Goal: Task Accomplishment & Management: Manage account settings

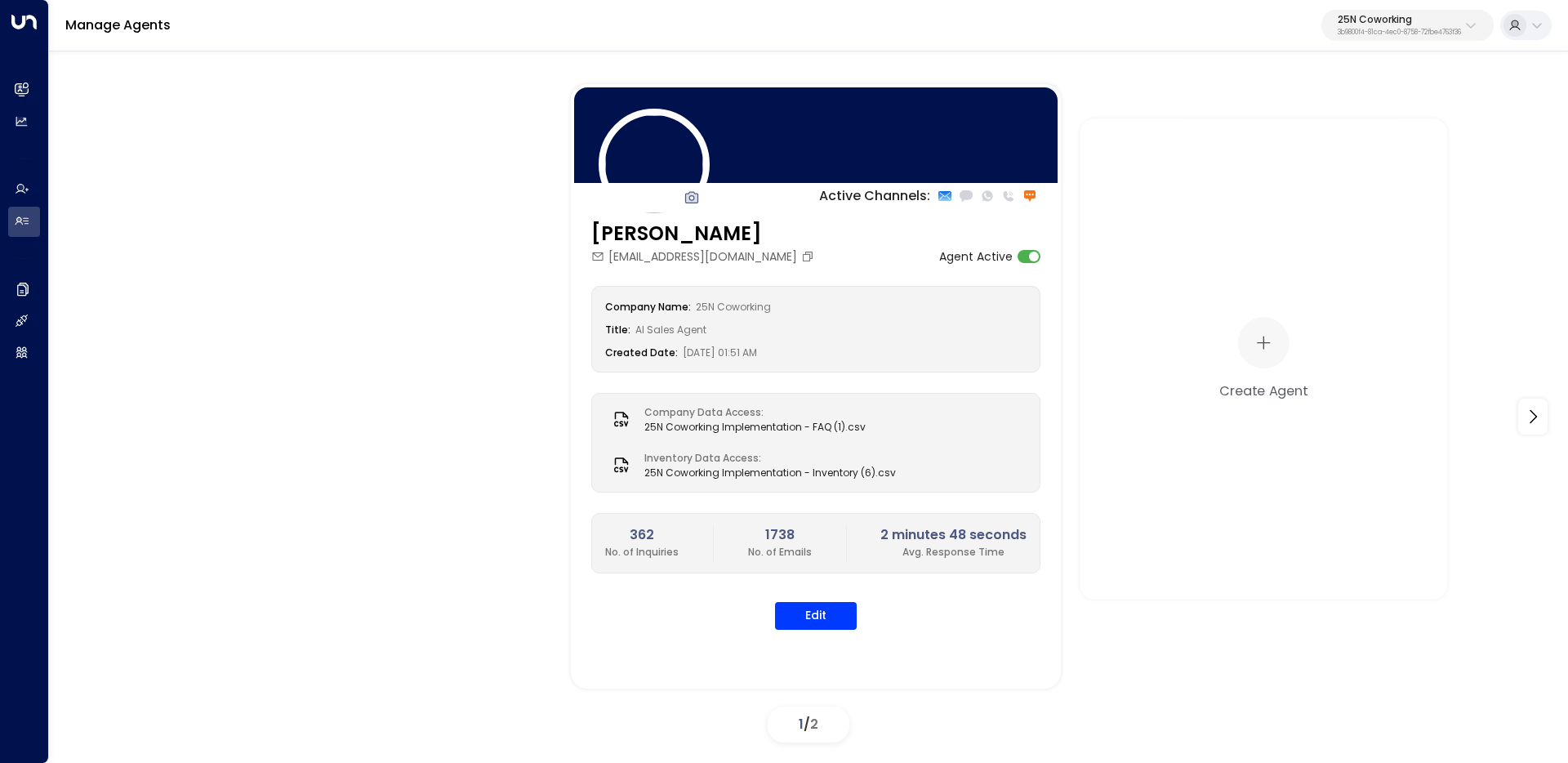
click at [1412, 19] on p "25N Coworking" at bounding box center [1399, 19] width 123 height 9
type input "*********"
click at [1268, 135] on span "ID: 34e1cd17-0f68-49af-bd32-3c48ce8611d1" at bounding box center [1353, 139] width 218 height 15
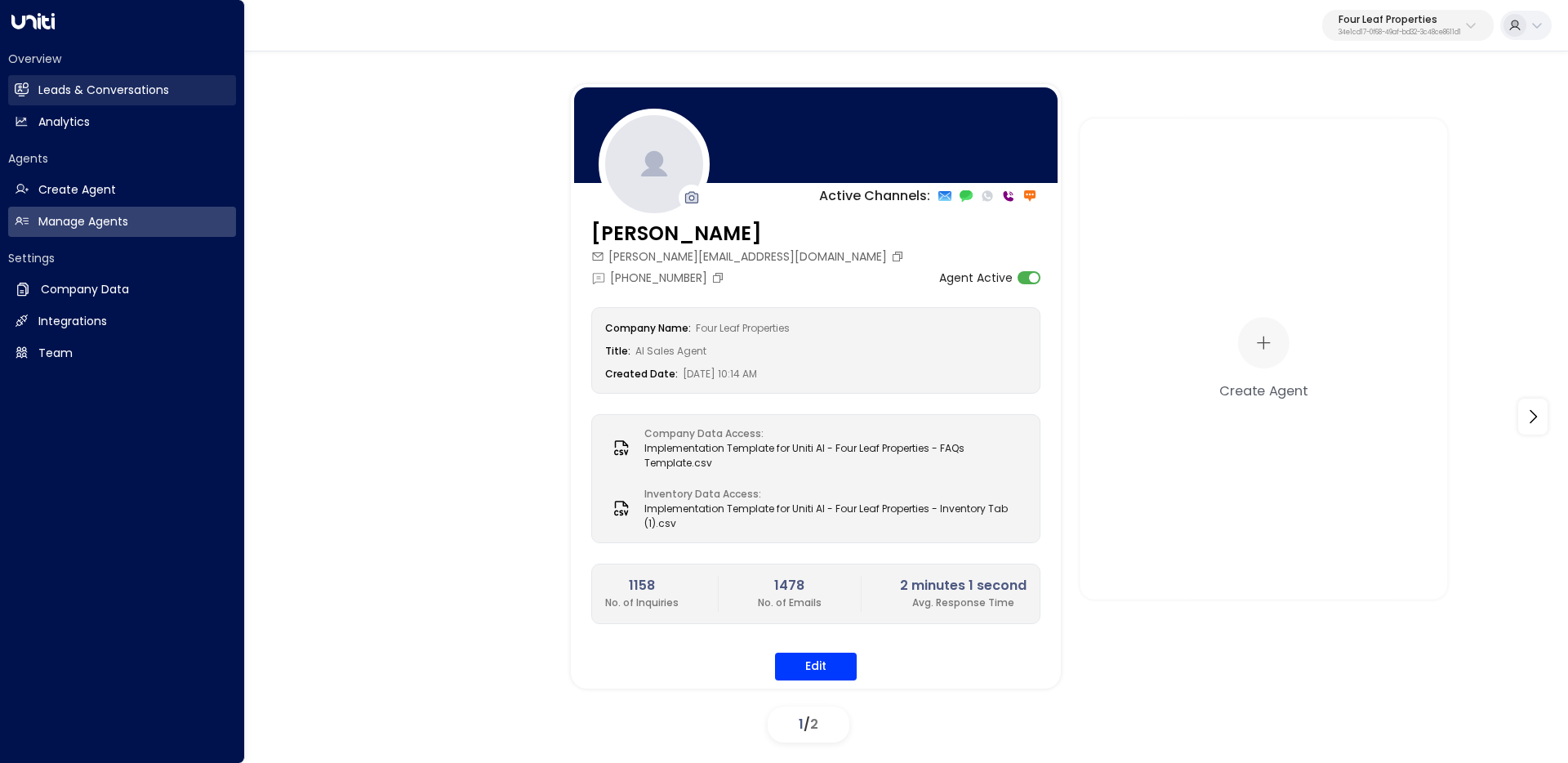
click at [30, 101] on link "Leads & Conversations Leads & Conversations" at bounding box center [122, 90] width 228 height 30
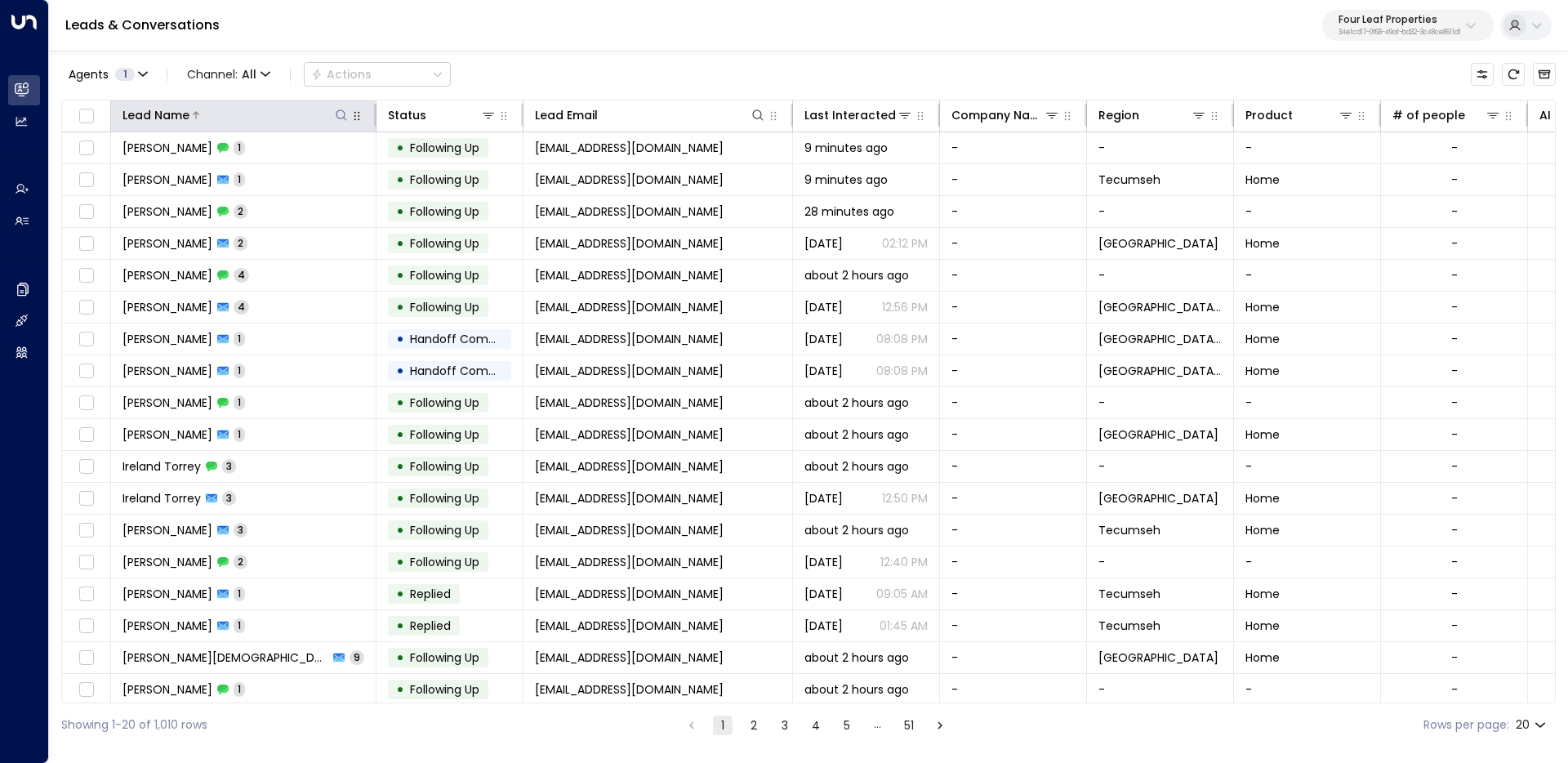
click at [345, 114] on icon at bounding box center [341, 115] width 10 height 10
type input "**********"
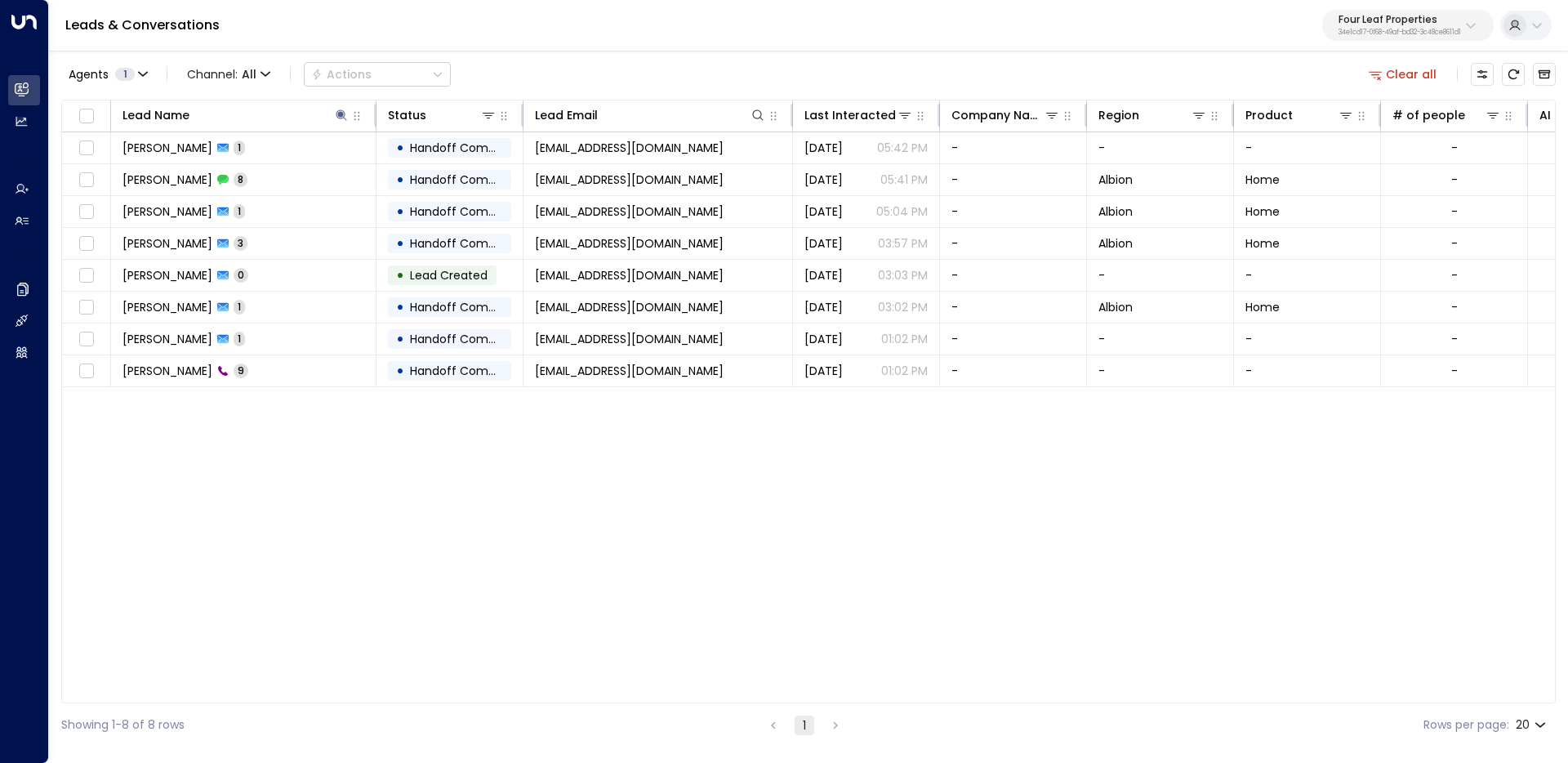
drag, startPoint x: 631, startPoint y: 46, endPoint x: 615, endPoint y: 57, distance: 19.4
click at [631, 47] on div "Leads & Conversations Four Leaf Properties 34e1cd17-0f68-49af-bd32-3c48ce8611d1" at bounding box center [808, 26] width 1519 height 51
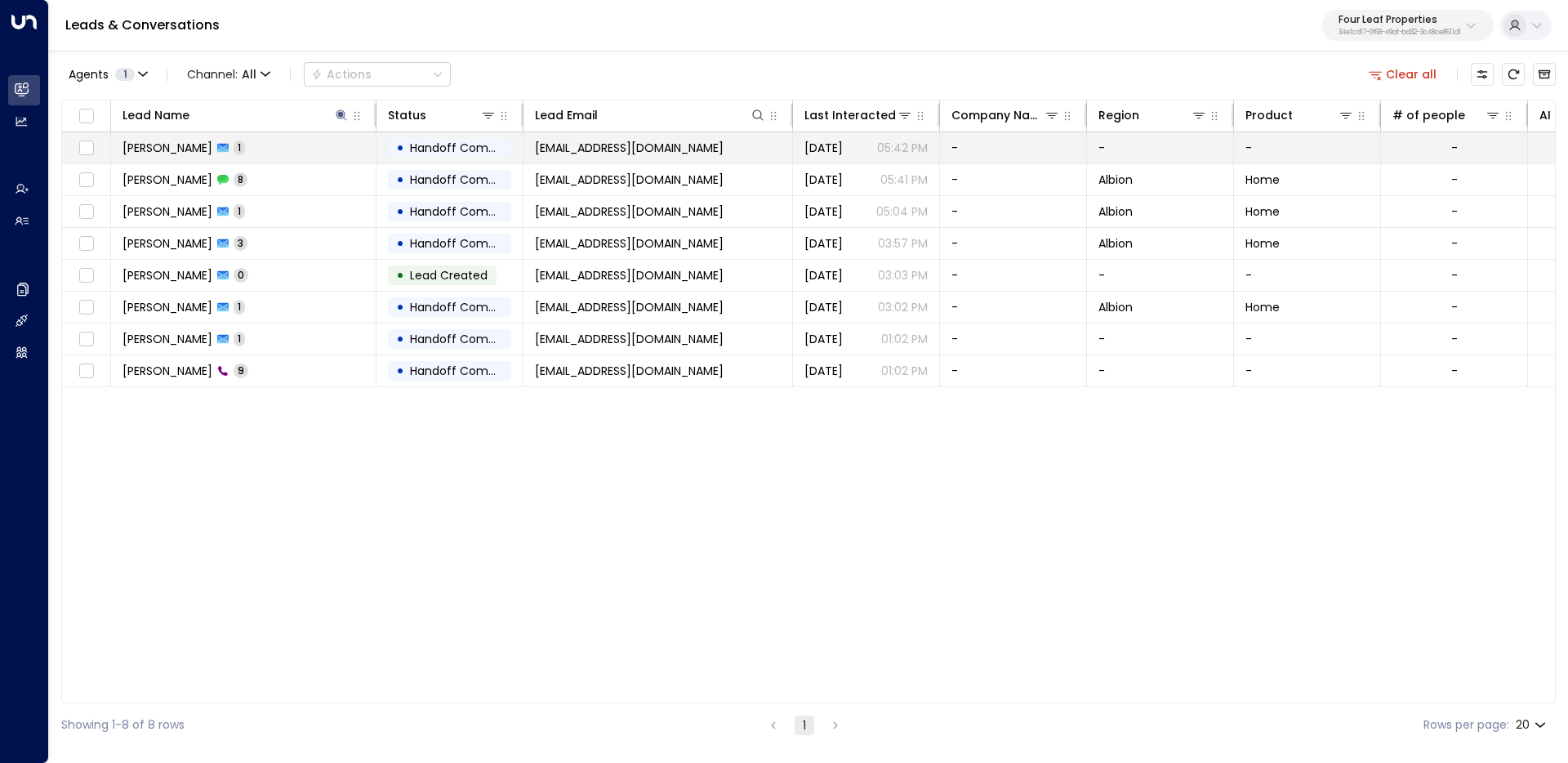
click at [318, 144] on td "Jacqueline Damron 1" at bounding box center [244, 148] width 265 height 31
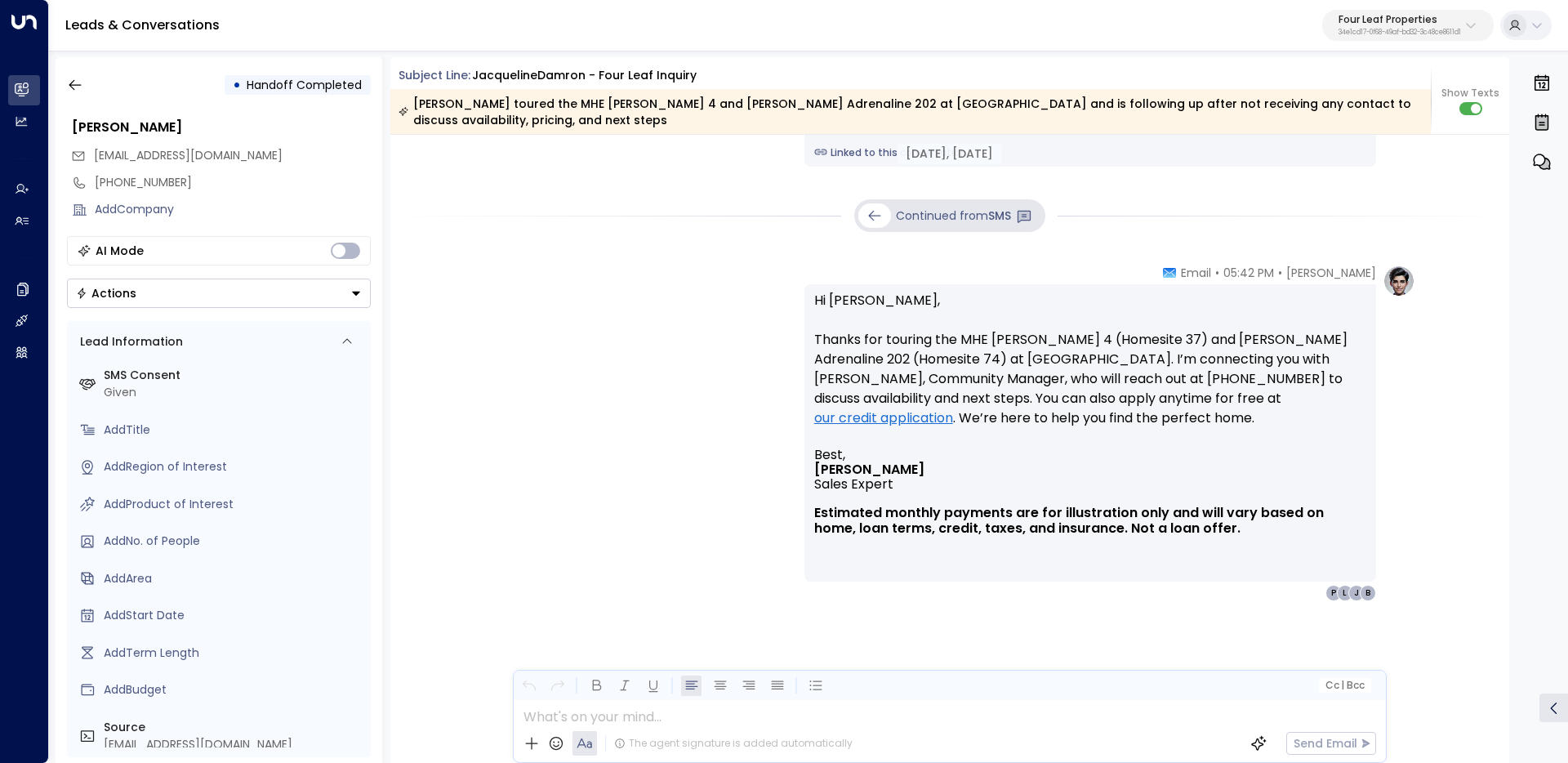
scroll to position [924, 0]
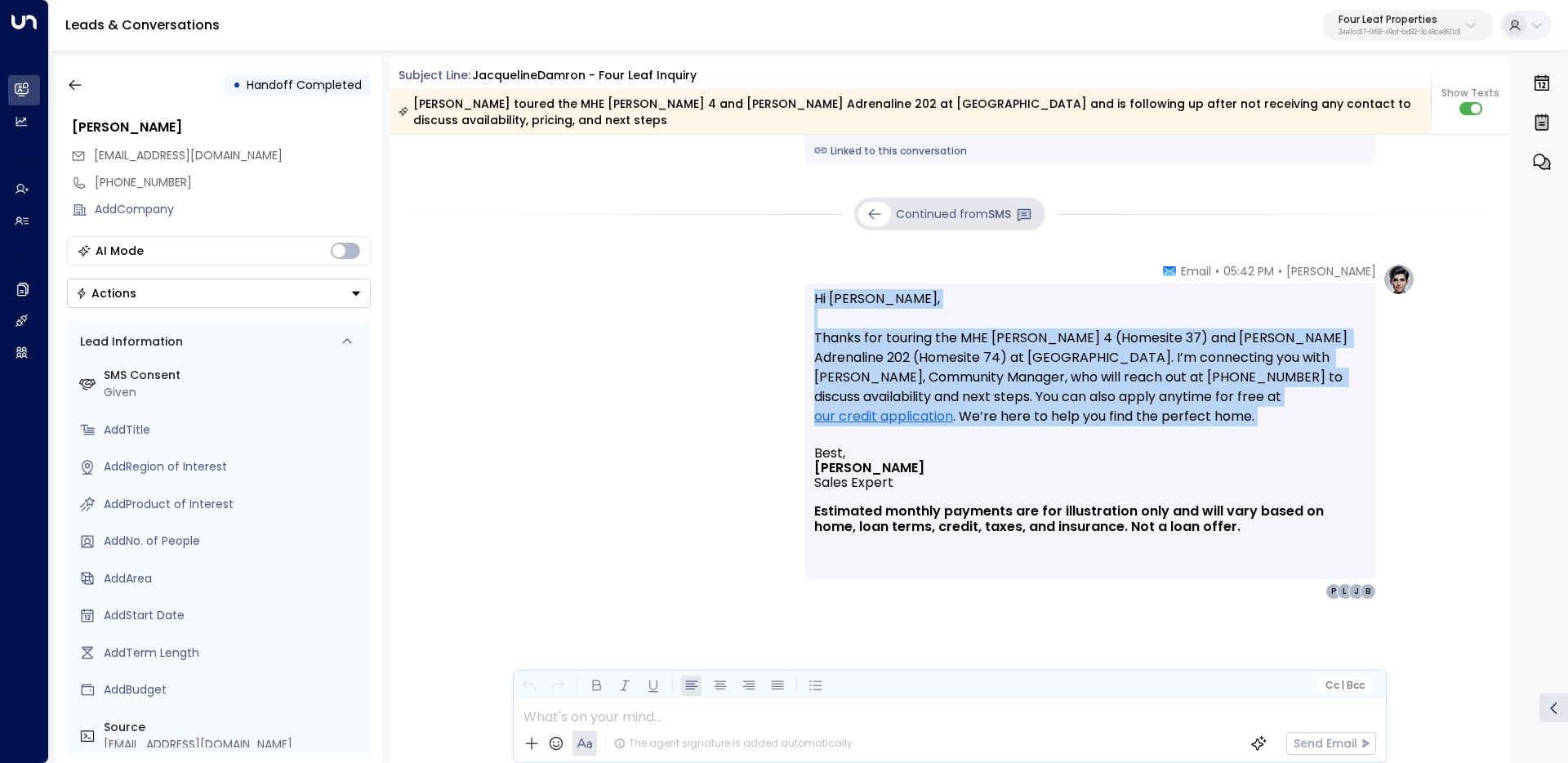
drag, startPoint x: 809, startPoint y: 295, endPoint x: 1040, endPoint y: 429, distance: 267.1
click at [1040, 429] on div "Hi Jackie, Thanks for touring the MHE Barton 4 (Homesite 37) and Clayton Adrena…" at bounding box center [1090, 431] width 572 height 297
click at [1044, 416] on p "Hi Jackie, Thanks for touring the MHE Barton 4 (Homesite 37) and Clayton Adrena…" at bounding box center [1090, 367] width 552 height 157
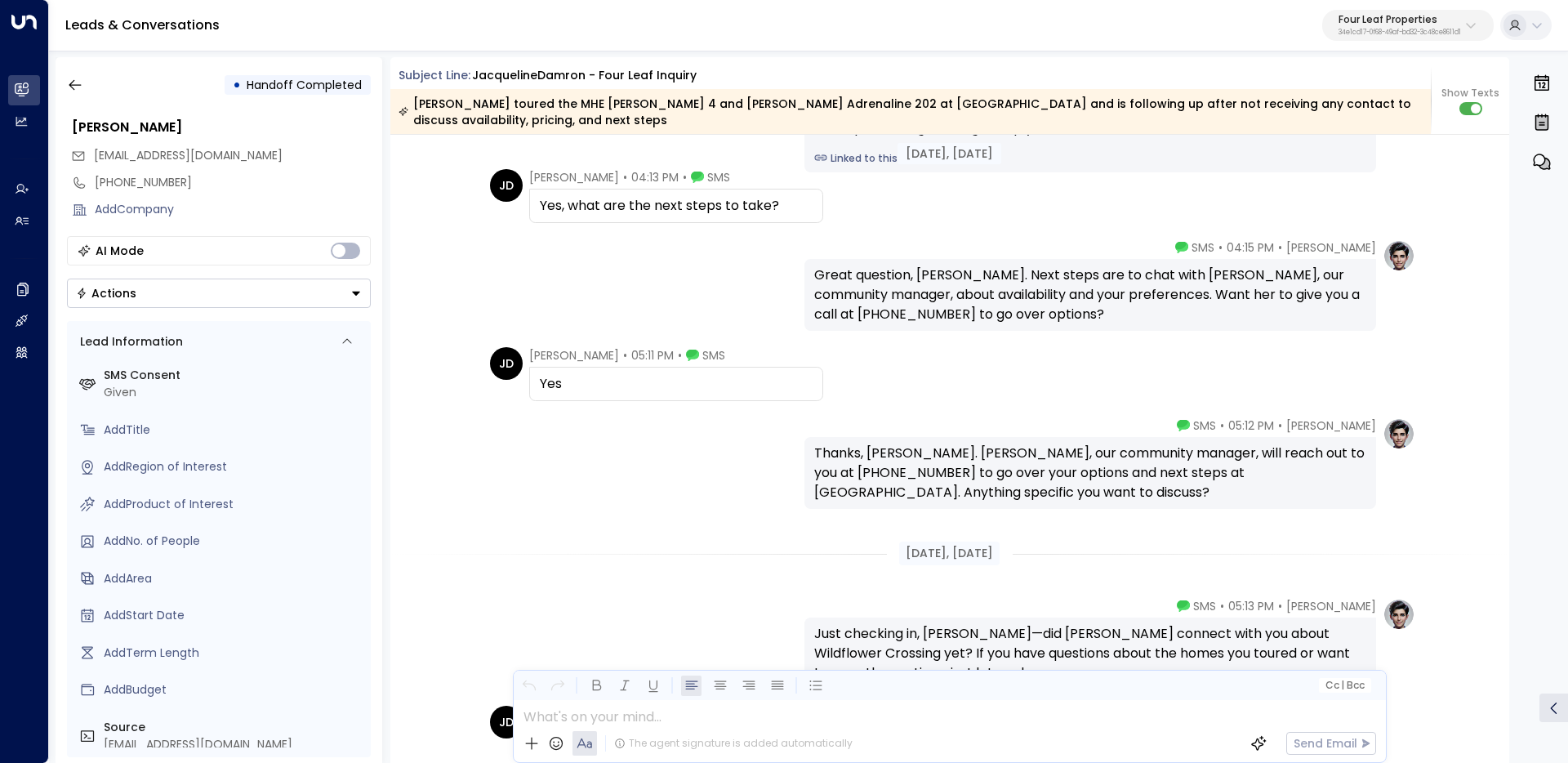
scroll to position [232, 0]
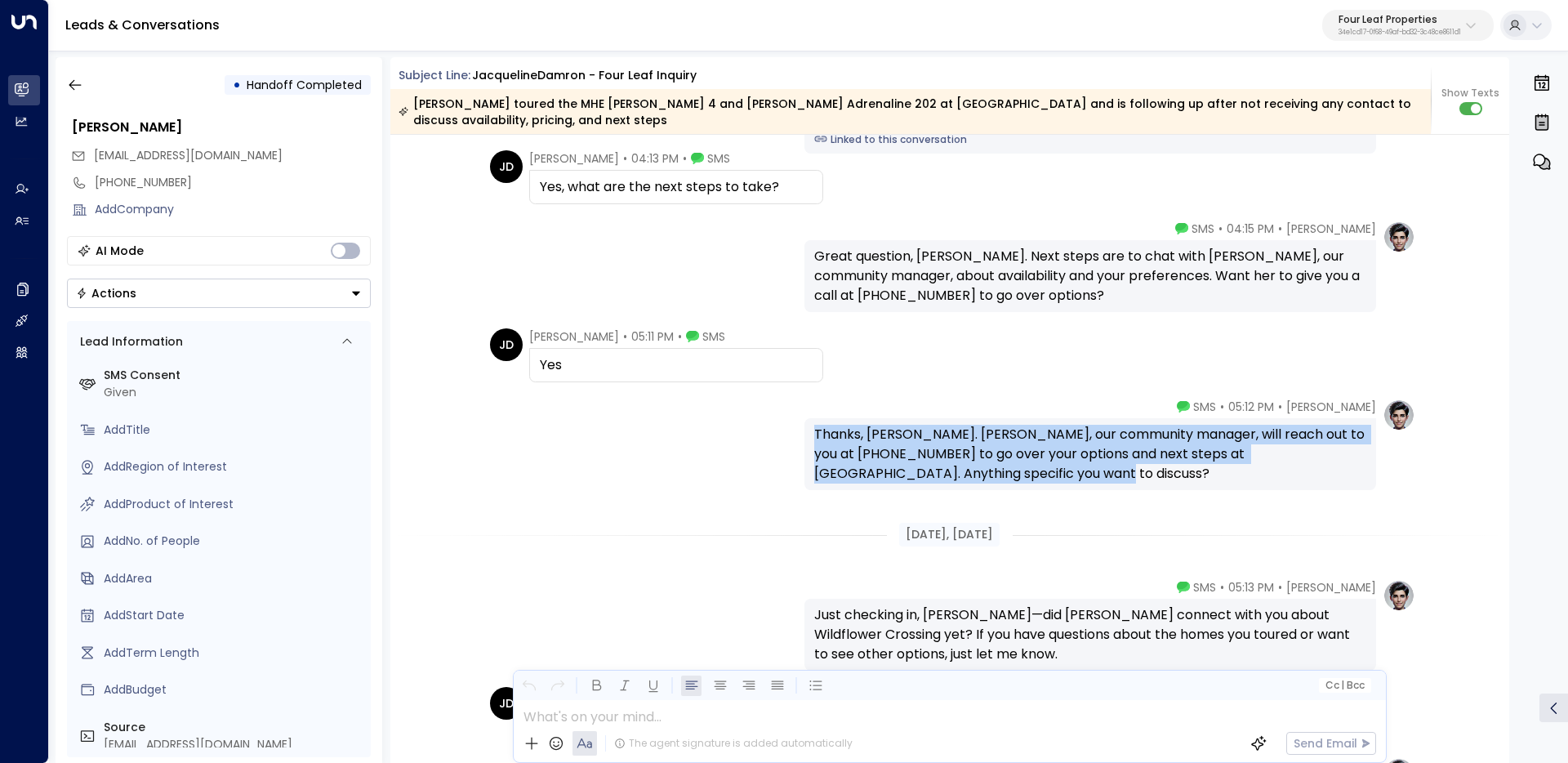
drag, startPoint x: 953, startPoint y: 464, endPoint x: 775, endPoint y: 424, distance: 182.4
click at [775, 424] on div "Katie Olson • 05:12 PM • SMS Thanks, Jackie. Brittney, our community manager, w…" at bounding box center [950, 444] width 931 height 92
click at [982, 469] on div "Thanks, Jackie. Brittney, our community manager, will reach out to you at 269-8…" at bounding box center [1090, 454] width 552 height 59
drag, startPoint x: 977, startPoint y: 464, endPoint x: 771, endPoint y: 429, distance: 209.0
click at [771, 429] on div "Katie Olson • 05:12 PM • SMS Thanks, Jackie. Brittney, our community manager, w…" at bounding box center [950, 444] width 931 height 92
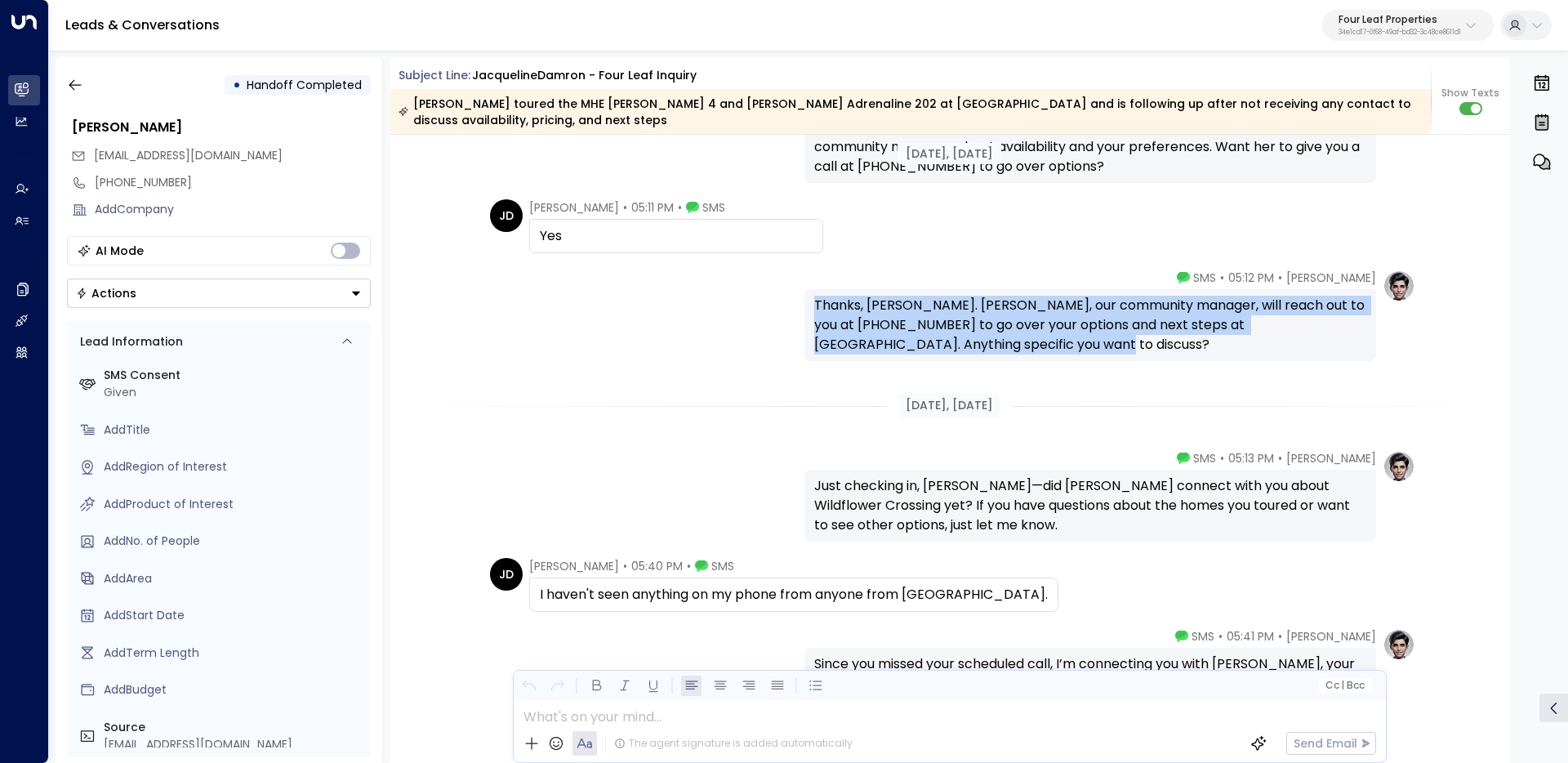
scroll to position [398, 0]
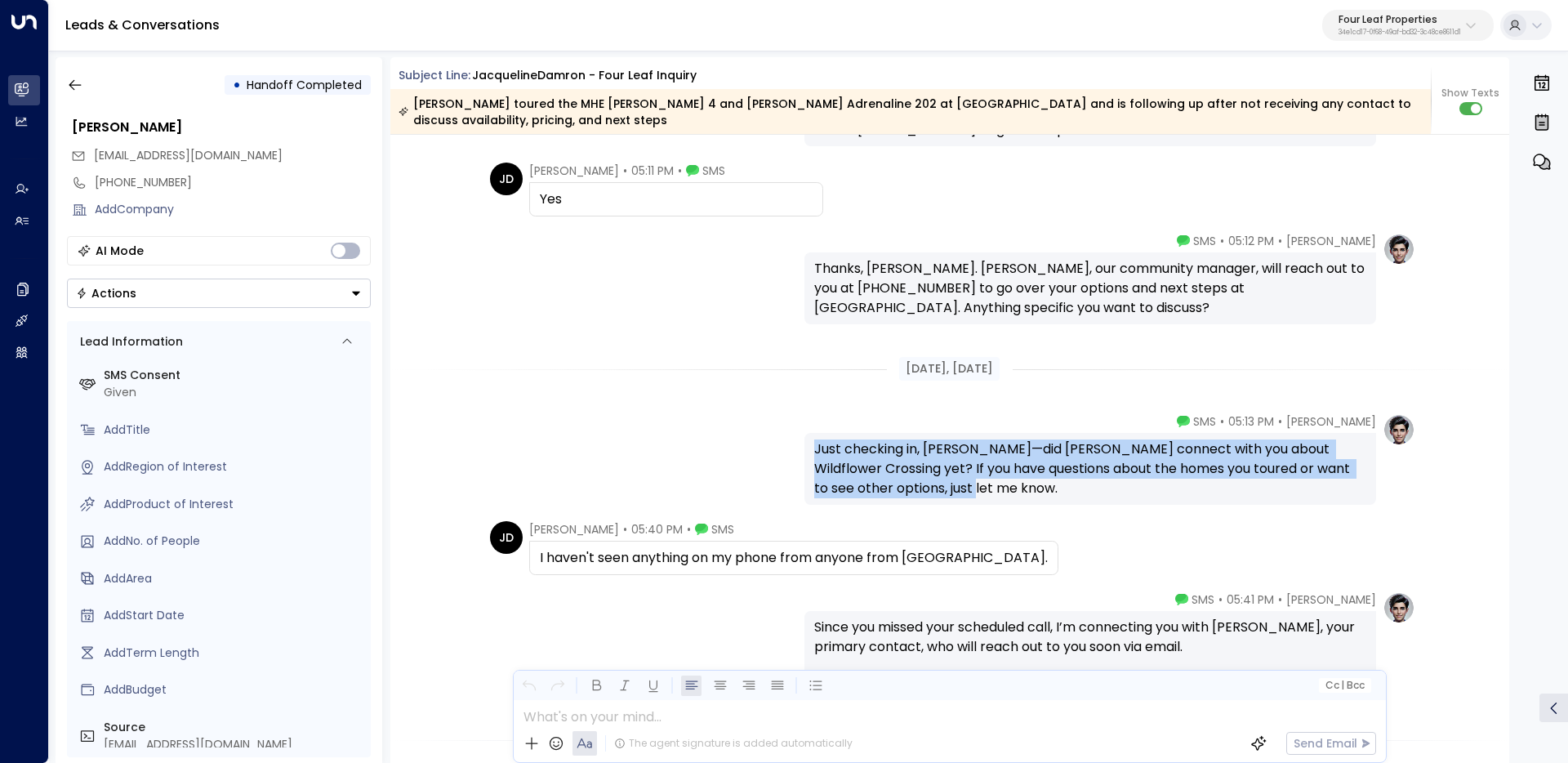
drag, startPoint x: 946, startPoint y: 488, endPoint x: 799, endPoint y: 451, distance: 151.6
click at [799, 451] on div "Katie Olson • 05:13 PM • SMS Just checking in, Jackie—did Brittney connect with…" at bounding box center [950, 459] width 931 height 92
click at [908, 468] on div "Just checking in, Jackie—did Brittney connect with you about Wildflower Crossin…" at bounding box center [1090, 468] width 552 height 59
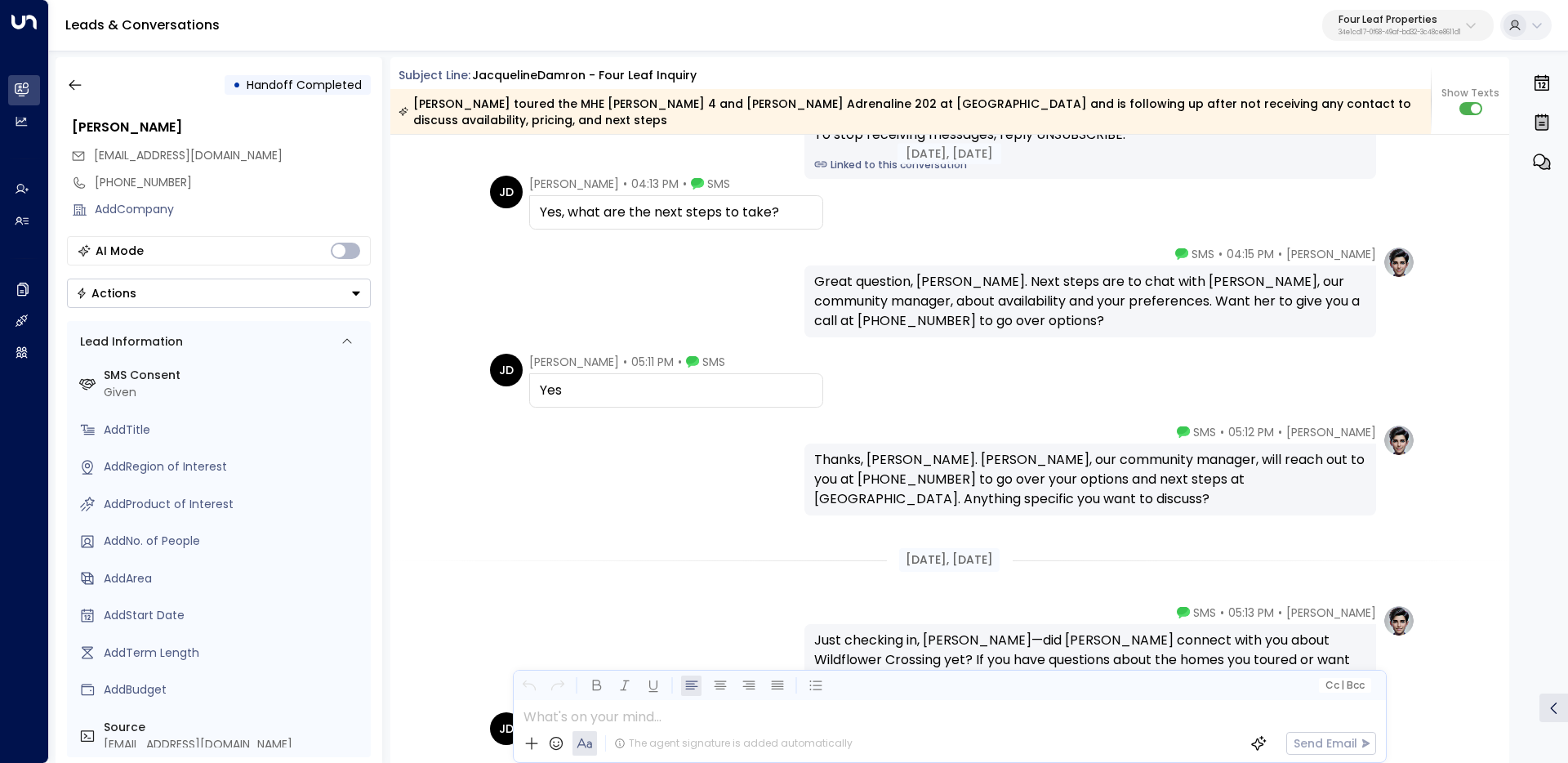
scroll to position [191, 0]
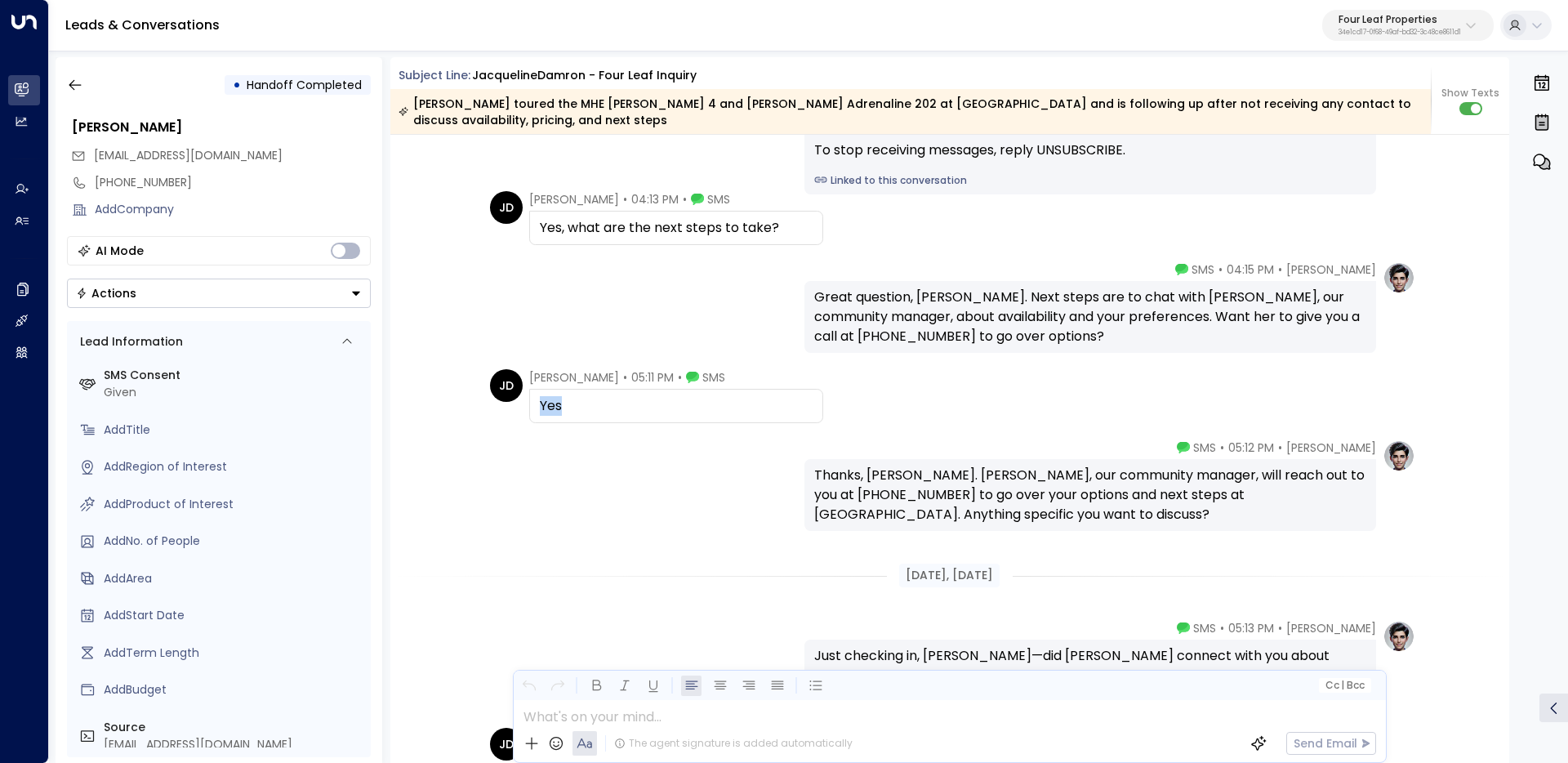
drag, startPoint x: 564, startPoint y: 407, endPoint x: 525, endPoint y: 403, distance: 39.2
click at [525, 403] on div "JD Jacqueline Damron • 05:11 PM • SMS Yes" at bounding box center [656, 396] width 333 height 54
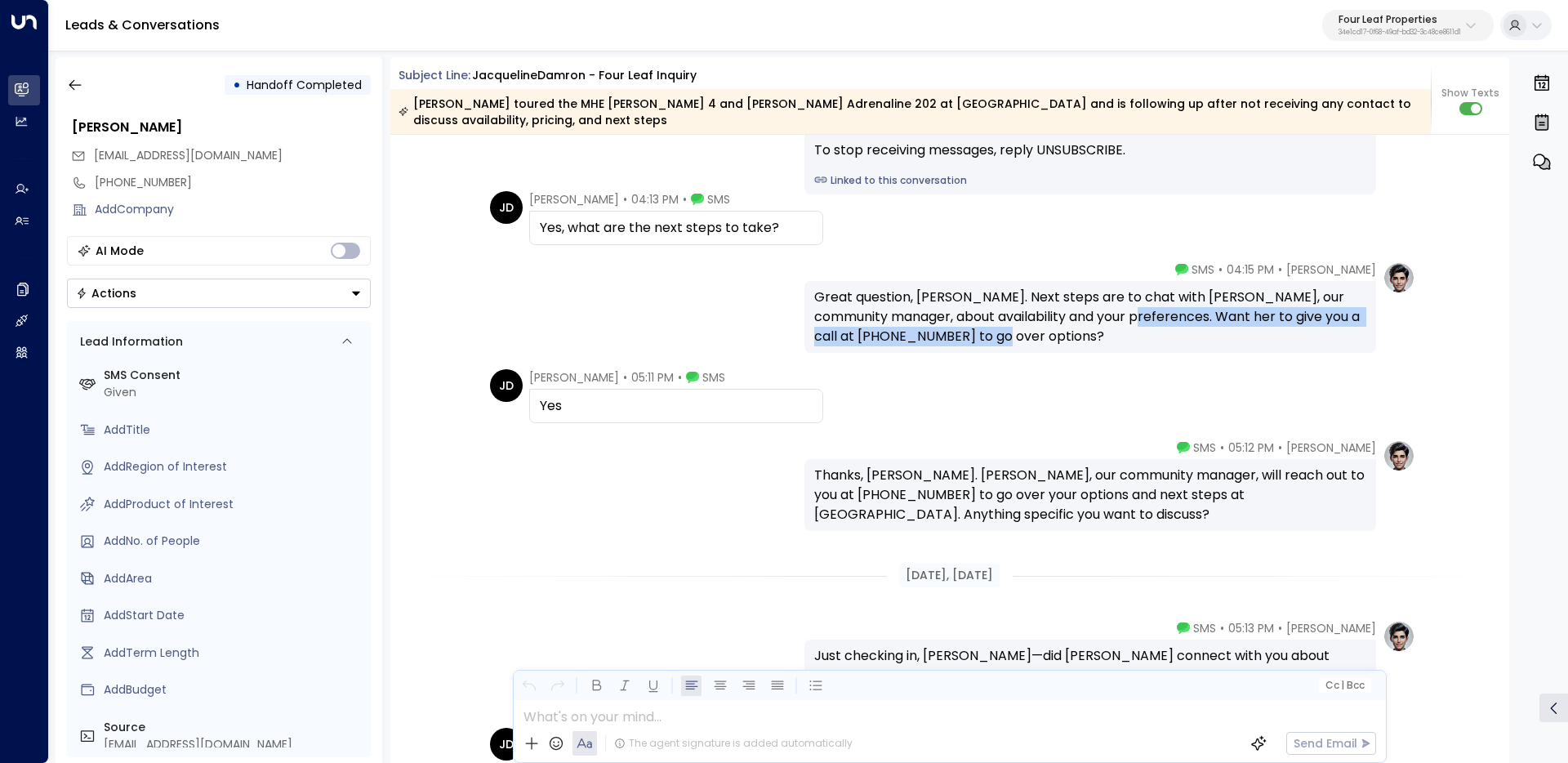
drag, startPoint x: 966, startPoint y: 333, endPoint x: 1076, endPoint y: 317, distance: 111.2
click at [1076, 317] on div "Great question, Jackie. Next steps are to chat with Brittney, our community man…" at bounding box center [1090, 317] width 552 height 59
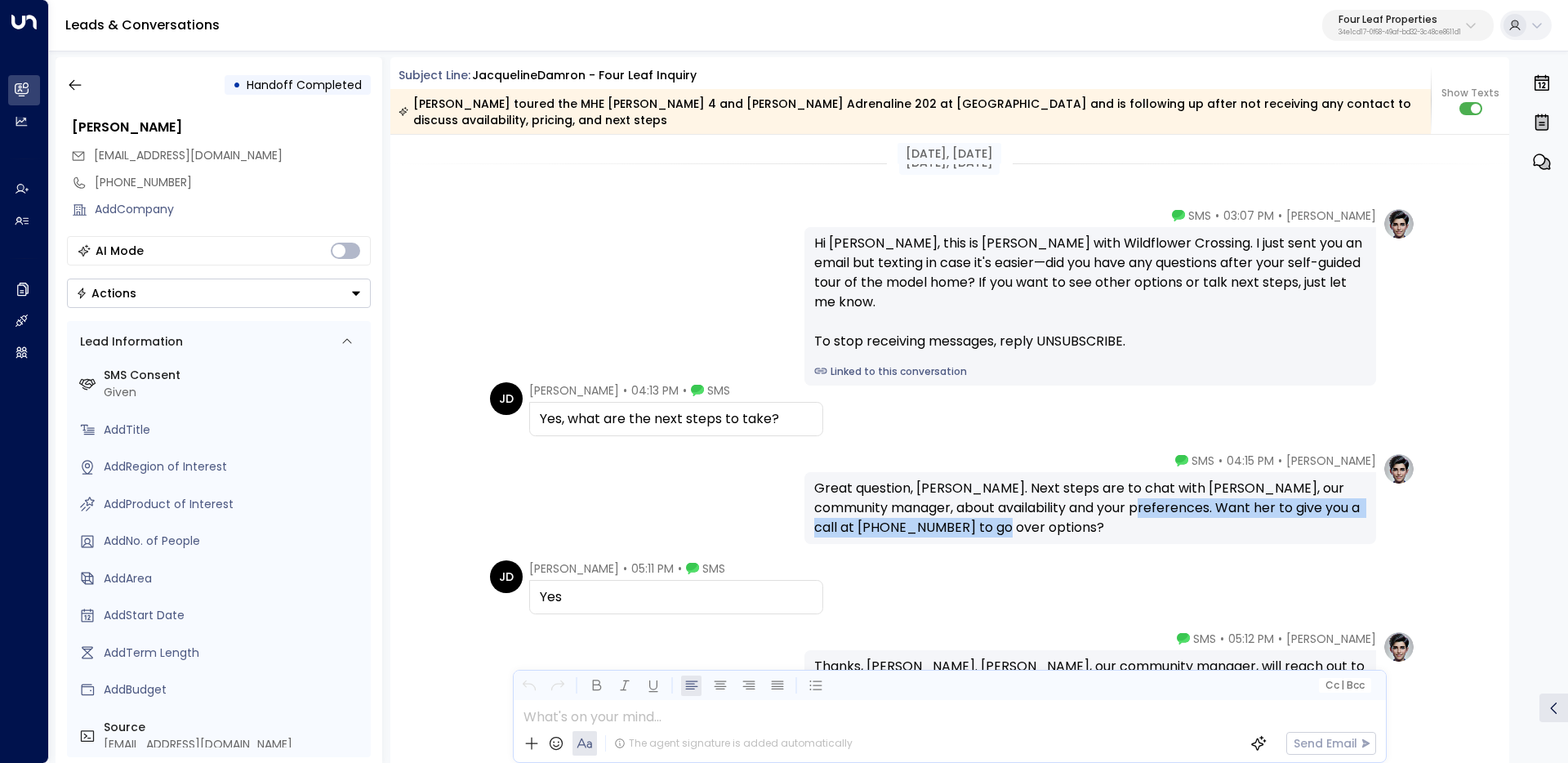
scroll to position [0, 0]
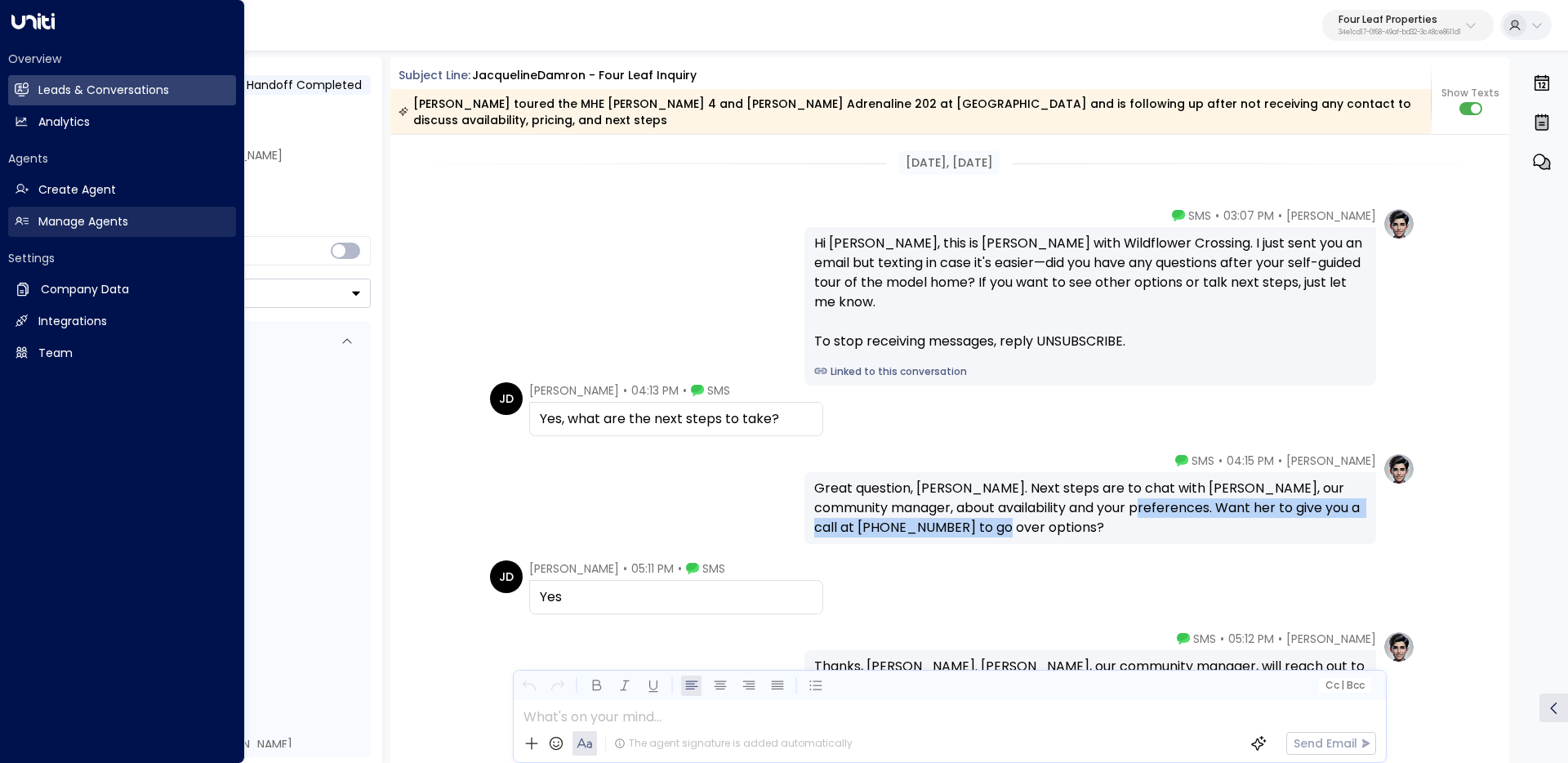
click at [73, 224] on h2 "Manage Agents" at bounding box center [83, 222] width 90 height 17
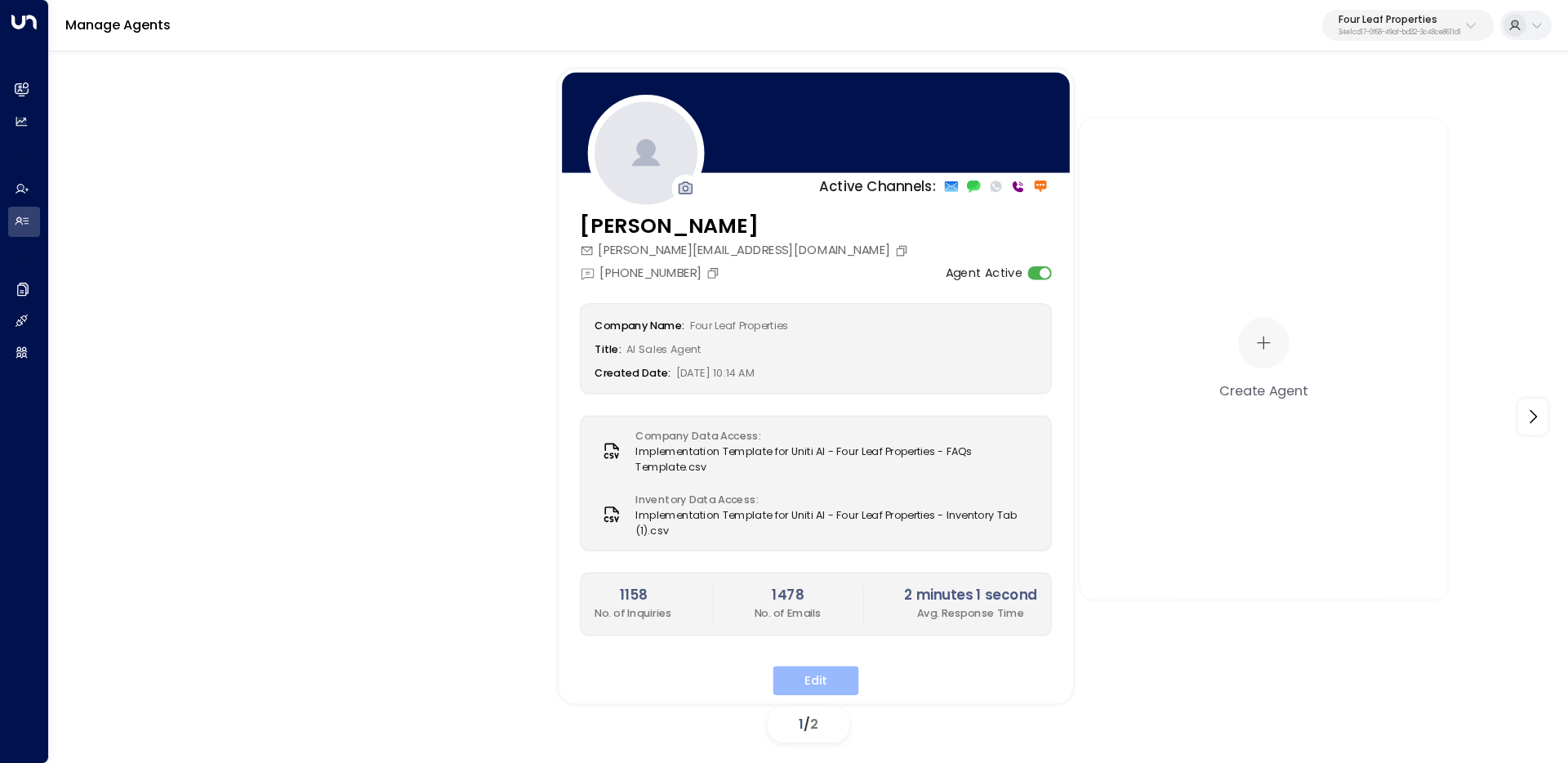
click at [840, 665] on div "Company Name: Four Leaf Properties Title: AI Sales Agent Created Date: 08/14/20…" at bounding box center [815, 499] width 472 height 392
click at [784, 676] on button "Edit" at bounding box center [817, 681] width 86 height 29
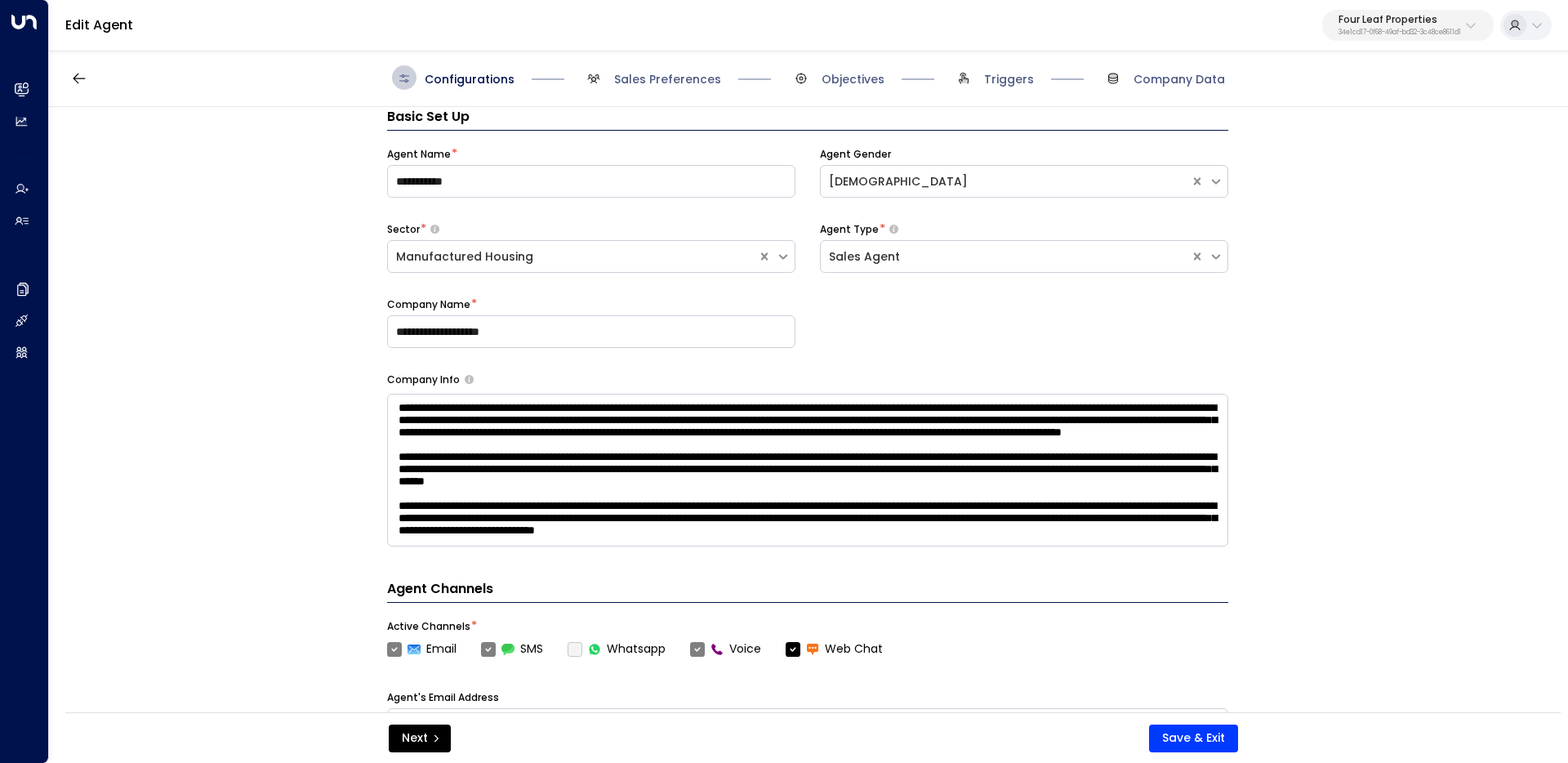
scroll to position [103, 0]
drag, startPoint x: 1000, startPoint y: 97, endPoint x: 977, endPoint y: 97, distance: 23.0
click at [999, 97] on div "Configurations Sales Preferences Objectives Triggers Company Data" at bounding box center [808, 78] width 1519 height 58
click at [811, 81] on span at bounding box center [801, 77] width 25 height 25
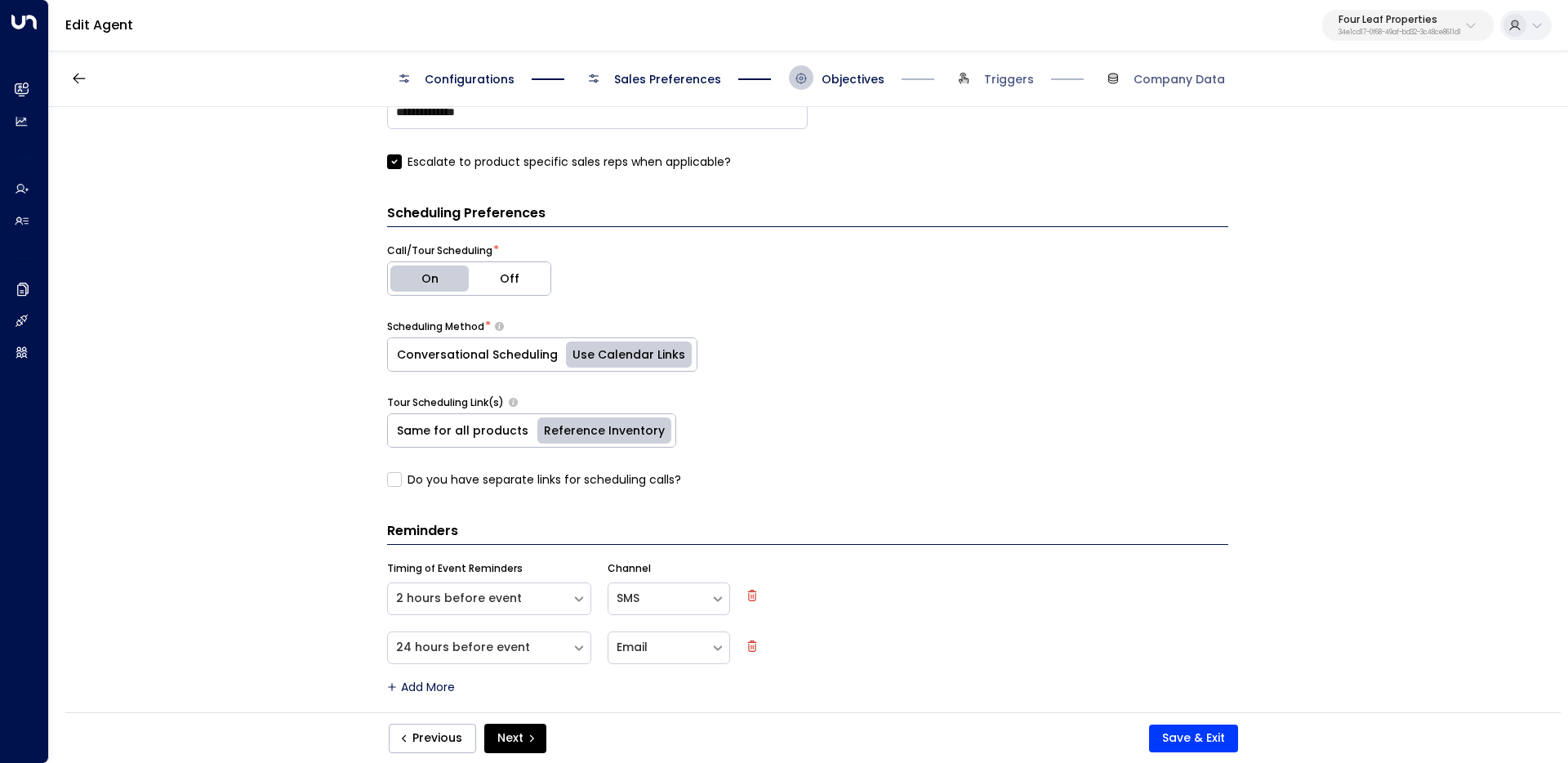
scroll to position [1004, 0]
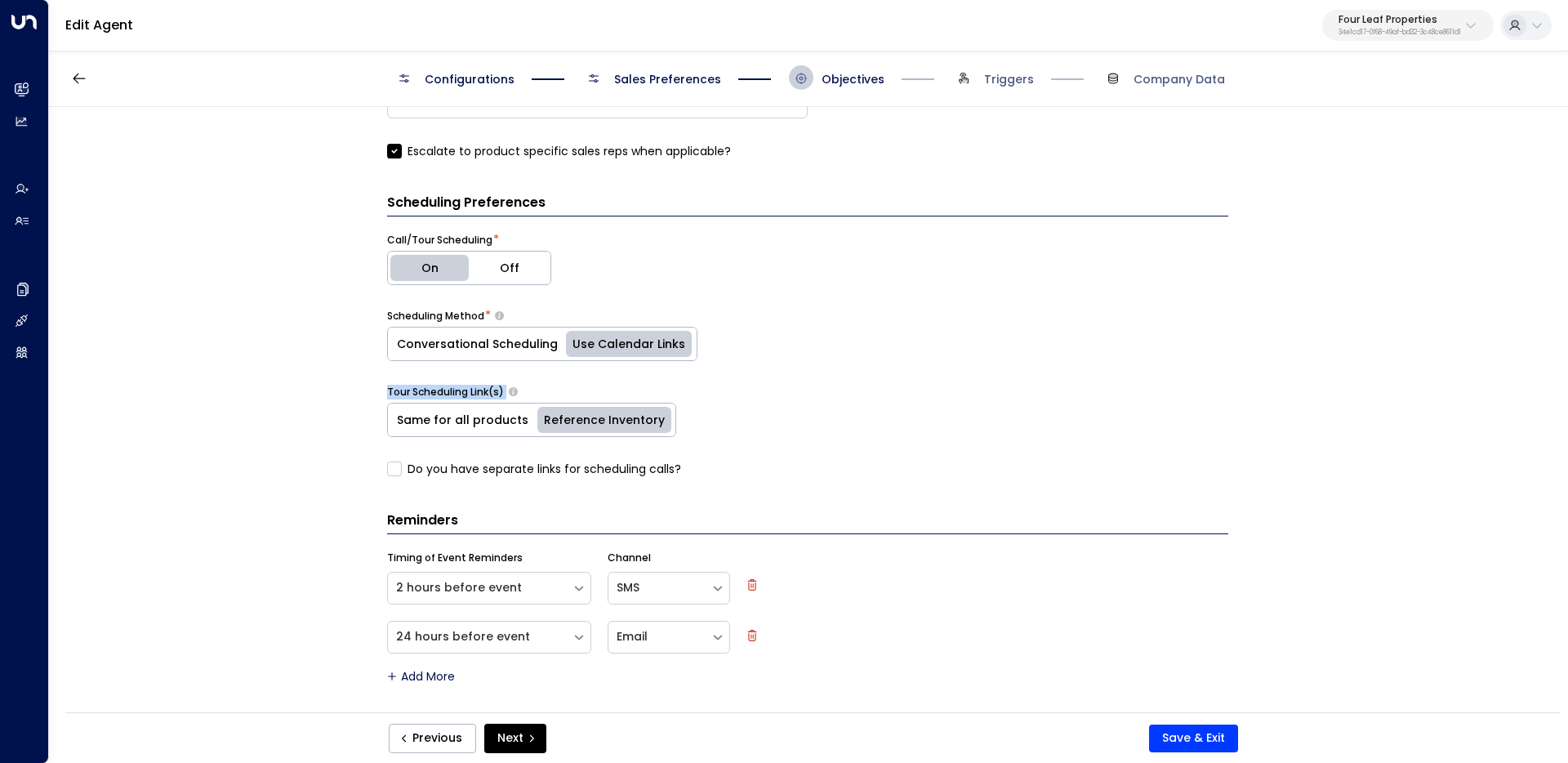
drag, startPoint x: 374, startPoint y: 389, endPoint x: 508, endPoint y: 384, distance: 134.1
click at [508, 384] on div "**********" at bounding box center [807, 414] width 1518 height 616
click at [302, 453] on div "**********" at bounding box center [807, 414] width 1518 height 616
drag, startPoint x: 732, startPoint y: 471, endPoint x: 686, endPoint y: 472, distance: 46.0
click at [686, 472] on div "Do you have separate links for scheduling calls?" at bounding box center [807, 469] width 841 height 17
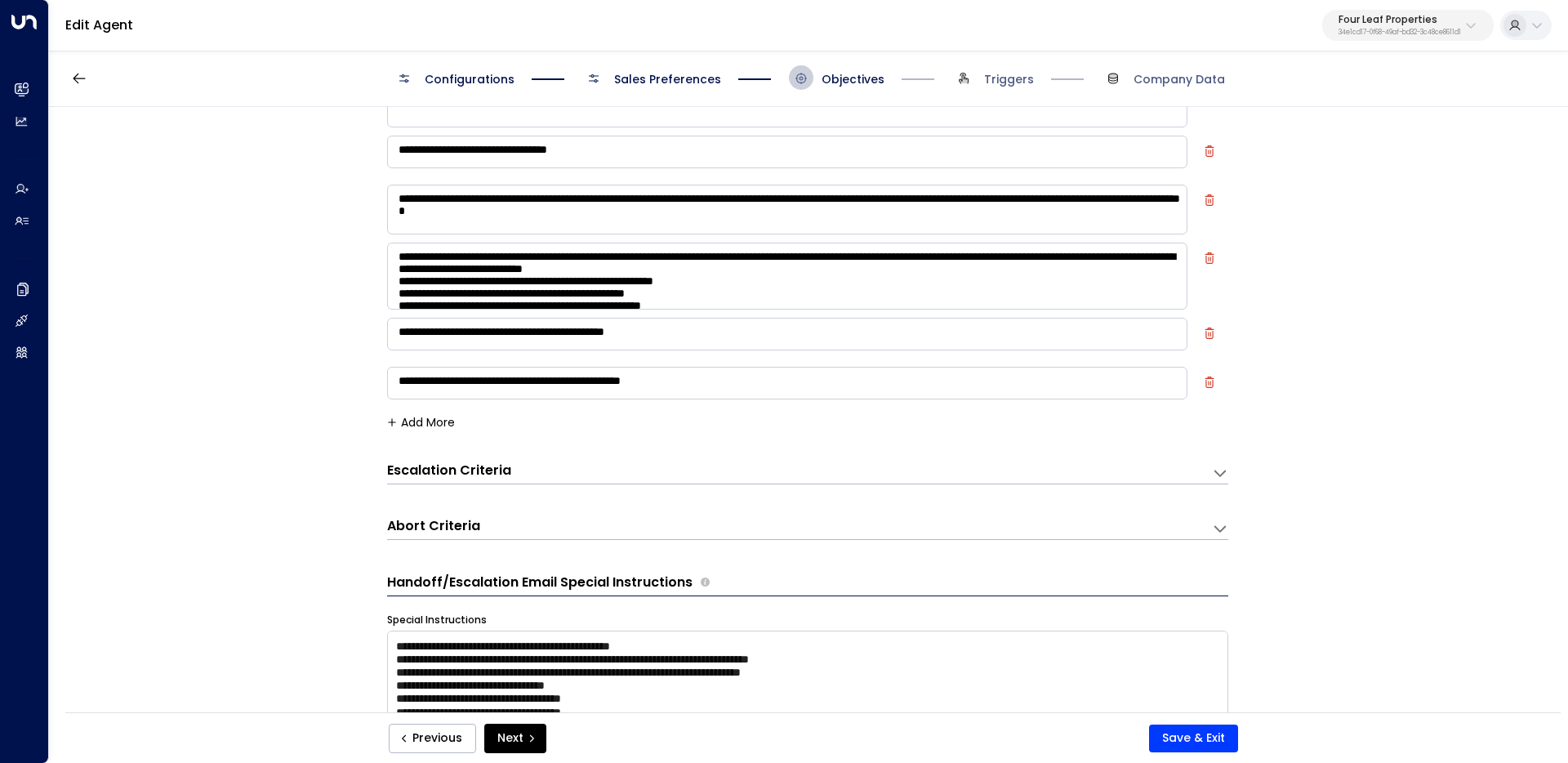
scroll to position [0, 0]
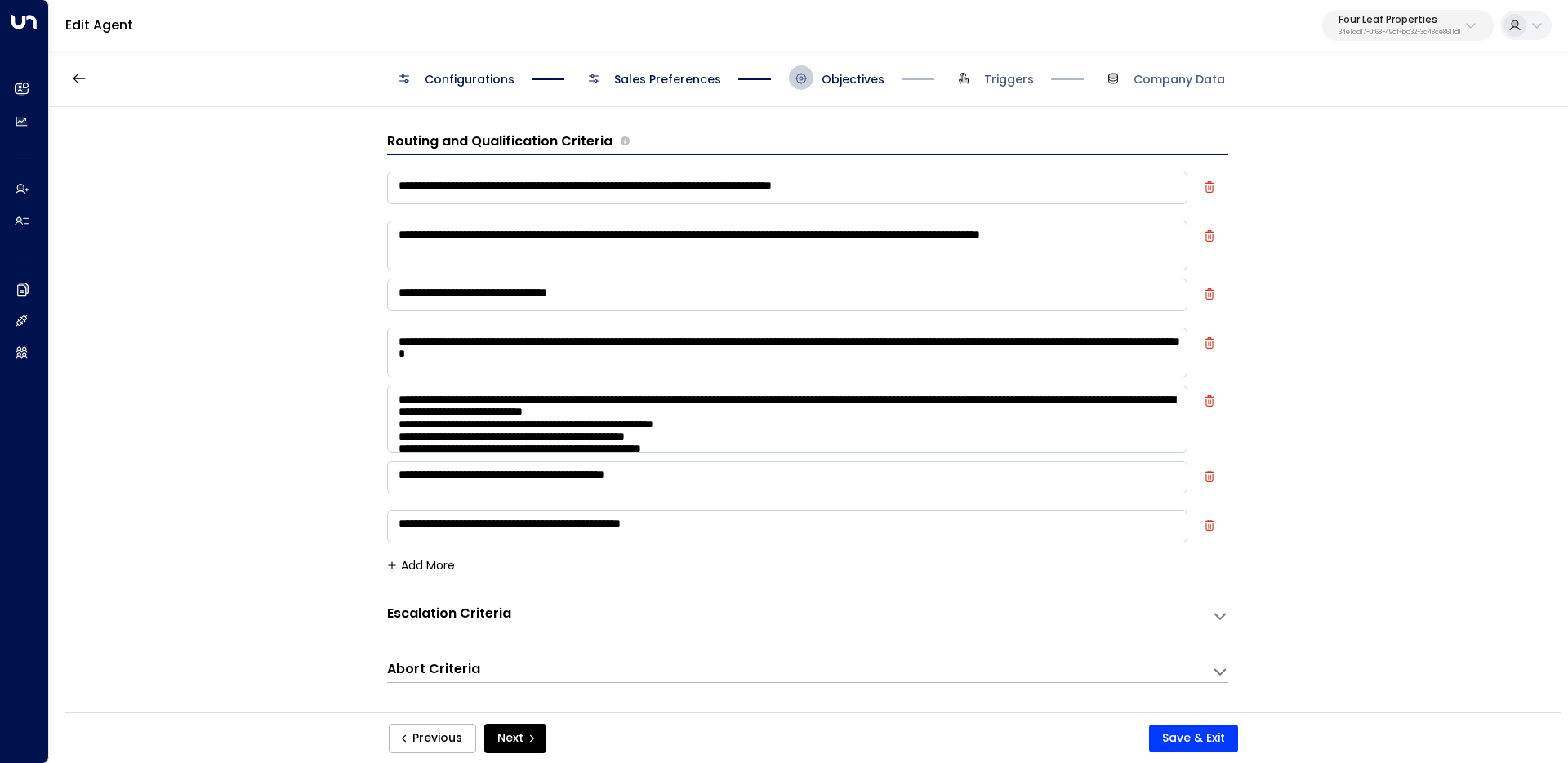
click at [419, 559] on button "Add More" at bounding box center [420, 565] width 68 height 13
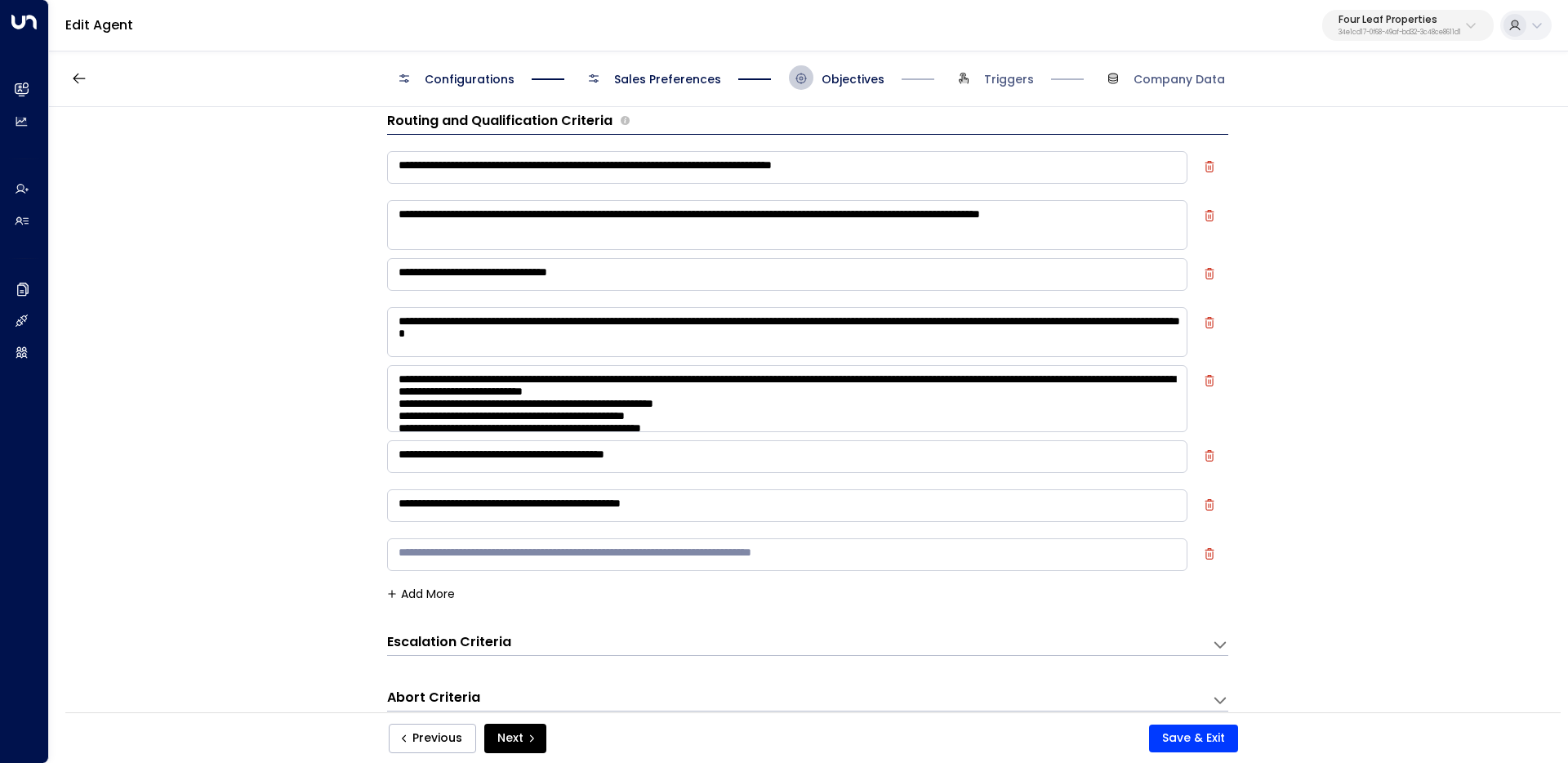
scroll to position [22, 0]
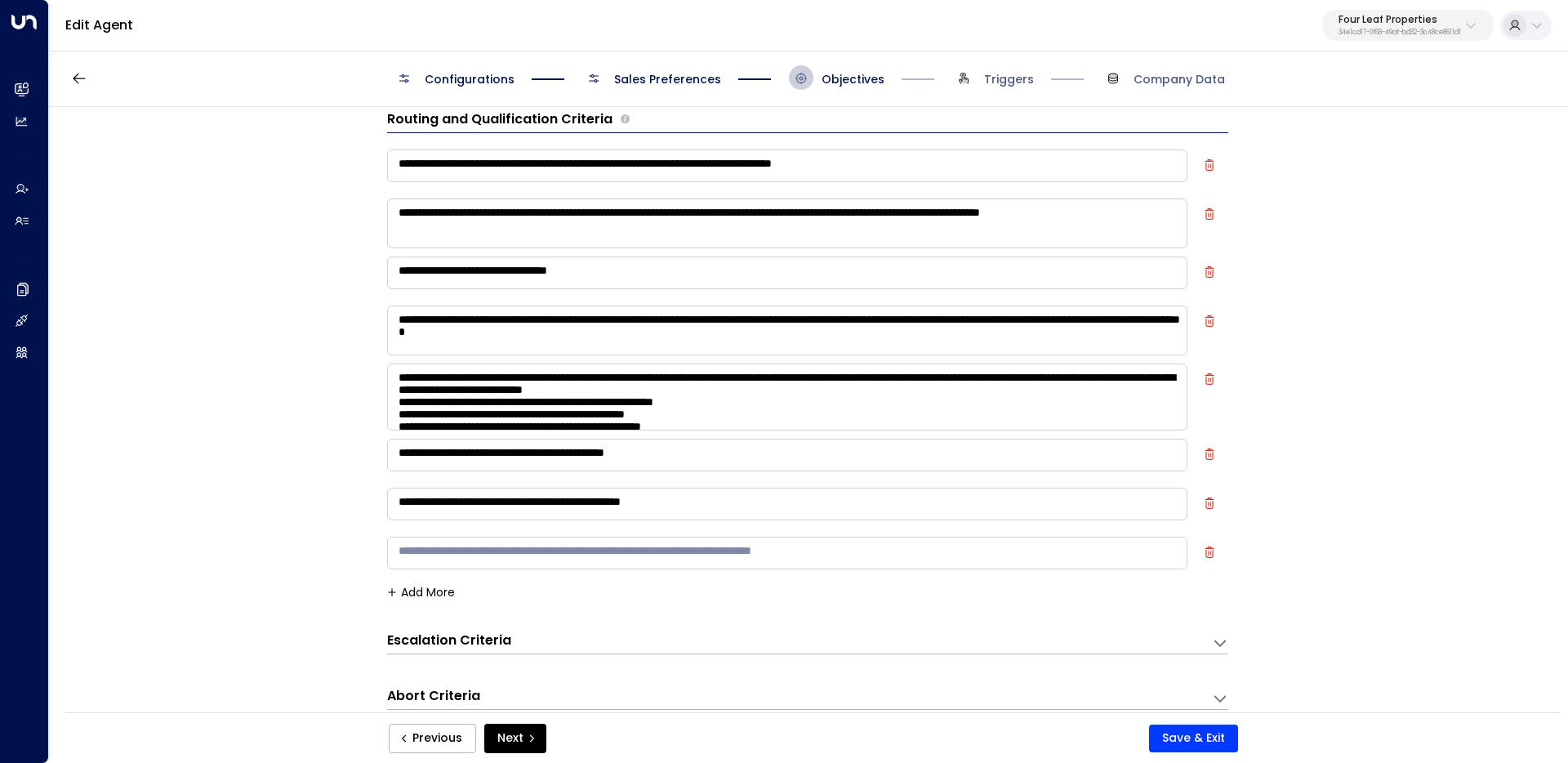
click at [512, 557] on textarea at bounding box center [787, 553] width 800 height 33
type textarea "**********"
click at [1179, 731] on button "Save & Exit" at bounding box center [1193, 738] width 89 height 27
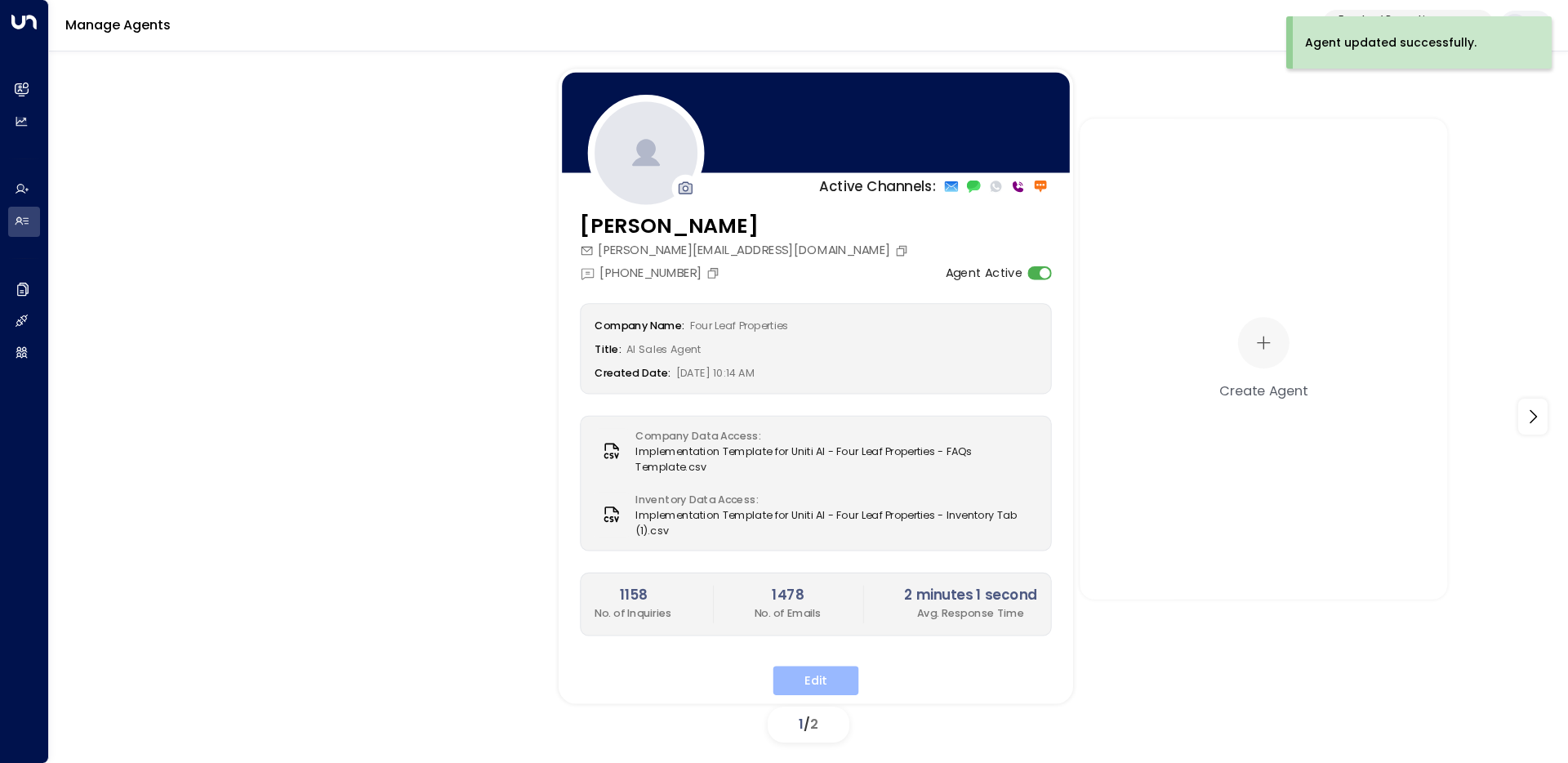
click at [839, 669] on button "Edit" at bounding box center [817, 681] width 86 height 29
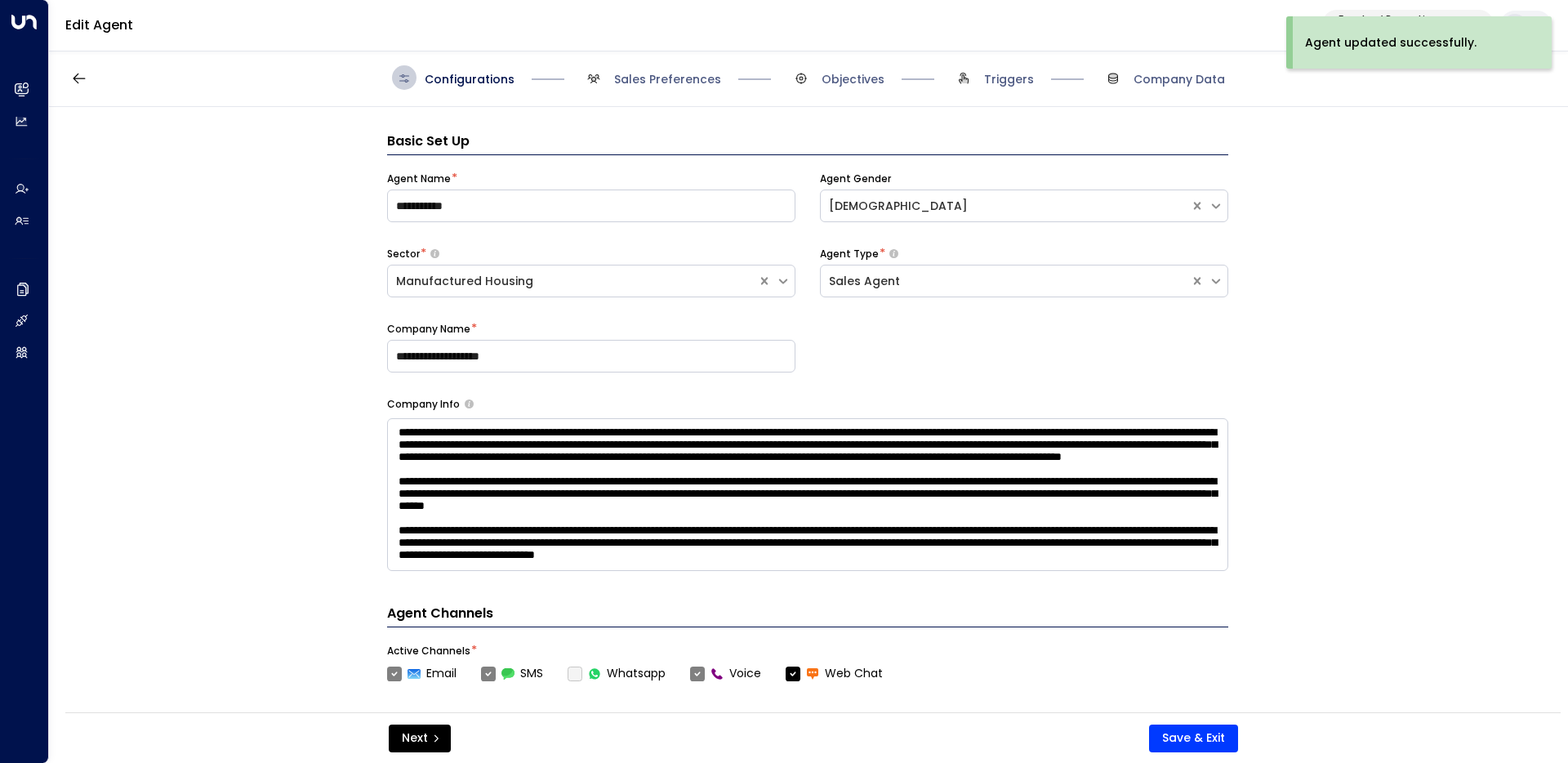
scroll to position [25, 0]
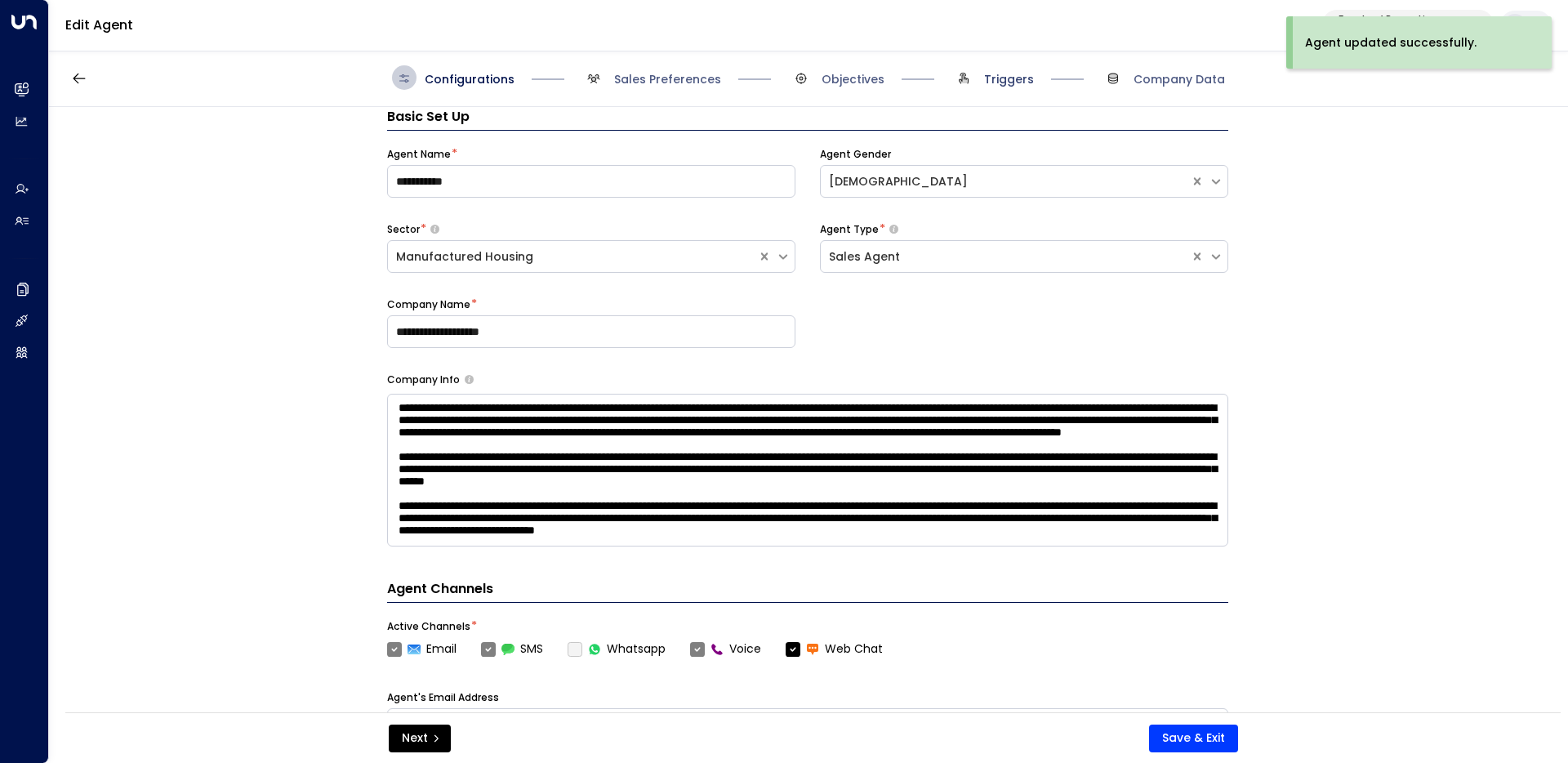
click at [1001, 80] on span "Triggers" at bounding box center [1009, 79] width 50 height 16
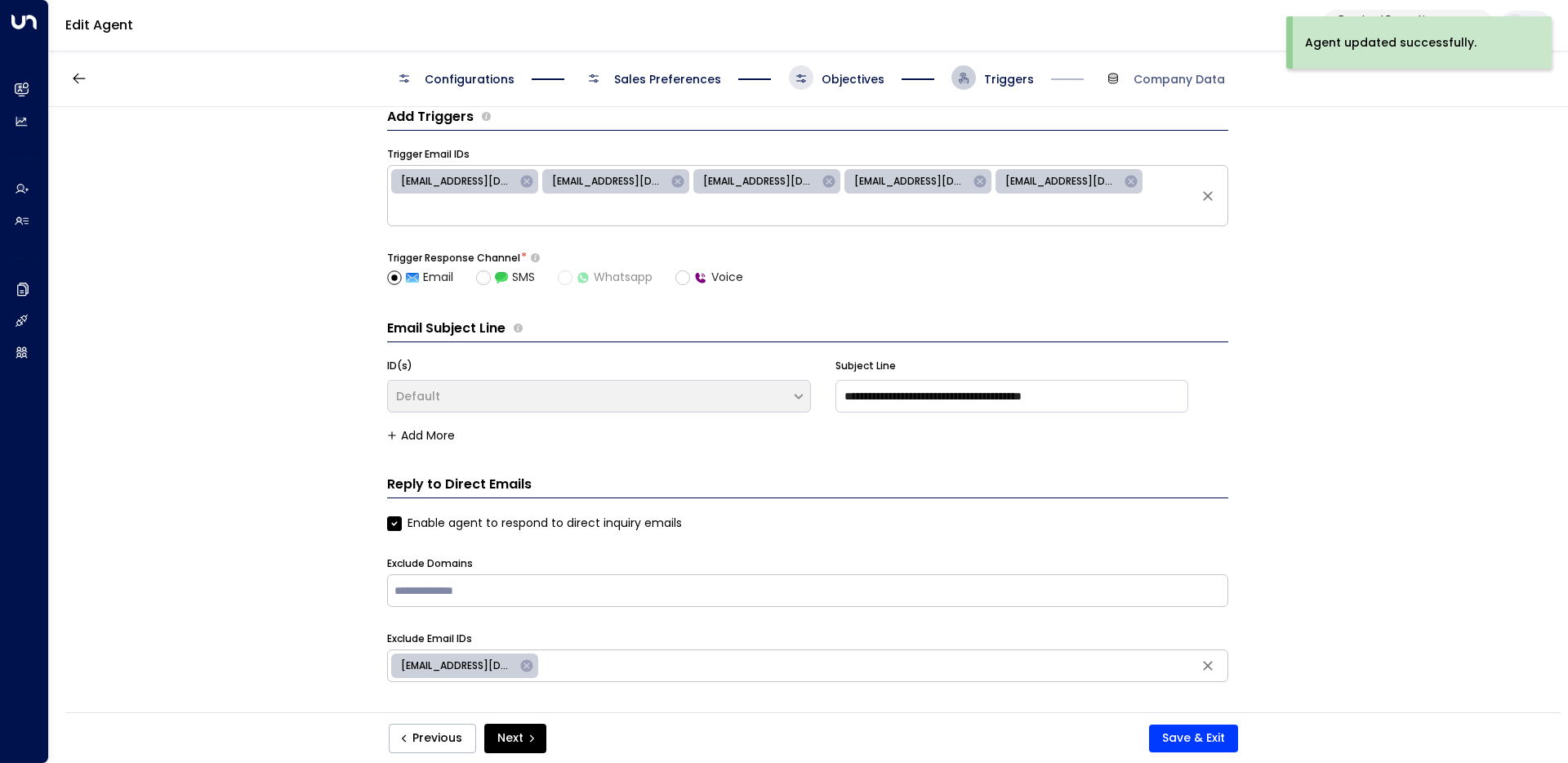
click at [800, 84] on icon at bounding box center [800, 78] width 13 height 13
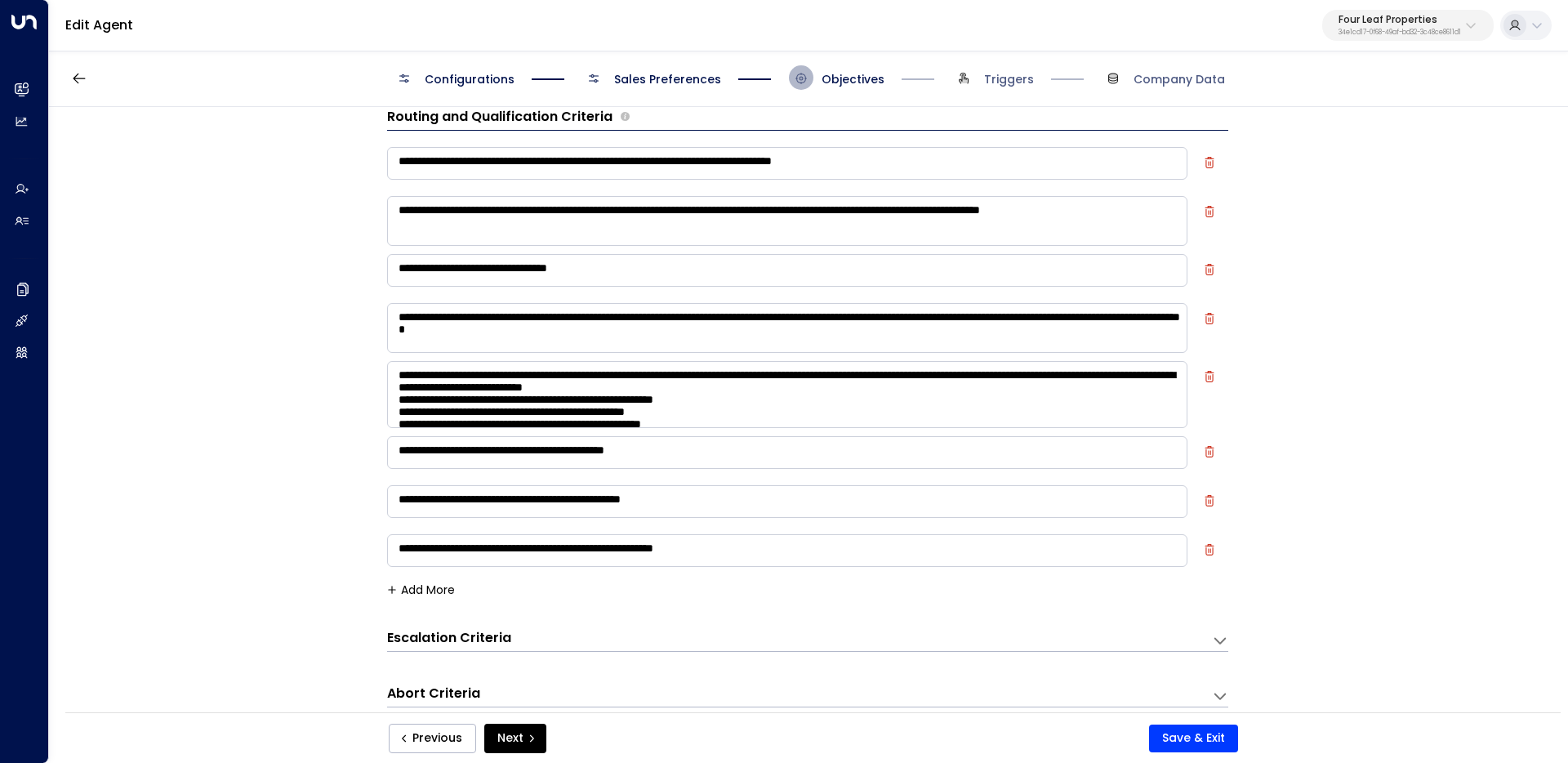
click at [479, 635] on h3 "Escalation Criteria" at bounding box center [448, 639] width 124 height 19
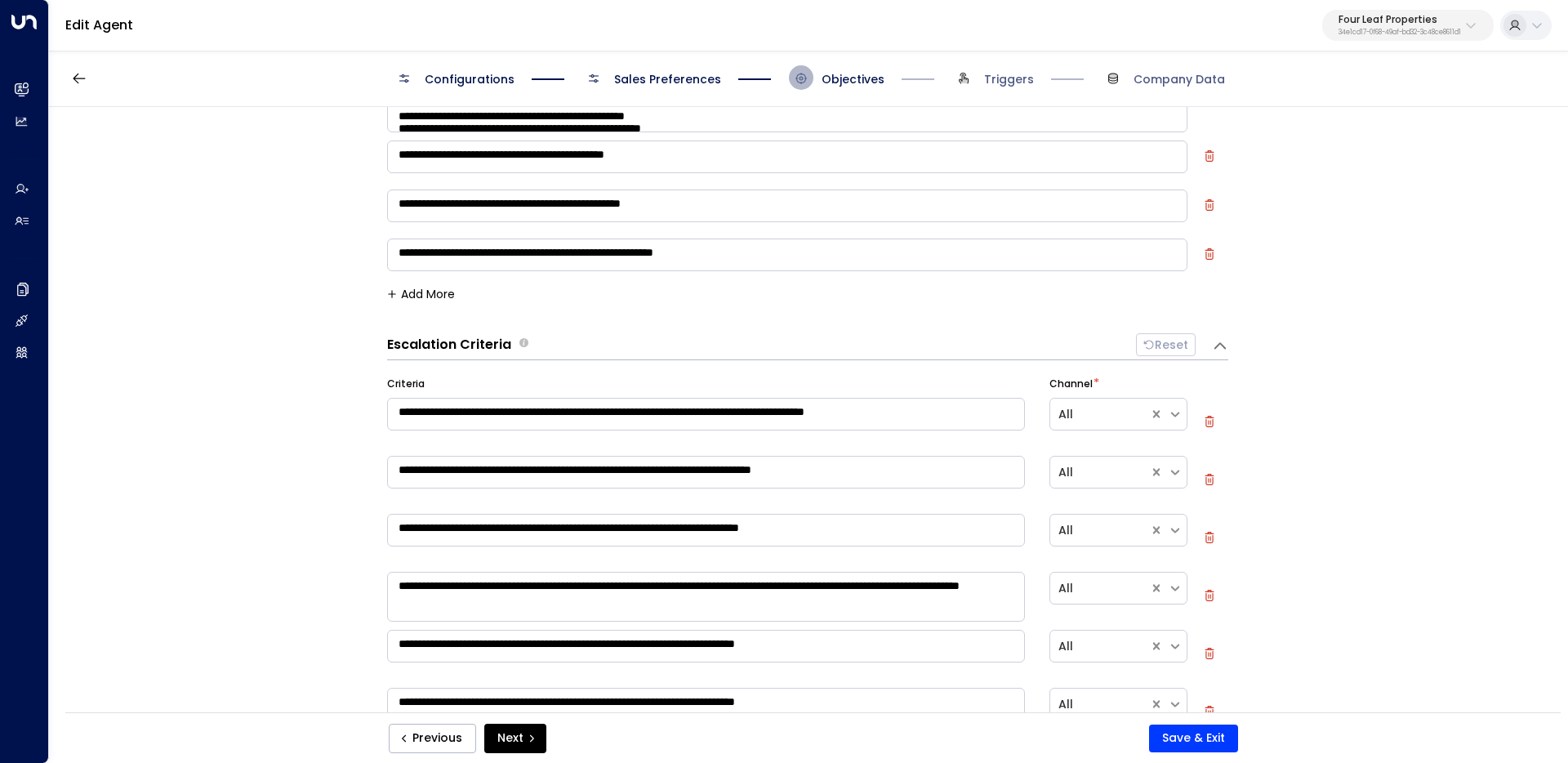
scroll to position [320, 0]
click at [748, 242] on textarea "**********" at bounding box center [787, 255] width 800 height 33
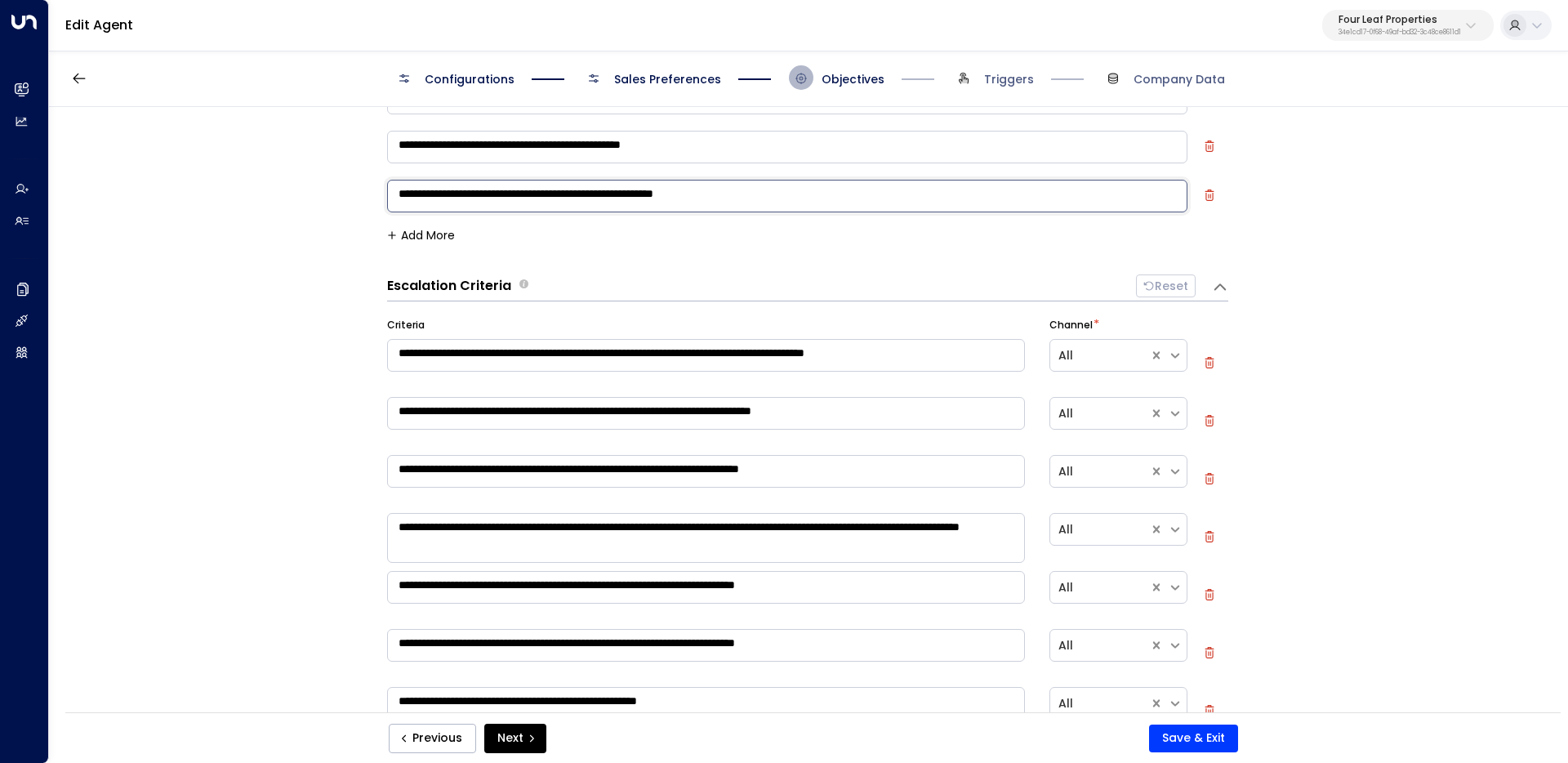
scroll to position [379, 0]
click at [1207, 193] on icon "button" at bounding box center [1209, 194] width 11 height 11
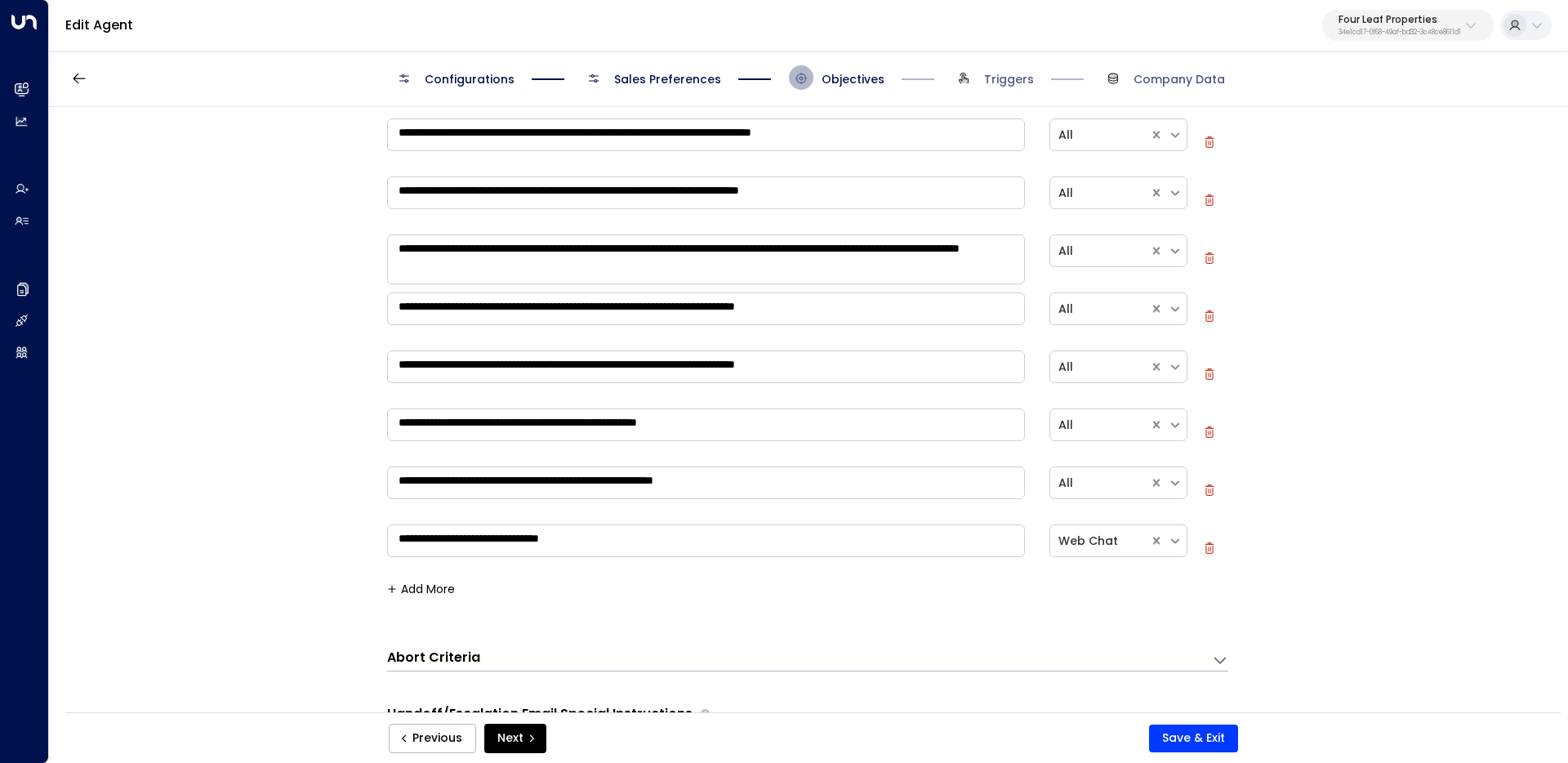
scroll to position [610, 0]
click at [443, 590] on button "Add More" at bounding box center [420, 587] width 68 height 13
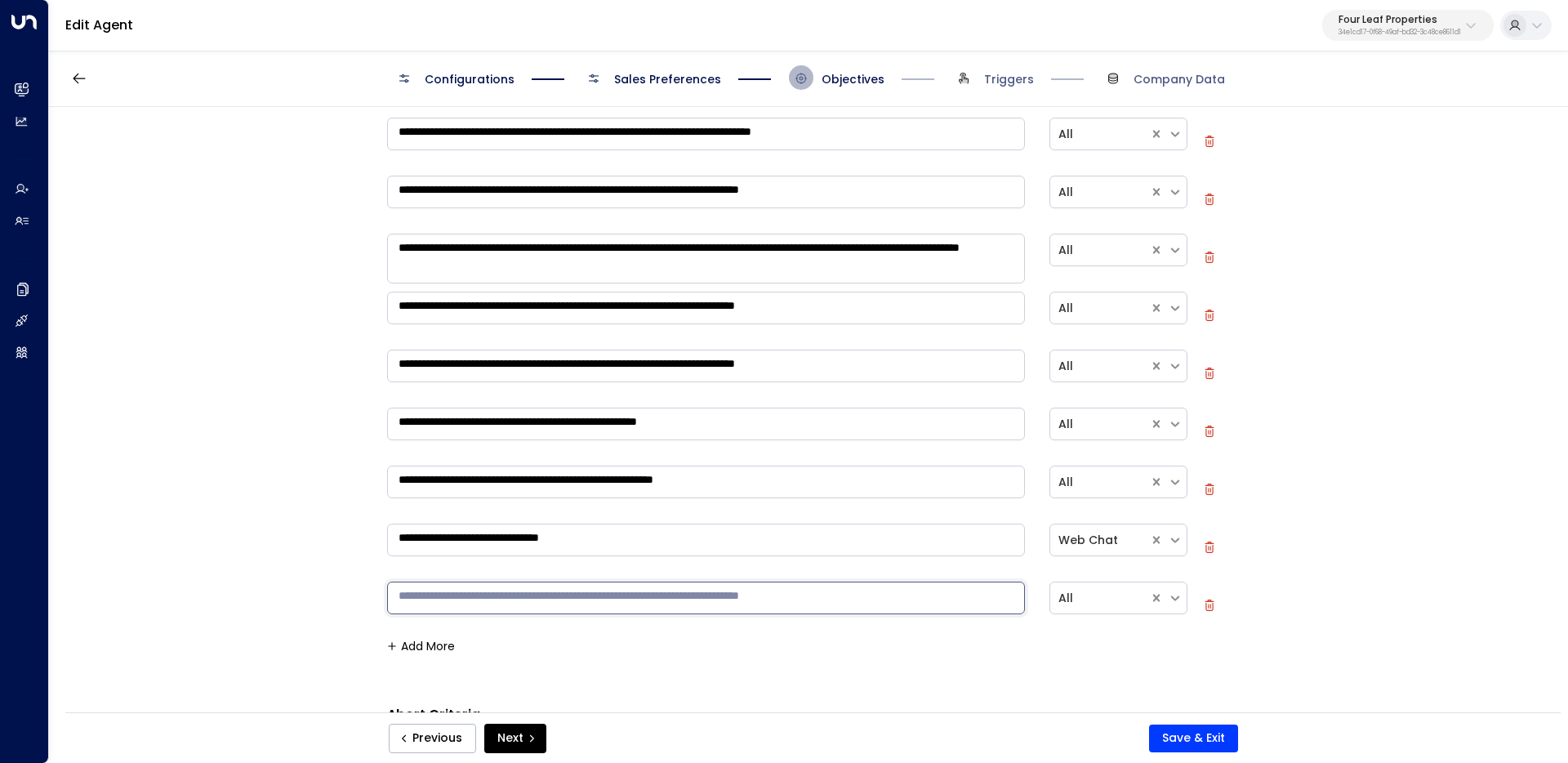
click at [443, 593] on textarea at bounding box center [705, 598] width 638 height 33
paste textarea "**********"
type textarea "**********"
click at [257, 551] on div "**********" at bounding box center [807, 414] width 1518 height 616
click at [1203, 743] on button "Save & Exit" at bounding box center [1193, 738] width 89 height 27
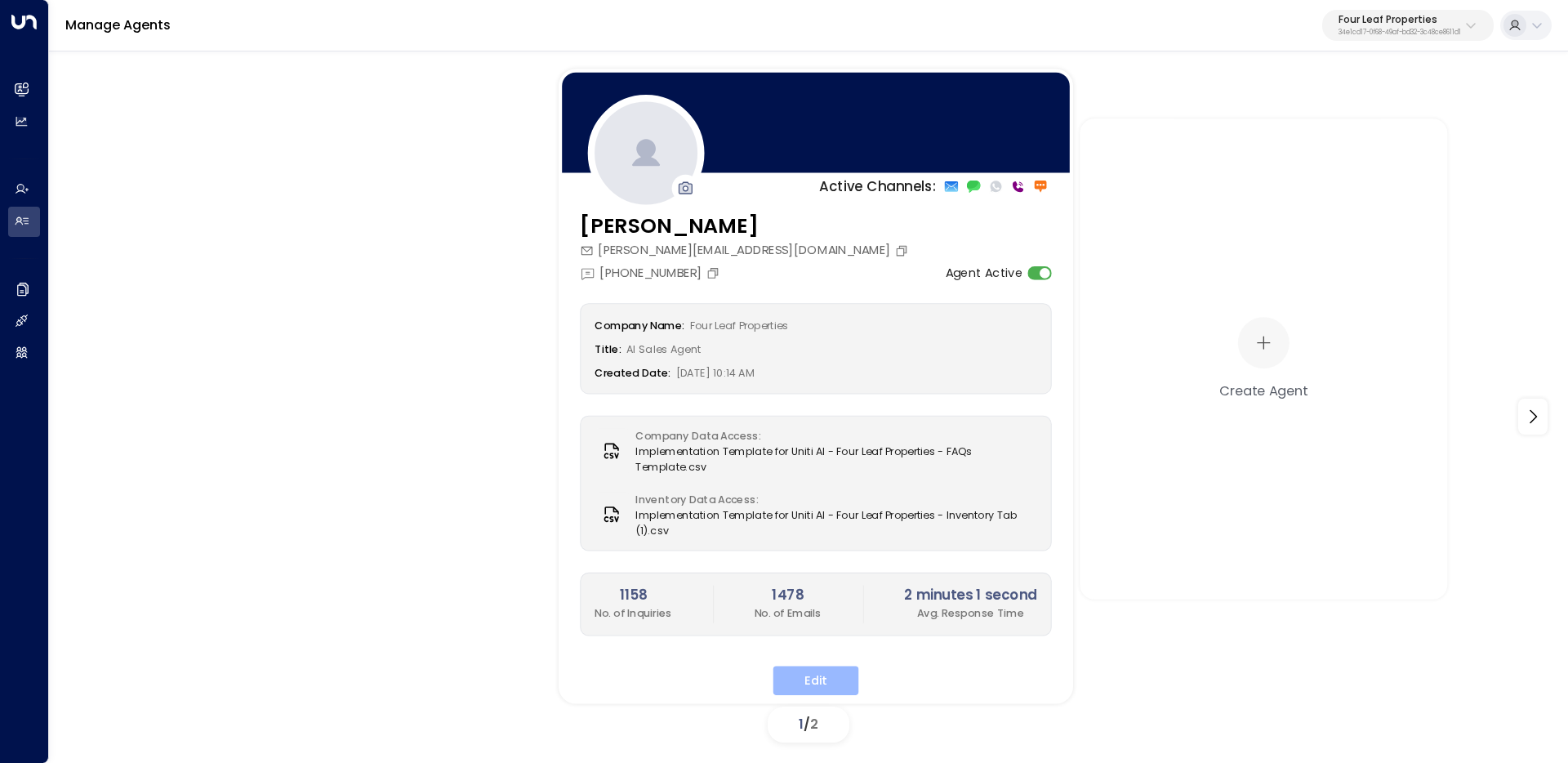
click at [812, 683] on button "Edit" at bounding box center [817, 681] width 86 height 29
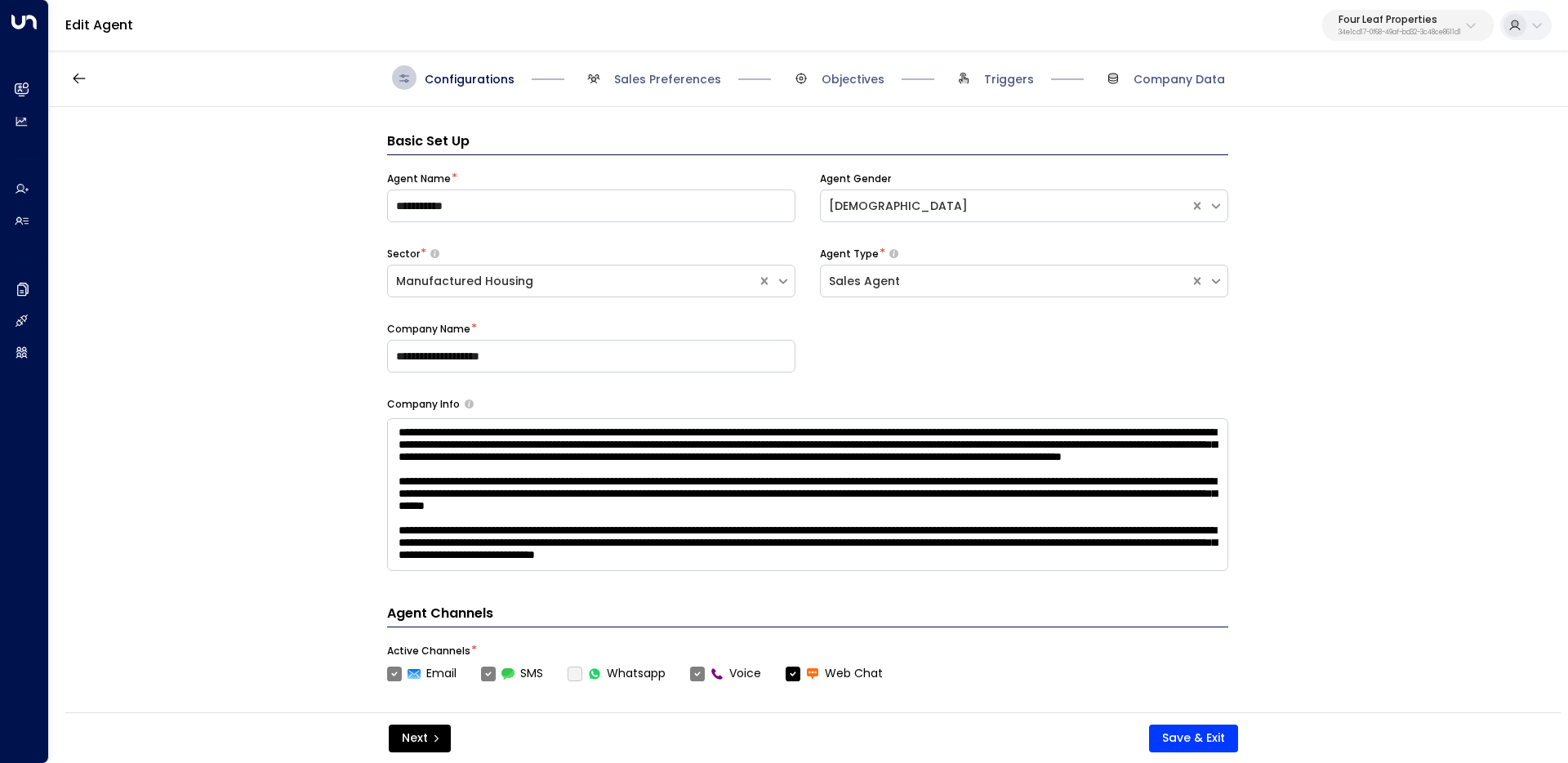
scroll to position [25, 0]
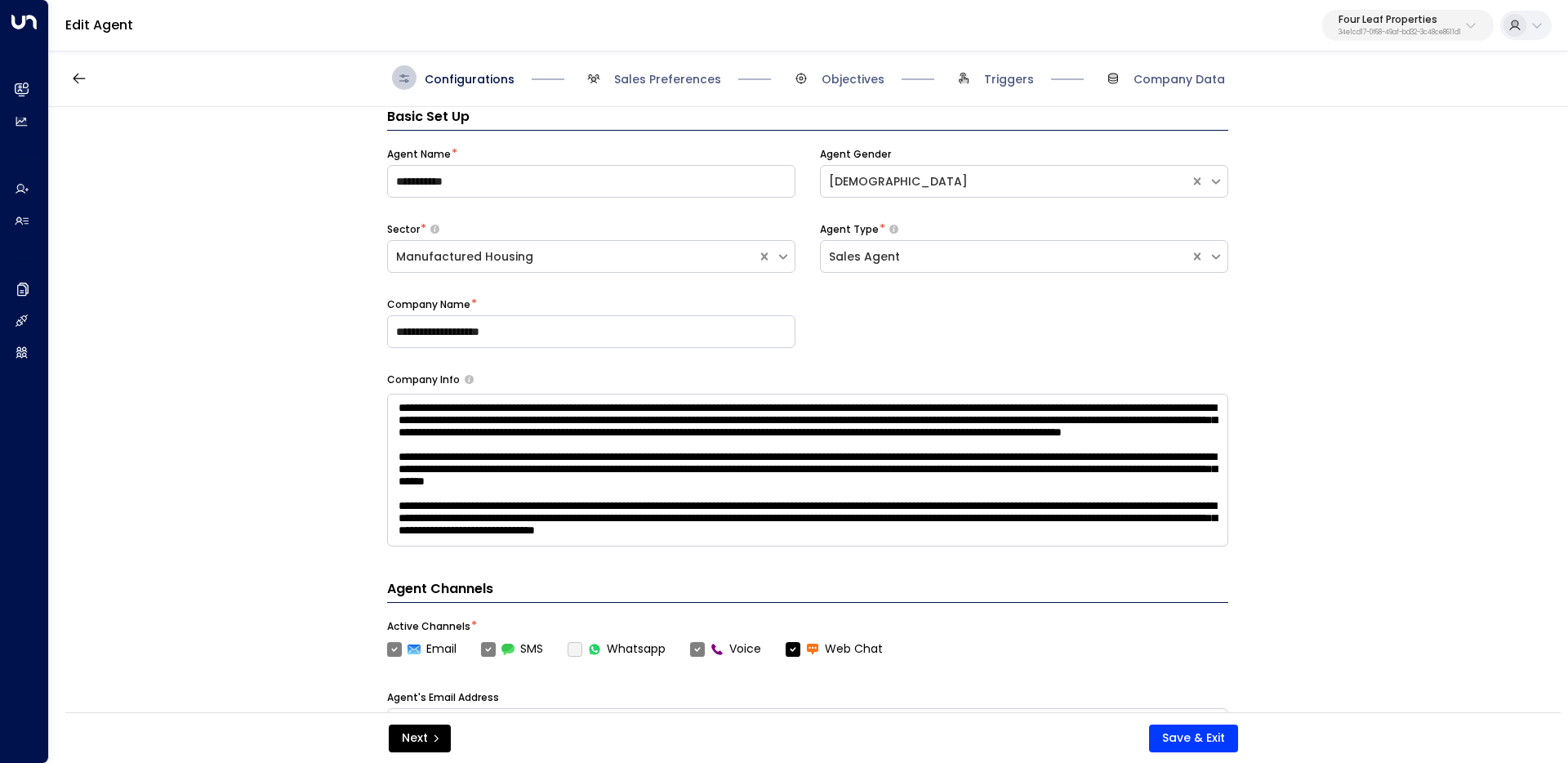
click at [971, 90] on div "Configurations Sales Preferences Objectives Triggers Company Data" at bounding box center [808, 78] width 1519 height 58
click at [995, 81] on span "Triggers" at bounding box center [1009, 79] width 50 height 16
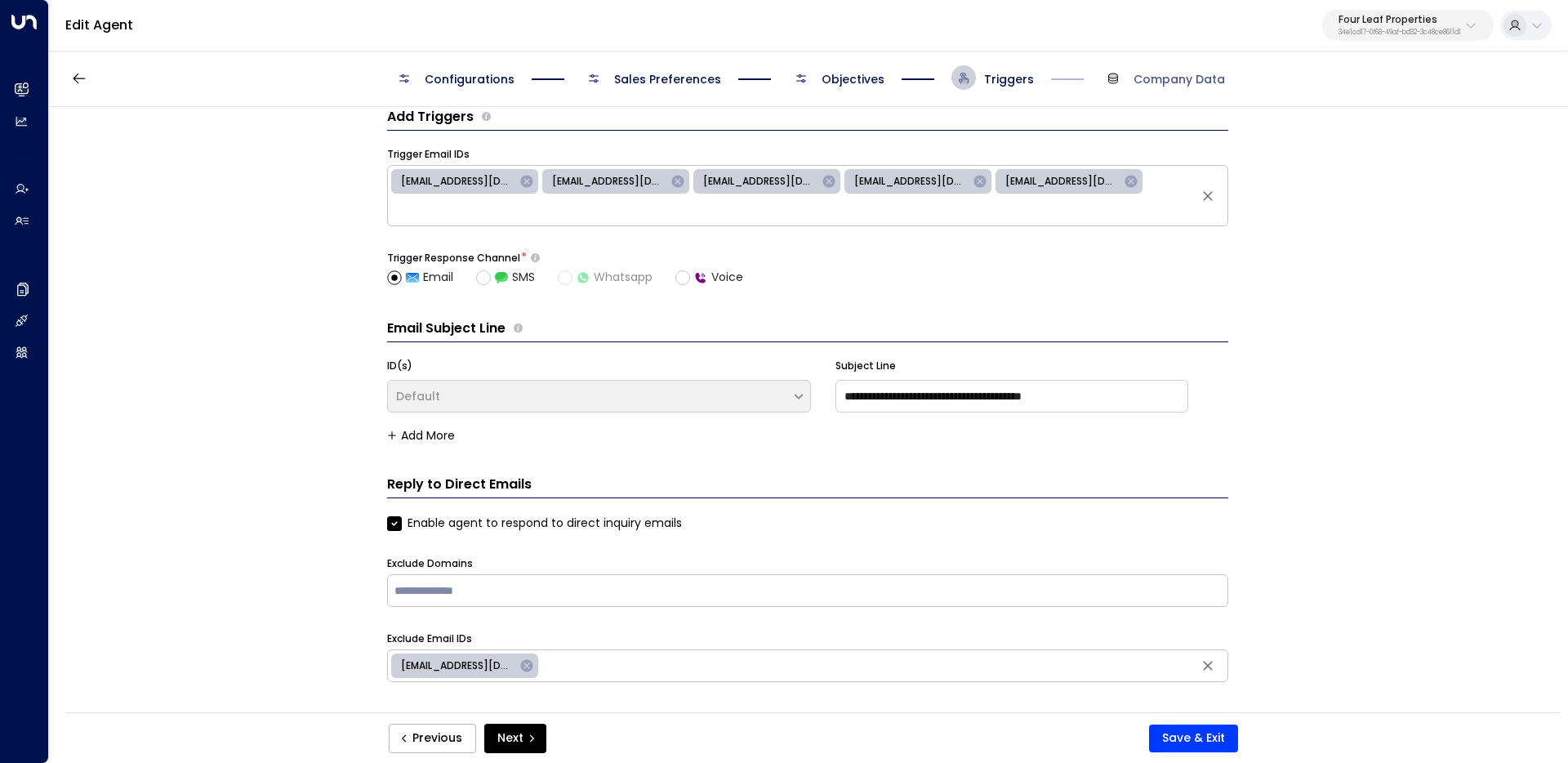
click at [855, 78] on span "Objectives" at bounding box center [852, 79] width 62 height 16
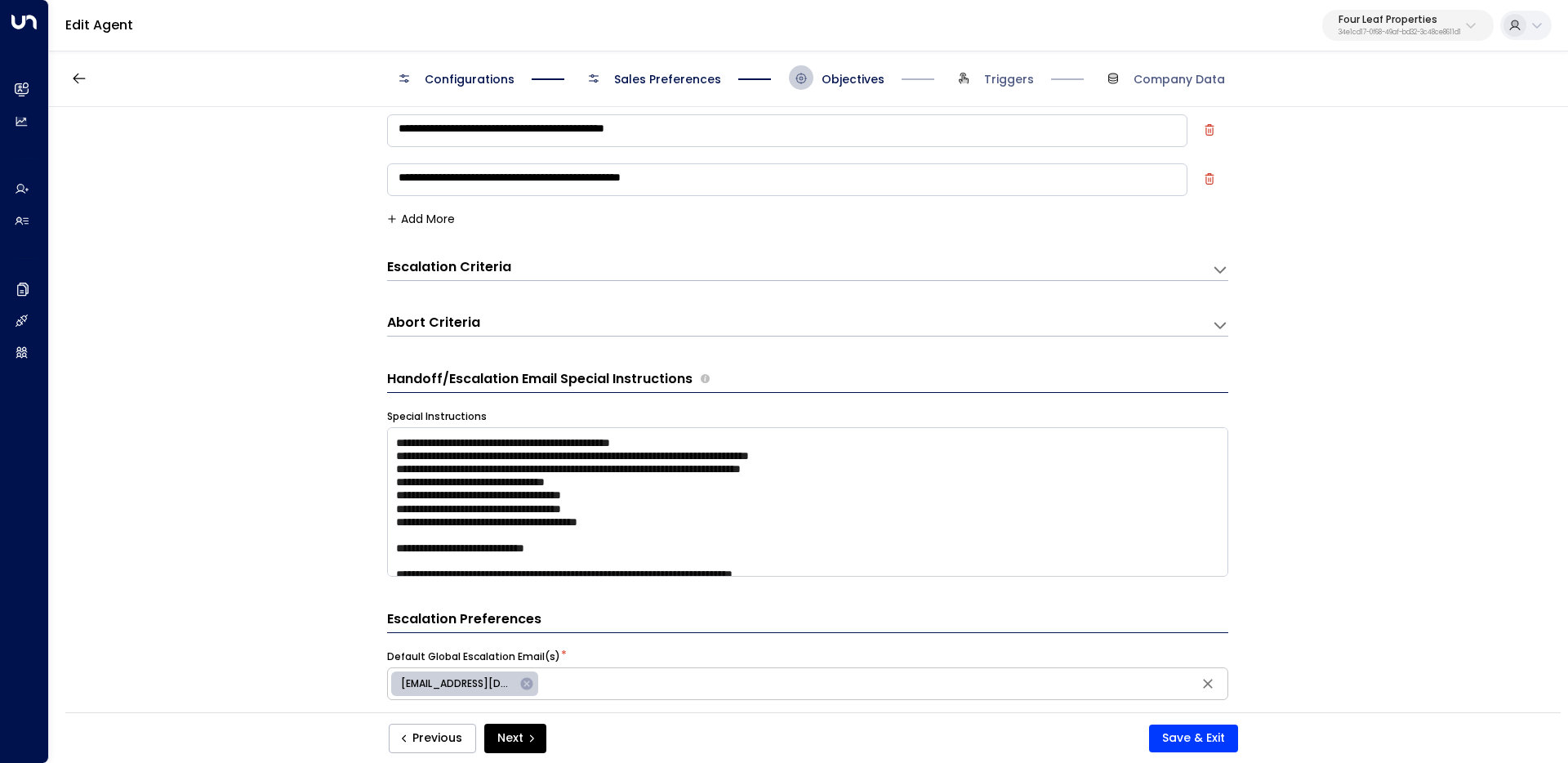
scroll to position [346, 0]
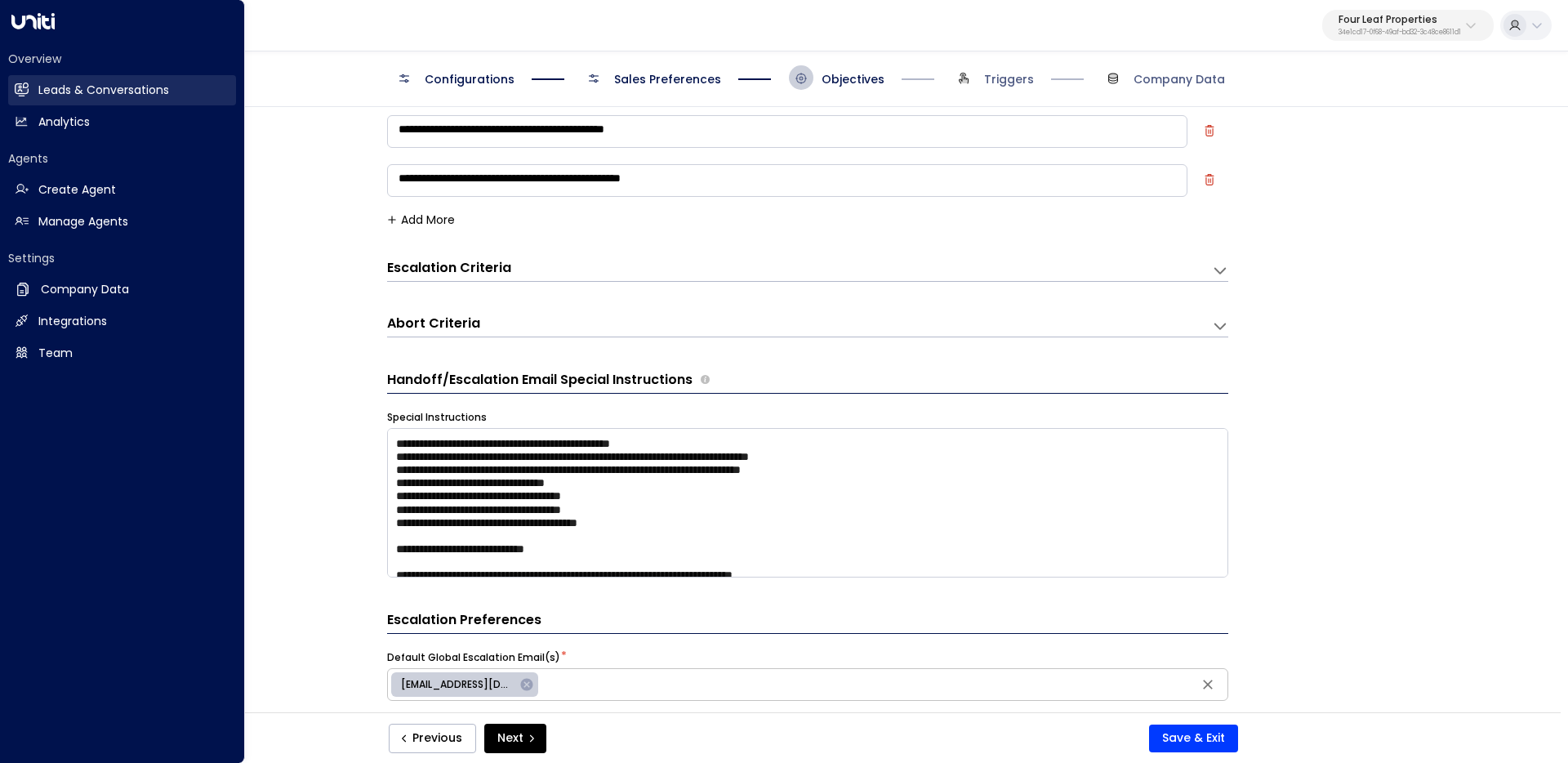
click at [26, 87] on icon at bounding box center [23, 89] width 10 height 14
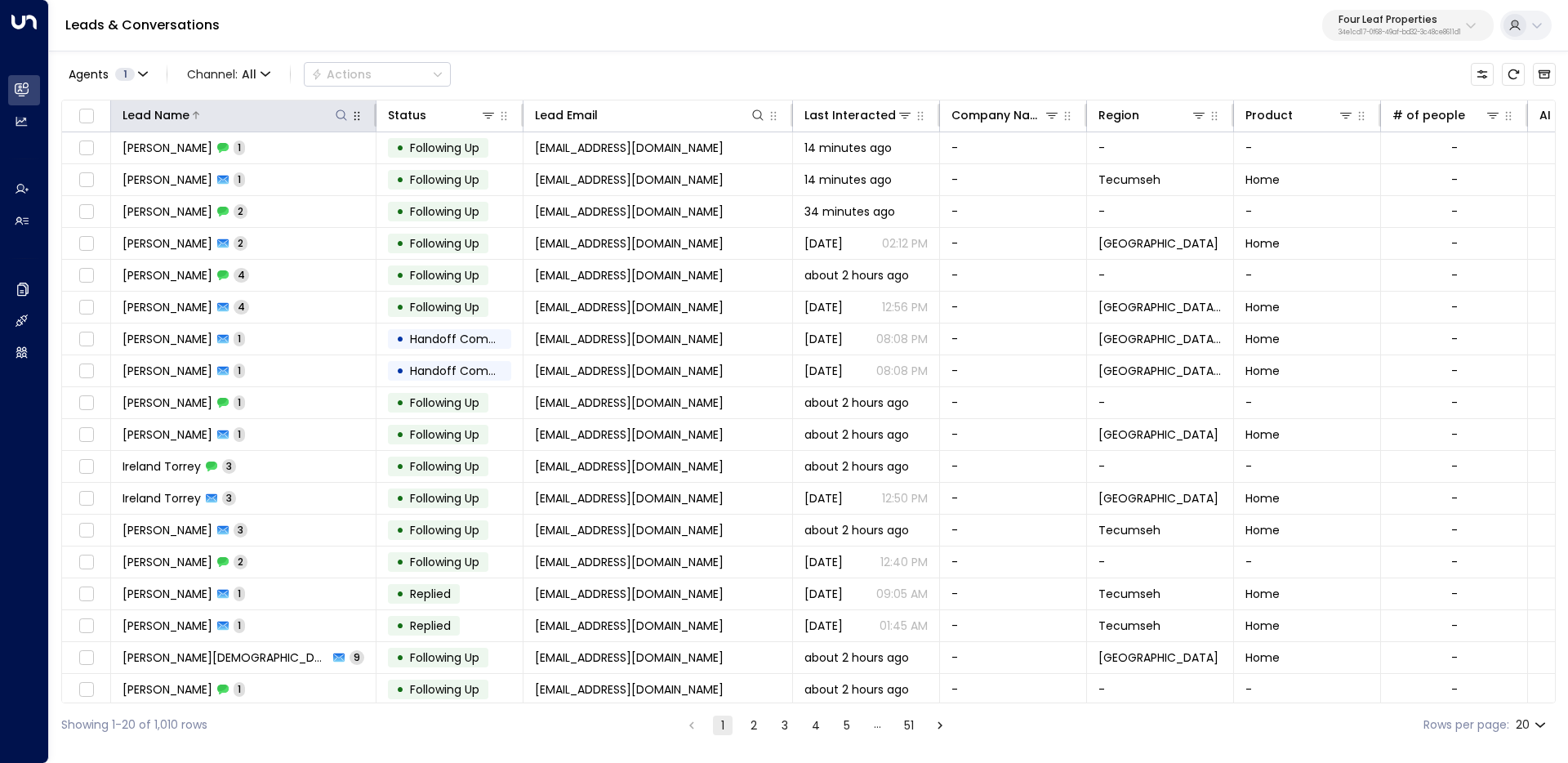
click at [345, 116] on icon at bounding box center [341, 115] width 10 height 10
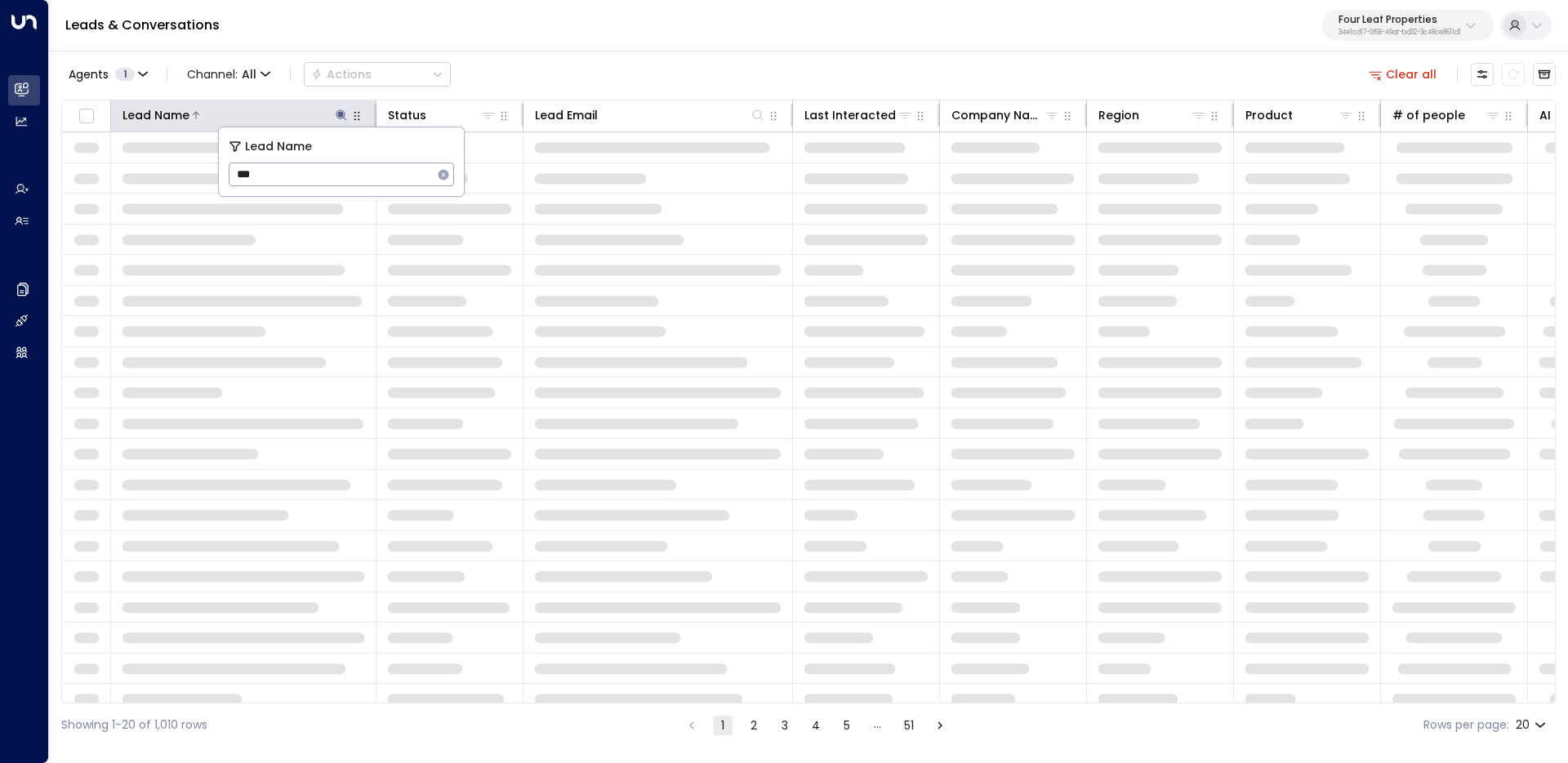
type input "***"
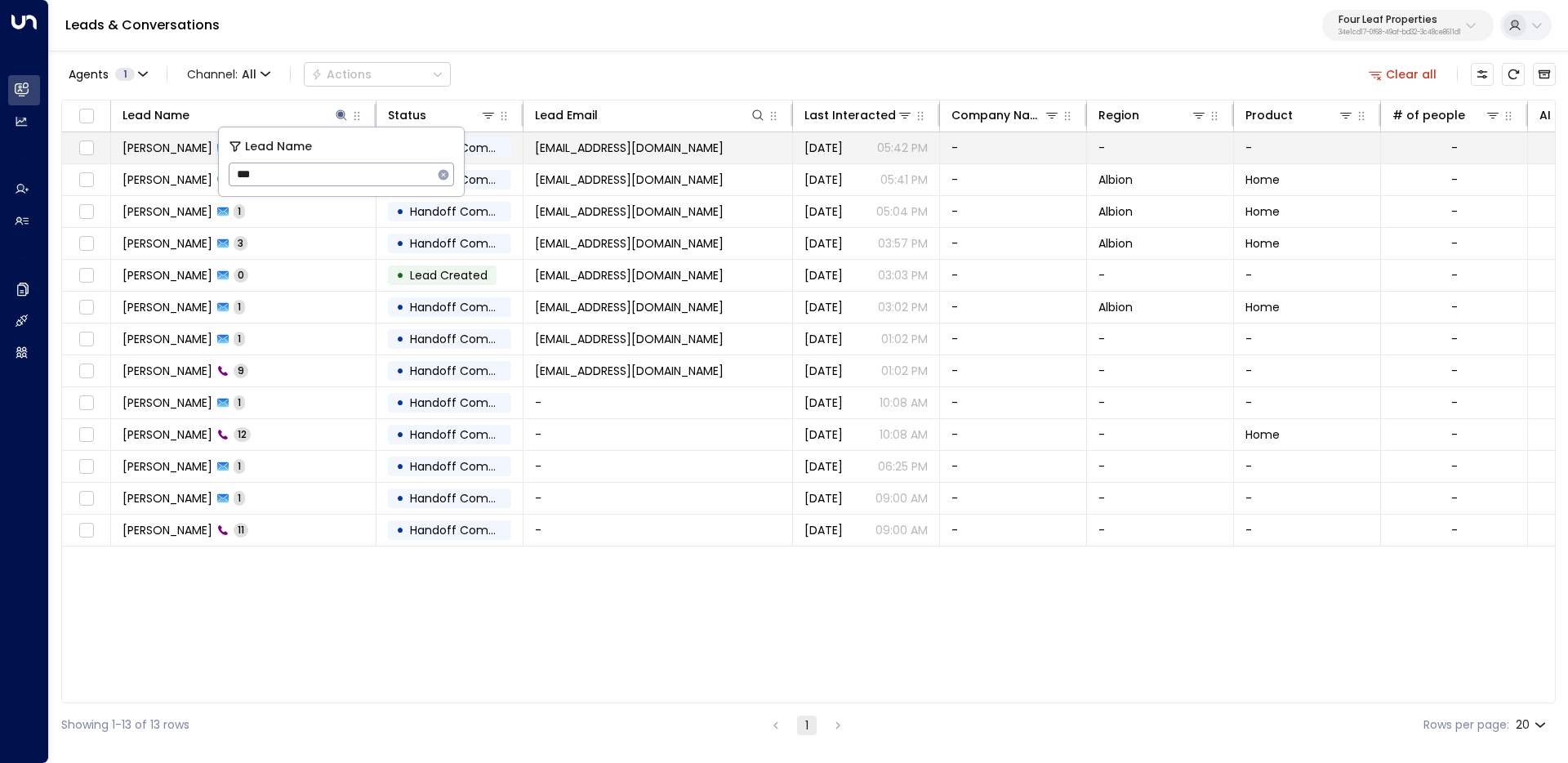
click at [181, 146] on span "Jacqueline Damron" at bounding box center [167, 147] width 90 height 16
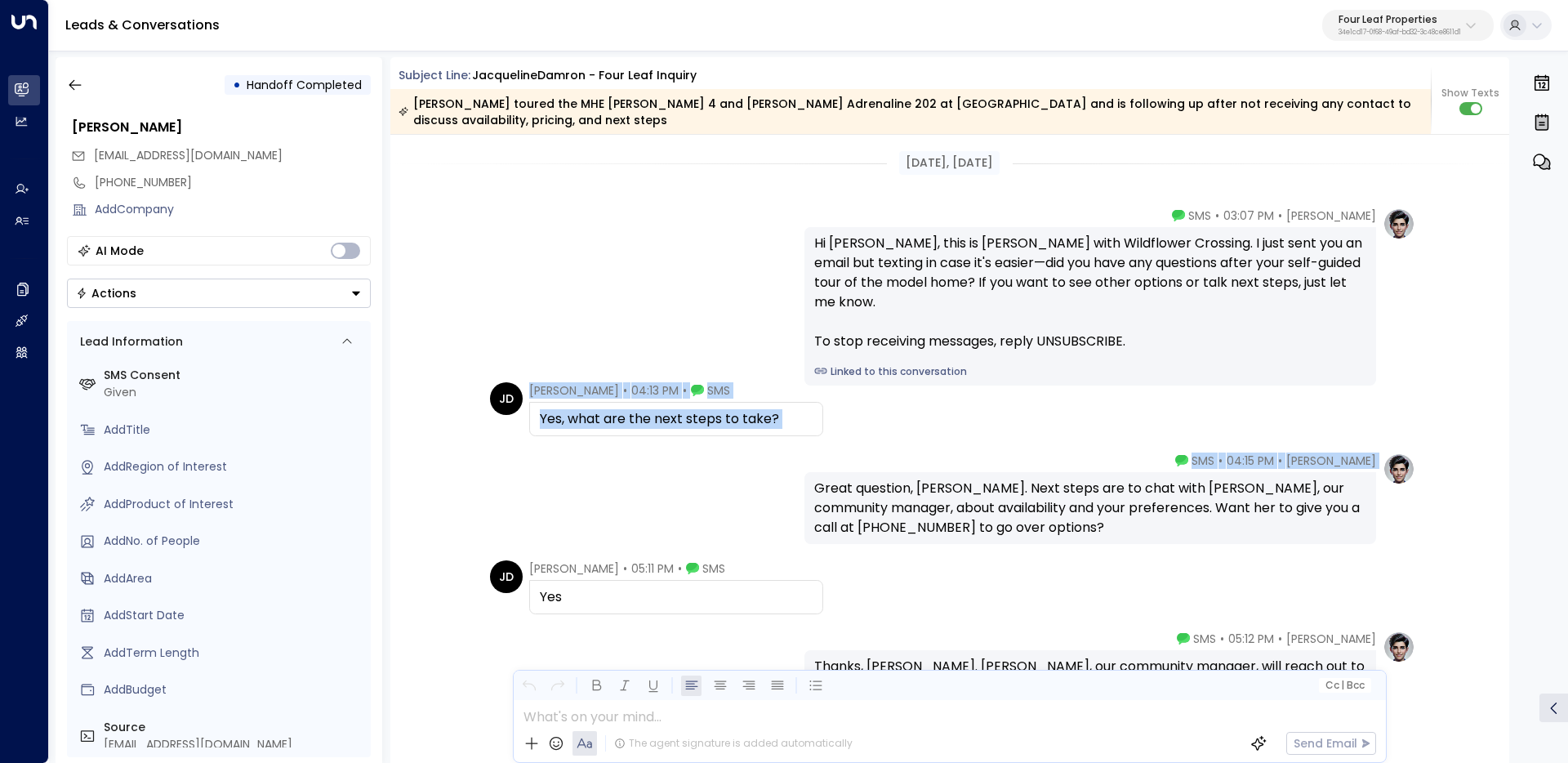
drag, startPoint x: 815, startPoint y: 488, endPoint x: 1005, endPoint y: 548, distance: 199.2
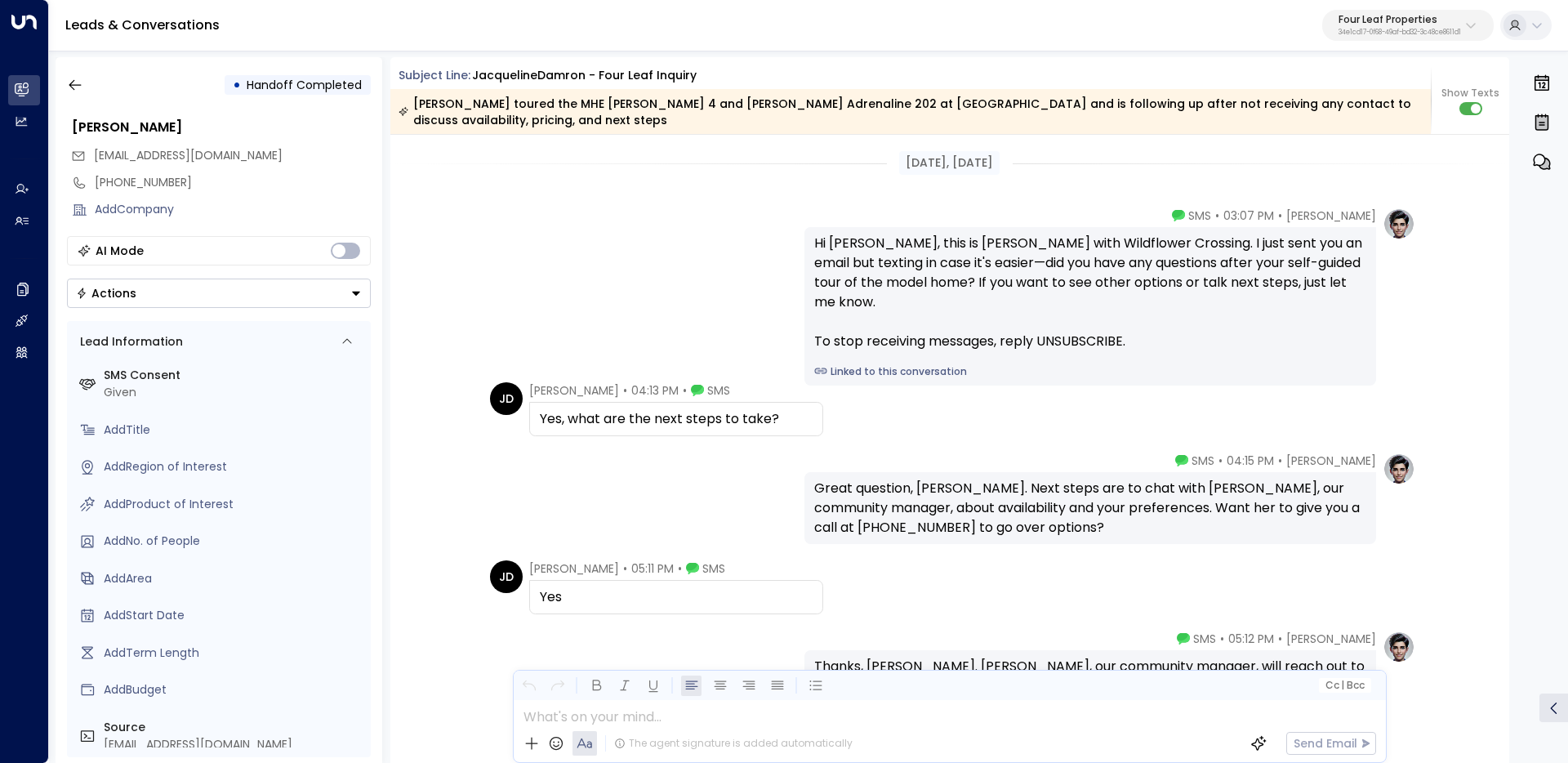
click at [995, 525] on div "Great question, Jackie. Next steps are to chat with Brittney, our community man…" at bounding box center [1090, 508] width 552 height 59
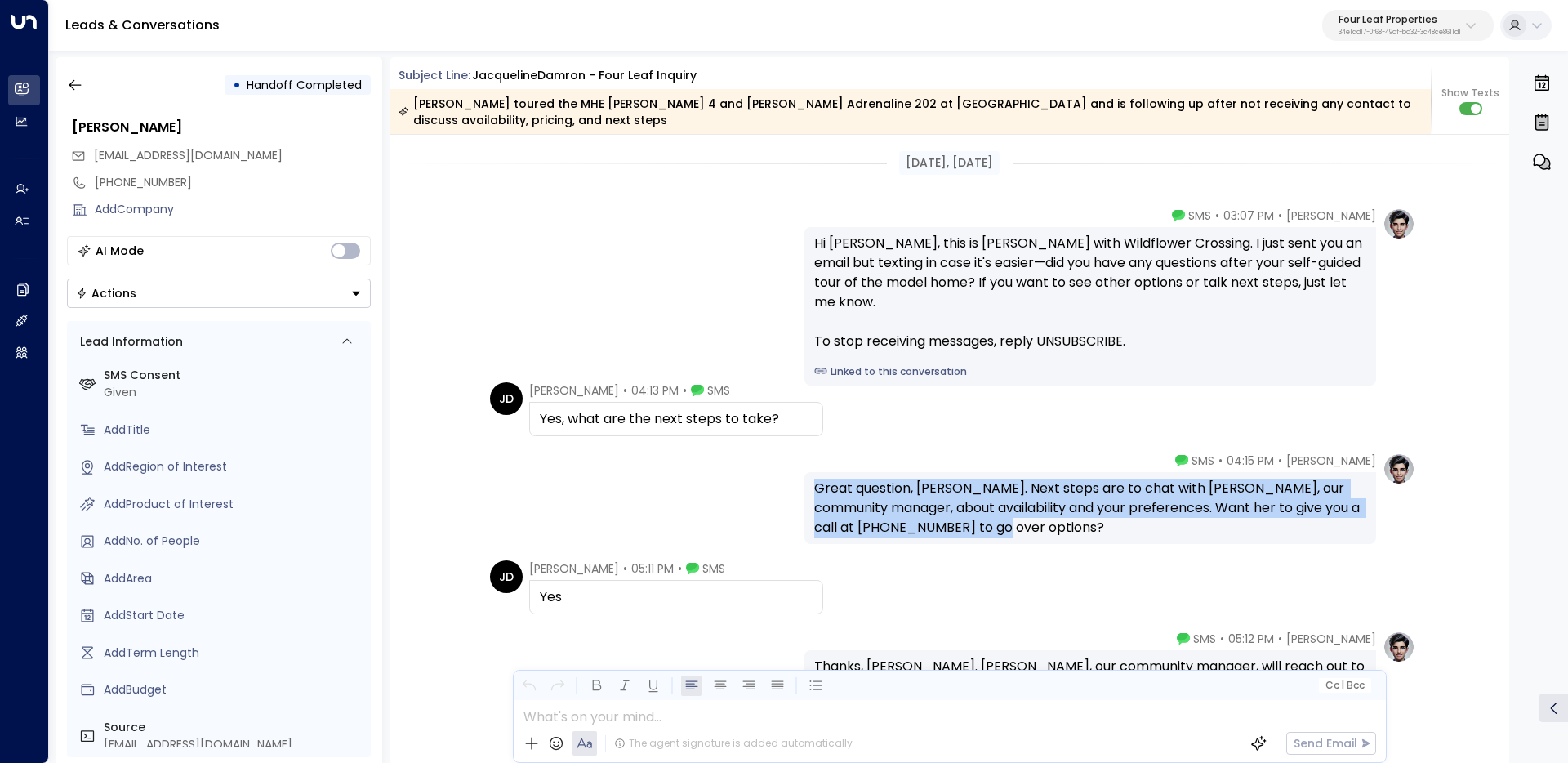
drag, startPoint x: 945, startPoint y: 522, endPoint x: 812, endPoint y: 479, distance: 139.8
click at [814, 480] on div "Great question, Jackie. Next steps are to chat with Brittney, our community man…" at bounding box center [1090, 508] width 552 height 59
click at [1044, 522] on div "Great question, Jackie. Next steps are to chat with Brittney, our community man…" at bounding box center [1090, 508] width 552 height 59
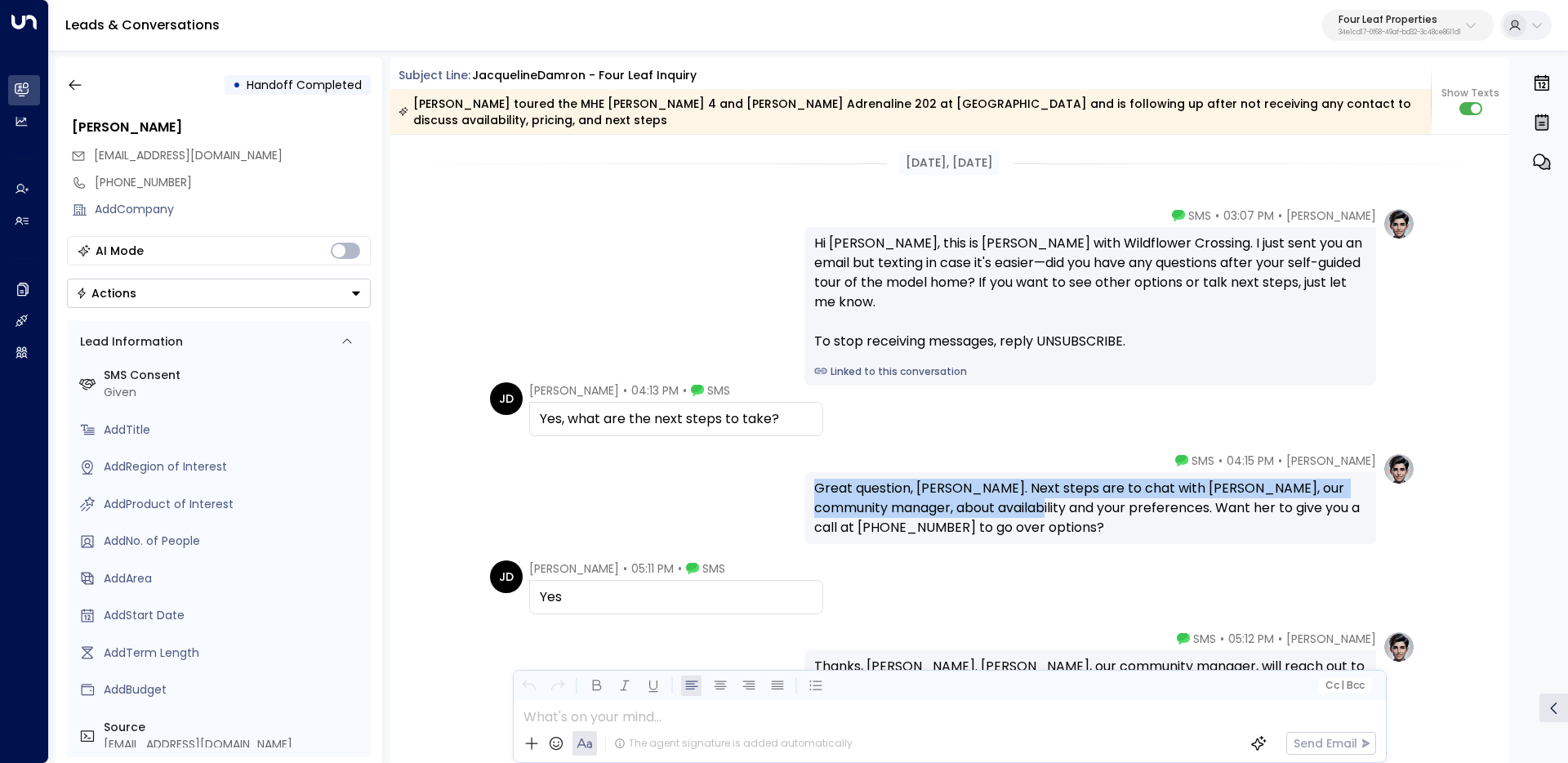
drag, startPoint x: 965, startPoint y: 517, endPoint x: 792, endPoint y: 480, distance: 176.9
click at [792, 480] on div "Katie Olson • 04:15 PM • SMS Great question, Jackie. Next steps are to chat wit…" at bounding box center [950, 498] width 931 height 92
click at [821, 474] on div "Great question, Jackie. Next steps are to chat with Brittney, our community man…" at bounding box center [1090, 508] width 572 height 72
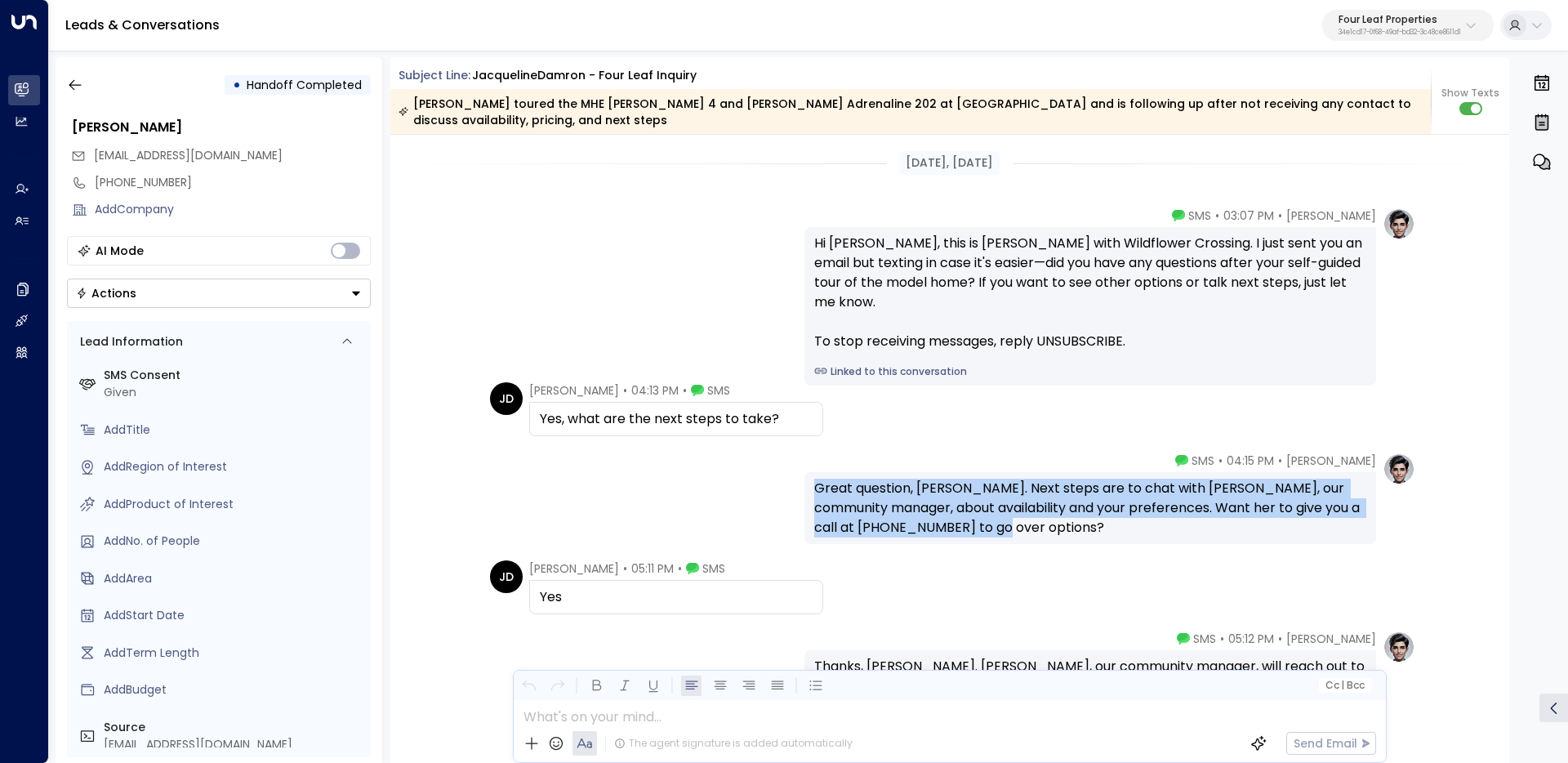
drag, startPoint x: 808, startPoint y: 481, endPoint x: 940, endPoint y: 536, distance: 143.0
click at [939, 536] on div "Great question, Jackie. Next steps are to chat with Brittney, our community man…" at bounding box center [1090, 508] width 572 height 72
copy div "Great question, Jackie. Next steps are to chat with Brittney, our community man…"
click at [1158, 485] on div "Great question, Jackie. Next steps are to chat with Brittney, our community man…" at bounding box center [1090, 508] width 552 height 59
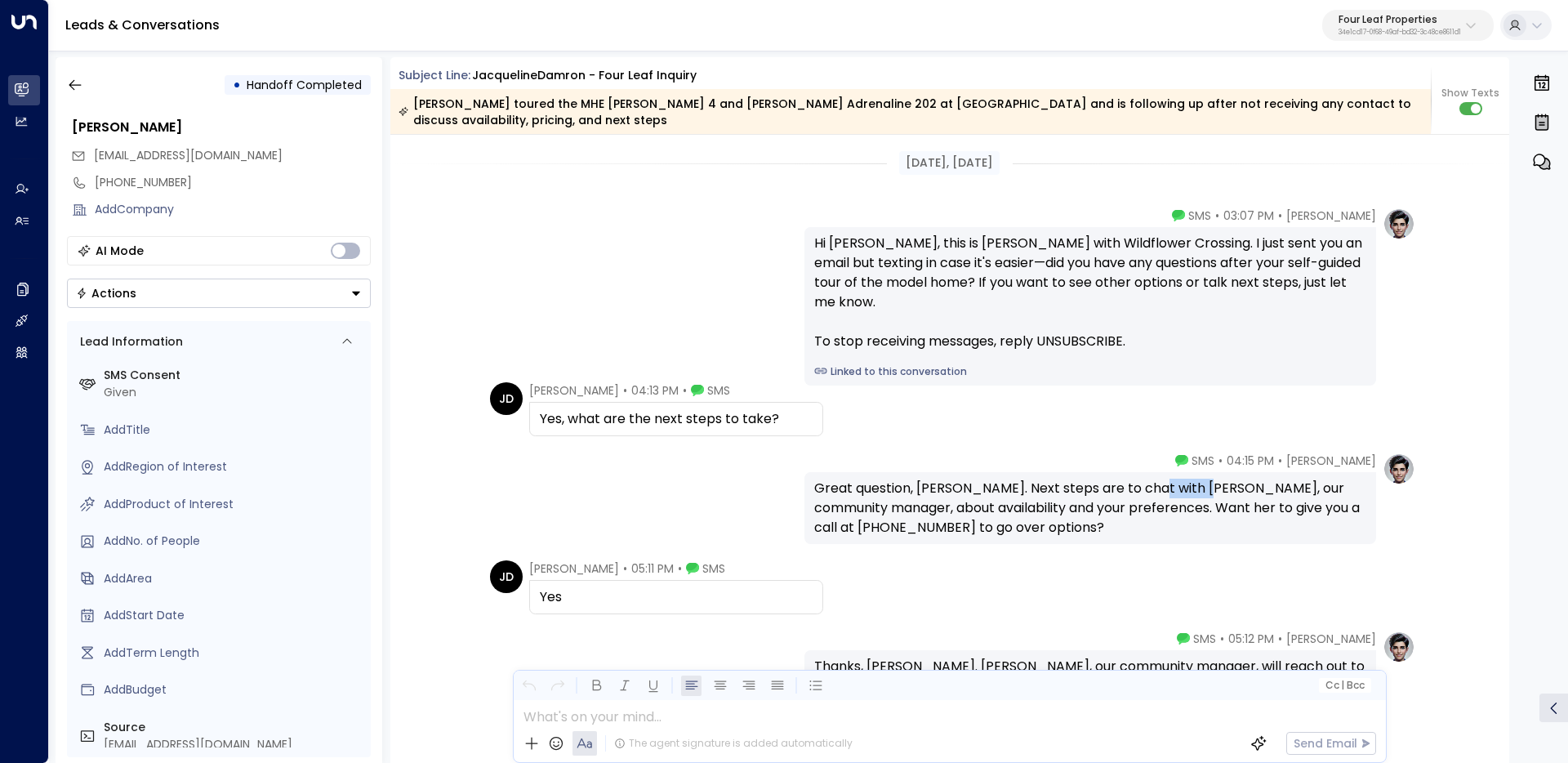
click at [1158, 485] on div "Great question, Jackie. Next steps are to chat with Brittney, our community man…" at bounding box center [1090, 508] width 552 height 59
click at [94, 93] on div "• Handoff Completed" at bounding box center [218, 85] width 304 height 29
click at [81, 87] on button "button" at bounding box center [75, 85] width 29 height 29
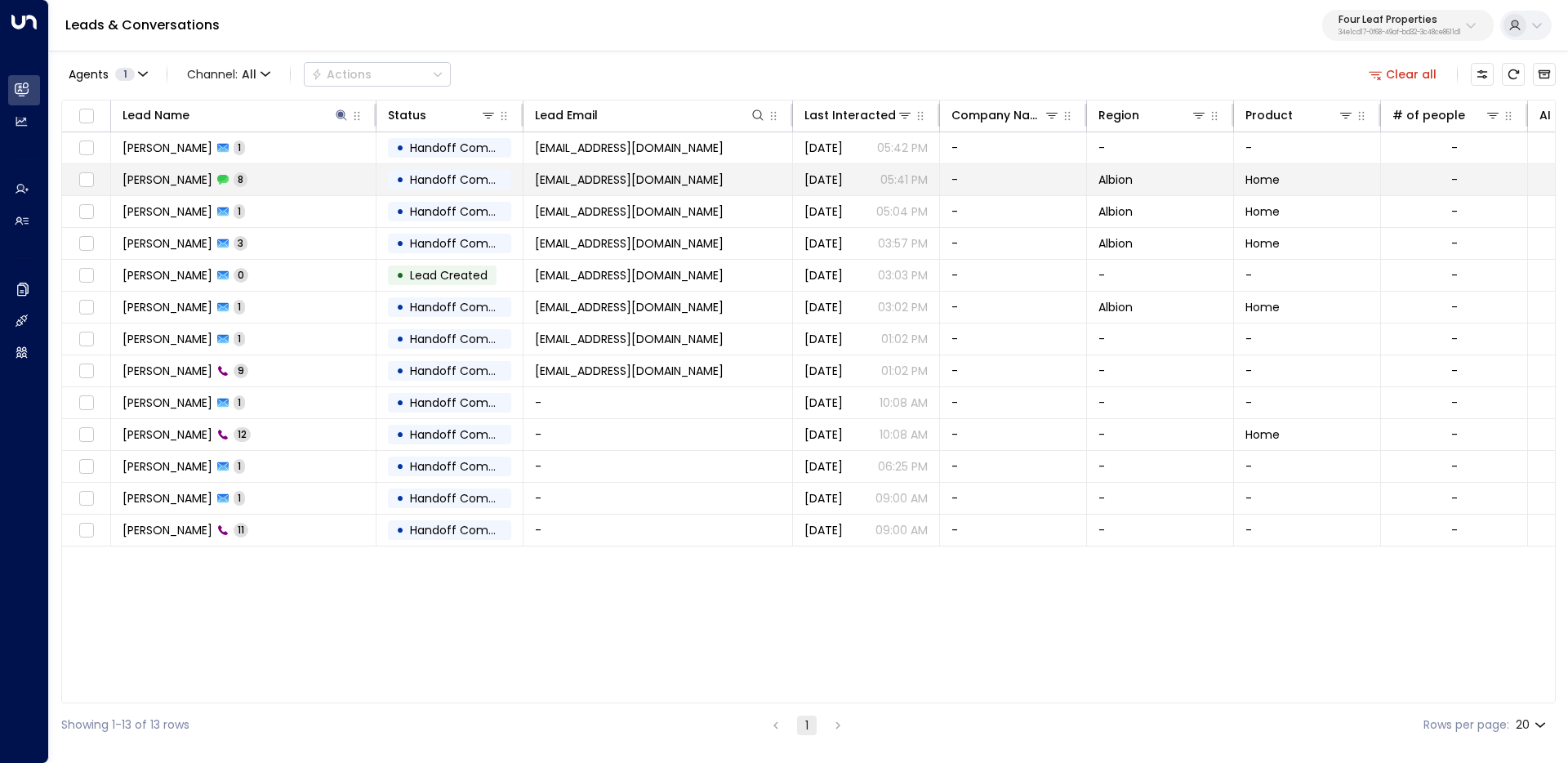
click at [290, 170] on td "Jacqueline Damron 8" at bounding box center [244, 180] width 265 height 31
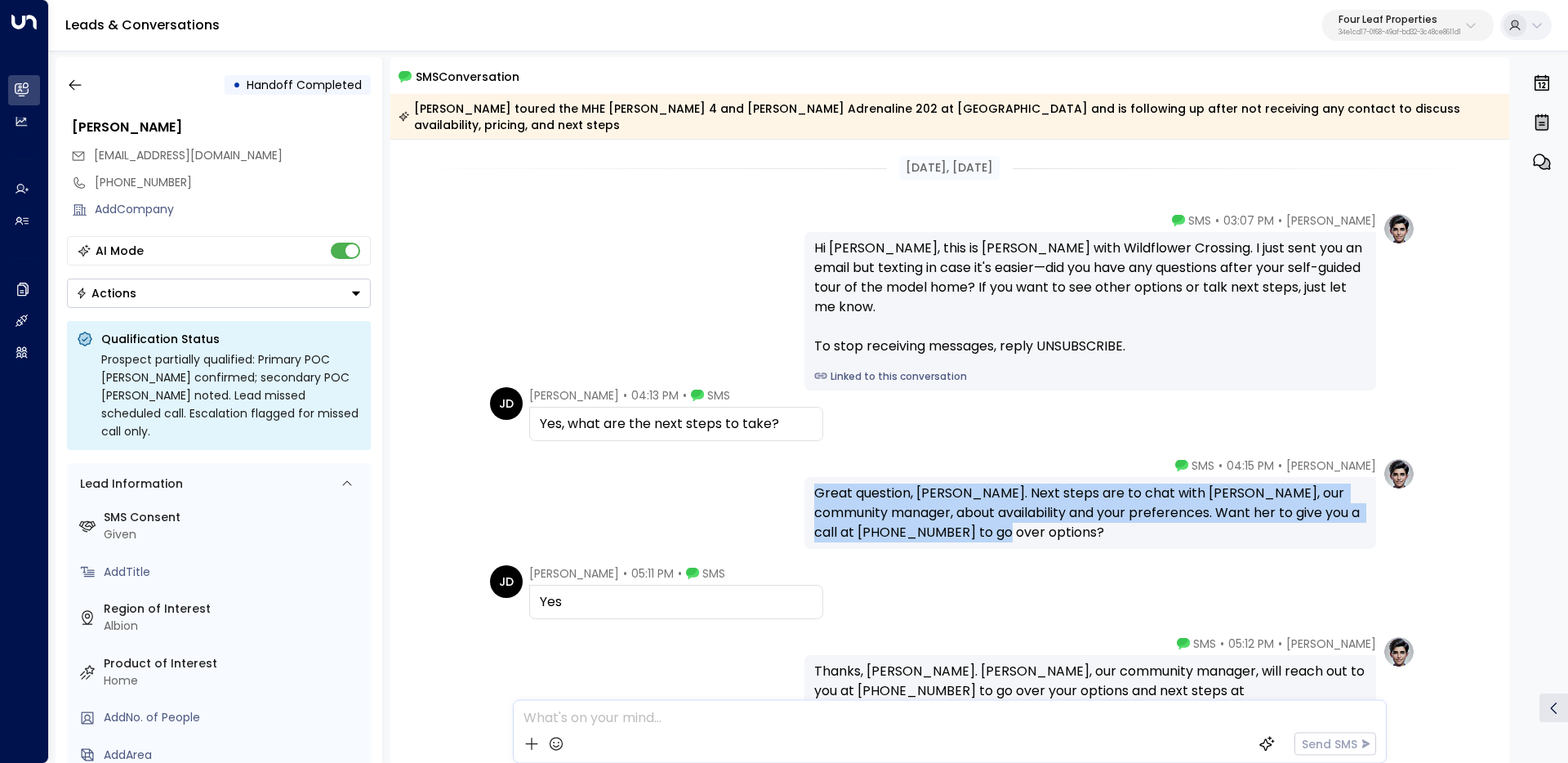
drag, startPoint x: 972, startPoint y: 536, endPoint x: 787, endPoint y: 479, distance: 193.6
click at [787, 479] on div "Katie Olson • 04:15 PM • SMS Great question, Jackie. Next steps are to chat wit…" at bounding box center [950, 503] width 931 height 92
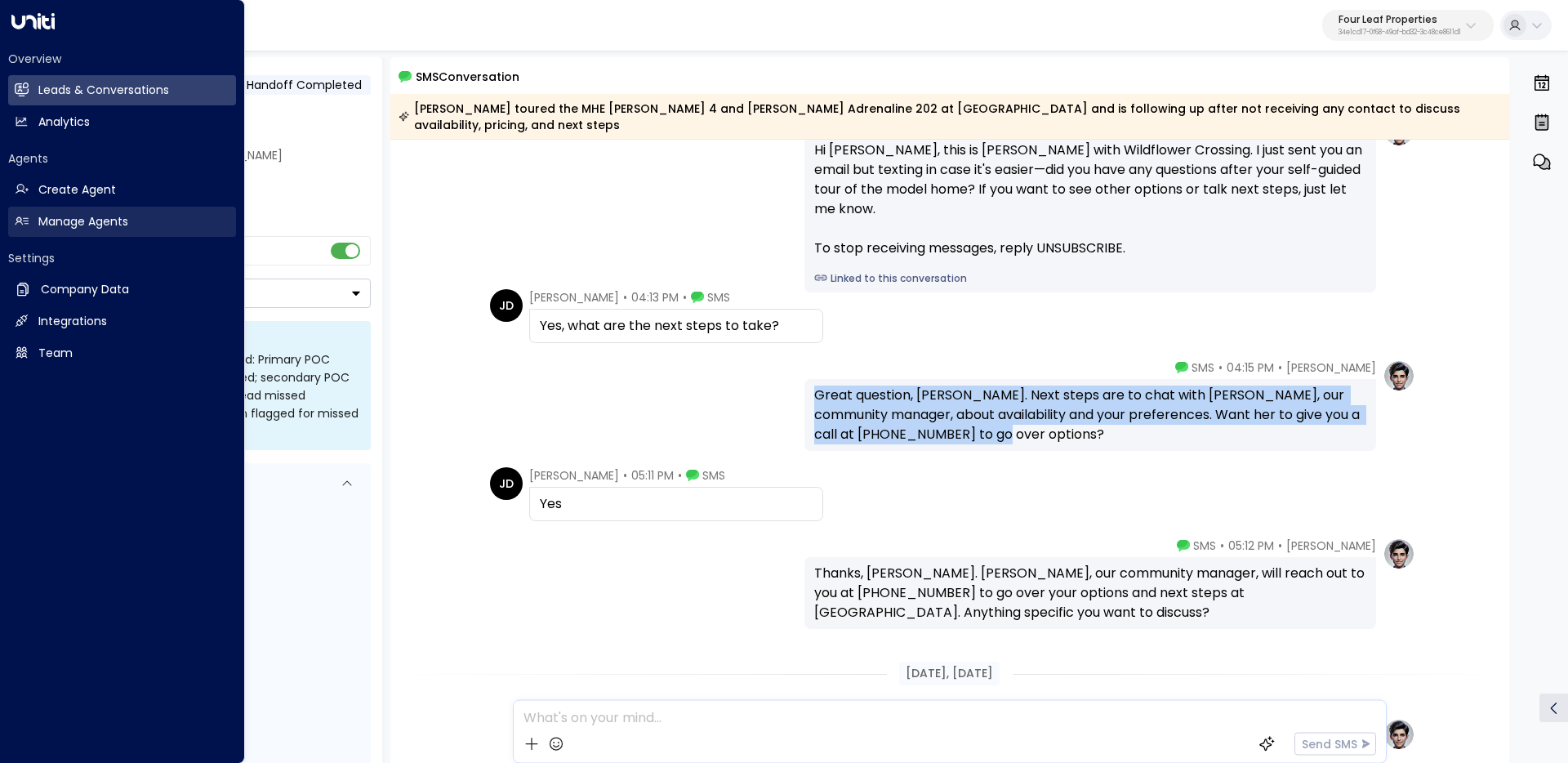
click at [25, 224] on icon at bounding box center [21, 221] width 14 height 14
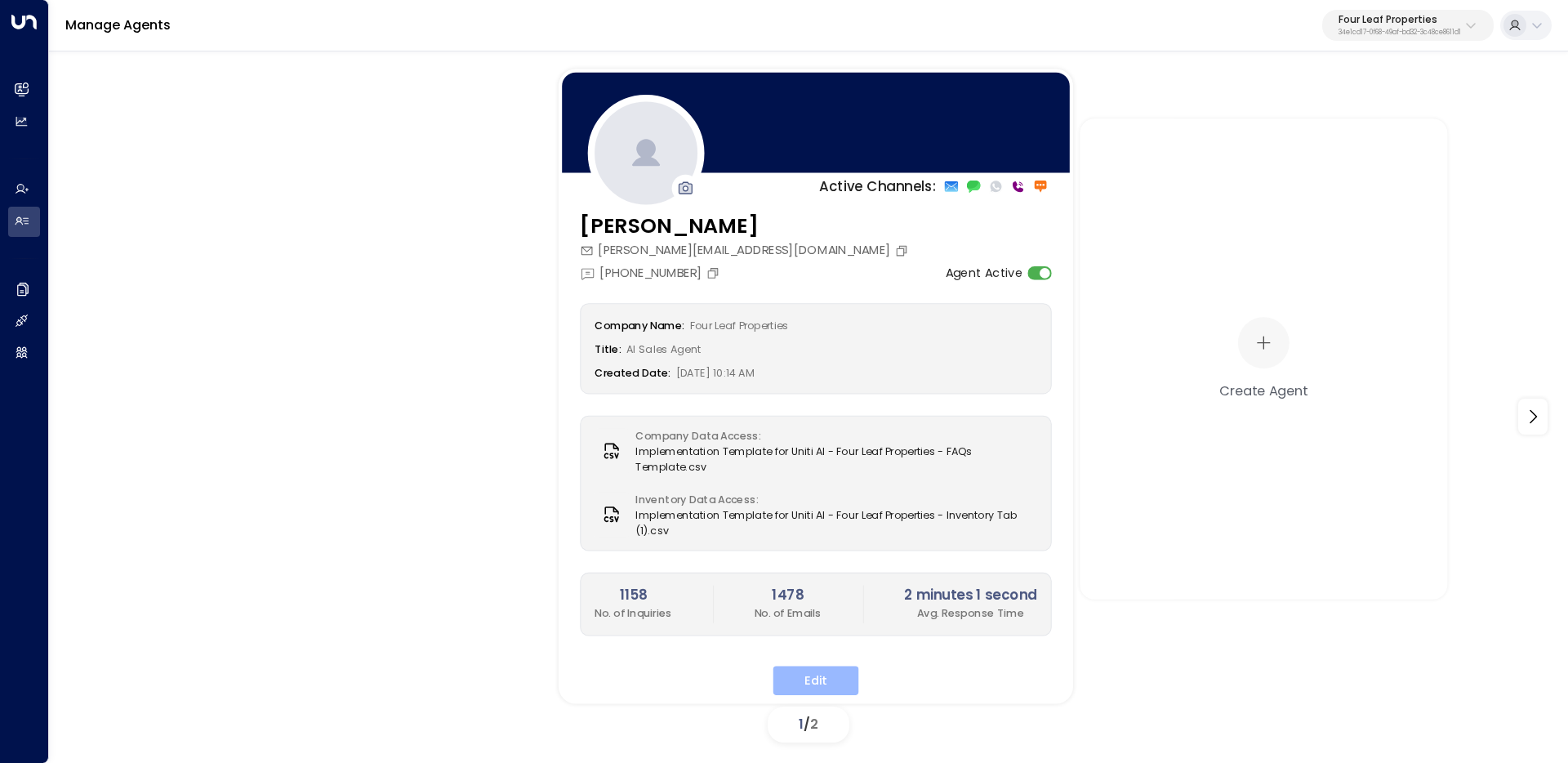
click at [842, 673] on button "Edit" at bounding box center [817, 681] width 86 height 29
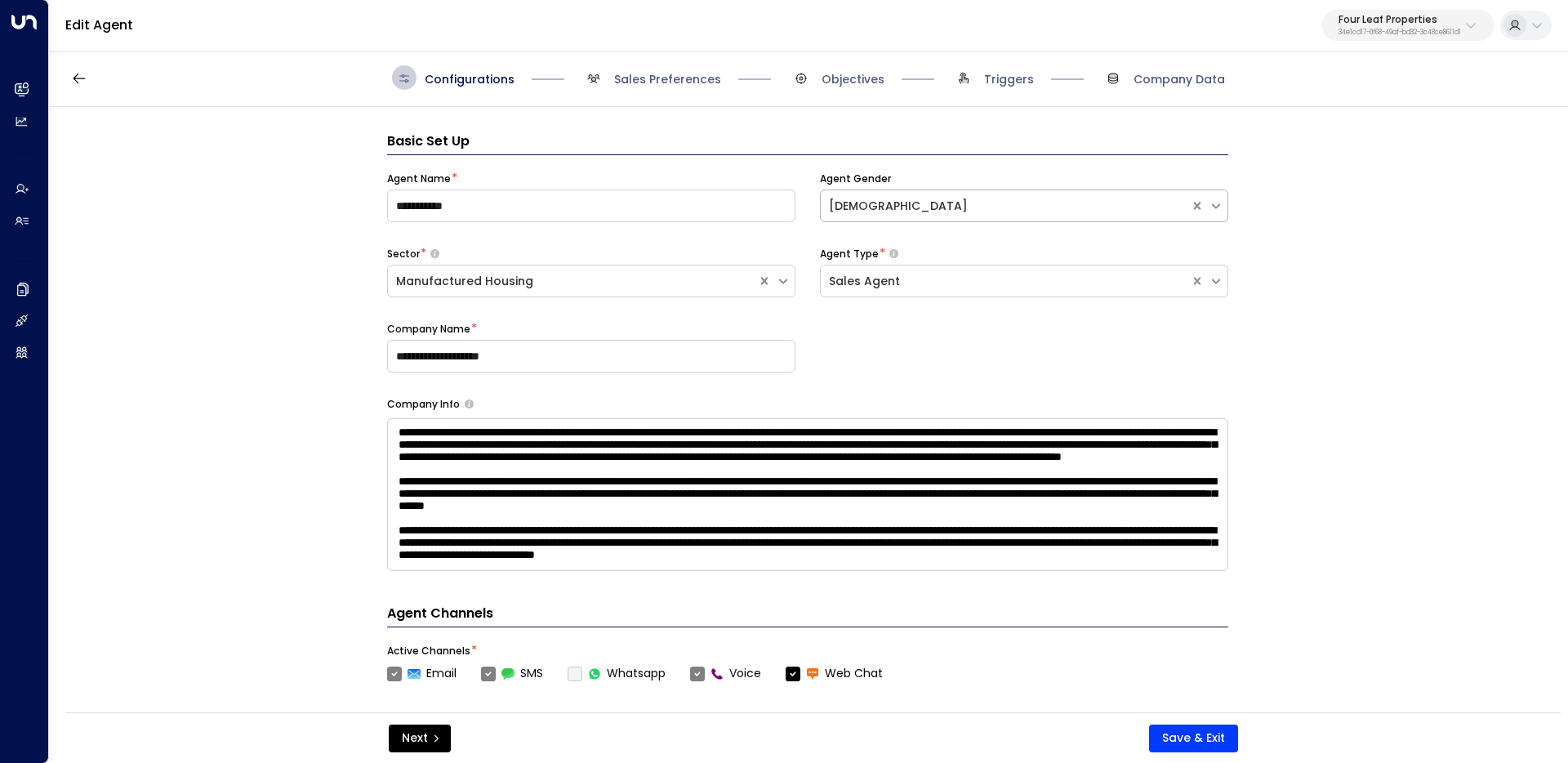
scroll to position [25, 0]
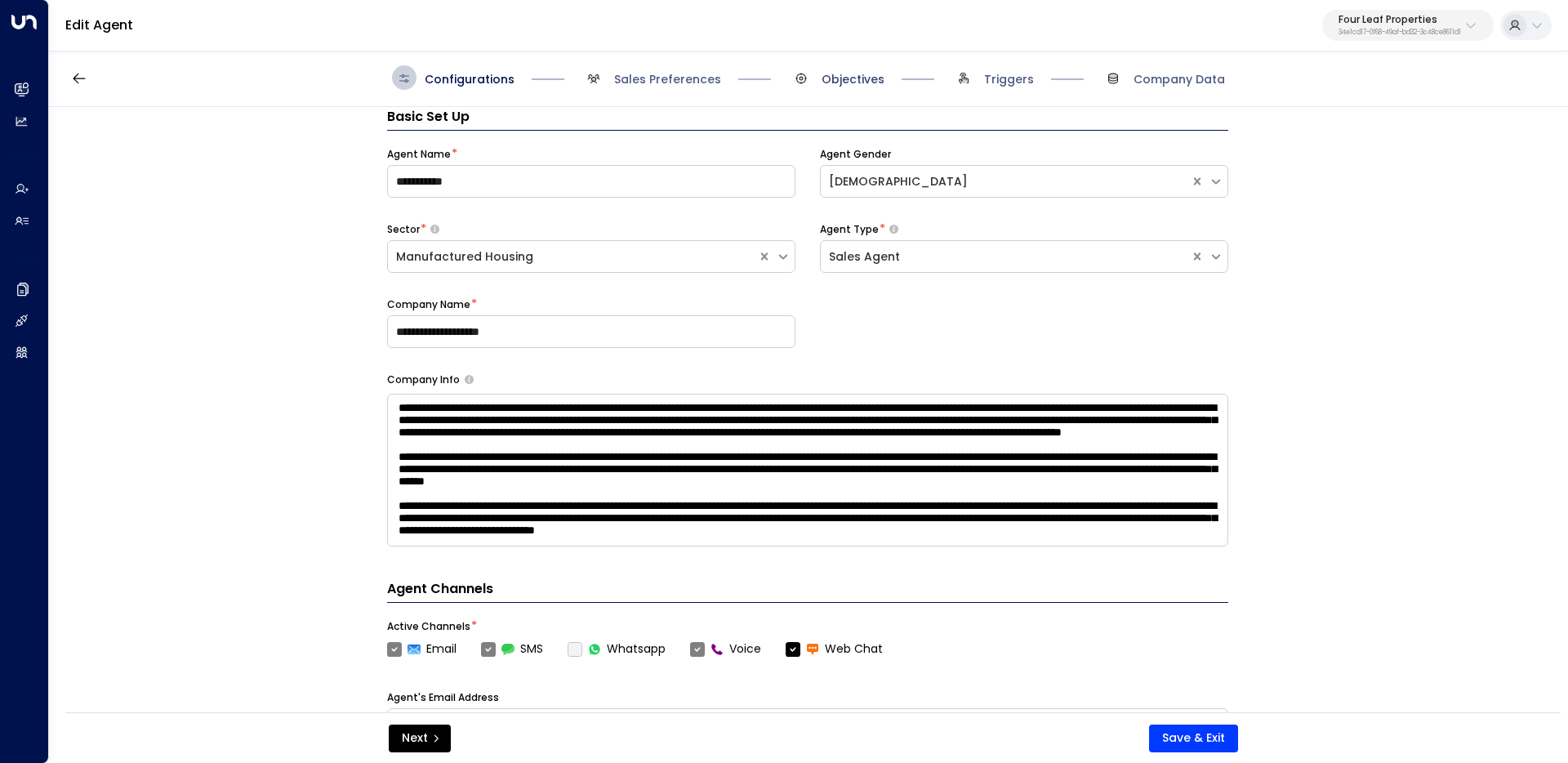
click at [846, 77] on span "Objectives" at bounding box center [852, 79] width 62 height 16
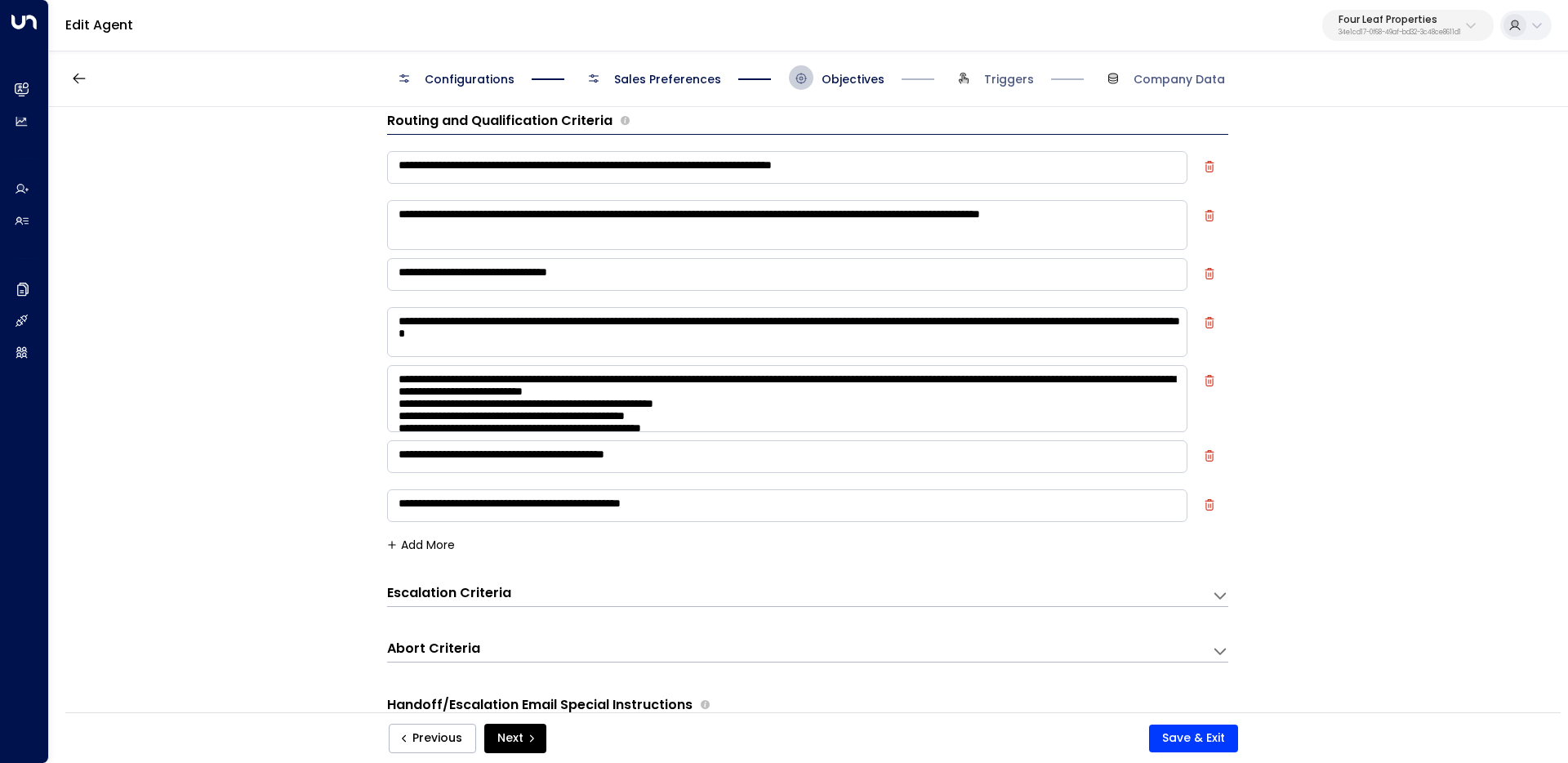
scroll to position [8, 0]
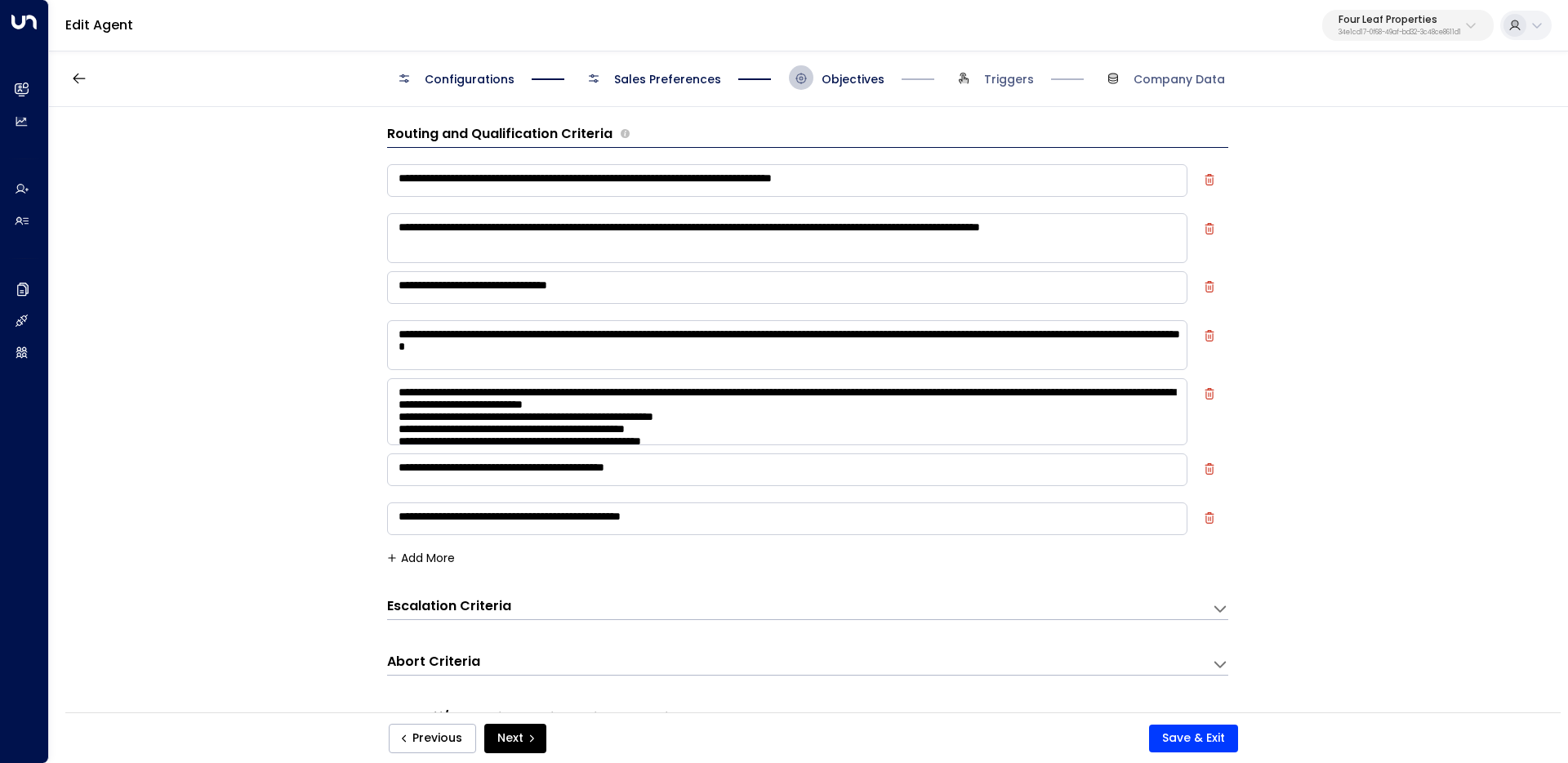
click at [616, 349] on textarea "**********" at bounding box center [787, 345] width 800 height 50
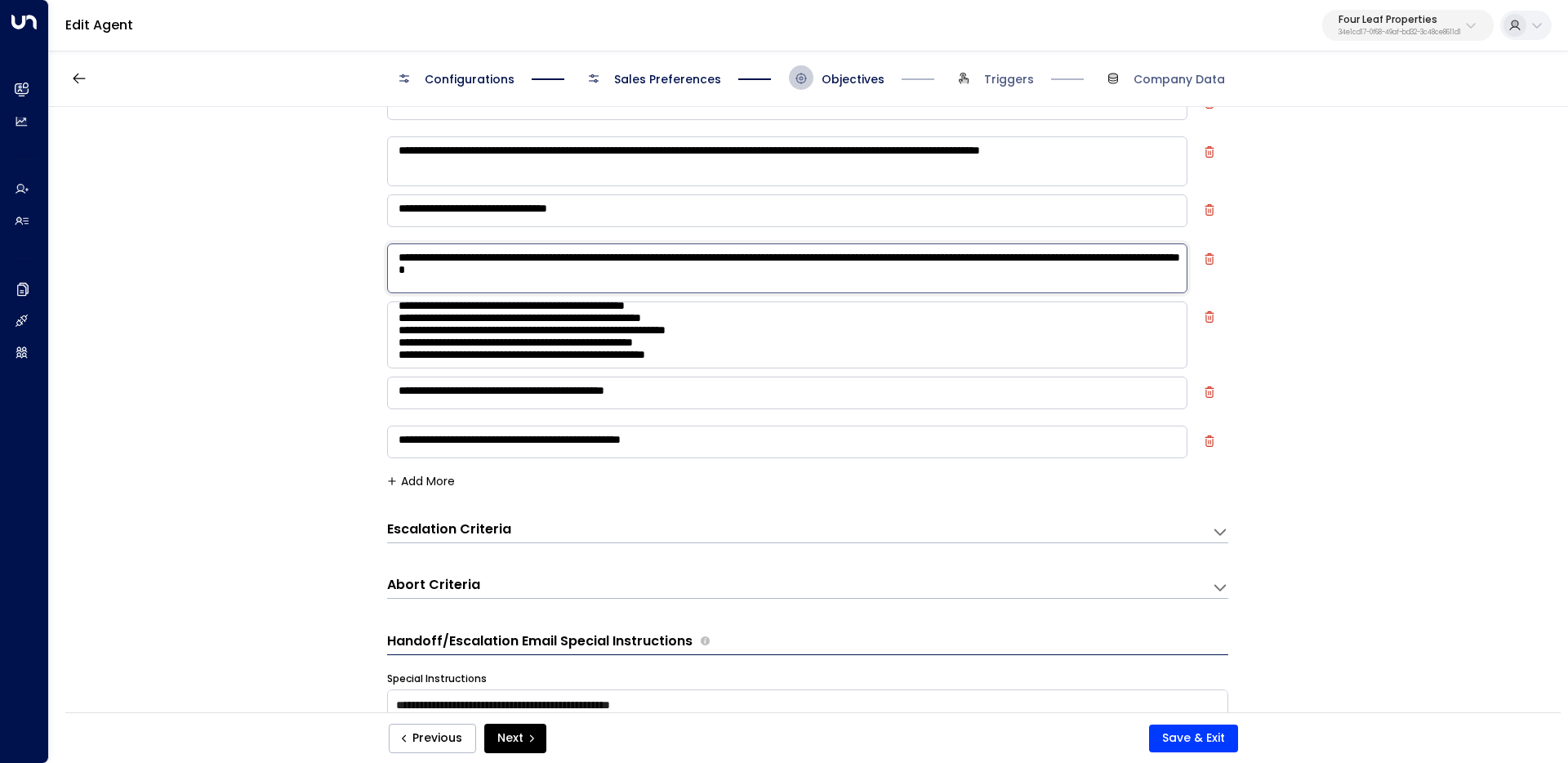
scroll to position [61, 0]
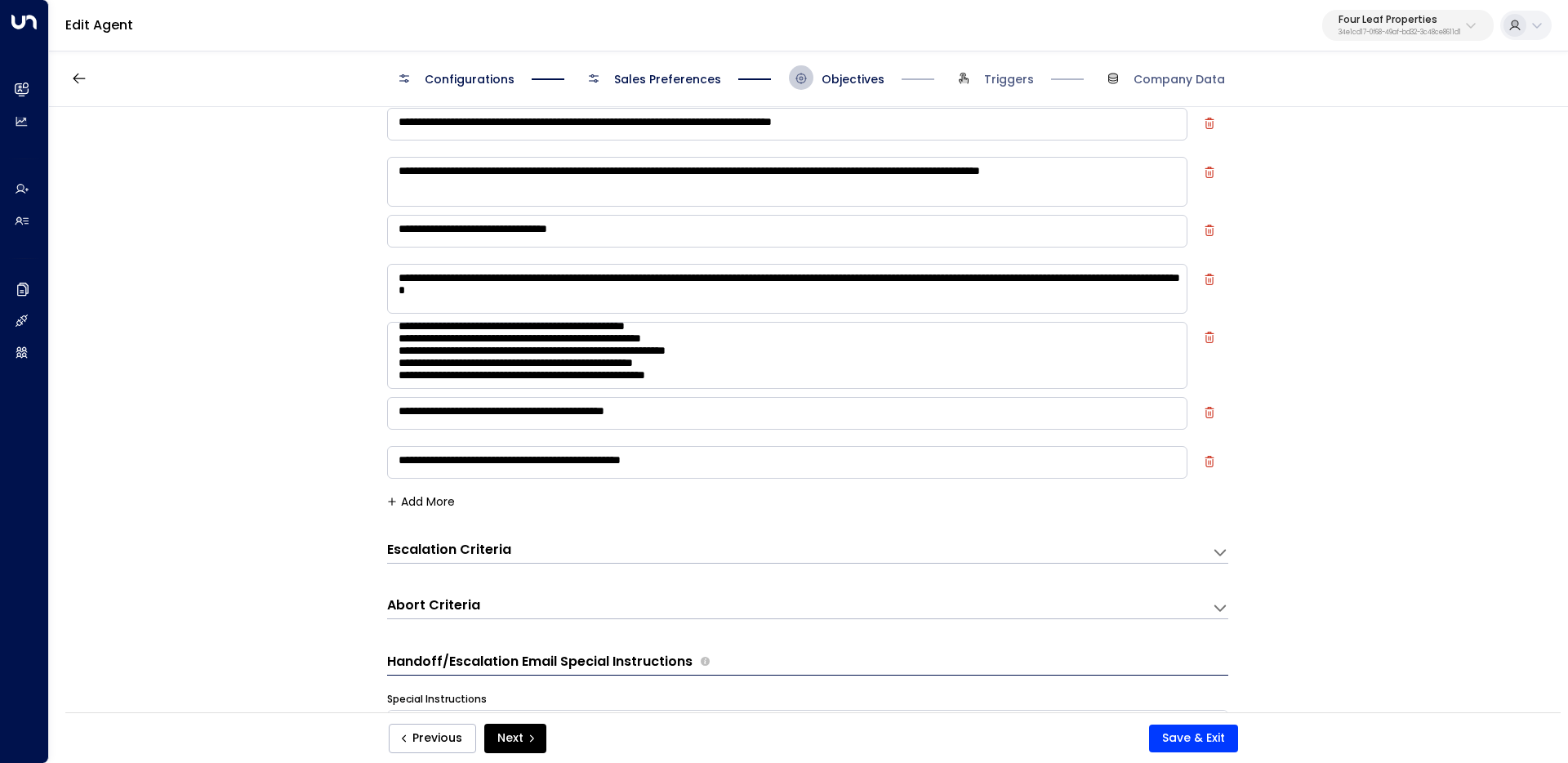
click at [486, 75] on span "Configurations" at bounding box center [469, 79] width 90 height 16
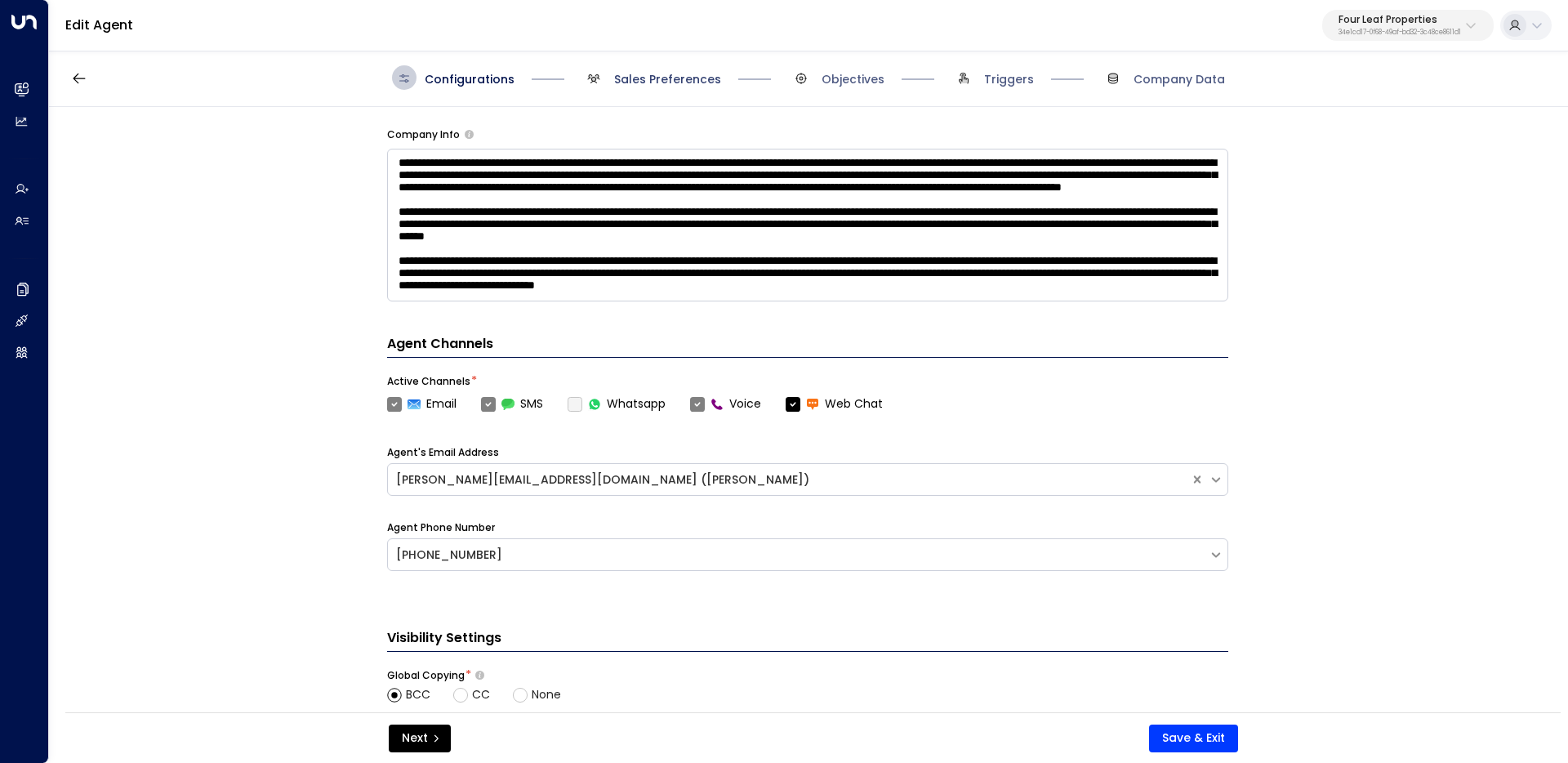
click at [675, 76] on span "Sales Preferences" at bounding box center [668, 79] width 107 height 16
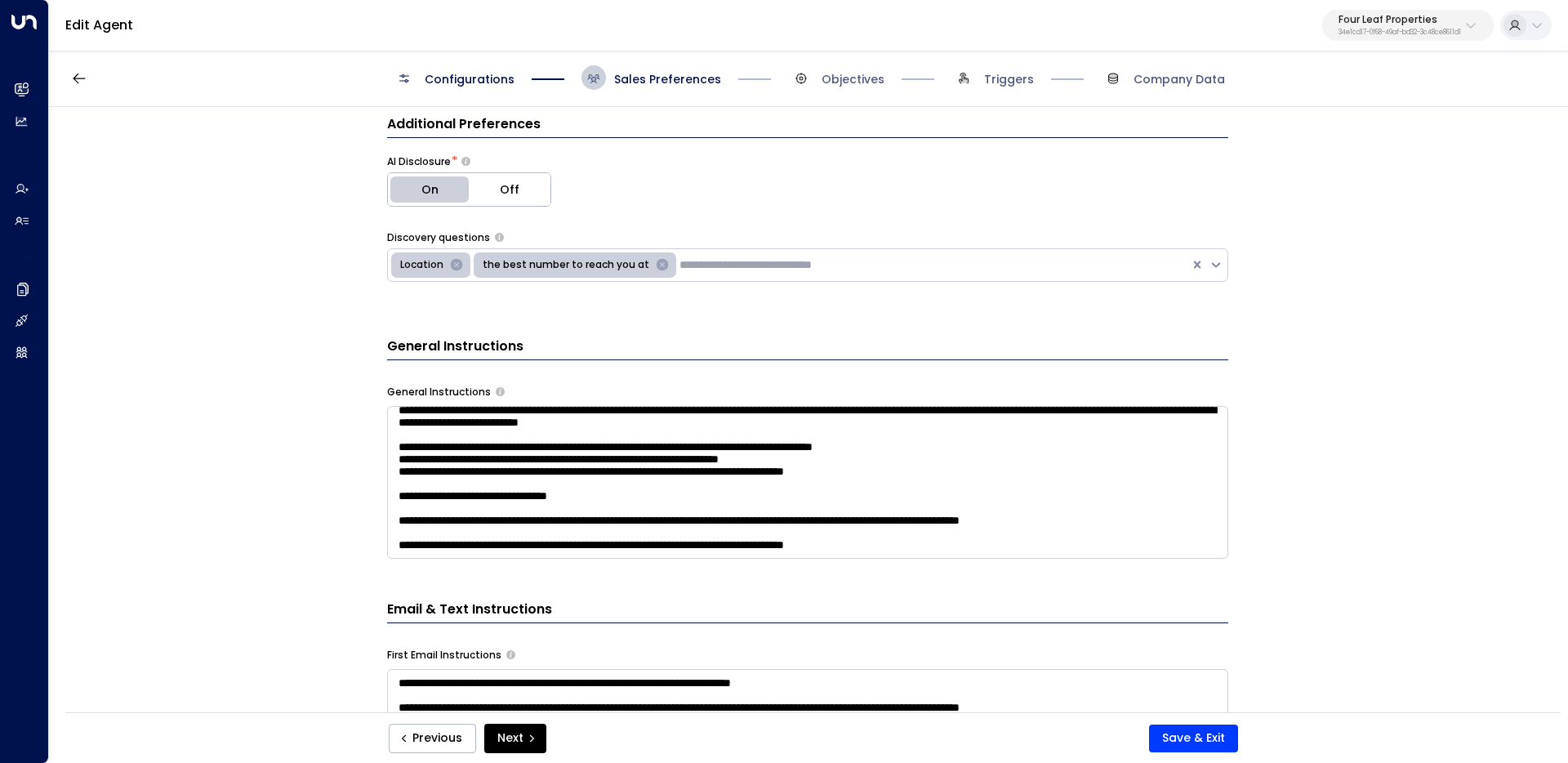
scroll to position [395, 0]
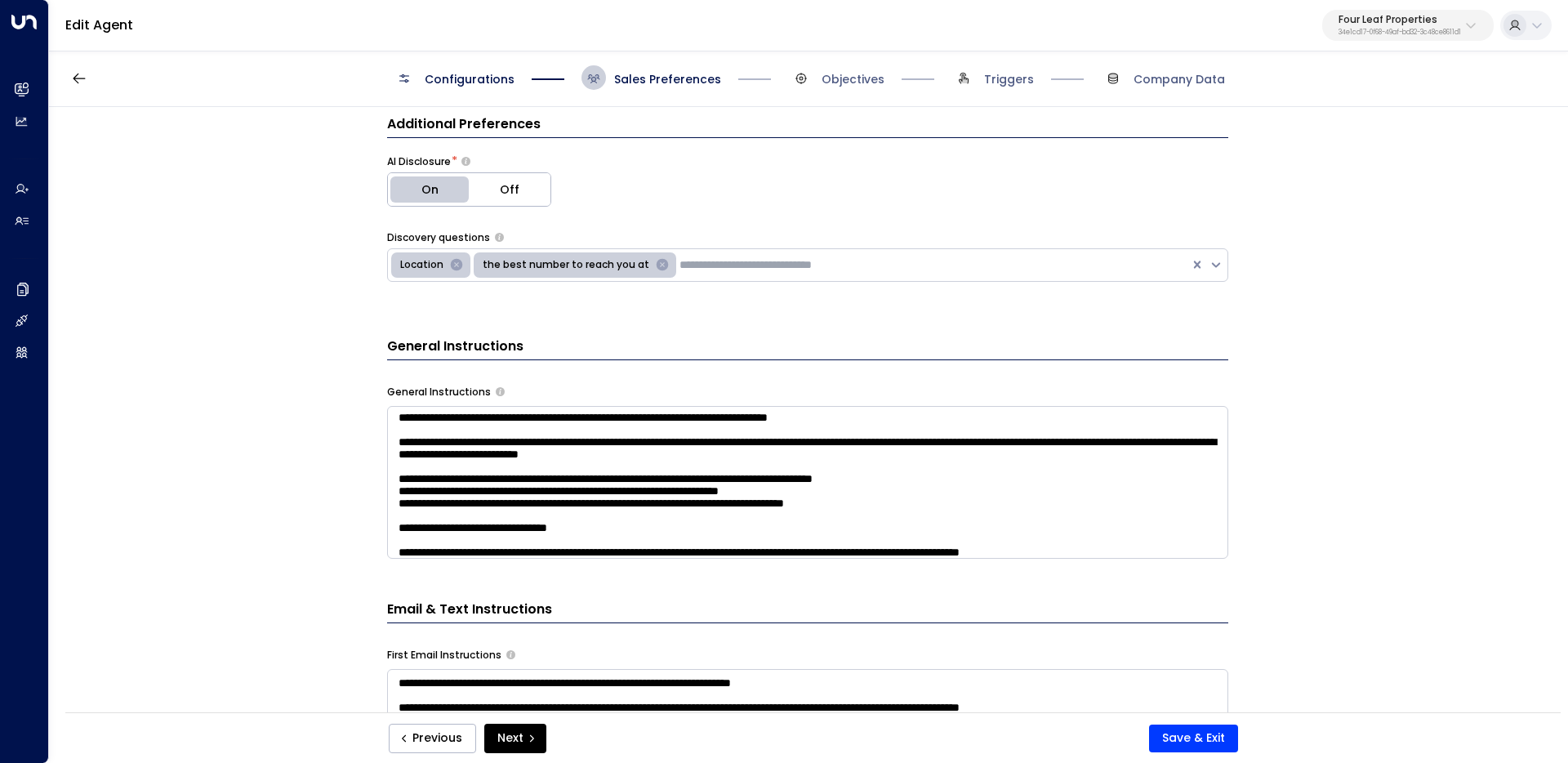
click at [949, 540] on textarea at bounding box center [807, 482] width 841 height 152
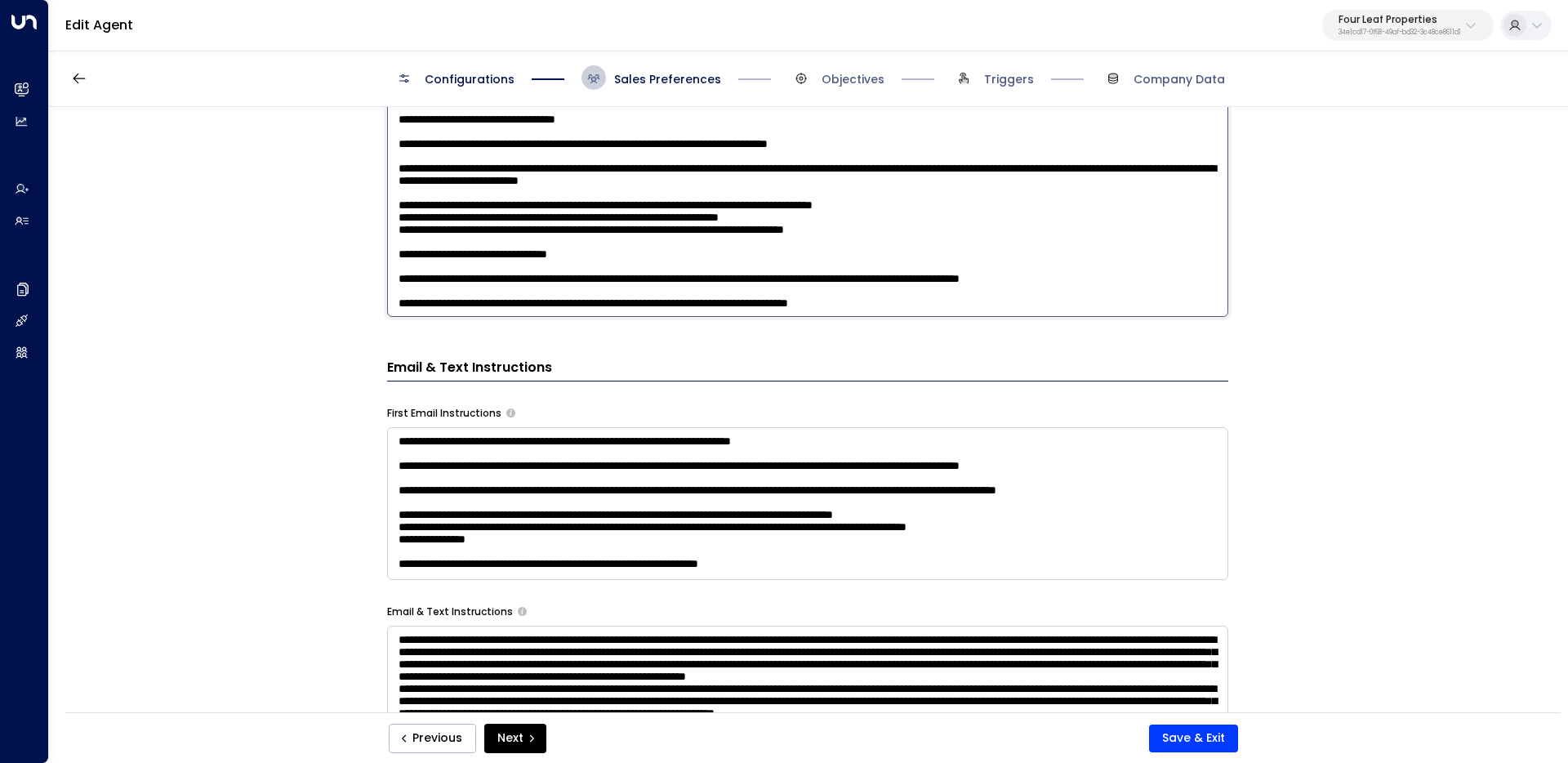
scroll to position [420, 0]
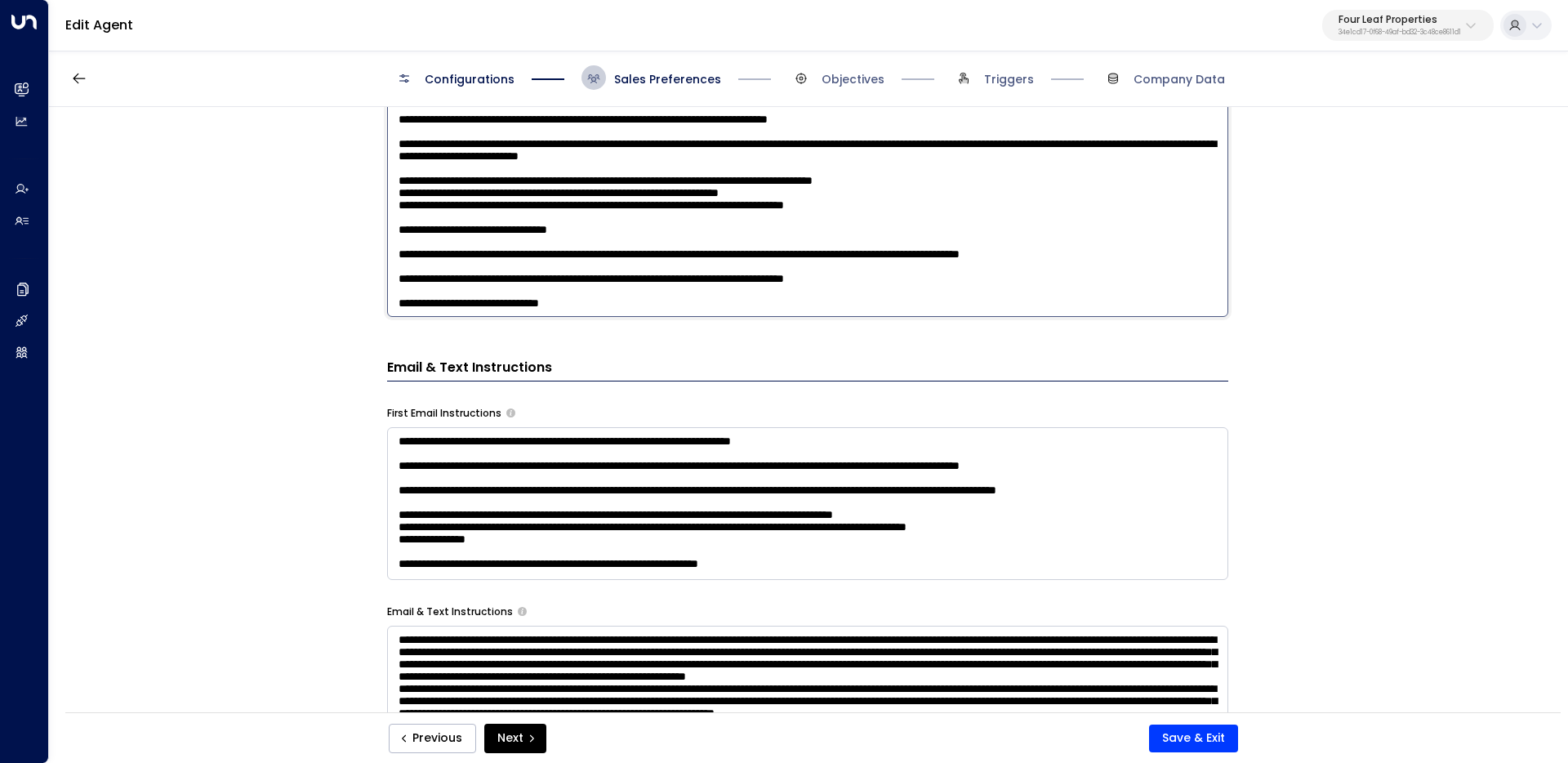
click at [597, 312] on textarea at bounding box center [807, 103] width 841 height 427
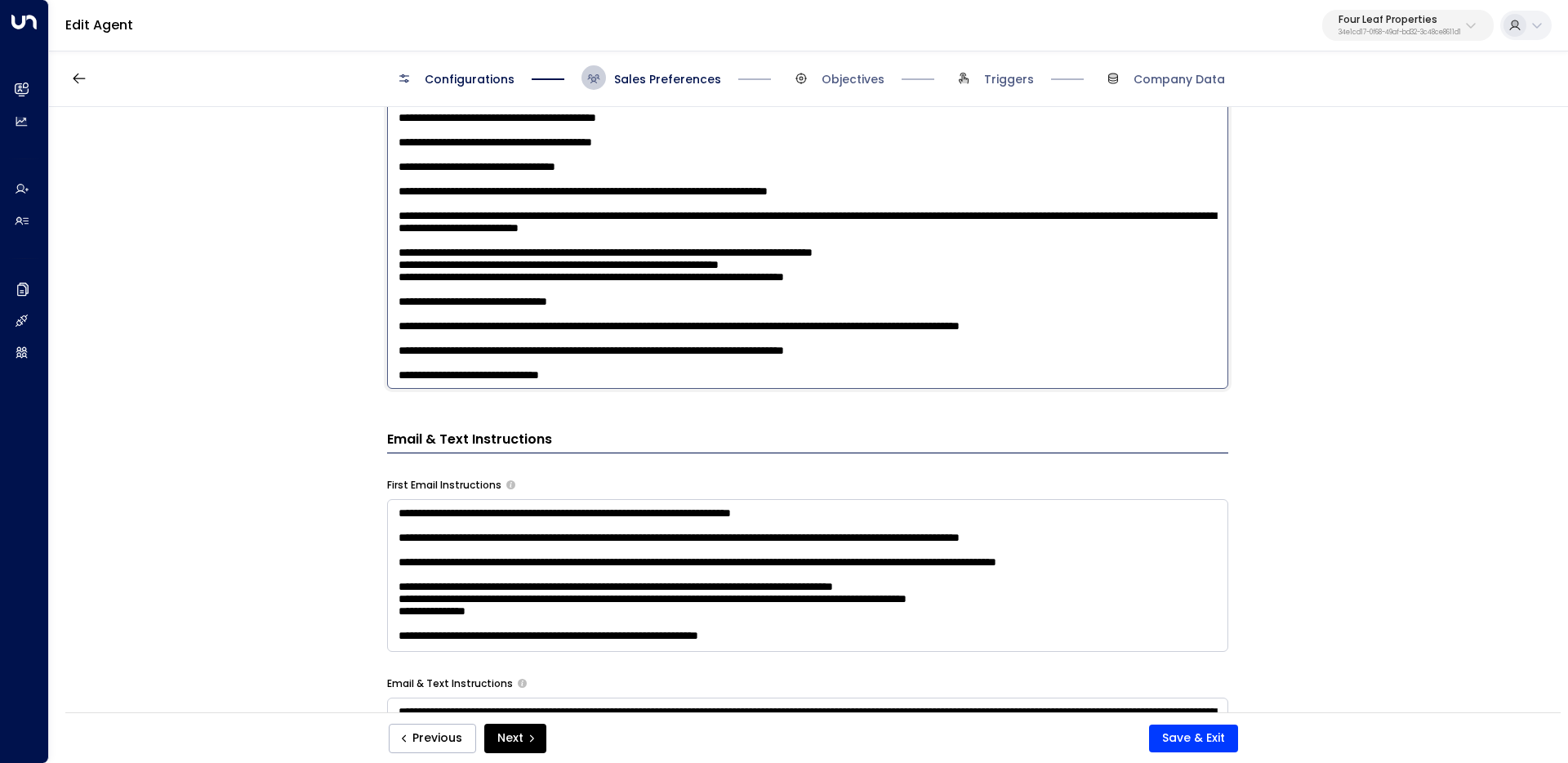
scroll to position [855, 0]
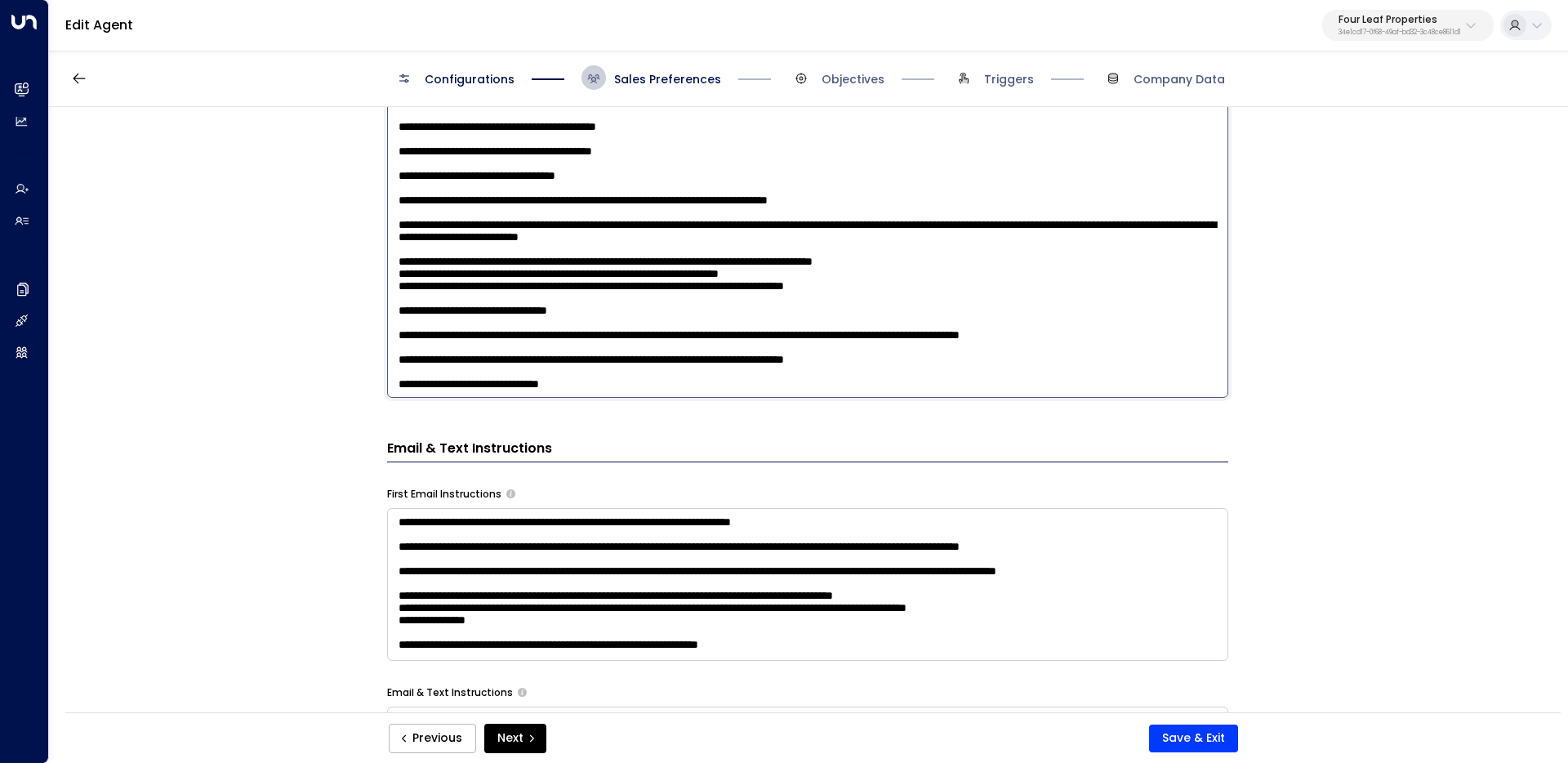
drag, startPoint x: 634, startPoint y: 390, endPoint x: 295, endPoint y: 365, distance: 339.9
click at [295, 365] on div "**********" at bounding box center [807, 414] width 1518 height 616
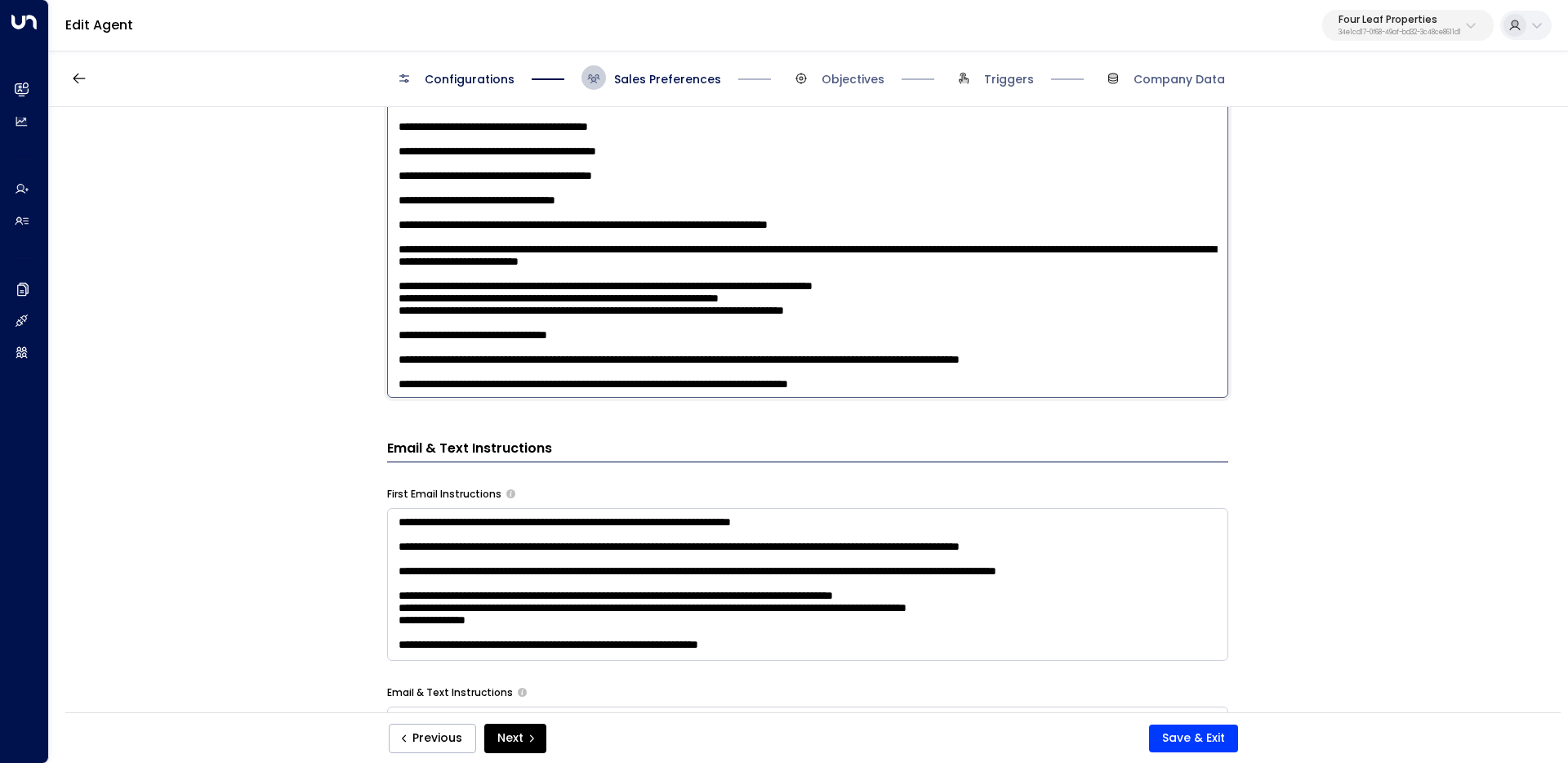
scroll to position [881, 0]
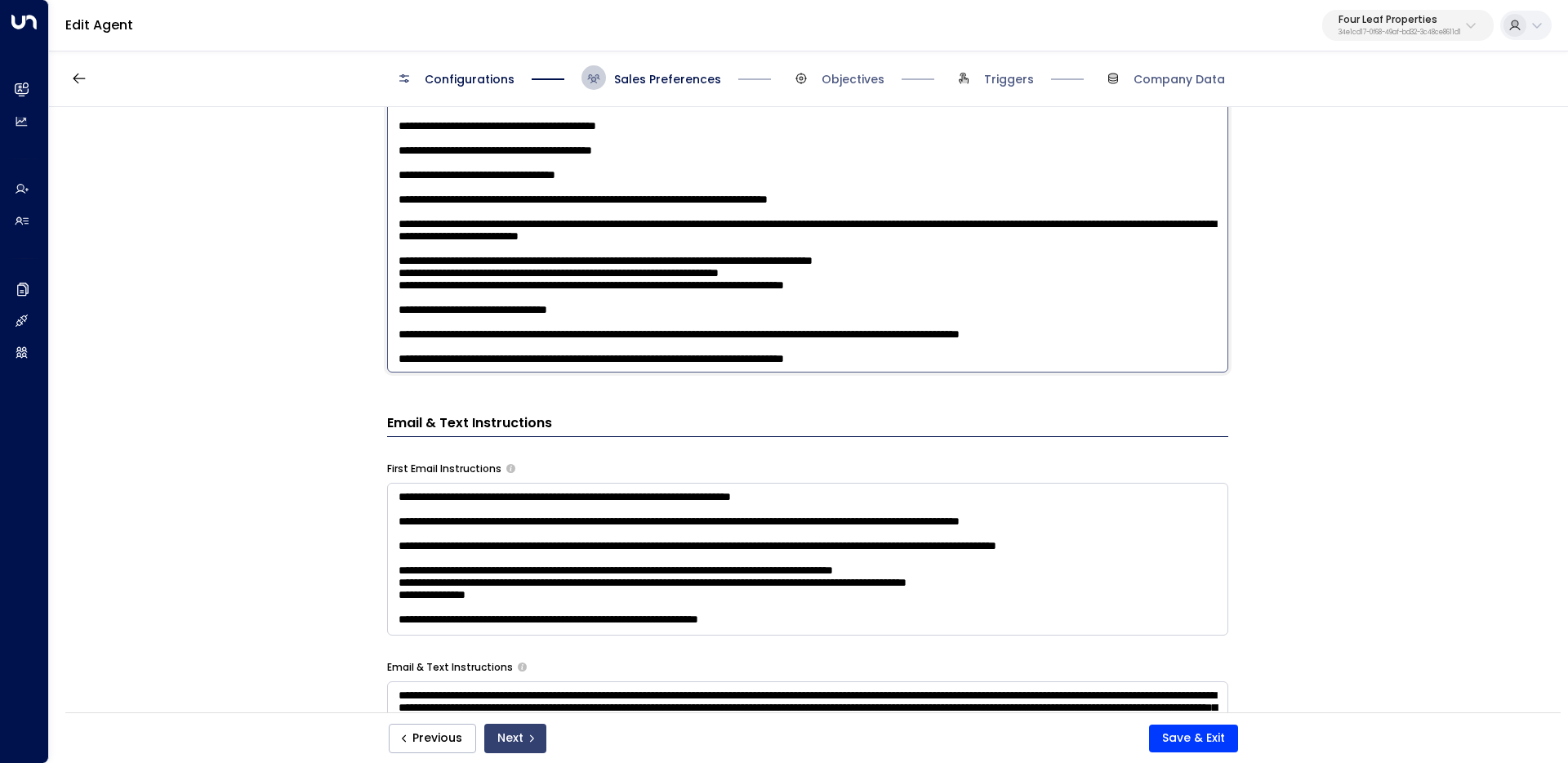
type textarea "**********"
click at [522, 744] on button "Next" at bounding box center [515, 738] width 62 height 29
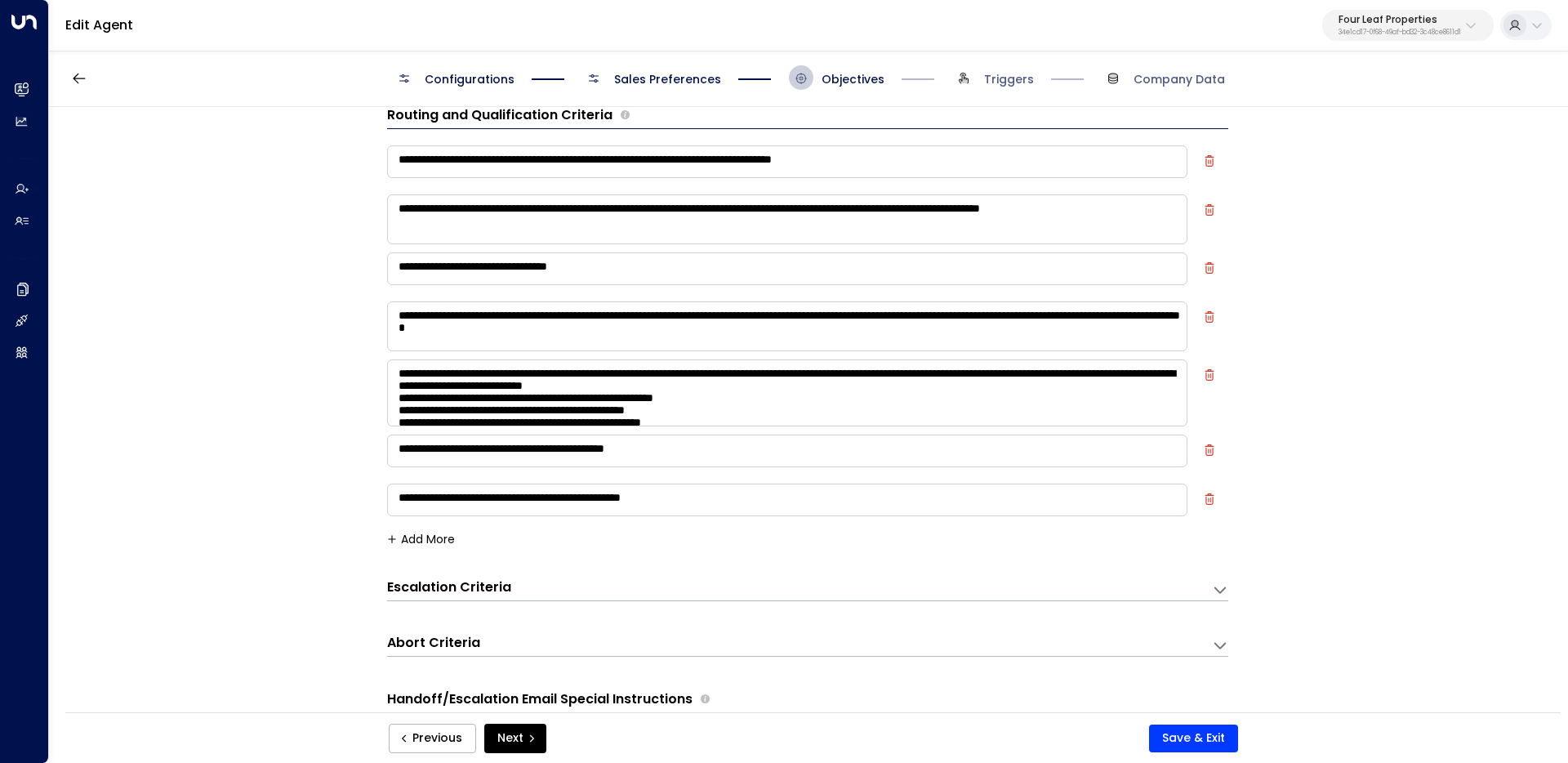
scroll to position [25, 0]
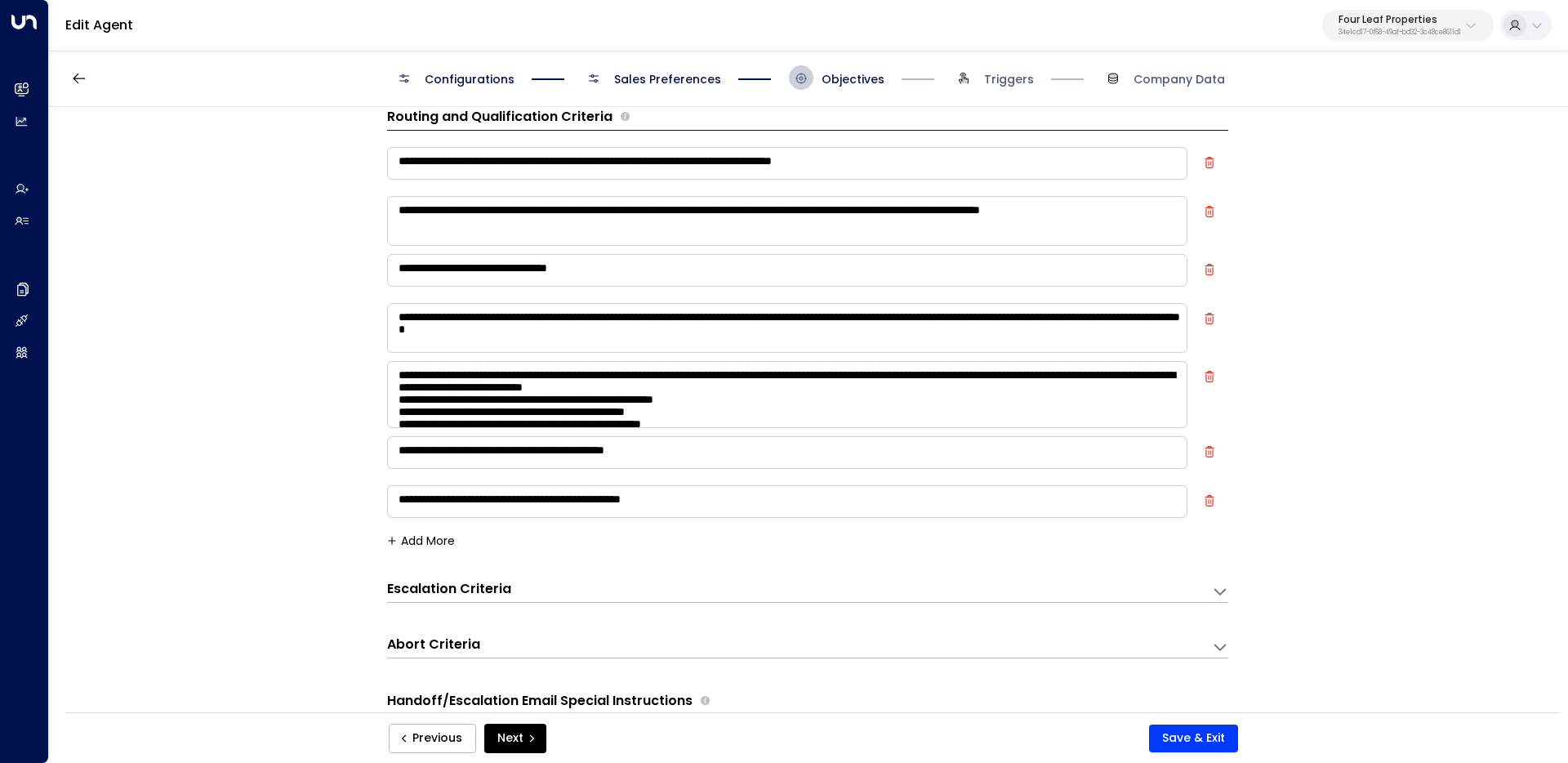
click at [421, 536] on button "Add More" at bounding box center [420, 540] width 68 height 13
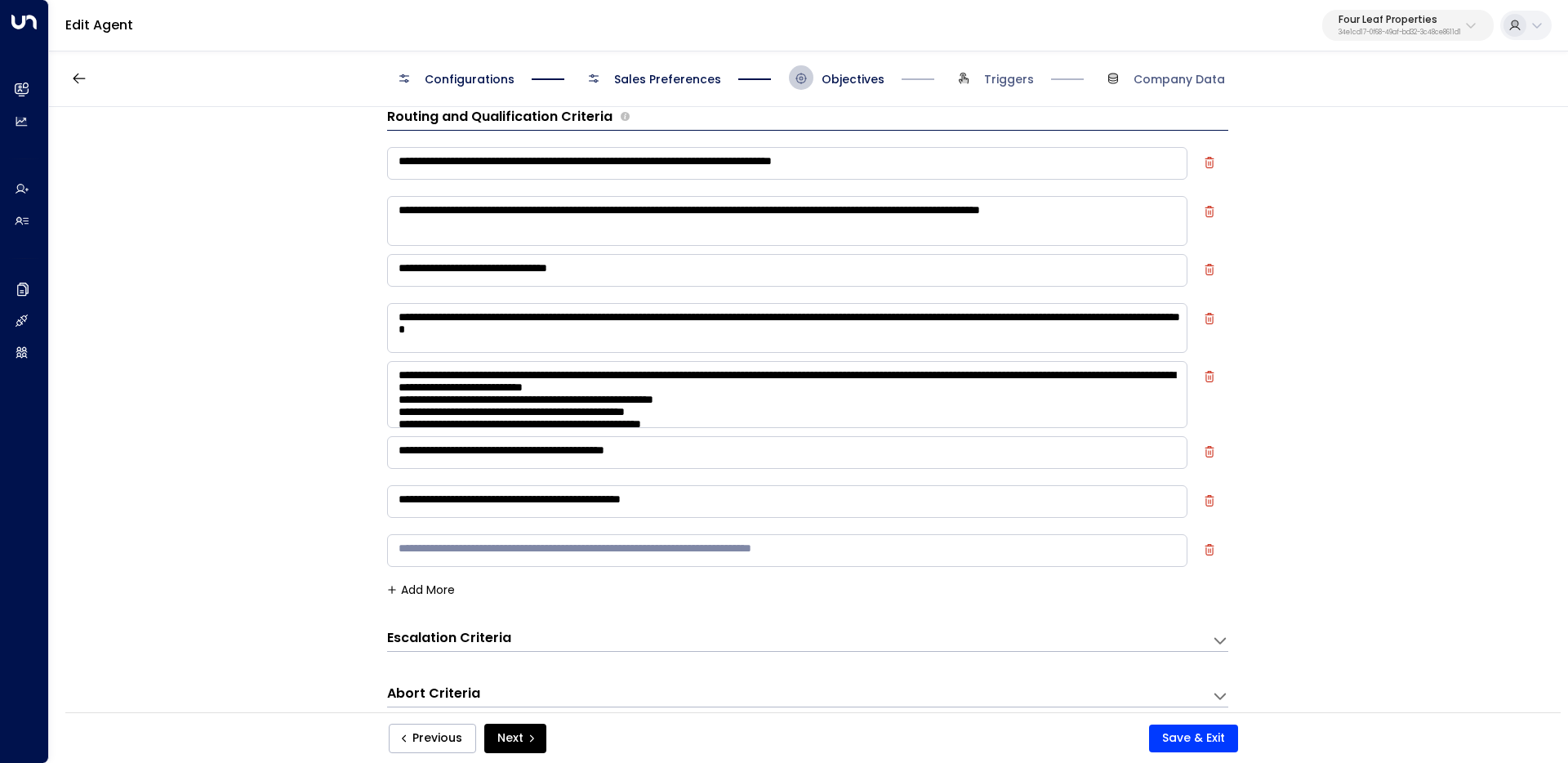
click at [467, 541] on textarea at bounding box center [787, 551] width 800 height 33
type textarea "*"
drag, startPoint x: 401, startPoint y: 550, endPoint x: 900, endPoint y: 558, distance: 499.1
click at [900, 558] on textarea "**********" at bounding box center [787, 551] width 800 height 33
type textarea "**********"
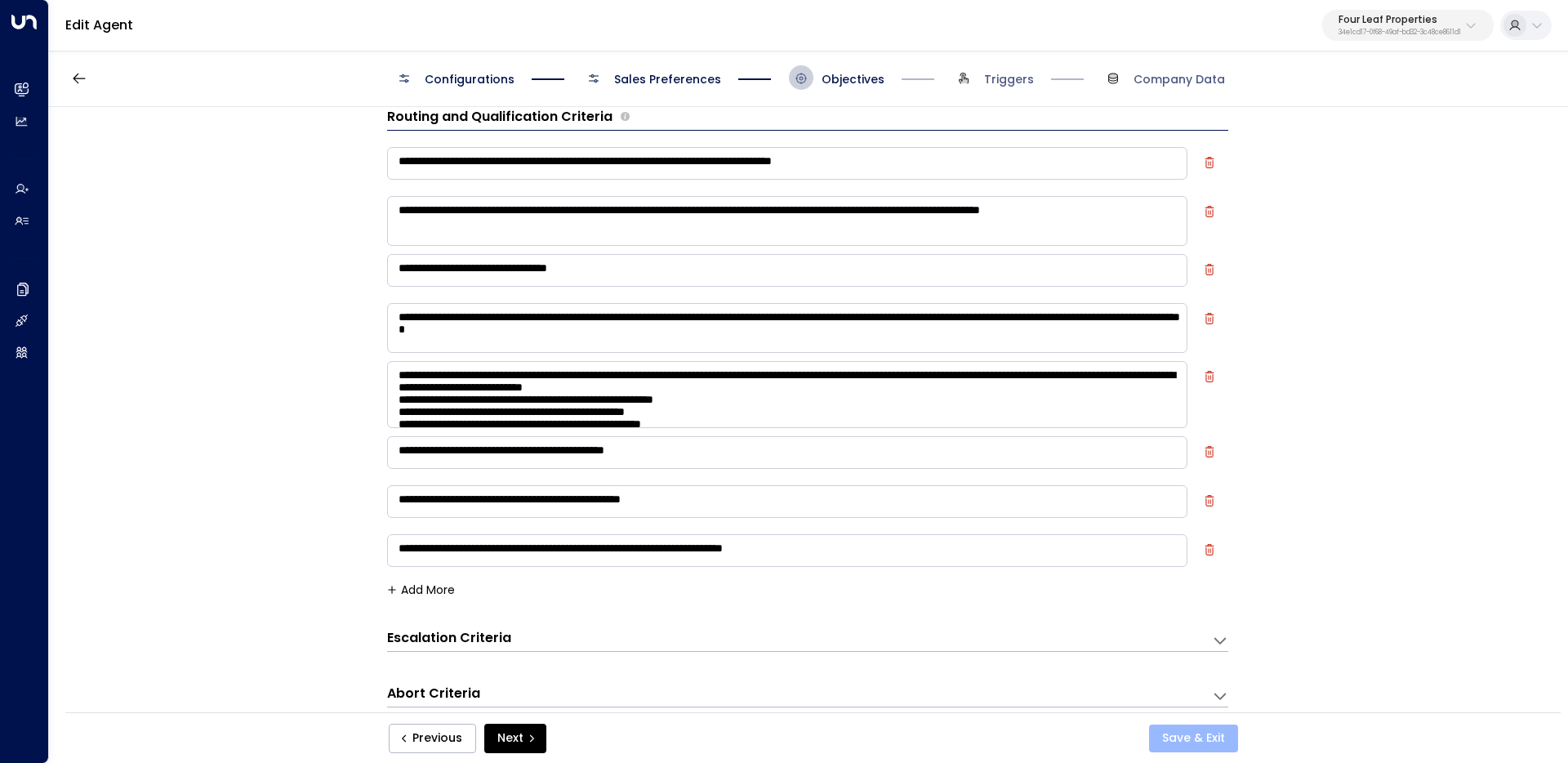
click at [1201, 742] on button "Save & Exit" at bounding box center [1193, 738] width 89 height 27
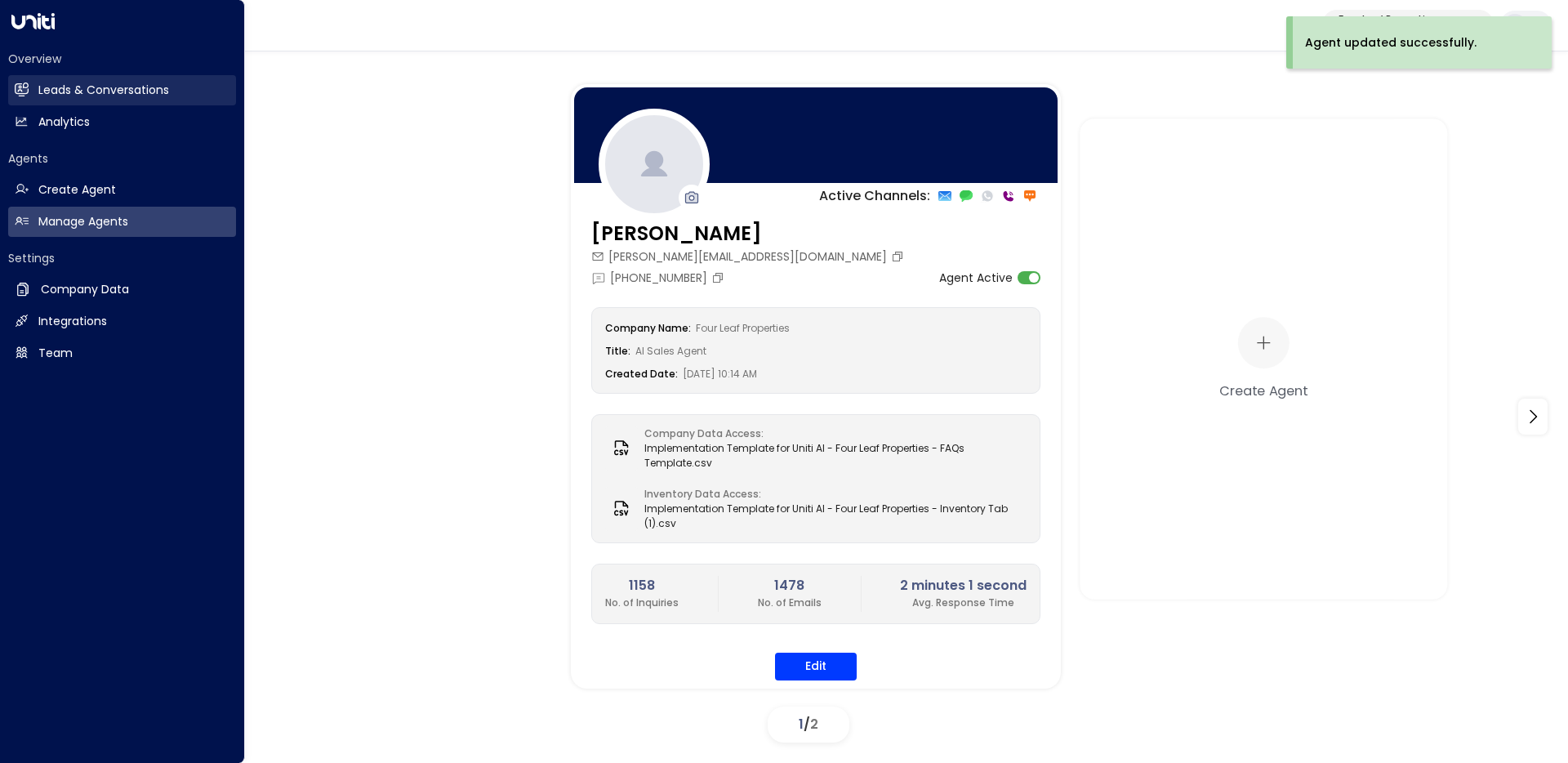
click at [51, 96] on h2 "Leads & Conversations" at bounding box center [104, 90] width 131 height 17
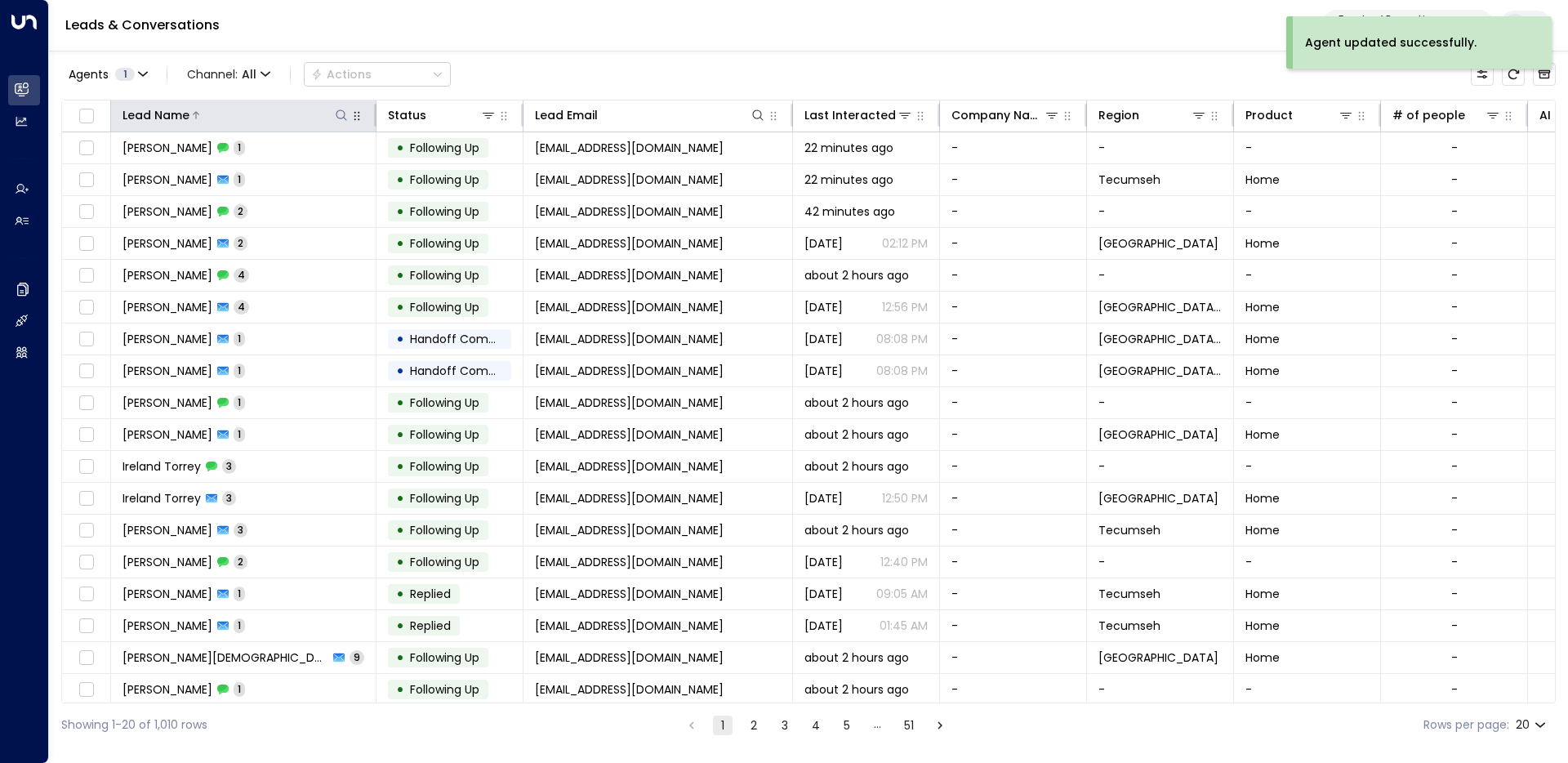
click at [341, 116] on icon at bounding box center [341, 115] width 13 height 13
type input "***"
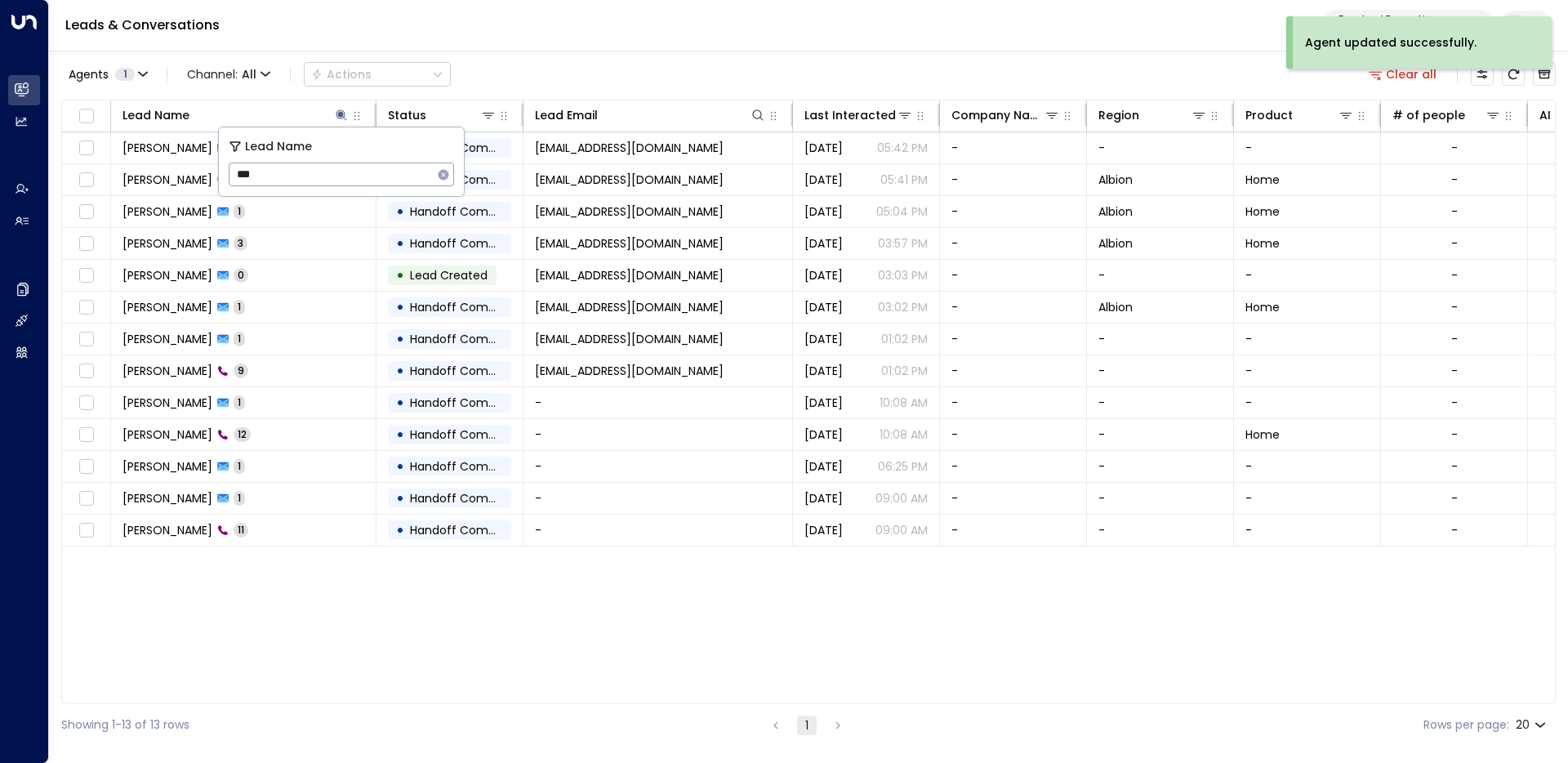
click at [579, 64] on div "Agents 1 Channel: All Actions Clear all" at bounding box center [809, 75] width 1494 height 34
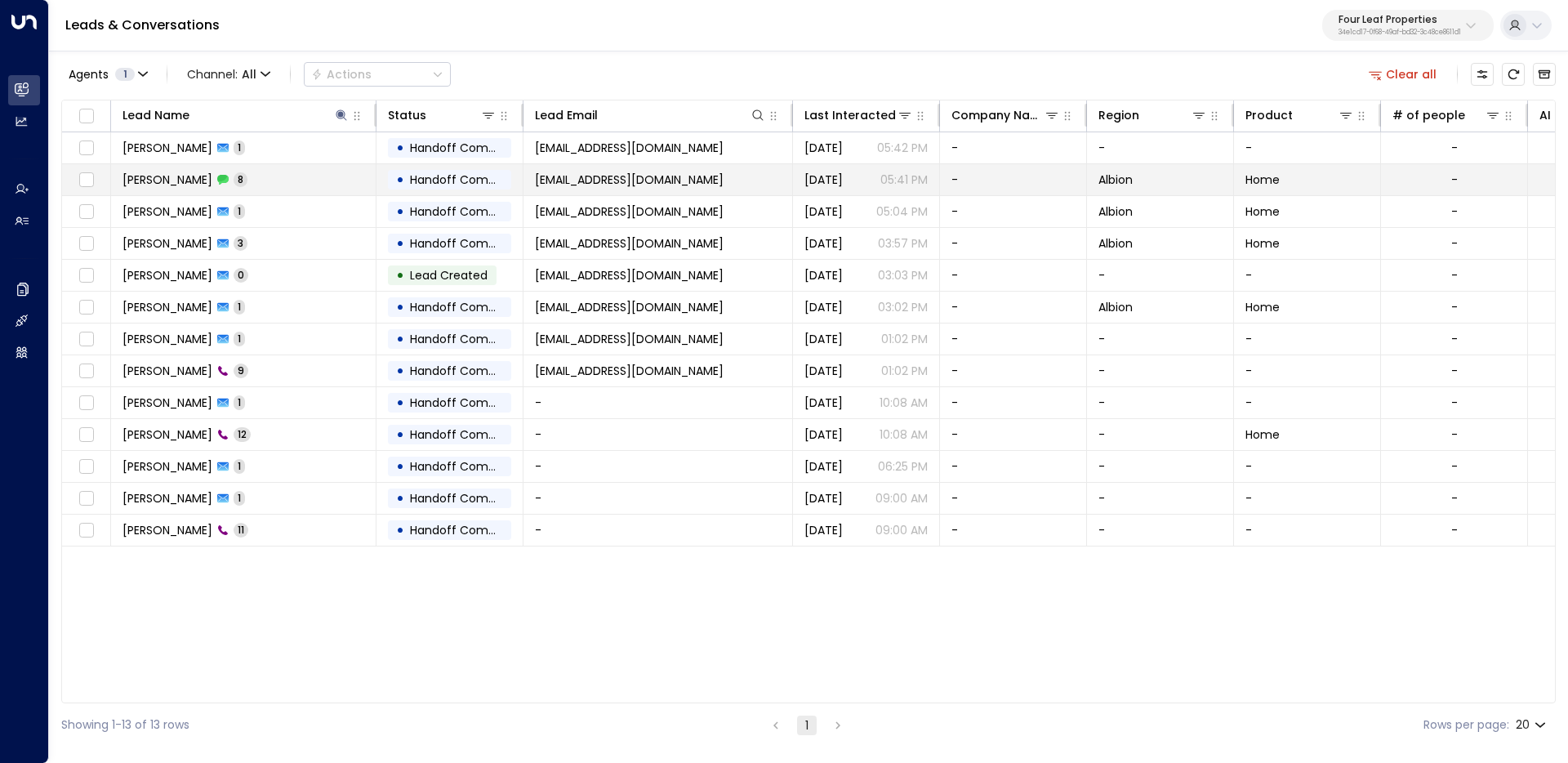
click at [356, 183] on td "Jacqueline Damron 8" at bounding box center [244, 180] width 265 height 31
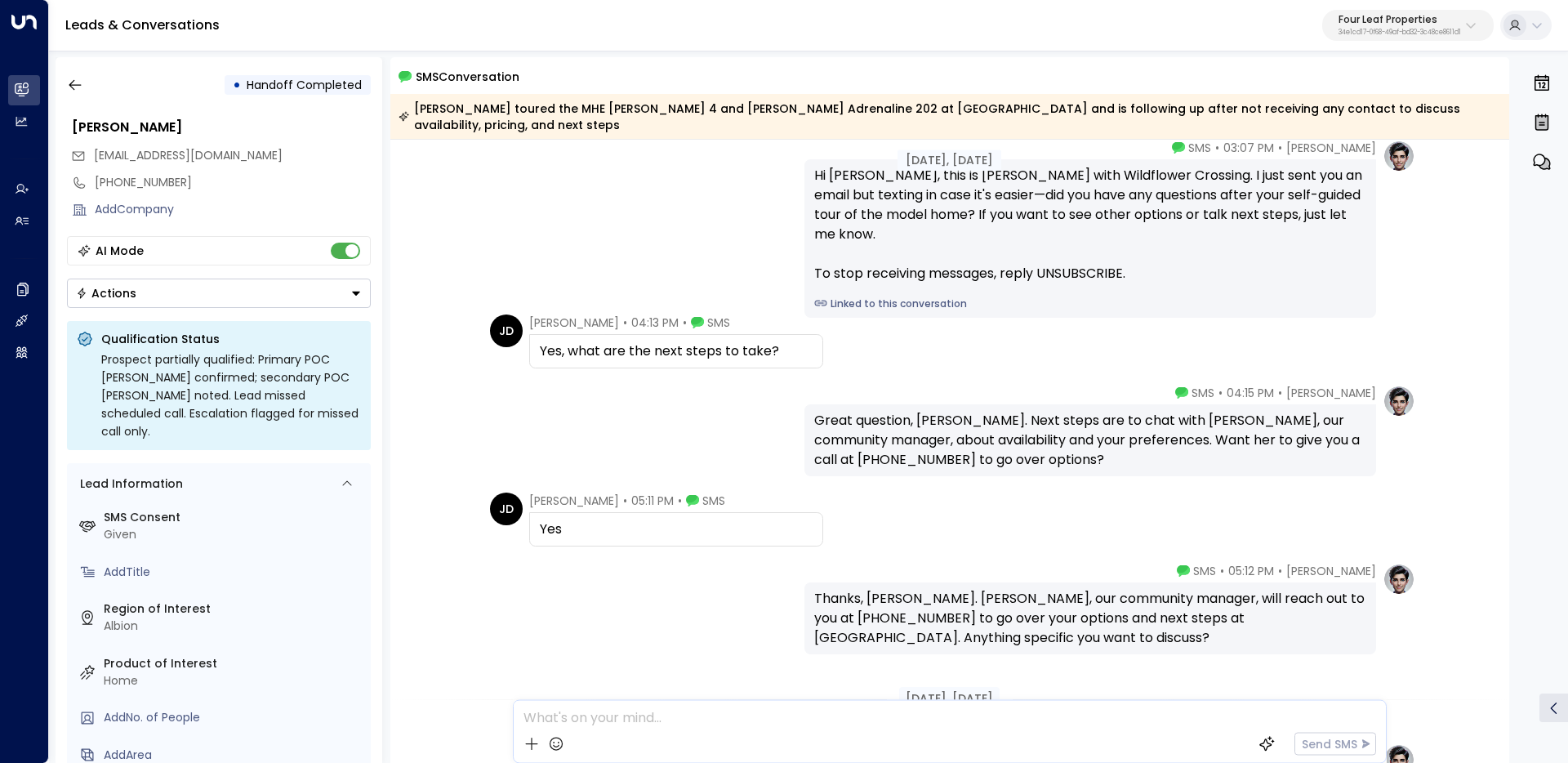
scroll to position [70, 0]
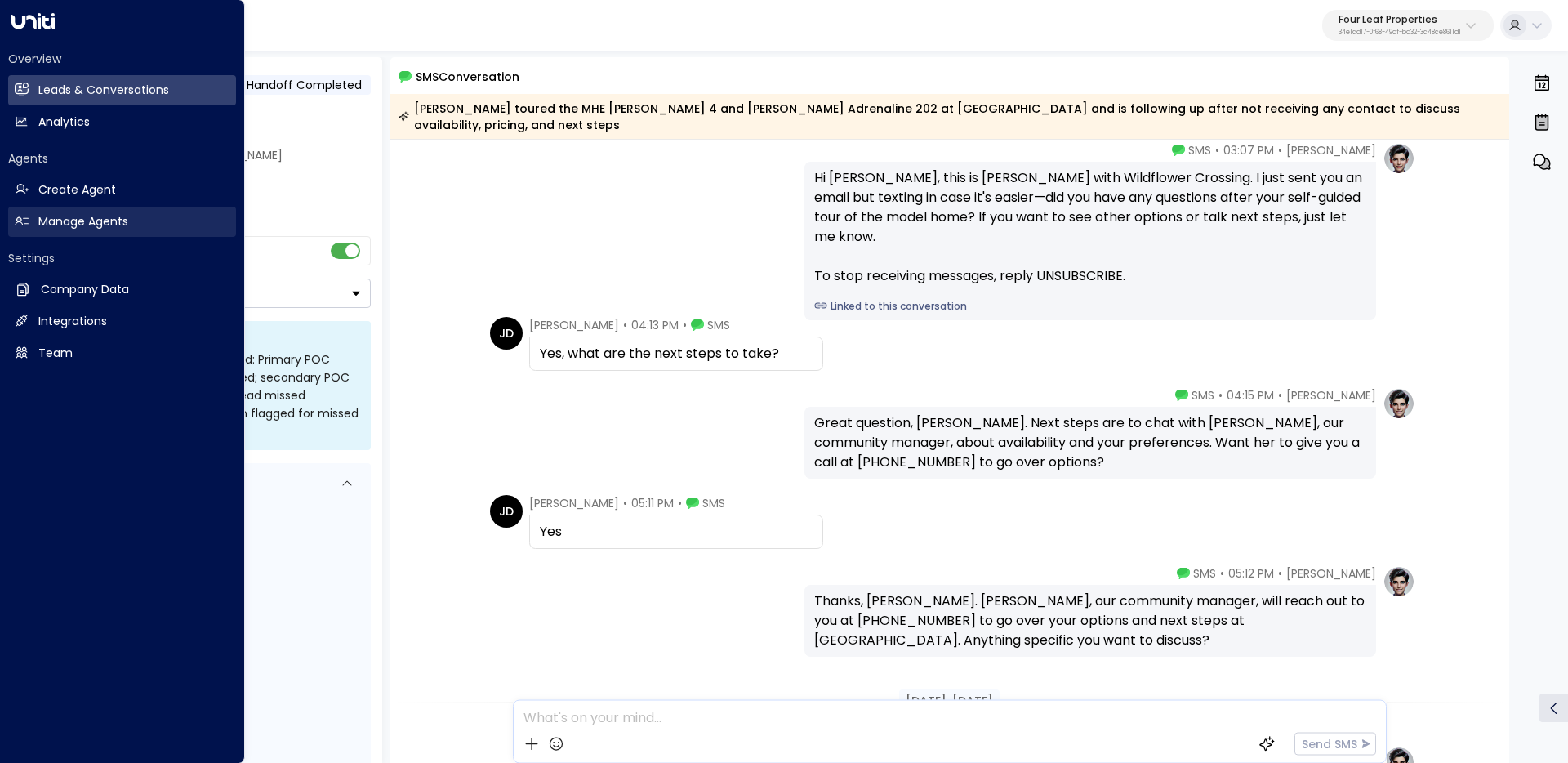
click at [30, 220] on link "Manage Agents Manage Agents" at bounding box center [122, 221] width 228 height 30
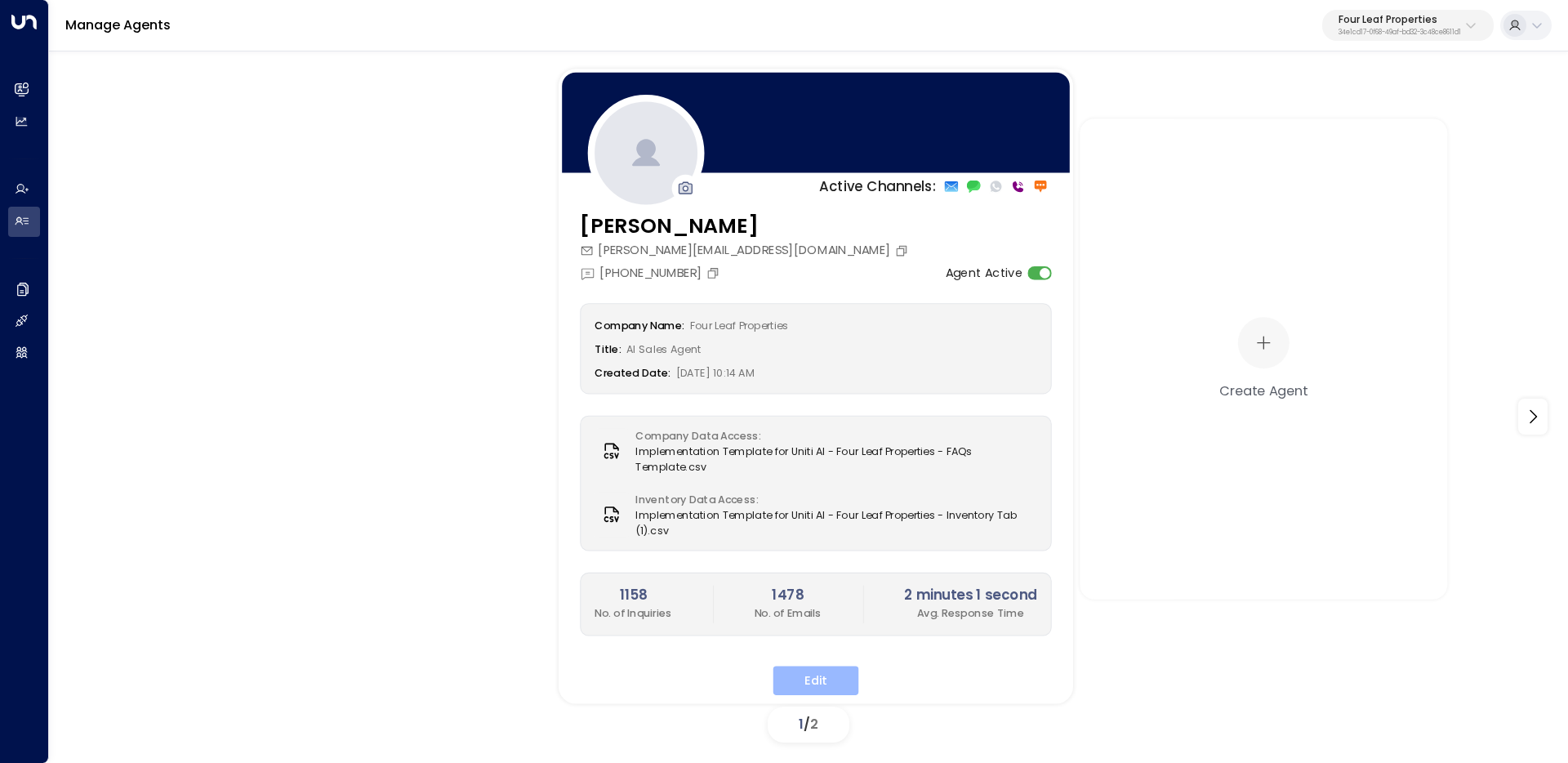
click at [809, 668] on button "Edit" at bounding box center [817, 681] width 86 height 29
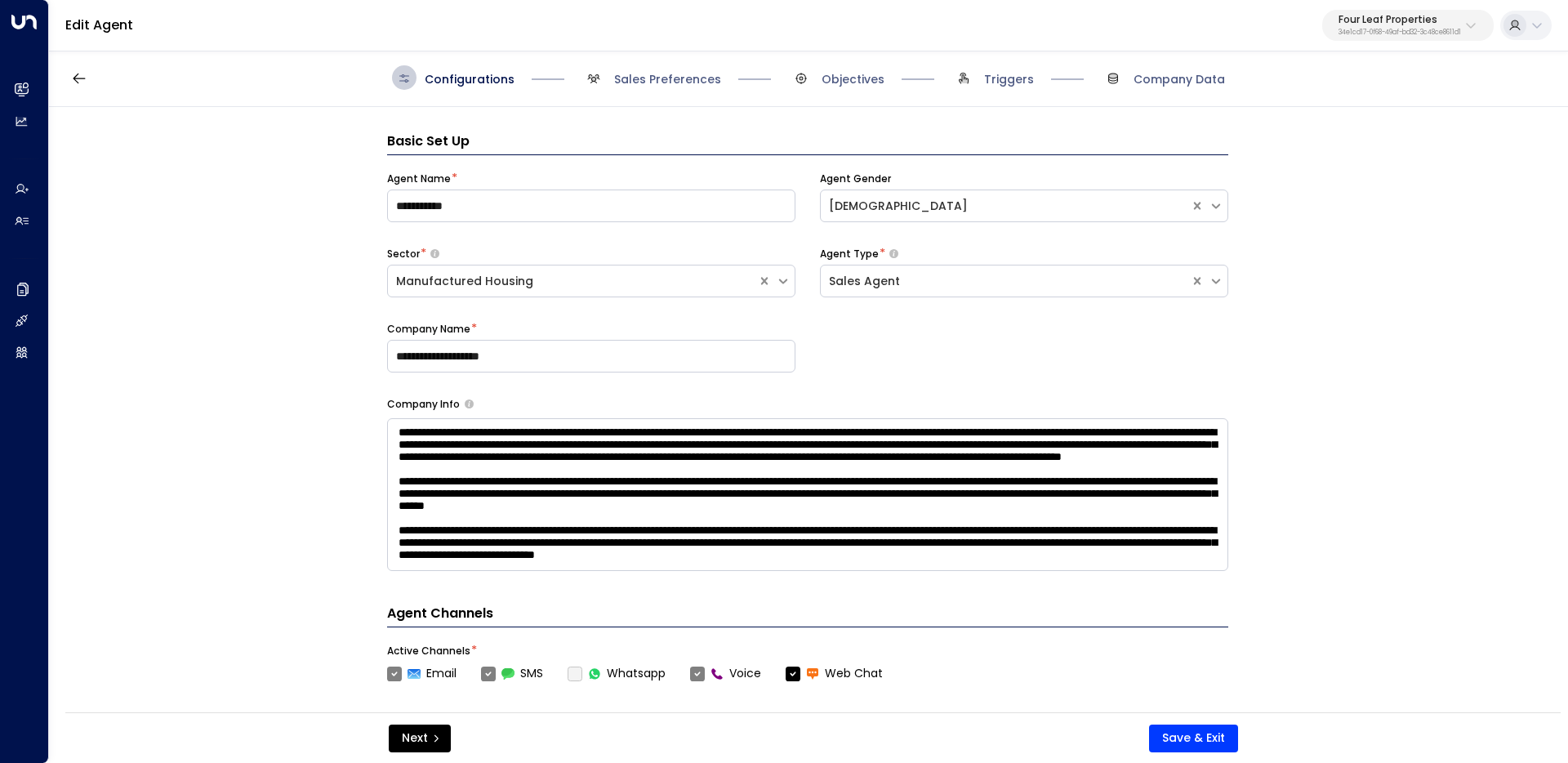
scroll to position [25, 0]
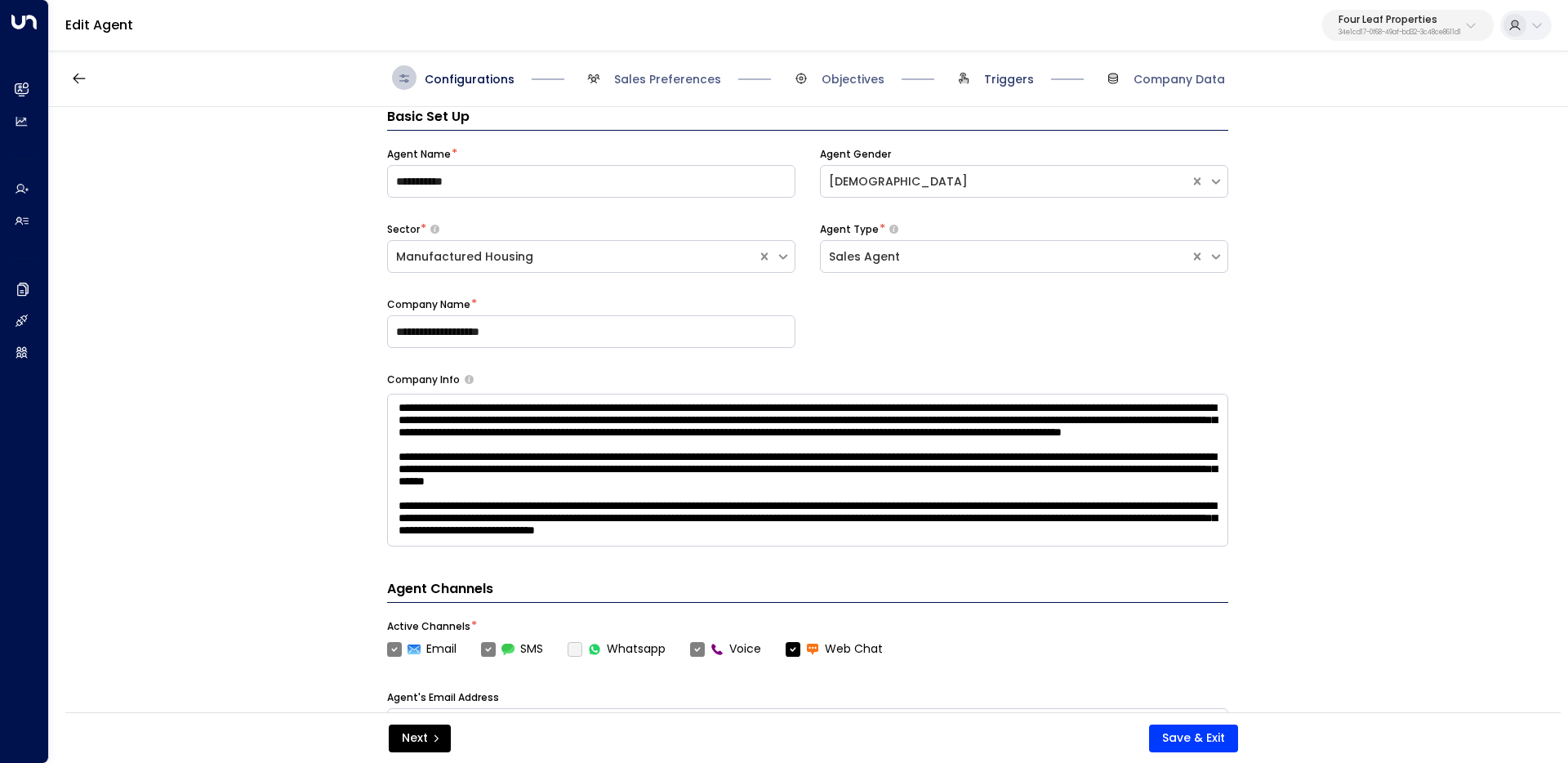
click at [997, 81] on span "Triggers" at bounding box center [1009, 79] width 50 height 16
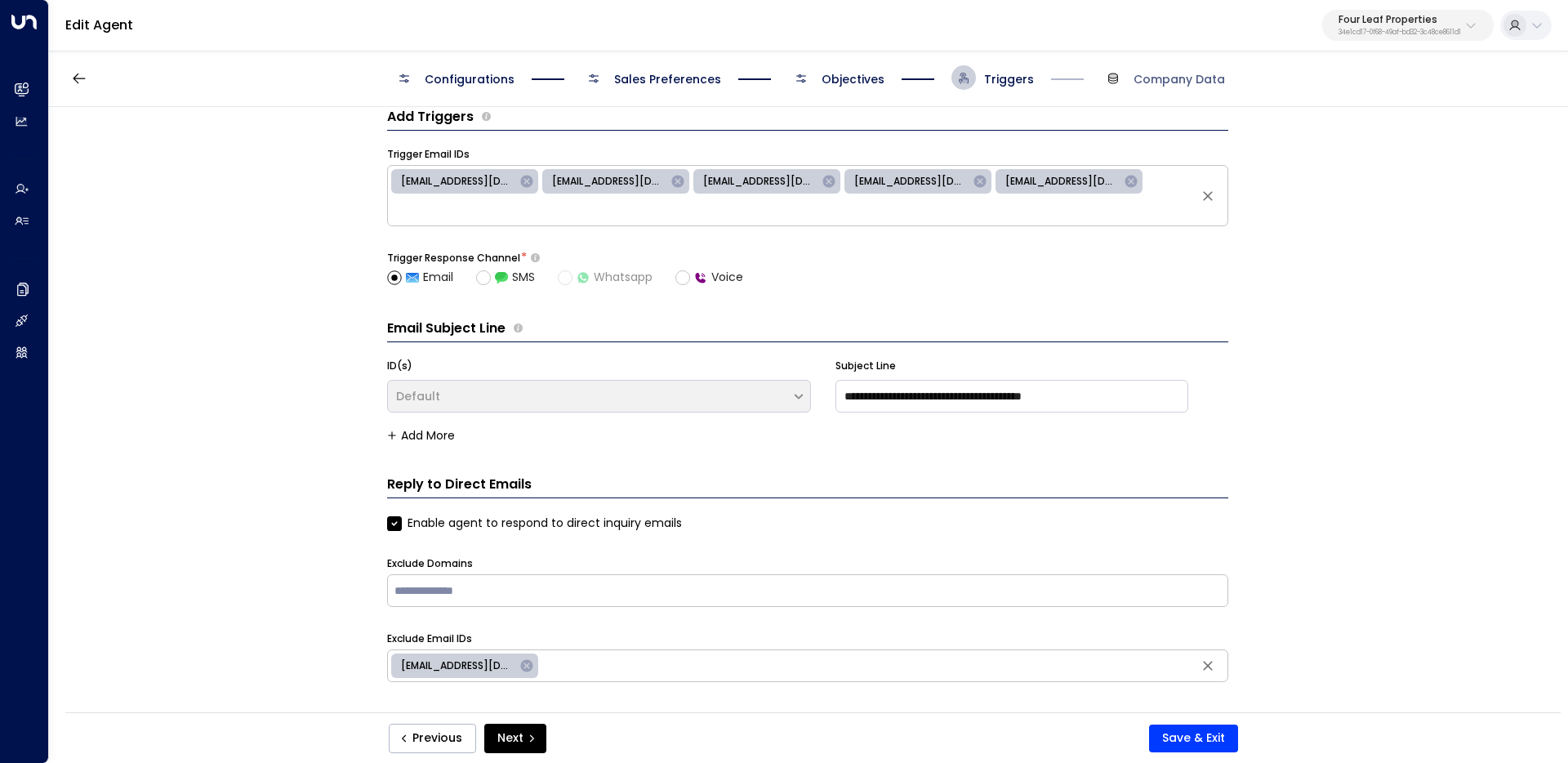
click at [844, 83] on span "Objectives" at bounding box center [852, 79] width 62 height 16
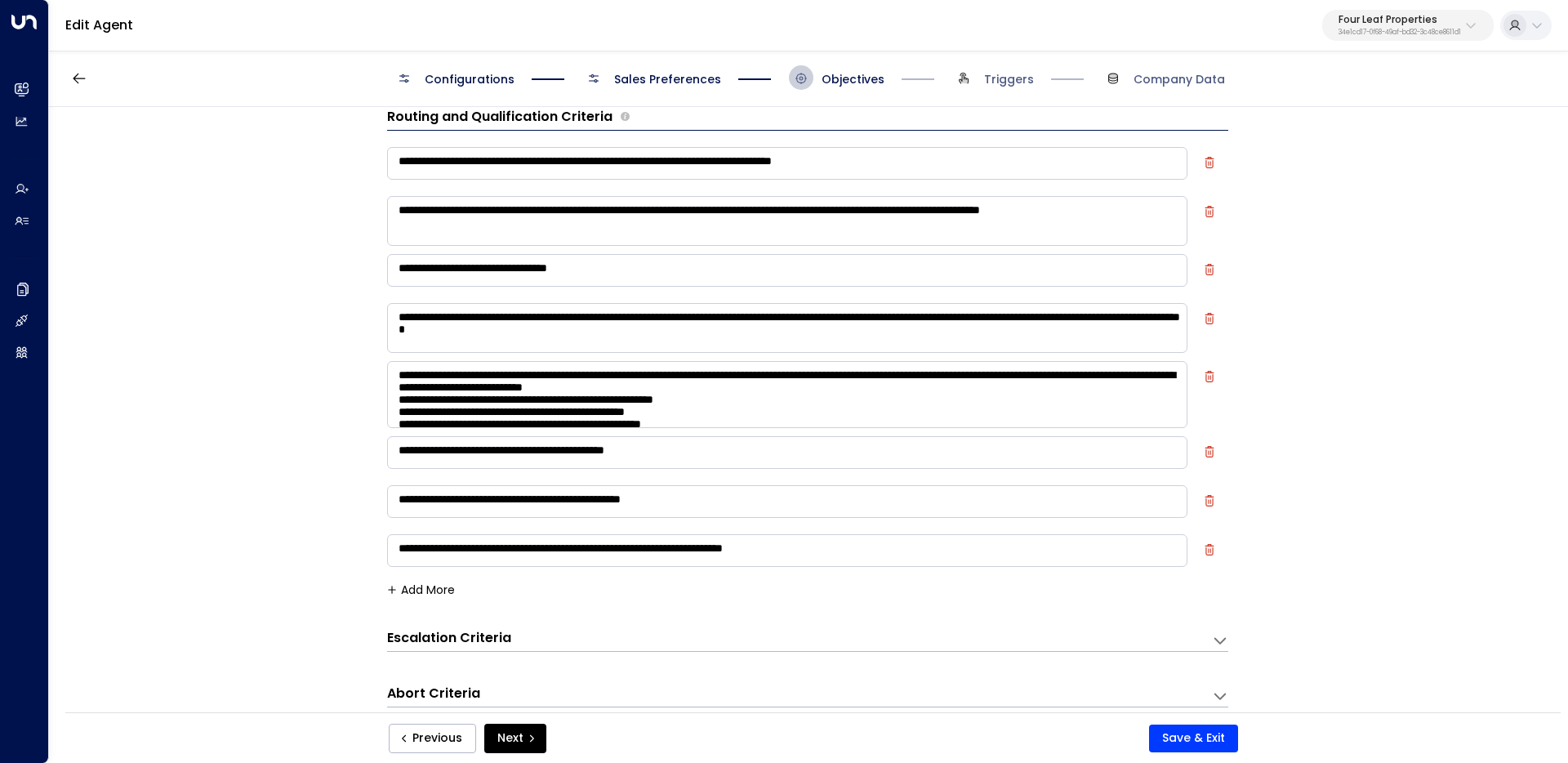
click at [478, 559] on textarea "**********" at bounding box center [787, 551] width 800 height 33
click at [478, 558] on textarea "**********" at bounding box center [787, 551] width 800 height 33
type textarea "**********"
click at [918, 580] on div "**********" at bounding box center [807, 368] width 841 height 456
click at [1208, 742] on button "Save & Exit" at bounding box center [1193, 738] width 89 height 27
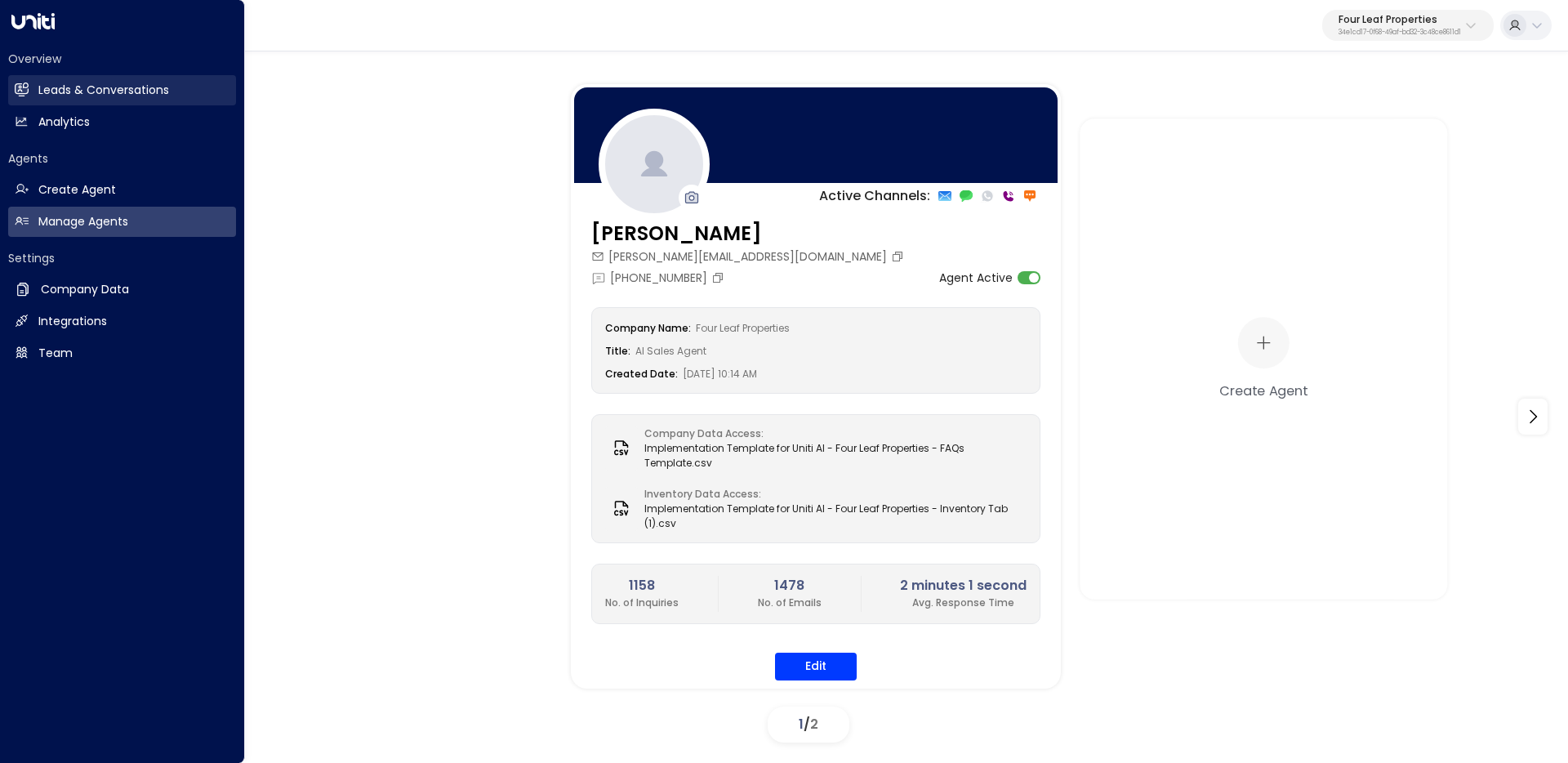
drag, startPoint x: 21, startPoint y: 88, endPoint x: 177, endPoint y: 93, distance: 156.1
click at [21, 88] on icon at bounding box center [21, 88] width 13 height 9
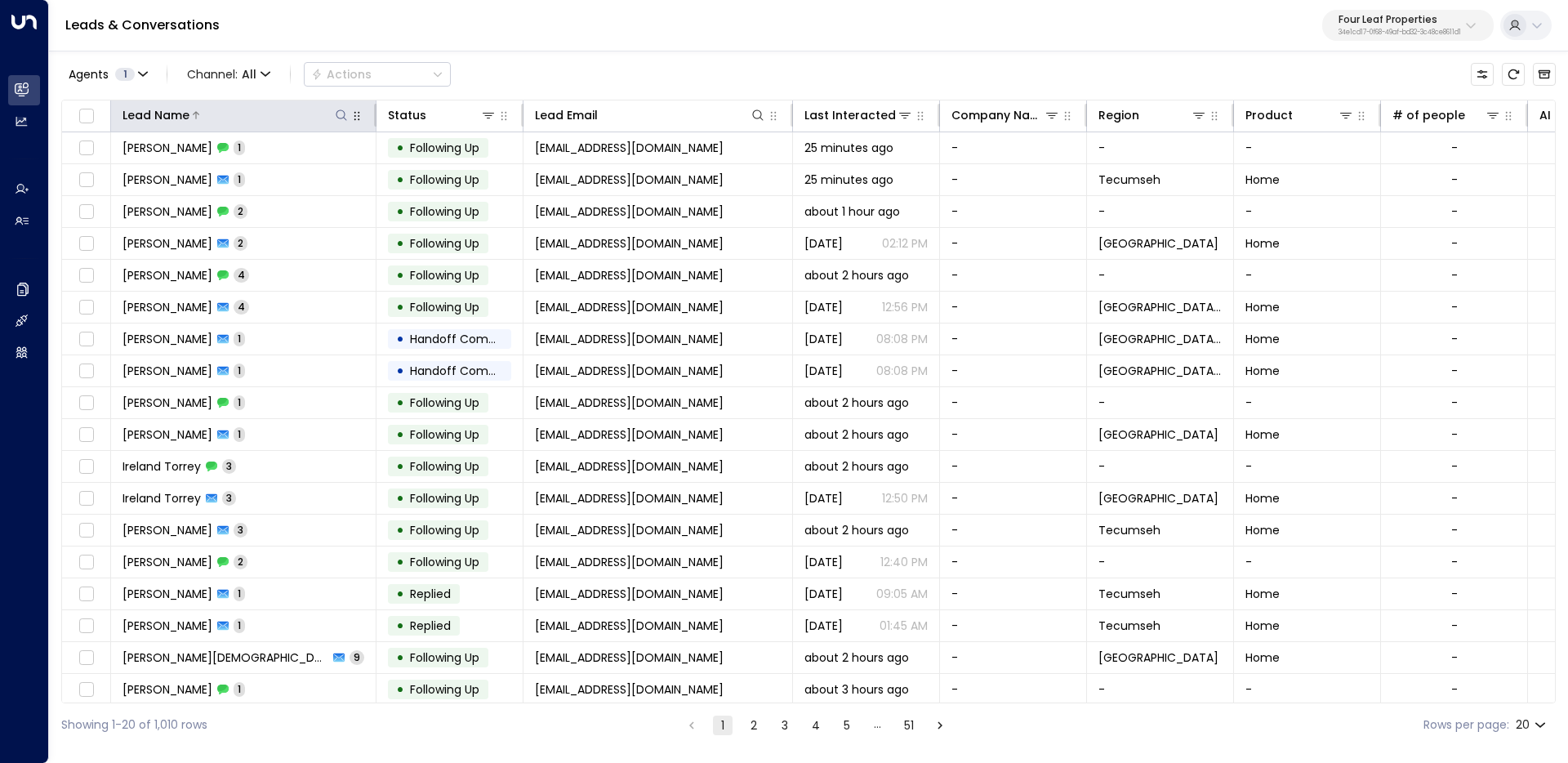
click at [337, 117] on icon at bounding box center [341, 115] width 10 height 10
type input "*****"
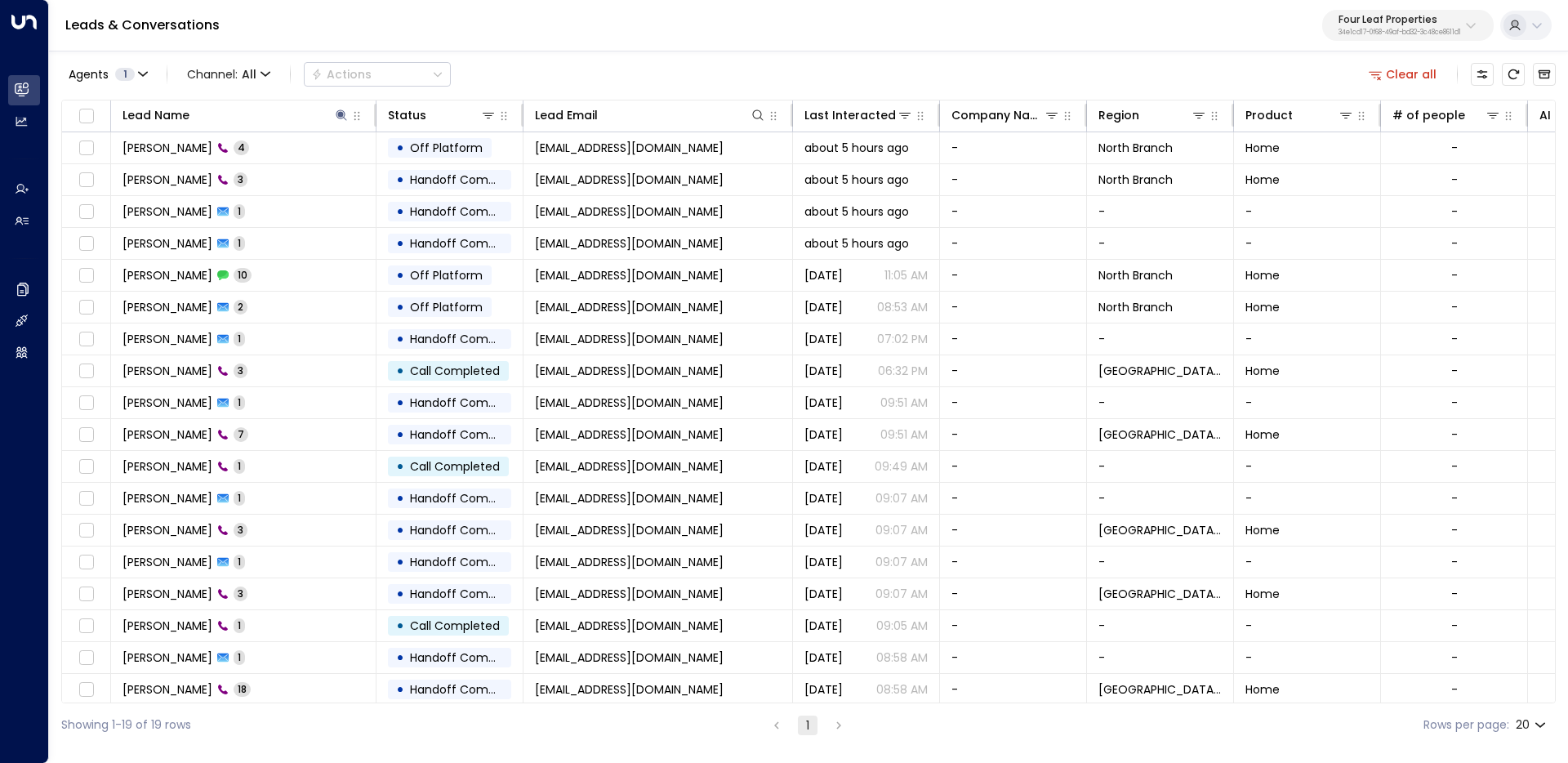
click at [627, 30] on div "Leads & Conversations Four Leaf Properties 34e1cd17-0f68-49af-bd32-3c48ce8611d1" at bounding box center [808, 26] width 1519 height 51
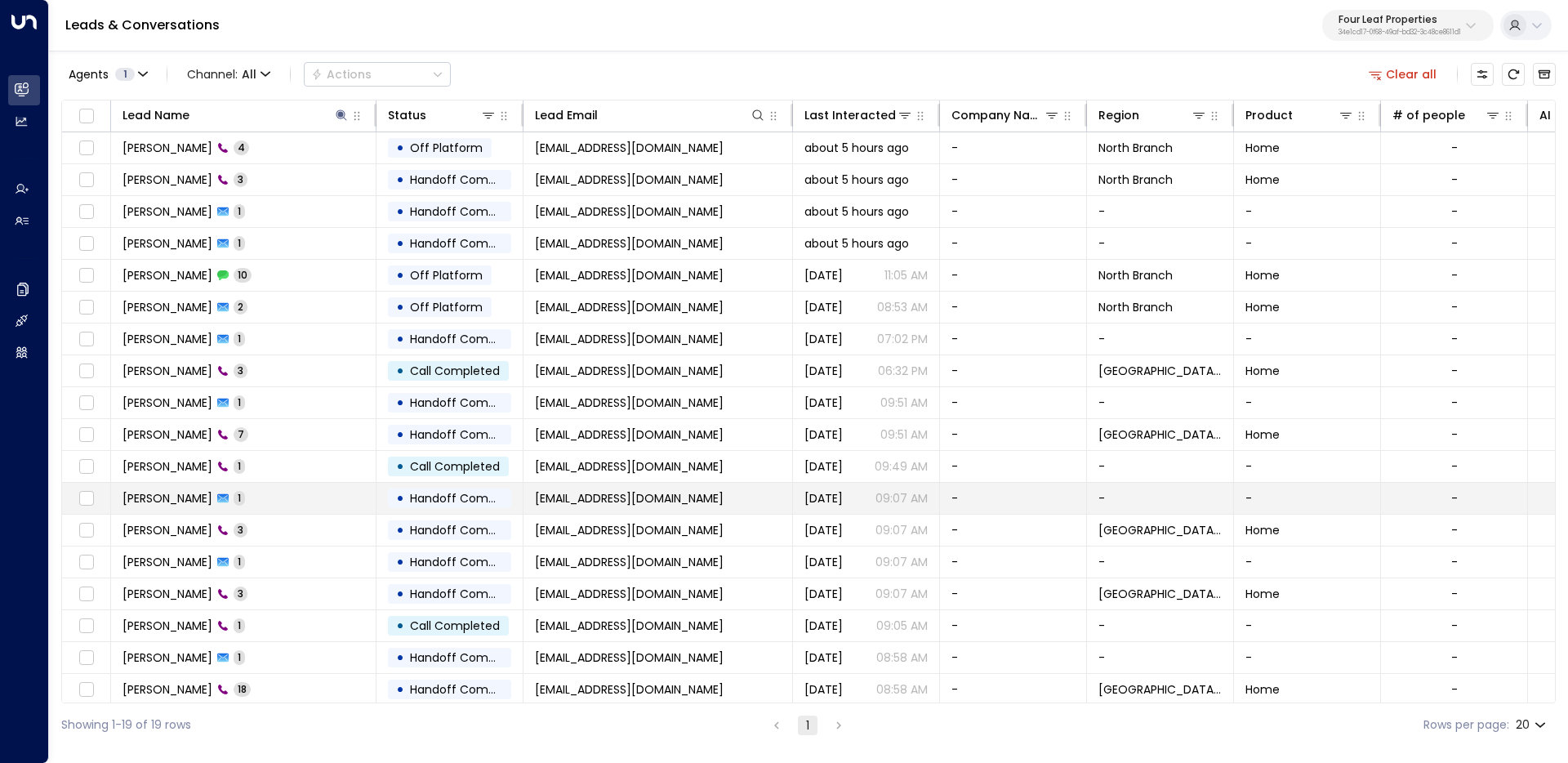
click at [306, 510] on td "Corey Henderson 1" at bounding box center [244, 498] width 265 height 31
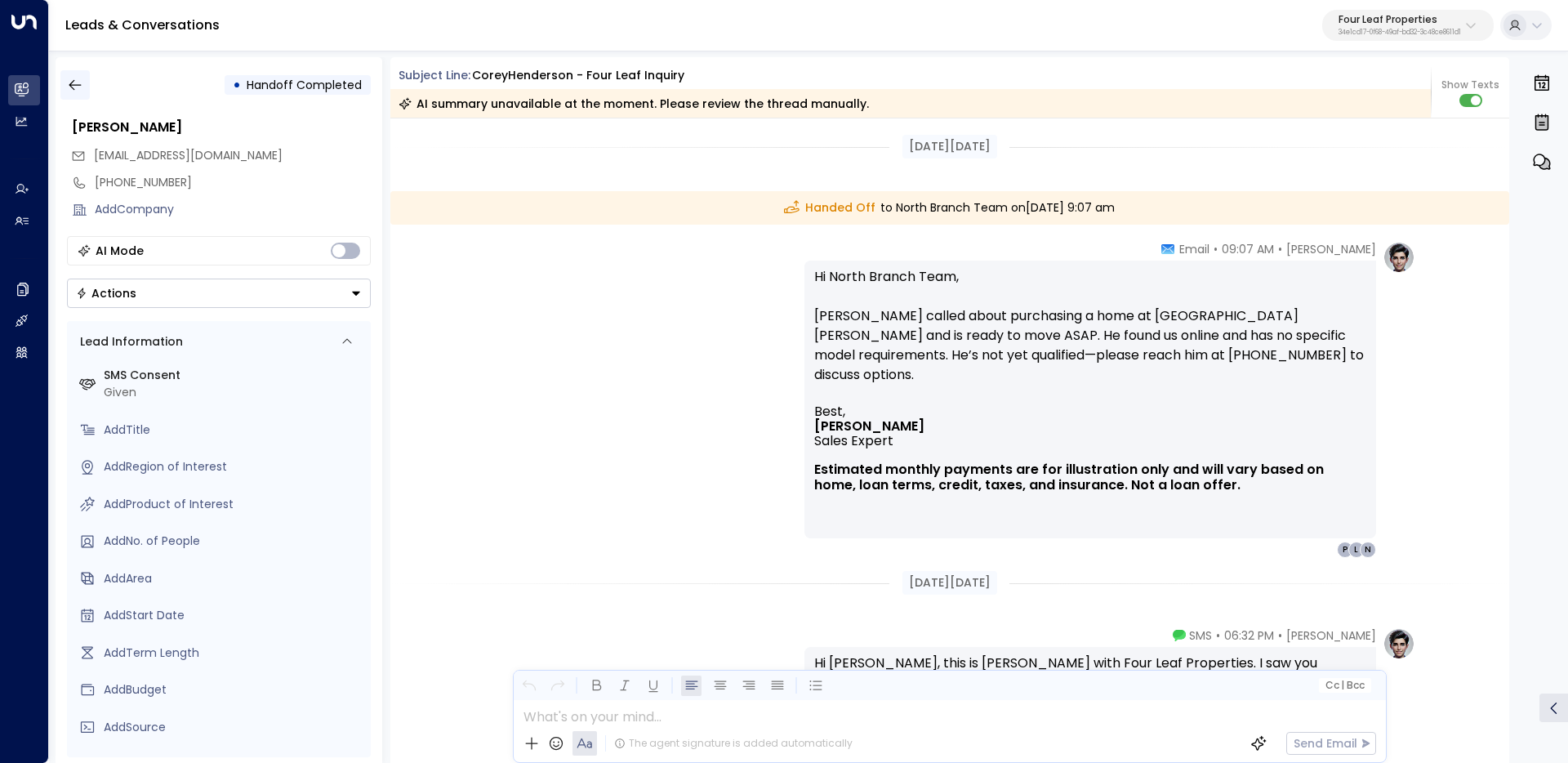
click at [72, 81] on icon "button" at bounding box center [74, 86] width 12 height 10
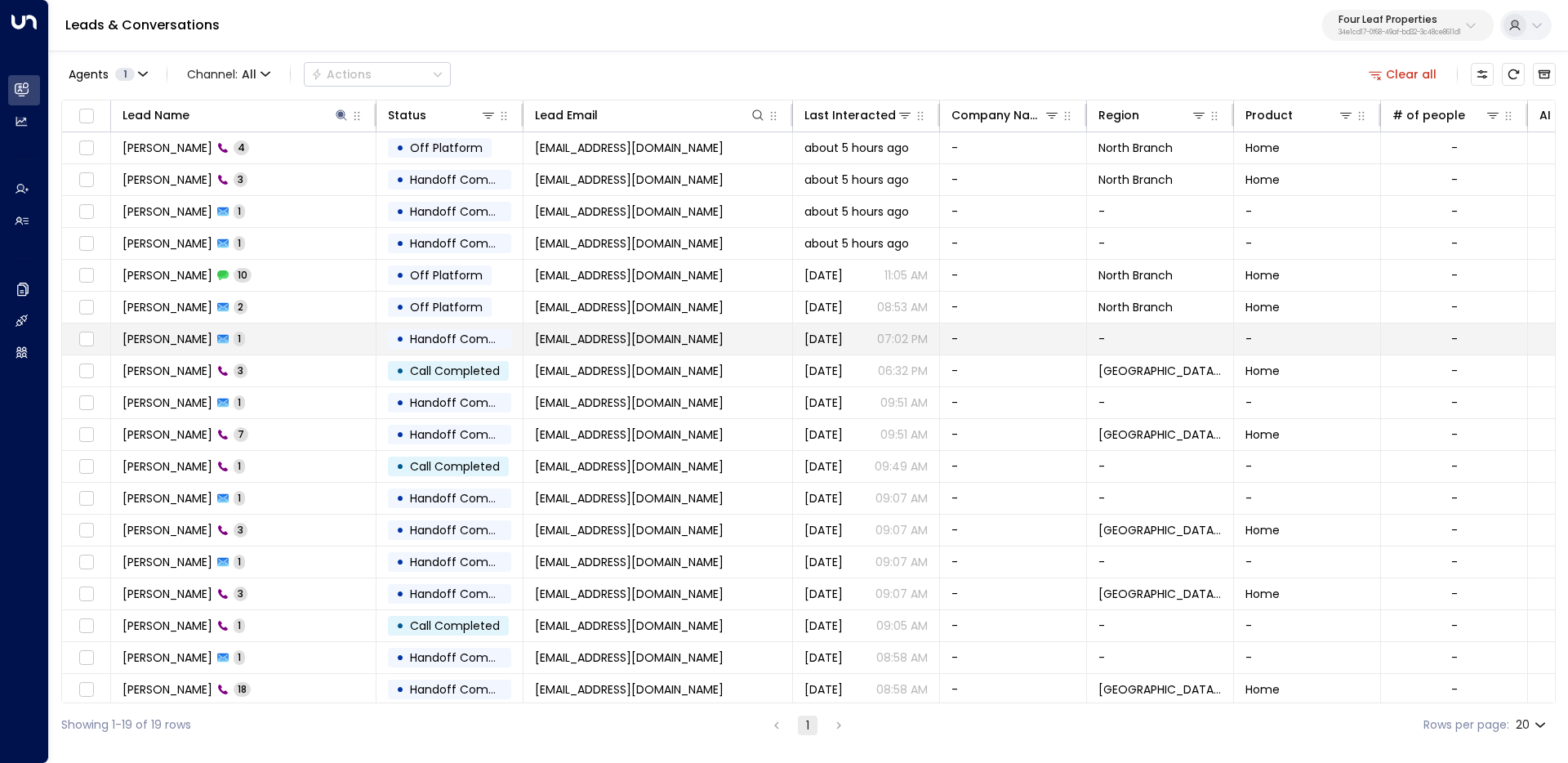
scroll to position [40, 0]
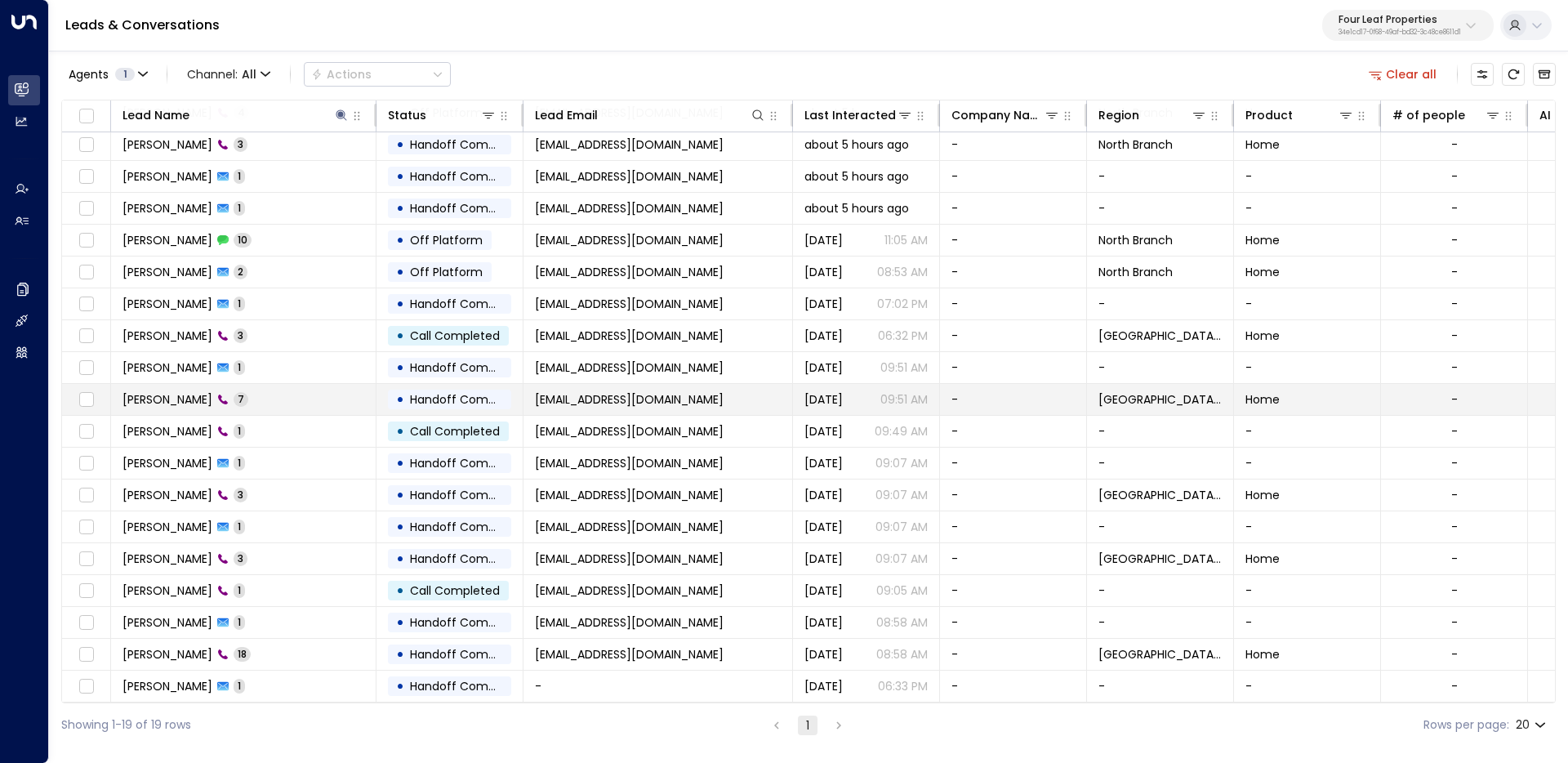
click at [317, 403] on td "Corey Henderson 7" at bounding box center [244, 399] width 265 height 31
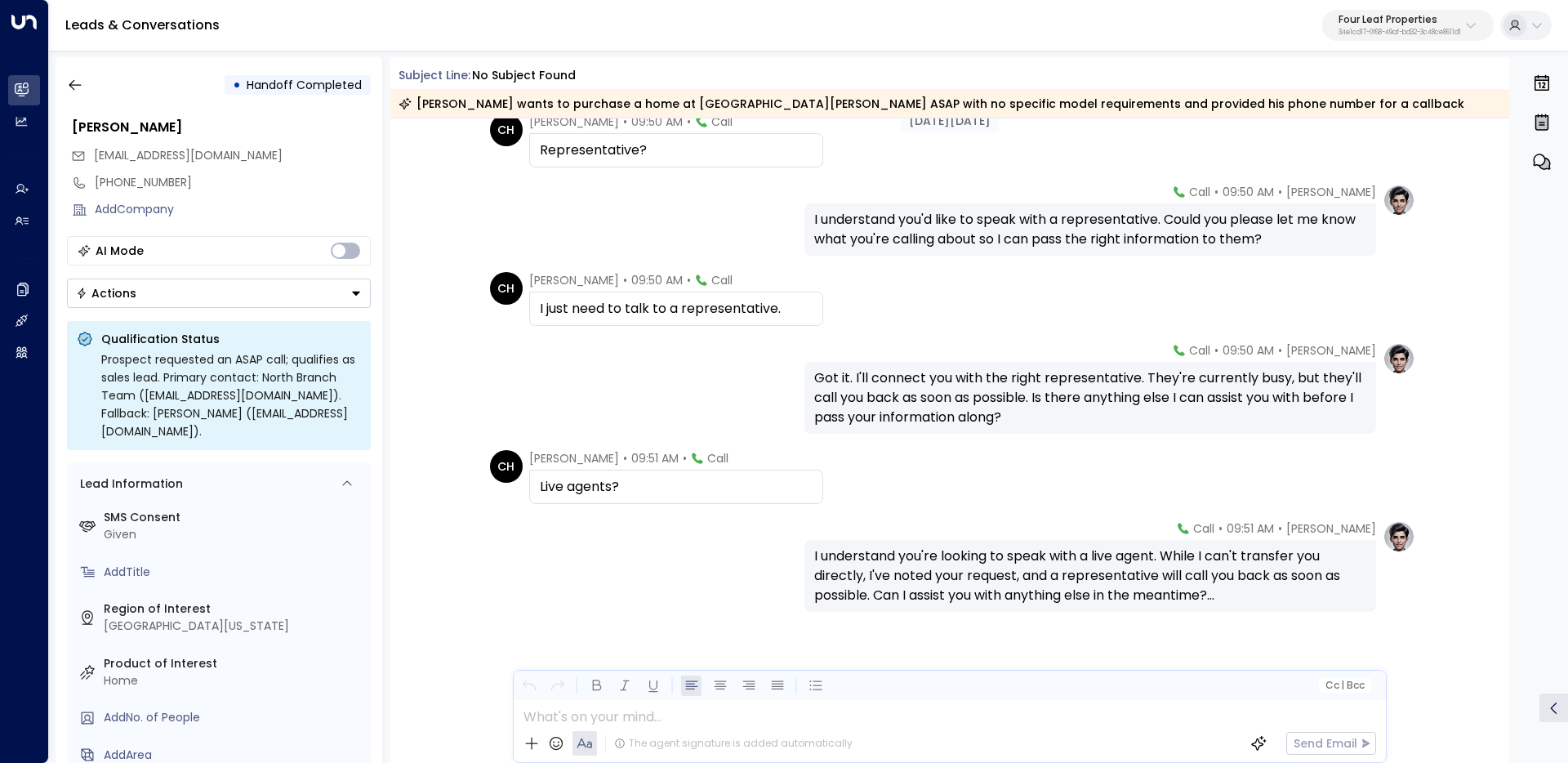
scroll to position [158, 0]
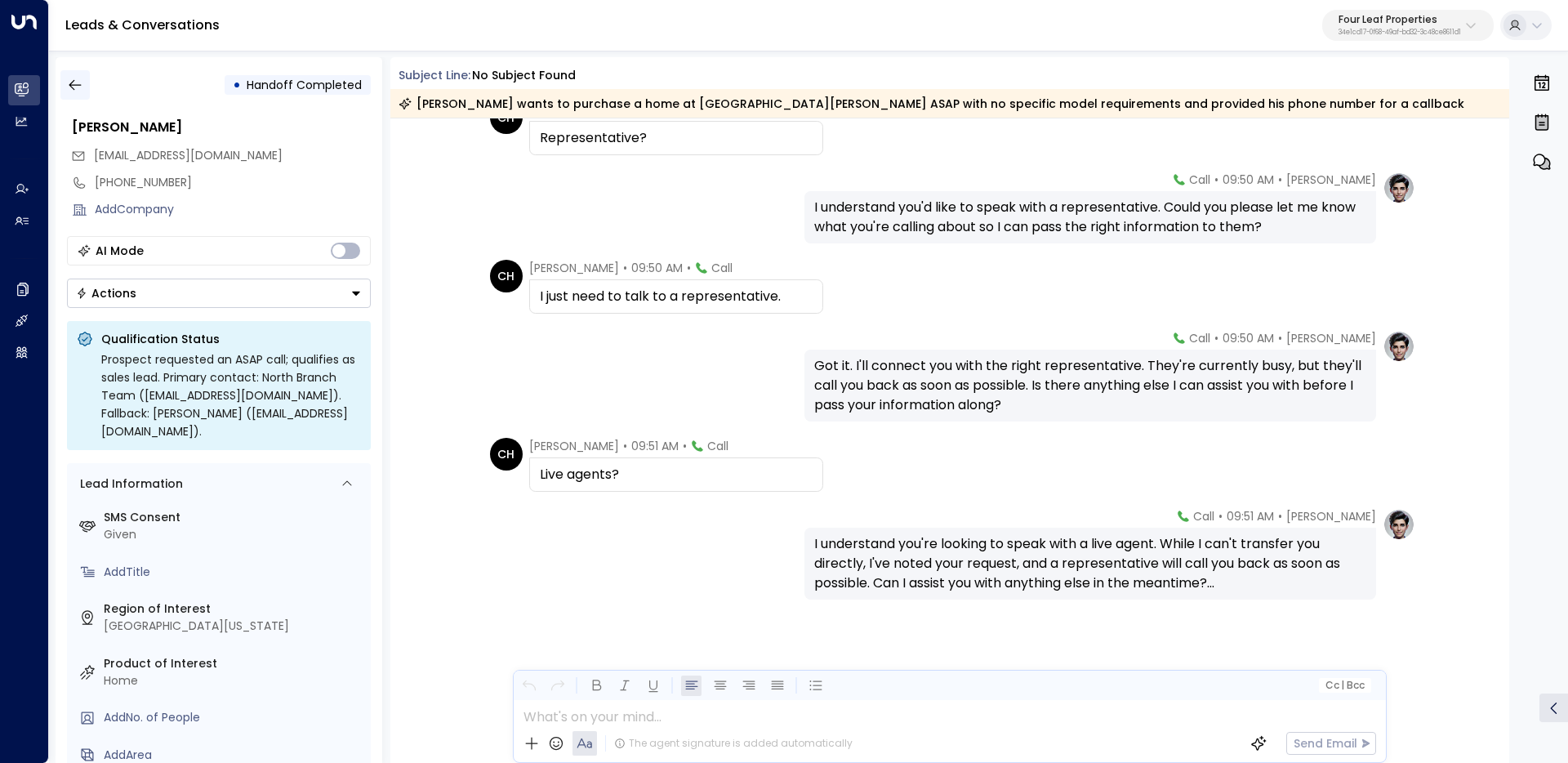
click at [72, 86] on icon "button" at bounding box center [74, 85] width 16 height 16
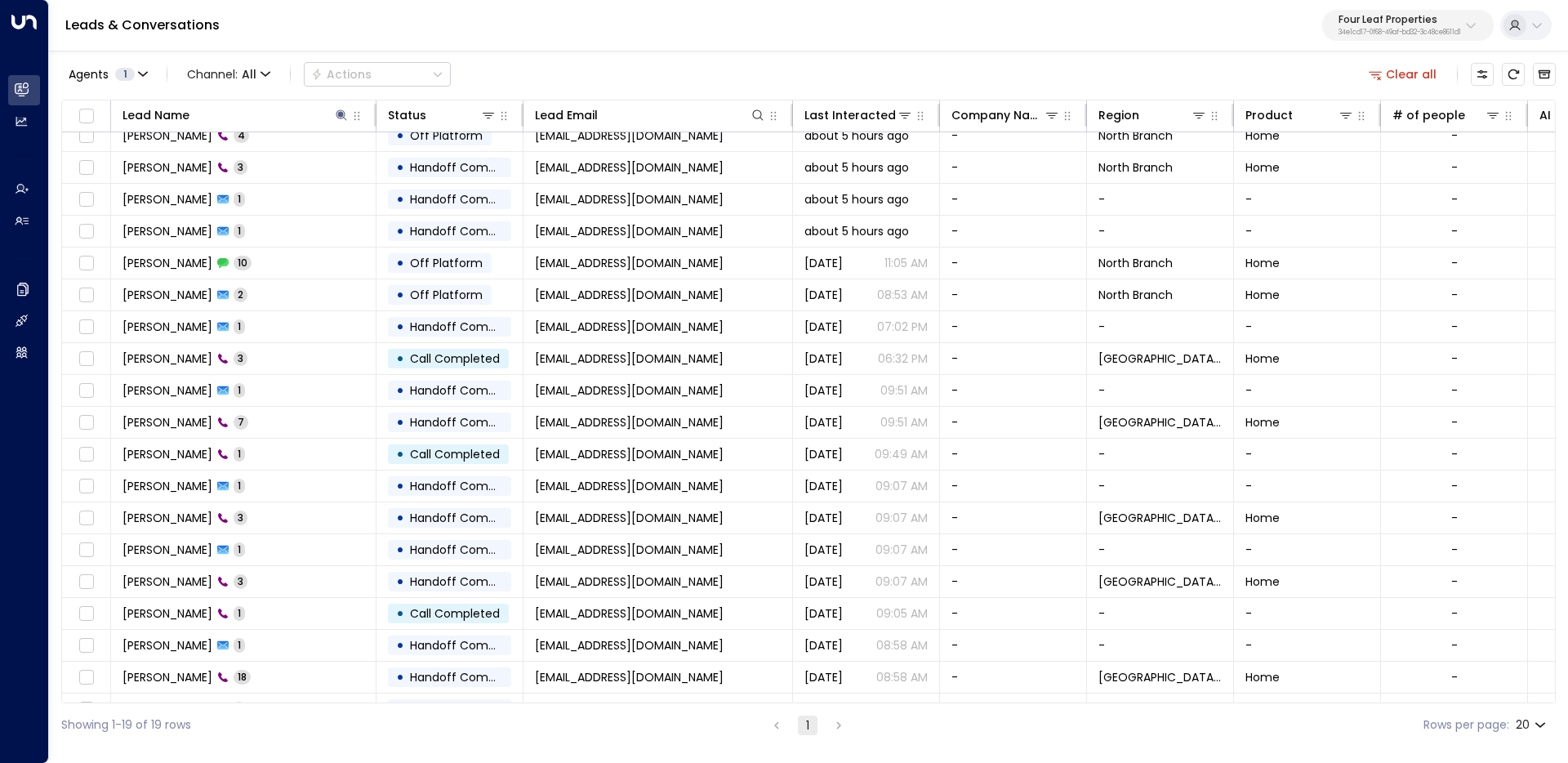
scroll to position [40, 0]
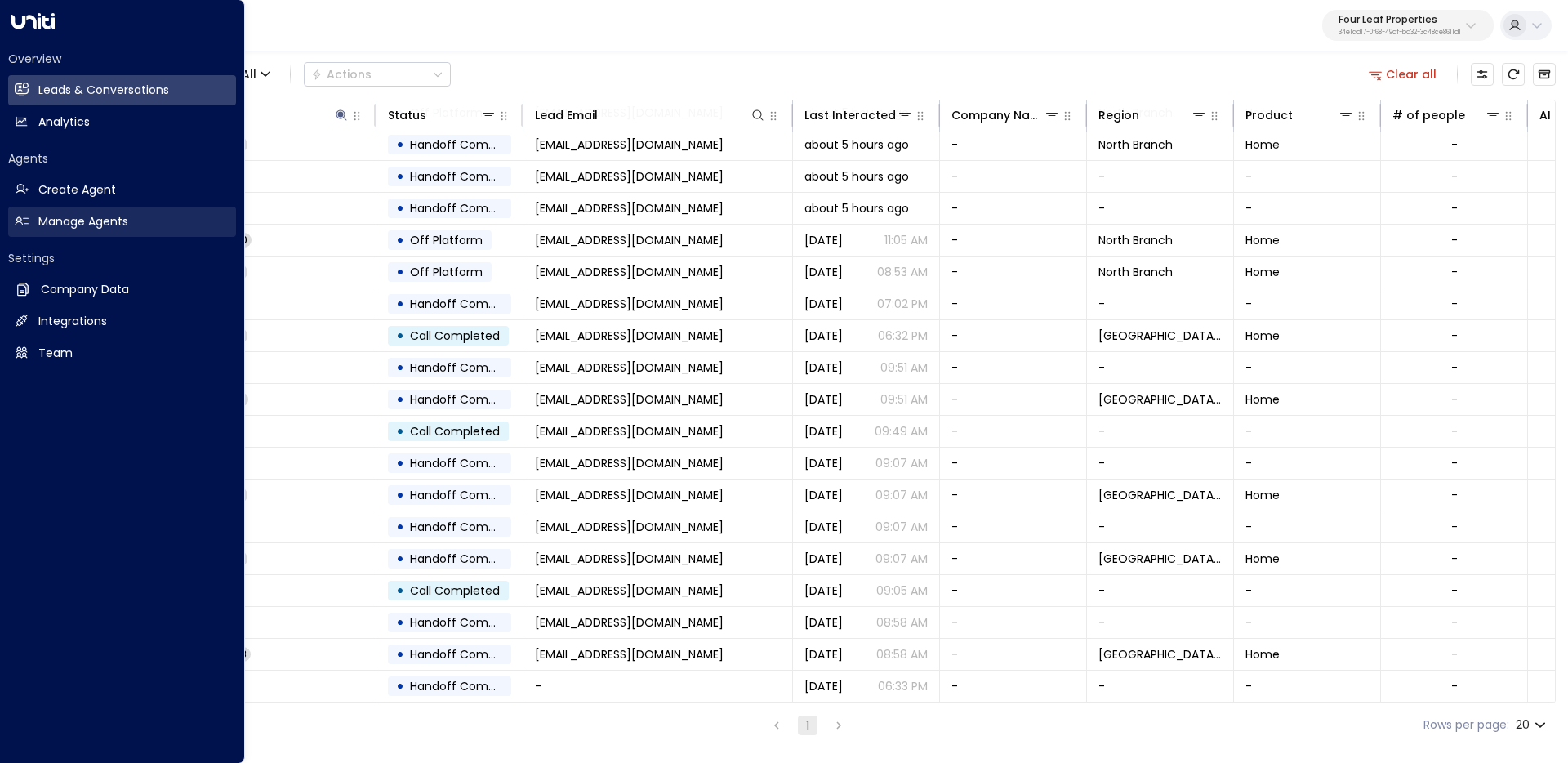
click at [32, 223] on link "Manage Agents Manage Agents" at bounding box center [122, 221] width 228 height 30
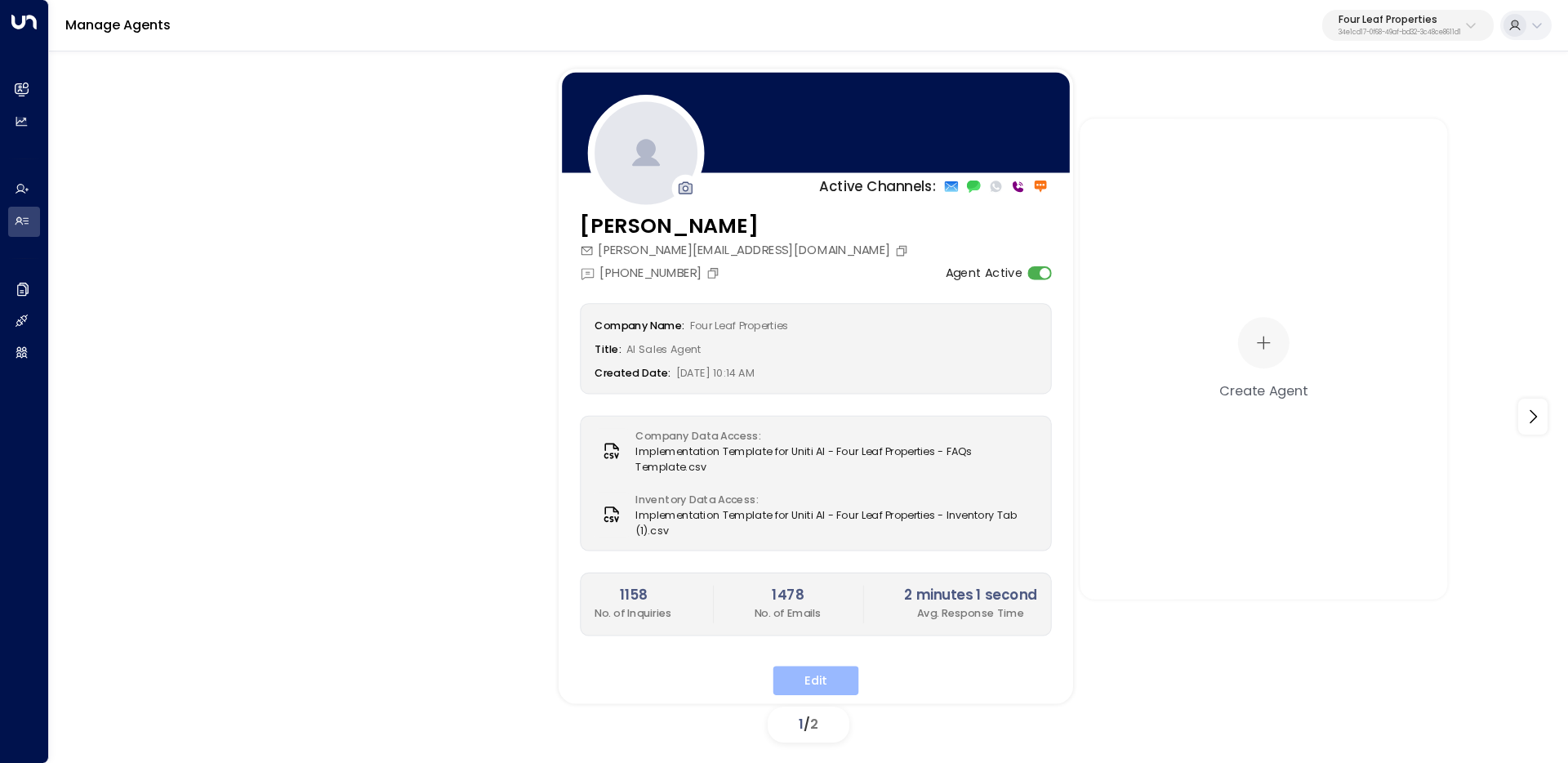
click at [822, 679] on button "Edit" at bounding box center [817, 681] width 86 height 29
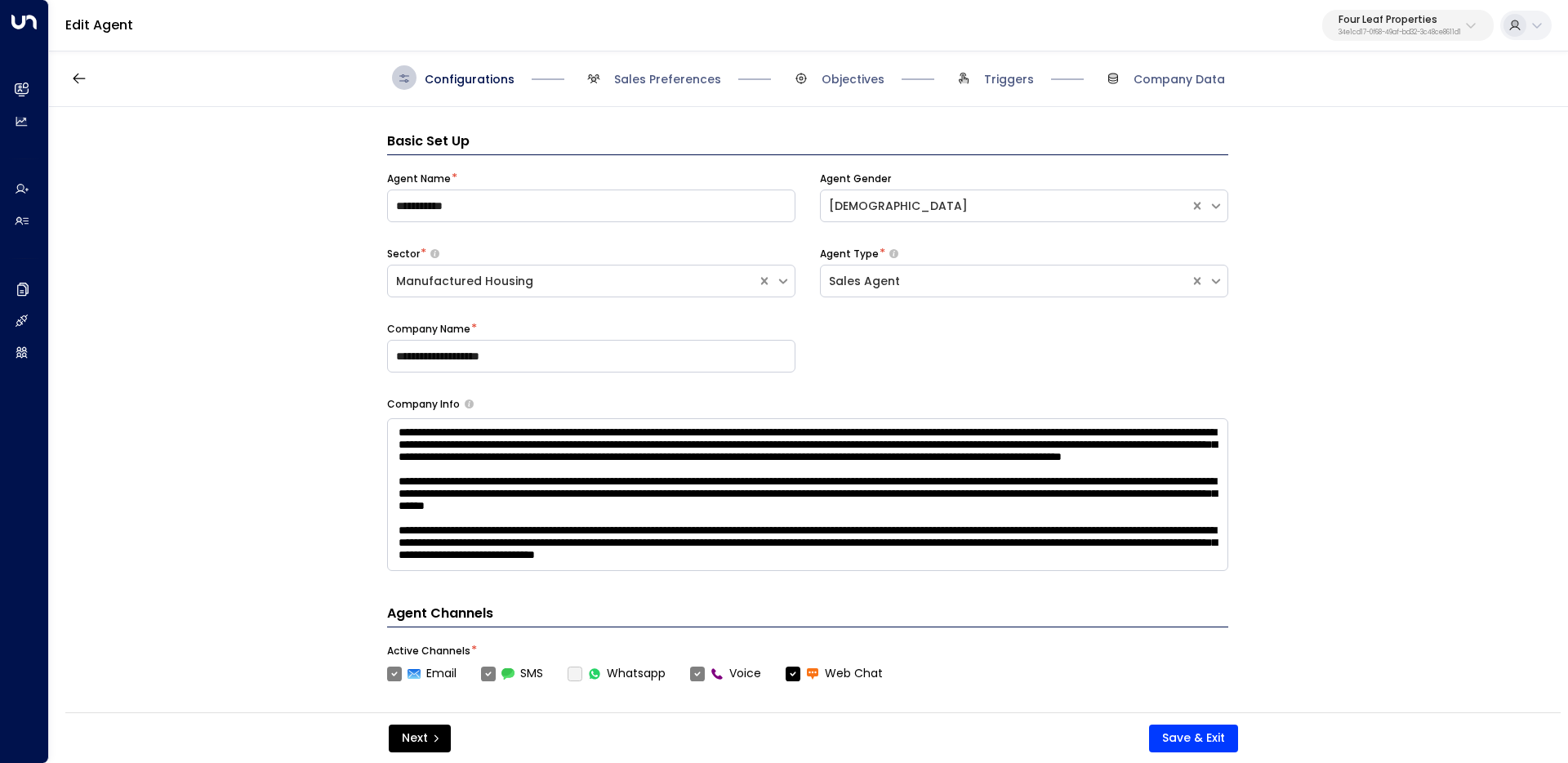
scroll to position [25, 0]
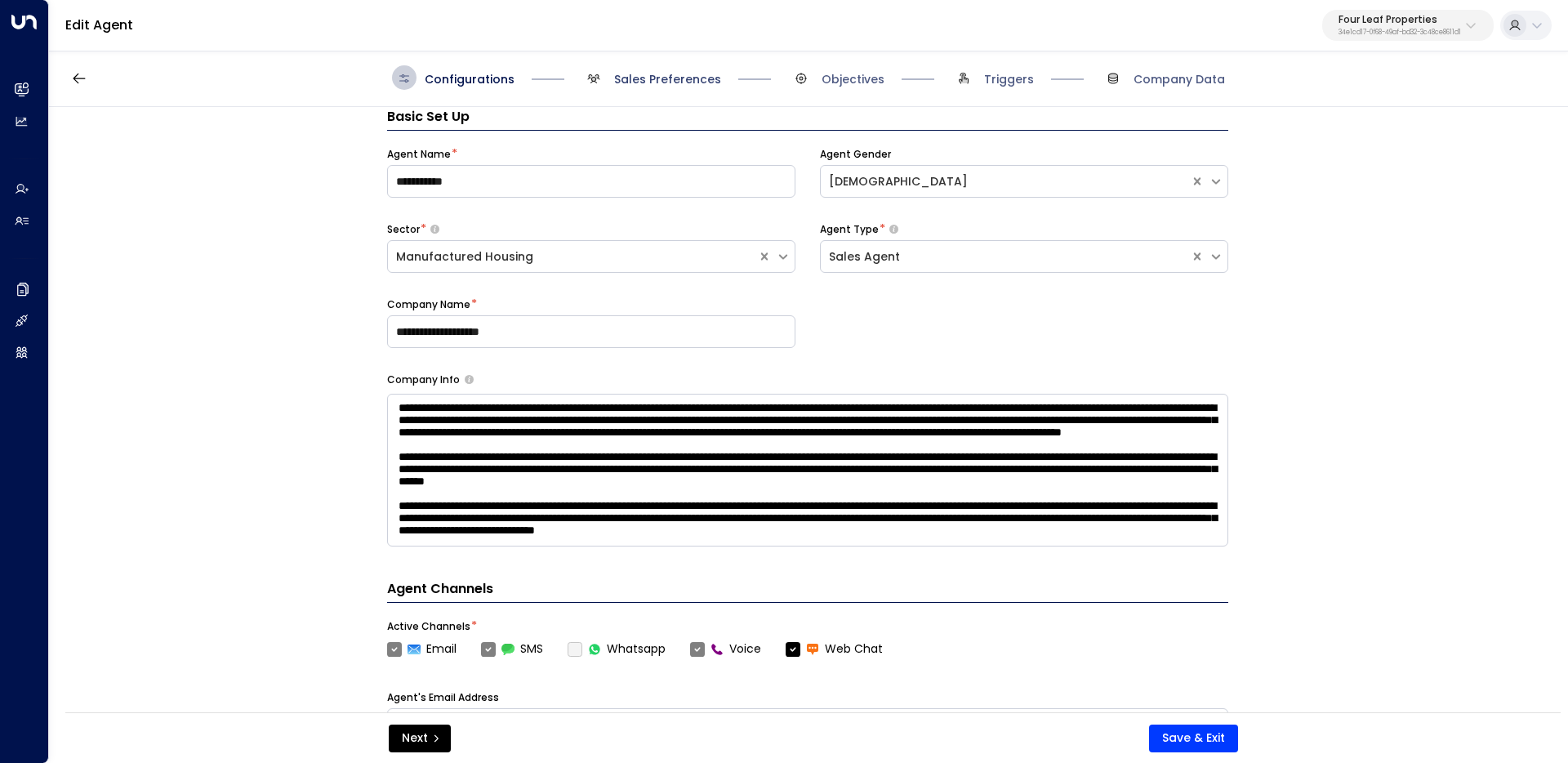
click at [666, 85] on span "Sales Preferences" at bounding box center [668, 79] width 107 height 16
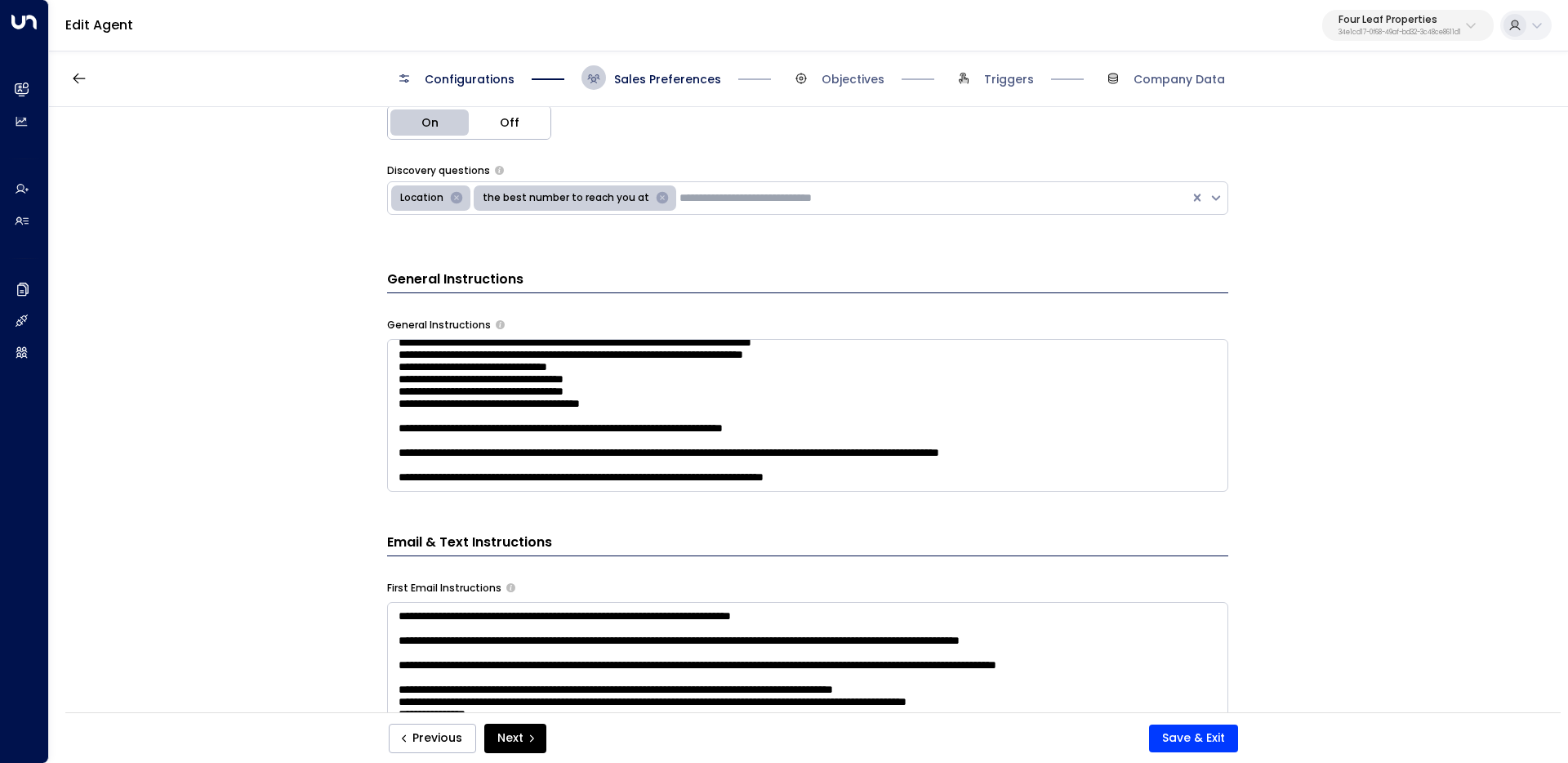
scroll to position [949, 0]
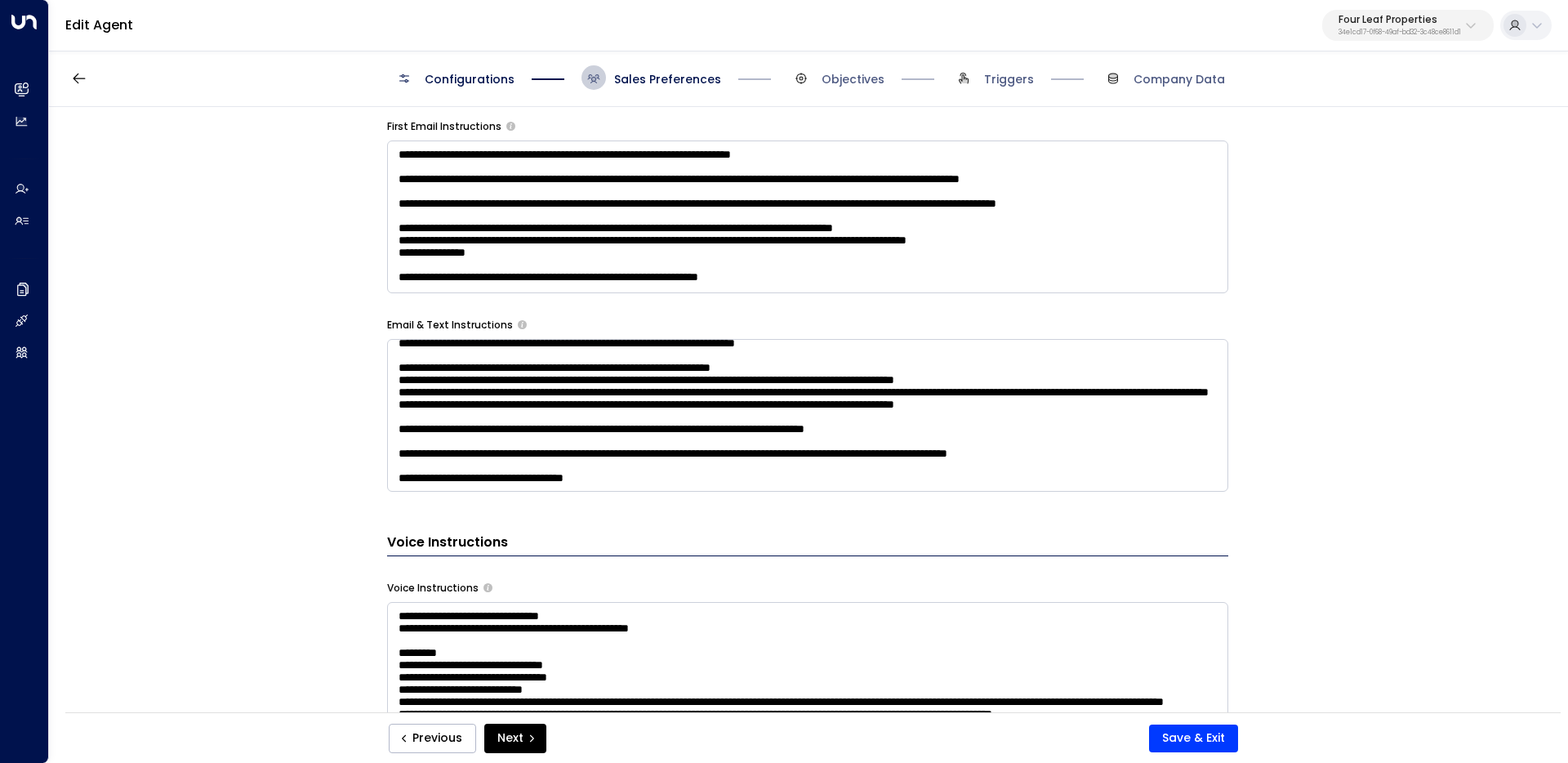
click at [804, 443] on textarea at bounding box center [807, 415] width 841 height 152
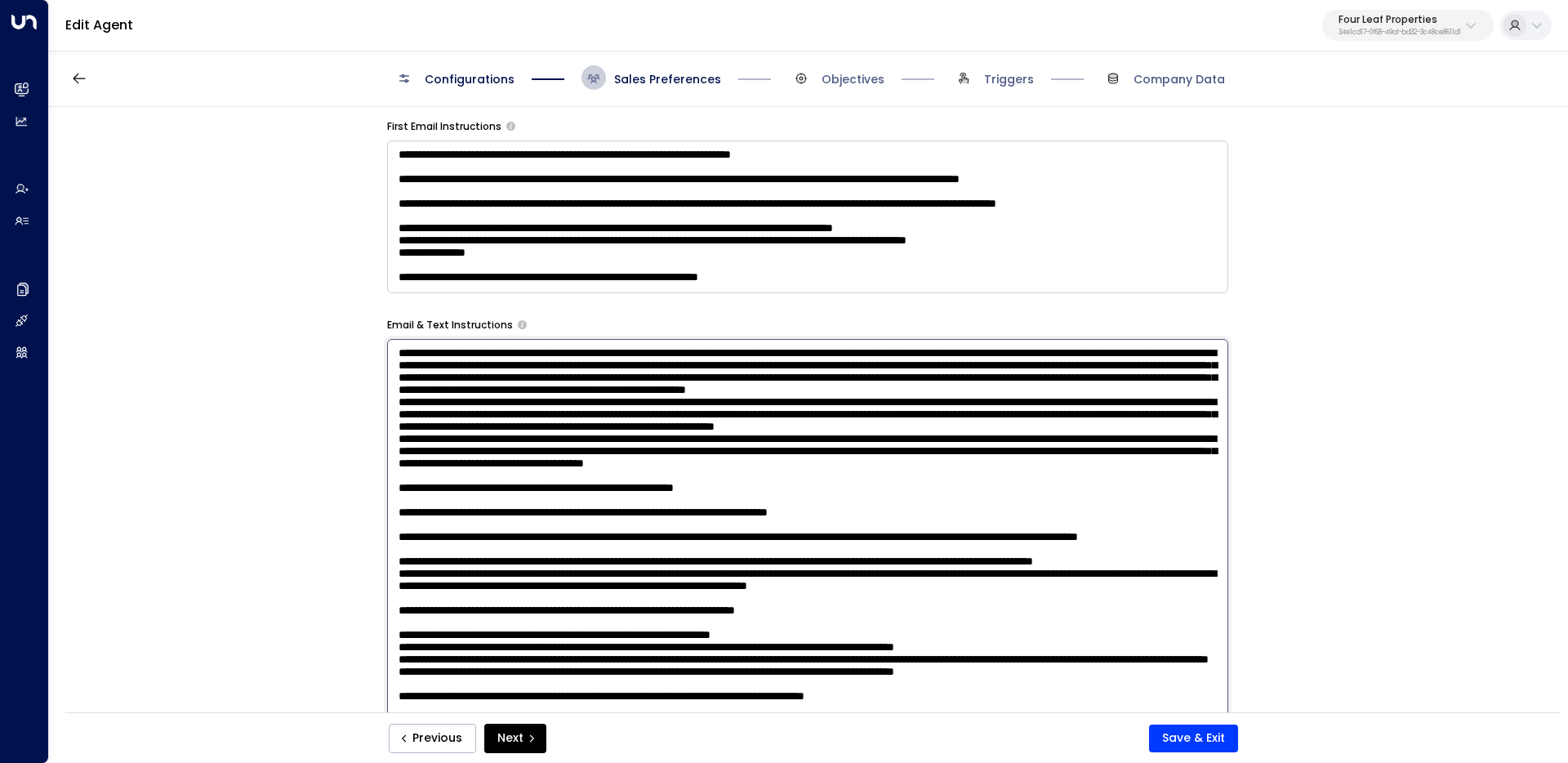
scroll to position [275, 0]
drag, startPoint x: 1179, startPoint y: 647, endPoint x: 298, endPoint y: 576, distance: 883.9
click at [298, 576] on div "**********" at bounding box center [807, 414] width 1518 height 616
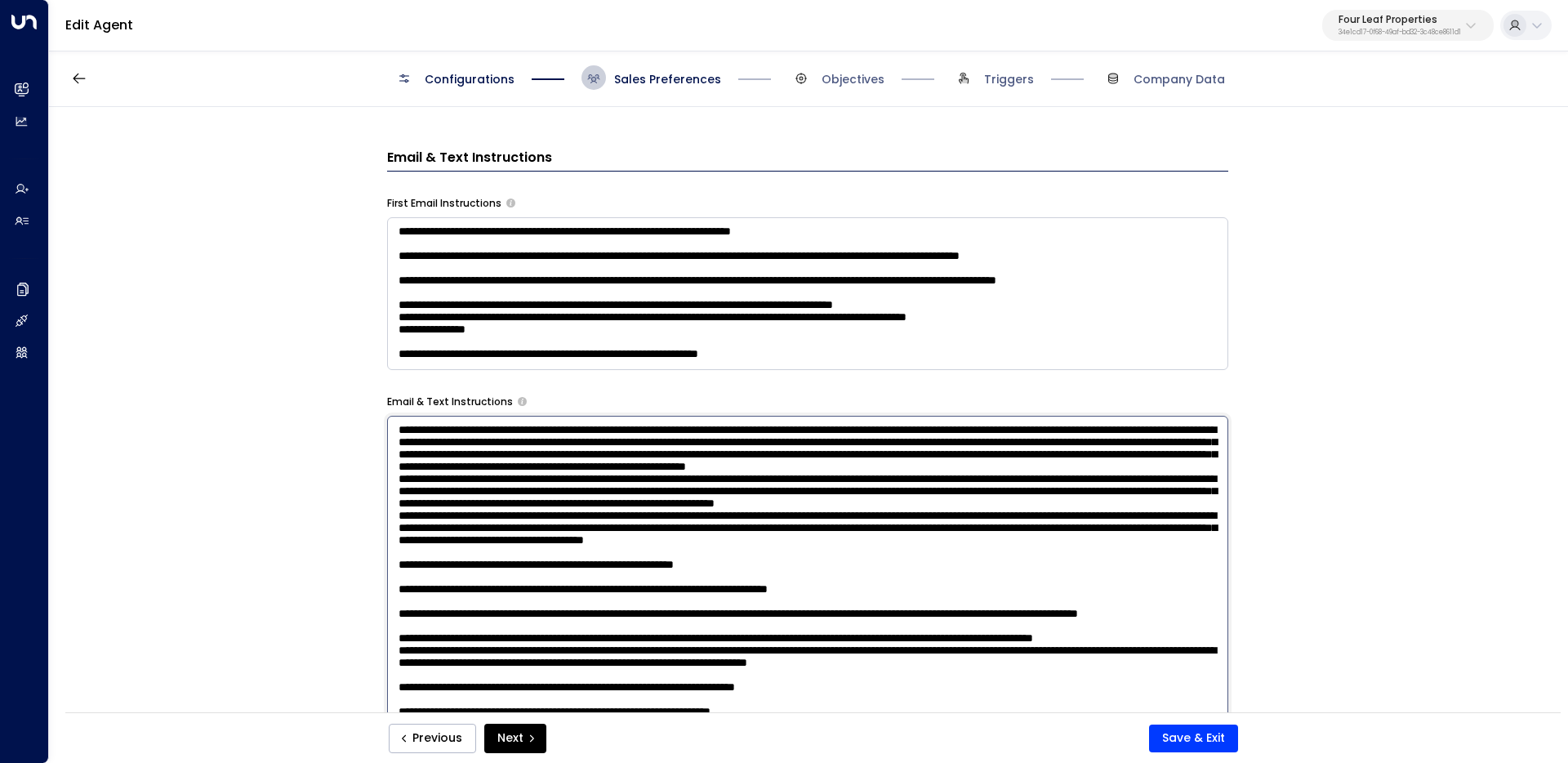
scroll to position [867, 0]
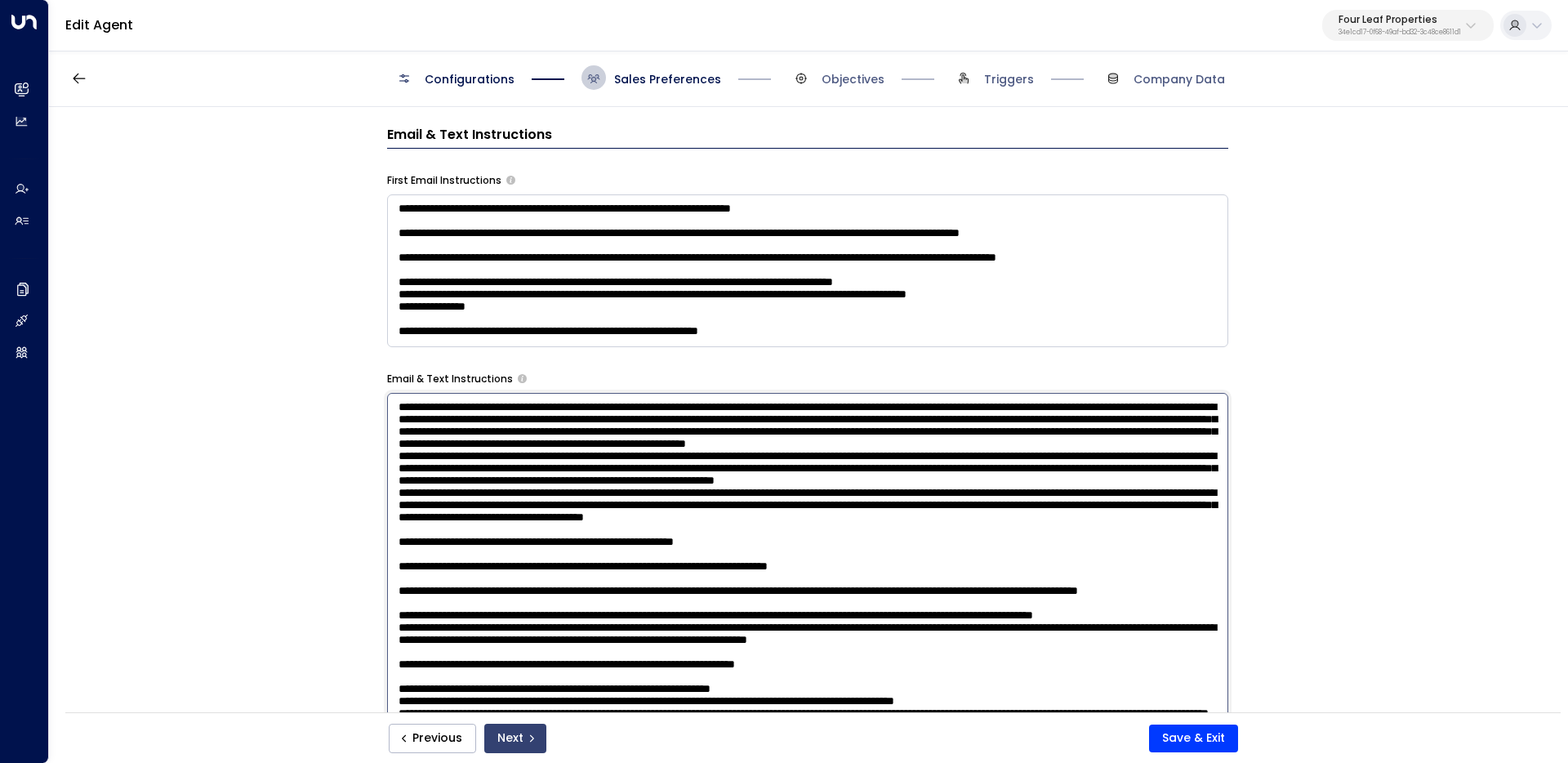
click at [520, 740] on button "Next" at bounding box center [515, 738] width 62 height 29
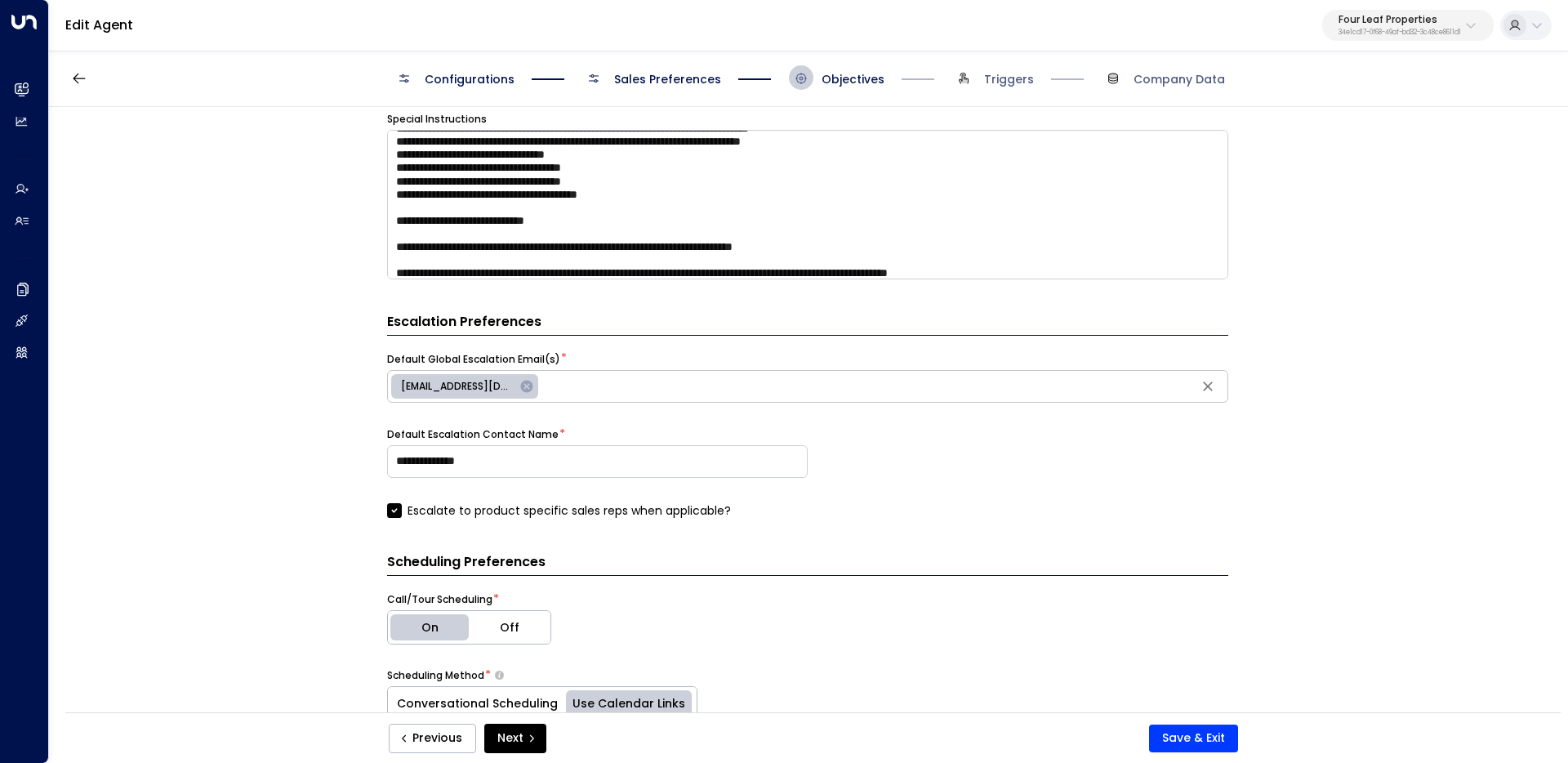
scroll to position [39, 0]
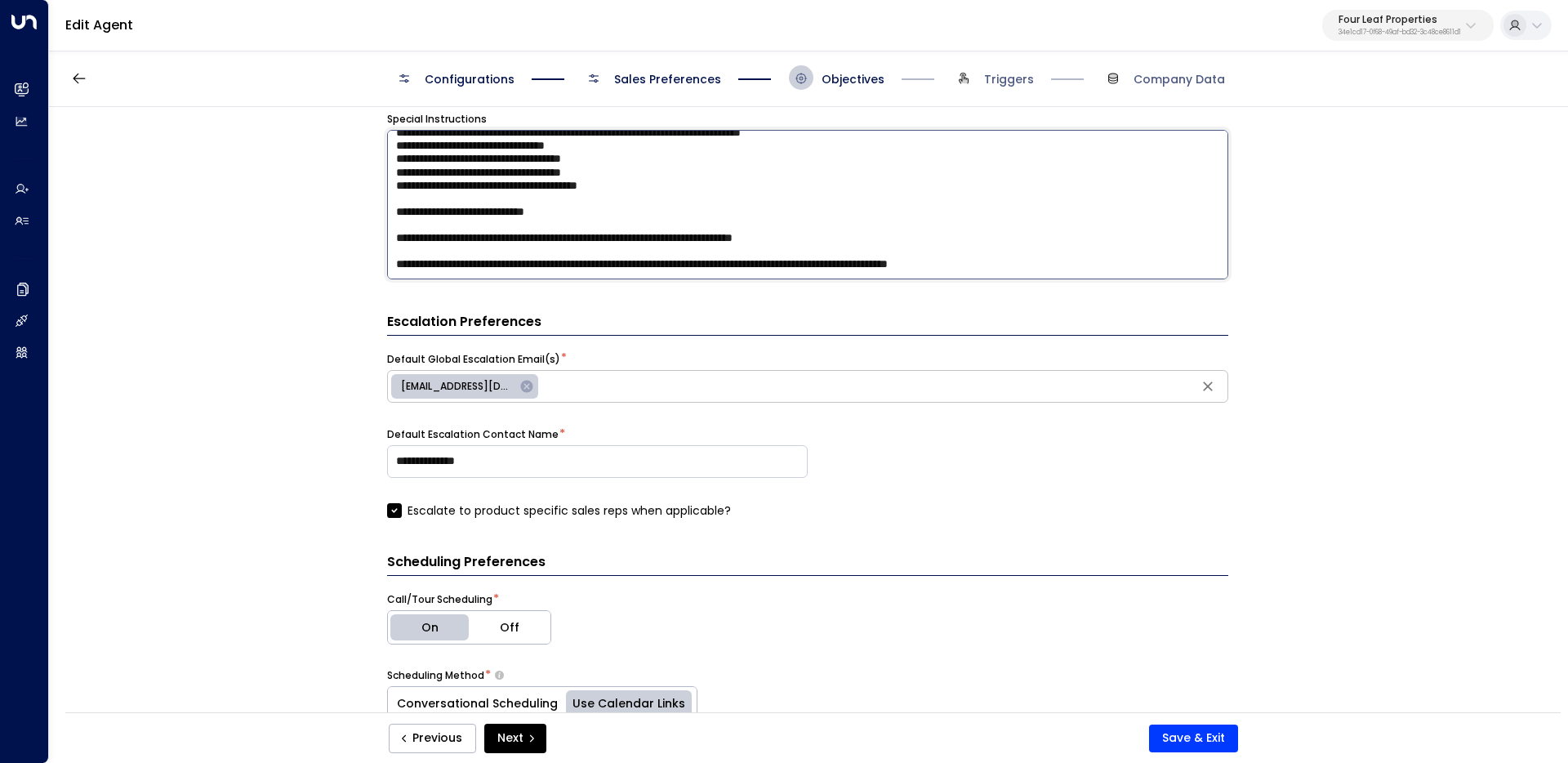
click at [1185, 271] on textarea "**********" at bounding box center [807, 205] width 841 height 150
paste textarea "**********"
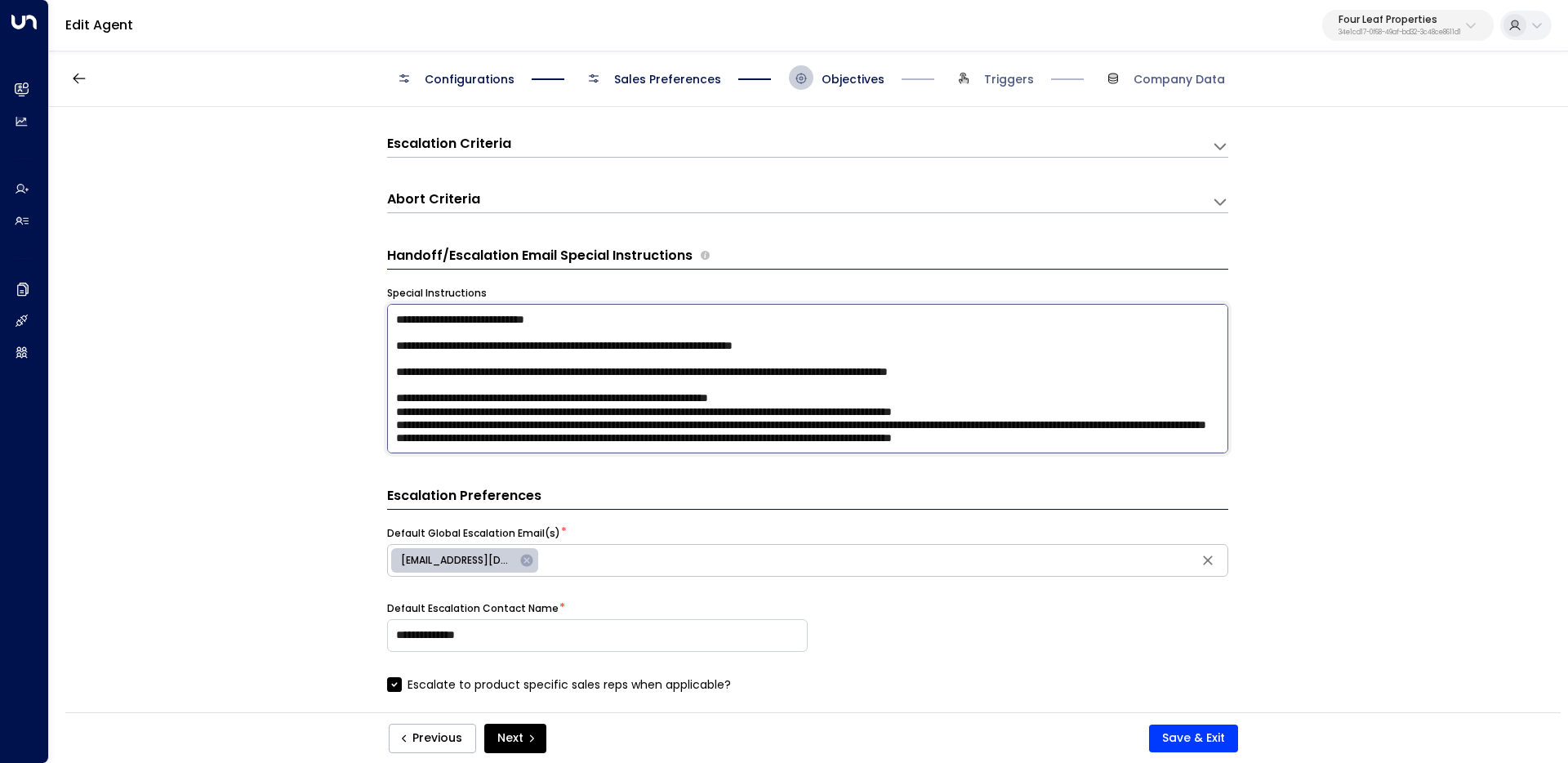
scroll to position [46, 0]
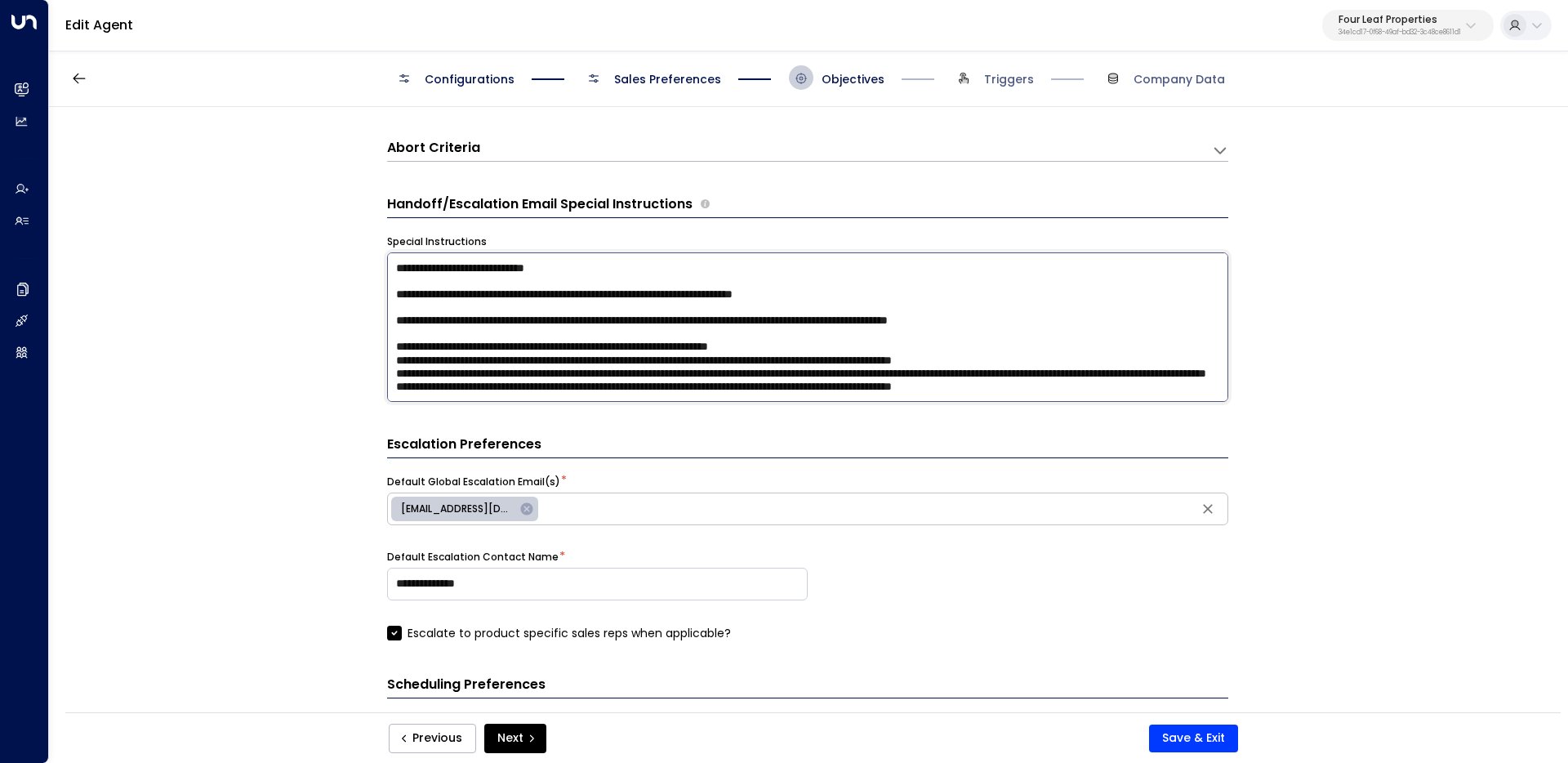
drag, startPoint x: 394, startPoint y: 335, endPoint x: 1256, endPoint y: 388, distance: 863.6
click at [1256, 388] on div "**********" at bounding box center [807, 414] width 1518 height 616
type textarea "**********"
click at [422, 732] on button "Previous" at bounding box center [432, 738] width 87 height 29
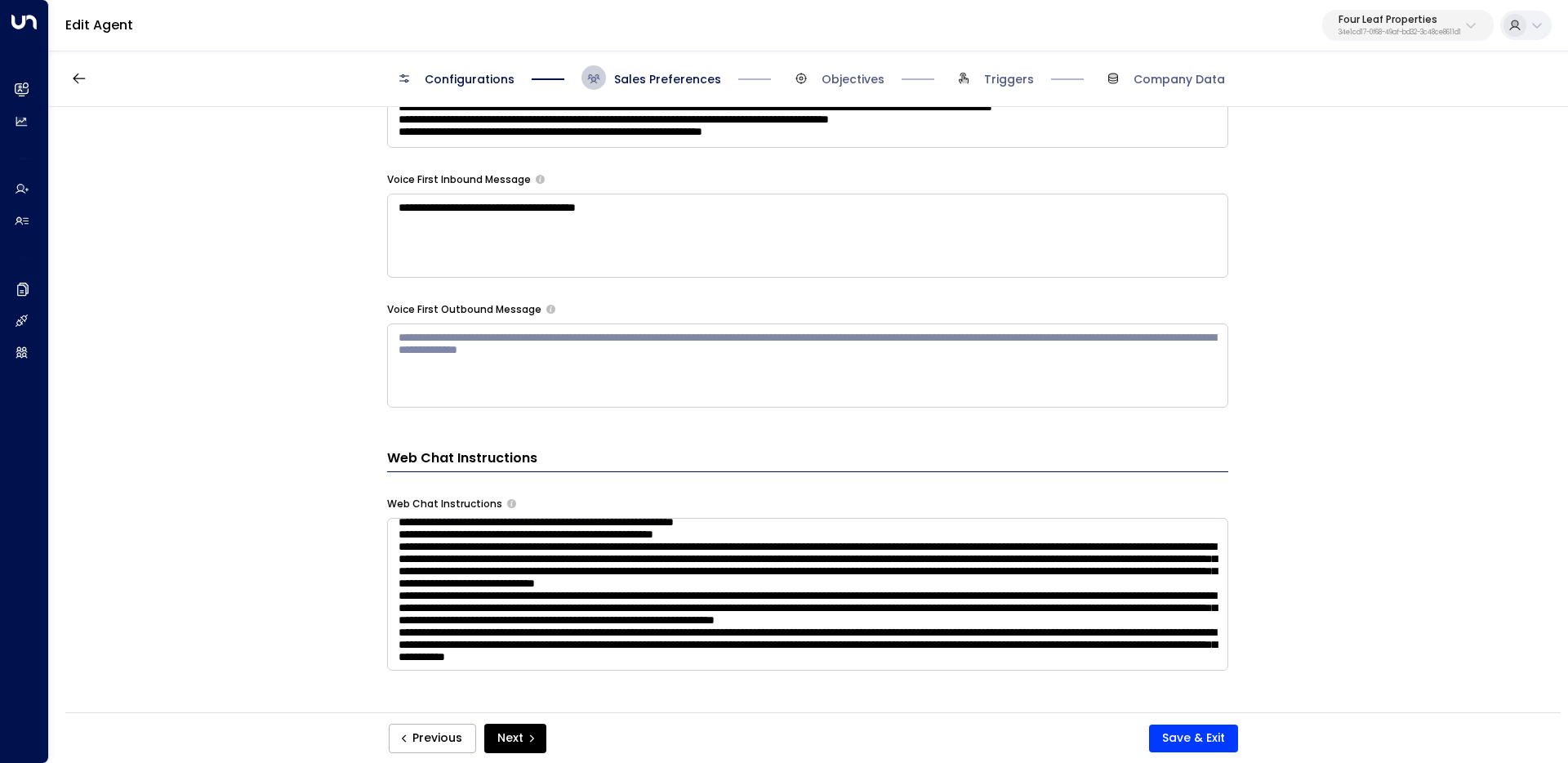
scroll to position [169, 0]
click at [1252, 650] on div "**********" at bounding box center [807, 414] width 1518 height 616
click at [1179, 630] on textarea at bounding box center [807, 594] width 841 height 152
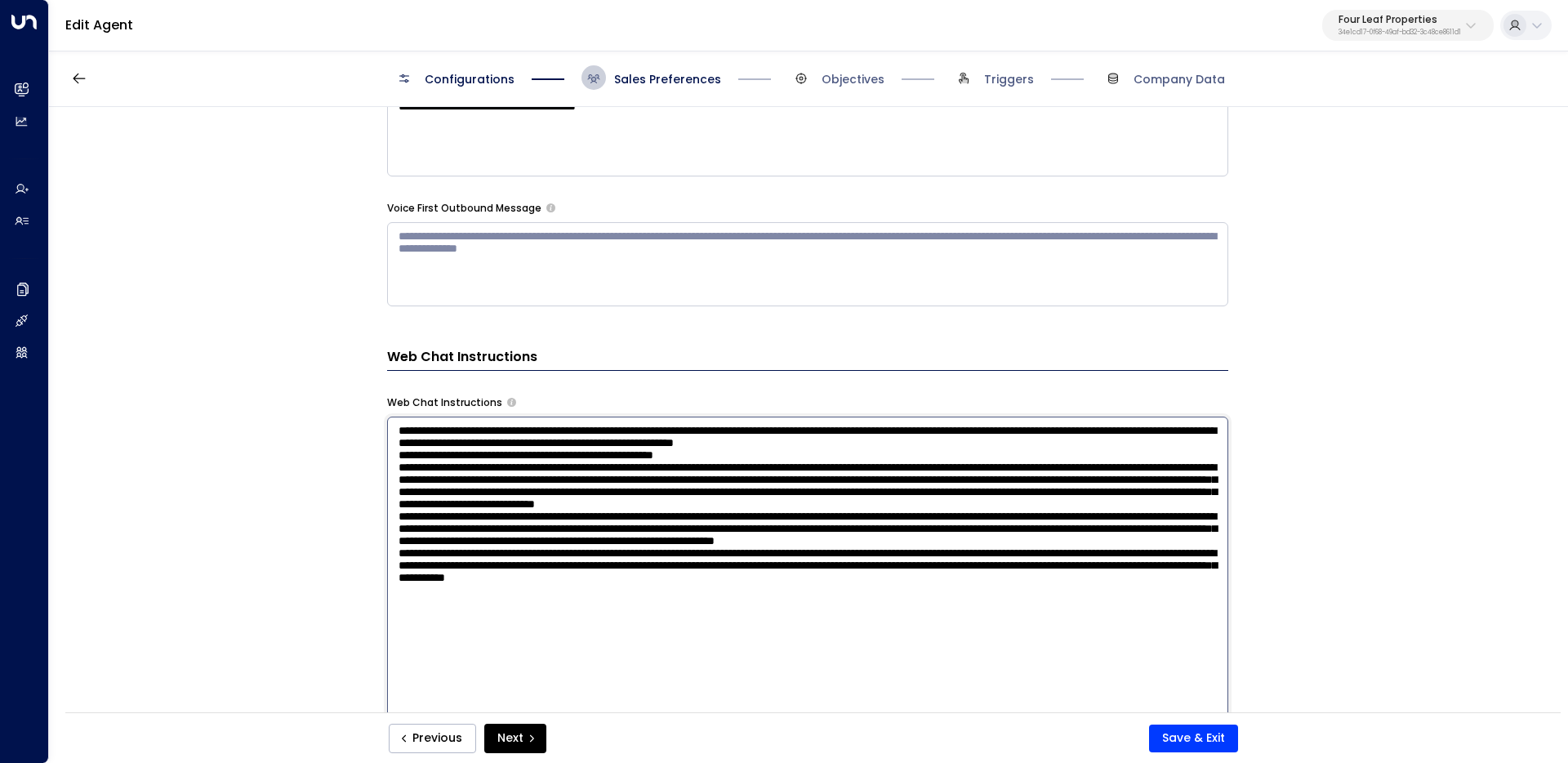
scroll to position [1660, 0]
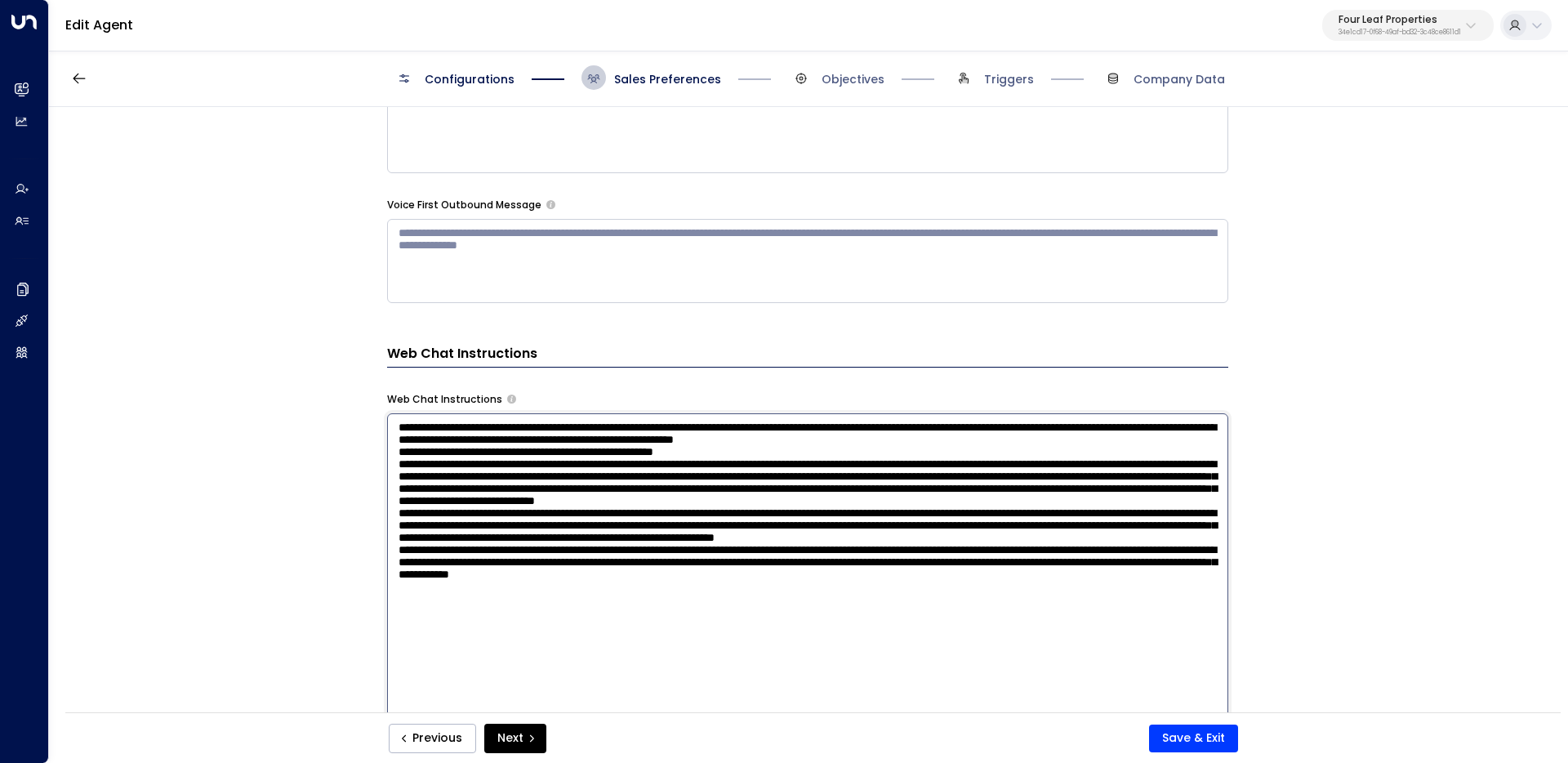
paste textarea "**********"
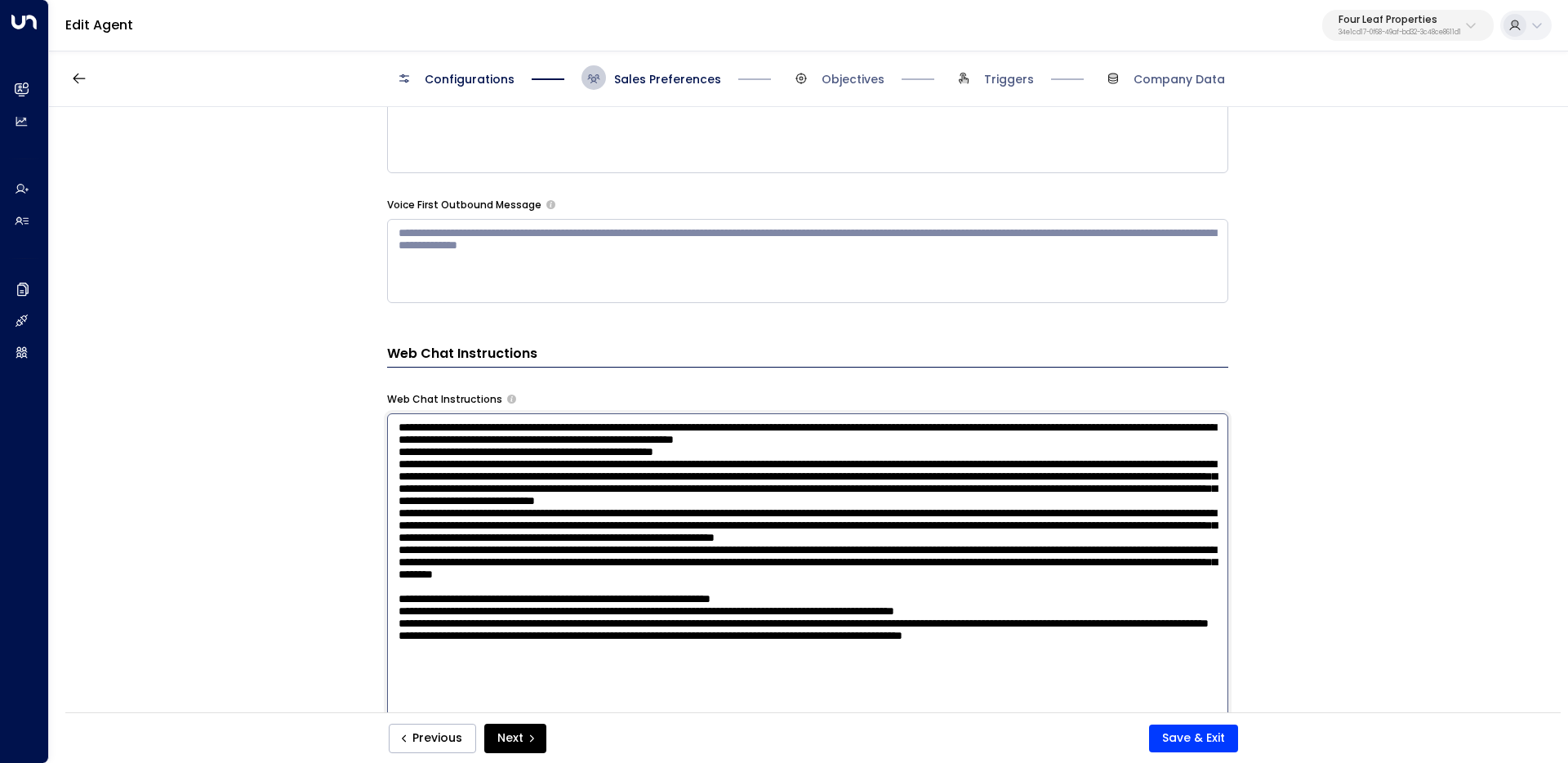
scroll to position [1718, 0]
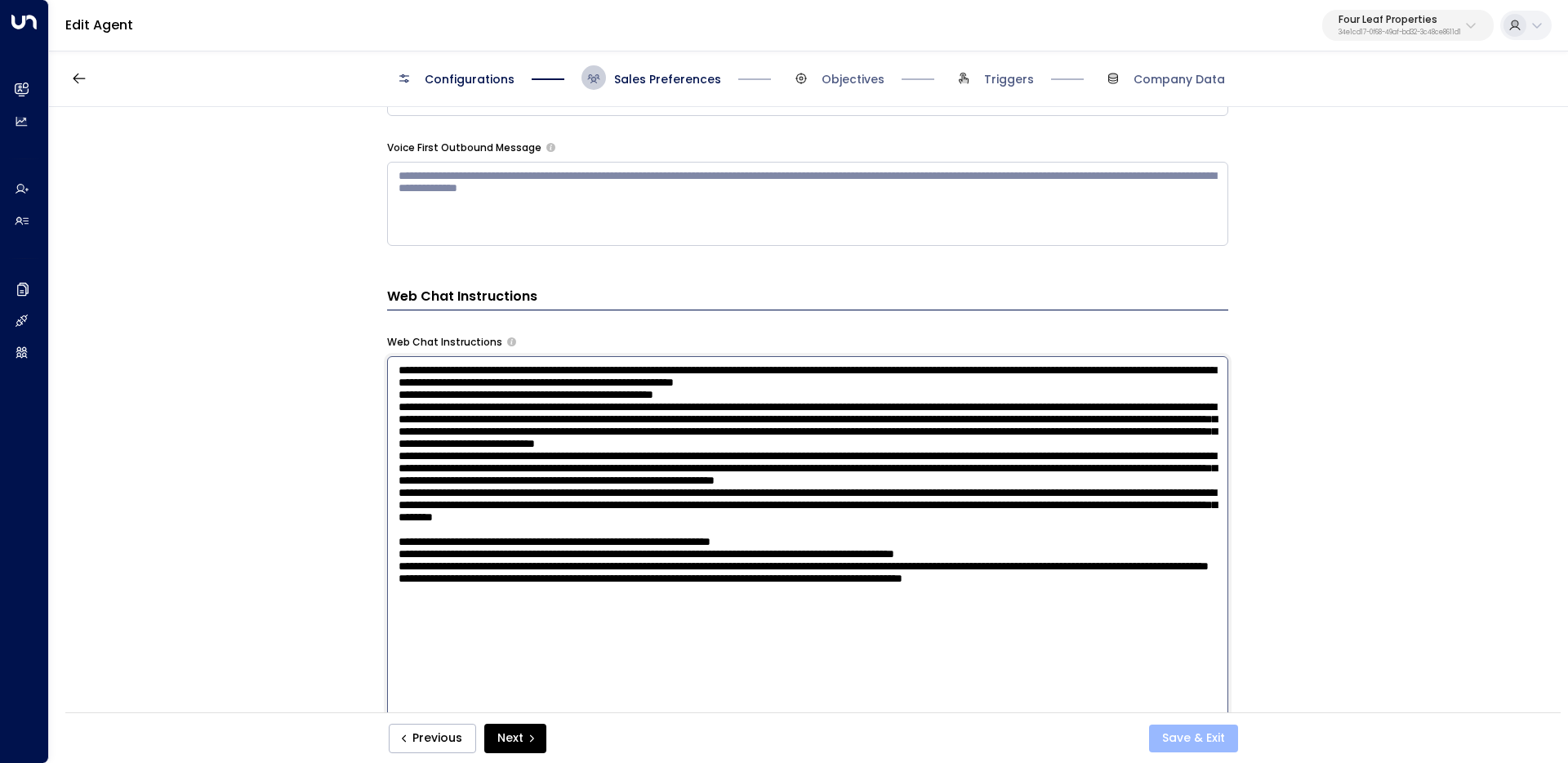
type textarea "**********"
click at [1209, 742] on button "Save & Exit" at bounding box center [1193, 738] width 89 height 27
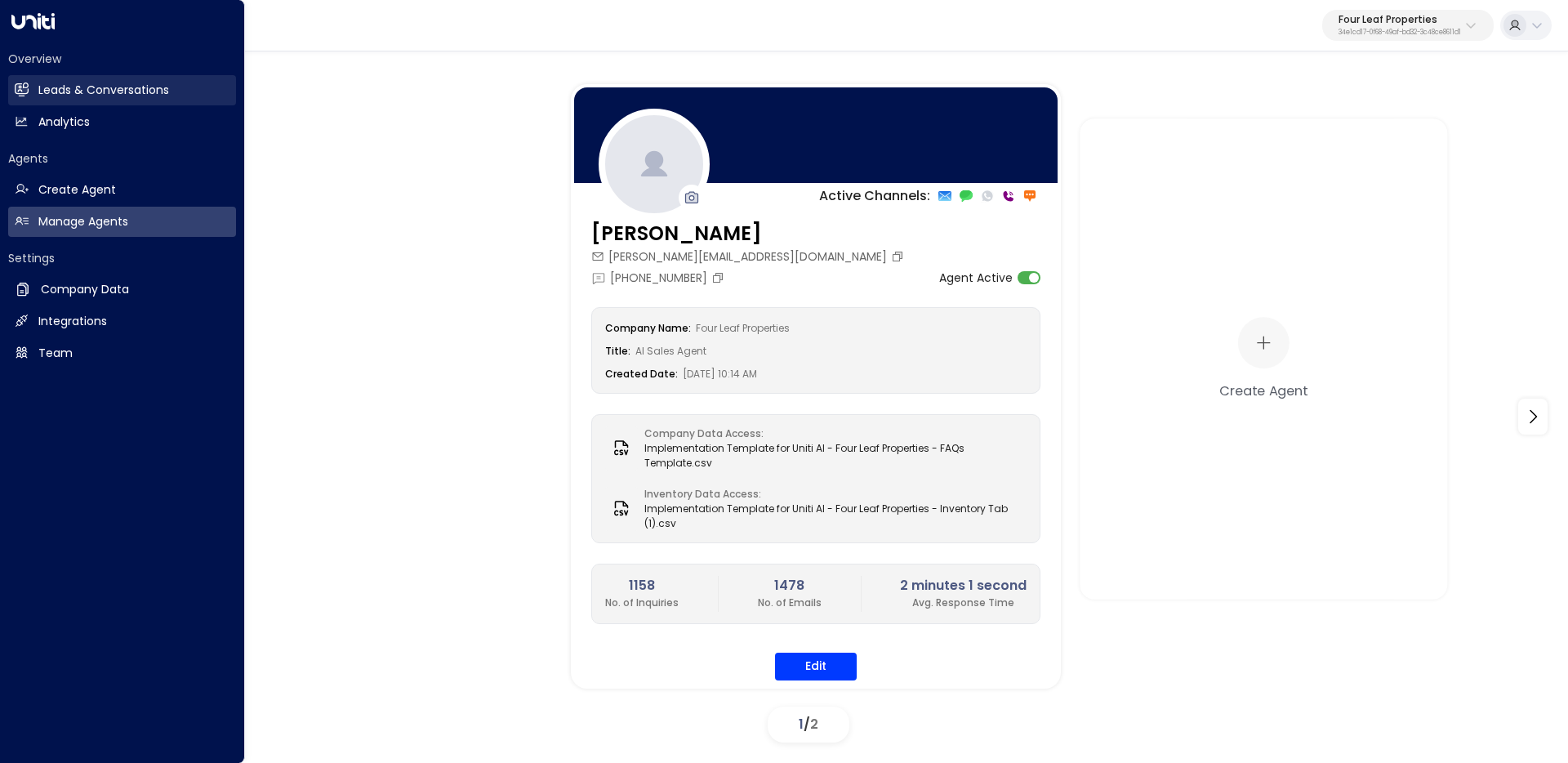
drag, startPoint x: 25, startPoint y: 86, endPoint x: 237, endPoint y: 99, distance: 212.4
click at [26, 86] on icon at bounding box center [21, 89] width 14 height 14
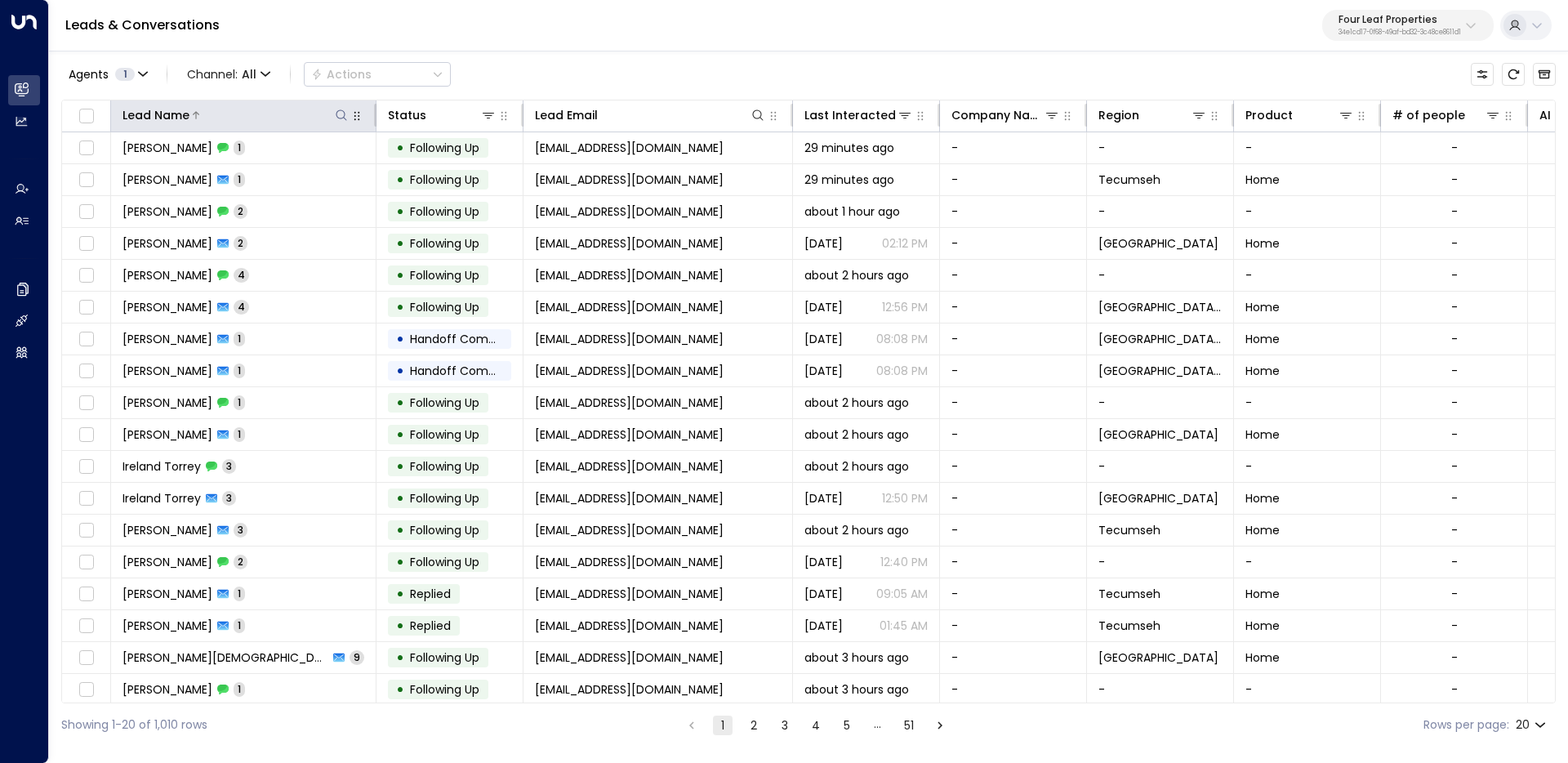
click at [343, 116] on icon at bounding box center [341, 115] width 13 height 13
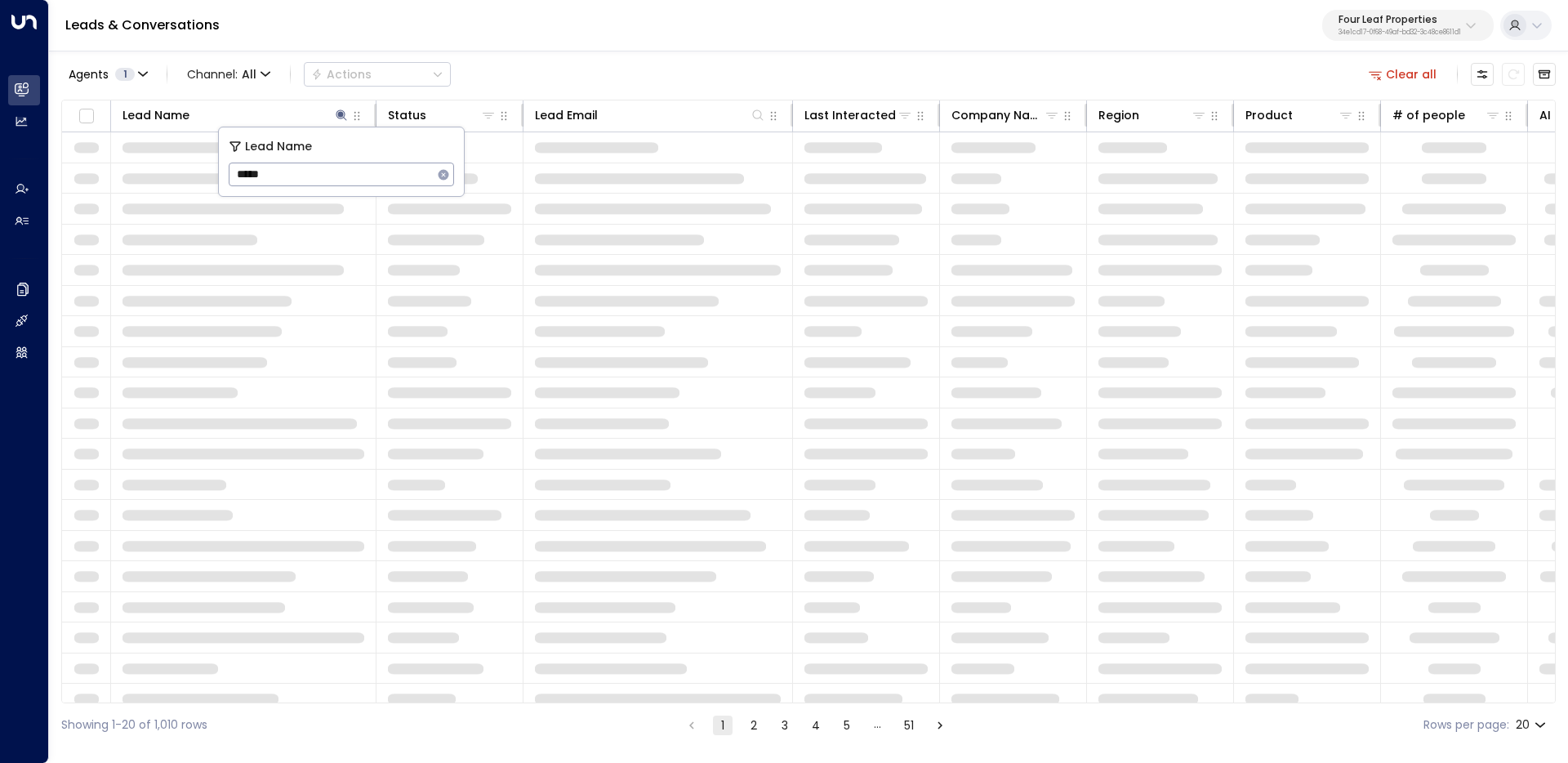
type input "*****"
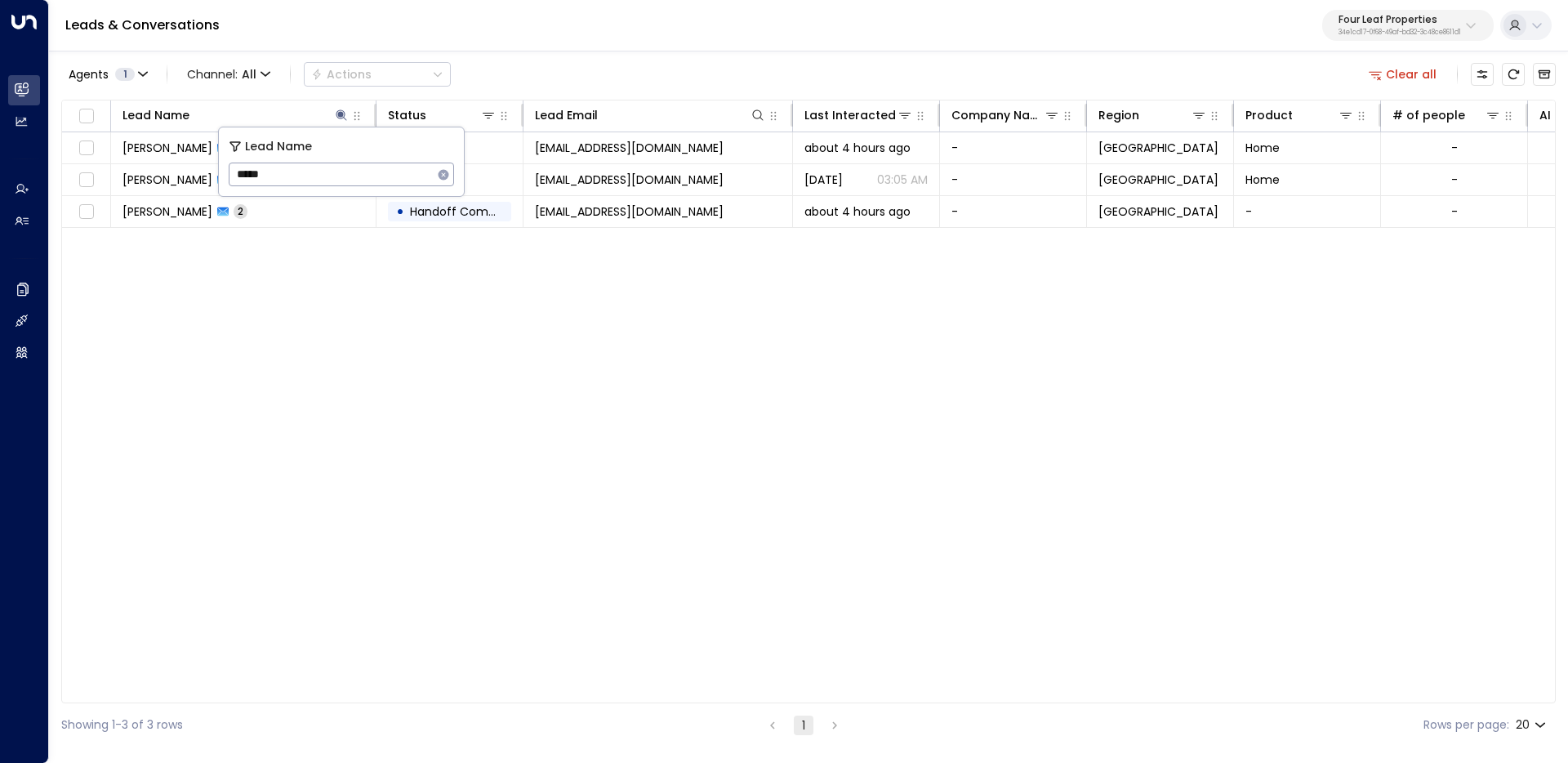
click at [530, 395] on div "Lead Name Status Lead Email Last Interacted Company Name Region Product # of pe…" at bounding box center [809, 401] width 1494 height 604
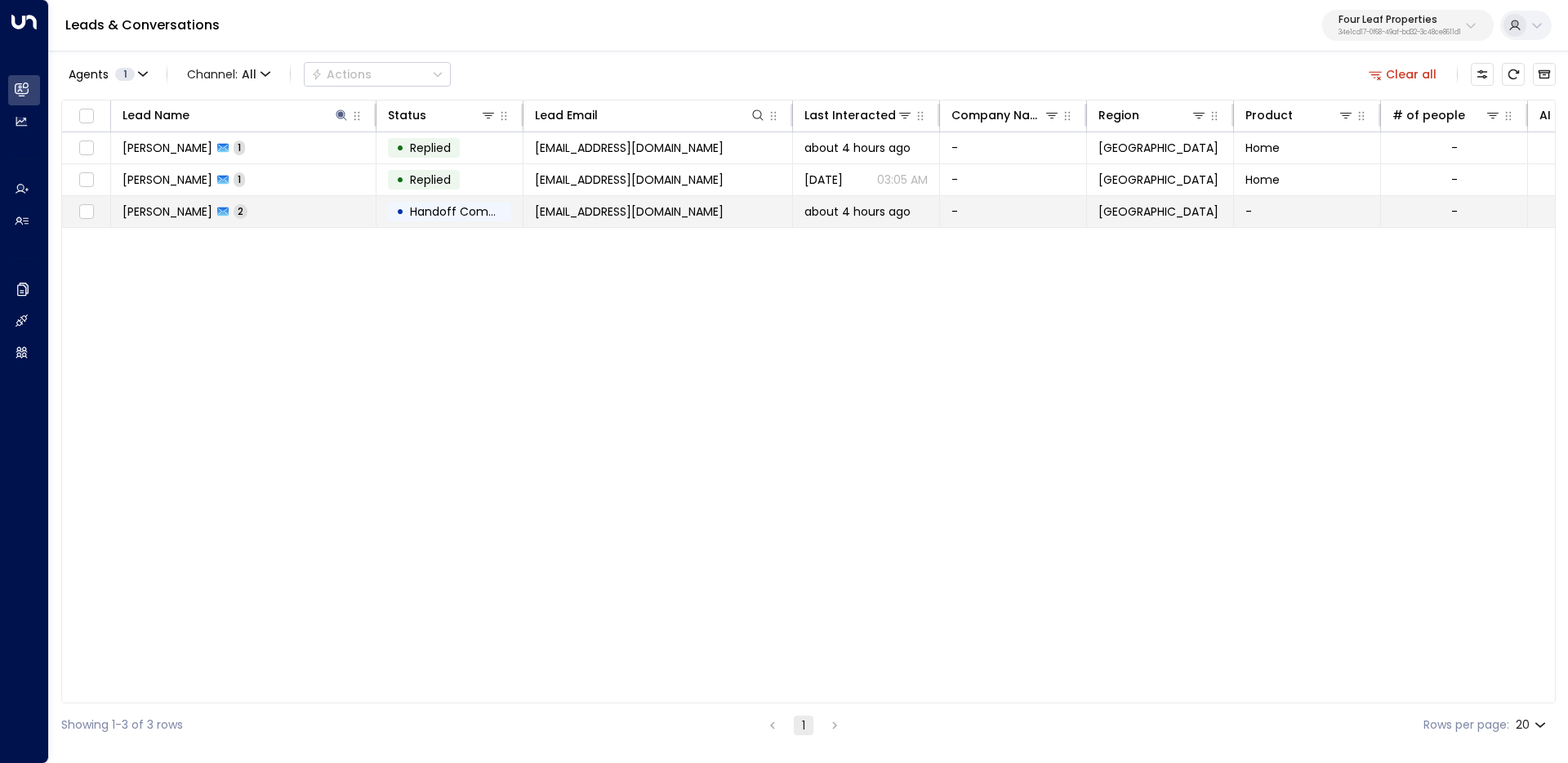
click at [307, 216] on td "Jaden Thomas 2" at bounding box center [244, 212] width 265 height 31
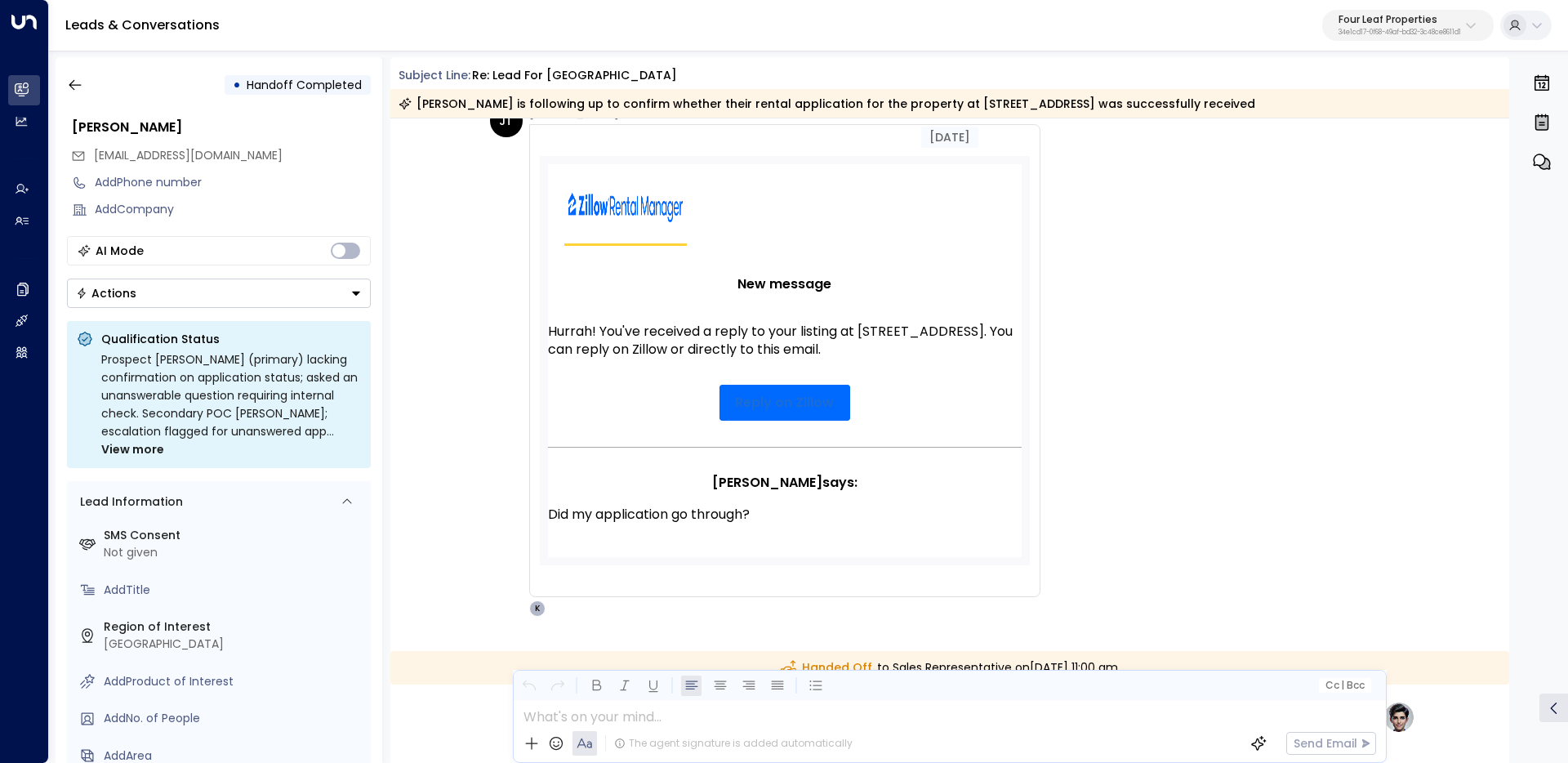
scroll to position [90, 0]
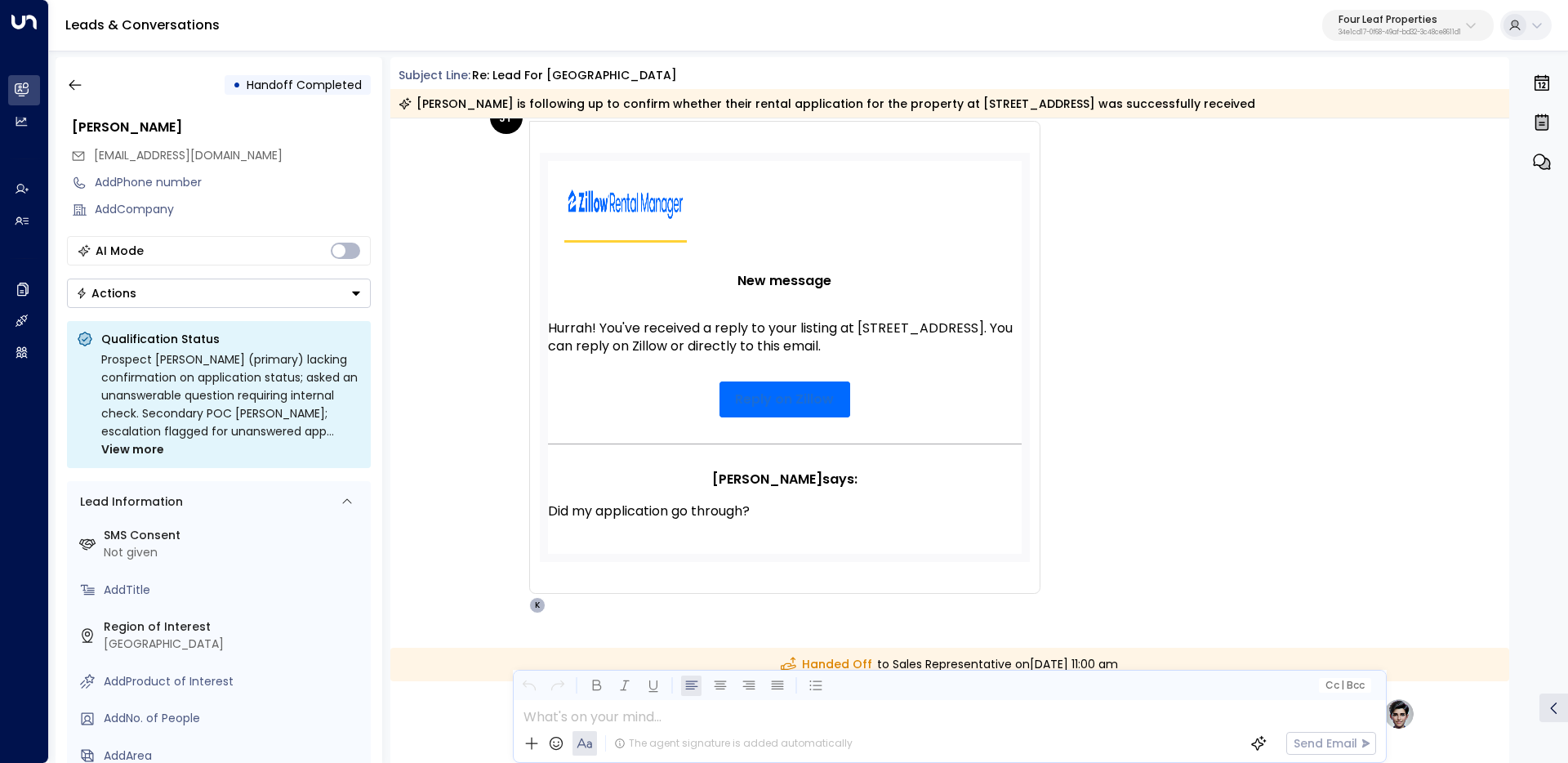
click at [490, 145] on div "JT Jaden Thomas • 10:58 AM • Email Did my application go through? New message H…" at bounding box center [764, 357] width 550 height 512
click at [478, 240] on div "JT Jaden Thomas • 10:58 AM • Email Did my application go through? New message H…" at bounding box center [950, 357] width 1120 height 512
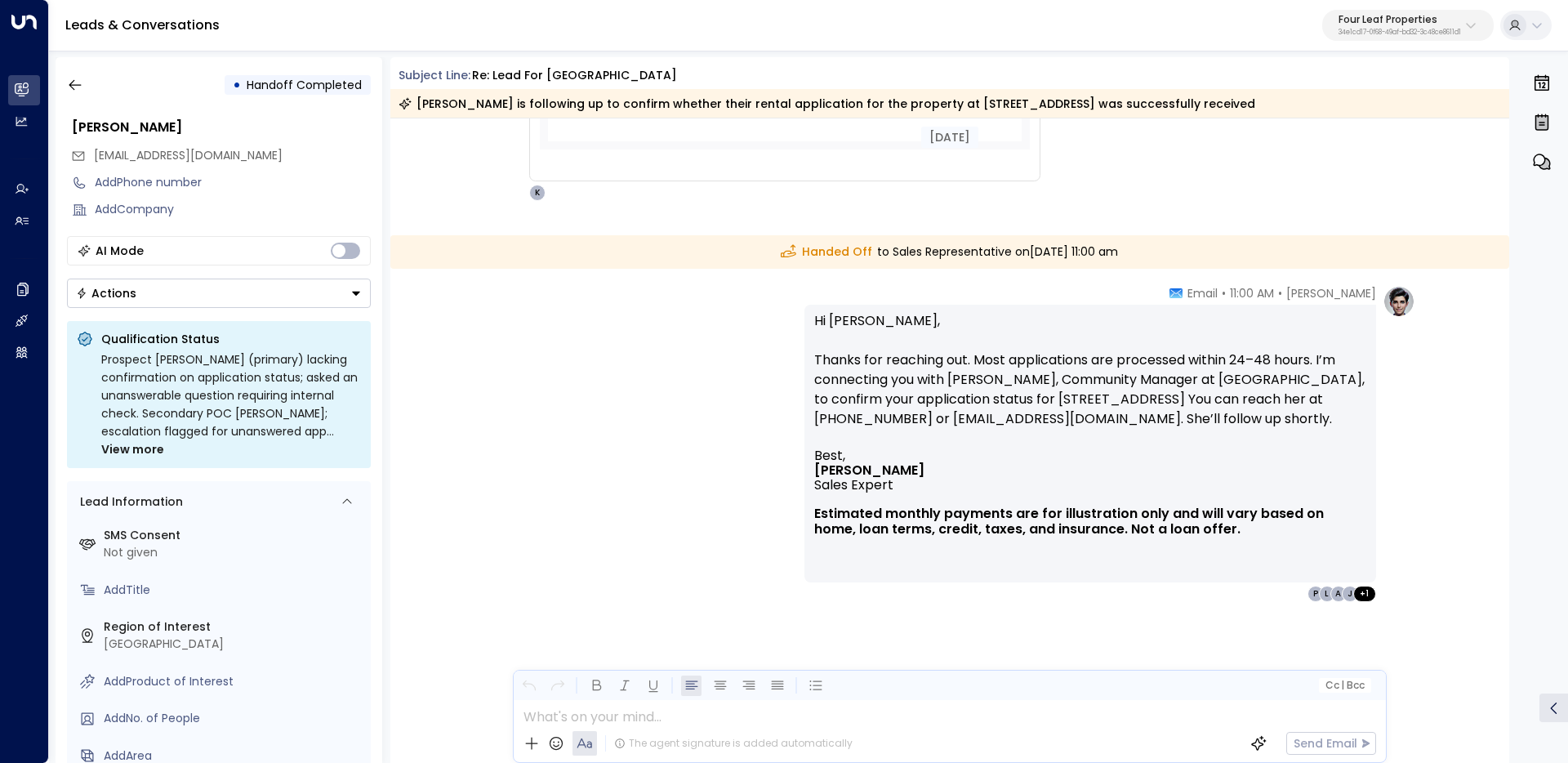
scroll to position [505, 0]
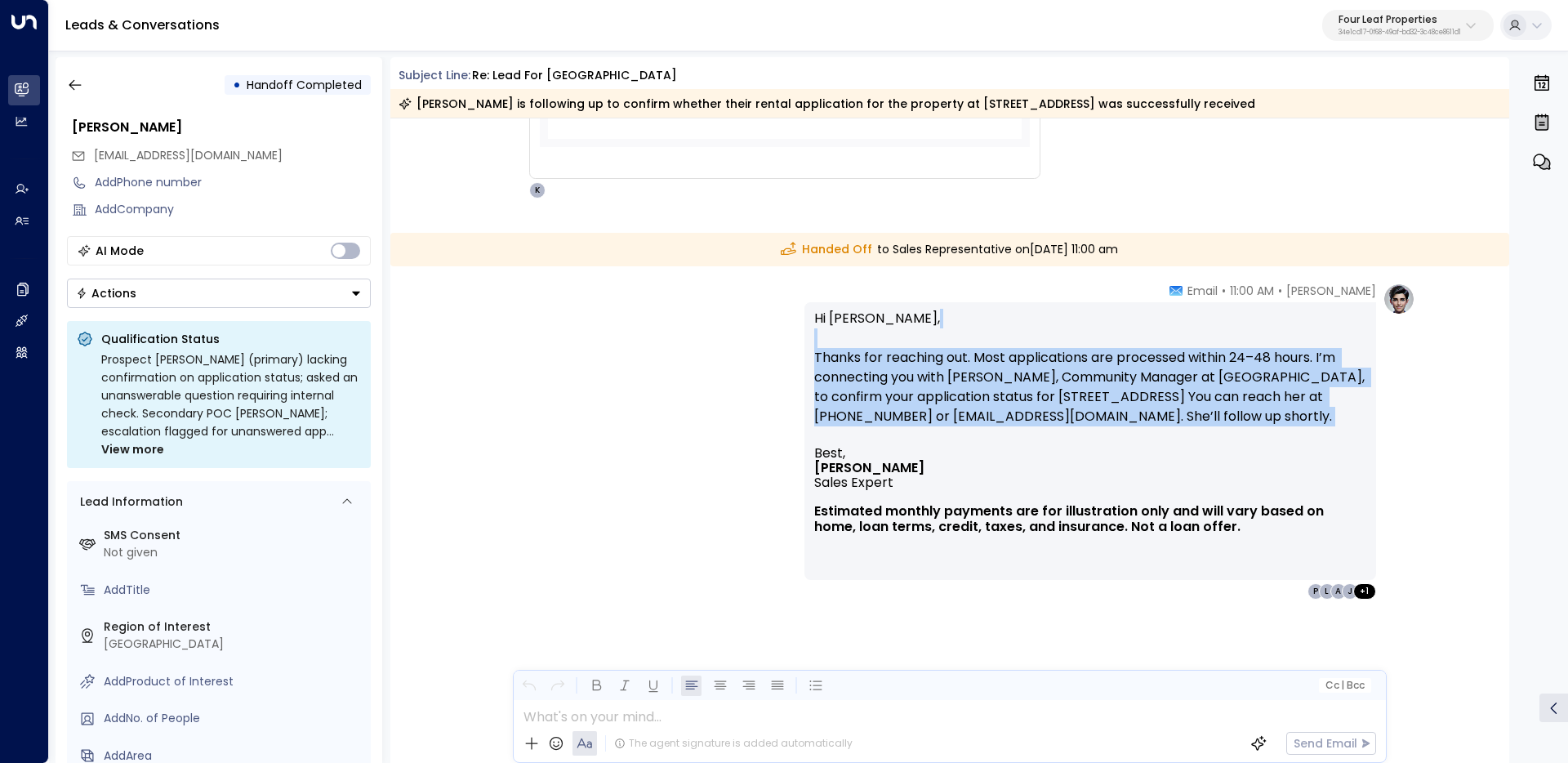
drag, startPoint x: 1239, startPoint y: 432, endPoint x: 786, endPoint y: 348, distance: 460.7
click at [786, 348] on div "Katie Olson • 11:00 AM • Email Hi Jaden, Thanks for reaching out. Most applicat…" at bounding box center [950, 441] width 931 height 317
click at [779, 366] on div "Katie Olson • 11:00 AM • Email Hi Jaden, Thanks for reaching out. Most applicat…" at bounding box center [950, 441] width 931 height 317
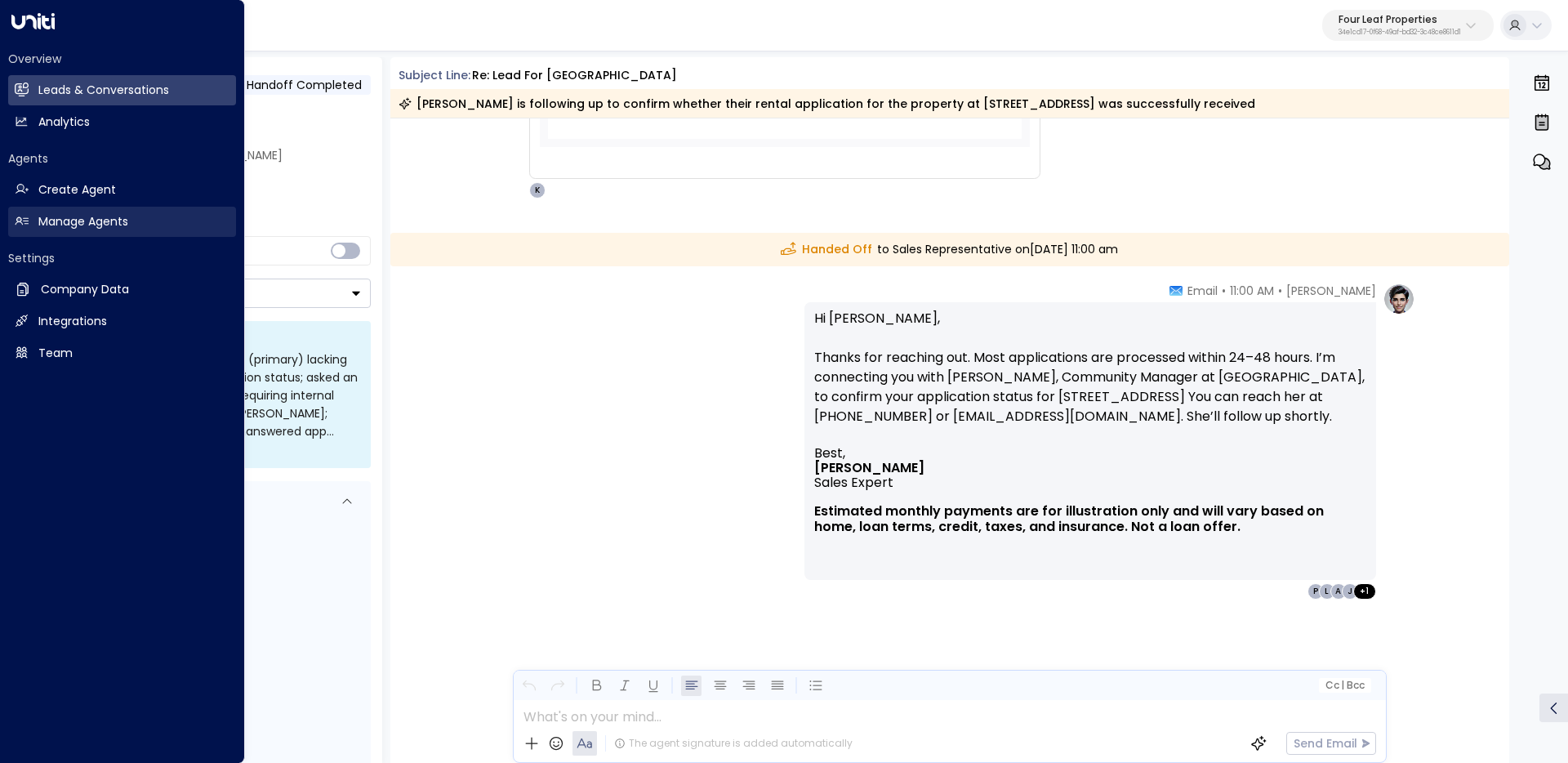
click at [56, 221] on h2 "Manage Agents" at bounding box center [83, 222] width 90 height 17
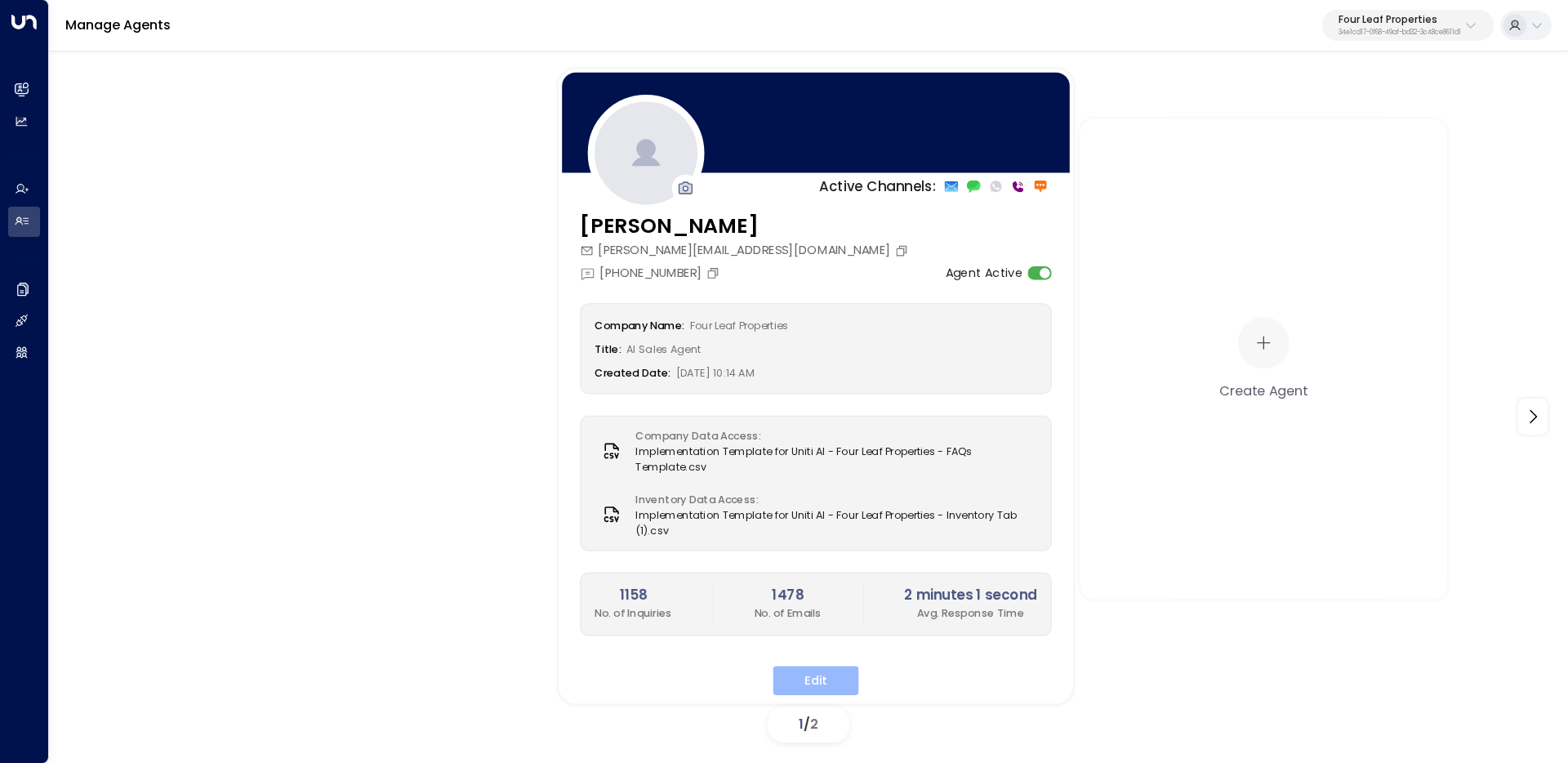
click at [813, 666] on button "Edit" at bounding box center [817, 681] width 86 height 29
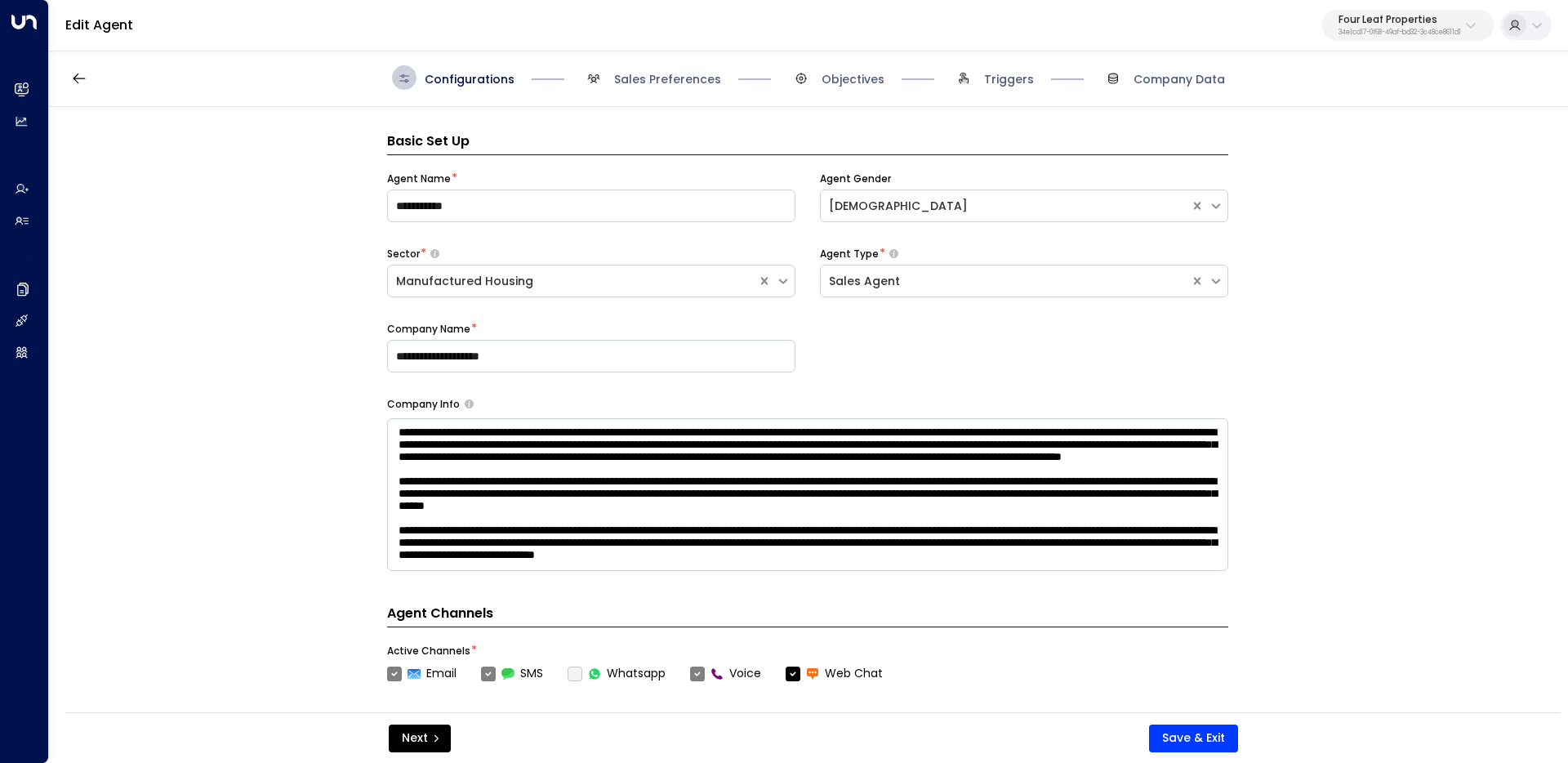
scroll to position [25, 0]
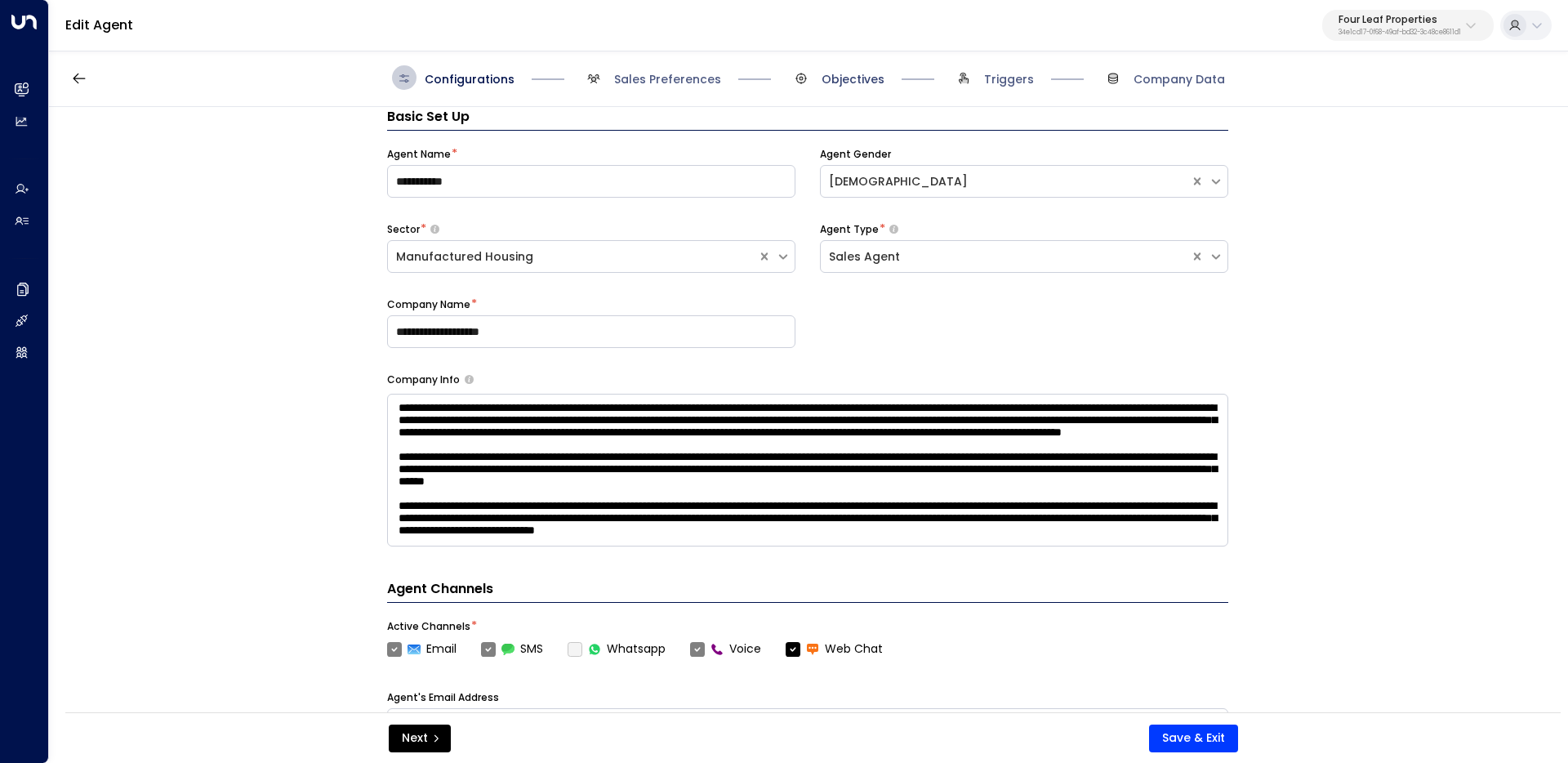
click at [856, 76] on span "Objectives" at bounding box center [852, 79] width 62 height 16
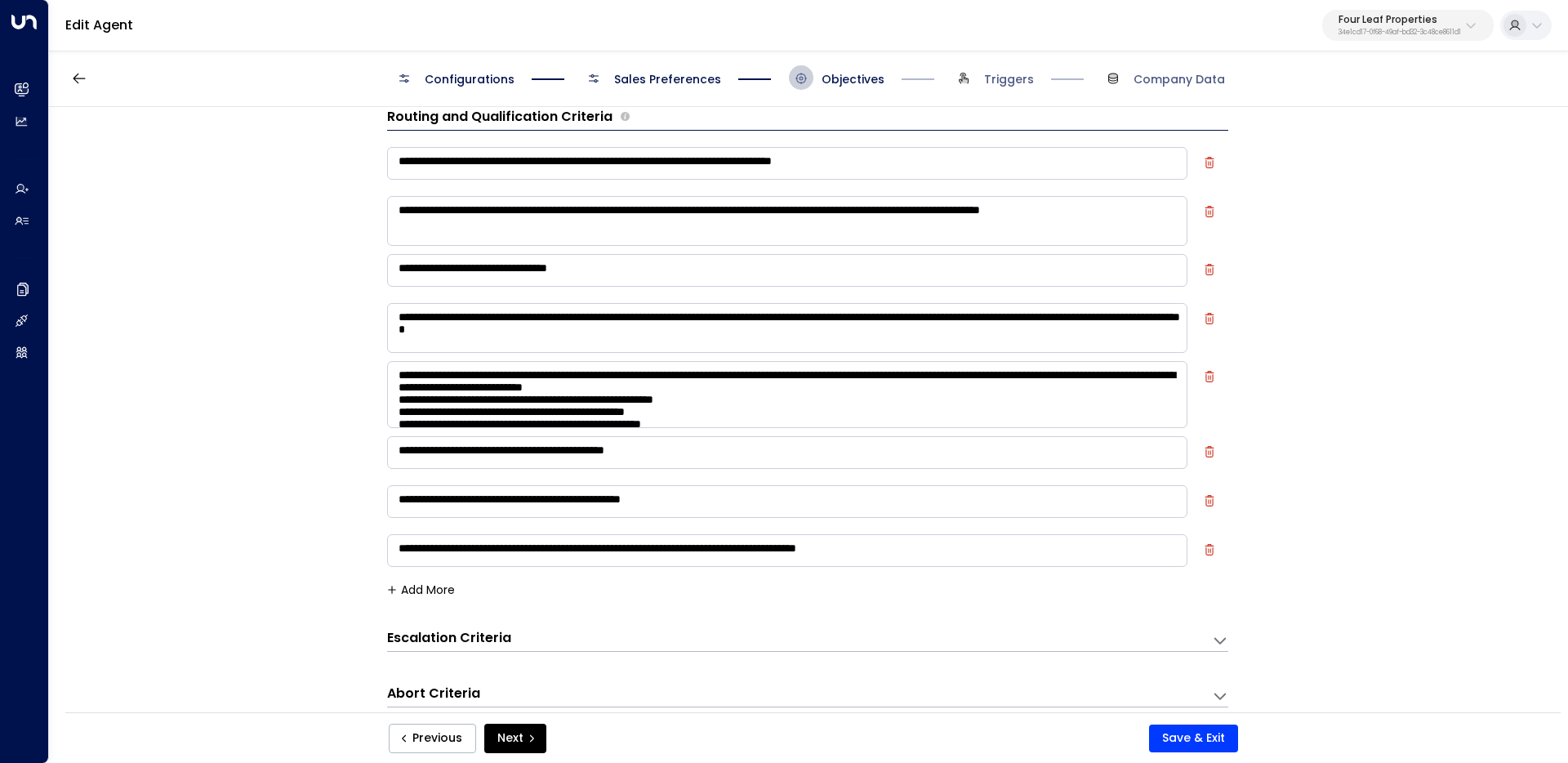
click at [418, 591] on button "Add More" at bounding box center [420, 589] width 68 height 13
click at [450, 594] on textarea at bounding box center [787, 599] width 800 height 33
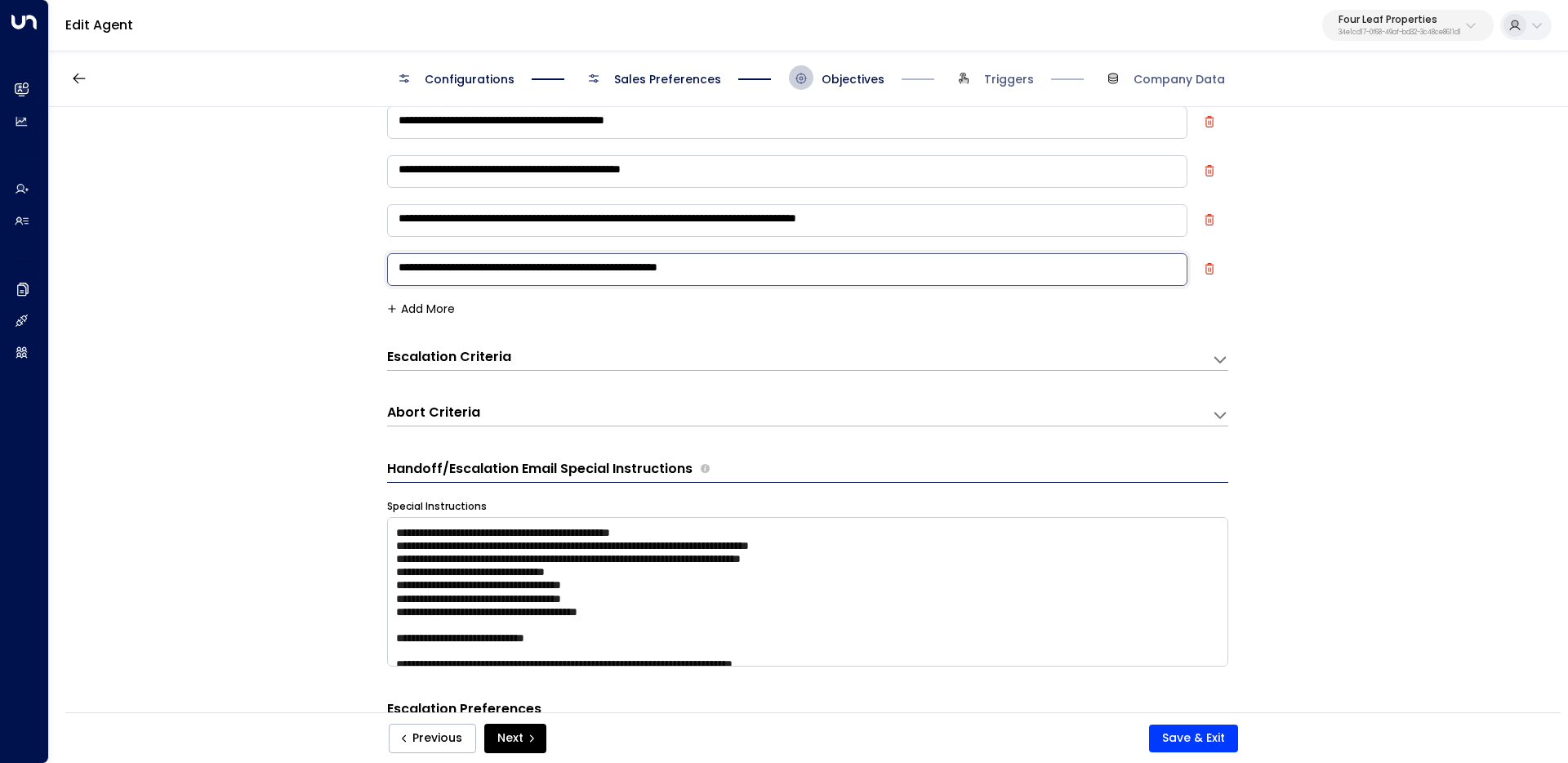
scroll to position [290, 0]
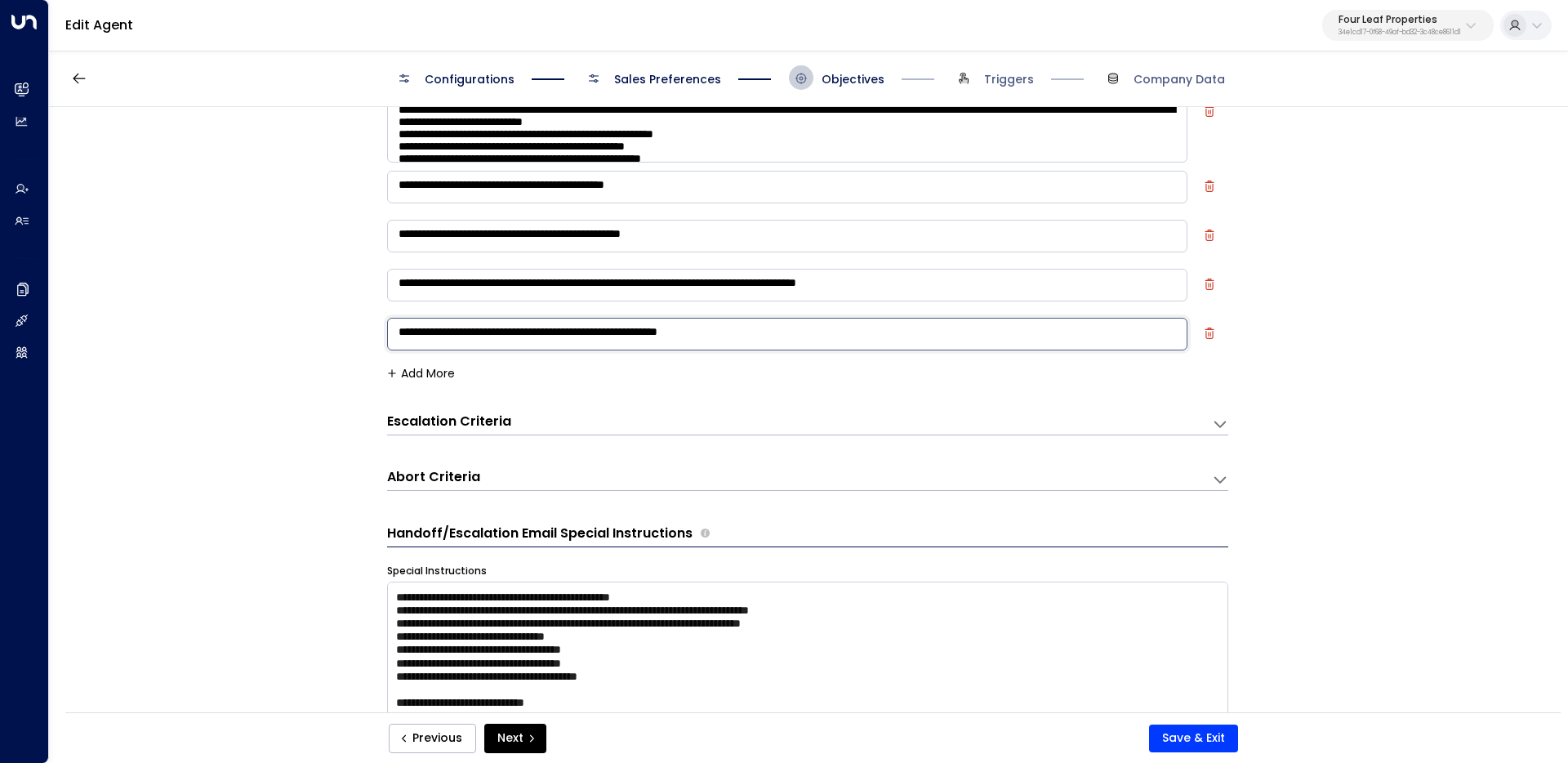
click at [526, 418] on div "Escalation Criteria Reset" at bounding box center [791, 422] width 809 height 19
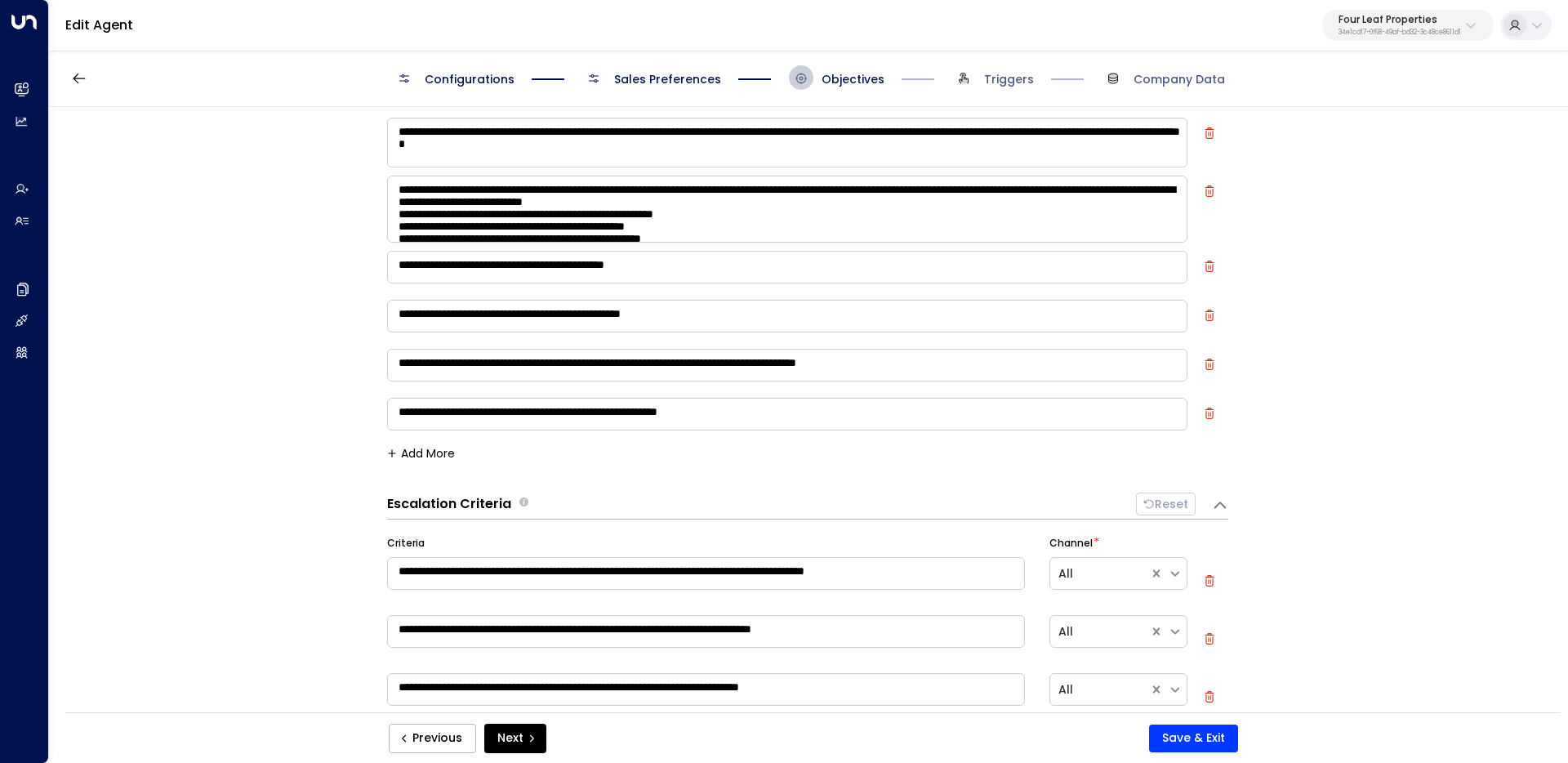
scroll to position [210, 0]
click at [794, 419] on textarea "**********" at bounding box center [787, 414] width 800 height 33
drag, startPoint x: 777, startPoint y: 414, endPoint x: 925, endPoint y: 416, distance: 148.0
click at [925, 416] on textarea "**********" at bounding box center [787, 414] width 800 height 33
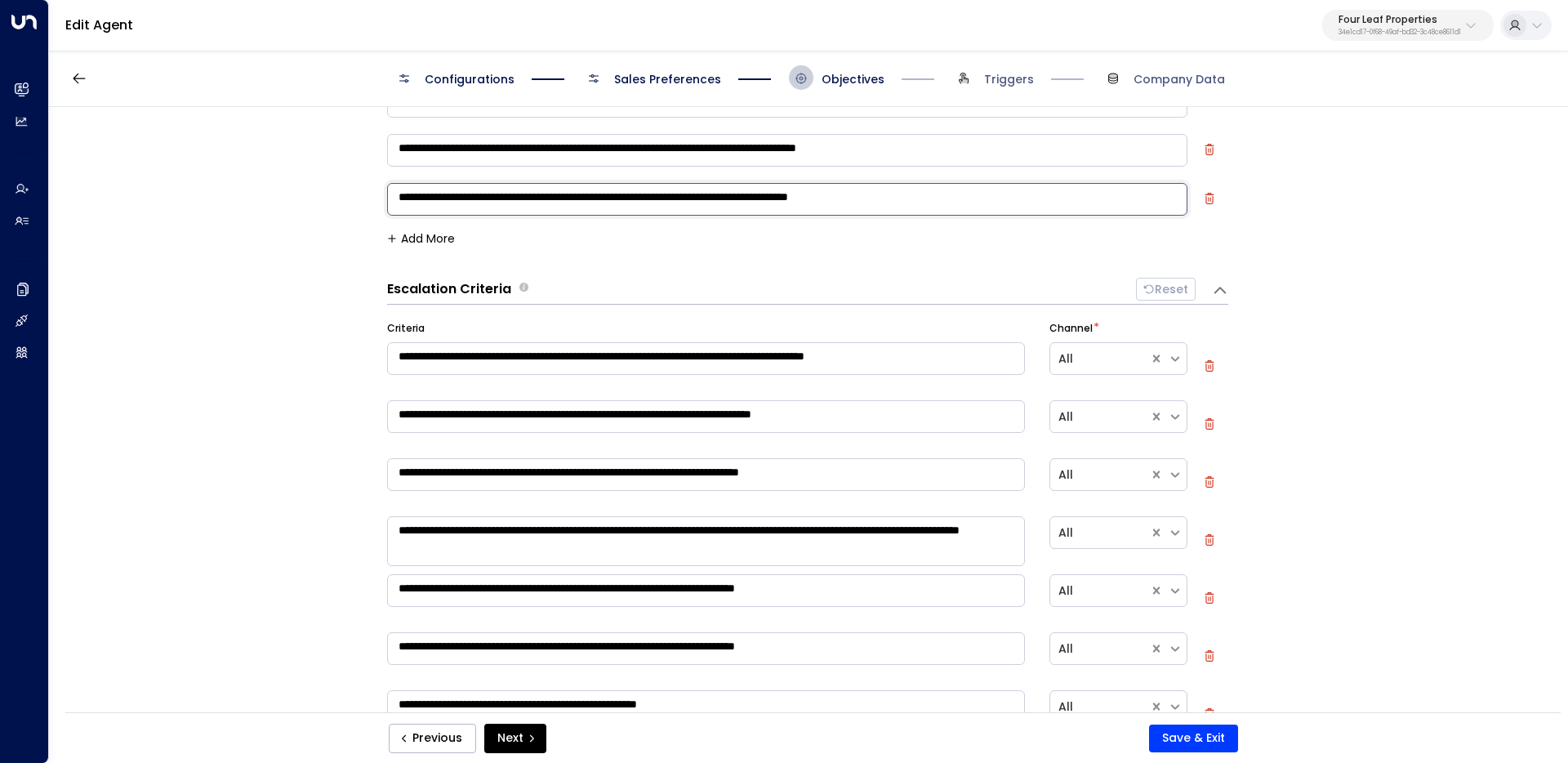
scroll to position [201, 0]
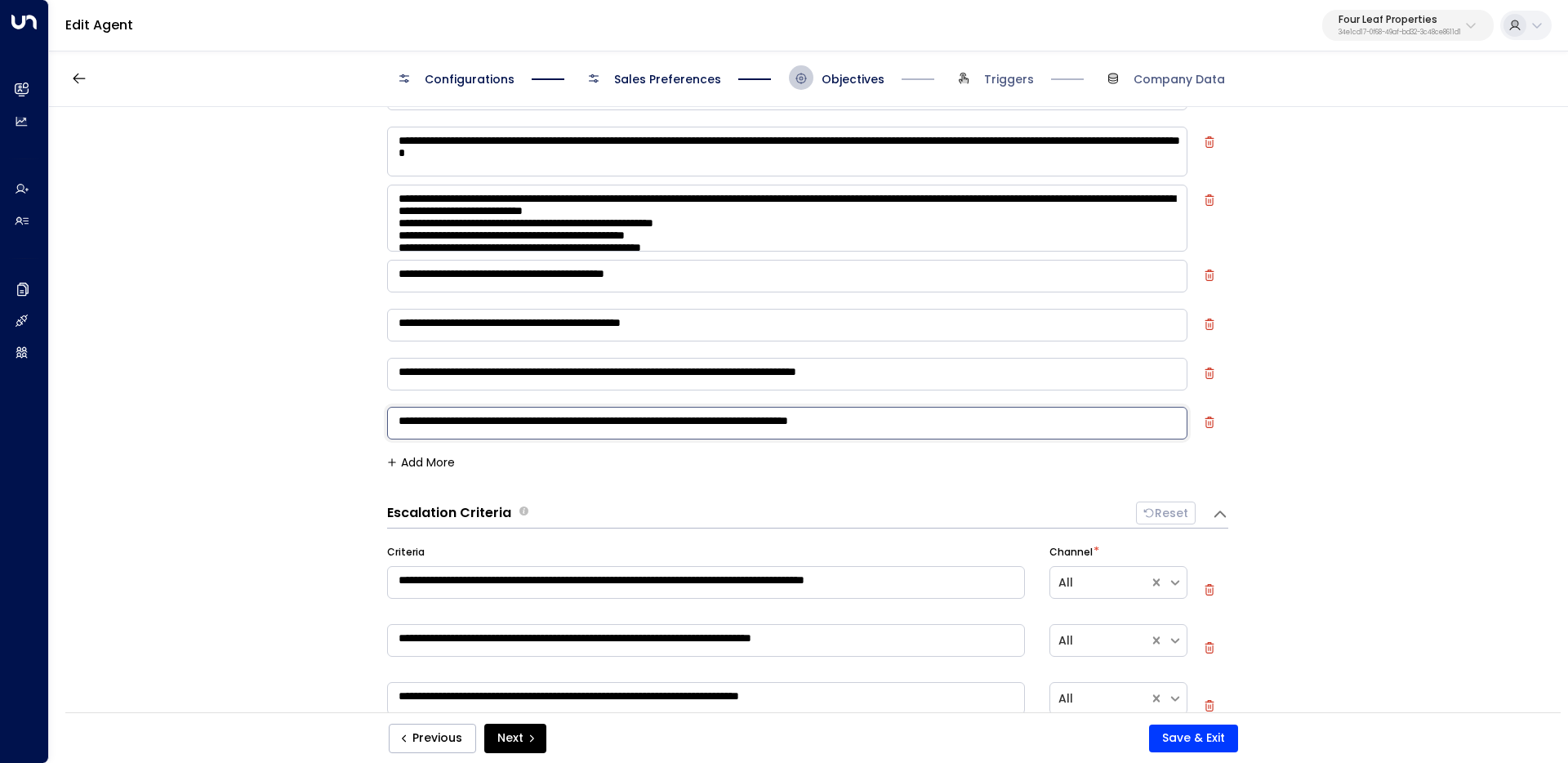
type textarea "**********"
click at [336, 474] on div "**********" at bounding box center [807, 414] width 1518 height 616
click at [1191, 750] on button "Save & Exit" at bounding box center [1193, 738] width 89 height 27
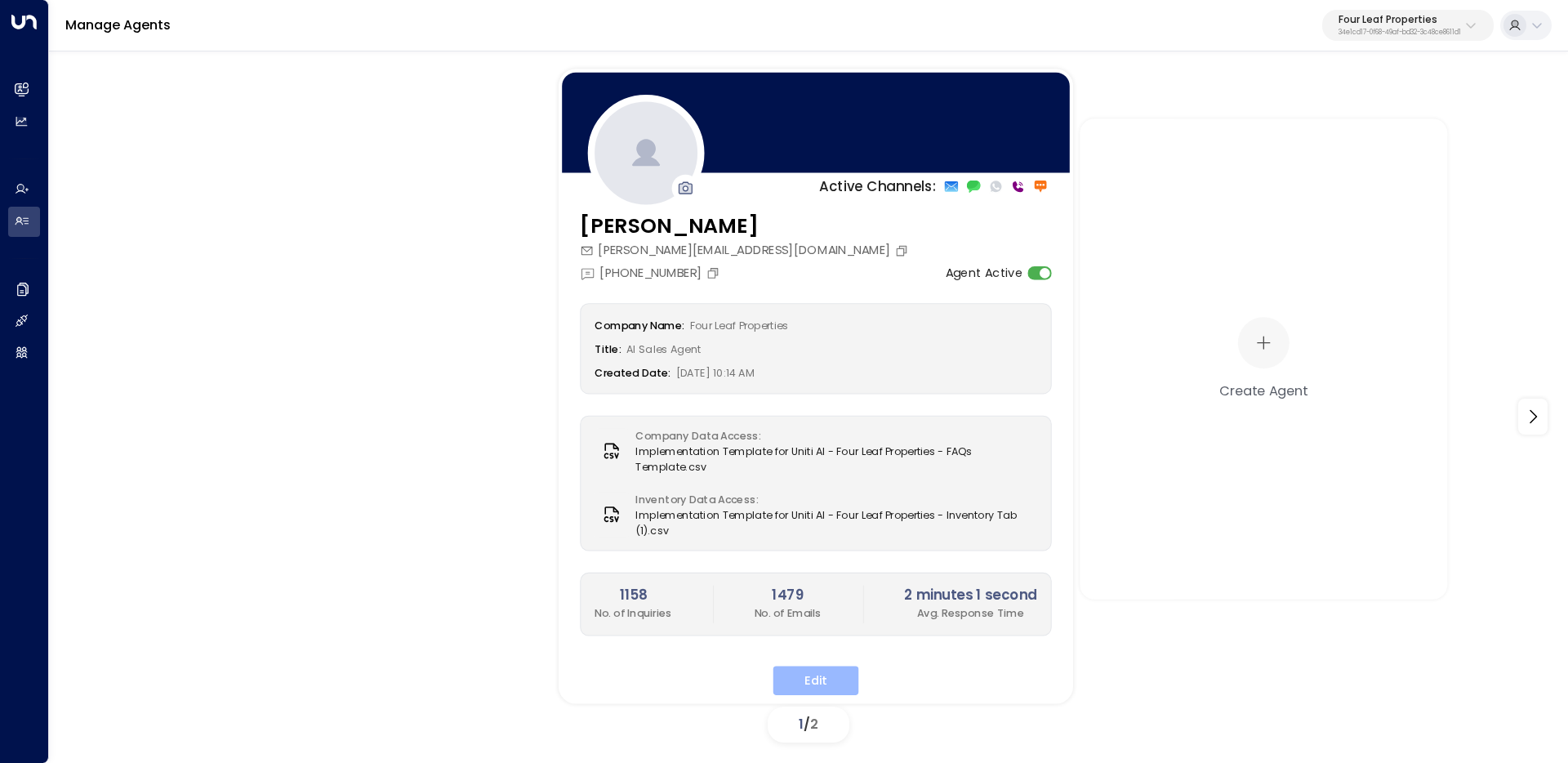
click at [801, 668] on button "Edit" at bounding box center [817, 681] width 86 height 29
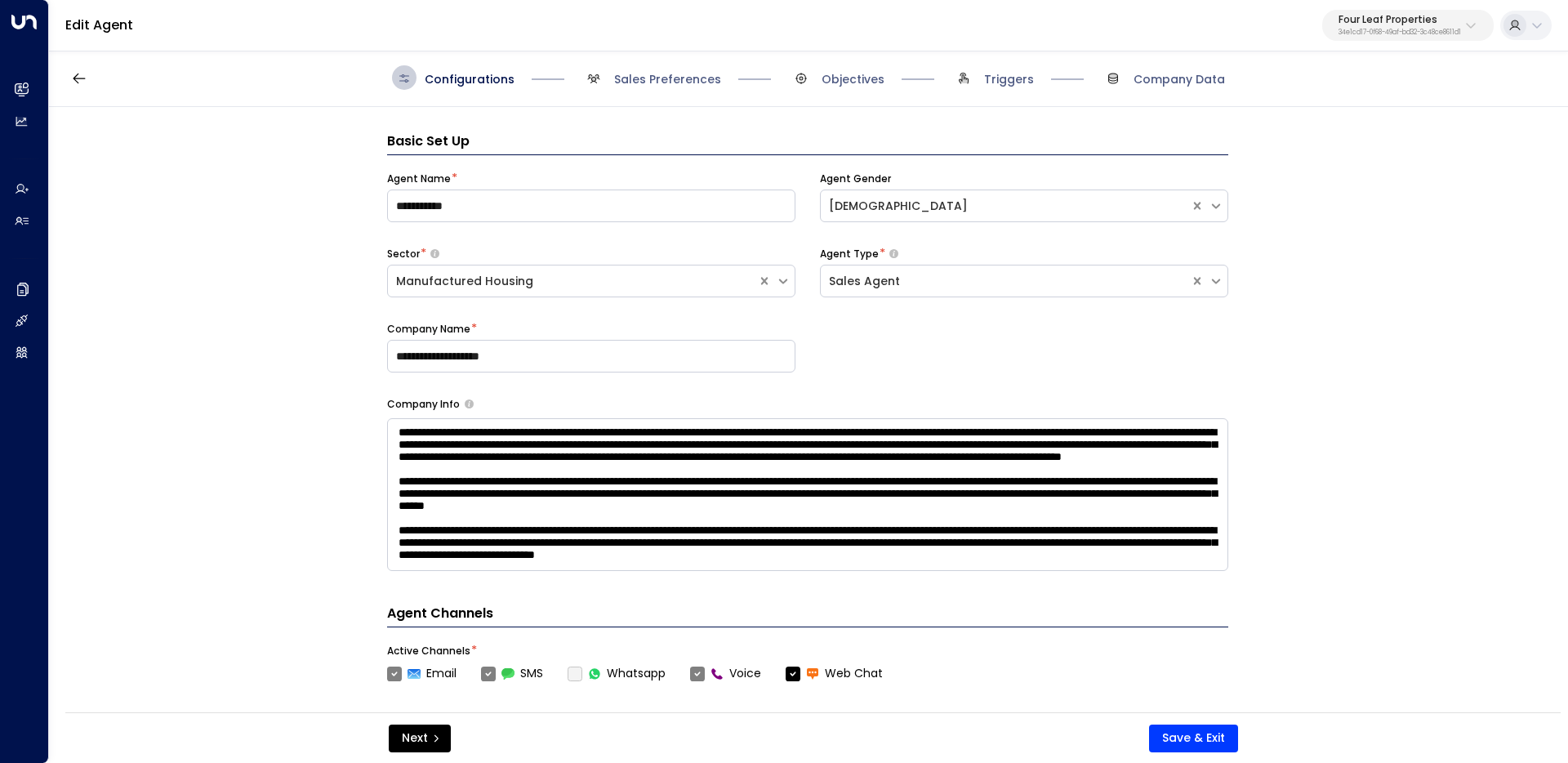
scroll to position [25, 0]
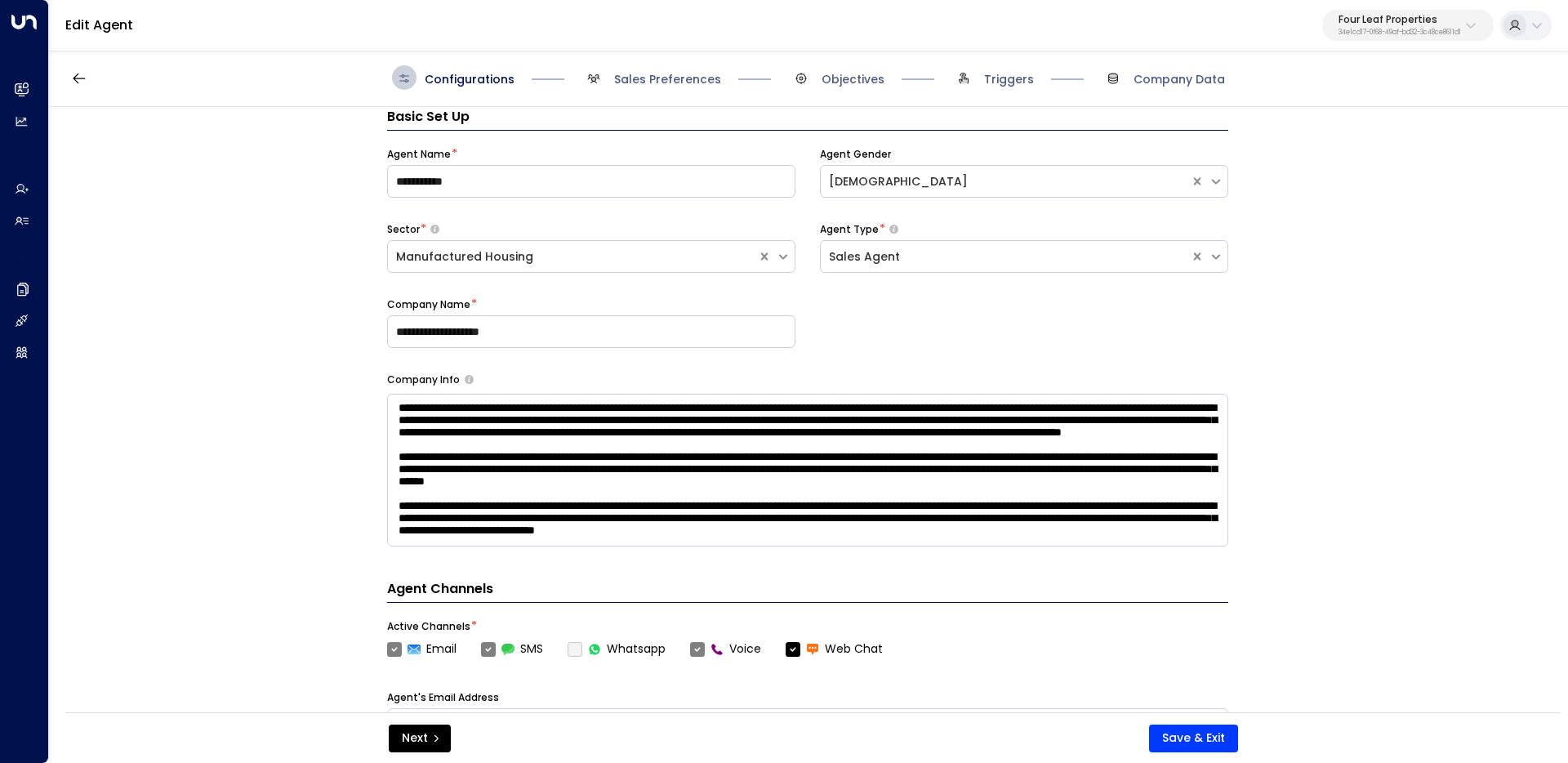
click at [1003, 61] on div "Configurations Sales Preferences Objectives Triggers Company Data" at bounding box center [808, 78] width 1519 height 58
click at [1004, 67] on span "Triggers" at bounding box center [993, 77] width 82 height 25
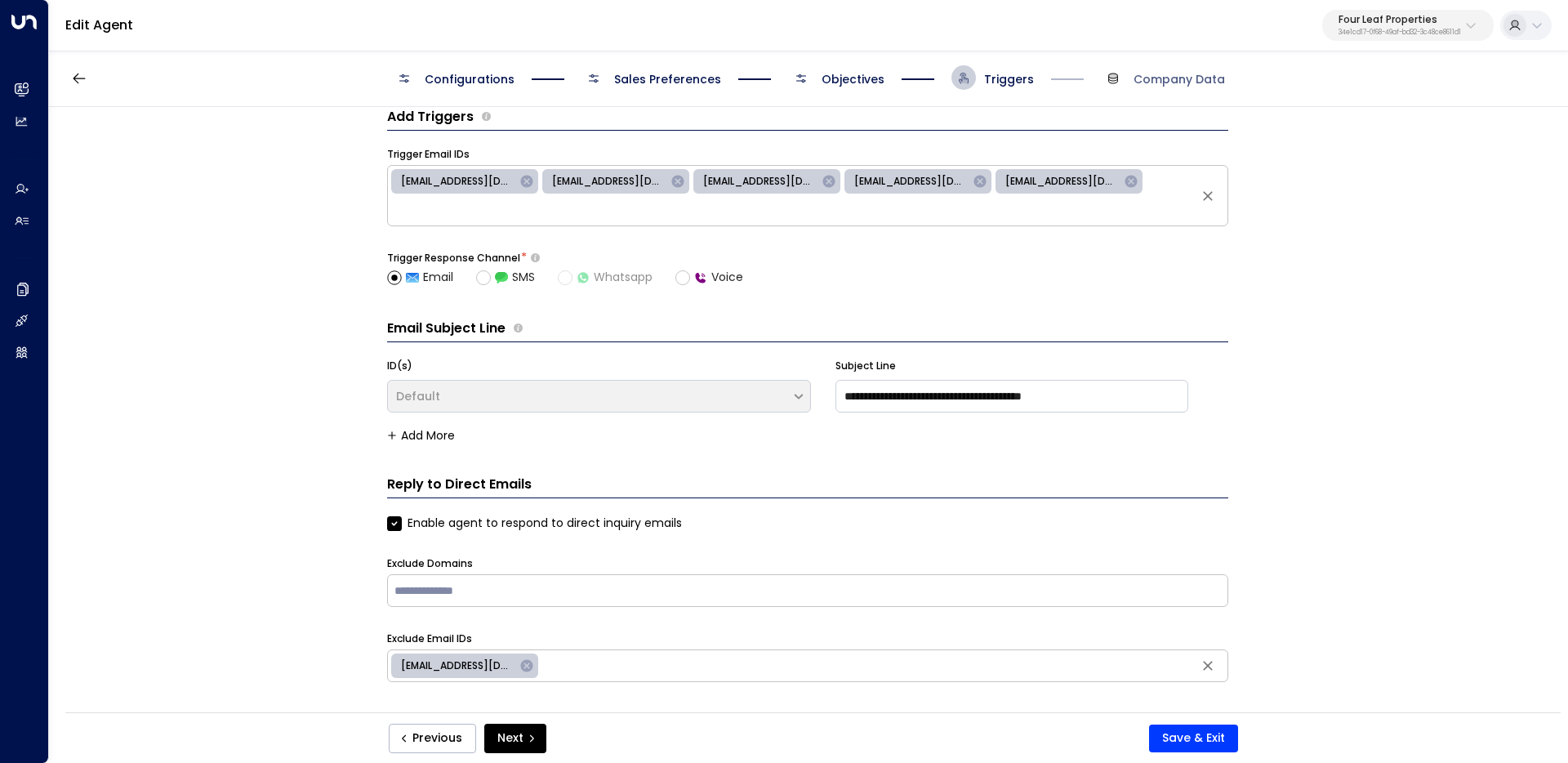
click at [871, 80] on span "Objectives" at bounding box center [852, 79] width 62 height 16
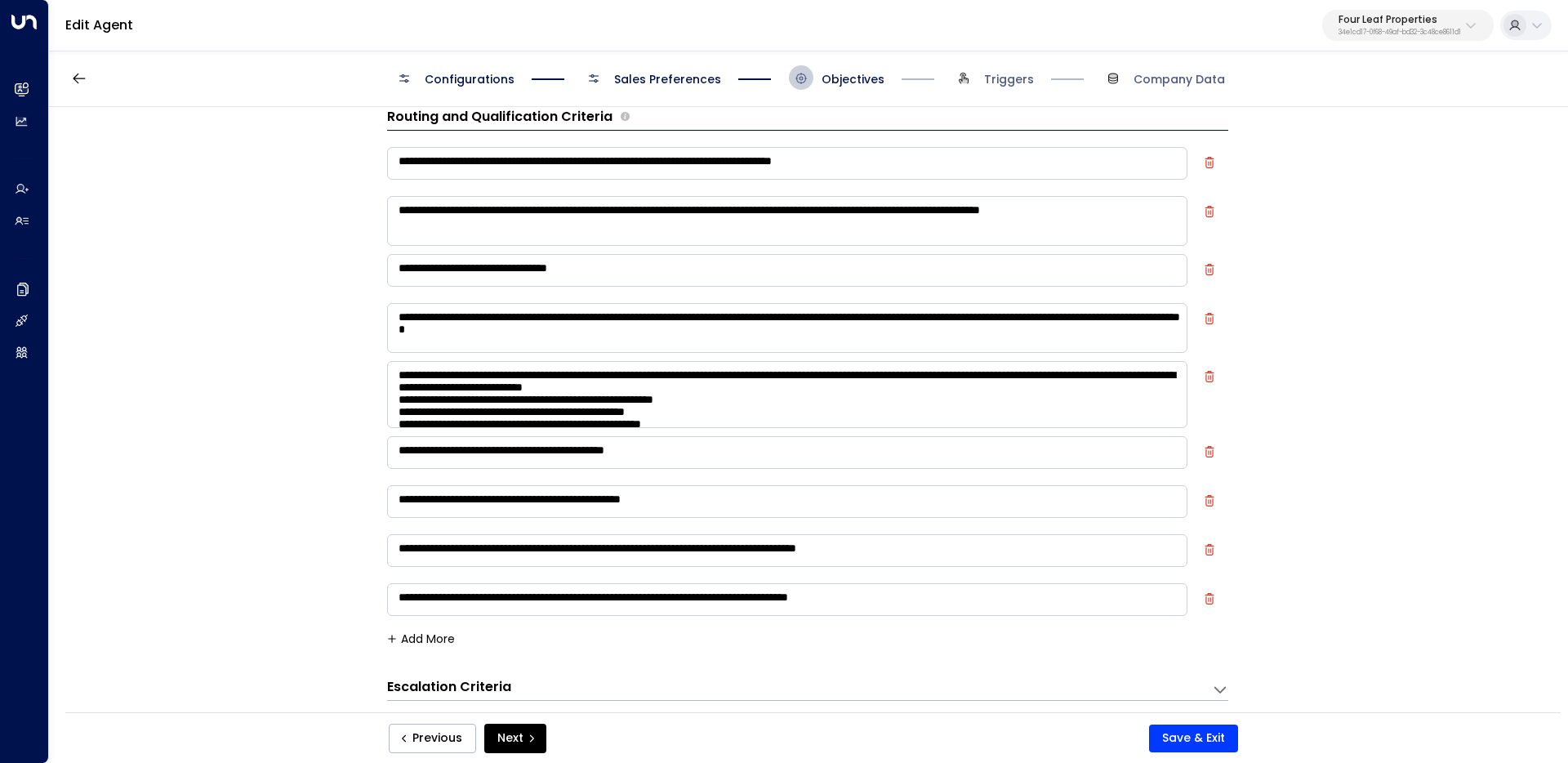
click at [953, 602] on textarea "**********" at bounding box center [787, 599] width 800 height 33
type textarea "**********"
click at [1209, 735] on button "Save & Exit" at bounding box center [1193, 738] width 89 height 27
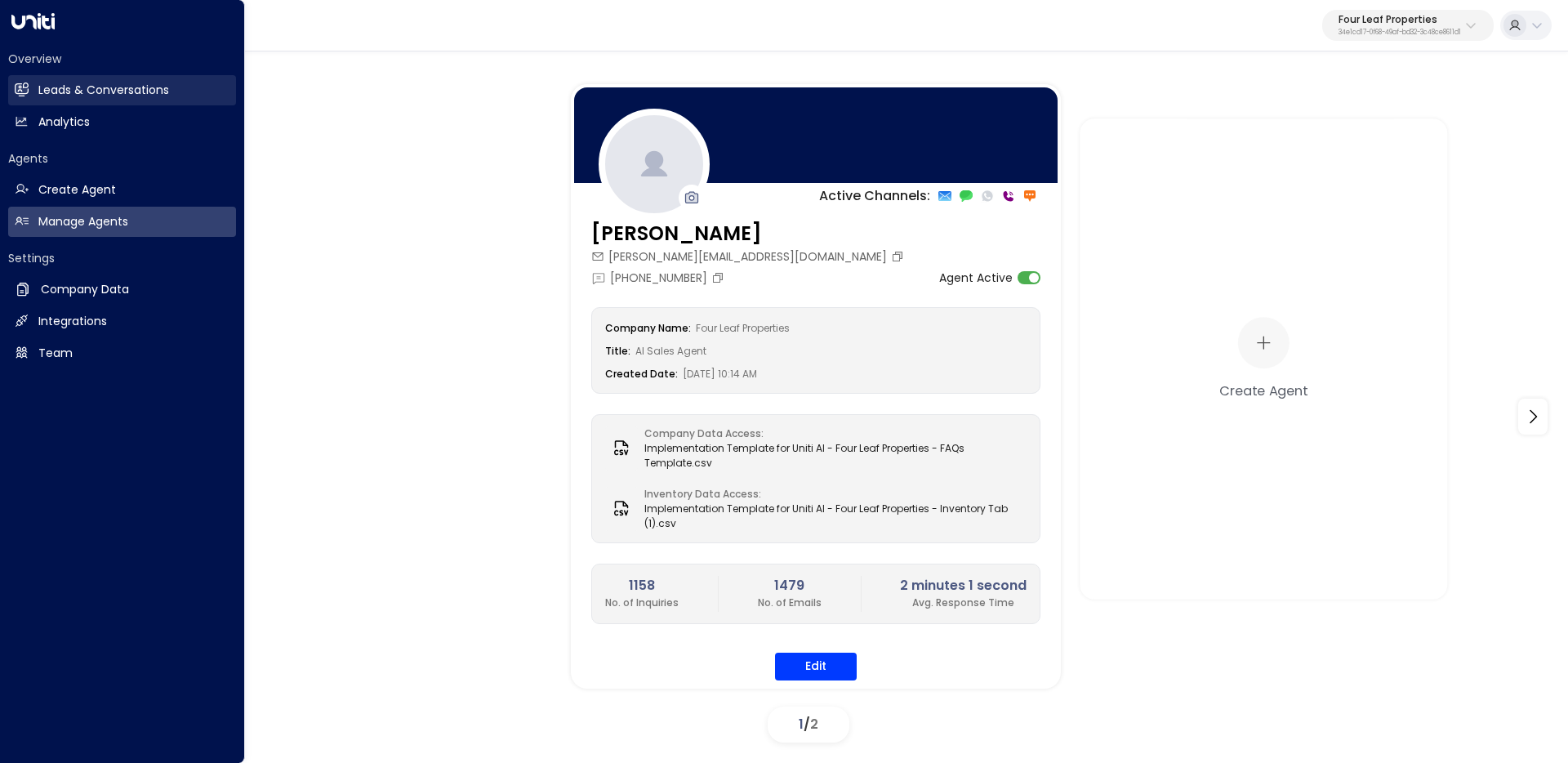
click at [30, 77] on link "Leads & Conversations Leads & Conversations" at bounding box center [122, 90] width 228 height 30
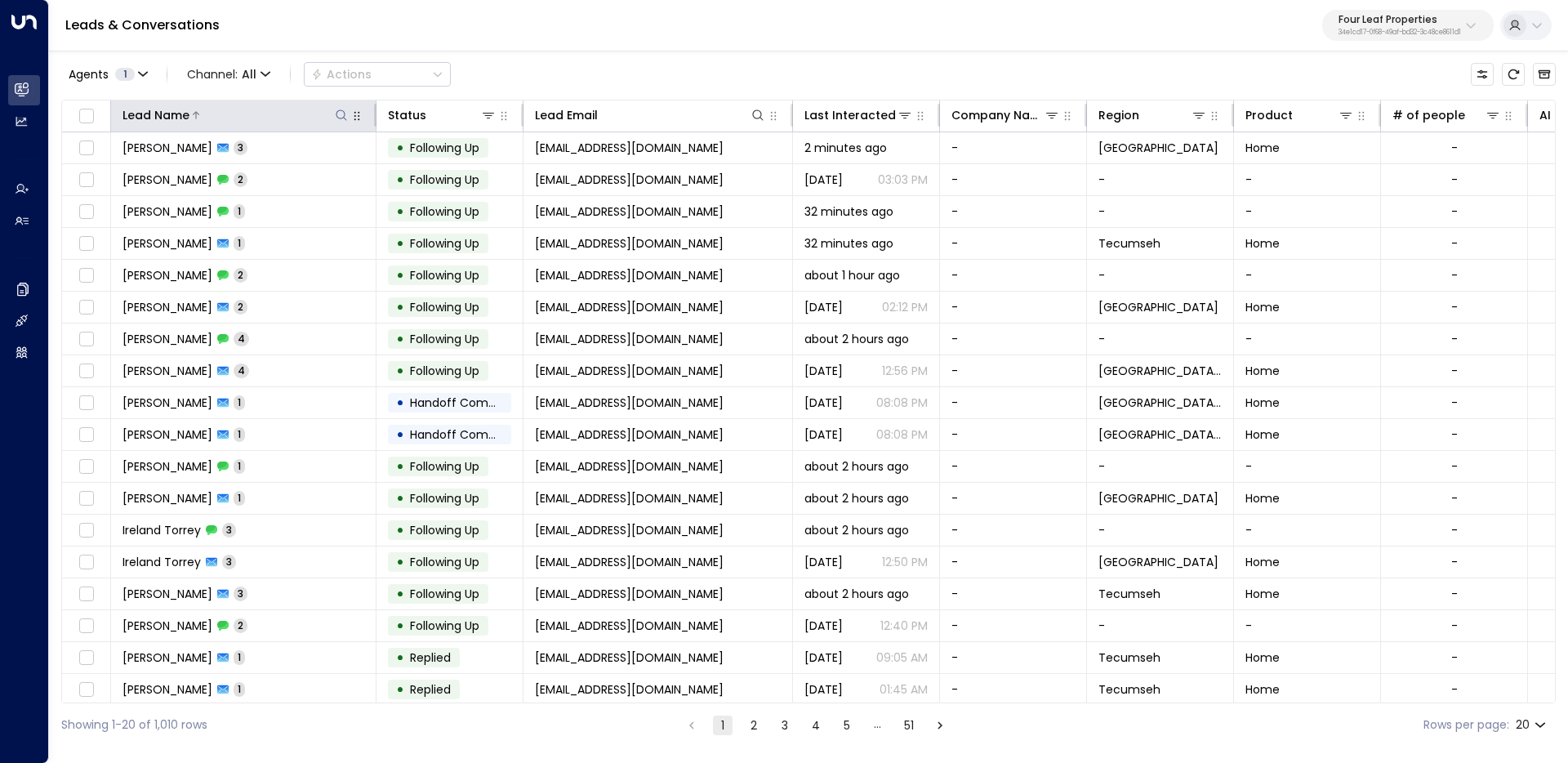
click at [347, 118] on icon at bounding box center [341, 115] width 13 height 13
type input "*****"
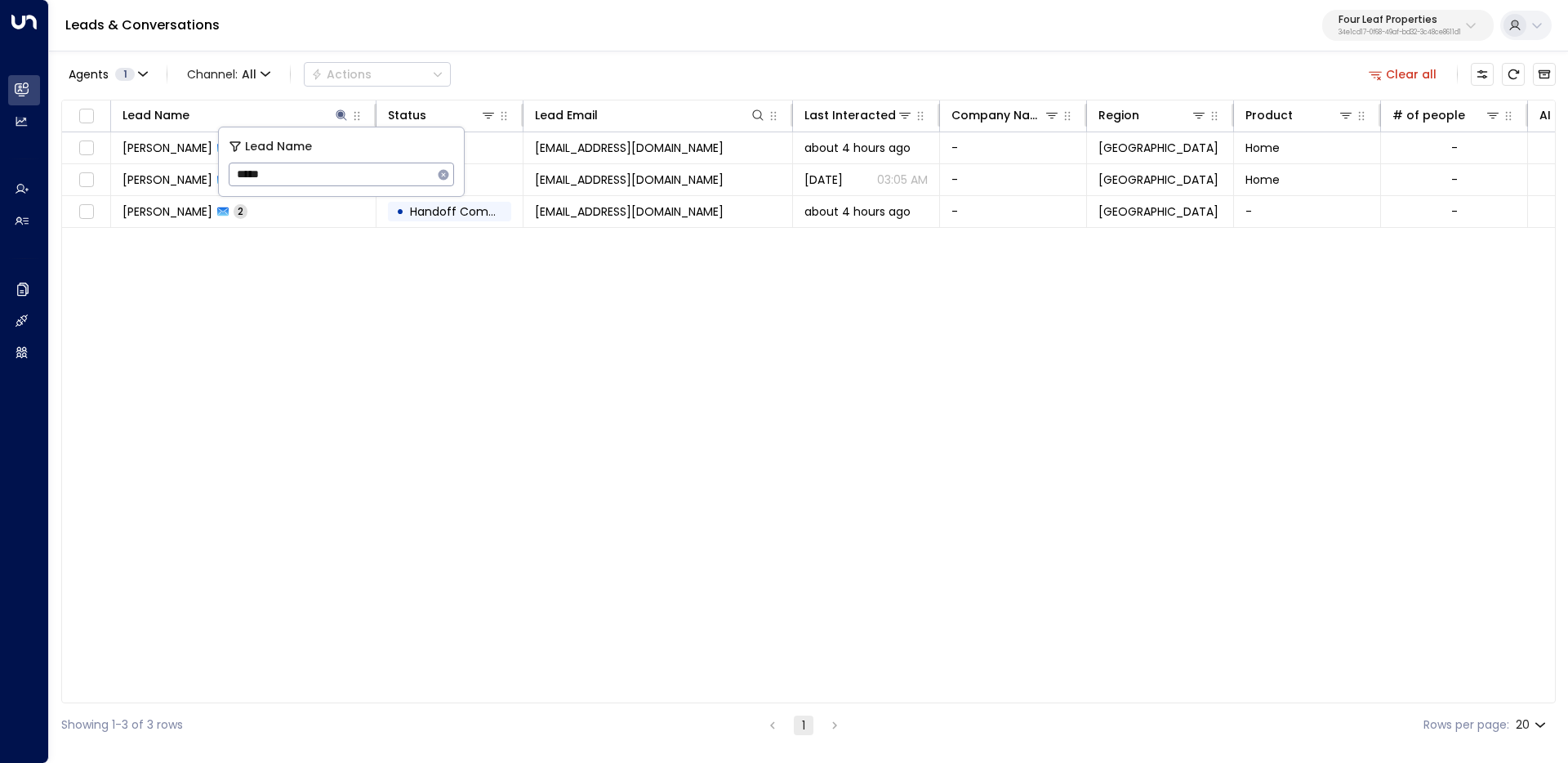
click at [569, 32] on div "Leads & Conversations Four Leaf Properties 34e1cd17-0f68-49af-bd32-3c48ce8611d1" at bounding box center [808, 26] width 1519 height 51
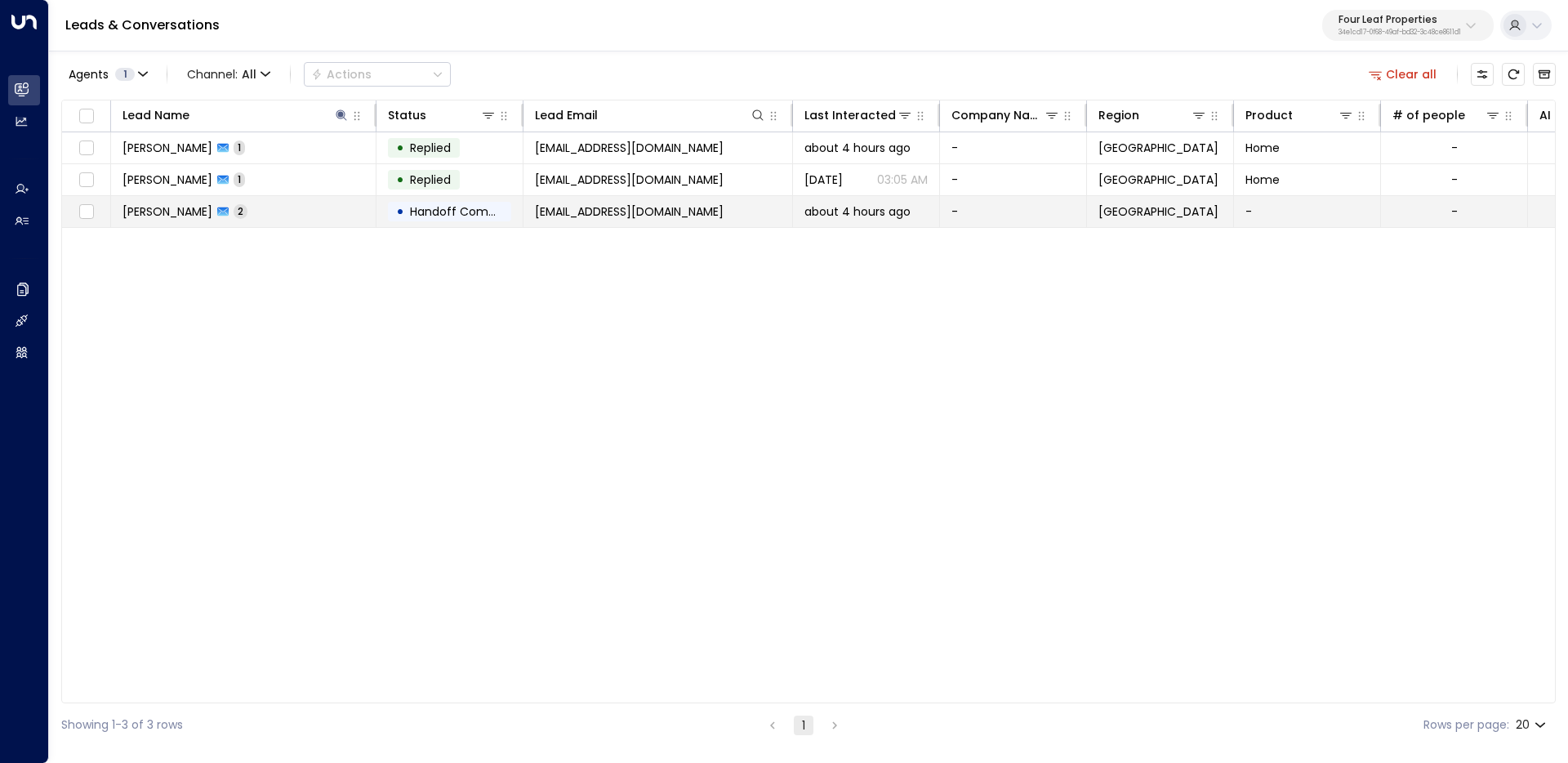
click at [316, 215] on td "Jaden Thomas 2" at bounding box center [244, 212] width 265 height 31
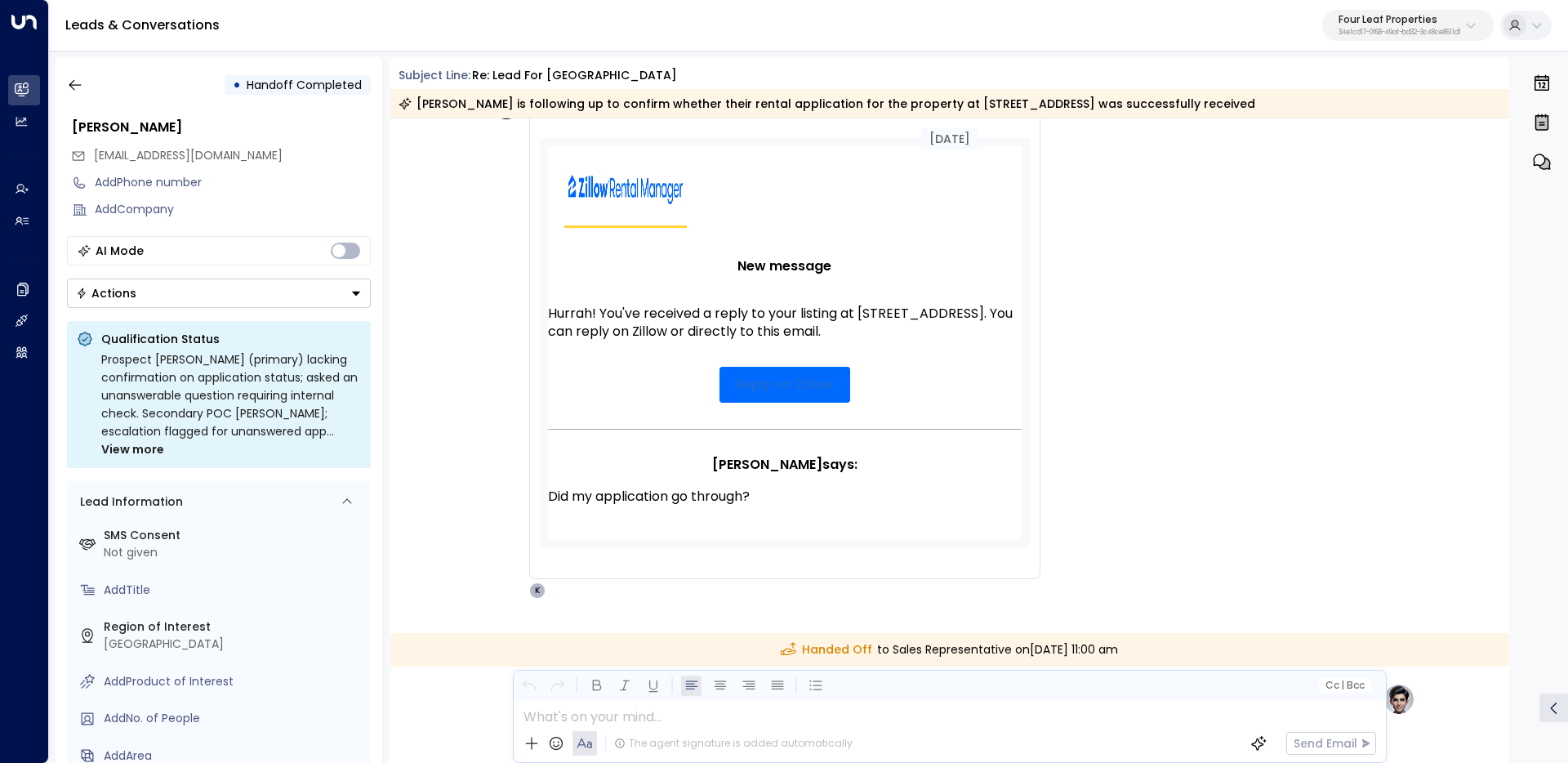
scroll to position [79, 0]
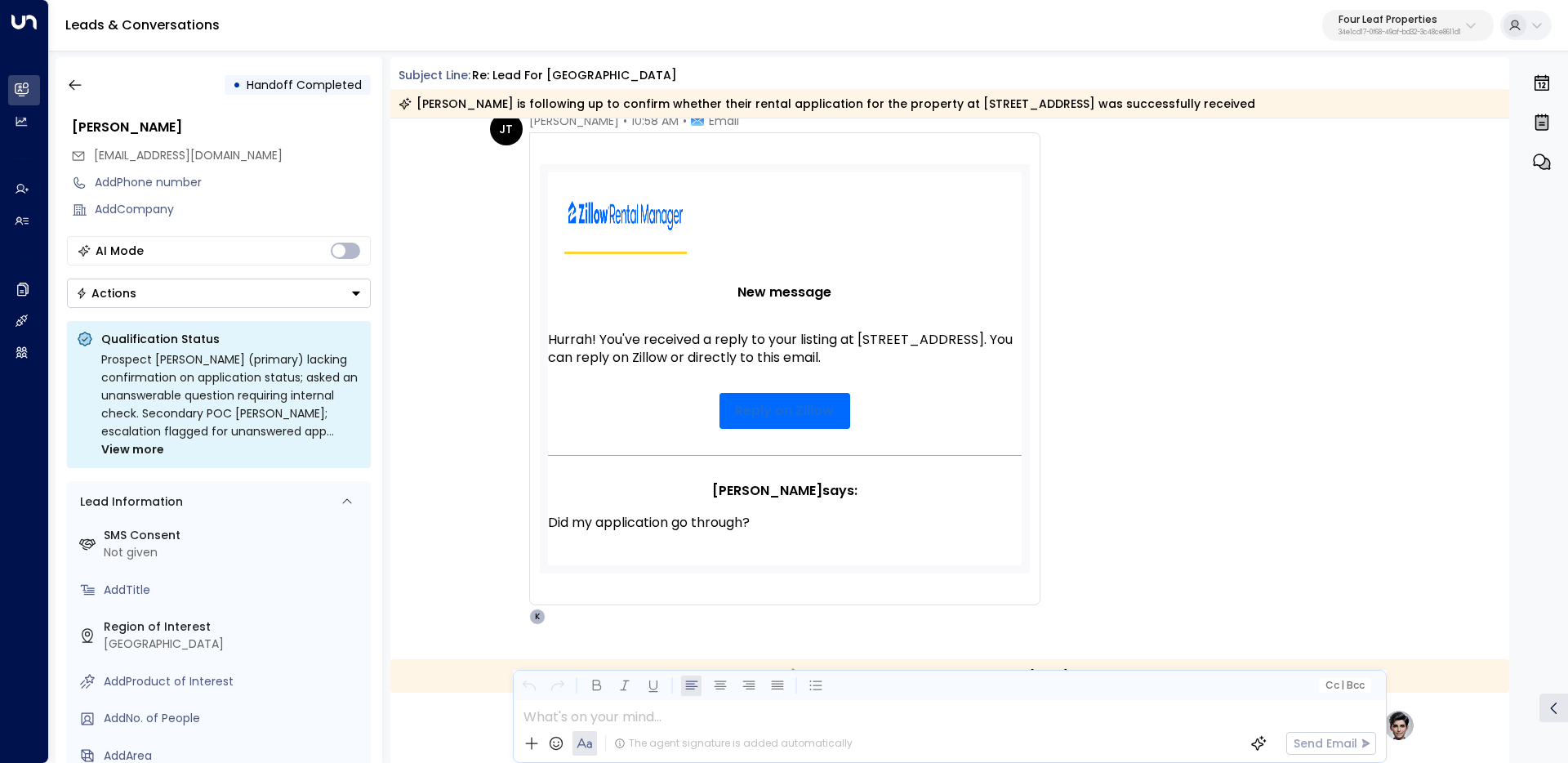
drag, startPoint x: 588, startPoint y: 376, endPoint x: 525, endPoint y: 331, distance: 77.4
click at [525, 331] on div "JT Jaden Thomas • 10:58 AM • Email Did my application go through? New message H…" at bounding box center [764, 369] width 550 height 512
click at [725, 405] on td "Reply on Zillow" at bounding box center [784, 411] width 473 height 63
click at [754, 429] on link "Reply on Zillow" at bounding box center [785, 411] width 131 height 36
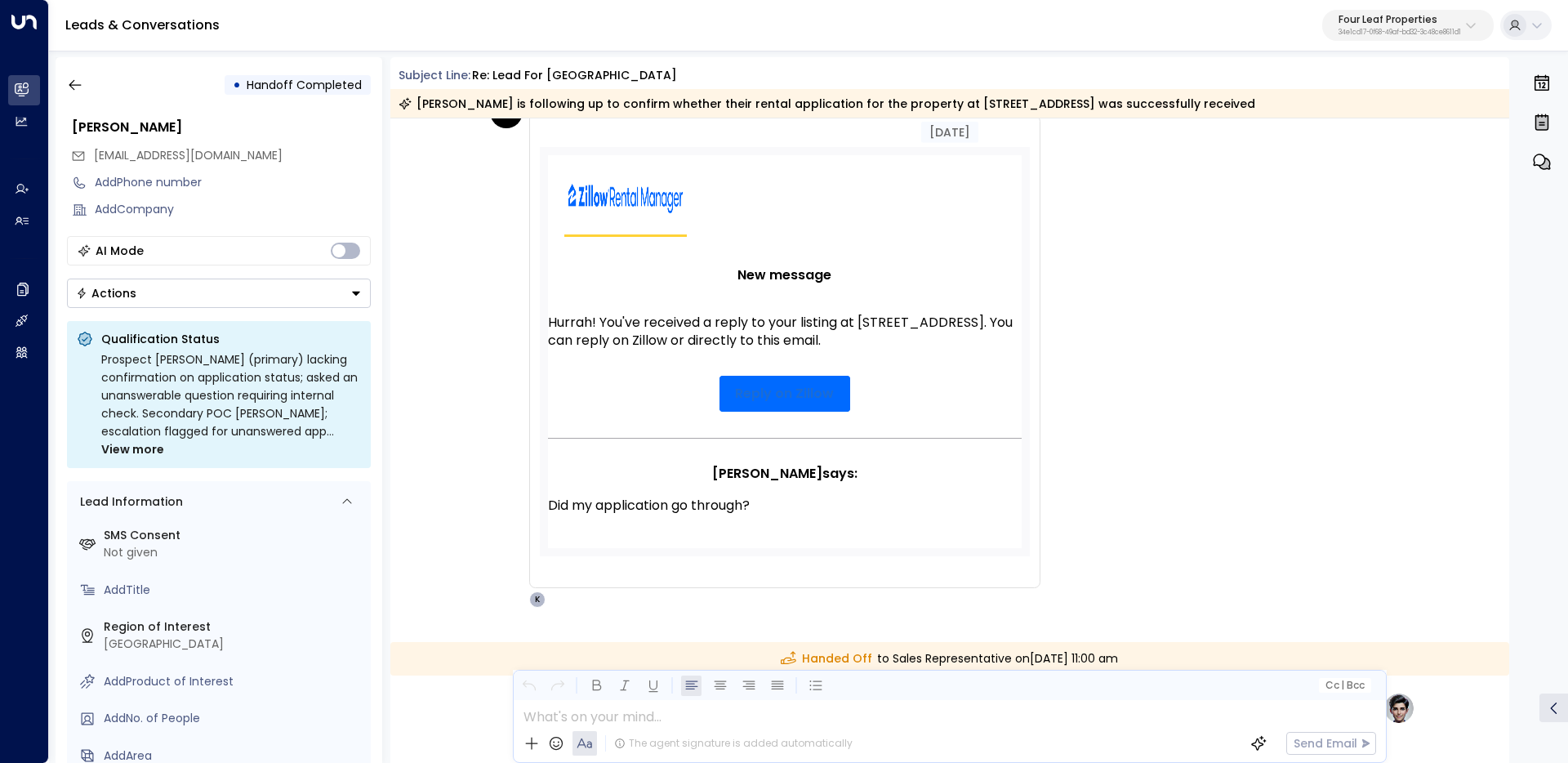
scroll to position [97, 0]
click at [130, 446] on span "View more" at bounding box center [132, 449] width 62 height 18
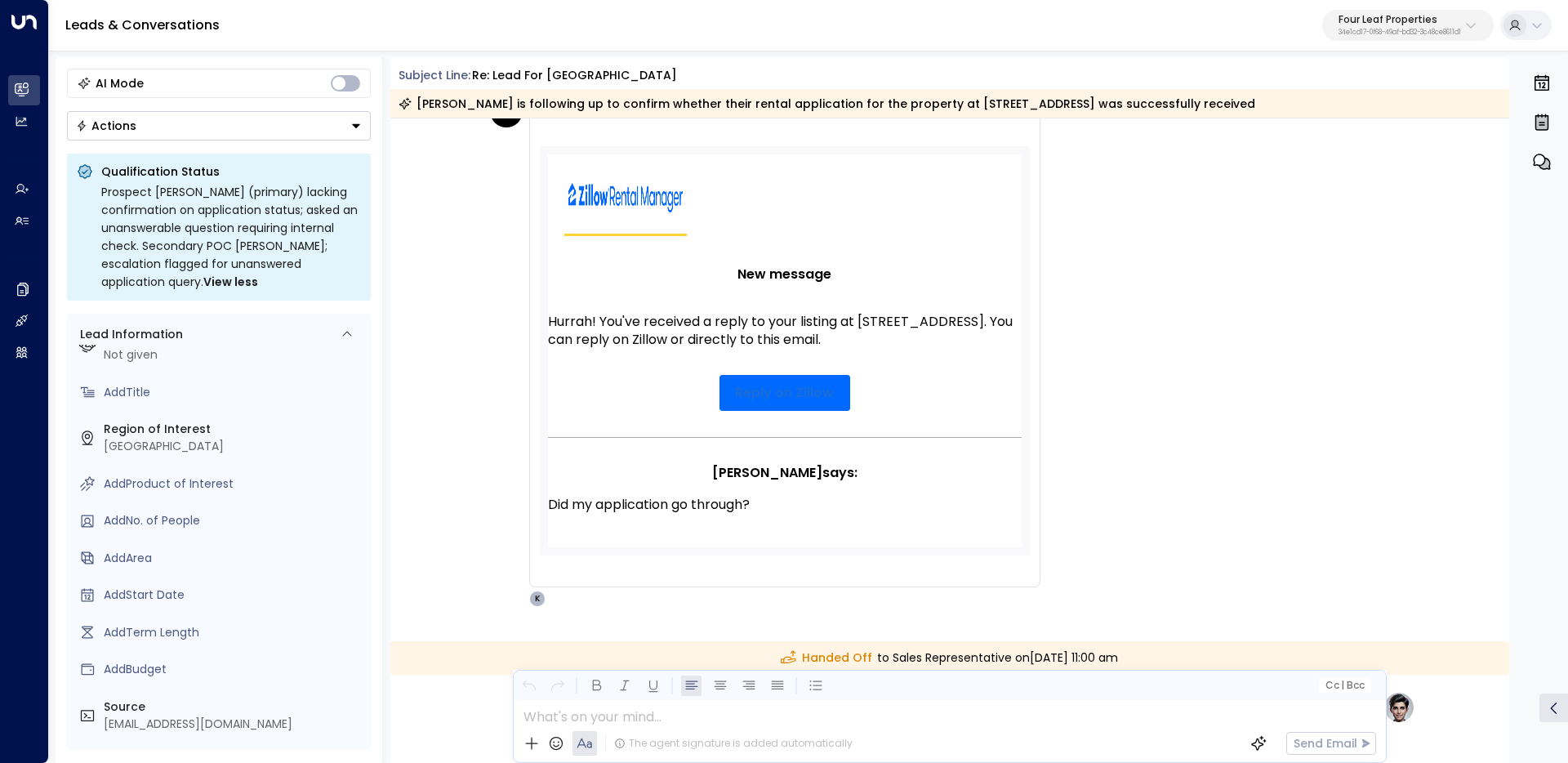
scroll to position [61, 0]
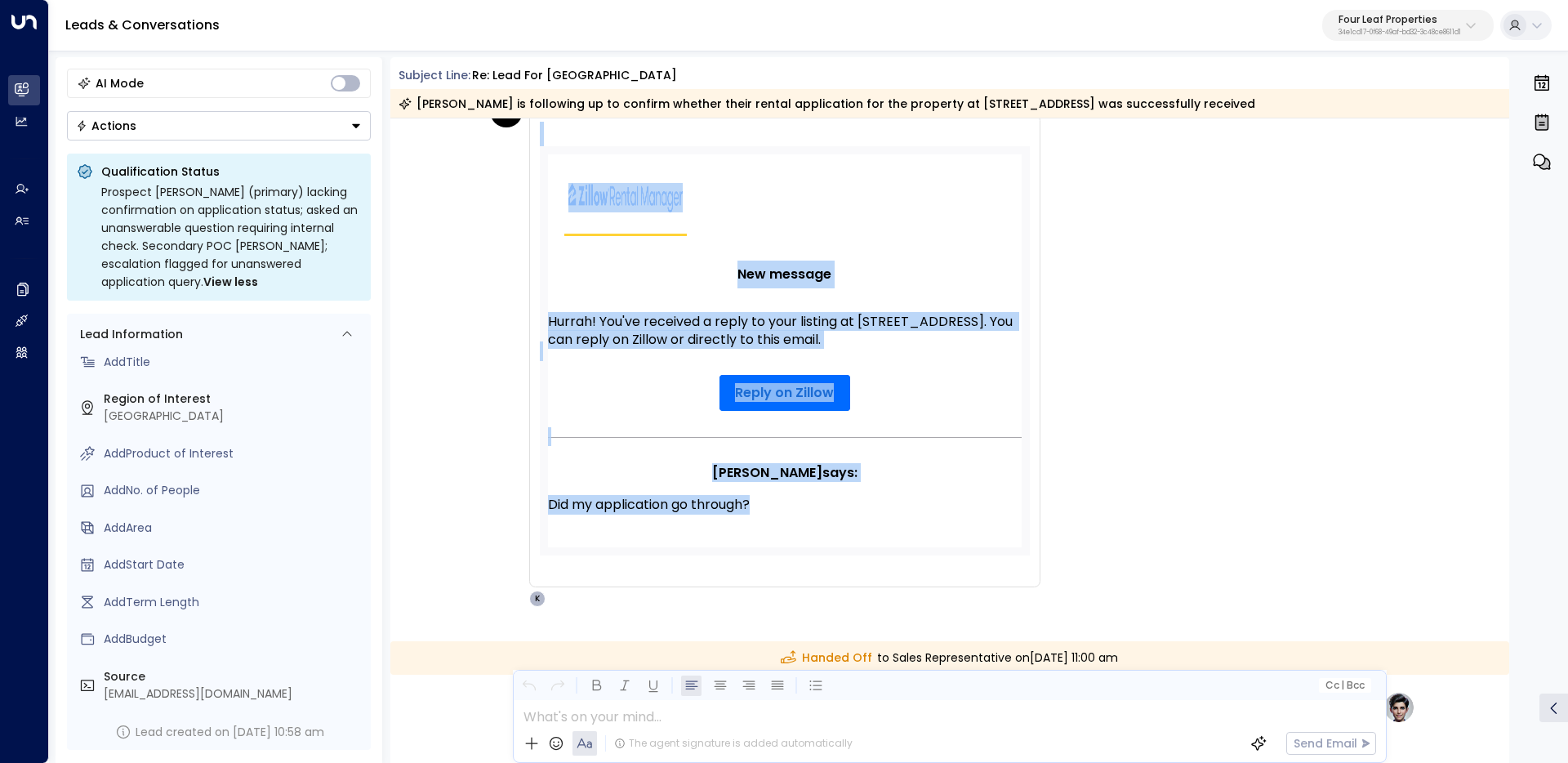
drag, startPoint x: 783, startPoint y: 519, endPoint x: 532, endPoint y: 523, distance: 251.0
click at [532, 523] on div "Did my application go through? New message Hurrah! You've received a reply to y…" at bounding box center [784, 351] width 511 height 473
click at [716, 349] on div "Hurrah! You've received a reply to your listing at 5280 S Mission Rd, Mount Ple…" at bounding box center [784, 331] width 473 height 36
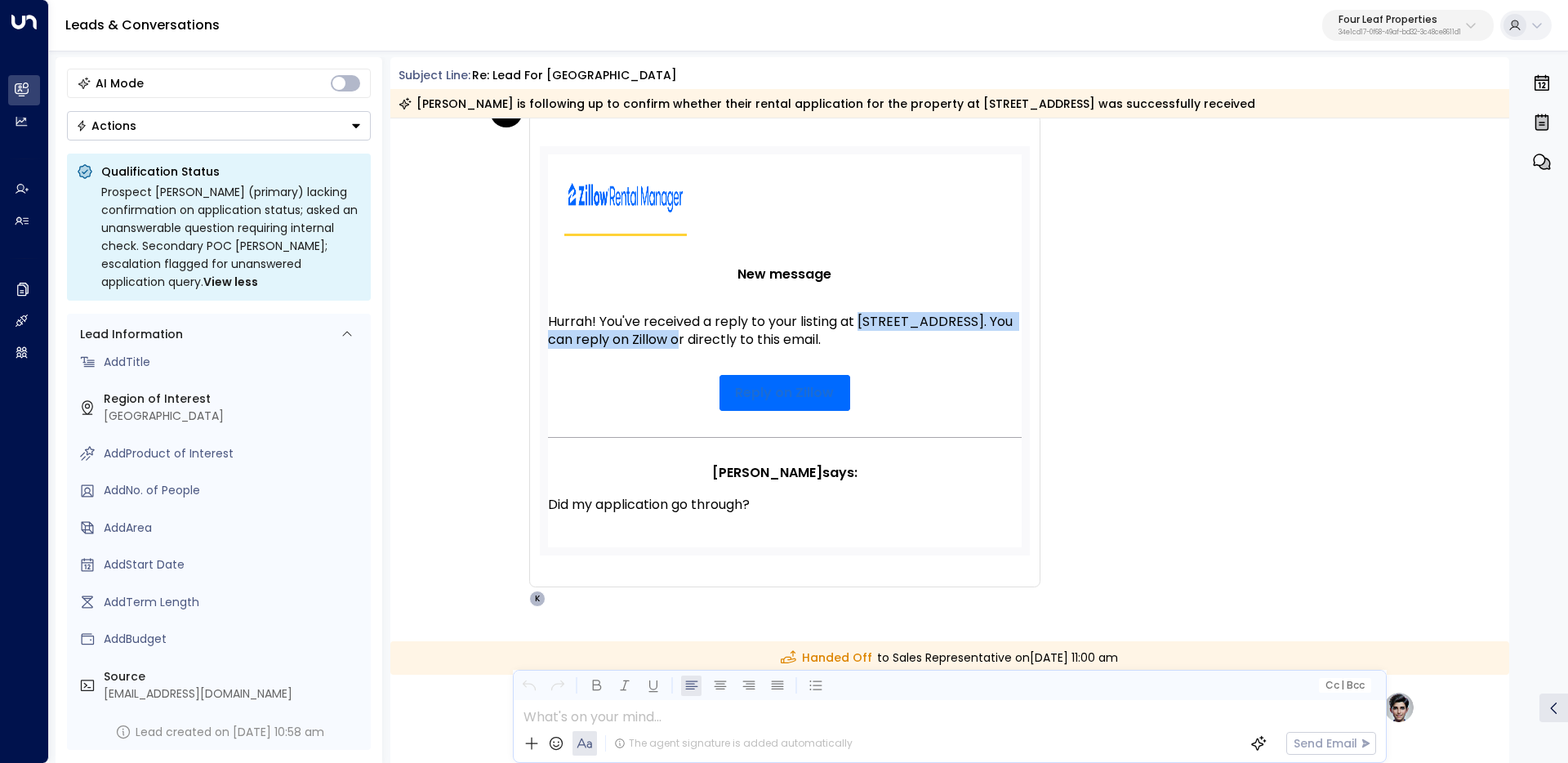
drag, startPoint x: 711, startPoint y: 342, endPoint x: 861, endPoint y: 317, distance: 152.1
click at [861, 317] on div "Hurrah! You've received a reply to your listing at 5280 S Mission Rd, Mount Ple…" at bounding box center [784, 331] width 473 height 36
copy div "5280 S Mission Rd, Mount Pleasant, MI 48858"
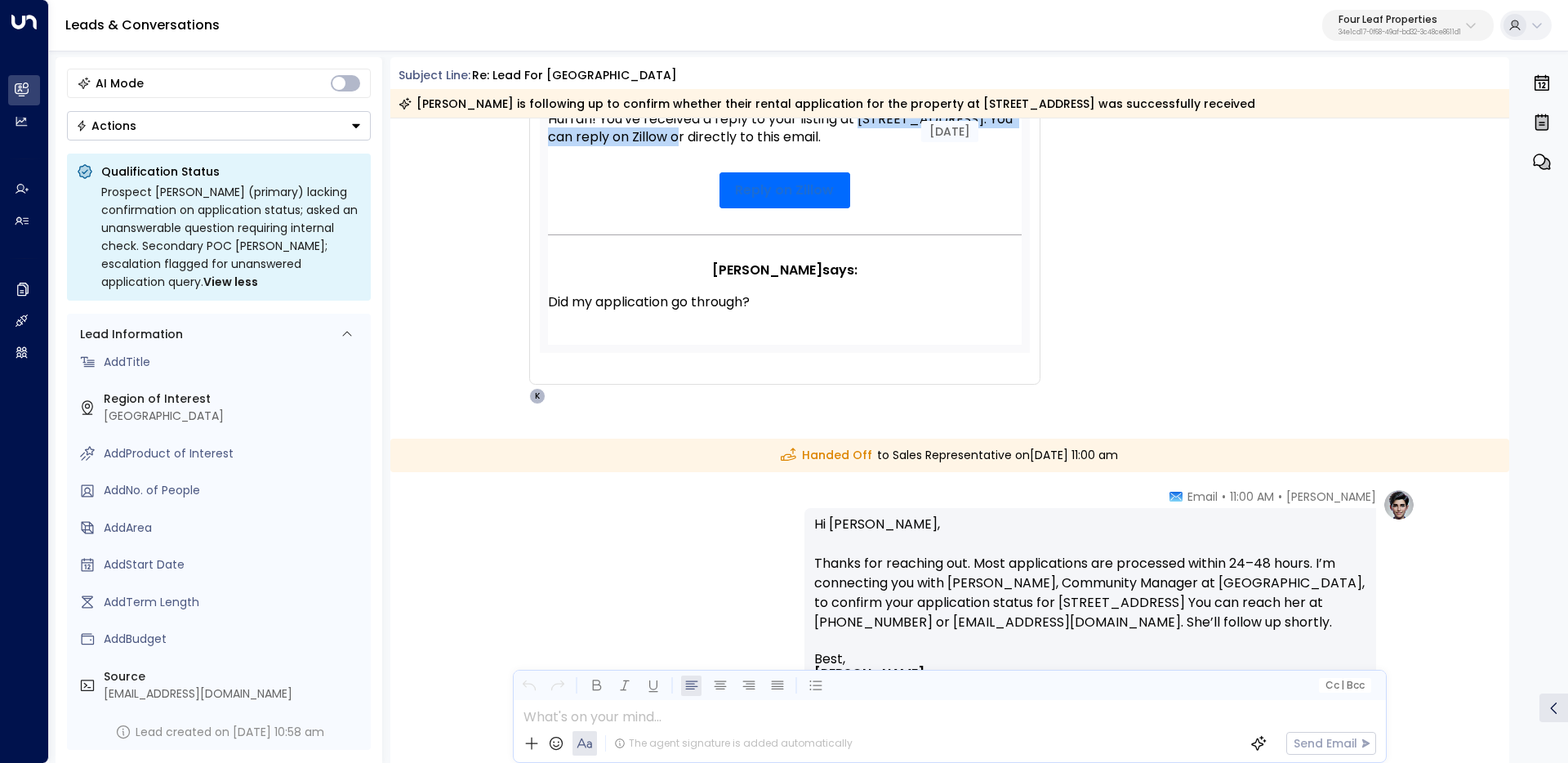
scroll to position [505, 0]
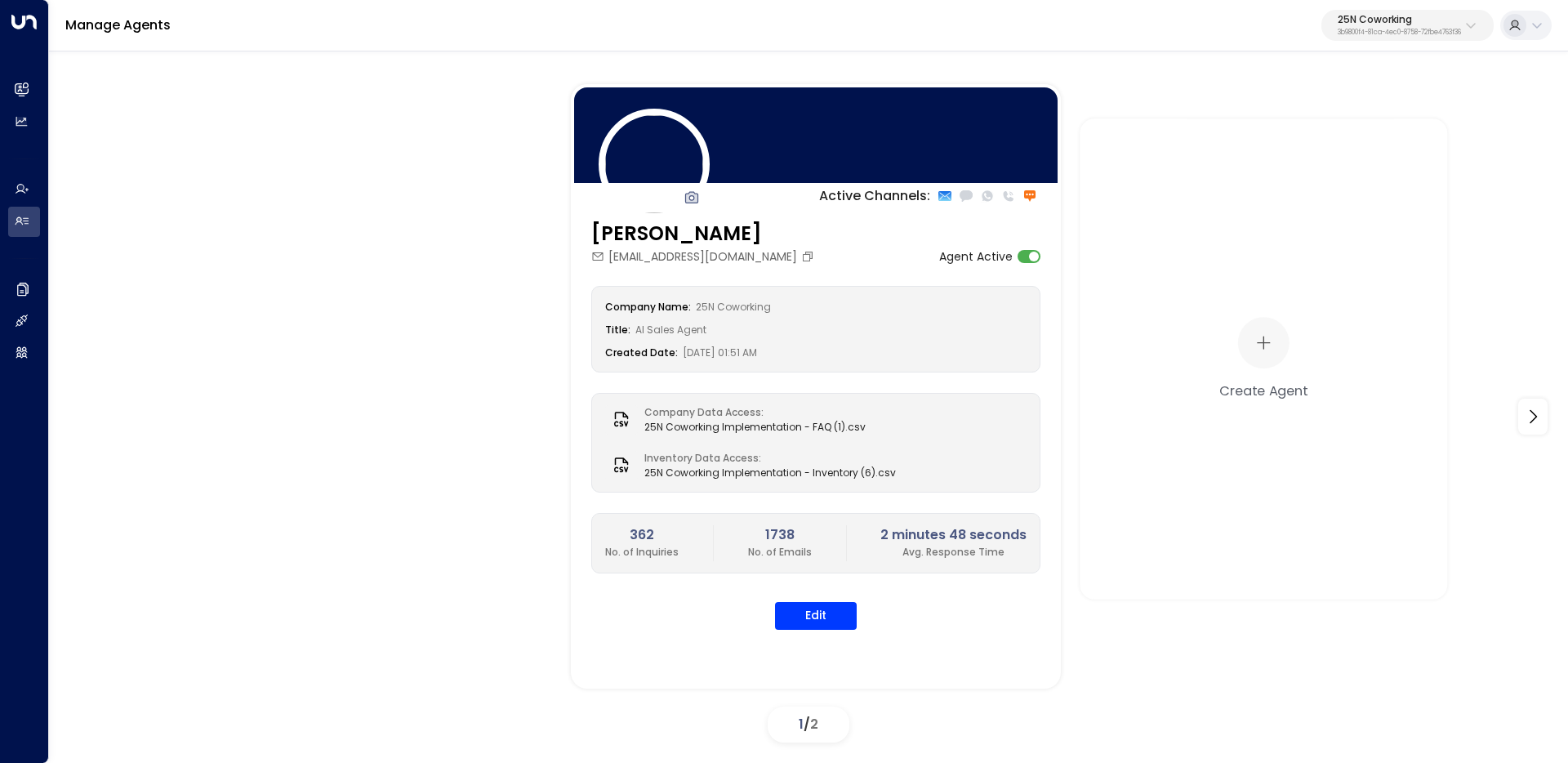
click at [1417, 19] on p "25N Coworking" at bounding box center [1399, 19] width 123 height 9
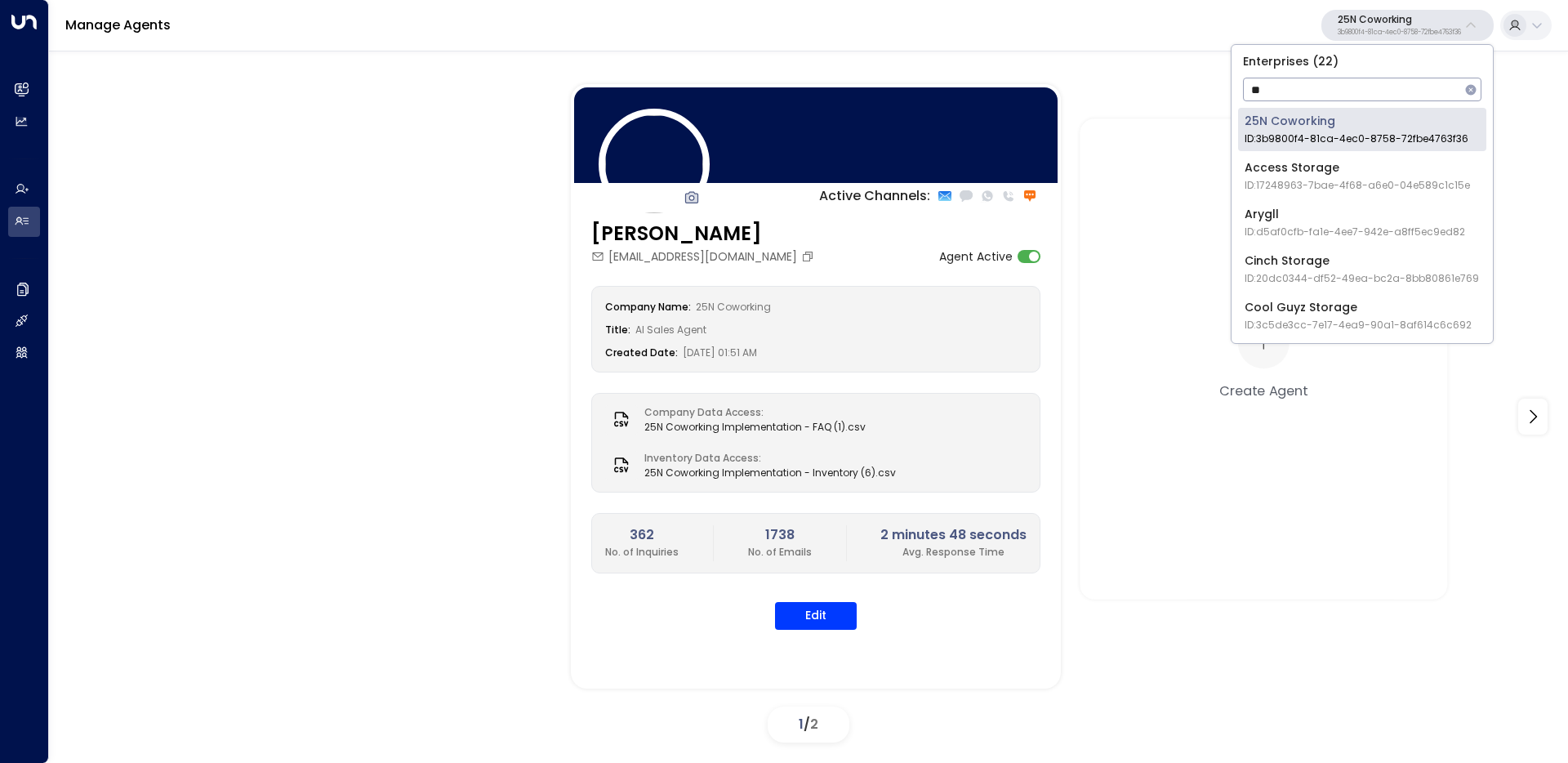
type input "***"
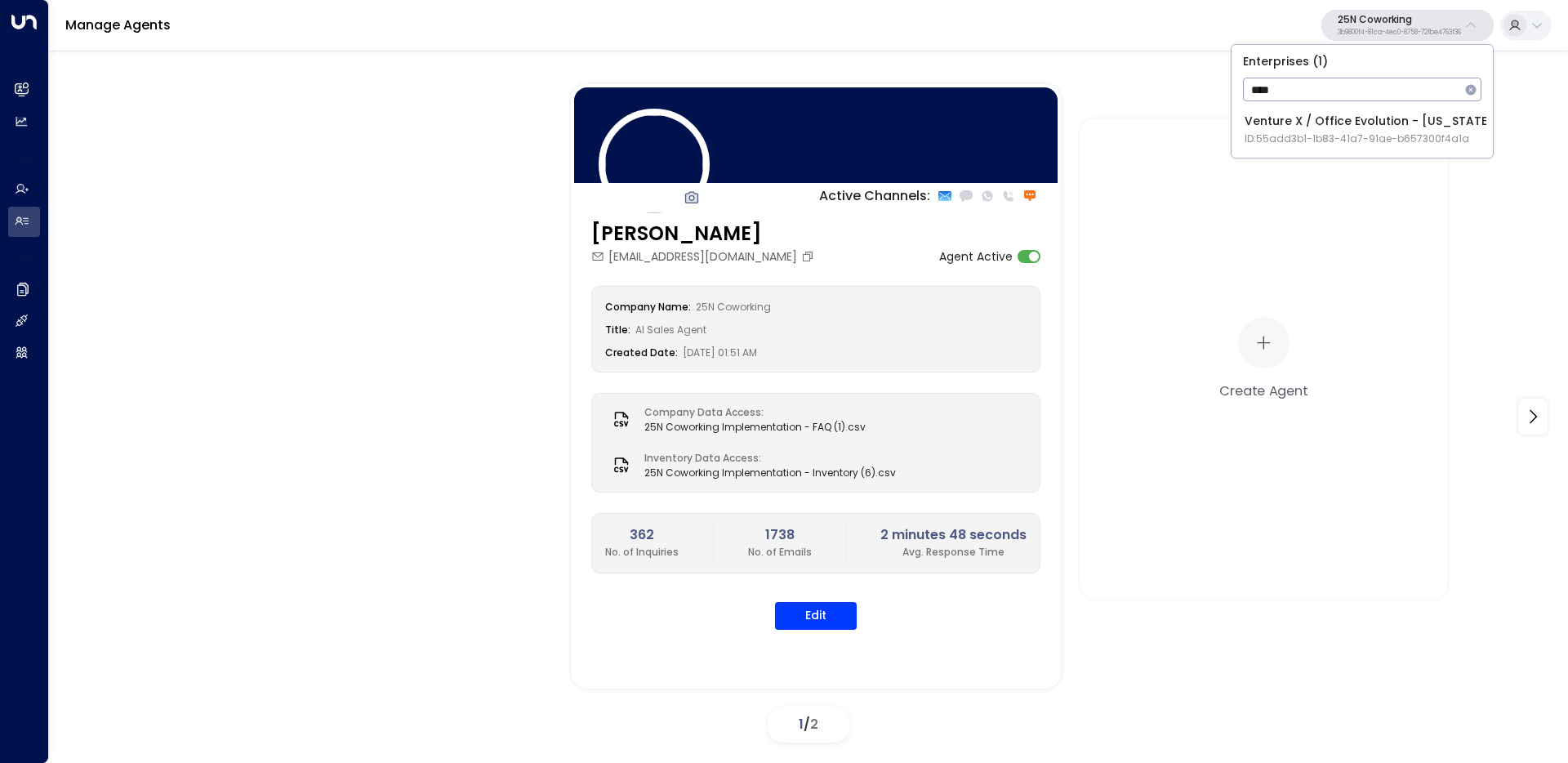
type input "****"
click at [1265, 143] on span "ID: 55add3b1-1b83-41a7-91ae-b657300f4a1a" at bounding box center [1369, 139] width 248 height 15
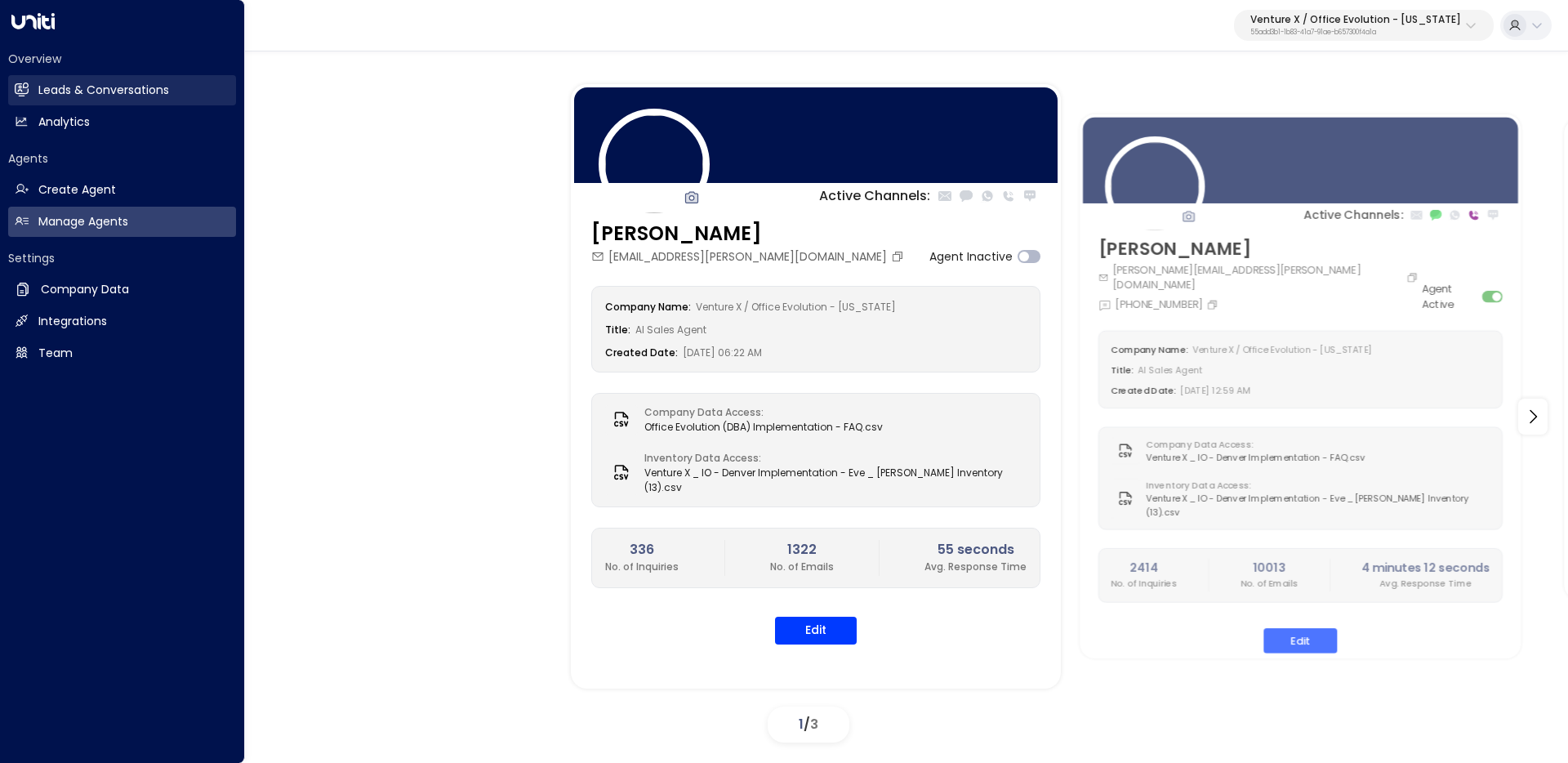
click at [33, 83] on link "Leads & Conversations Leads & Conversations" at bounding box center [122, 90] width 228 height 30
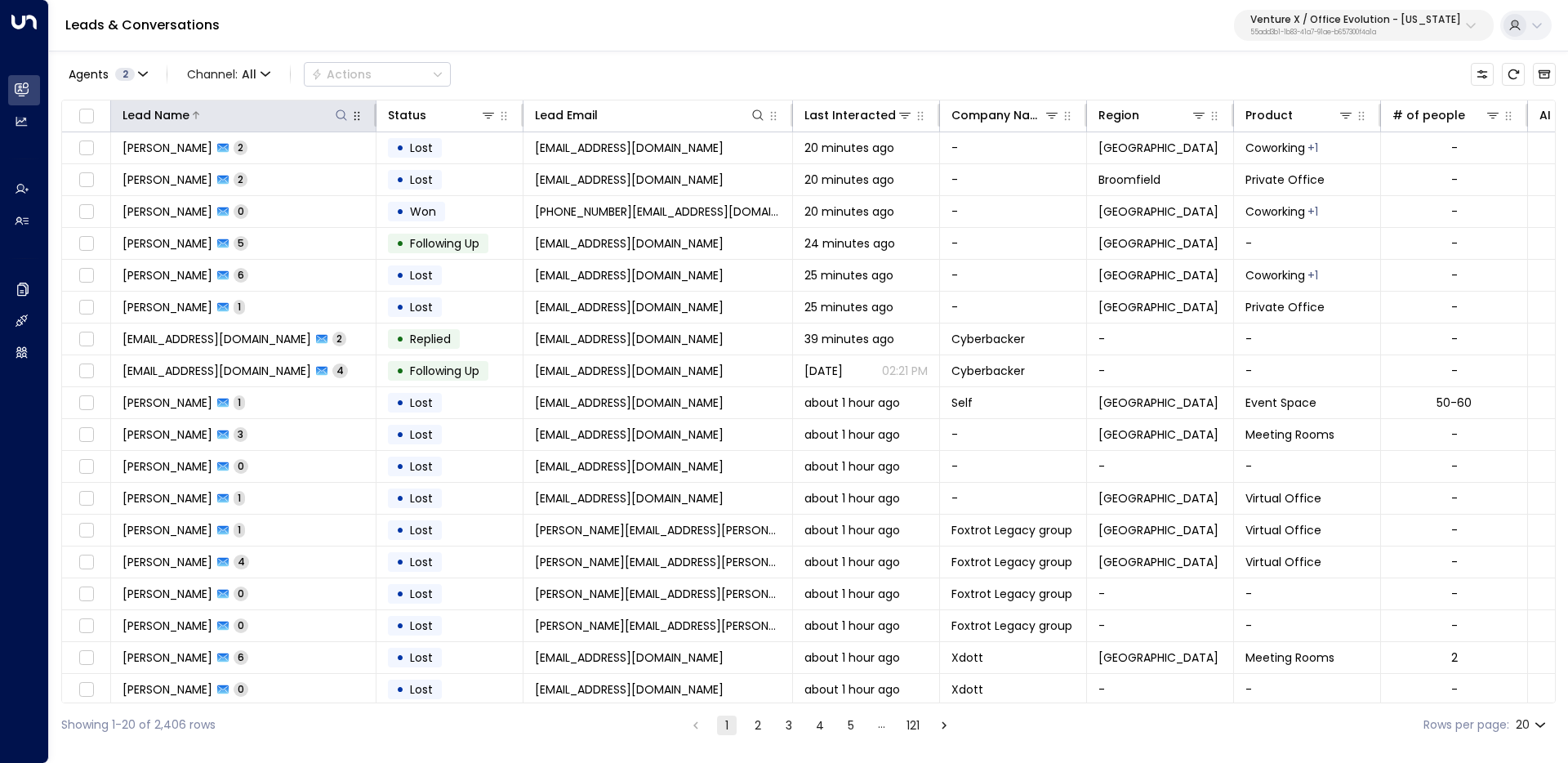
click at [339, 114] on icon at bounding box center [341, 115] width 13 height 13
type input "****"
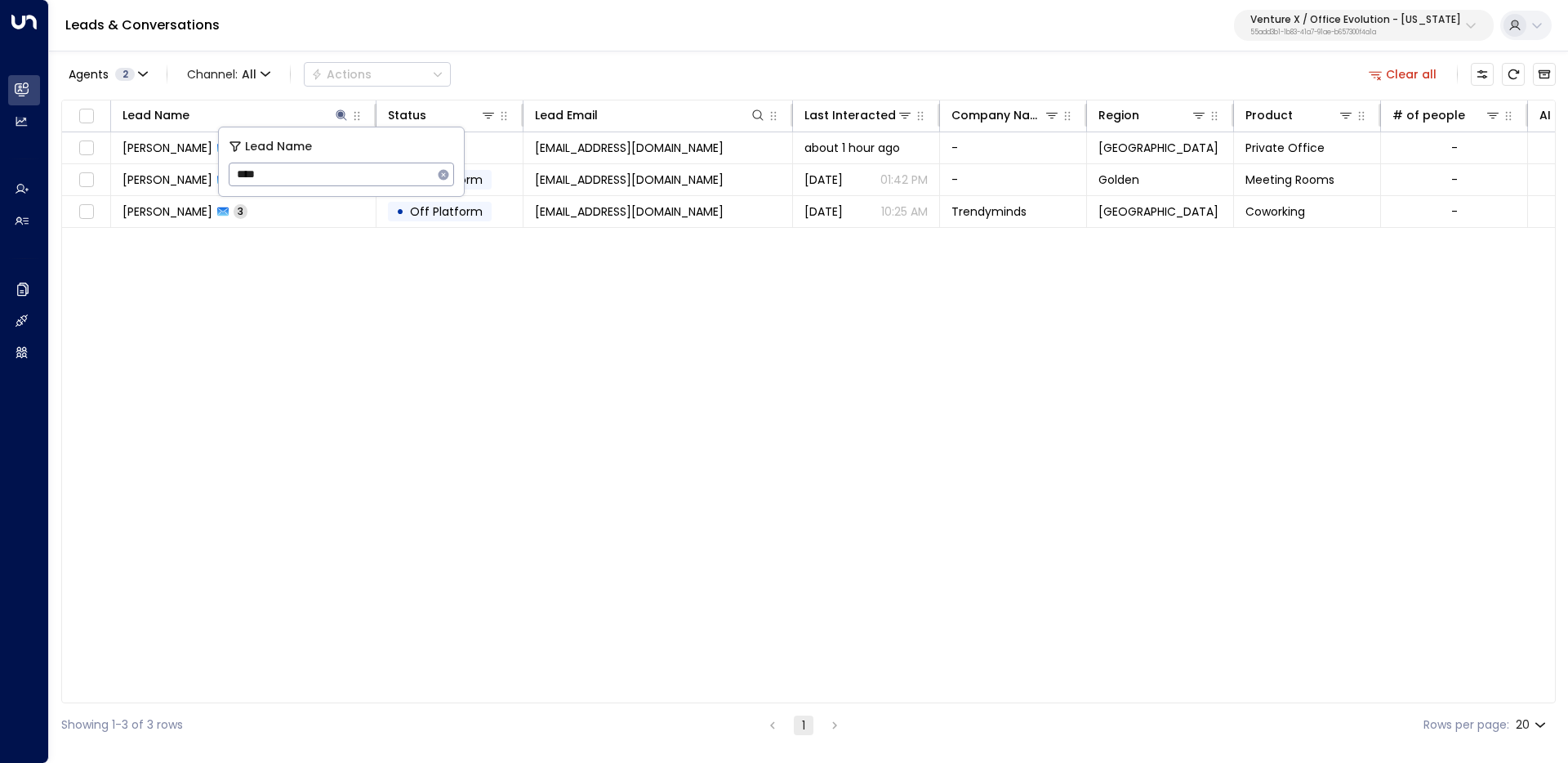
click at [577, 85] on div "Agents 2 Channel: All Actions Clear all" at bounding box center [809, 75] width 1494 height 34
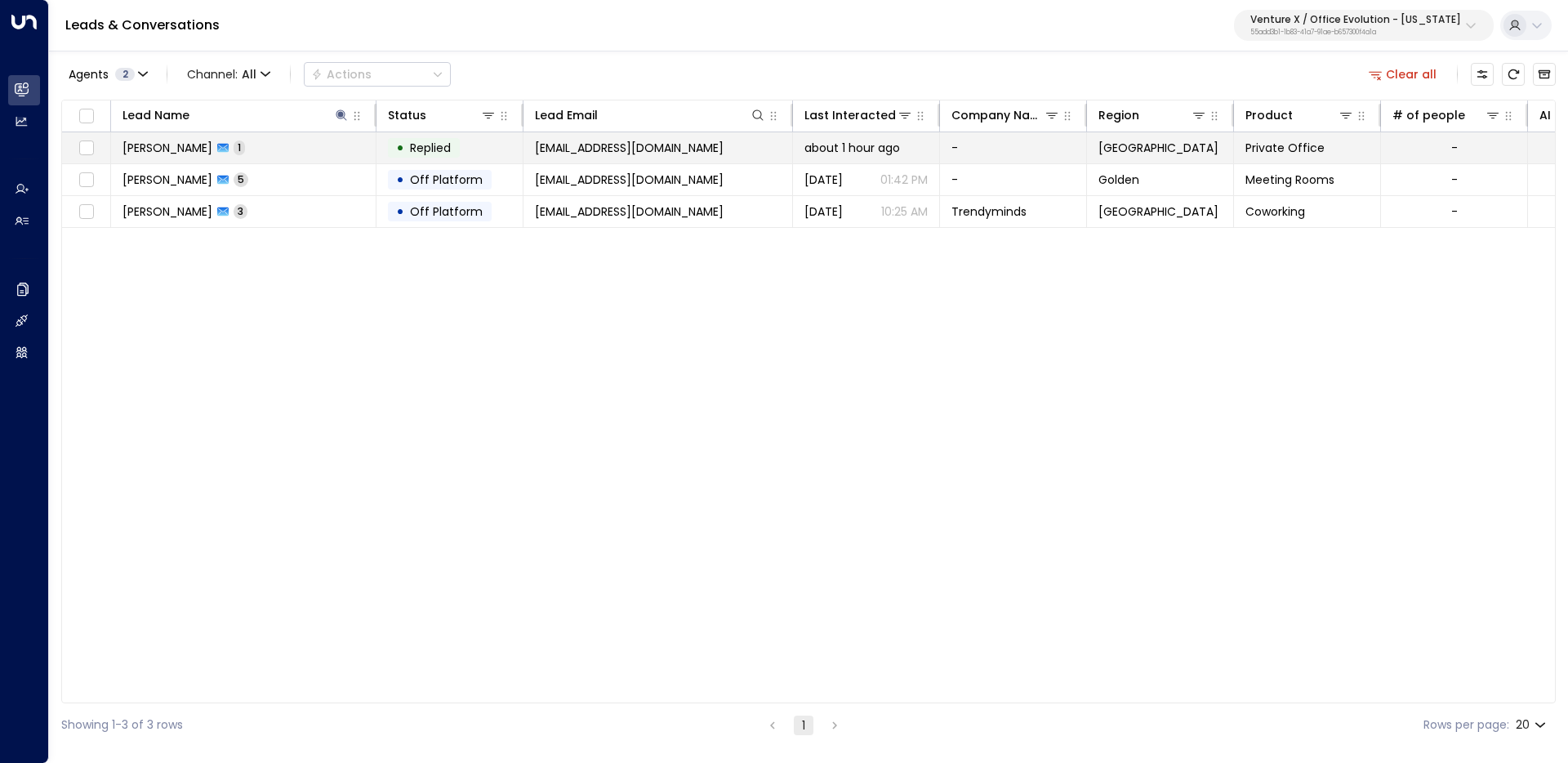
click at [318, 153] on td "Zack Jenkins 1" at bounding box center [244, 148] width 265 height 31
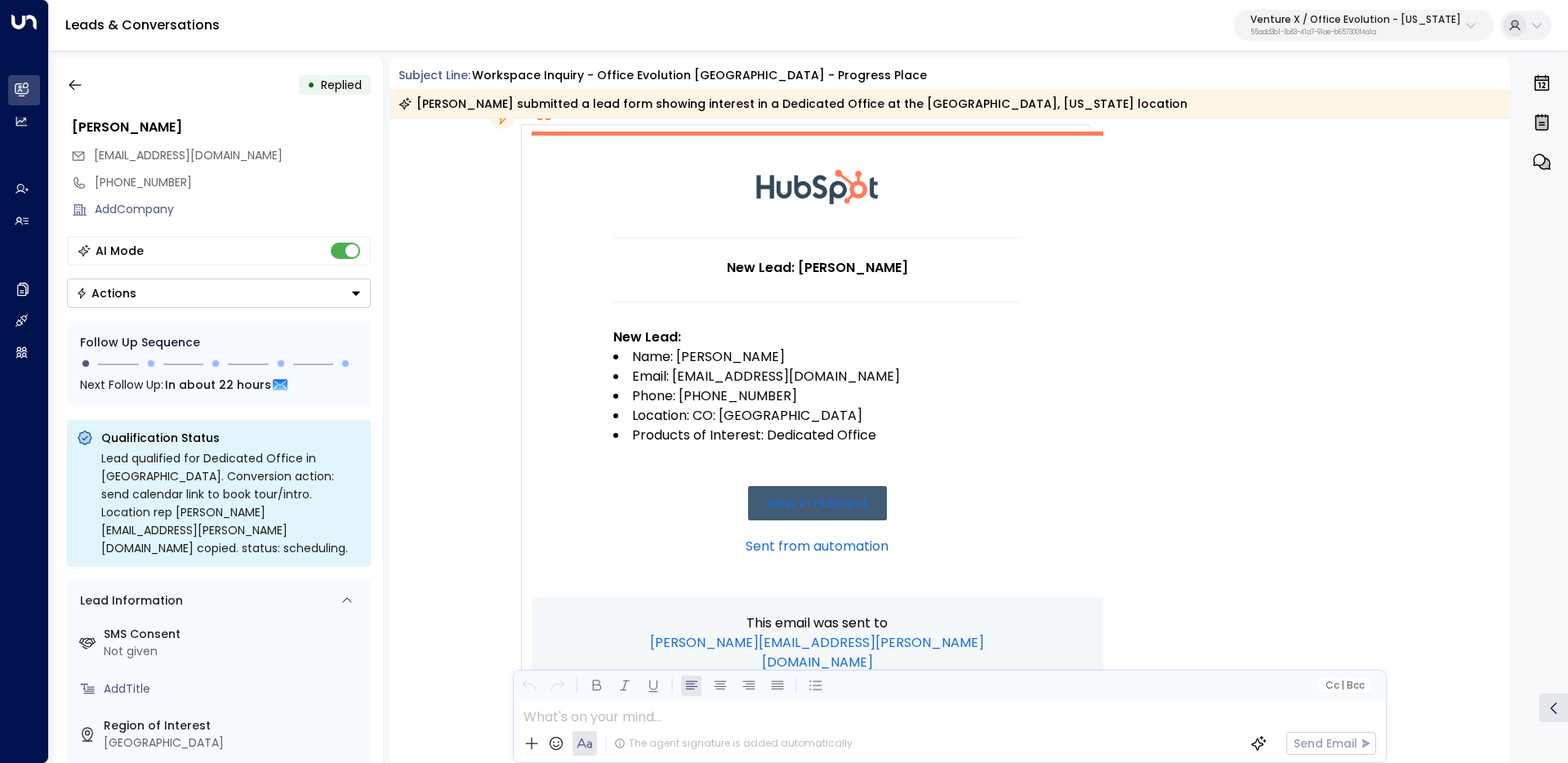
scroll to position [90, 0]
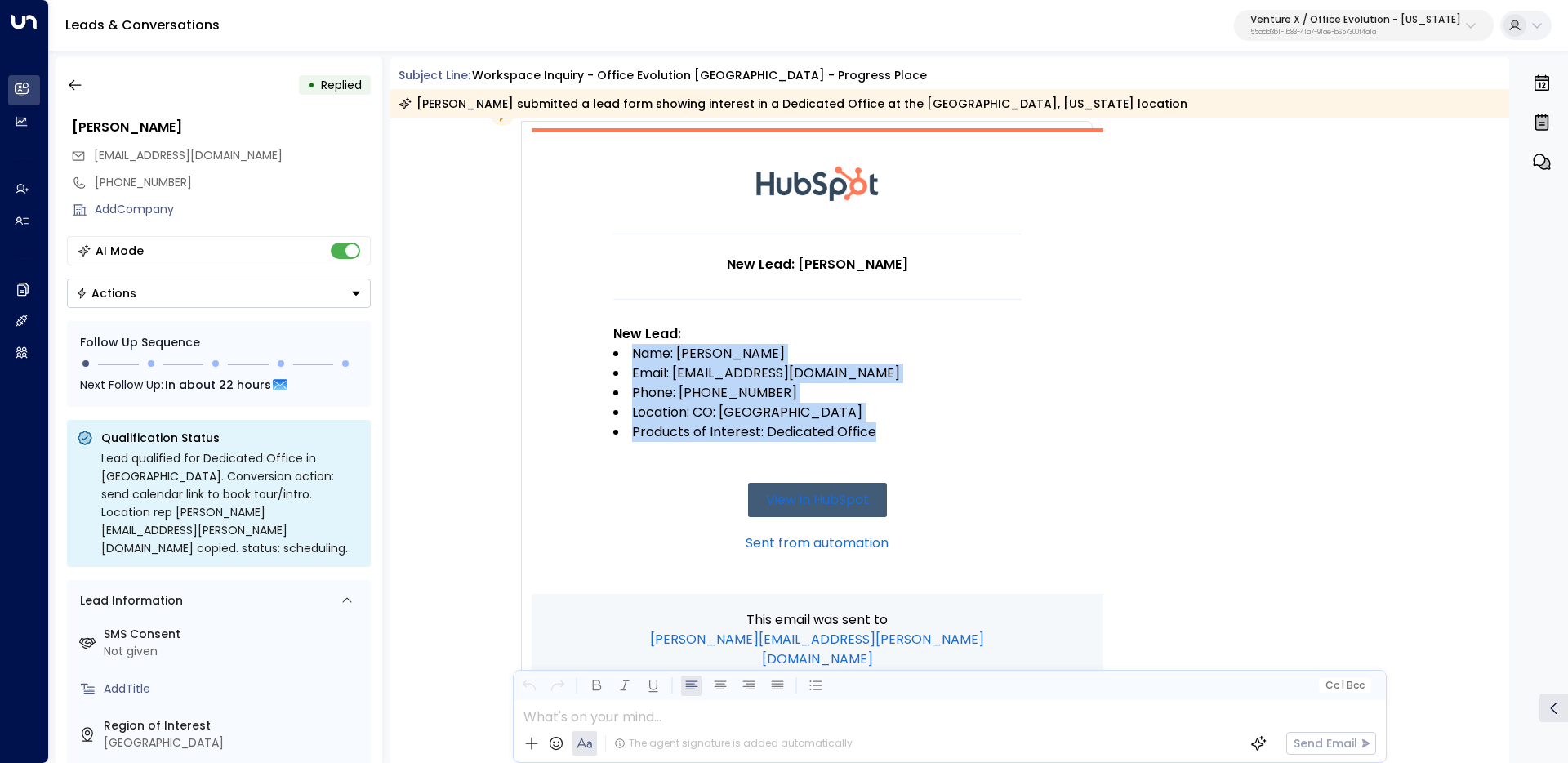
drag, startPoint x: 846, startPoint y: 426, endPoint x: 628, endPoint y: 361, distance: 227.5
click at [628, 361] on ul "Name: Zack Jenkins Email: zack.jenkins814@gmail.com Phone: 7702419982 Location:…" at bounding box center [817, 393] width 408 height 98
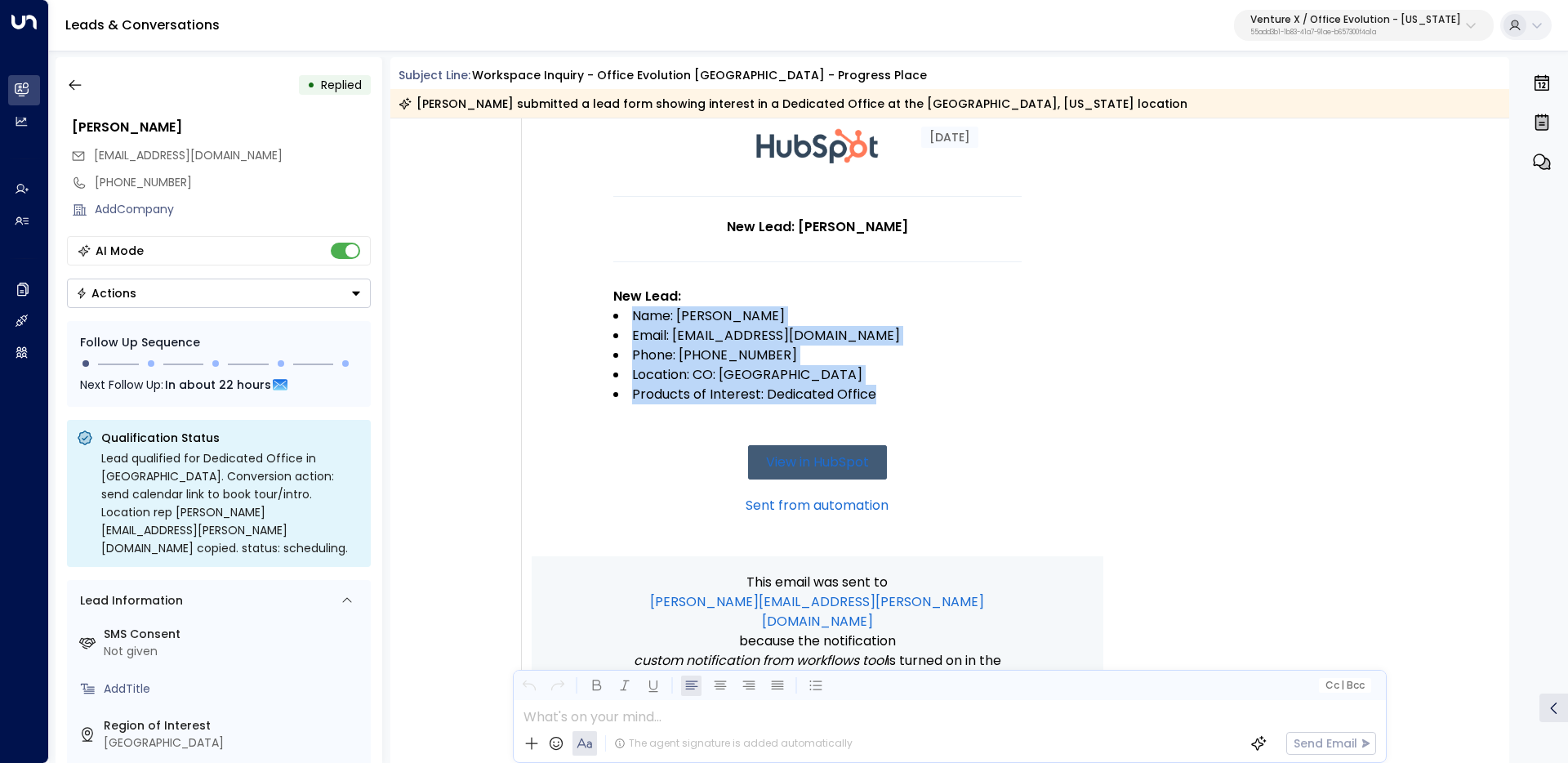
scroll to position [128, 0]
click at [778, 383] on li "Location: CO: Greenwood Village" at bounding box center [817, 374] width 408 height 20
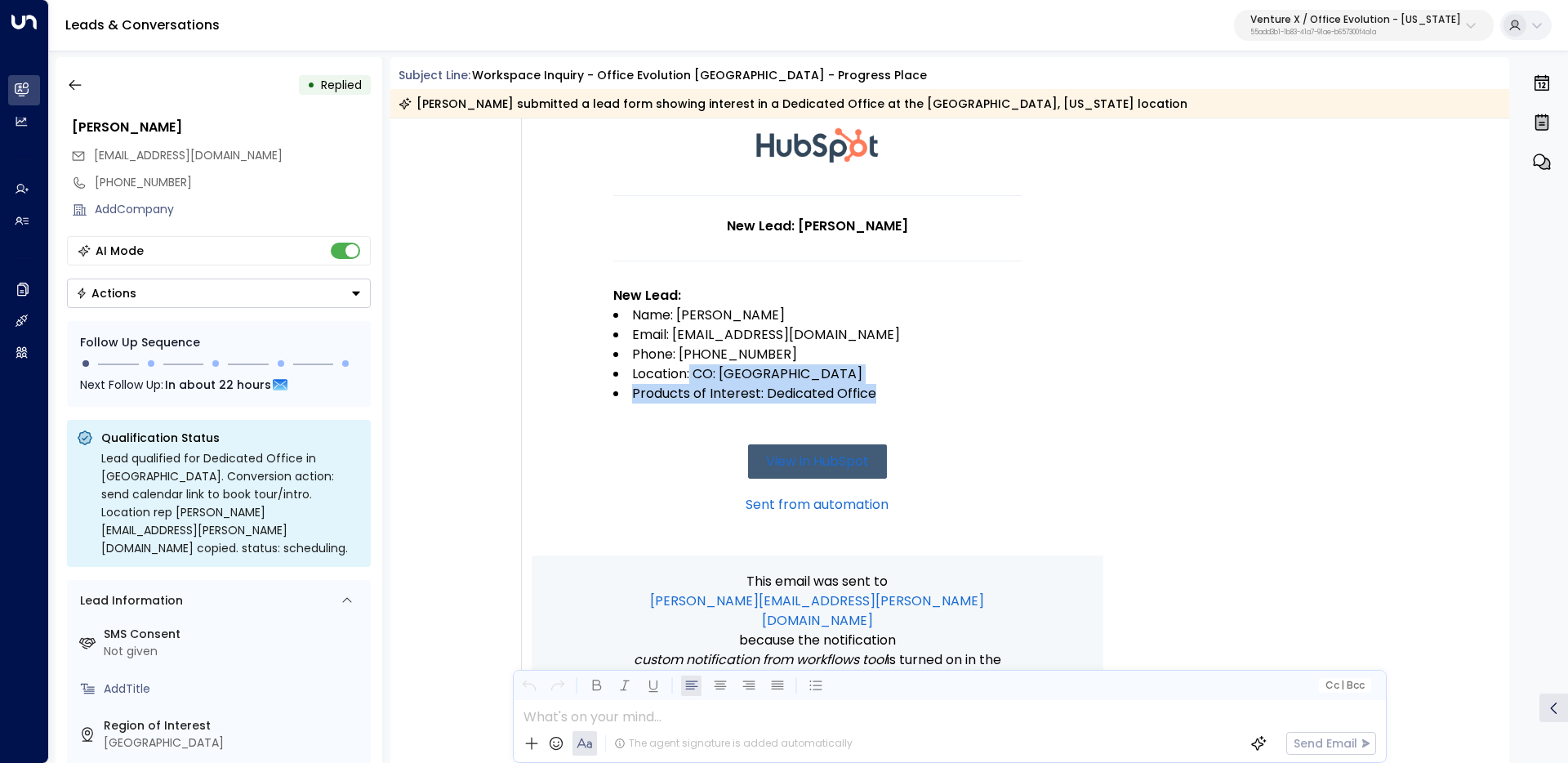
drag, startPoint x: 809, startPoint y: 395, endPoint x: 688, endPoint y: 373, distance: 123.0
click at [686, 374] on ul "Name: Zack Jenkins Email: zack.jenkins814@gmail.com Phone: 7702419982 Location:…" at bounding box center [817, 355] width 408 height 98
click at [694, 373] on li "Location: CO: Greenwood Village" at bounding box center [817, 374] width 408 height 20
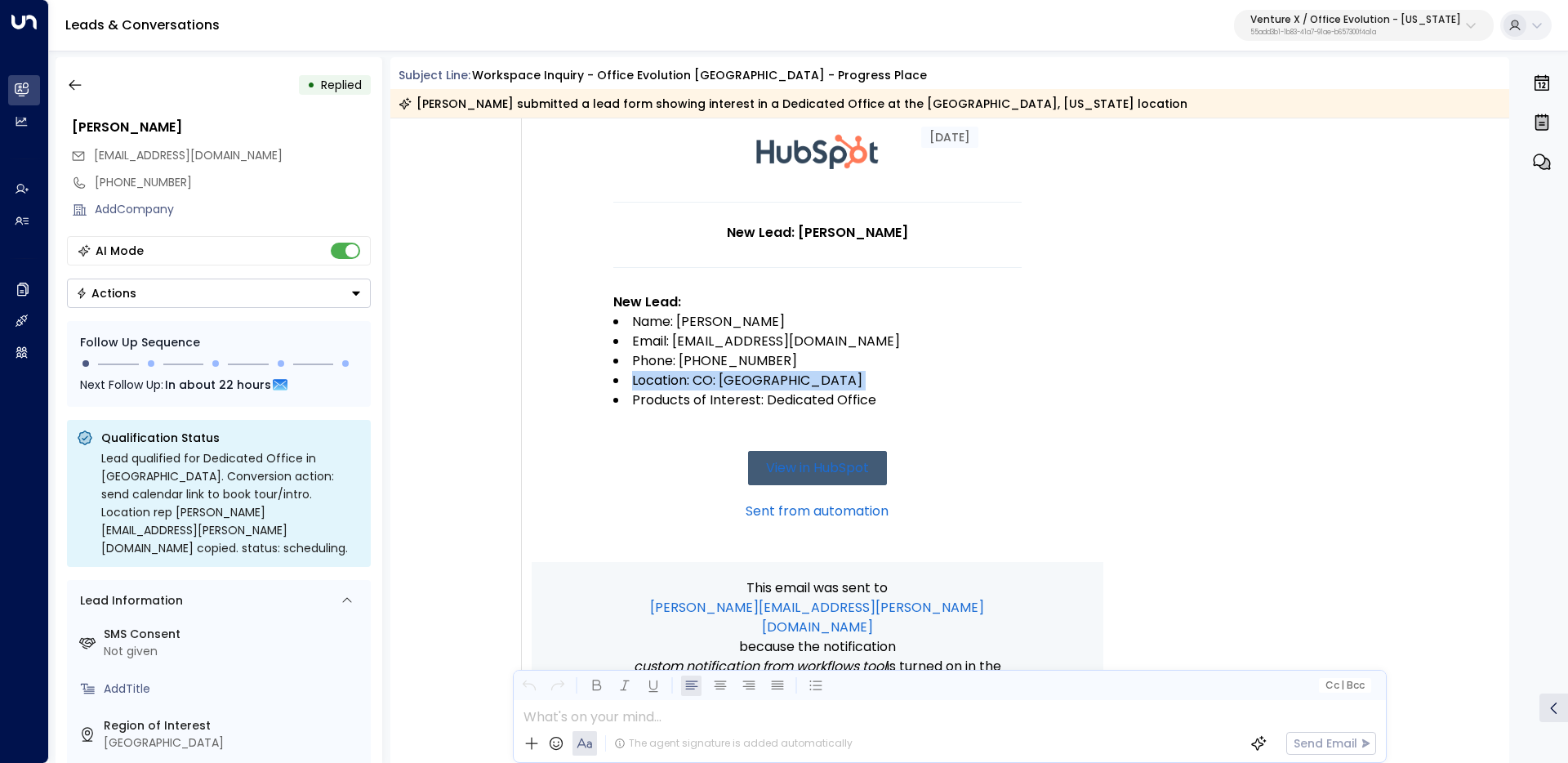
scroll to position [124, 0]
click at [696, 383] on li "Location: CO: Greenwood Village" at bounding box center [817, 378] width 408 height 20
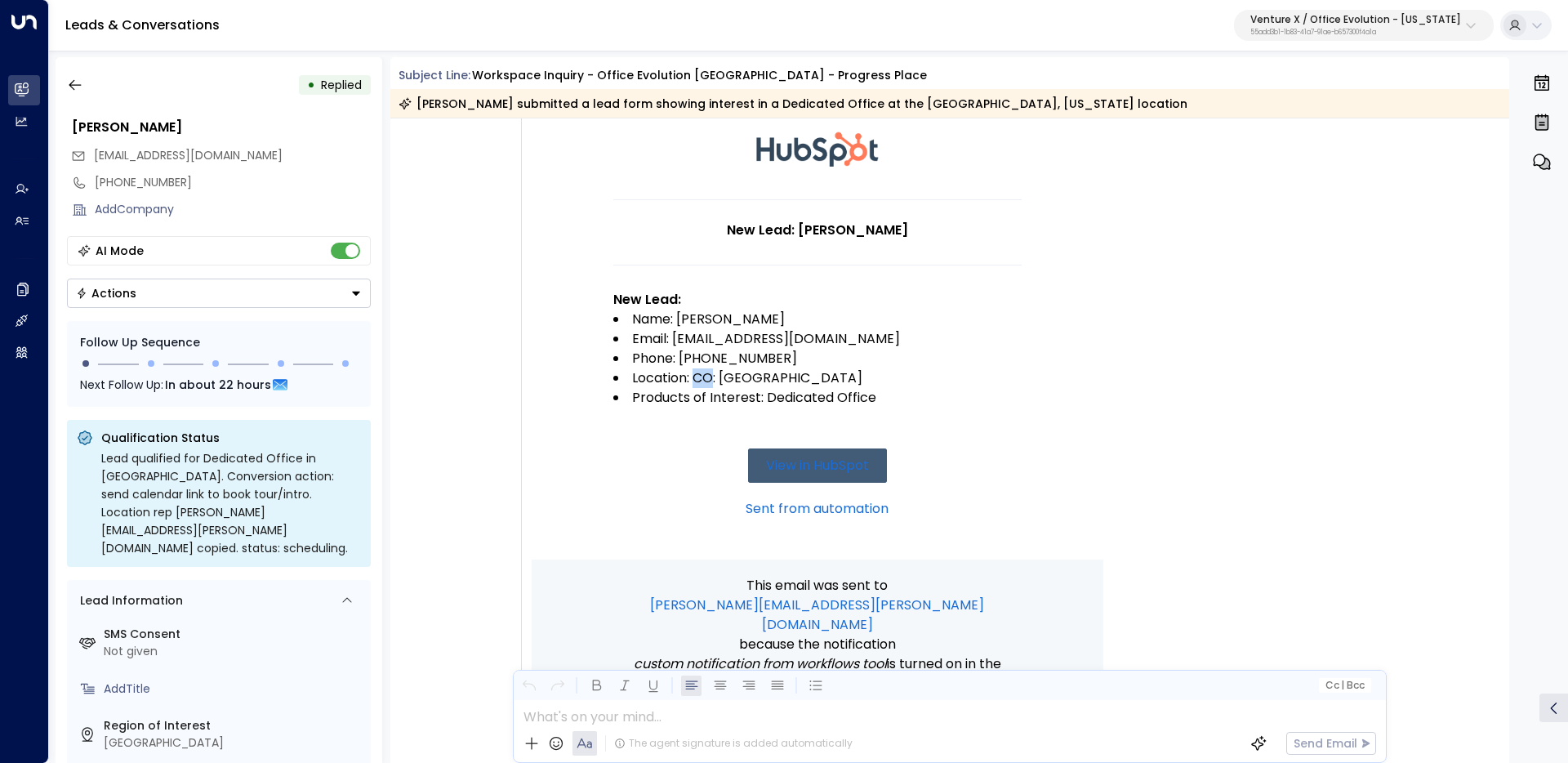
click at [696, 383] on li "Location: CO: Greenwood Village" at bounding box center [817, 378] width 408 height 20
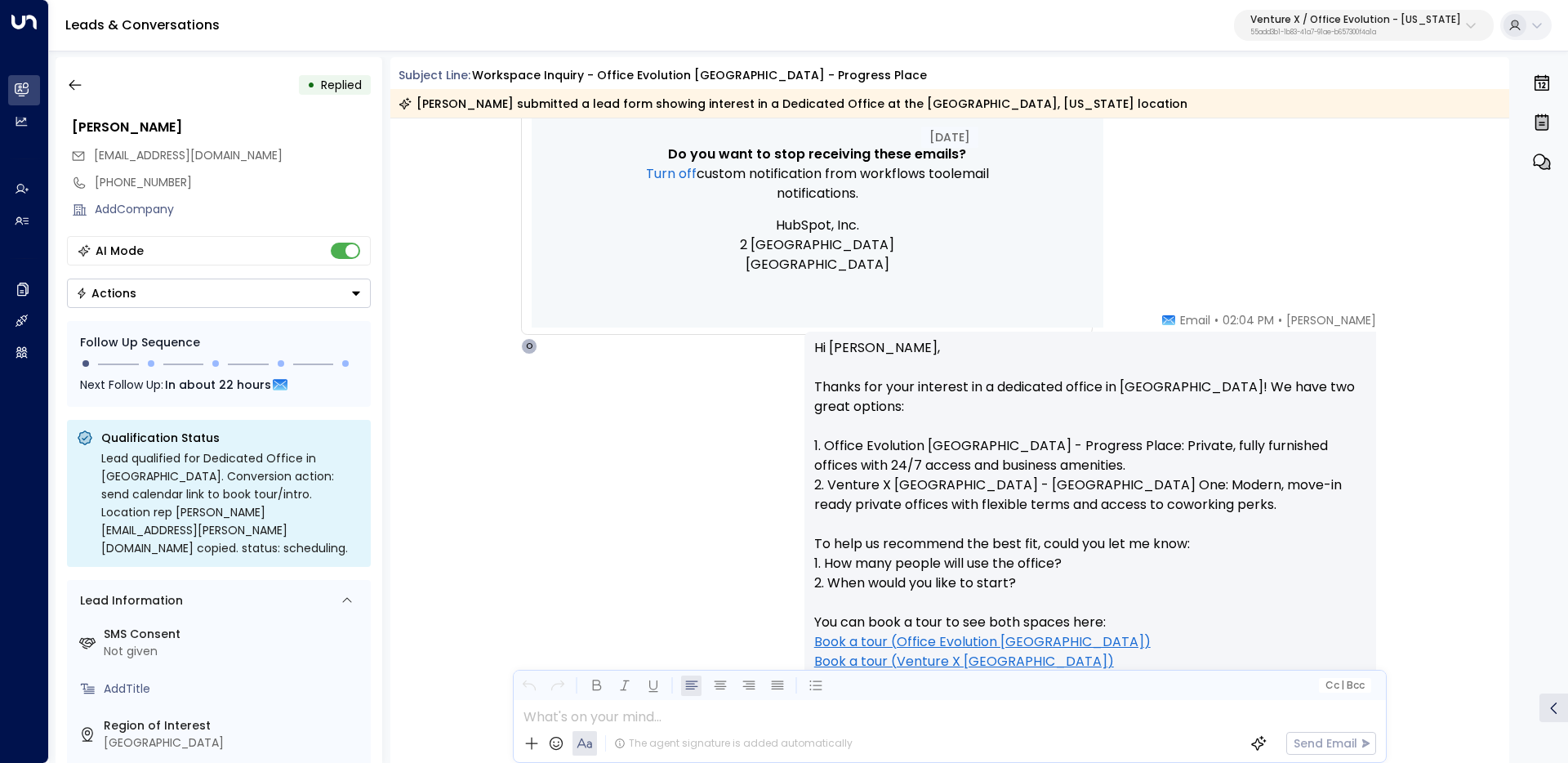
scroll to position [731, 0]
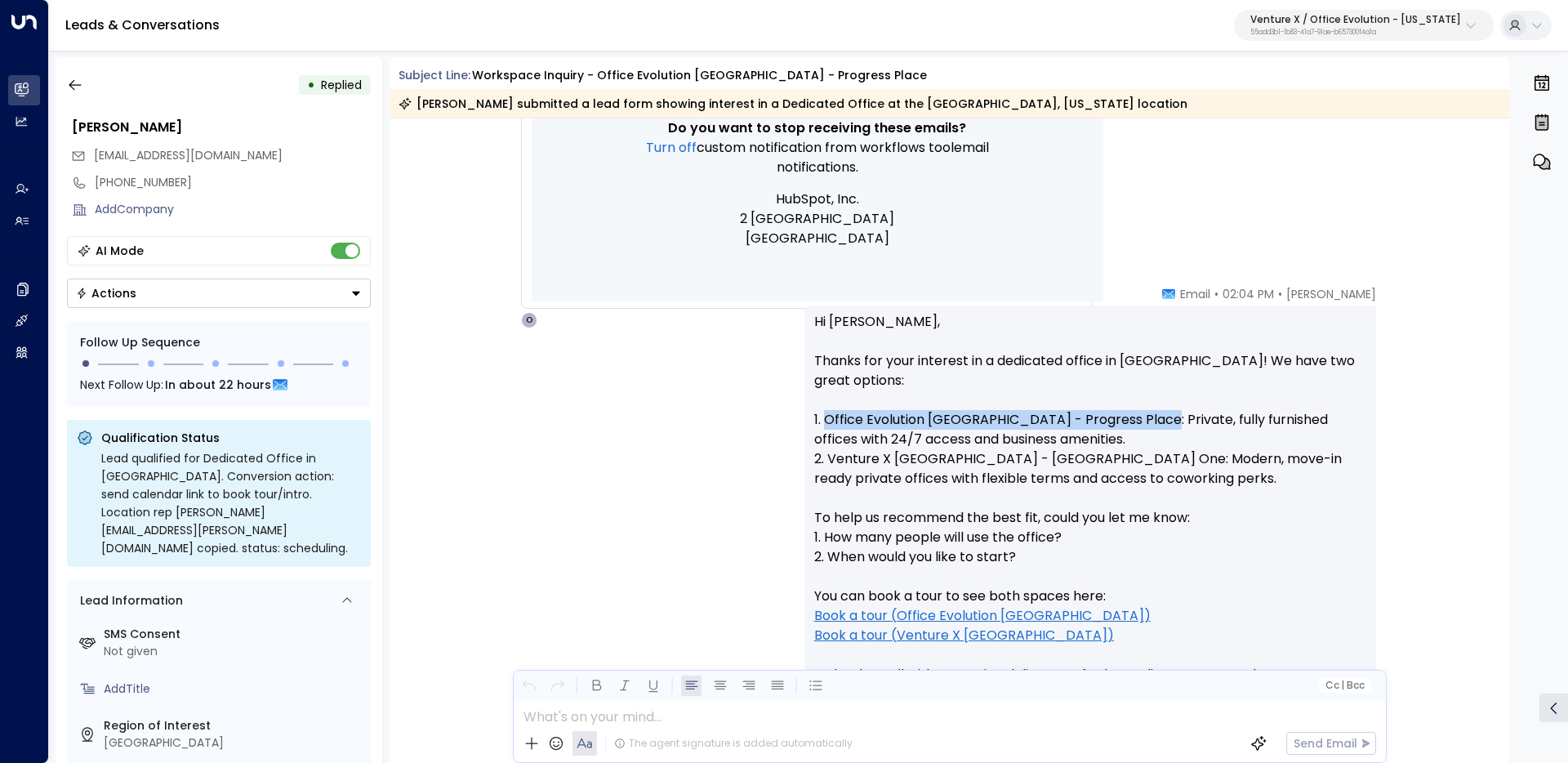
drag, startPoint x: 1159, startPoint y: 421, endPoint x: 824, endPoint y: 424, distance: 335.0
click at [824, 424] on p "Hi Zack, Thanks for your interest in a dedicated office in Greenwood Village! W…" at bounding box center [1090, 547] width 552 height 471
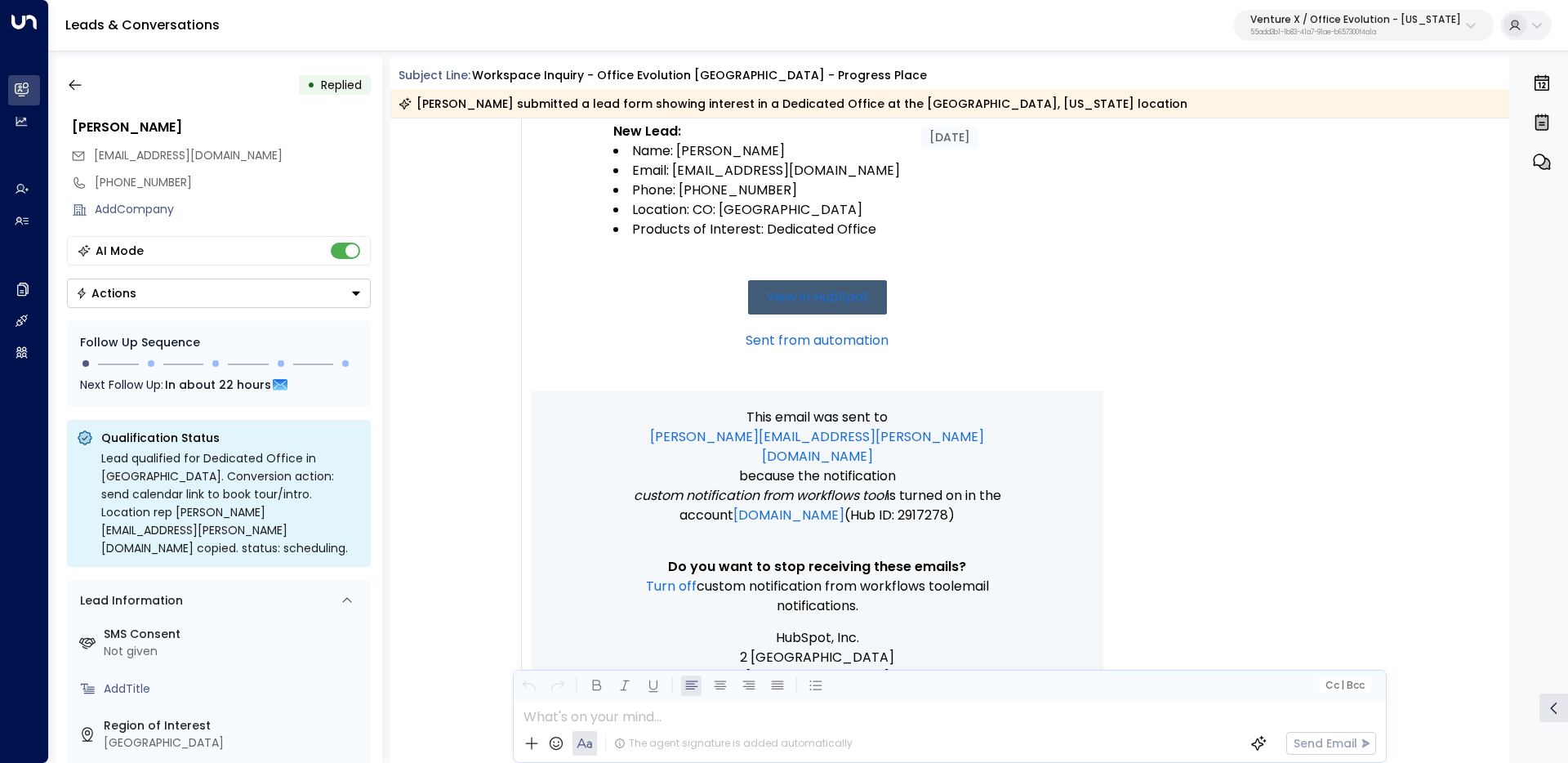
scroll to position [331, 0]
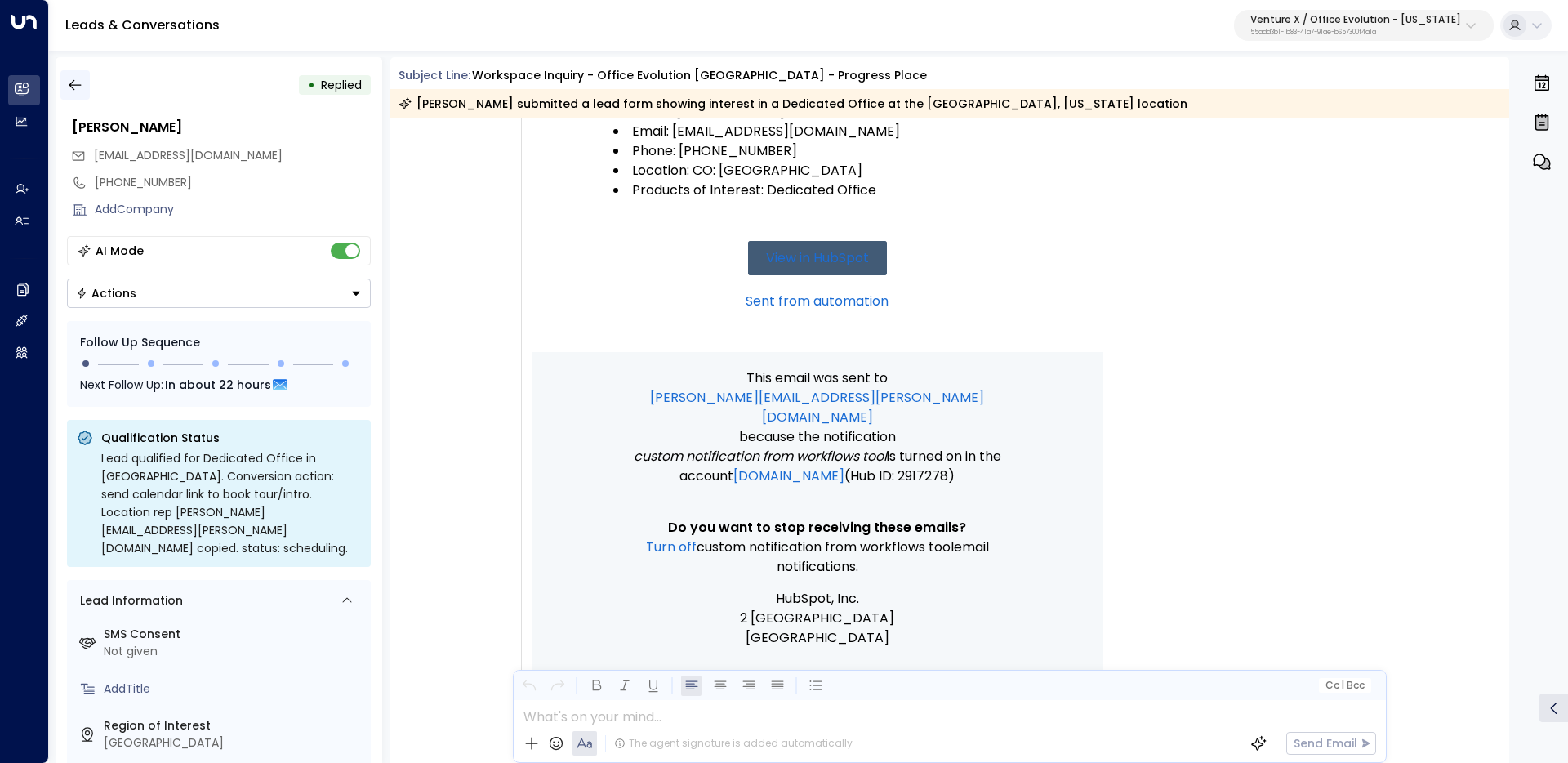
click at [69, 92] on icon "button" at bounding box center [74, 85] width 16 height 16
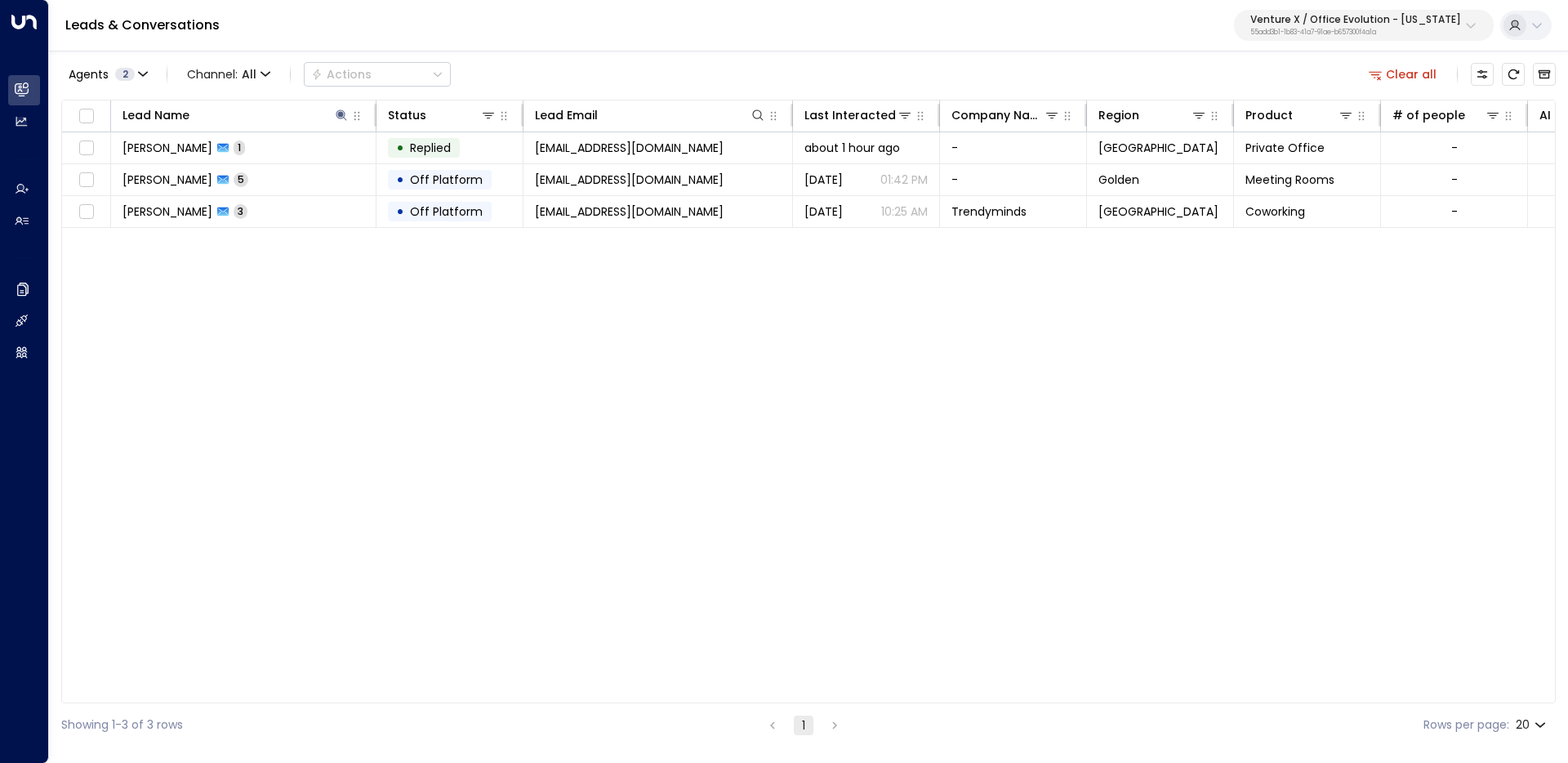
click at [1411, 80] on button "Clear all" at bounding box center [1403, 74] width 81 height 23
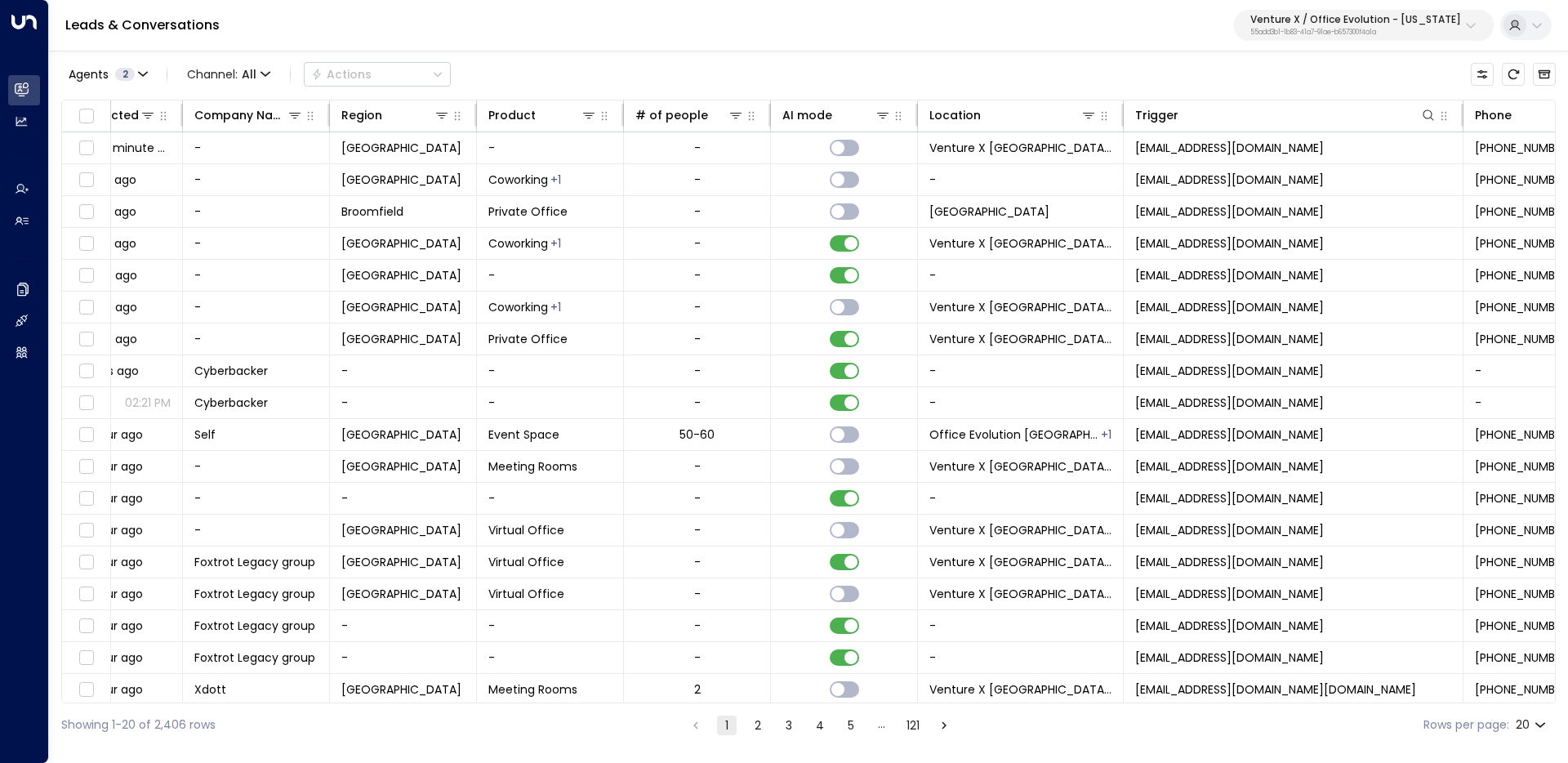
scroll to position [0, 966]
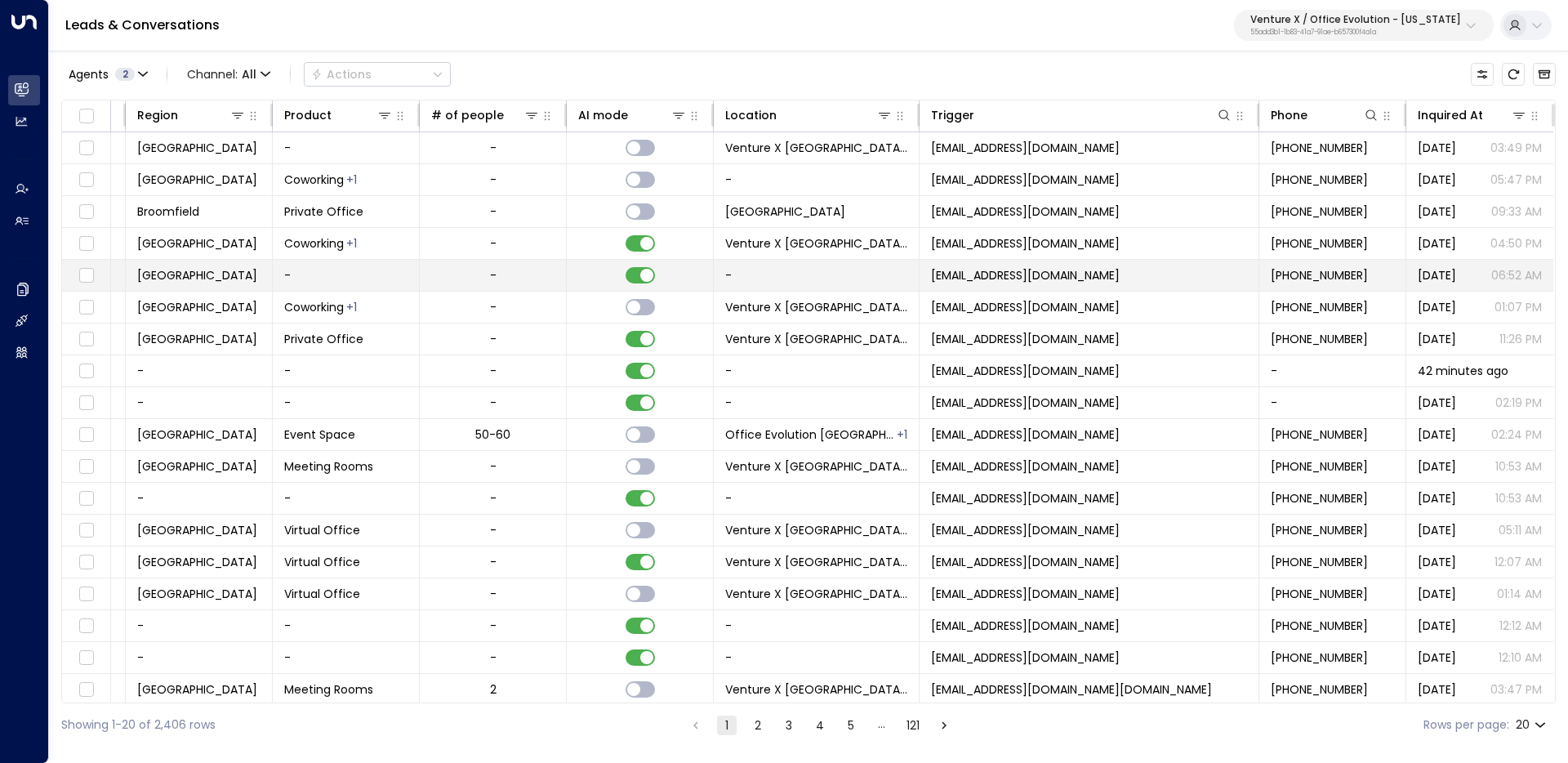
copy span "[EMAIL_ADDRESS][DOMAIN_NAME]"
drag, startPoint x: 1105, startPoint y: 277, endPoint x: 929, endPoint y: 277, distance: 176.0
click at [929, 277] on td "[EMAIL_ADDRESS][DOMAIN_NAME]" at bounding box center [1089, 275] width 340 height 31
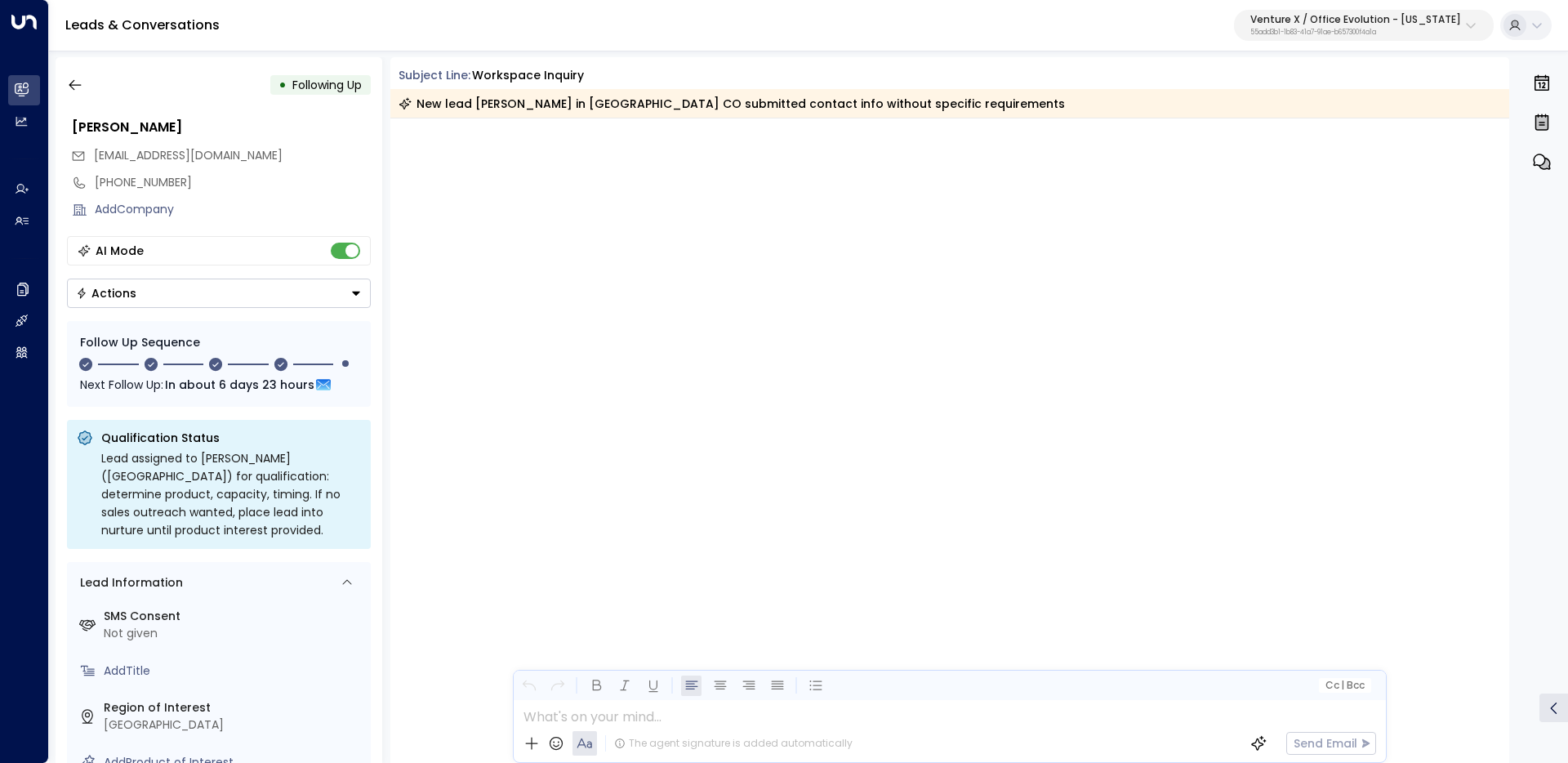
scroll to position [3279, 0]
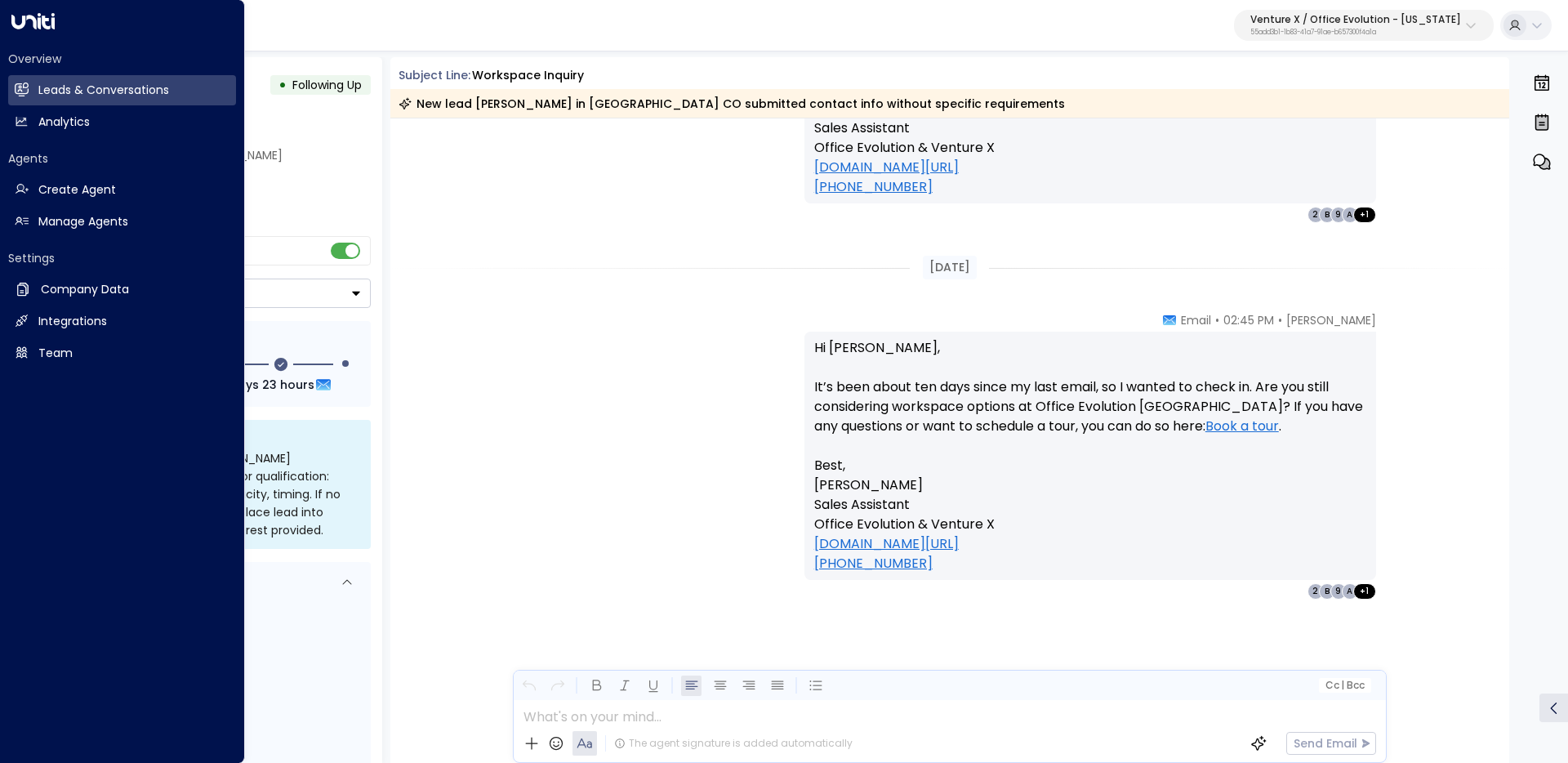
click at [8, 88] on div "Overview Leads & Conversations Leads & Conversations Analytics Analytics Agents…" at bounding box center [122, 381] width 245 height 763
click at [44, 95] on h2 "Leads & Conversations" at bounding box center [104, 90] width 131 height 17
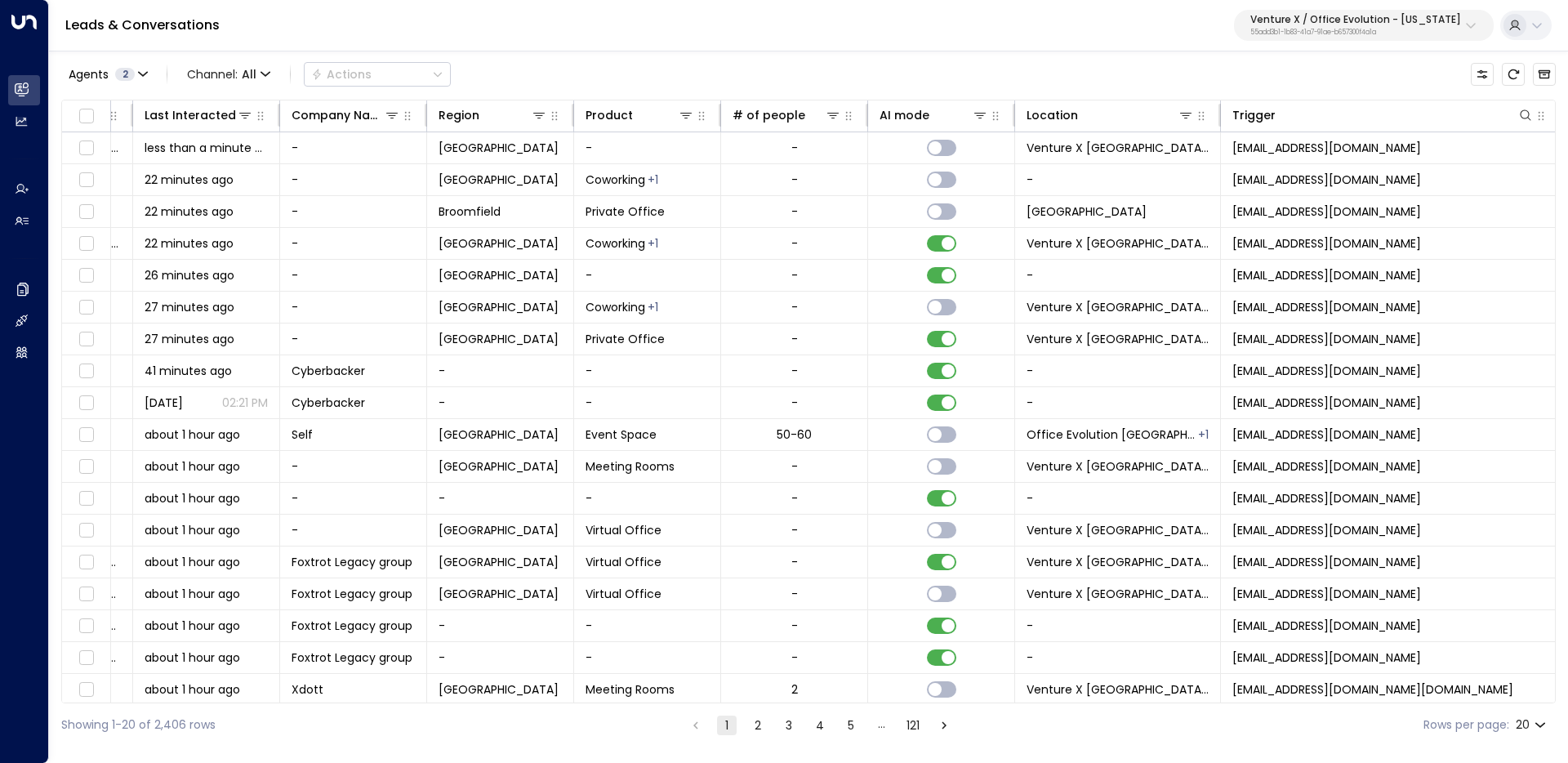
scroll to position [0, 966]
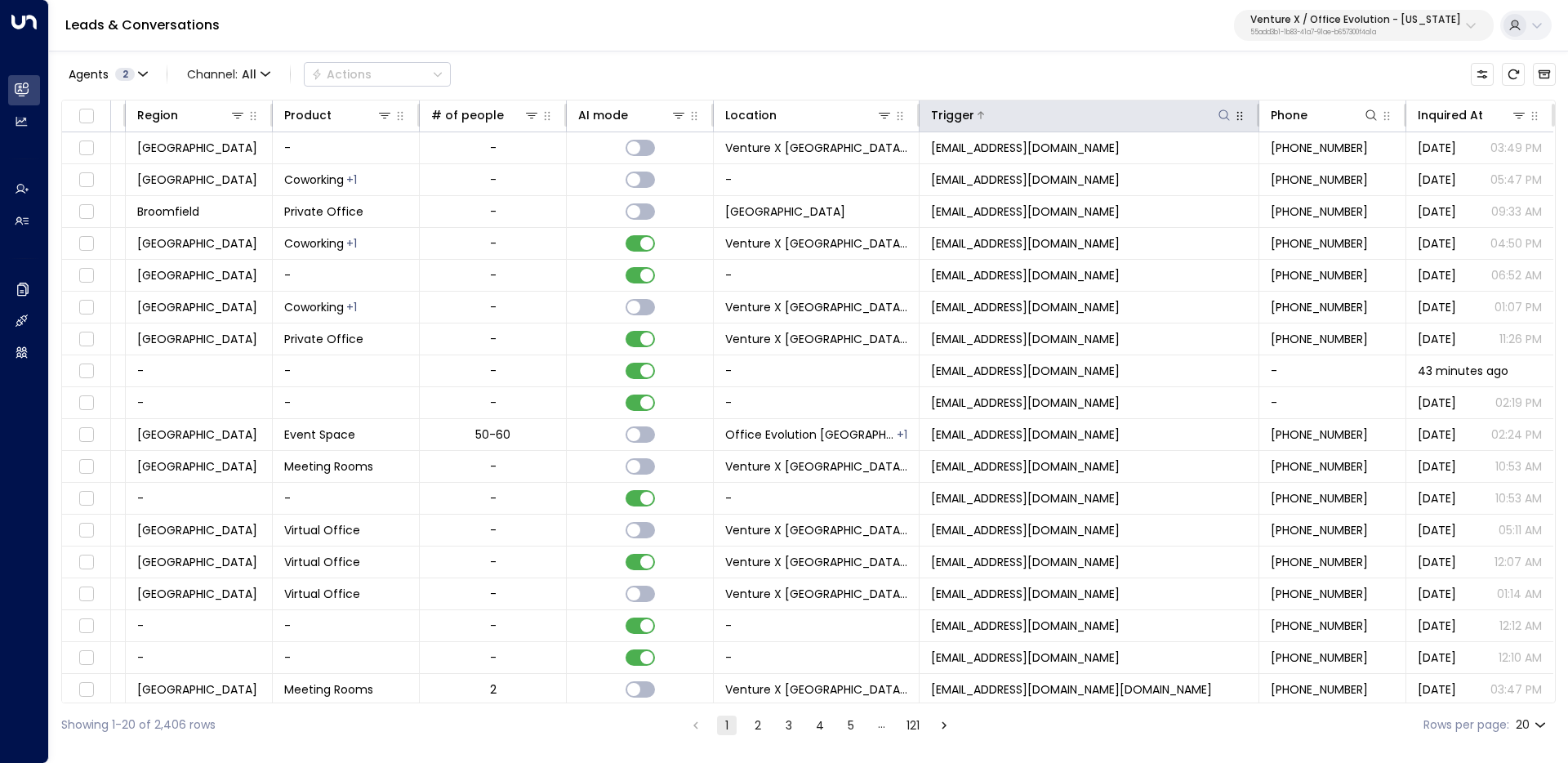
click at [1218, 116] on icon at bounding box center [1224, 115] width 13 height 13
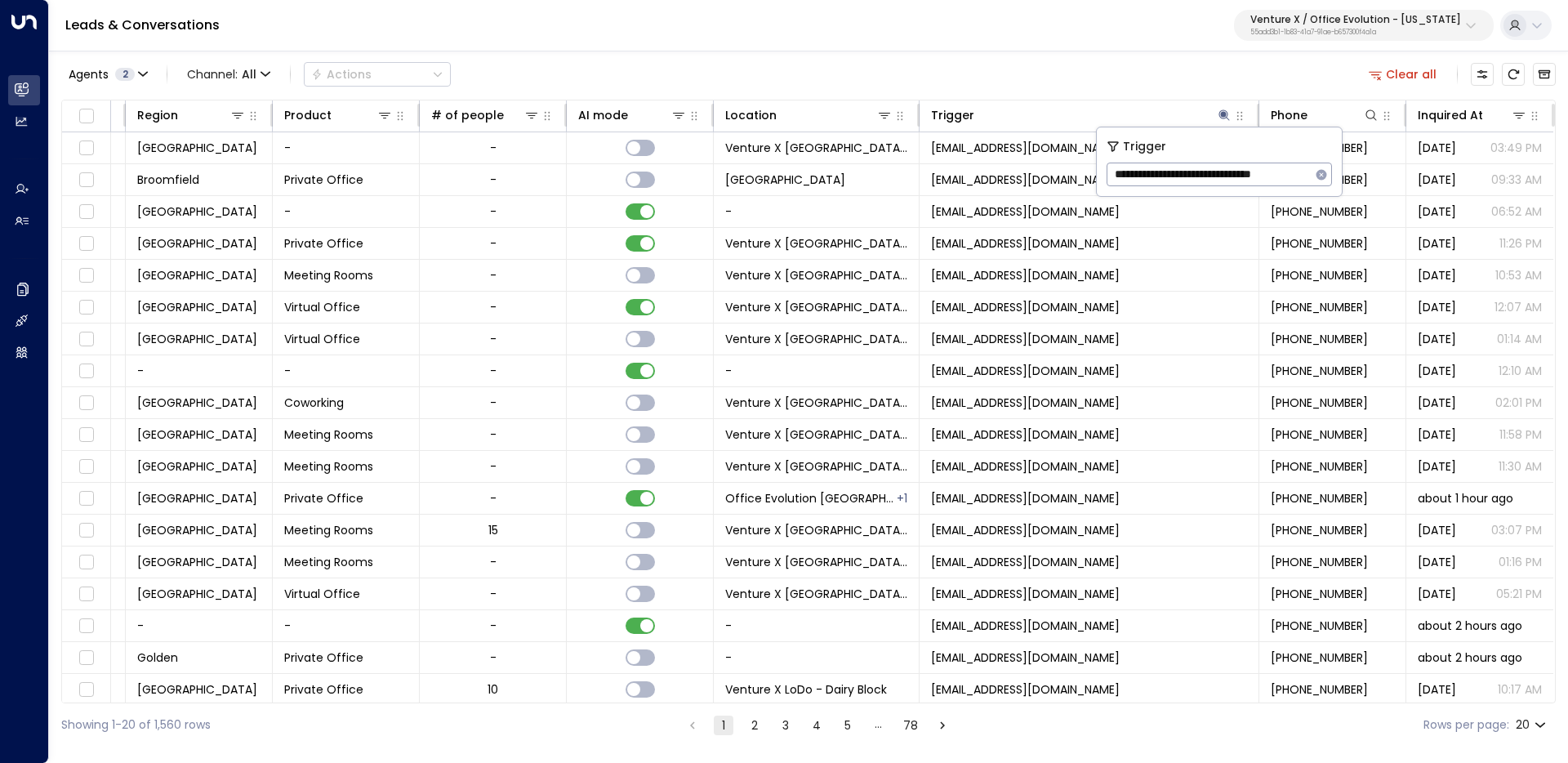
click at [1116, 179] on input "**********" at bounding box center [1209, 174] width 205 height 30
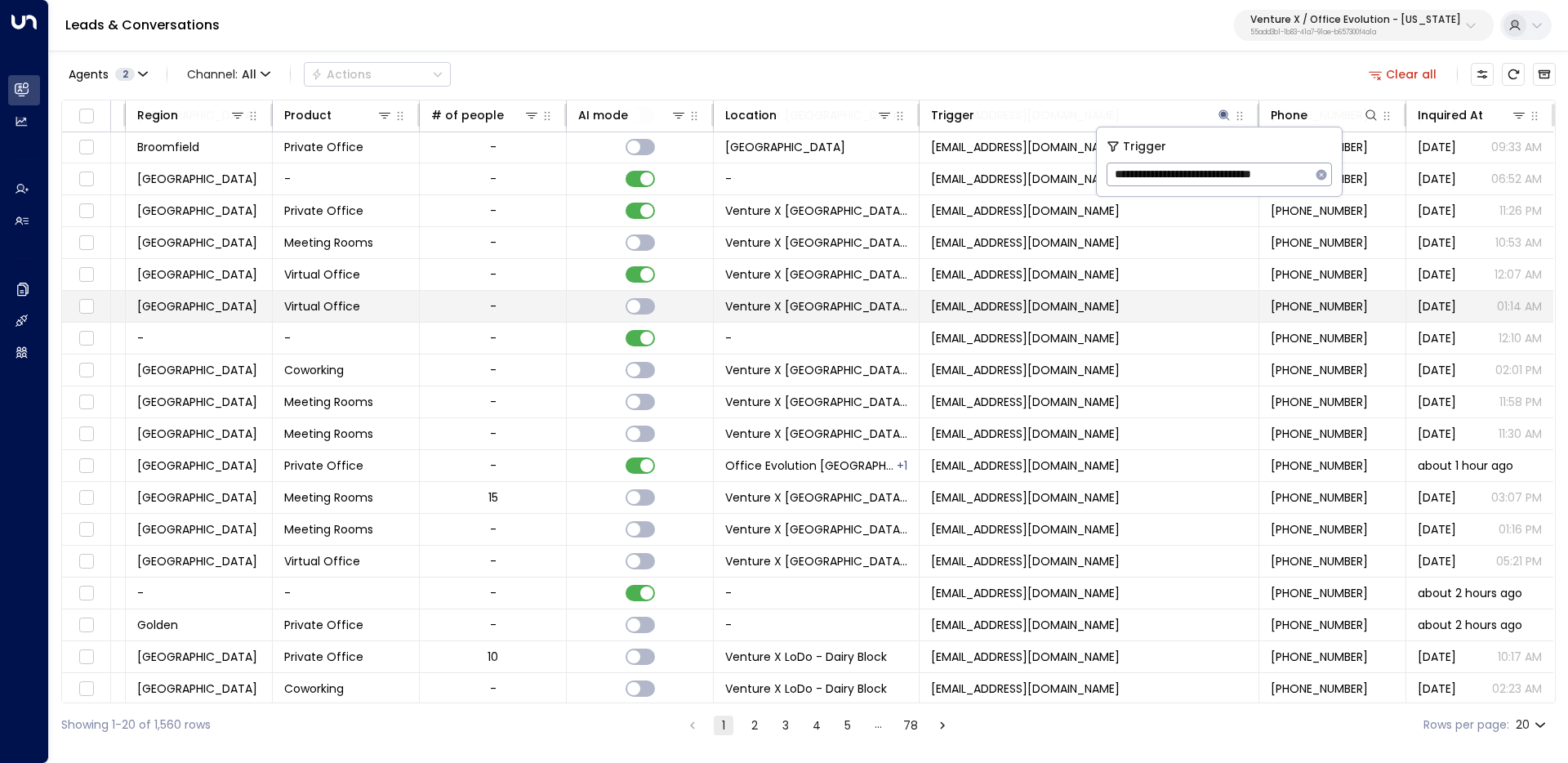
scroll to position [72, 966]
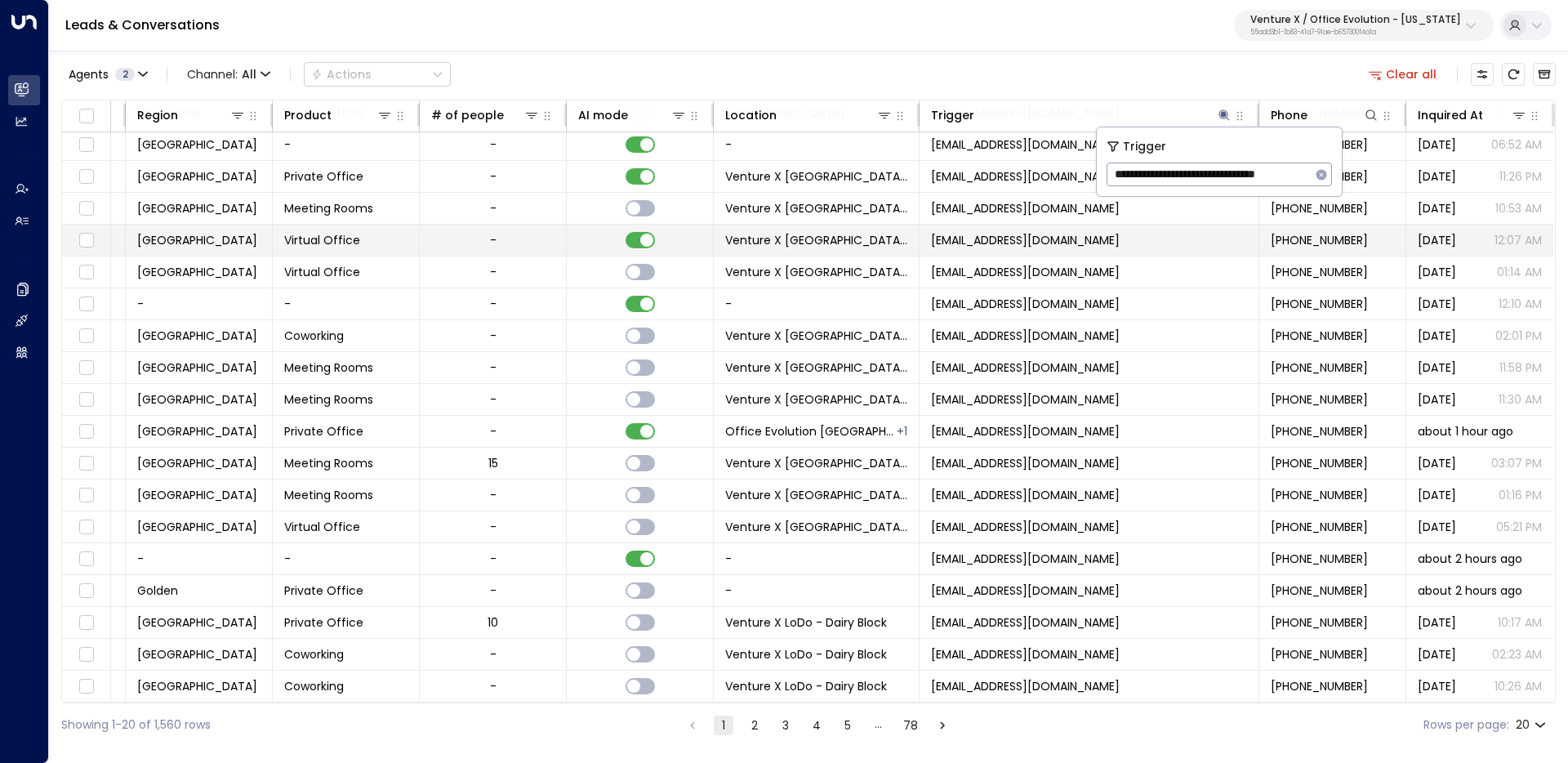
type input "**********"
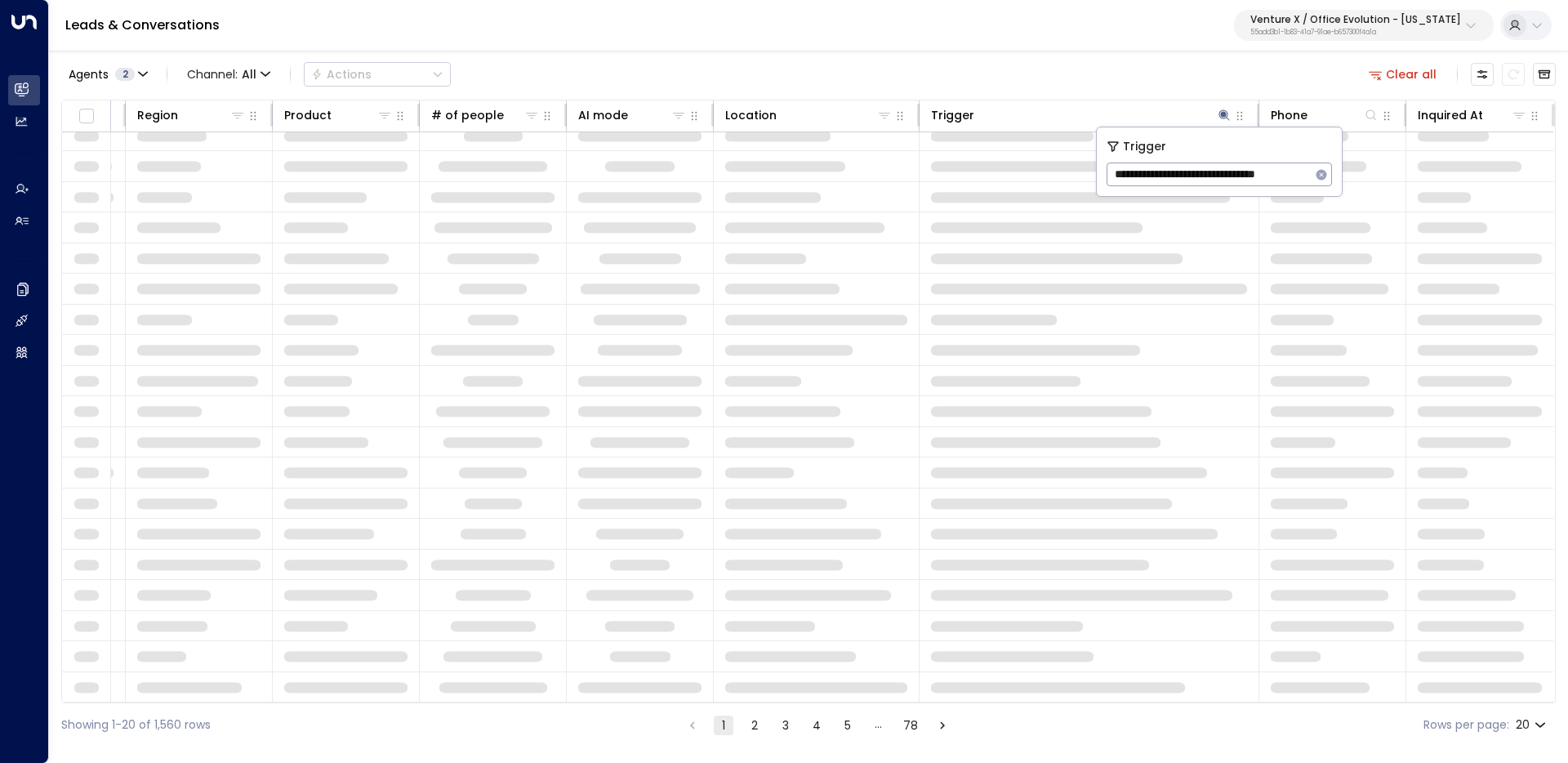
scroll to position [47, 966]
click at [1082, 62] on div "Agents 2 Channel: All Actions Clear all" at bounding box center [809, 75] width 1494 height 34
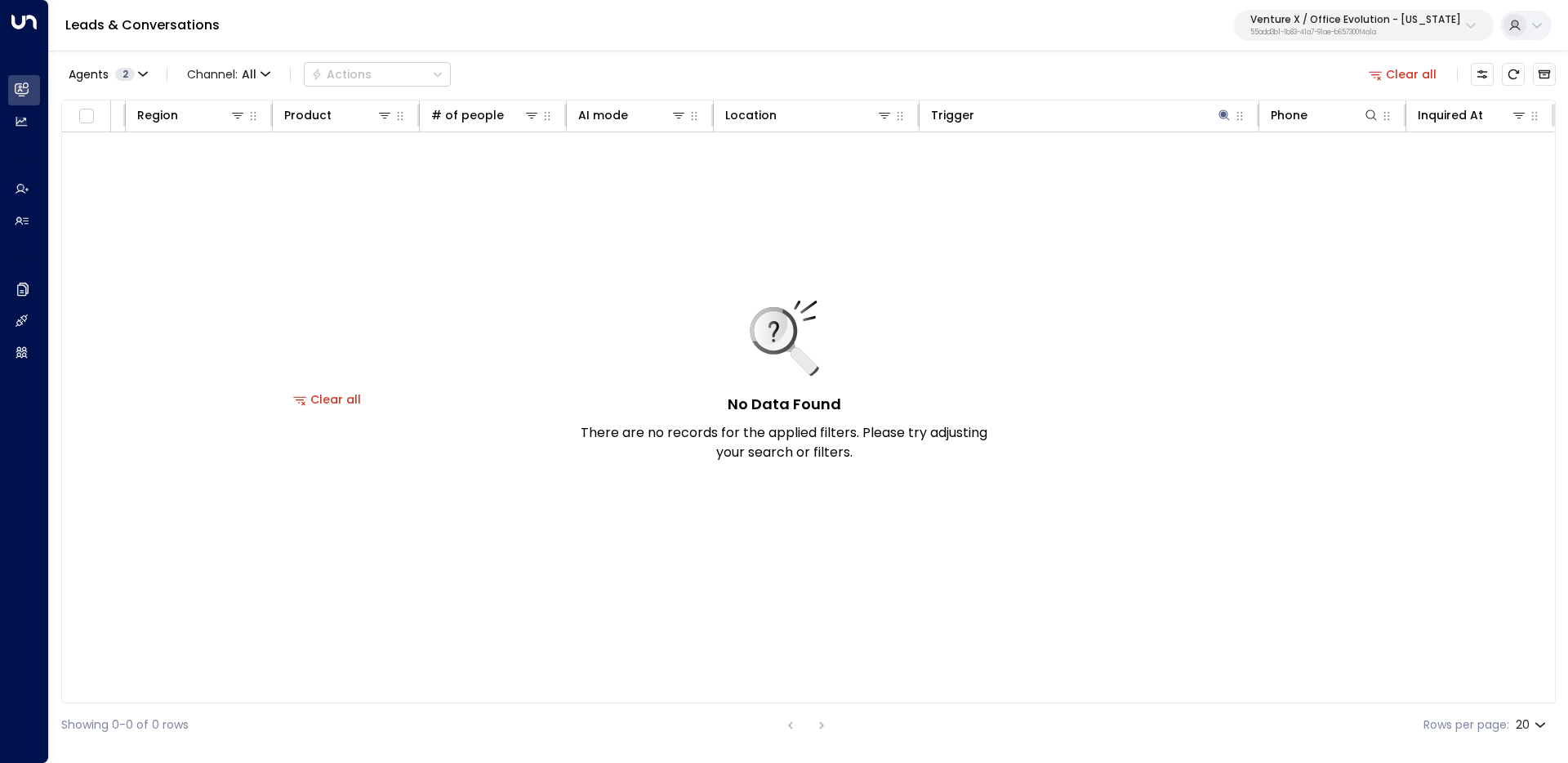
scroll to position [0, 961]
click at [1401, 67] on button "Clear all" at bounding box center [1403, 74] width 81 height 23
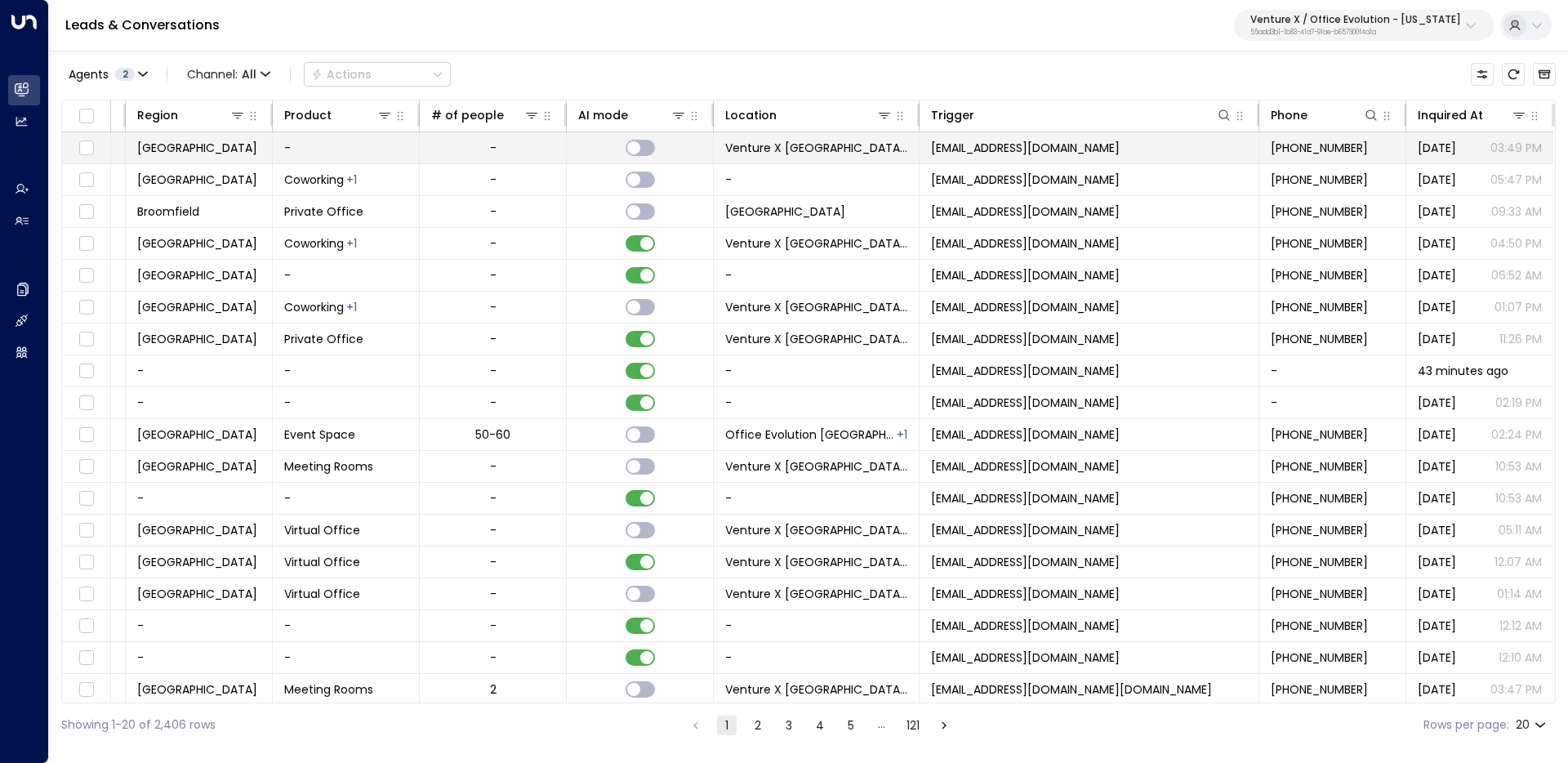
copy span "noreply@notifications.hubspot.com"
drag, startPoint x: 1161, startPoint y: 147, endPoint x: 933, endPoint y: 145, distance: 228.0
click at [933, 145] on td "noreply@notifications.hubspot.com" at bounding box center [1089, 148] width 340 height 31
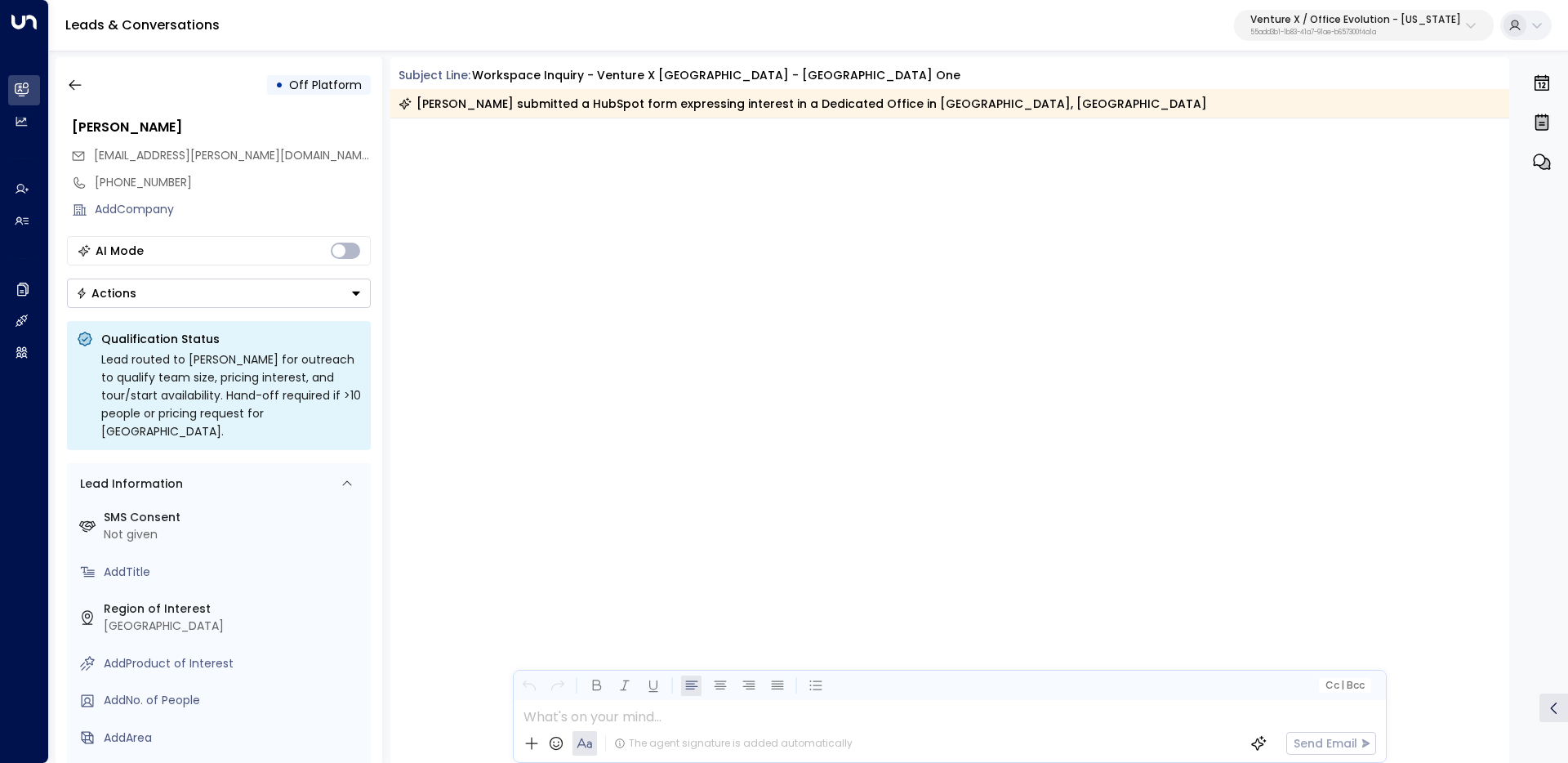
scroll to position [3132, 0]
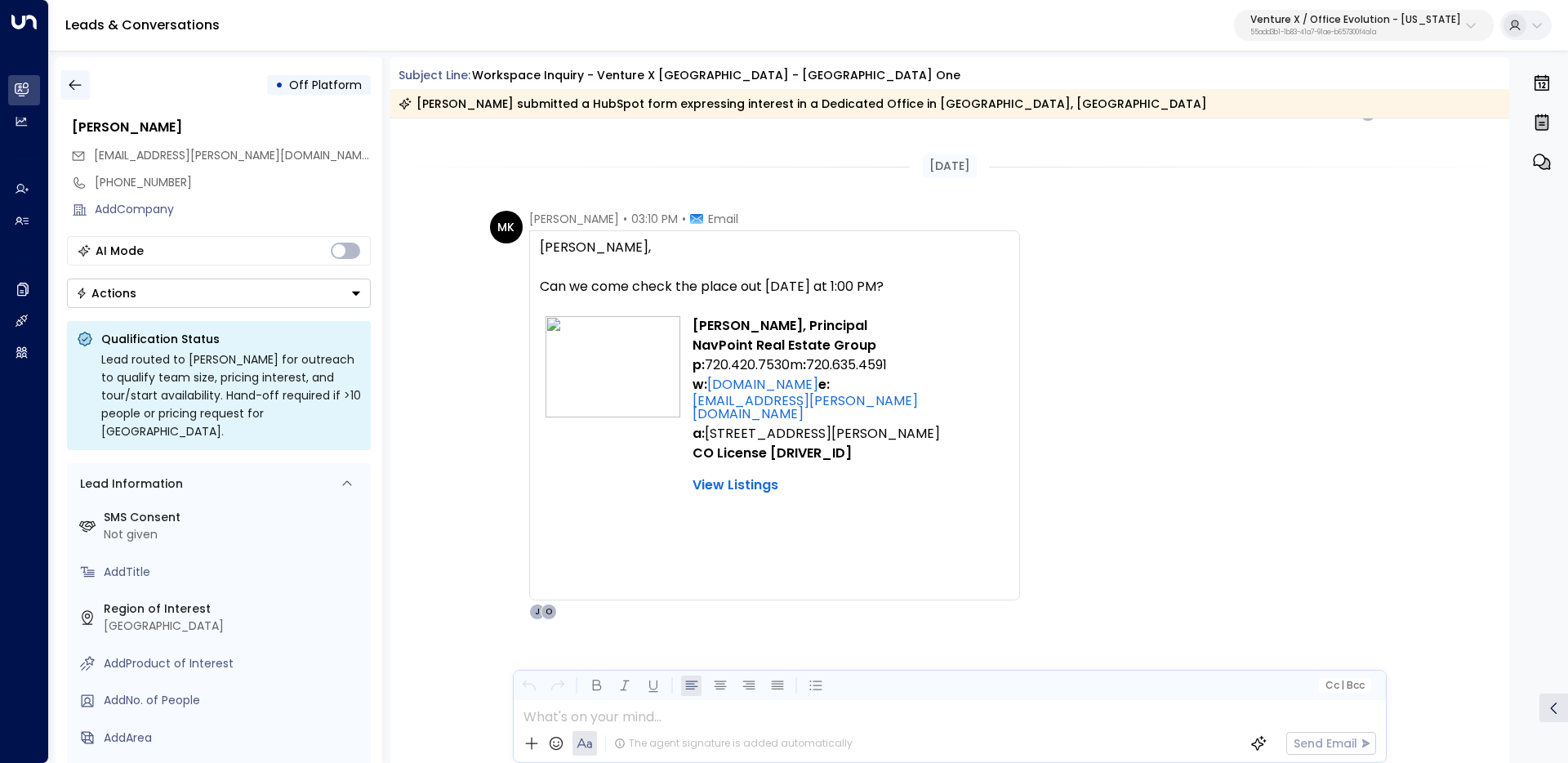
click at [61, 82] on button "button" at bounding box center [75, 85] width 29 height 29
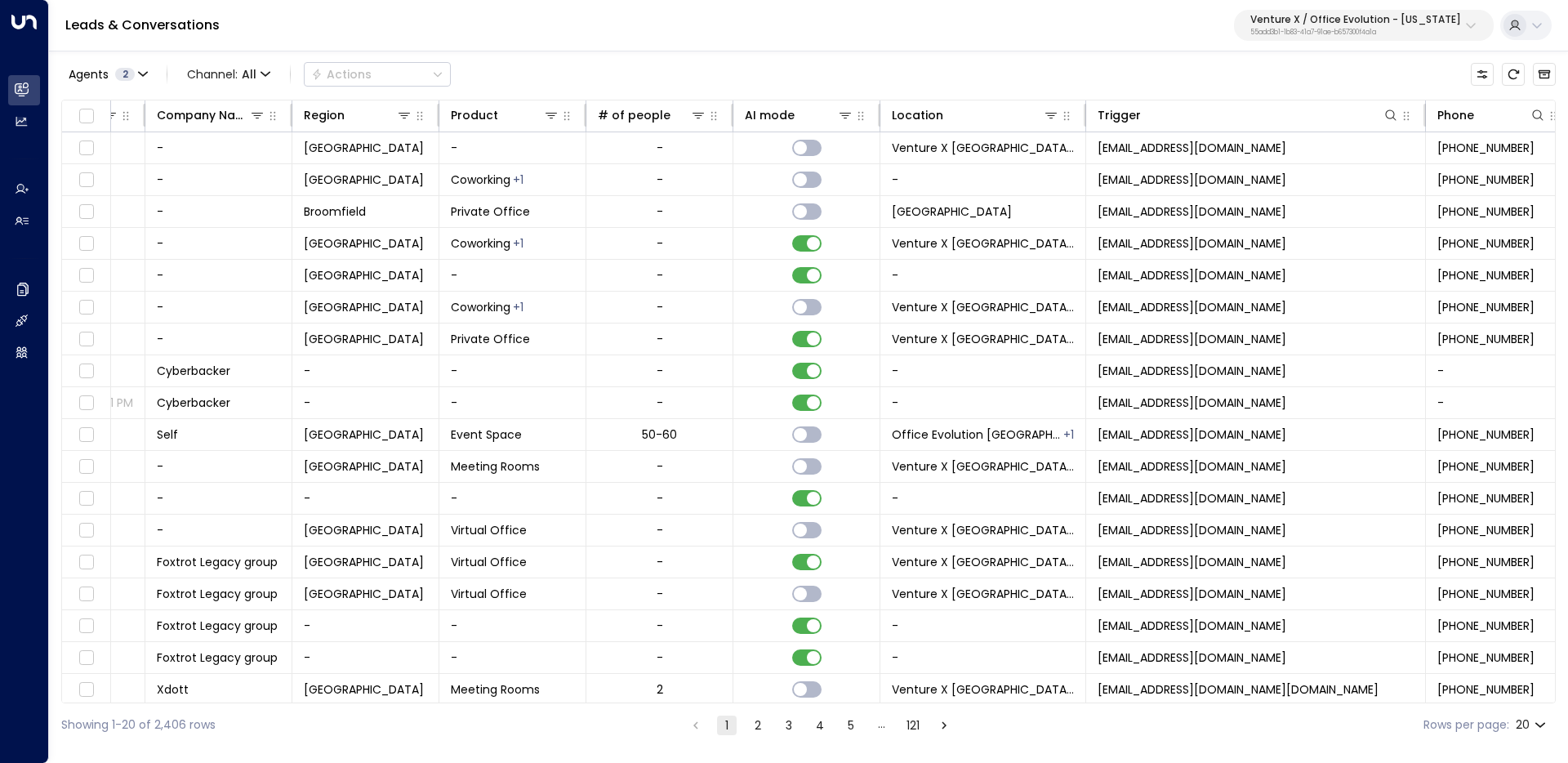
scroll to position [0, 903]
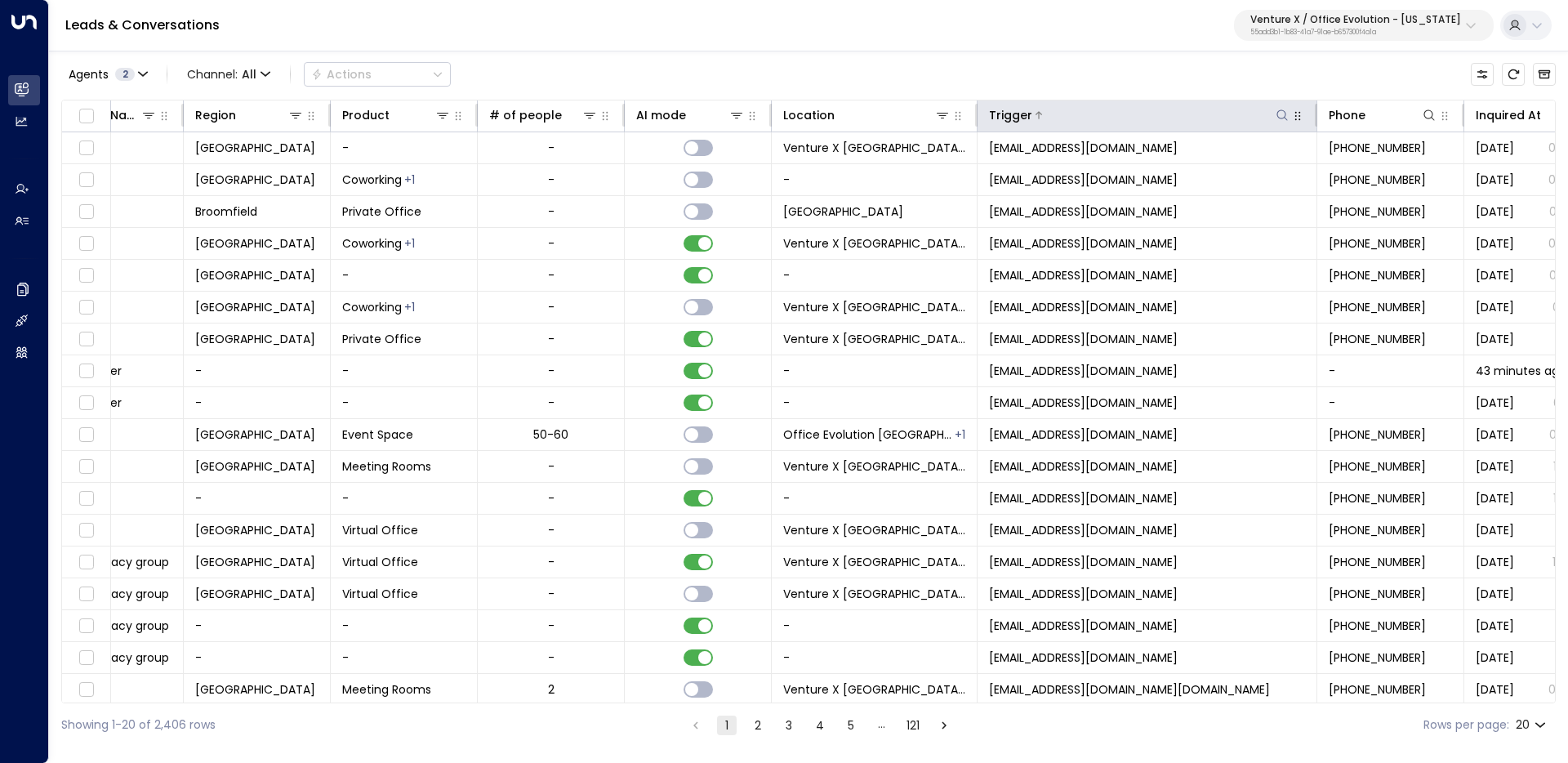
click at [1280, 116] on icon at bounding box center [1281, 115] width 13 height 13
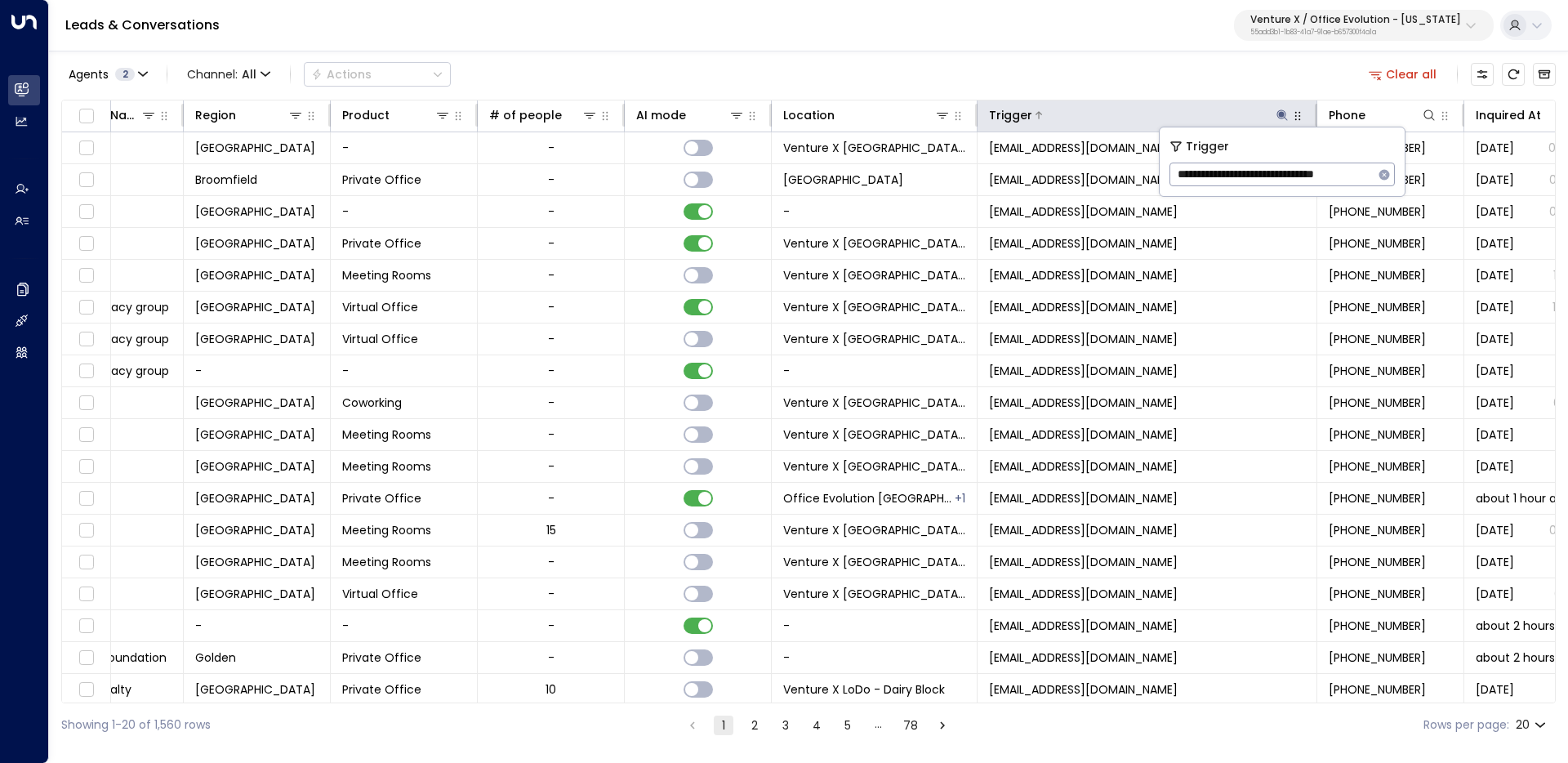
type input "**********"
click at [1113, 75] on div "Agents 2 Channel: All Actions Clear all" at bounding box center [809, 75] width 1494 height 34
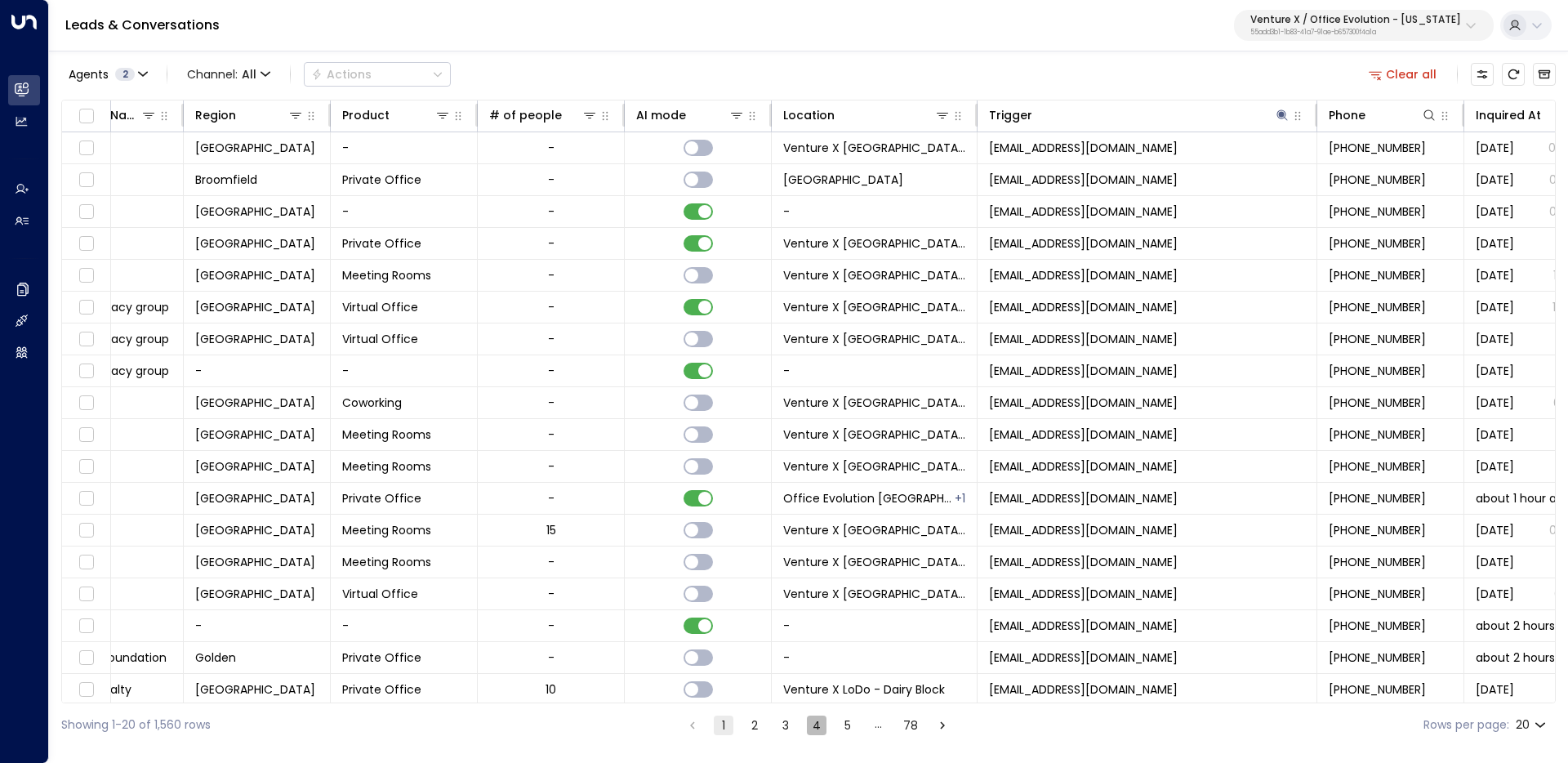
click at [812, 728] on button "4" at bounding box center [817, 725] width 20 height 20
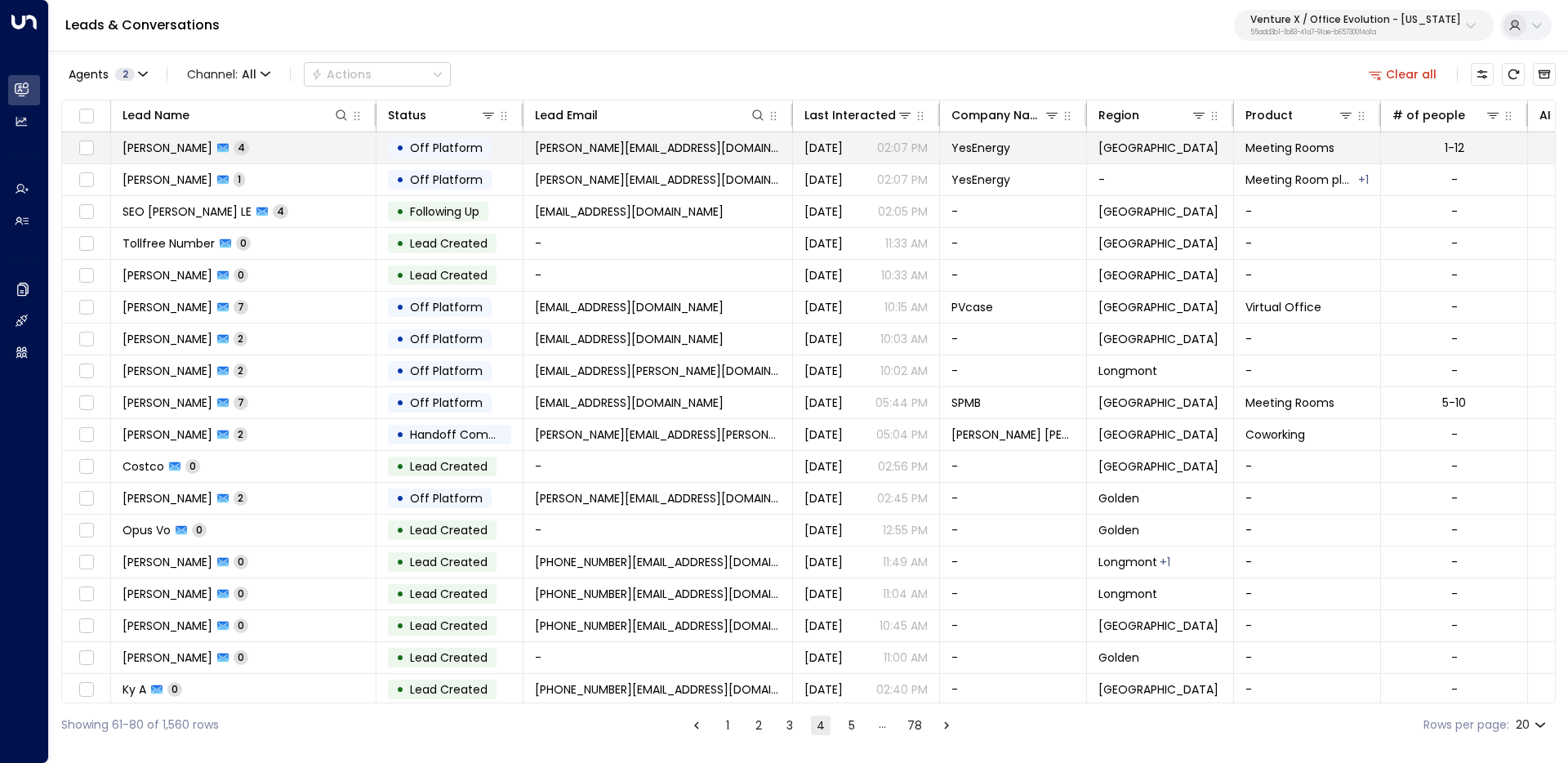
click at [333, 149] on td "Sharon Posner 4" at bounding box center [244, 148] width 265 height 31
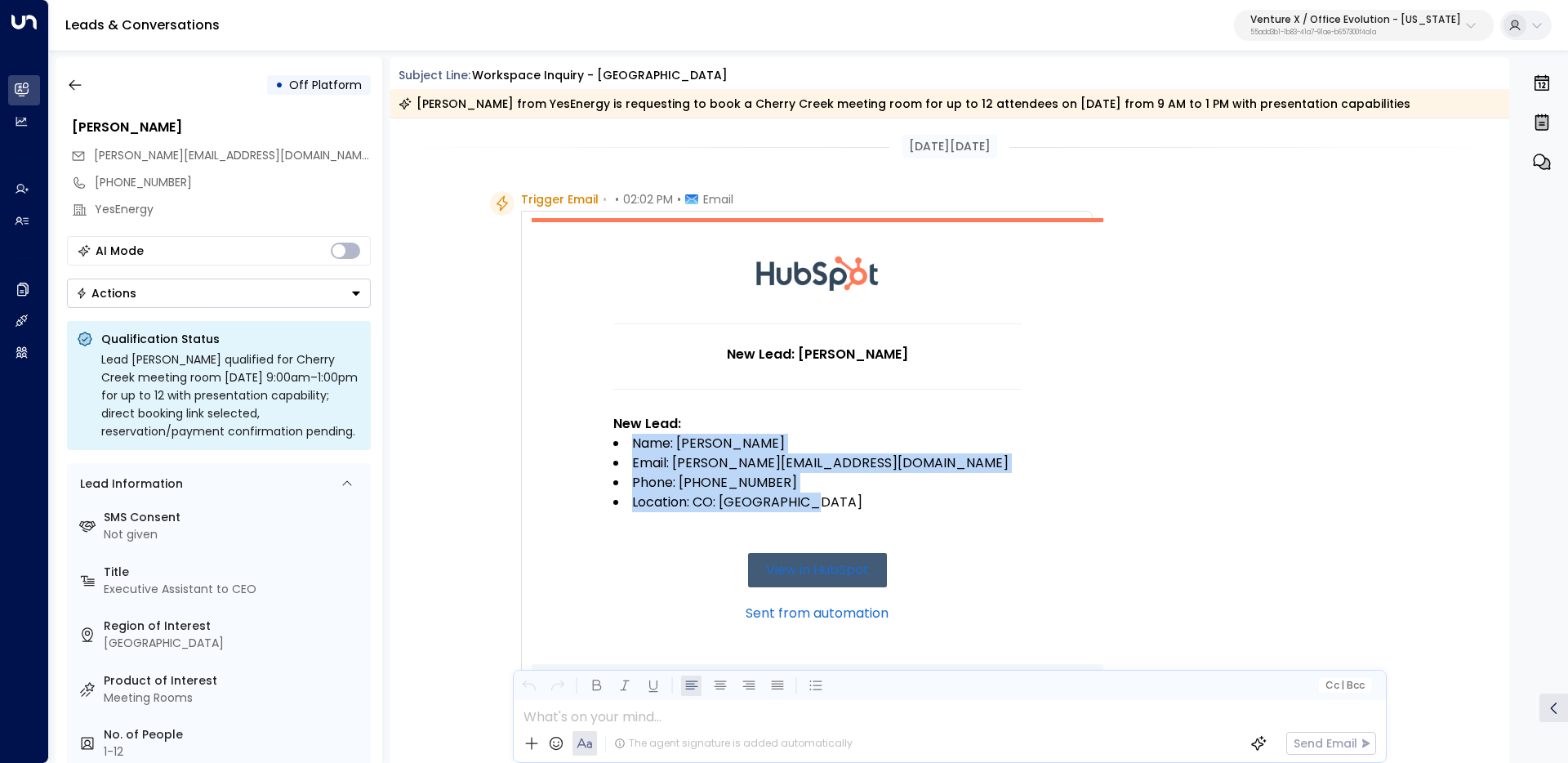
drag, startPoint x: 834, startPoint y: 511, endPoint x: 615, endPoint y: 452, distance: 226.8
click at [615, 452] on td "New Lead: Sharon Posner New Lead: Name: Sharon Posner Email: sharon@yesenergy.c…" at bounding box center [817, 494] width 408 height 341
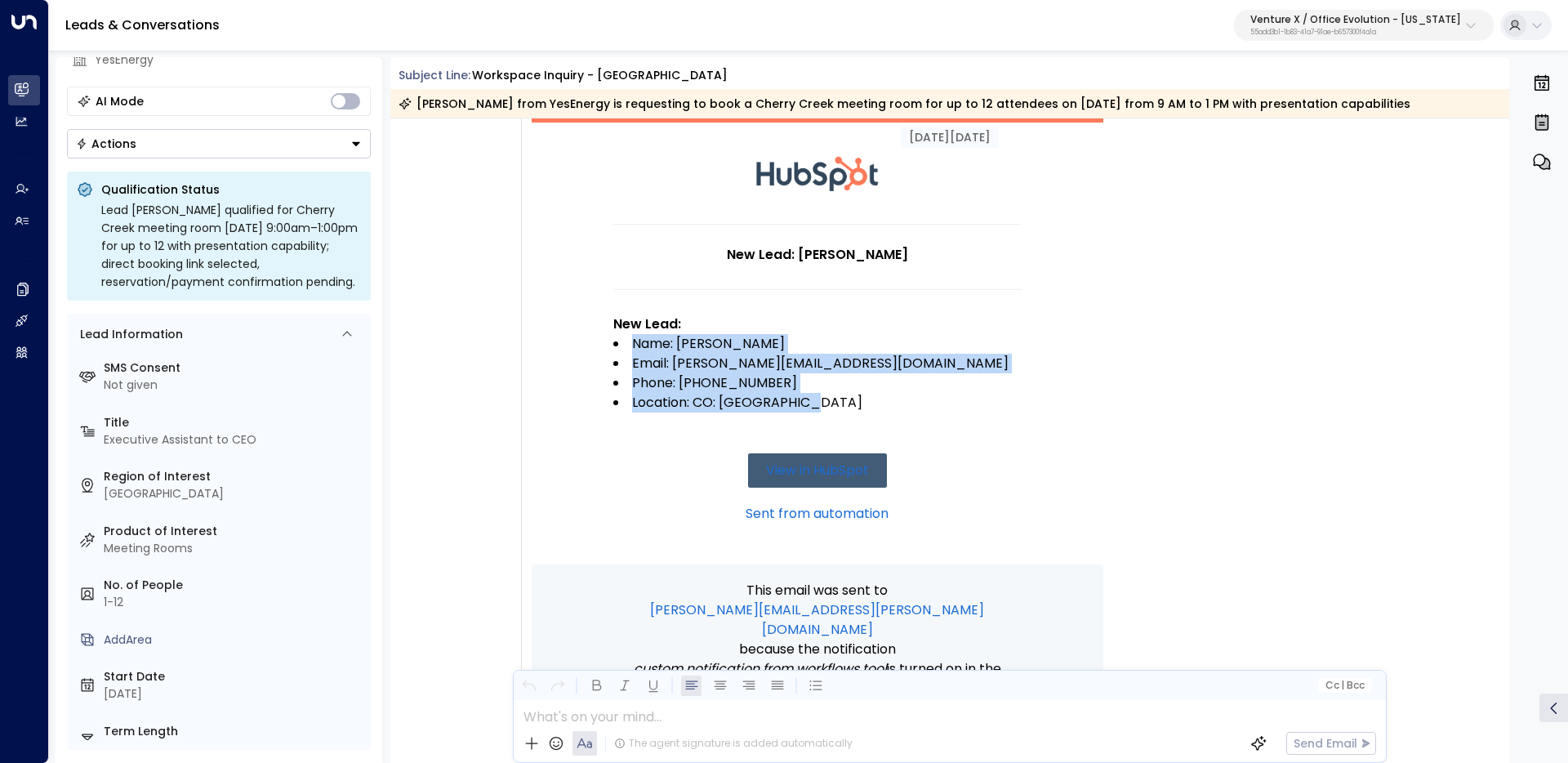
scroll to position [111, 0]
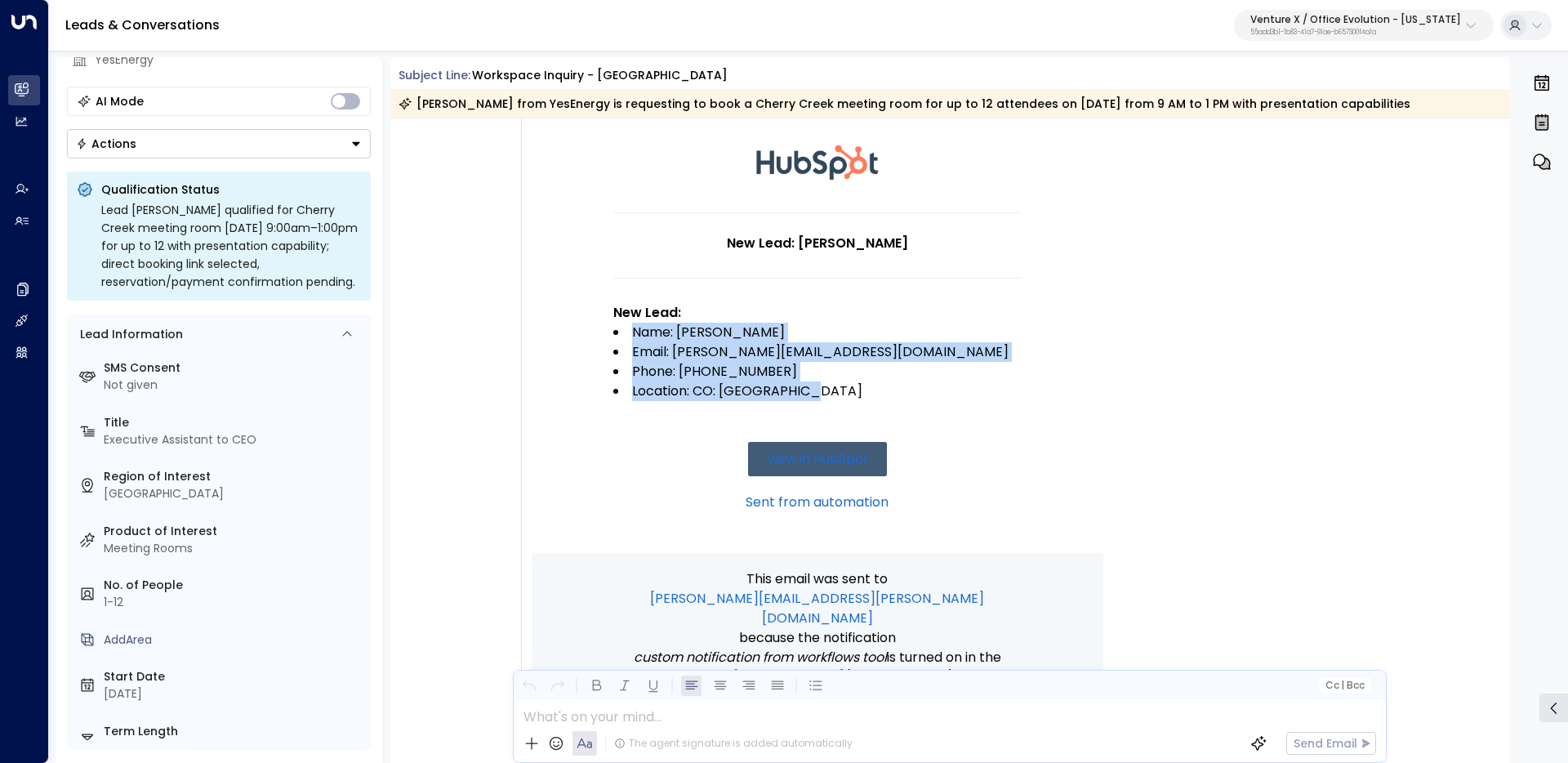
click at [632, 396] on li "Location: CO: Cherry Creek" at bounding box center [817, 391] width 408 height 20
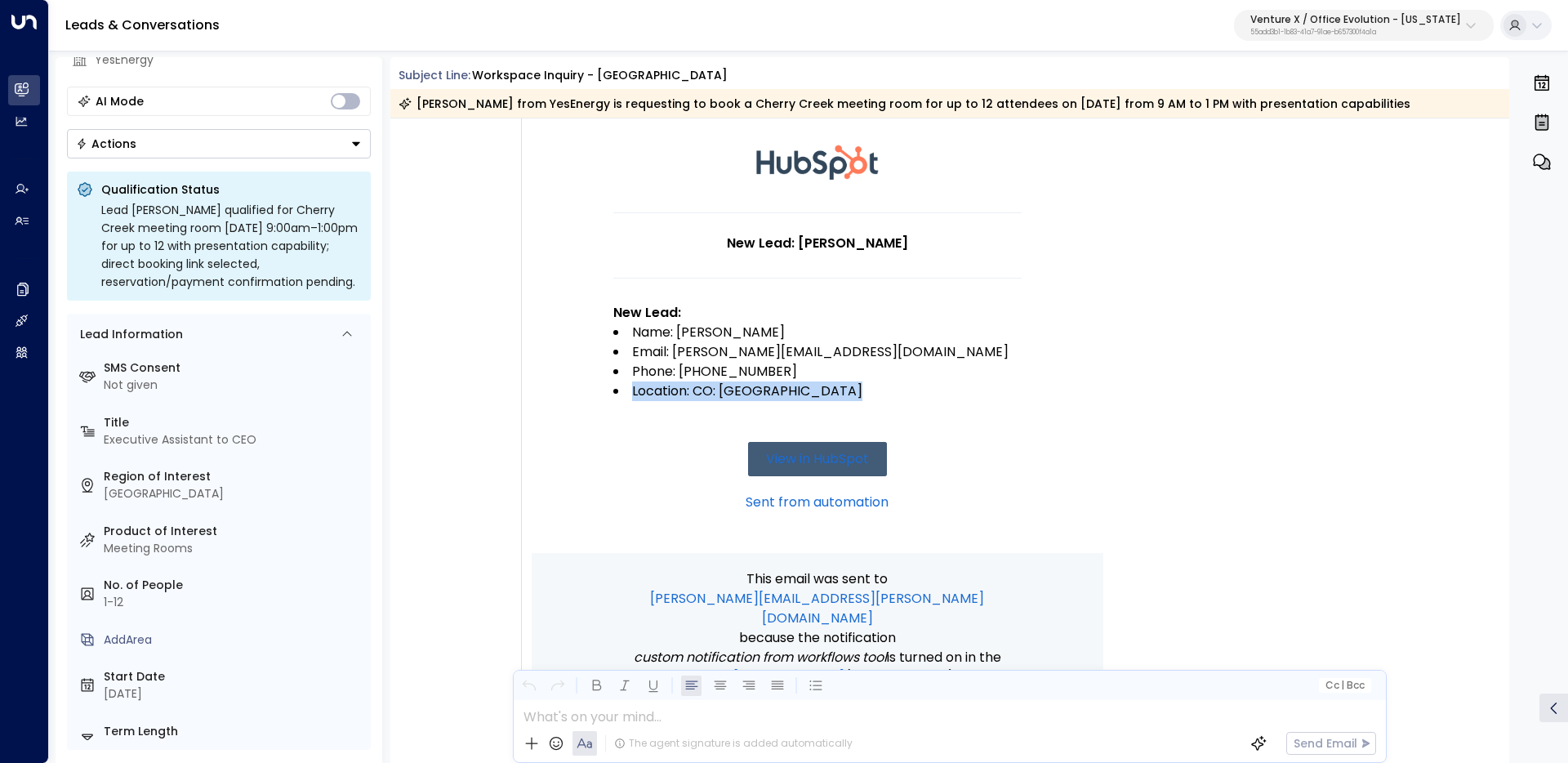
drag, startPoint x: 621, startPoint y: 392, endPoint x: 840, endPoint y: 406, distance: 219.4
click at [840, 406] on td "New Lead: Sharon Posner New Lead: Name: Sharon Posner Email: sharon@yesenergy.c…" at bounding box center [817, 383] width 408 height 341
click at [633, 399] on li "Location: CO: Cherry Creek" at bounding box center [817, 391] width 408 height 20
click at [644, 396] on li "Location: CO: Cherry Creek" at bounding box center [817, 391] width 408 height 20
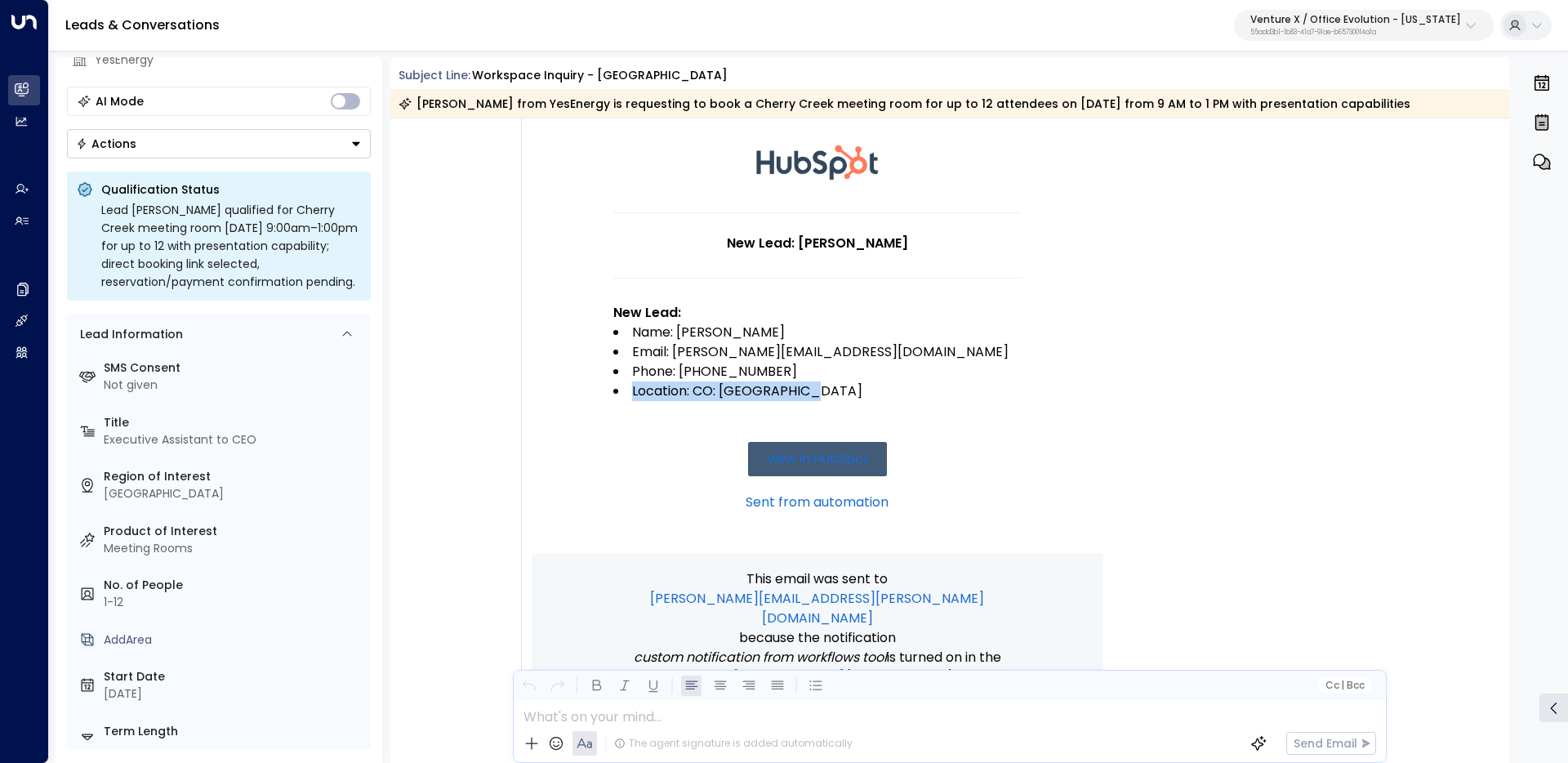
drag, startPoint x: 865, startPoint y: 386, endPoint x: 629, endPoint y: 396, distance: 236.2
click at [629, 396] on li "Location: CO: Cherry Creek" at bounding box center [817, 391] width 408 height 20
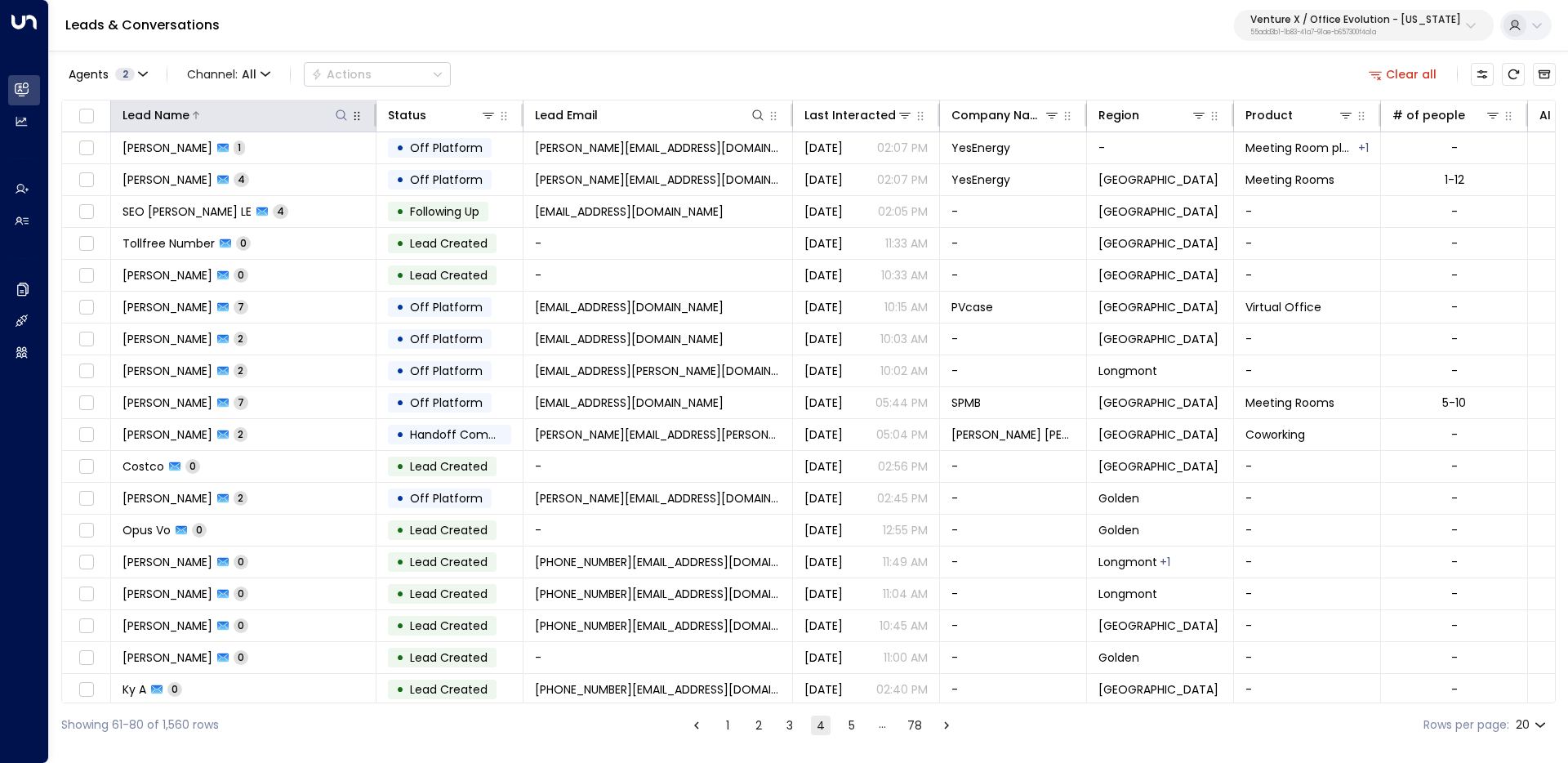
click at [347, 117] on button at bounding box center [341, 115] width 16 height 16
type input "****"
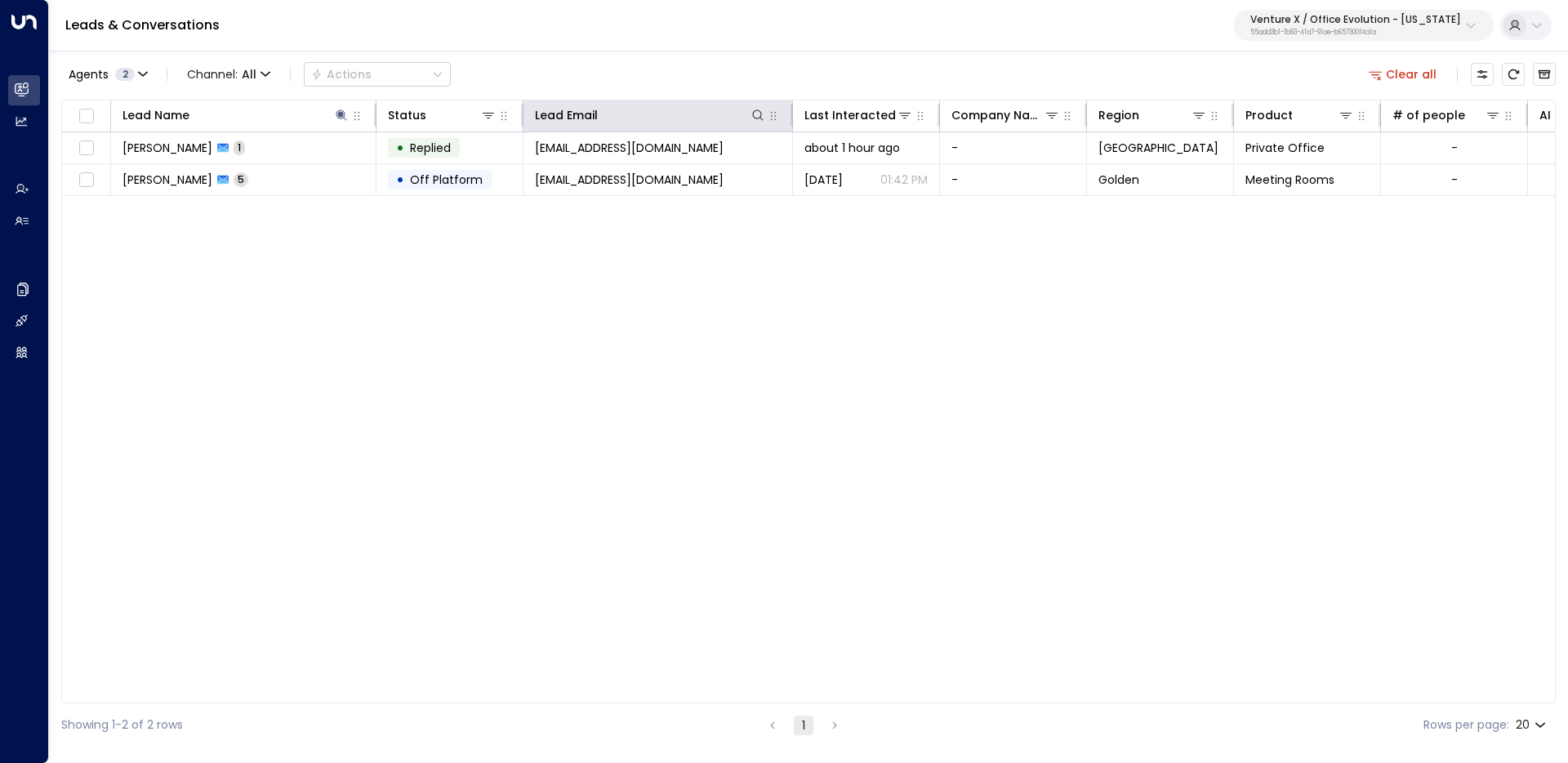
drag, startPoint x: 683, startPoint y: 80, endPoint x: 656, endPoint y: 101, distance: 34.2
click at [683, 80] on div "Agents 2 Channel: All Actions Clear all" at bounding box center [809, 75] width 1494 height 34
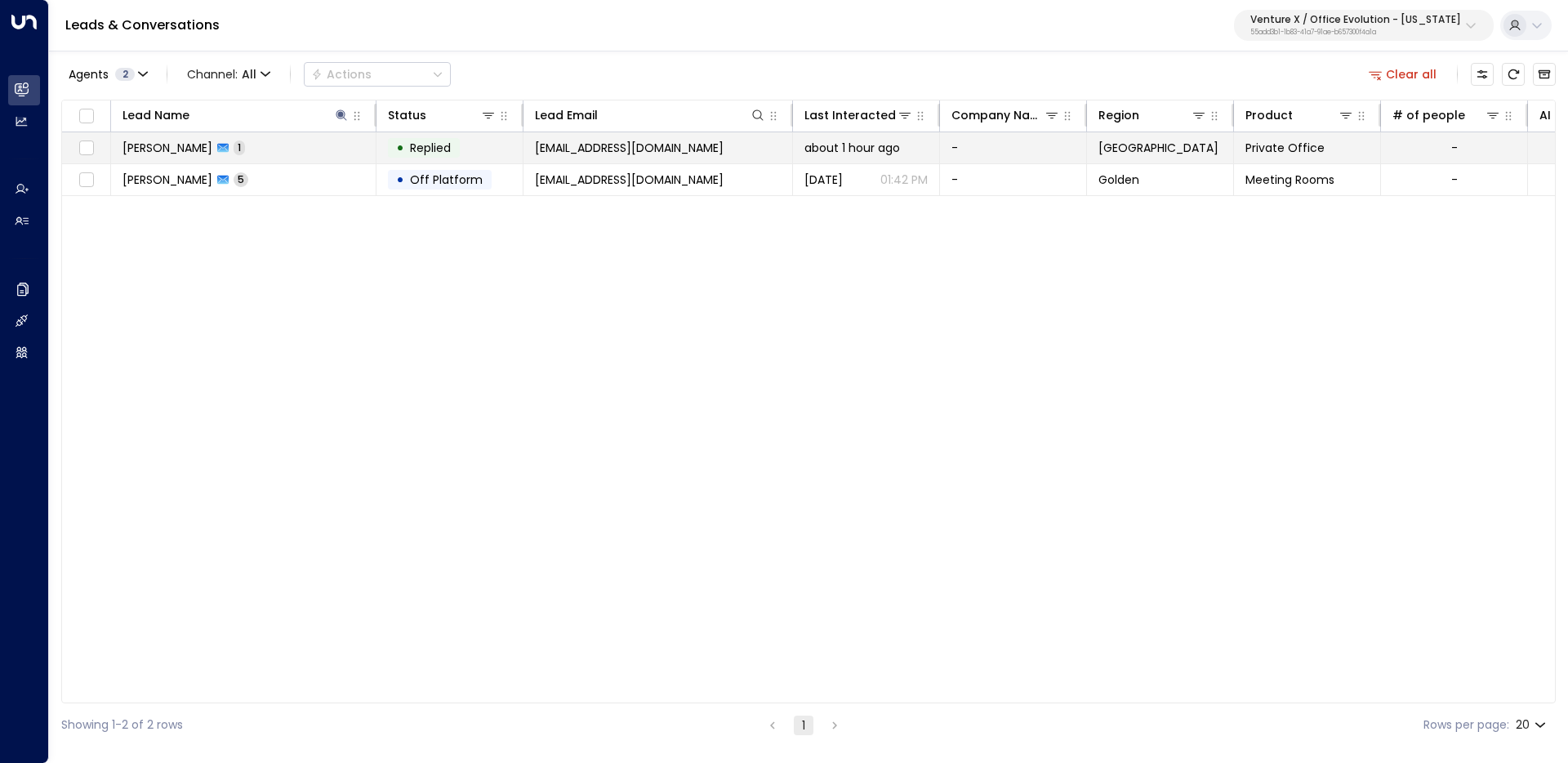
click at [318, 155] on td "Zack Jenkins 1" at bounding box center [244, 148] width 265 height 31
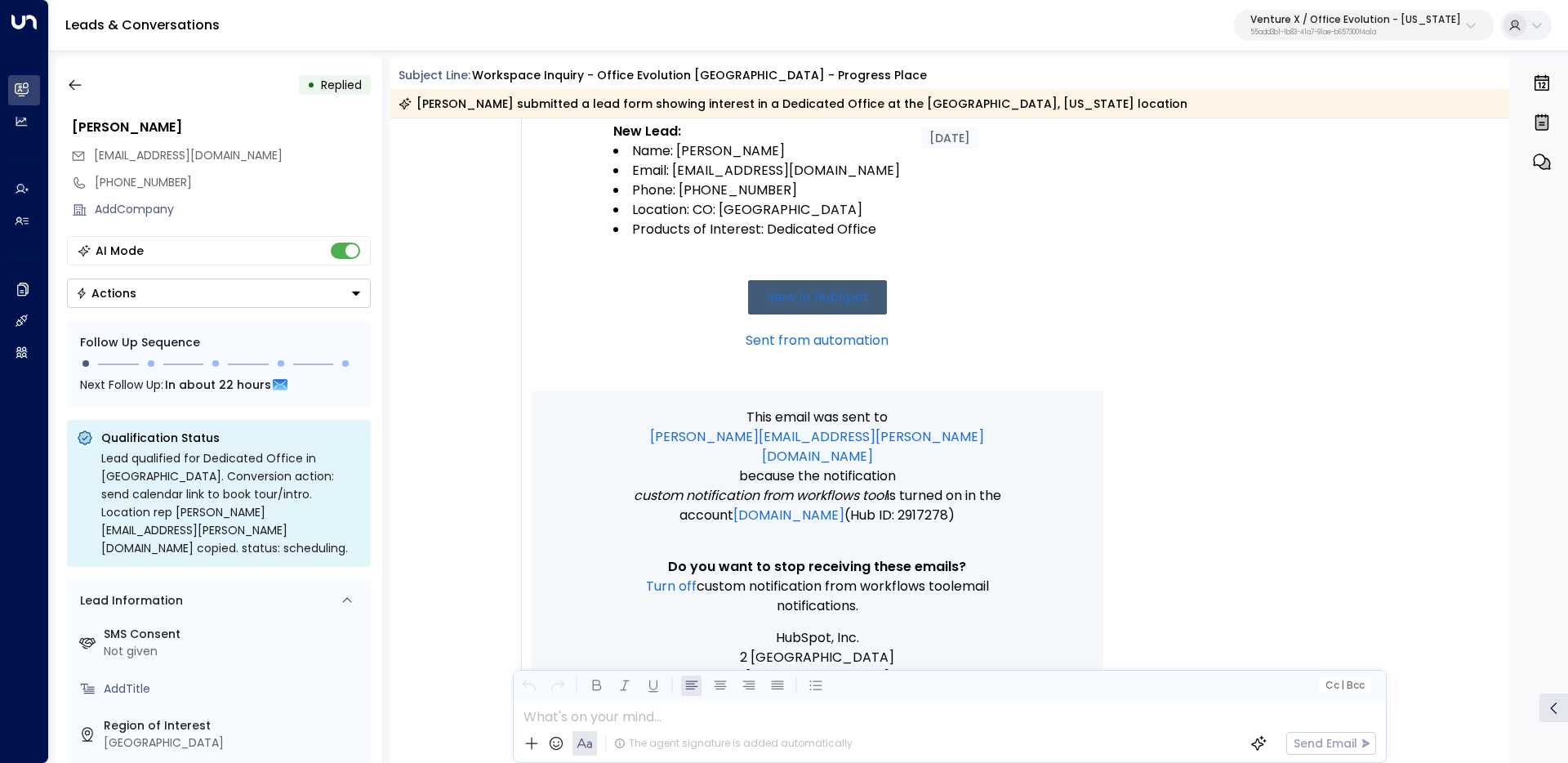
scroll to position [198, 0]
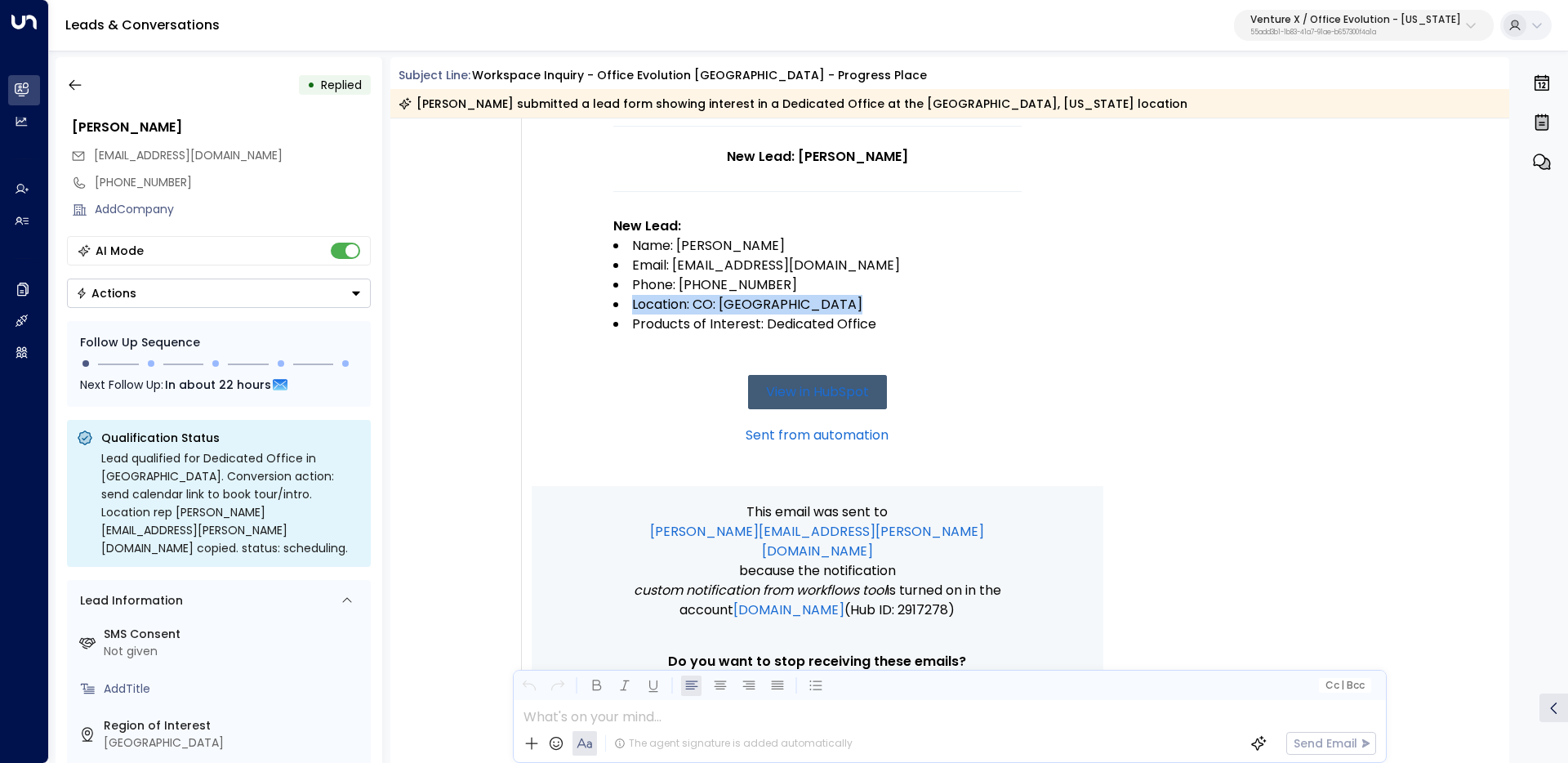
drag, startPoint x: 853, startPoint y: 311, endPoint x: 647, endPoint y: 294, distance: 206.7
click at [647, 295] on li "Location: CO: Greenwood Village" at bounding box center [817, 304] width 408 height 20
copy li "Location: CO: Greenwood Village"
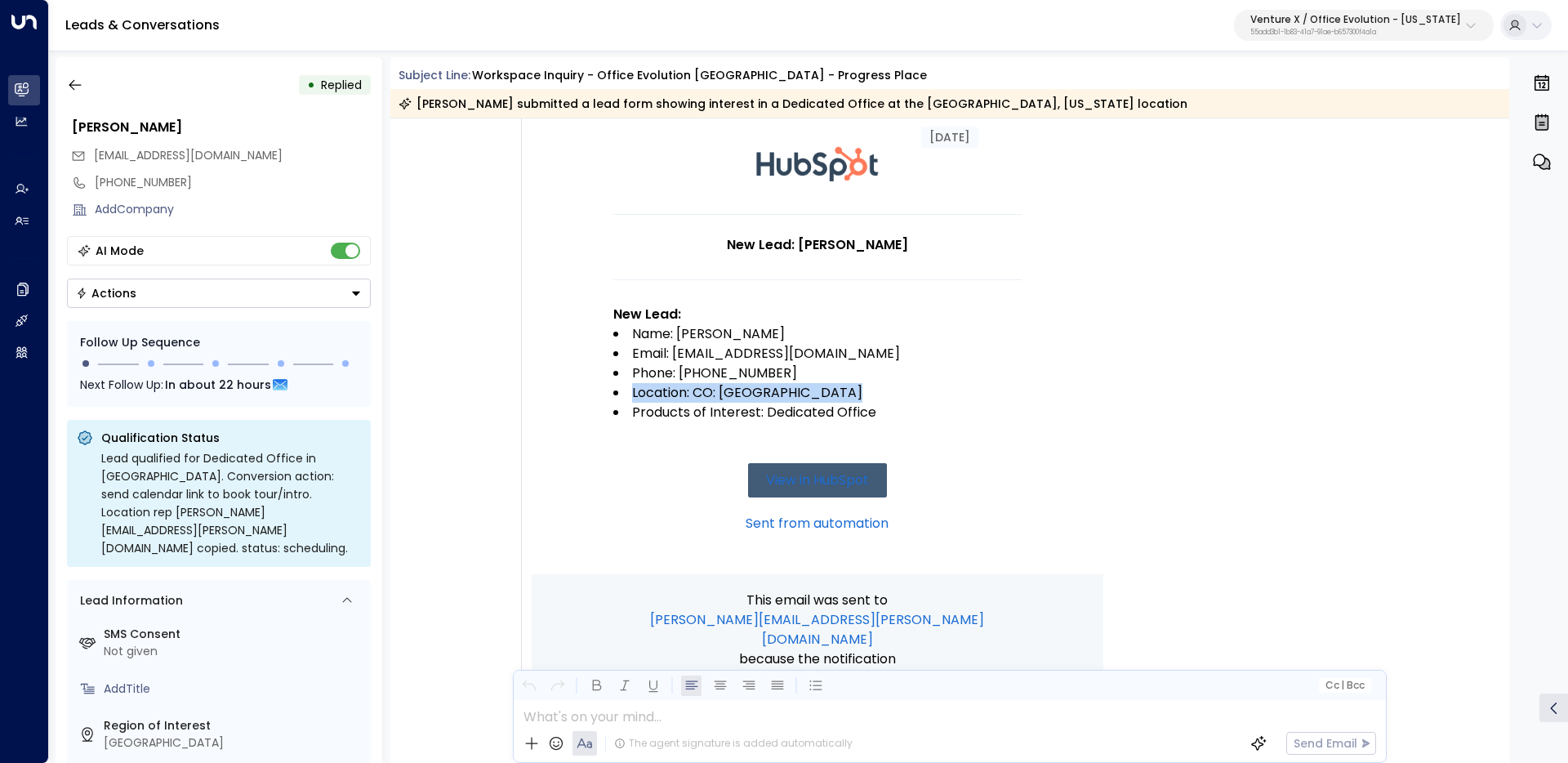
scroll to position [116, 0]
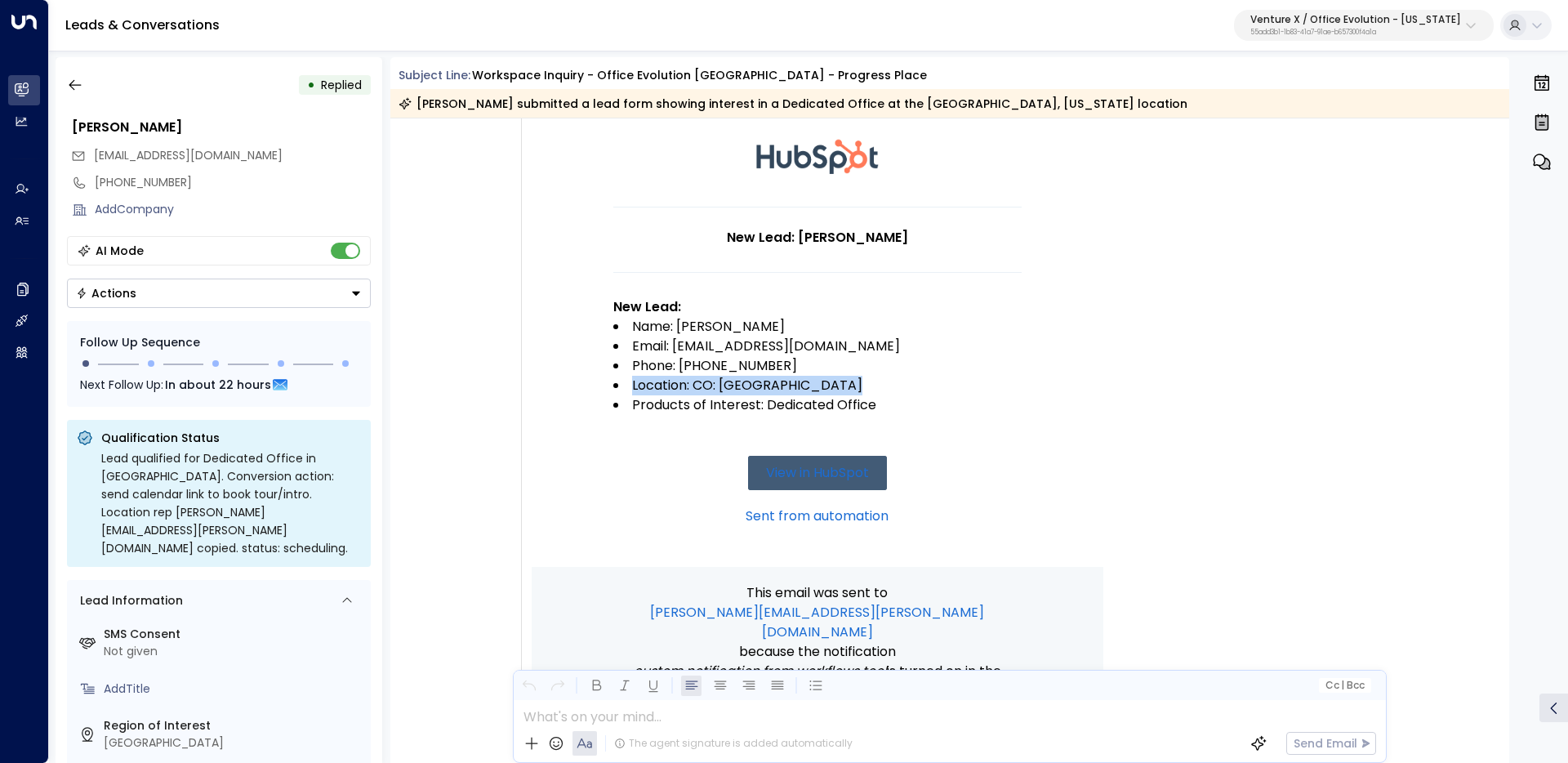
click at [1349, 27] on div "Venture X / Office Evolution - Colorado 55add3b1-1b83-41a7-91ae-b657300f4a1a" at bounding box center [1356, 25] width 211 height 21
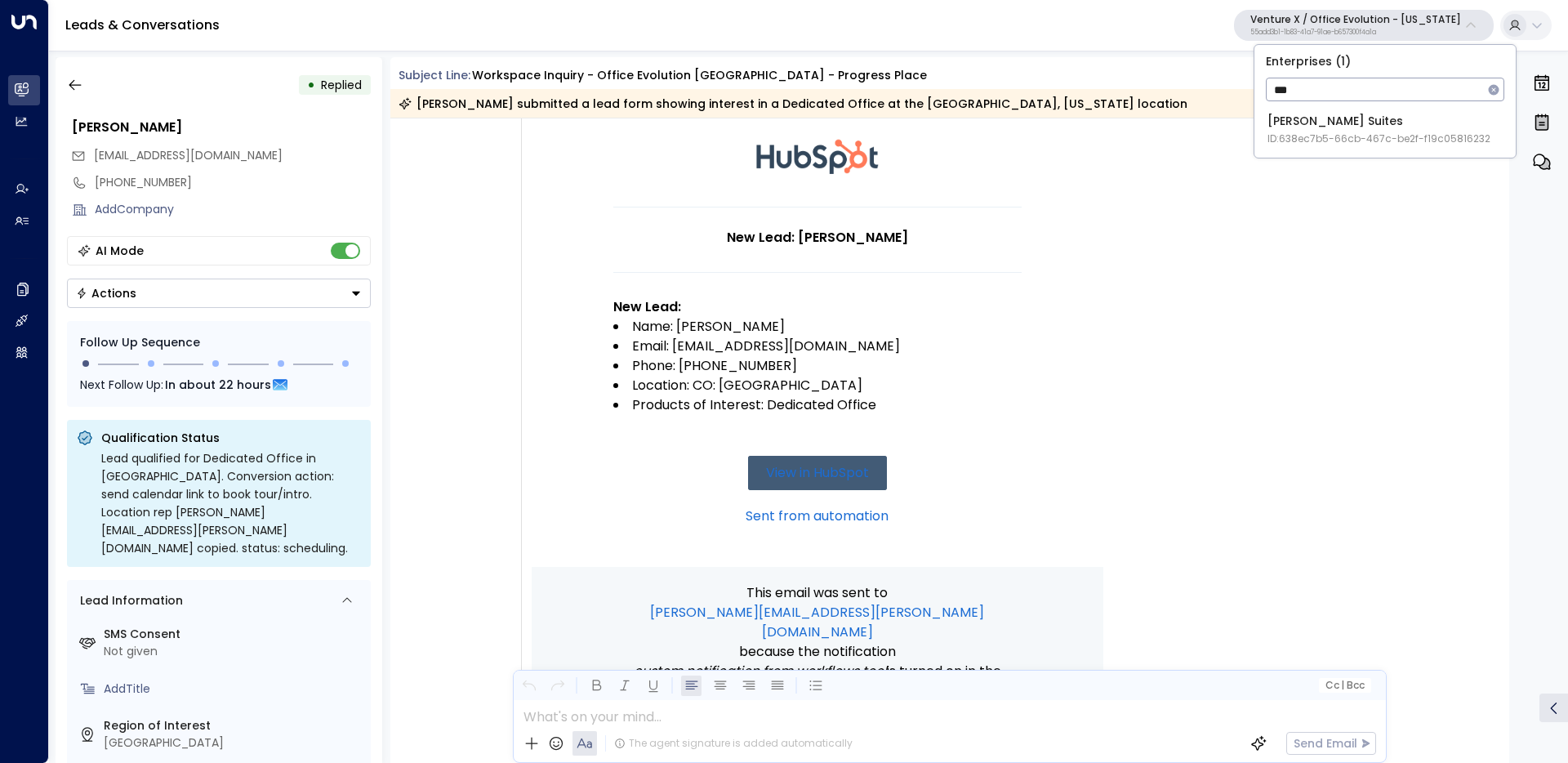
type input "***"
click at [1398, 116] on div "Jay Suites ID: 638ec7b5-66cb-467c-be2f-f19c05816232" at bounding box center [1379, 129] width 223 height 33
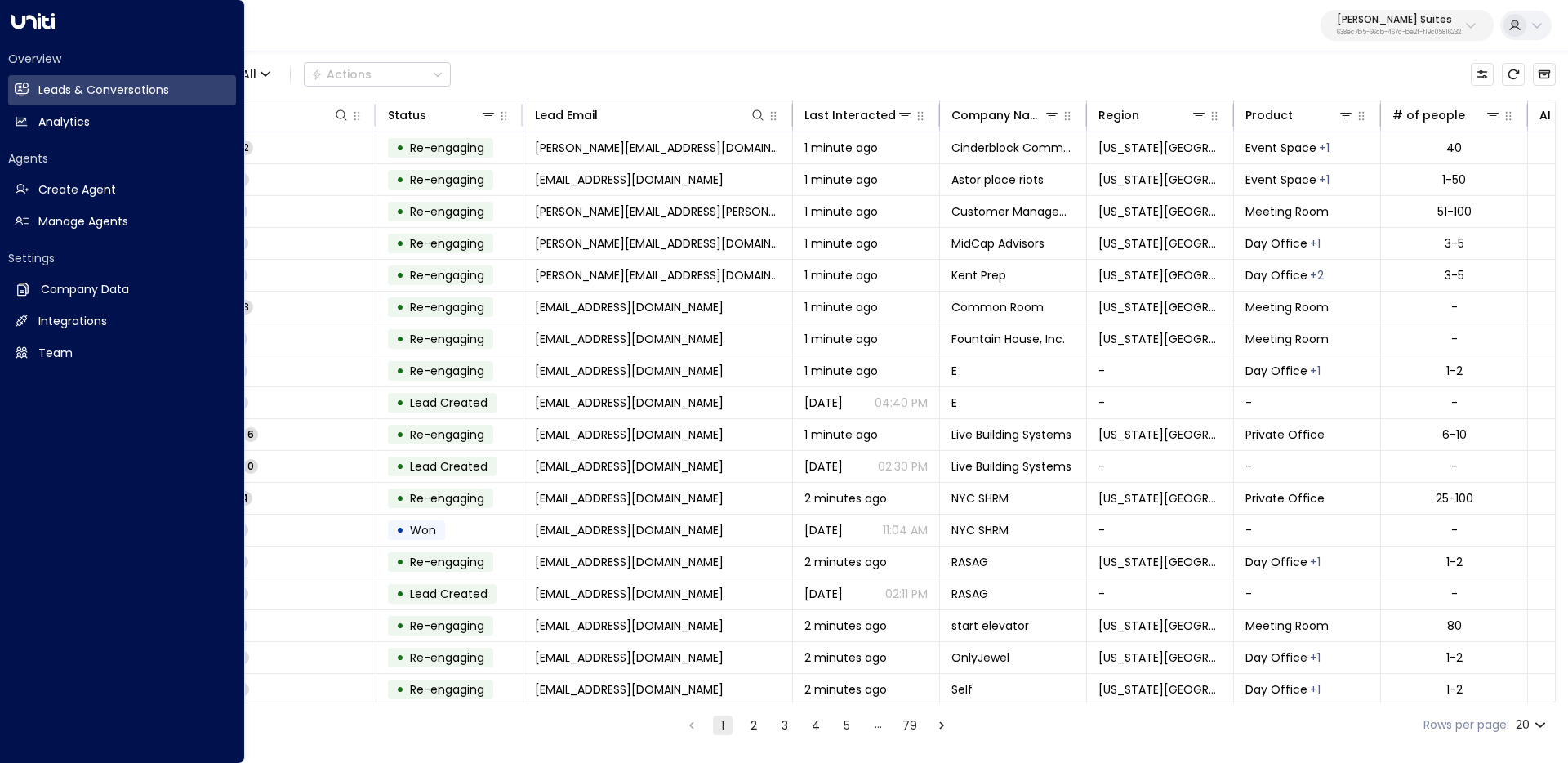
drag, startPoint x: 43, startPoint y: 221, endPoint x: 114, endPoint y: 241, distance: 73.8
click at [42, 221] on h2 "Manage Agents" at bounding box center [83, 222] width 90 height 17
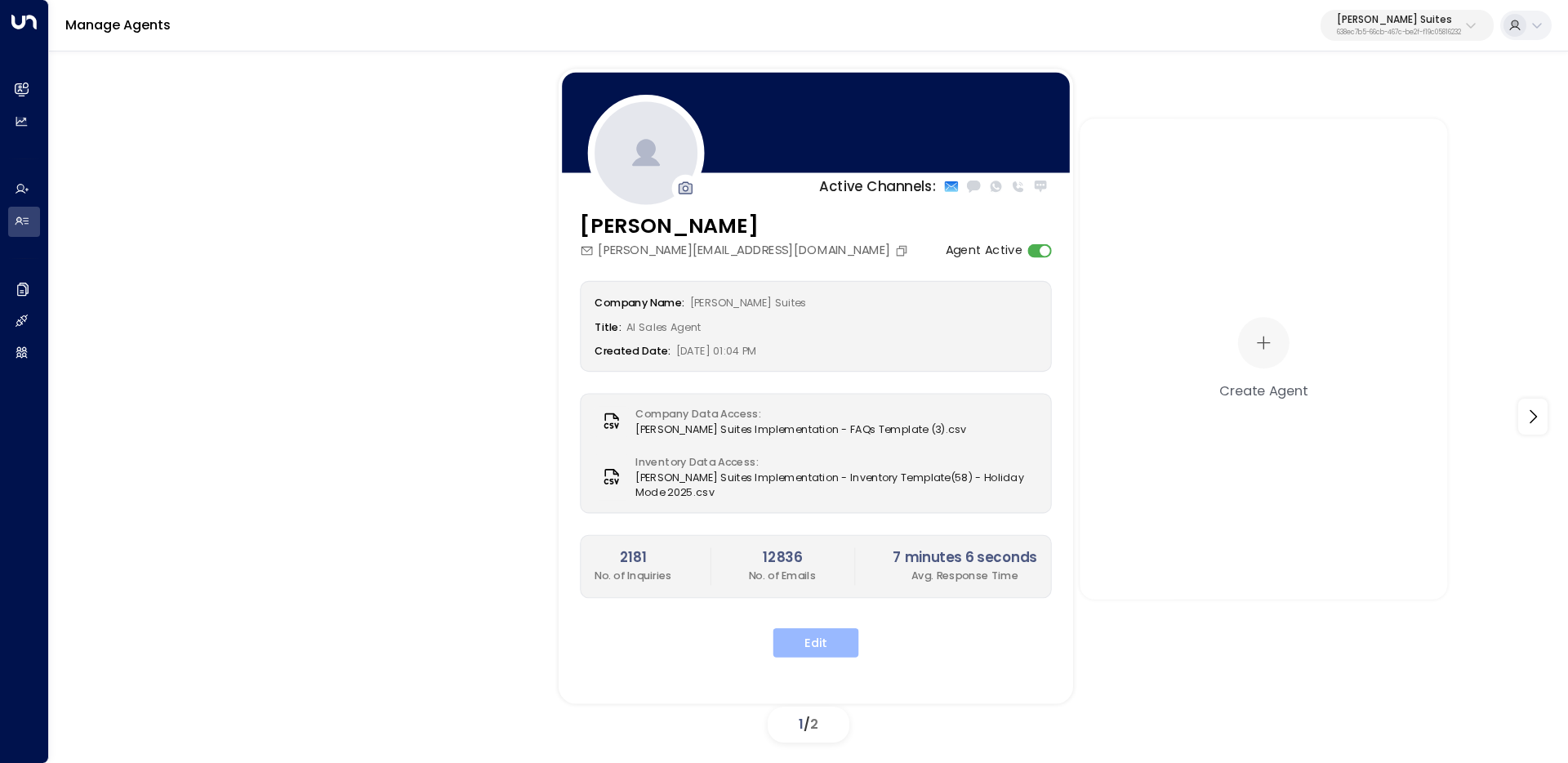
click at [812, 629] on button "Edit" at bounding box center [817, 643] width 86 height 29
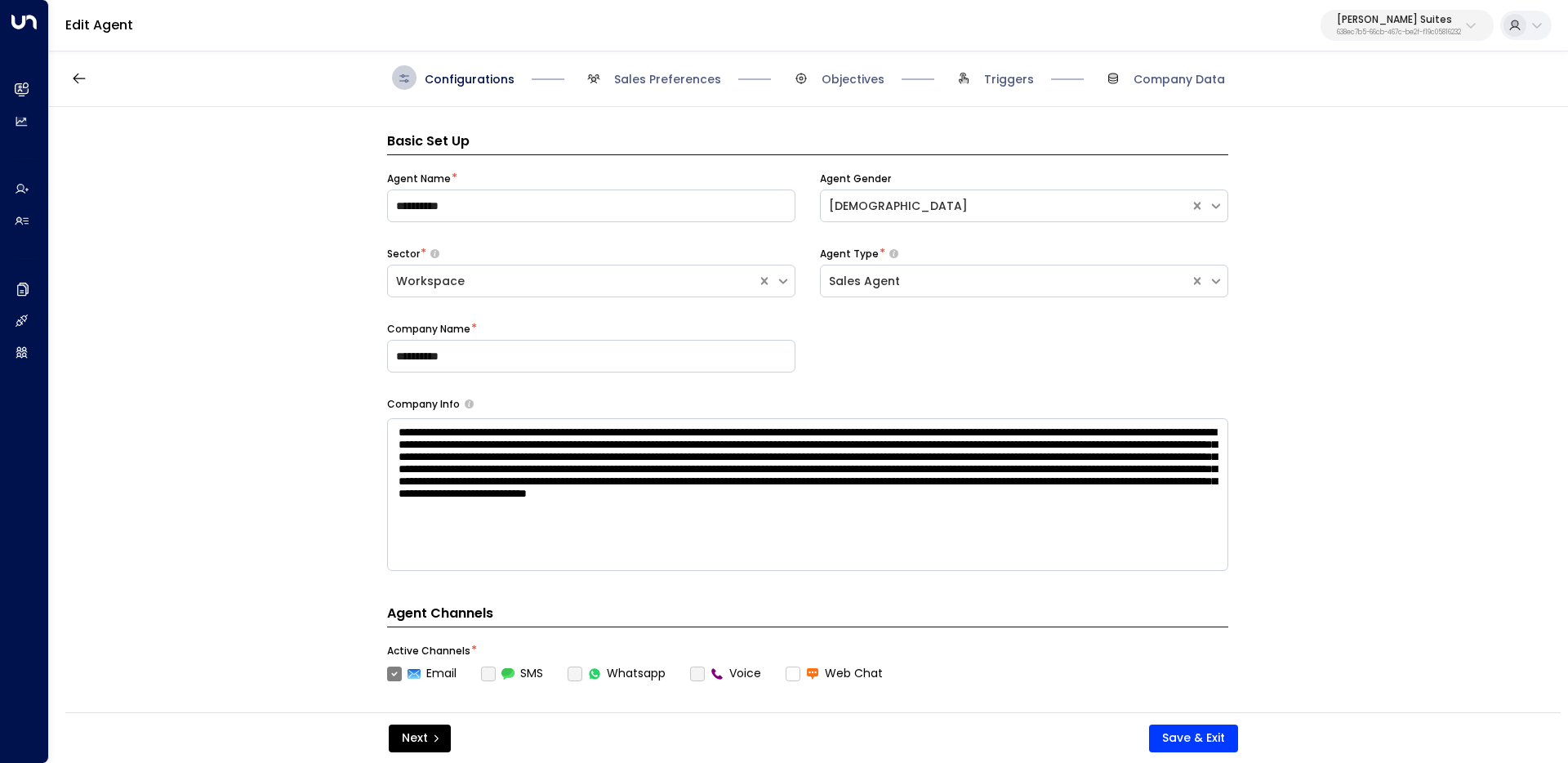
scroll to position [25, 0]
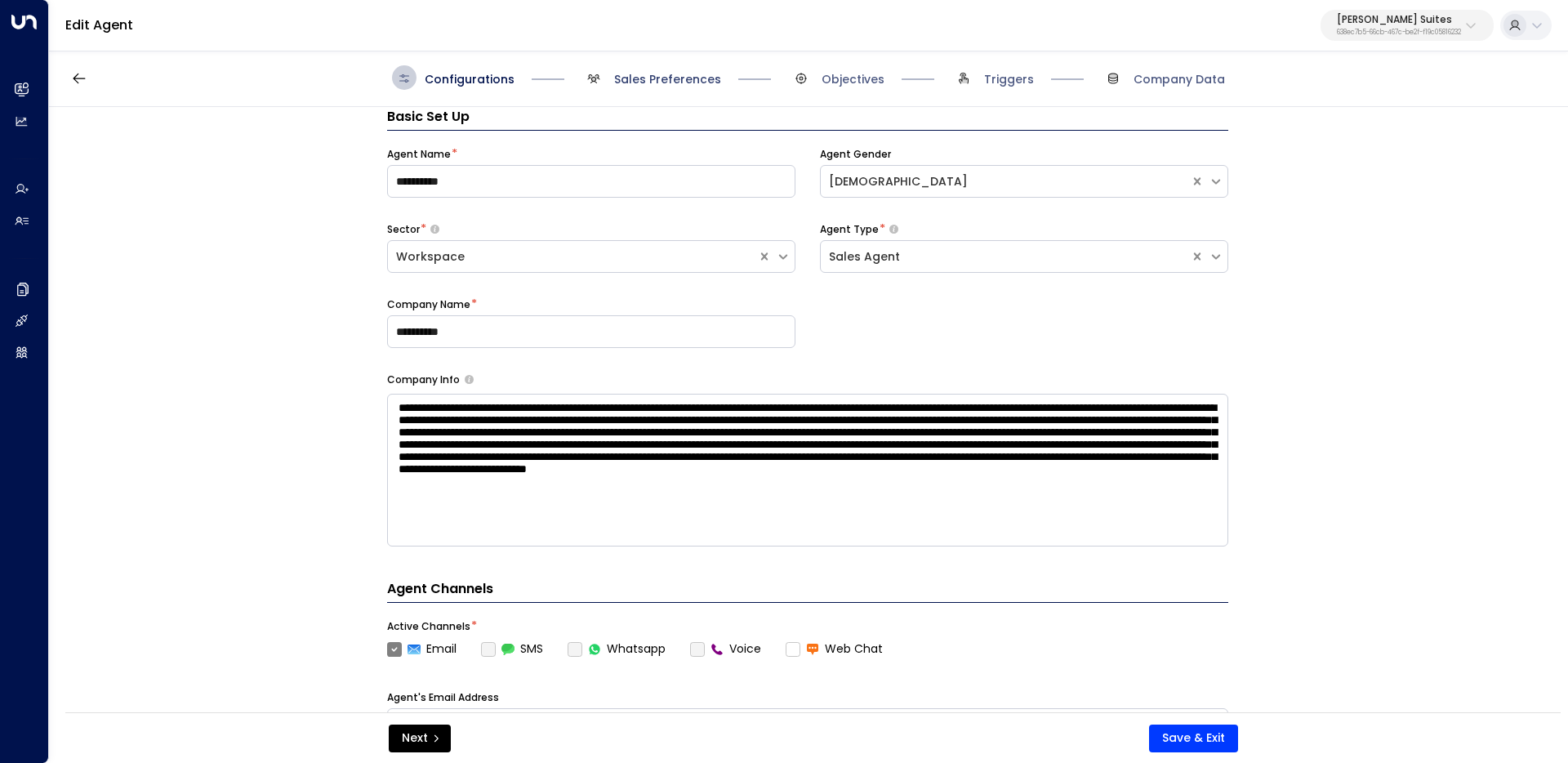
click at [648, 84] on span "Sales Preferences" at bounding box center [668, 79] width 107 height 16
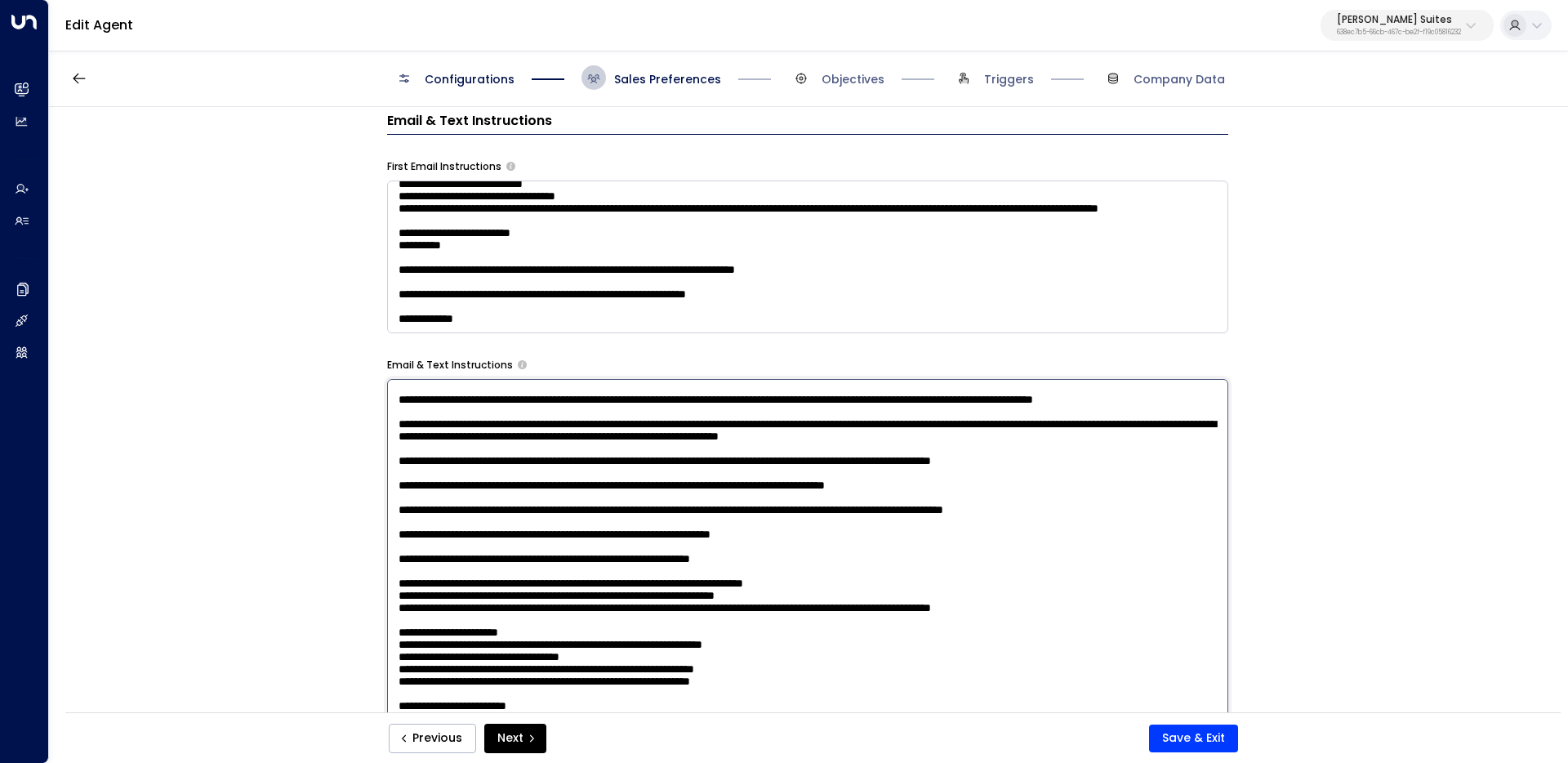
scroll to position [2798, 0]
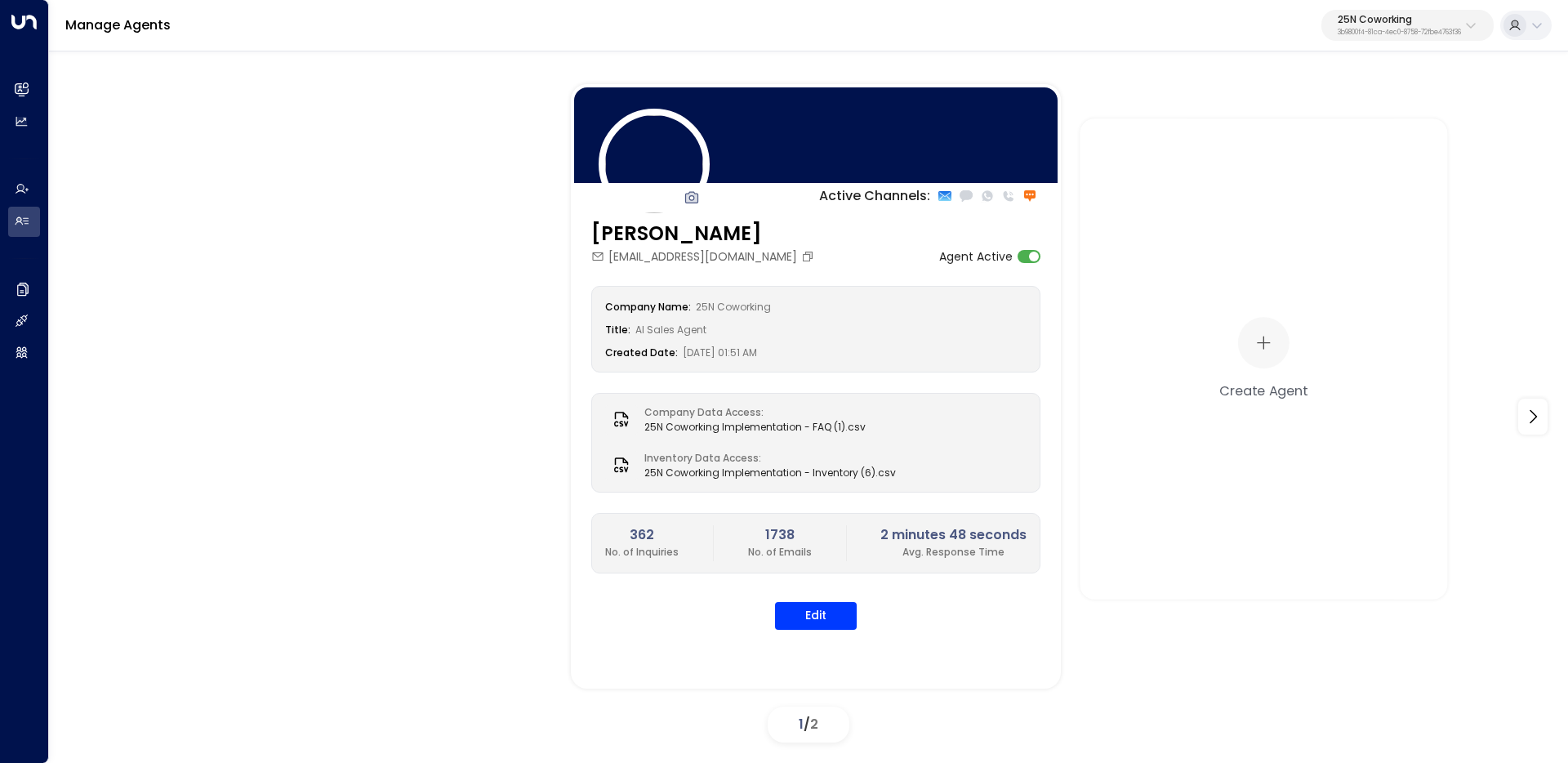
click at [1408, 40] on button "25N Coworking 3b9800f4-81ca-4ec0-8758-72fbe4763f36" at bounding box center [1407, 25] width 172 height 31
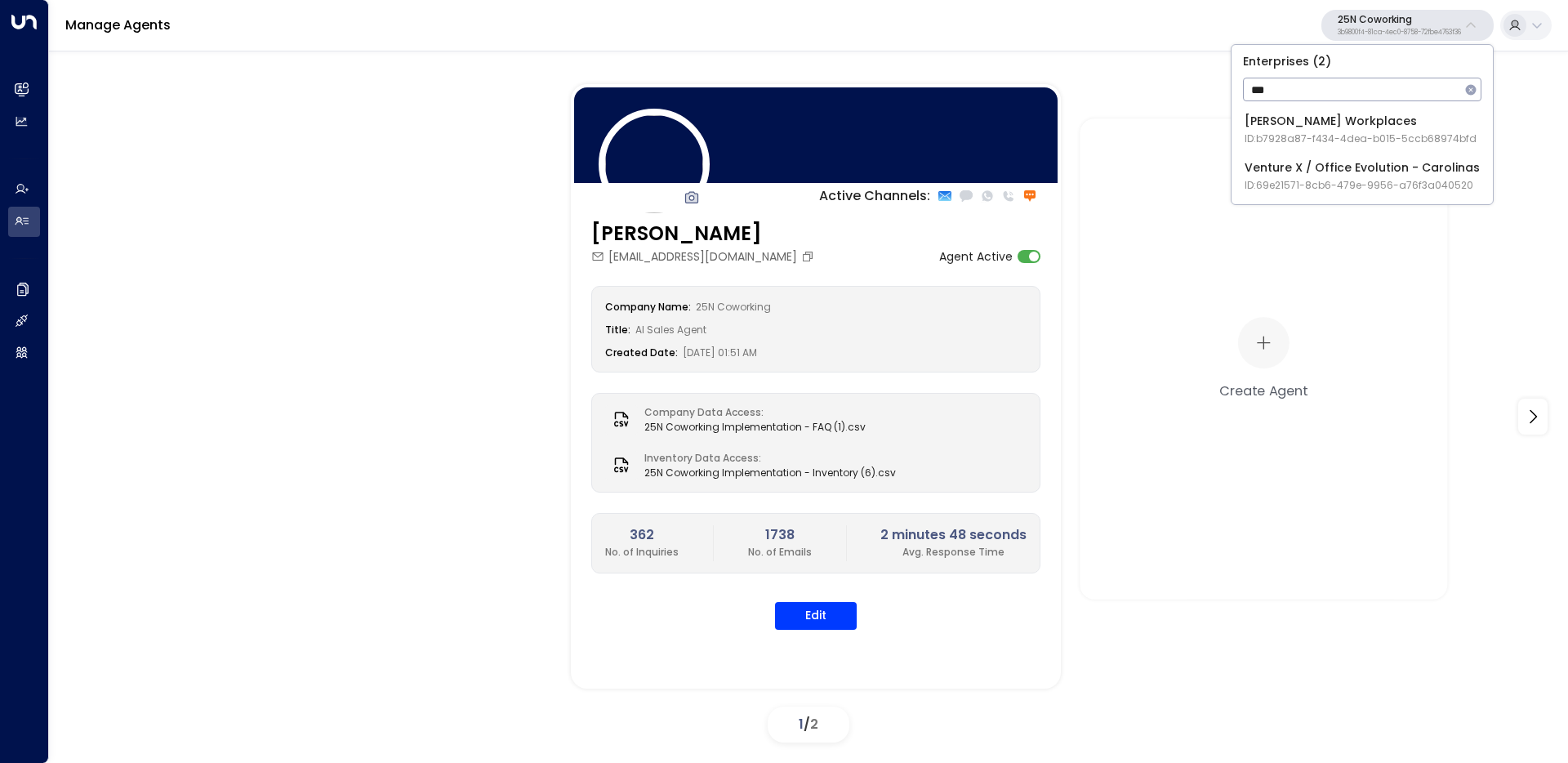
type input "***"
click at [1280, 172] on div "Venture X / Office Evolution - Carolinas ID: 69e21571-8cb6-479e-9956-a76f3a0405…" at bounding box center [1362, 176] width 235 height 33
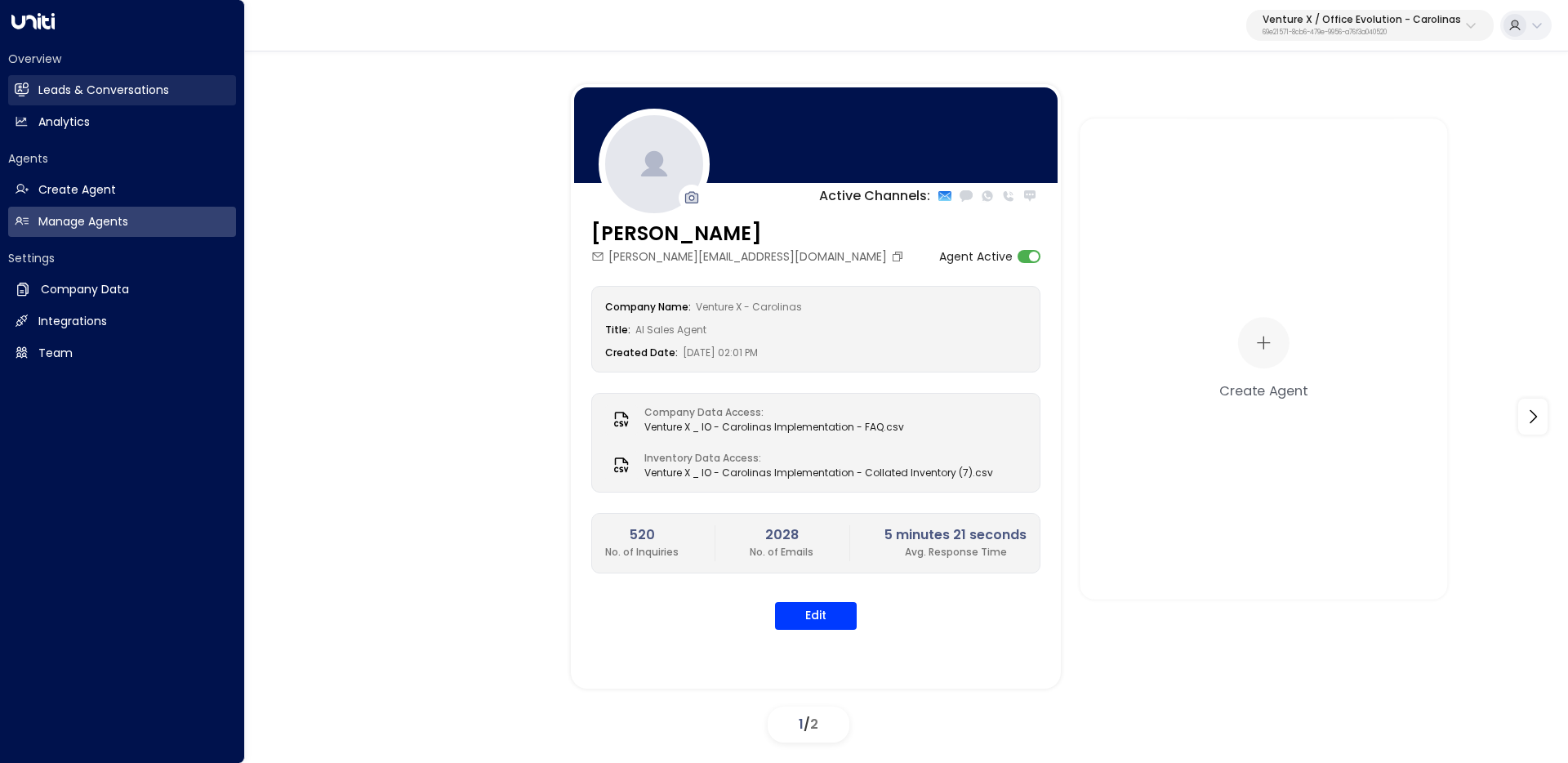
click at [22, 85] on icon at bounding box center [21, 89] width 14 height 14
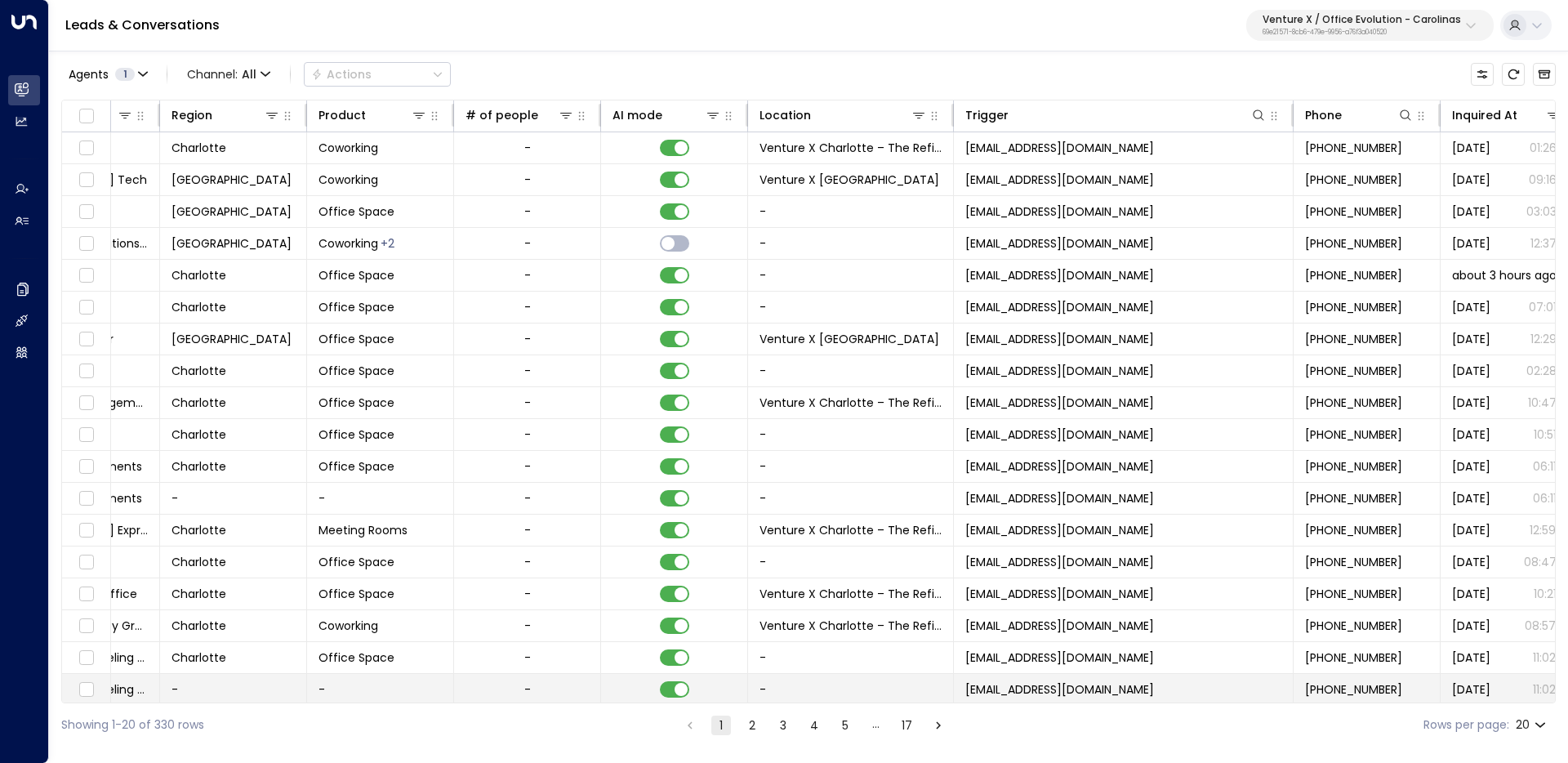
scroll to position [0, 931]
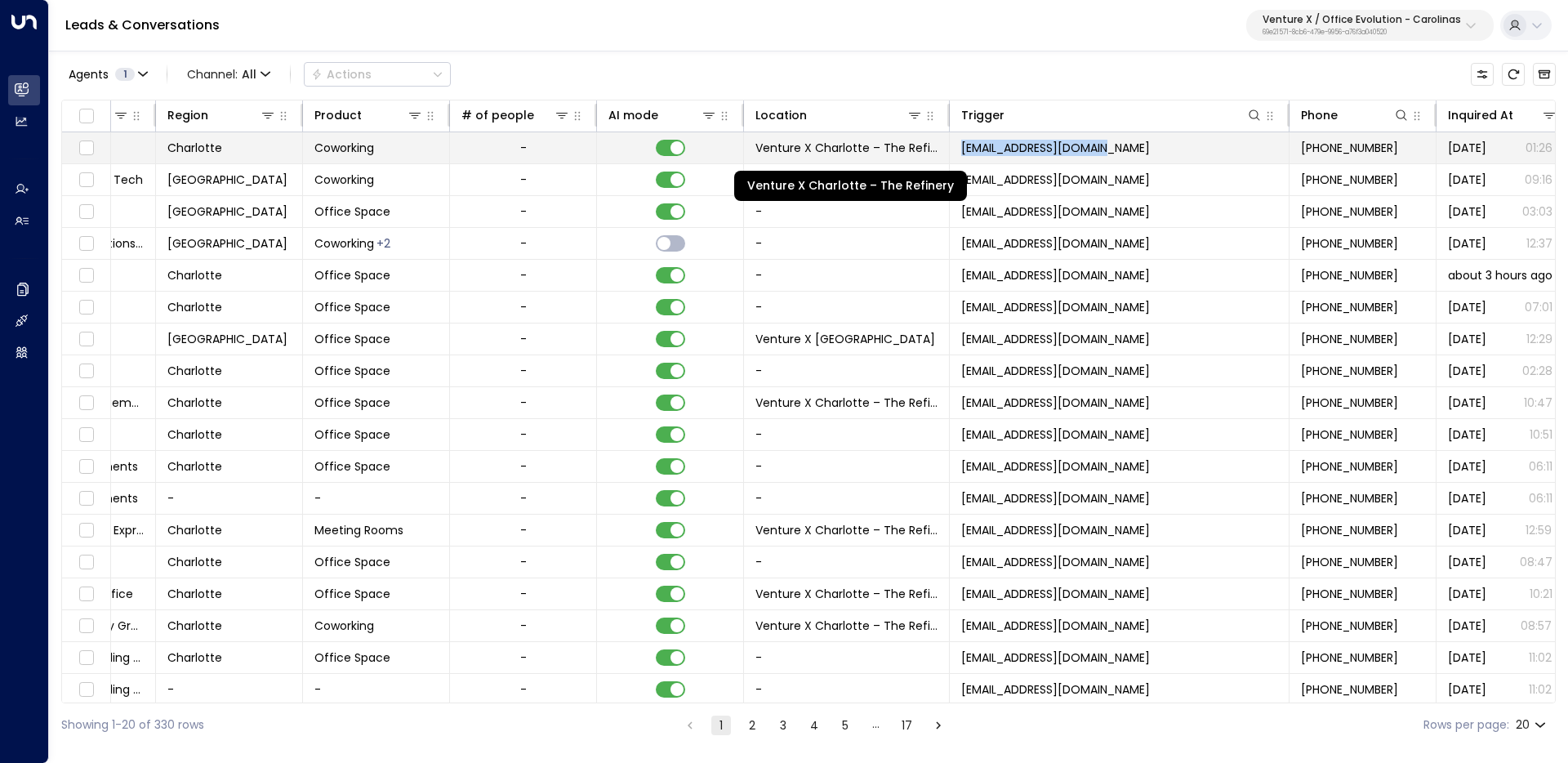
copy tr "ery marketing@venturex.com"
copy span "marketing@venturex.com"
drag, startPoint x: 1191, startPoint y: 151, endPoint x: 964, endPoint y: 148, distance: 227.0
click at [964, 148] on td "marketing@venturex.com" at bounding box center [1120, 148] width 340 height 31
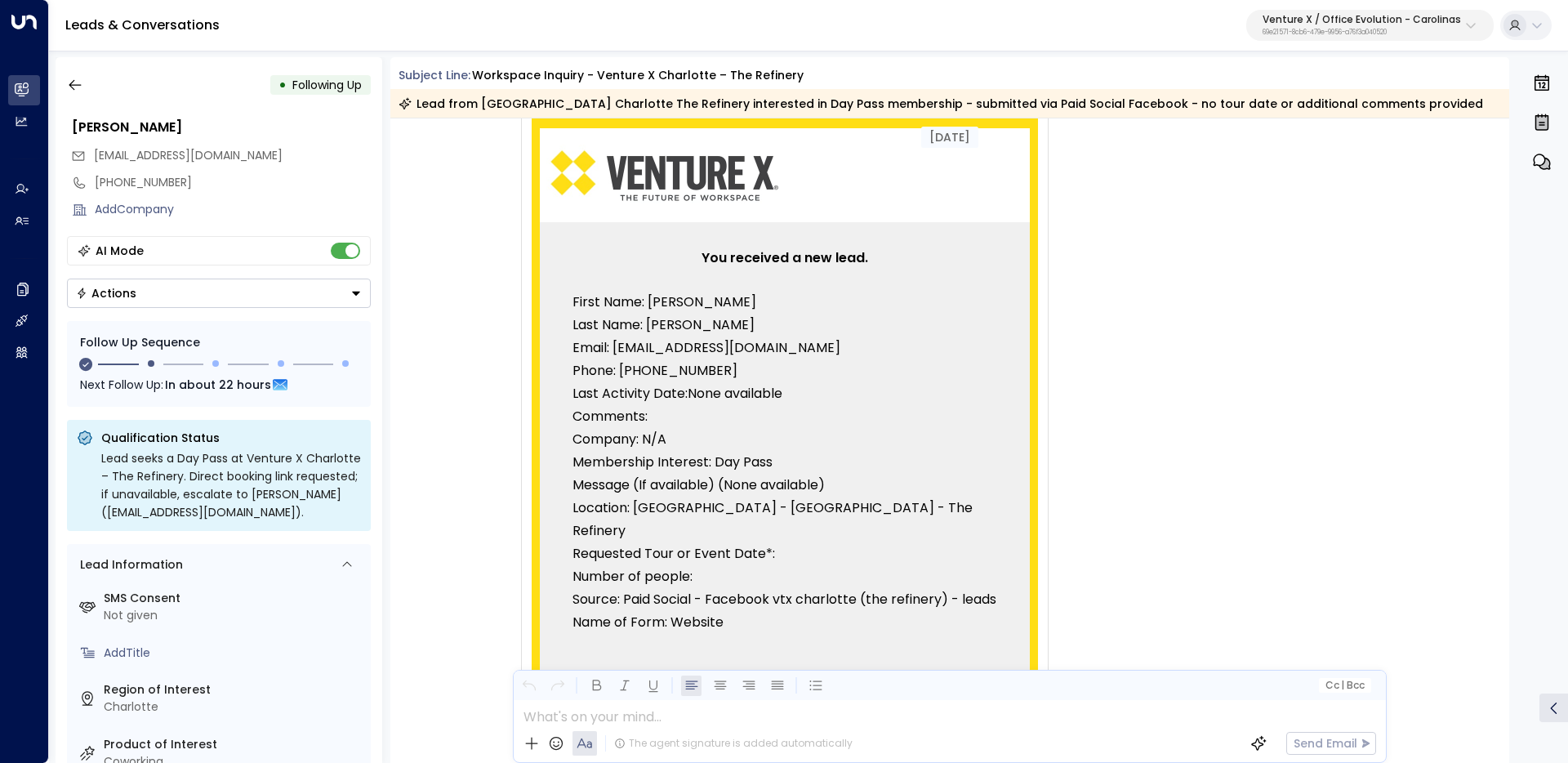
scroll to position [110, 0]
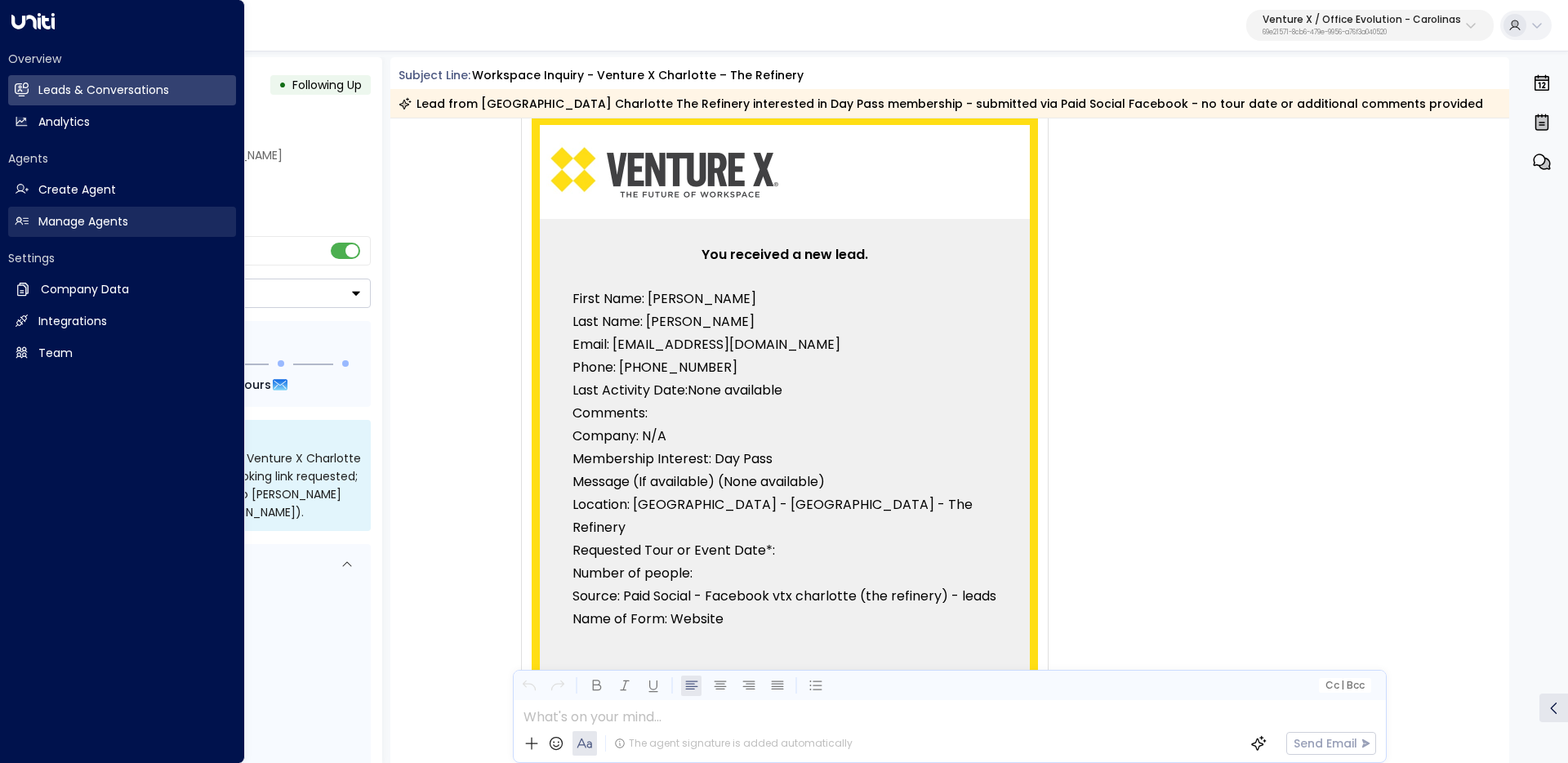
click at [27, 228] on link "Manage Agents Manage Agents" at bounding box center [122, 221] width 228 height 30
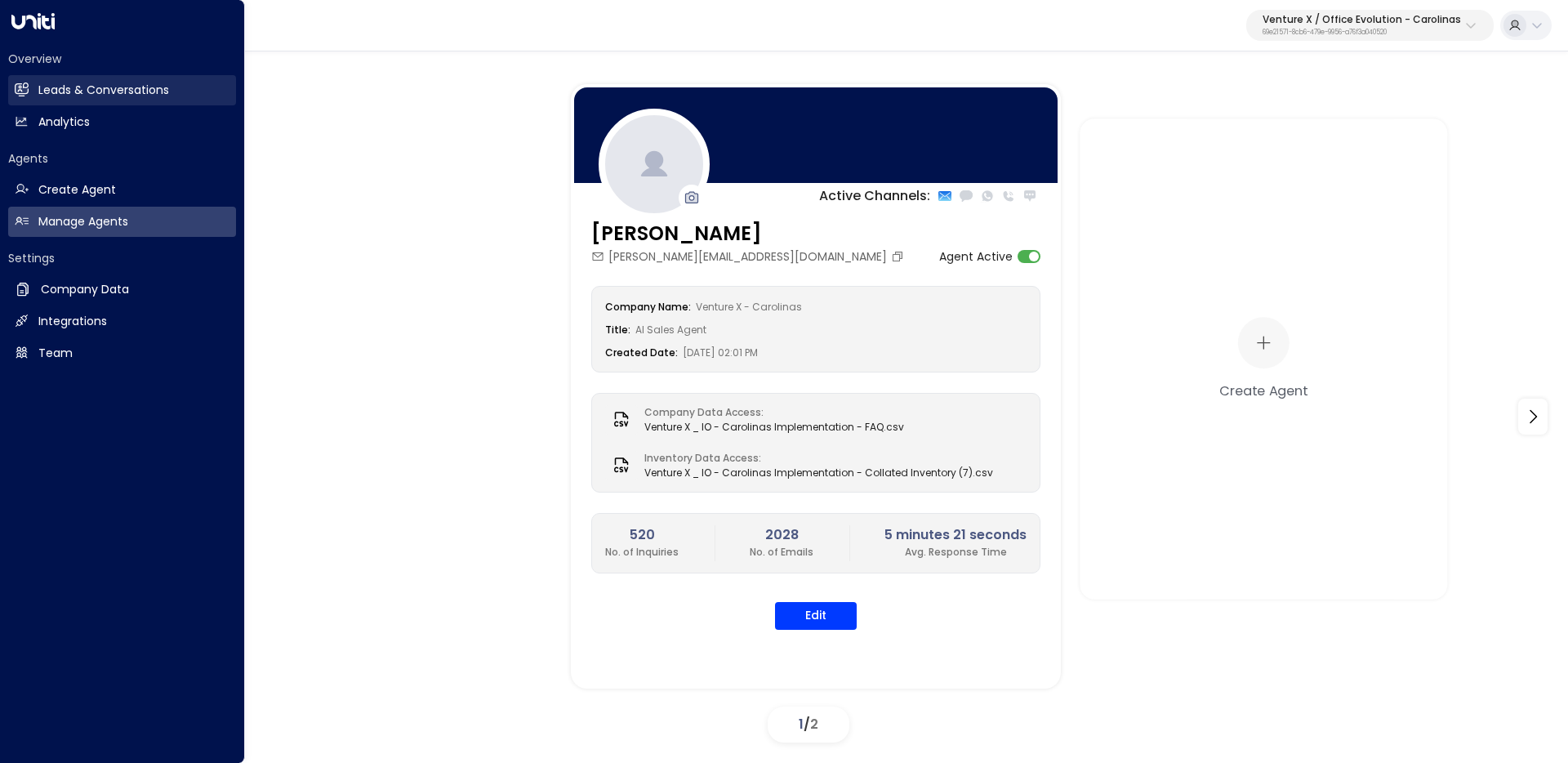
click at [56, 83] on h2 "Leads & Conversations" at bounding box center [104, 90] width 131 height 17
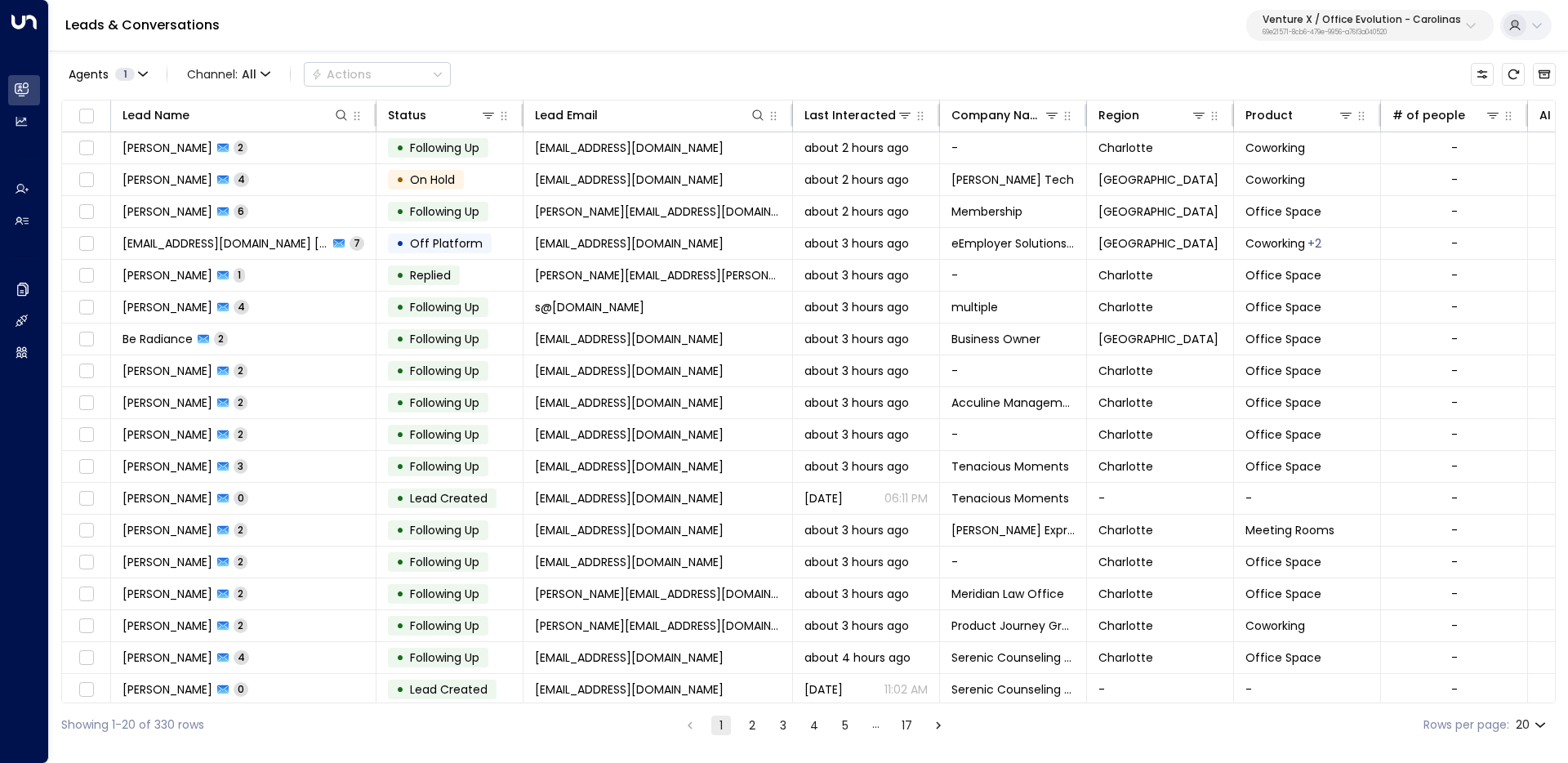
drag, startPoint x: 828, startPoint y: 702, endPoint x: 859, endPoint y: 699, distance: 31.1
click at [859, 699] on div "Lead Name Status Lead Email Last Interacted Company Name Region Product # of pe…" at bounding box center [809, 401] width 1494 height 604
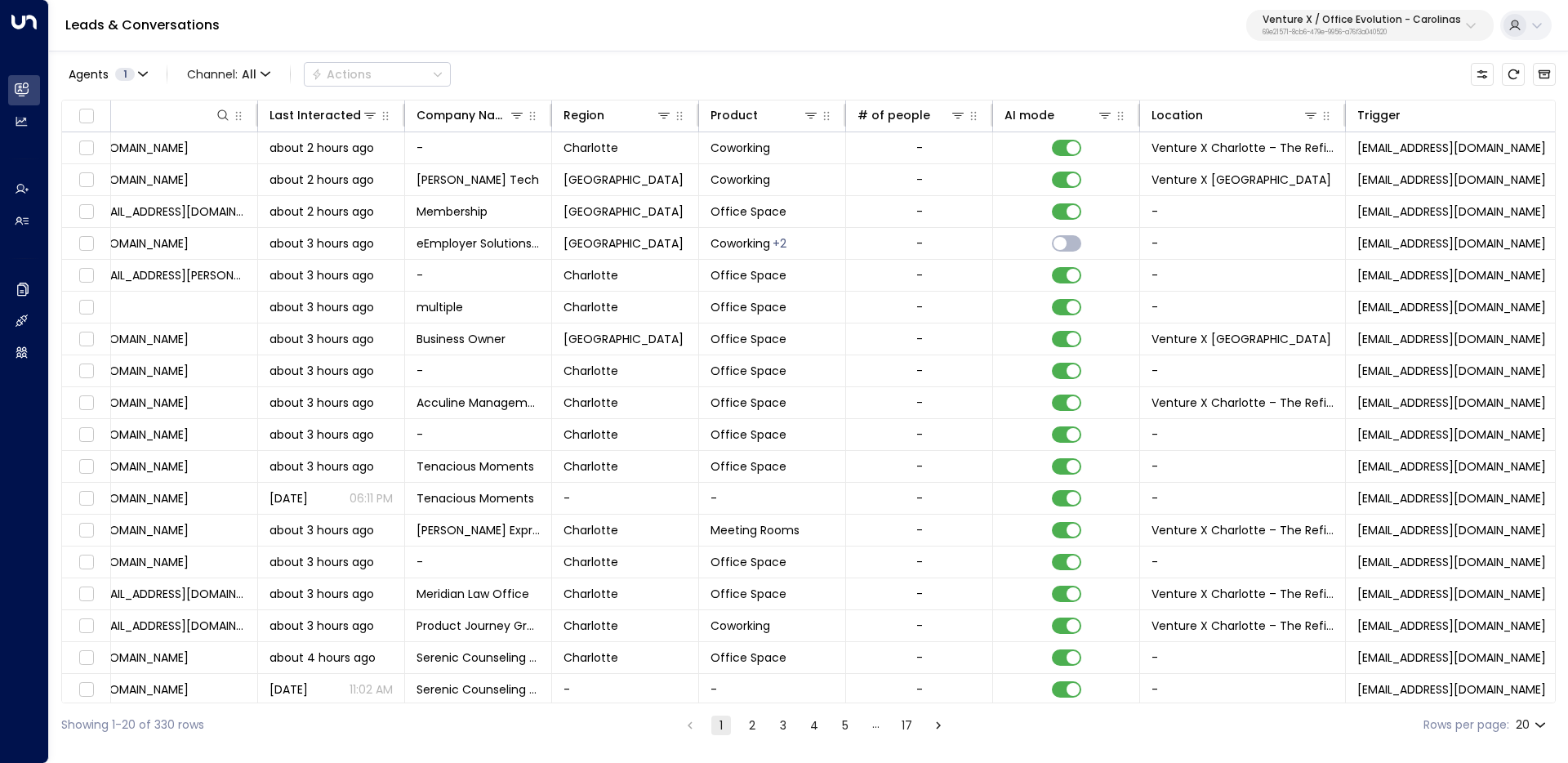
scroll to position [0, 889]
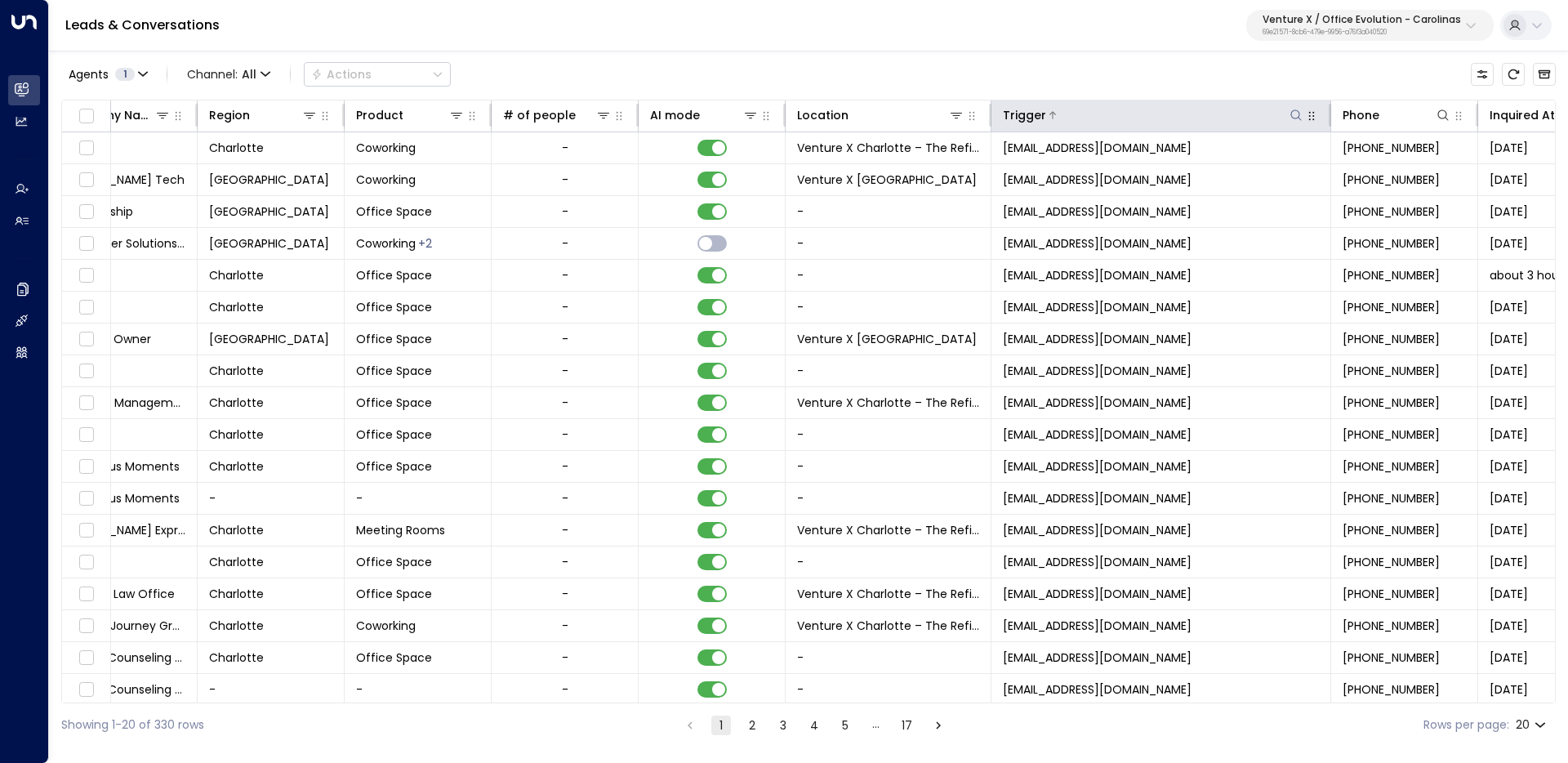
click at [1297, 109] on icon at bounding box center [1296, 115] width 13 height 13
type input "*******"
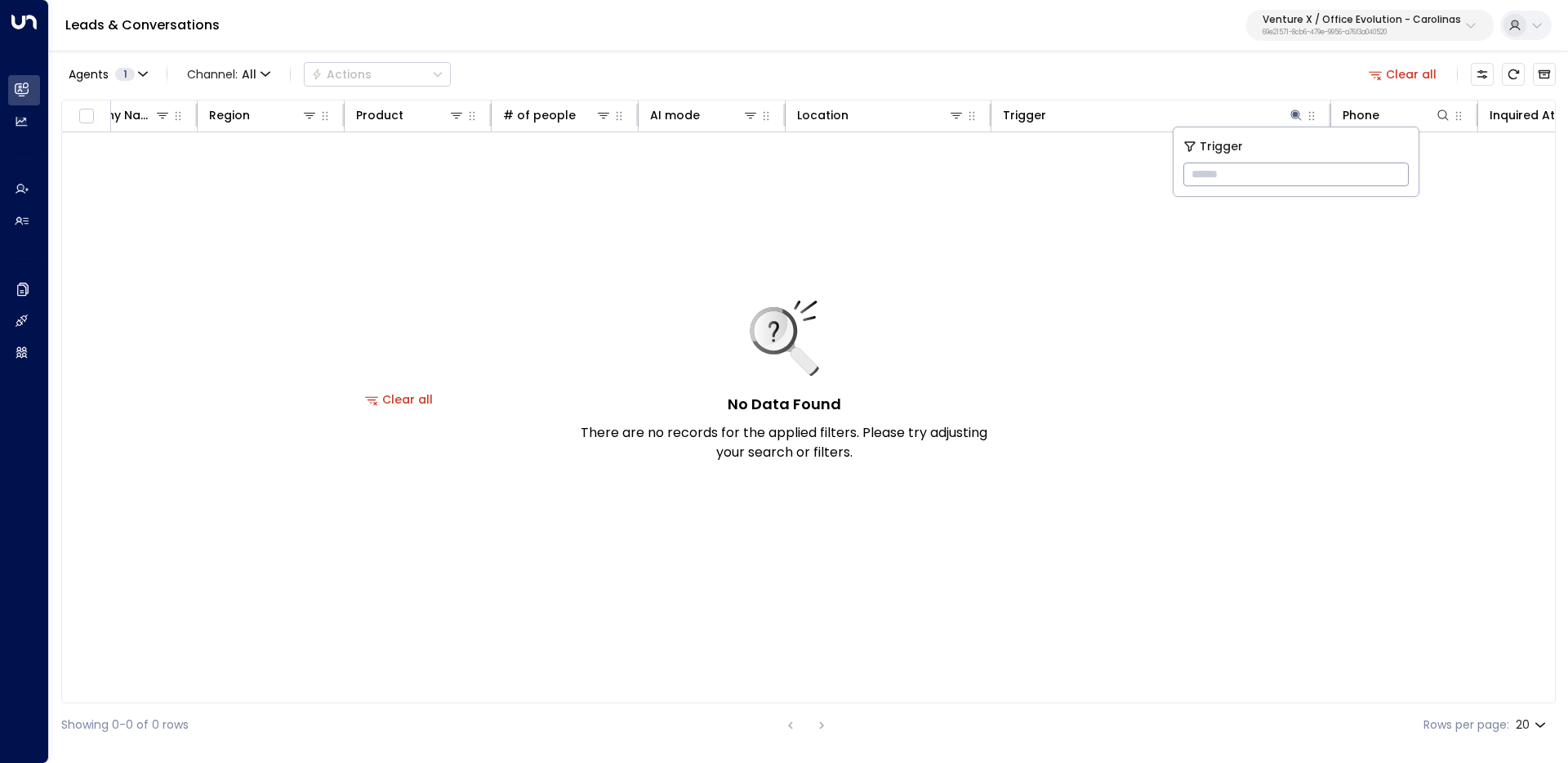
click at [1137, 65] on div "Agents 1 Channel: All Actions Clear all" at bounding box center [809, 75] width 1494 height 34
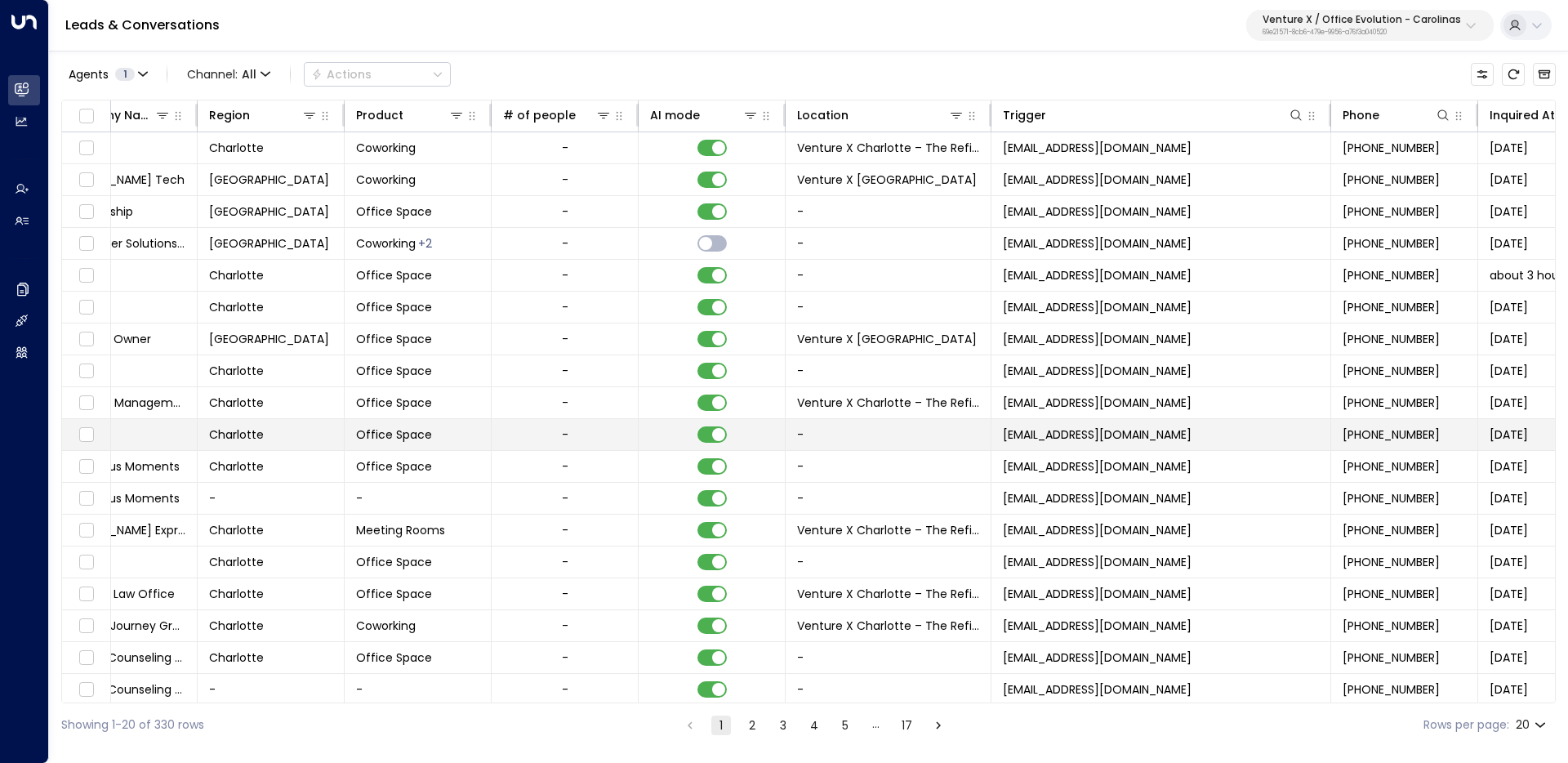
copy span "[EMAIL_ADDRESS][DOMAIN_NAME]"
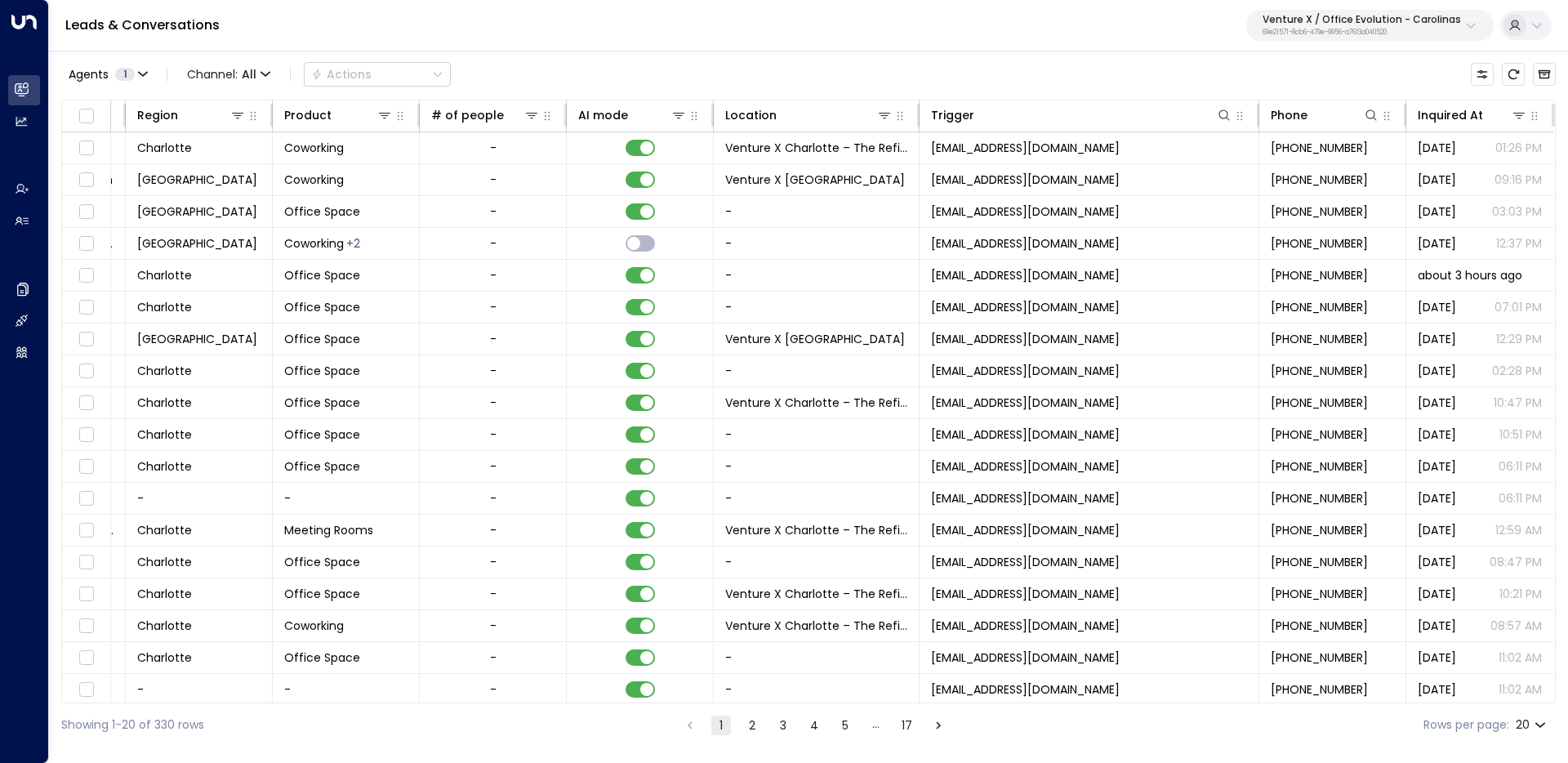
scroll to position [72, 966]
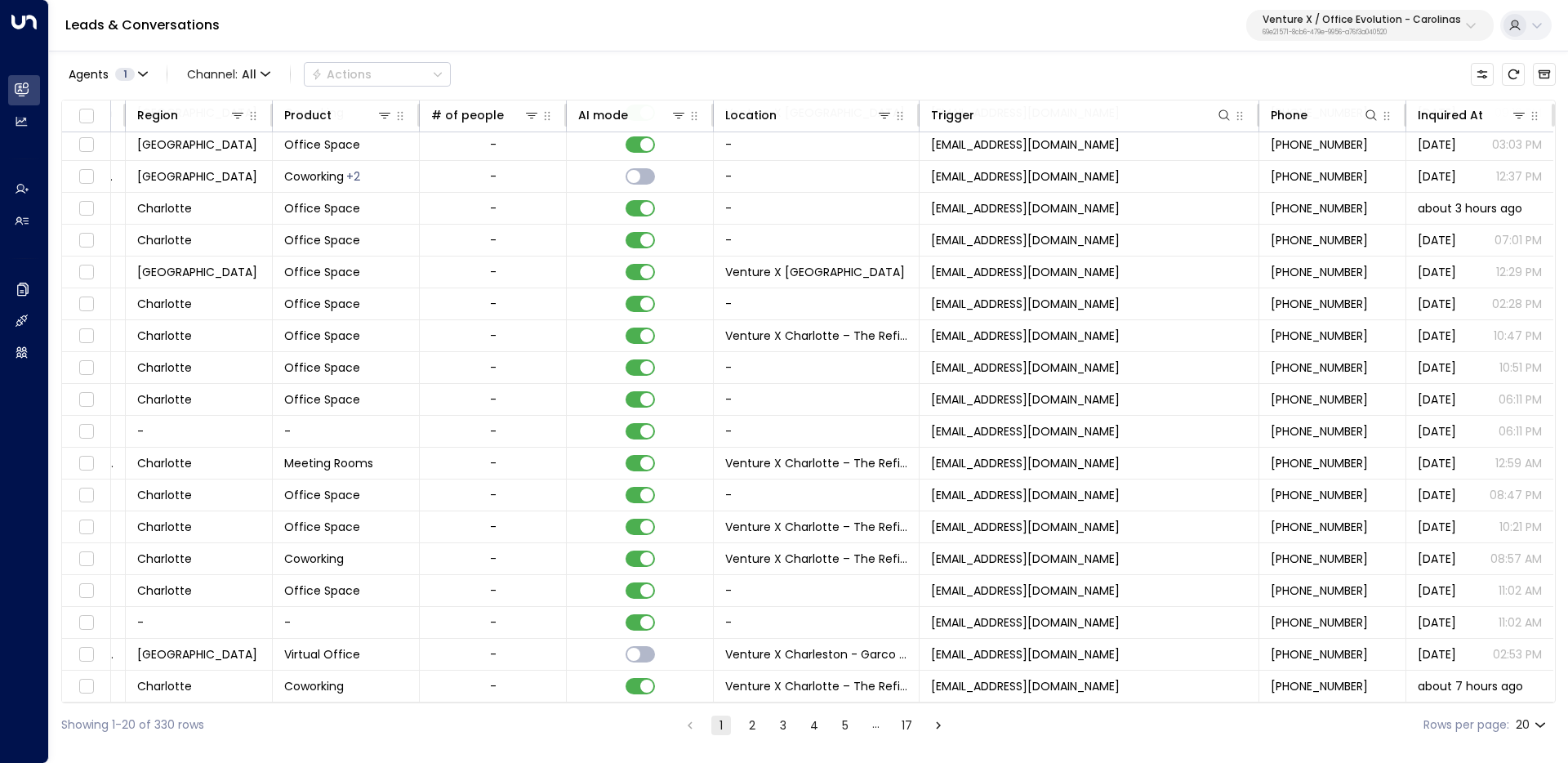
drag, startPoint x: 1232, startPoint y: 438, endPoint x: 1514, endPoint y: 762, distance: 429.5
click at [1514, 747] on html "Overview Leads & Conversations Leads & Conversations Analytics Analytics Agents…" at bounding box center [784, 373] width 1568 height 747
click at [1220, 113] on icon at bounding box center [1224, 115] width 13 height 13
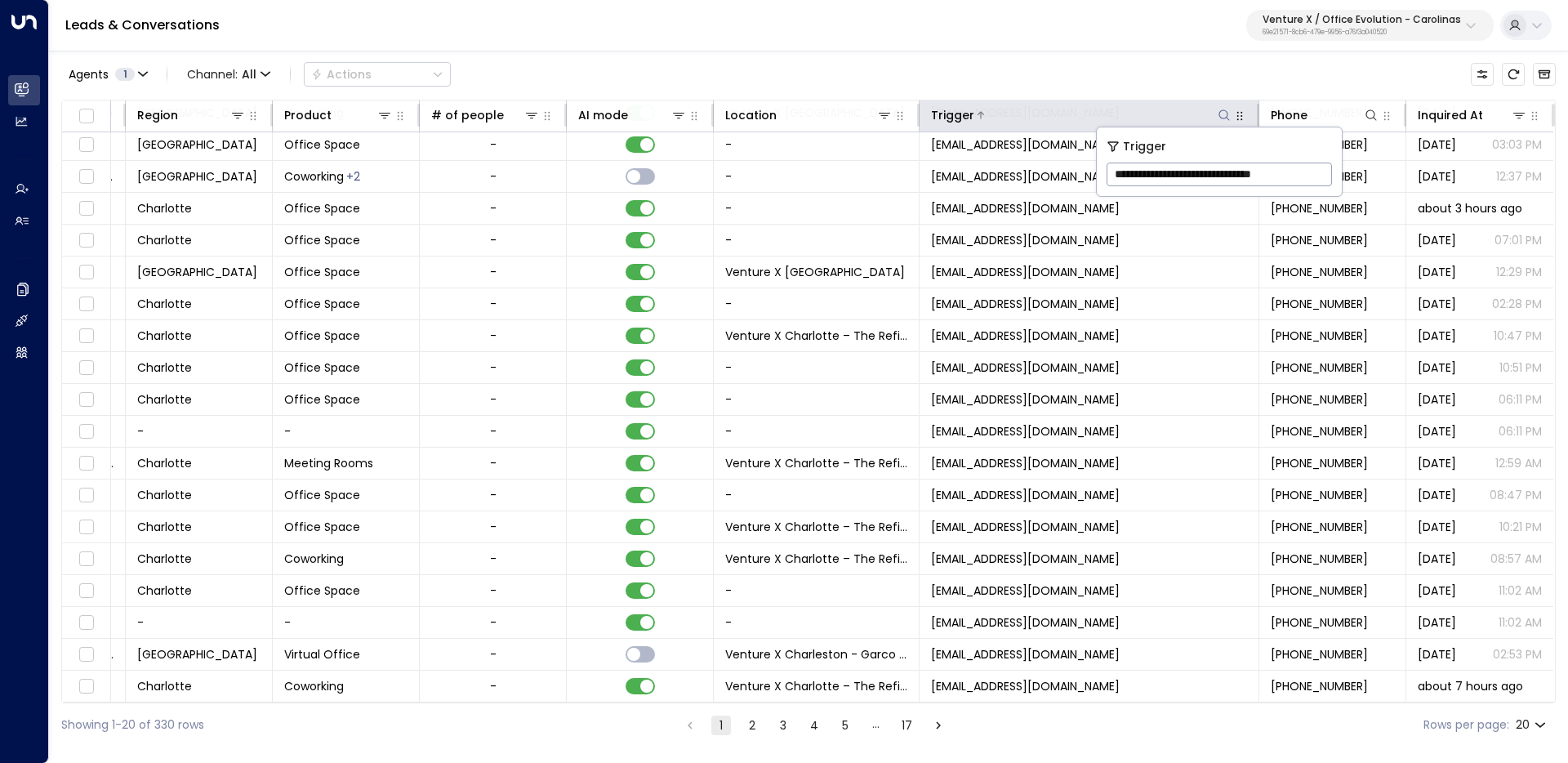
scroll to position [0, 8]
type input "**********"
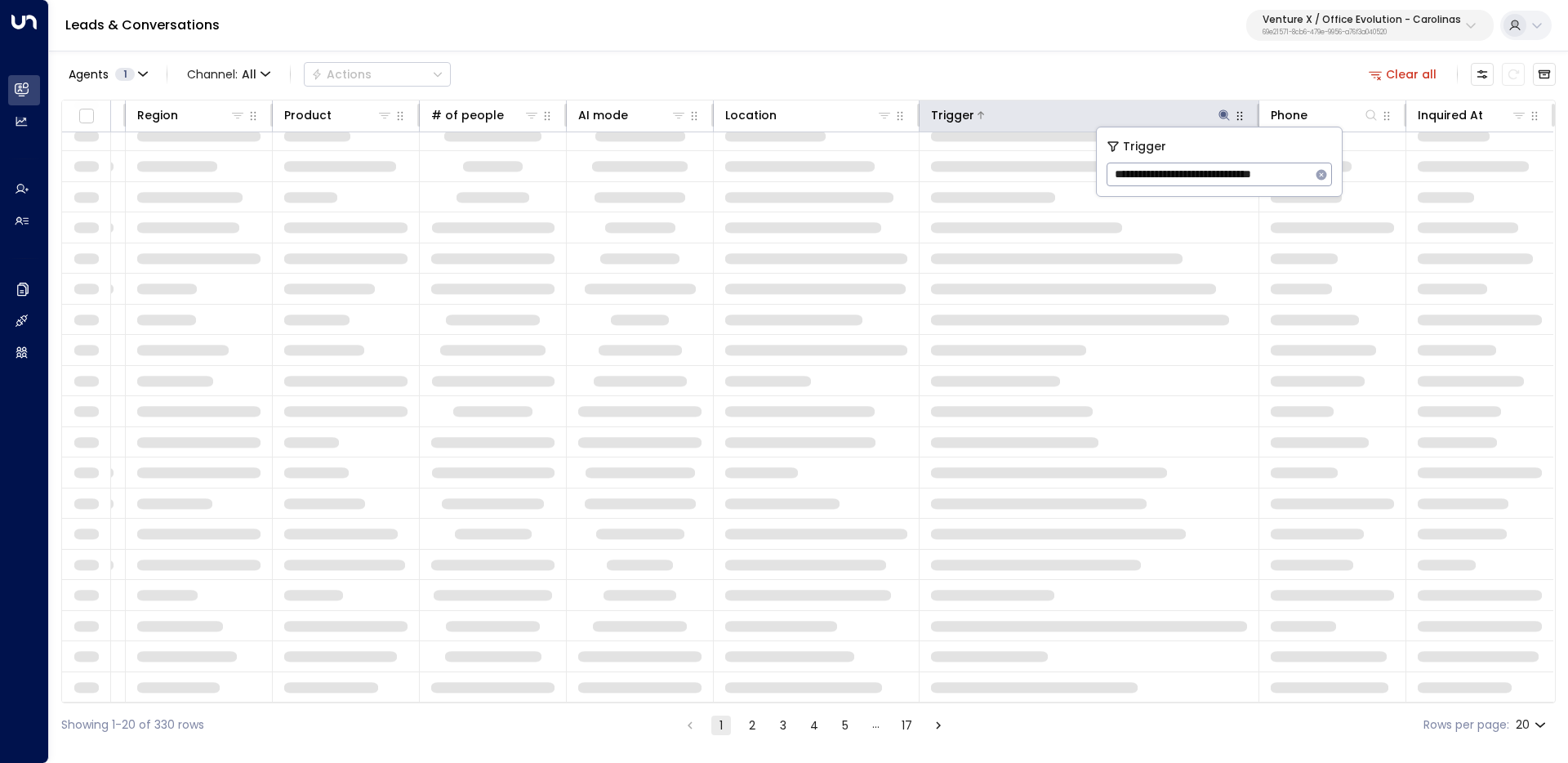
scroll to position [47, 966]
click at [1180, 174] on input "**********" at bounding box center [1209, 174] width 205 height 30
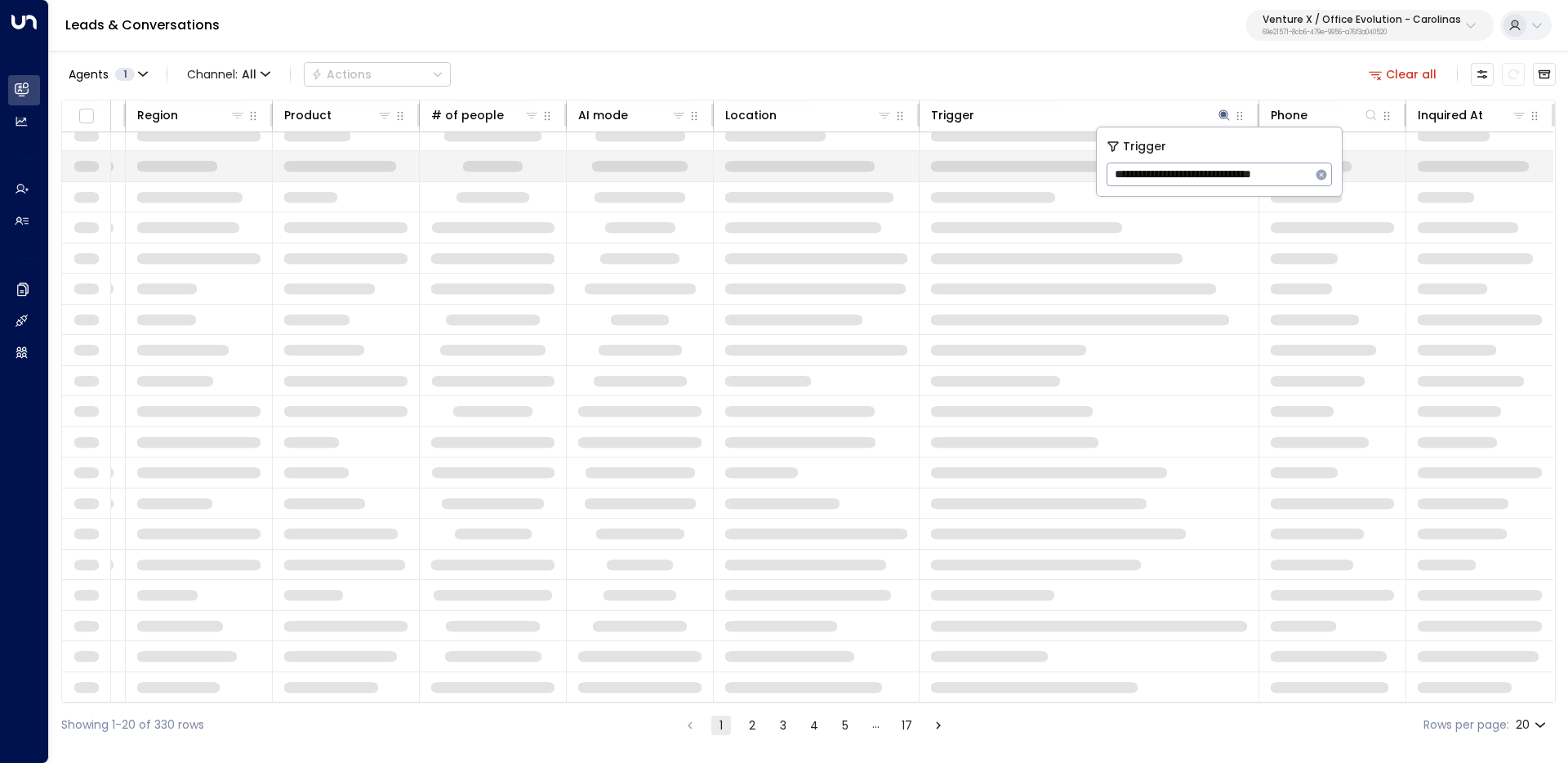
scroll to position [0, 0]
drag, startPoint x: 1180, startPoint y: 174, endPoint x: 1039, endPoint y: 168, distance: 141.1
click at [1039, 168] on body "**********" at bounding box center [784, 373] width 1568 height 747
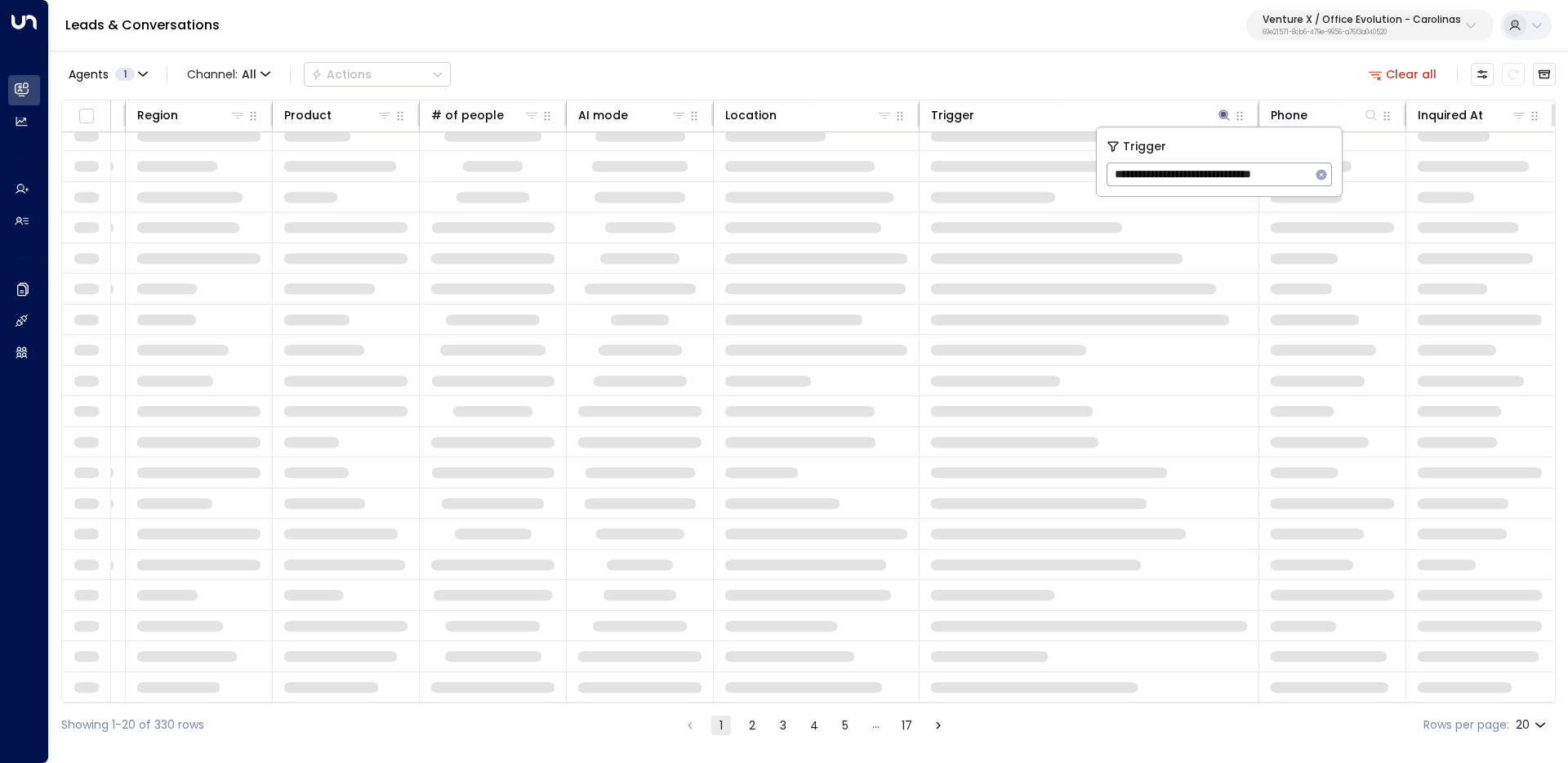
click at [1161, 170] on input "**********" at bounding box center [1209, 174] width 205 height 30
click at [1155, 98] on div "Agents 1 Channel: All Actions Clear all Lead Name Status Lead Email Last Intera…" at bounding box center [809, 397] width 1494 height 698
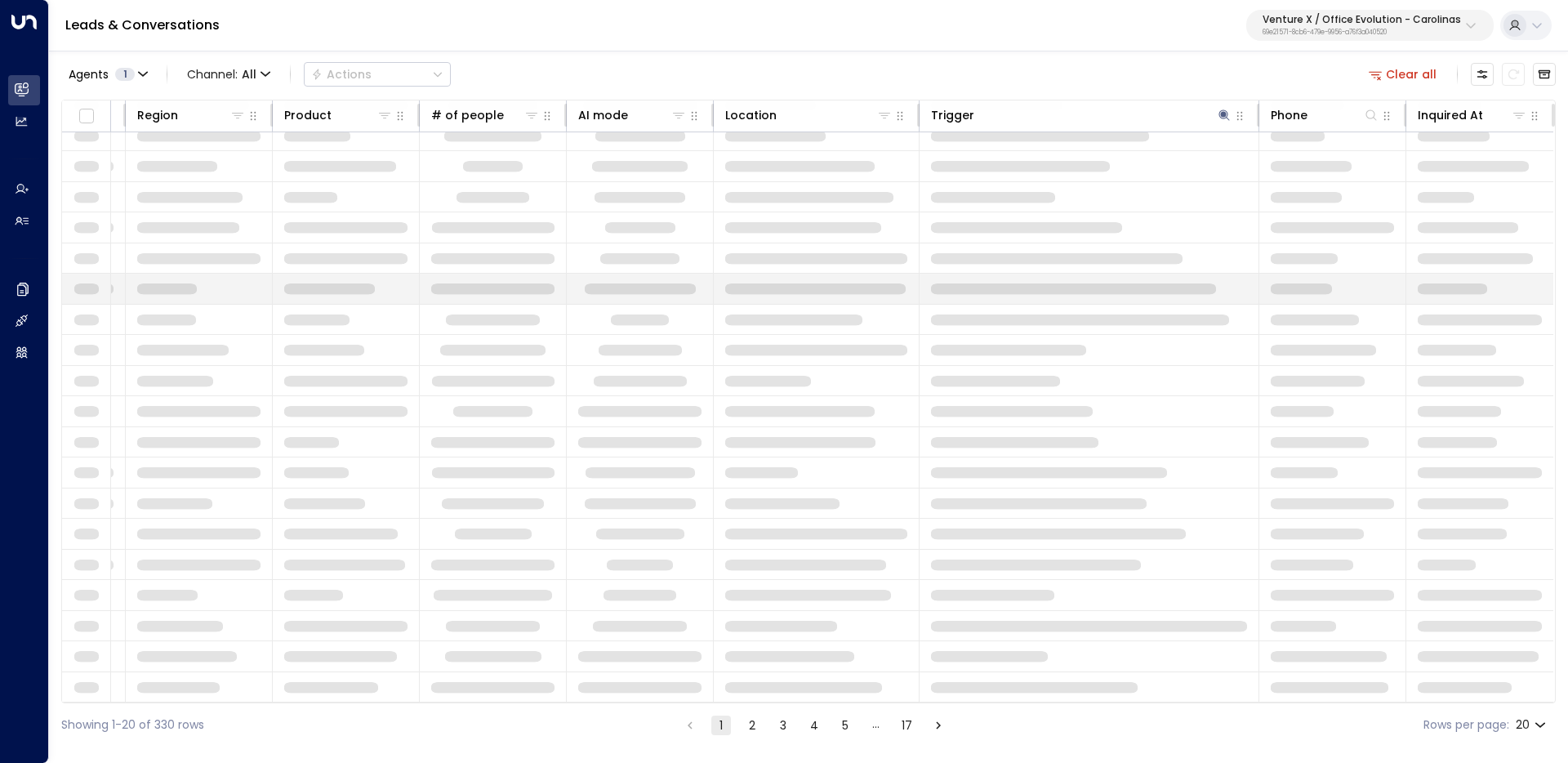
scroll to position [0, 966]
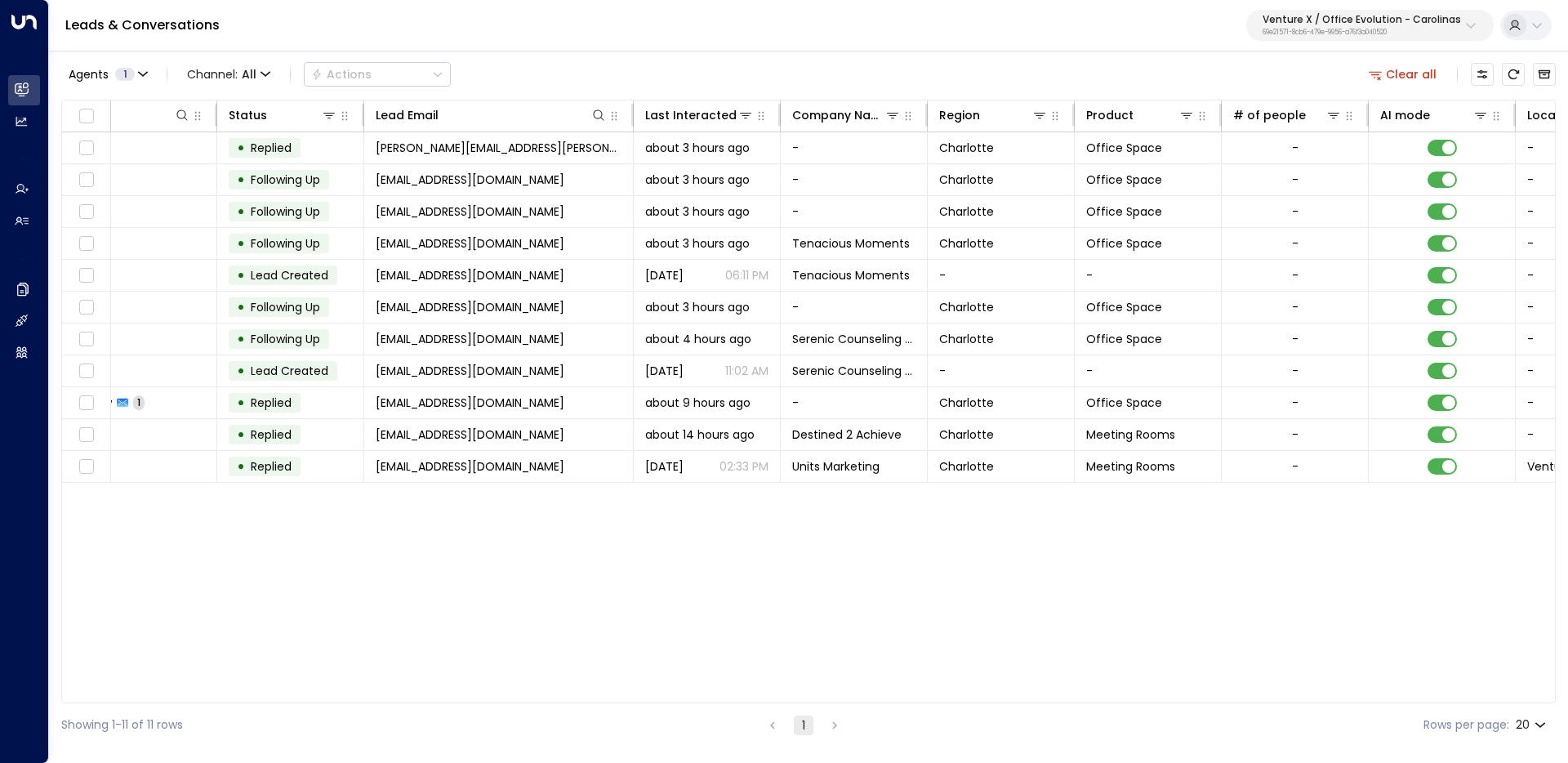
scroll to position [0, 961]
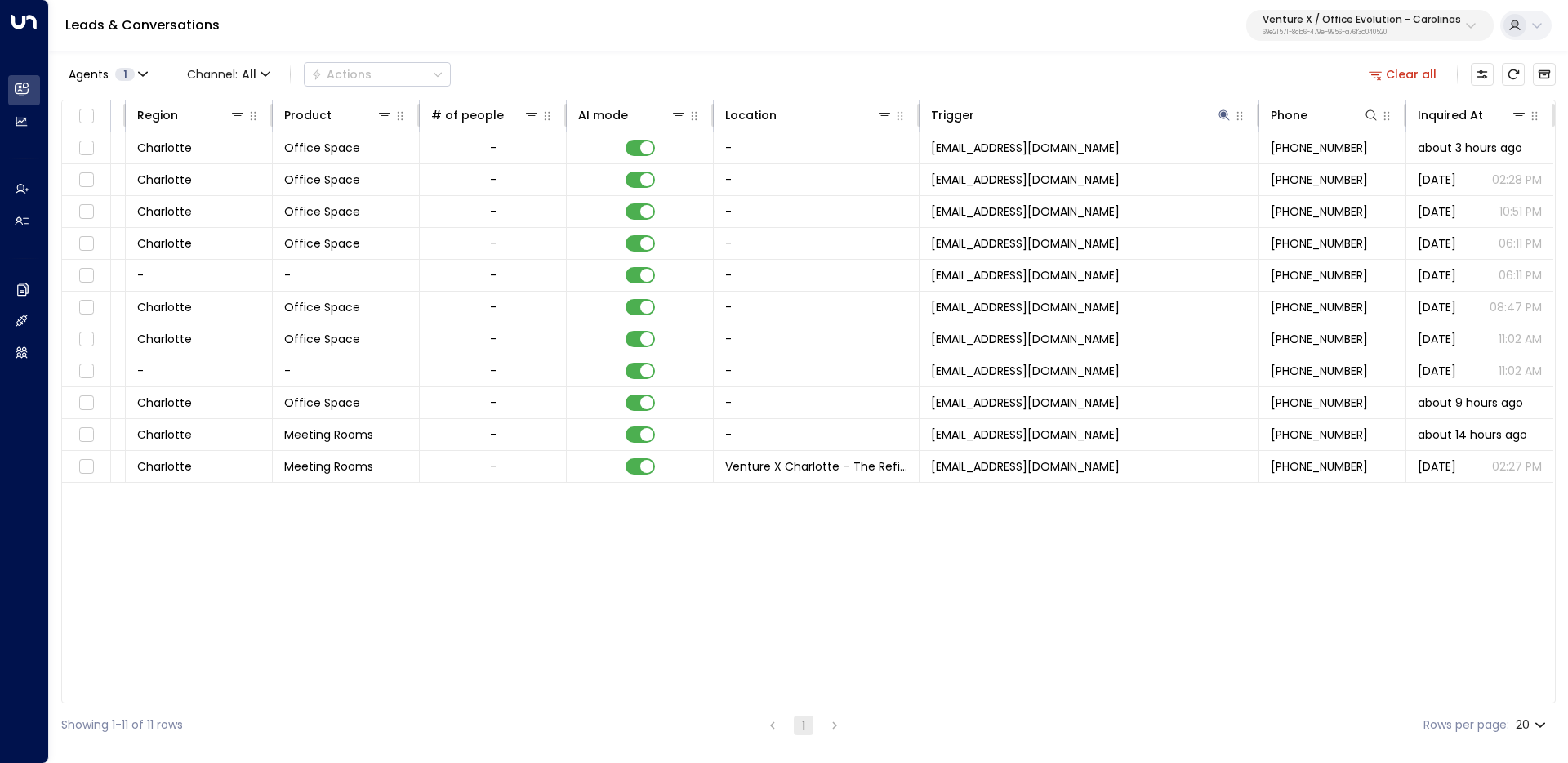
drag, startPoint x: 1114, startPoint y: 703, endPoint x: 710, endPoint y: 698, distance: 404.0
click at [689, 688] on div "Lead Name Status Lead Email Last Interacted Company Name Region Product # of pe…" at bounding box center [809, 401] width 1494 height 604
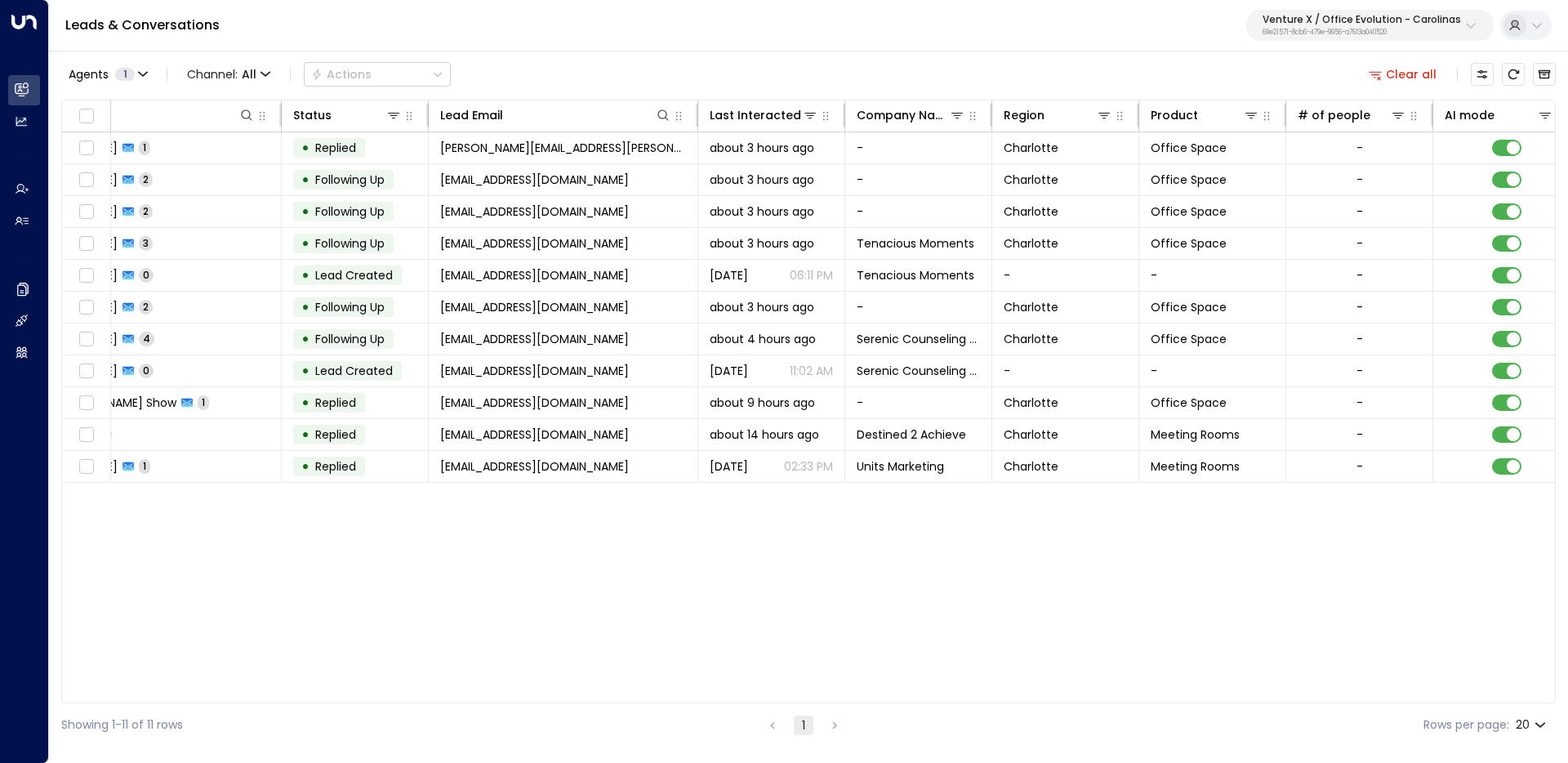
scroll to position [0, 0]
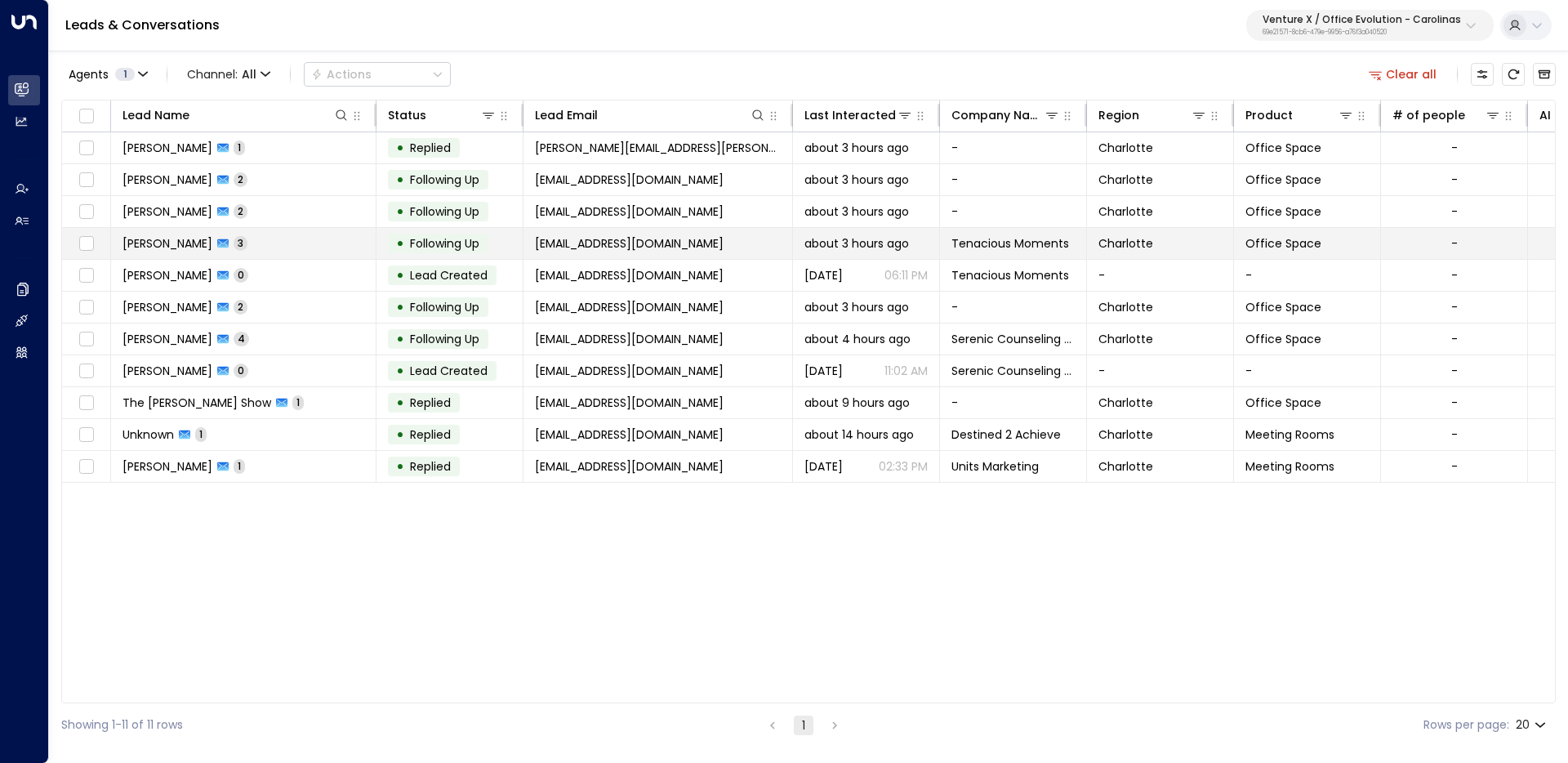
click at [181, 233] on td "[PERSON_NAME] 3" at bounding box center [244, 243] width 265 height 31
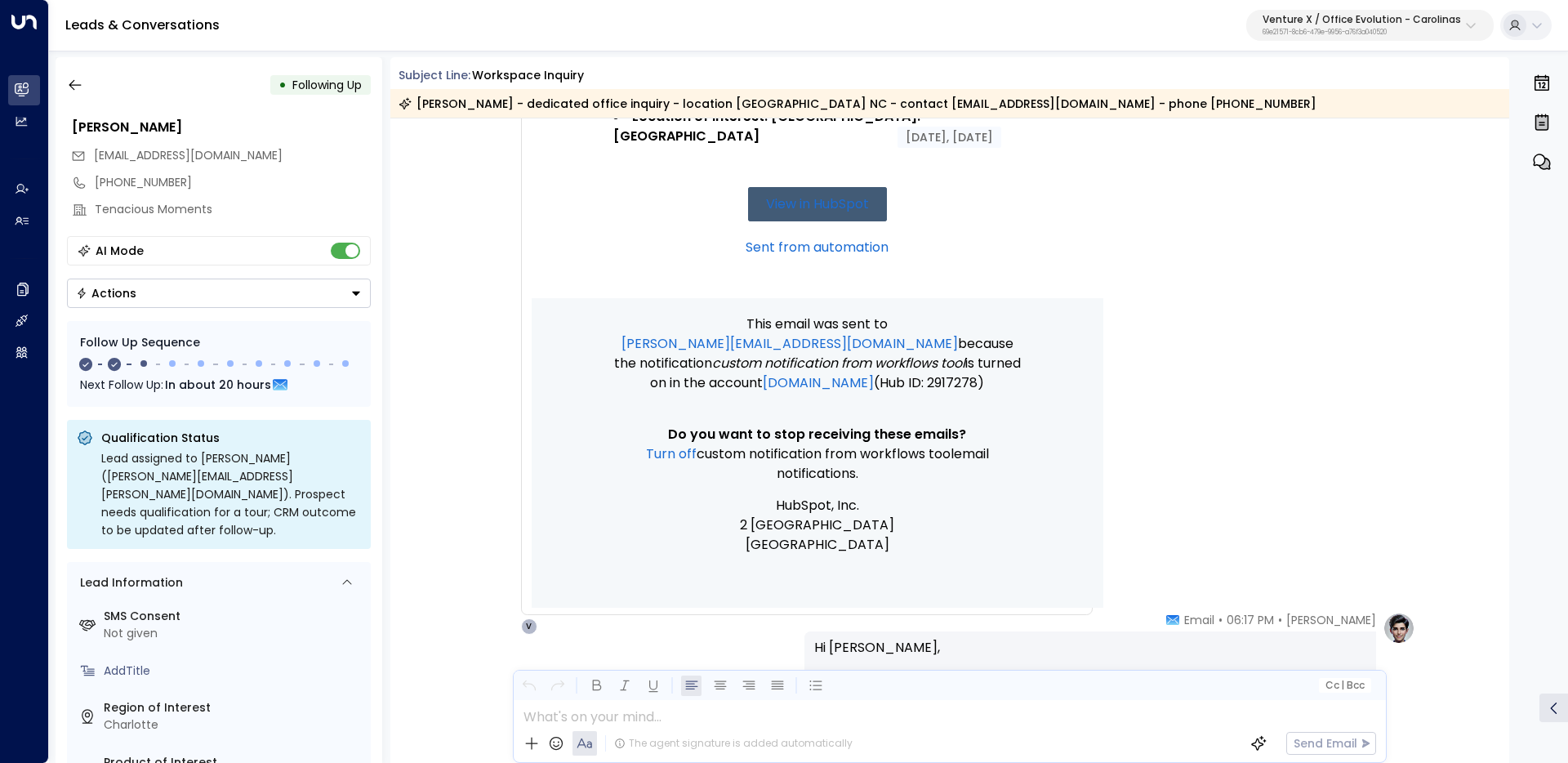
scroll to position [400, 0]
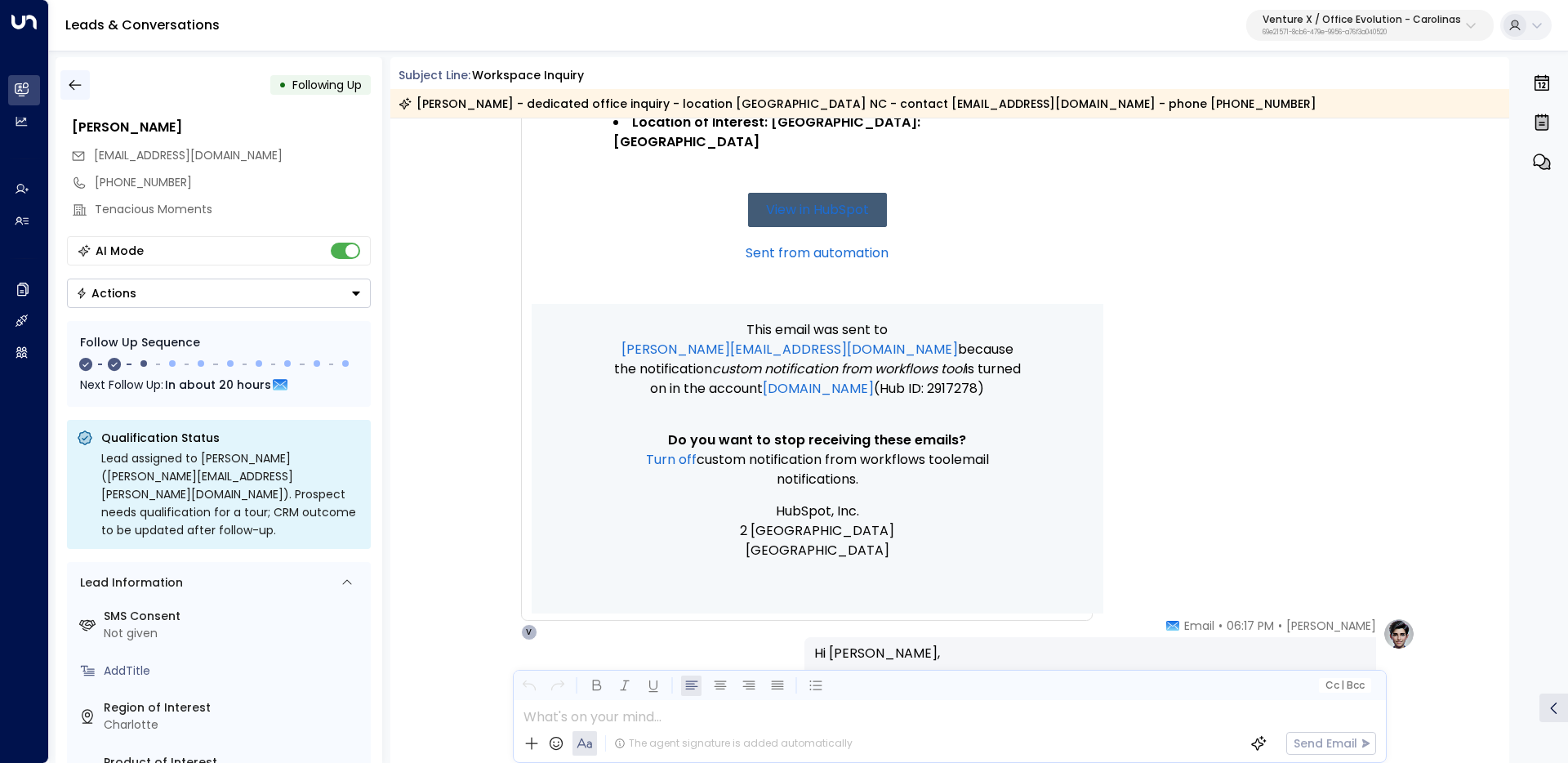
click at [61, 81] on button "button" at bounding box center [75, 85] width 29 height 29
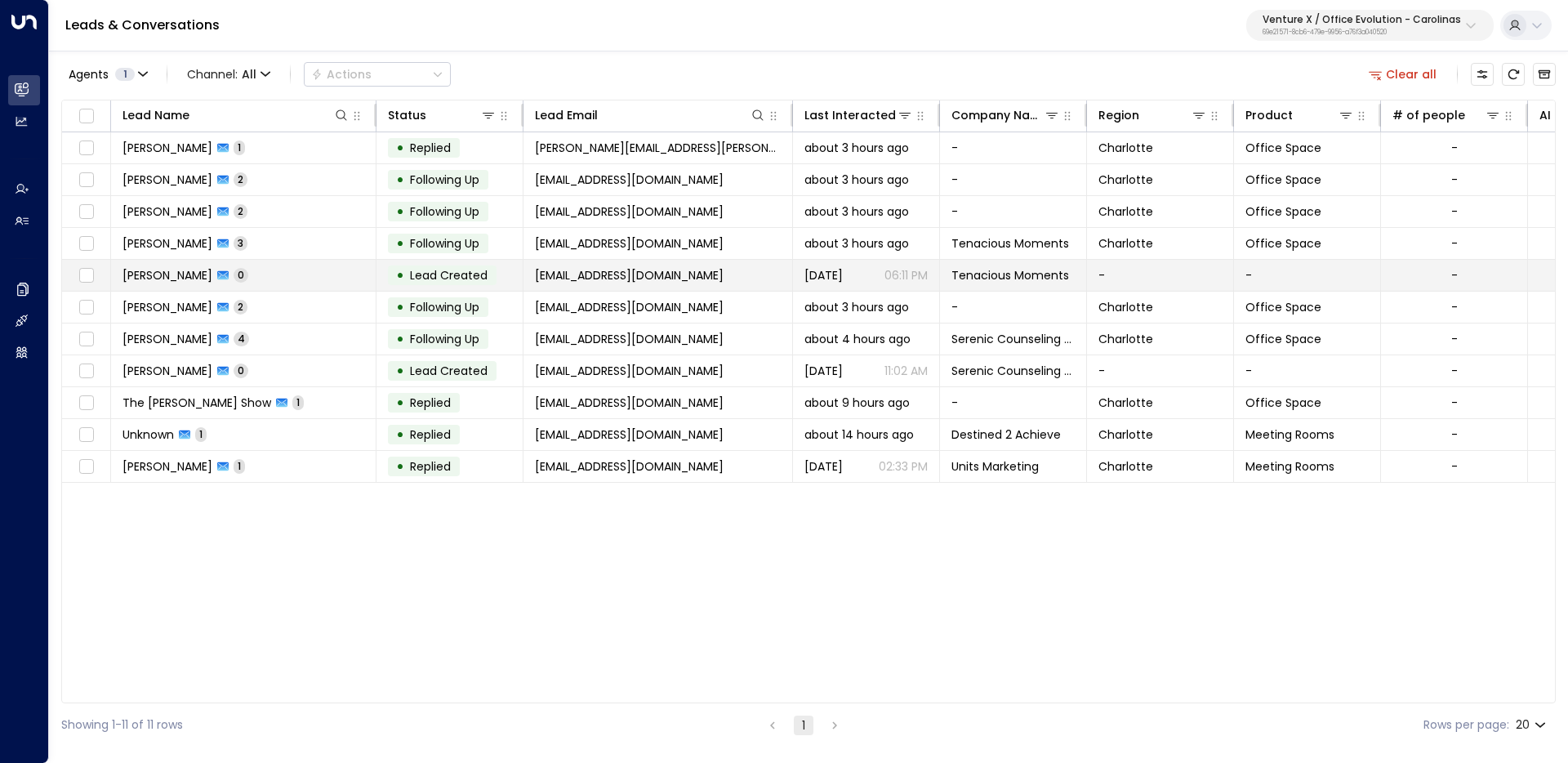
click at [321, 269] on td "[PERSON_NAME] 0" at bounding box center [244, 275] width 265 height 31
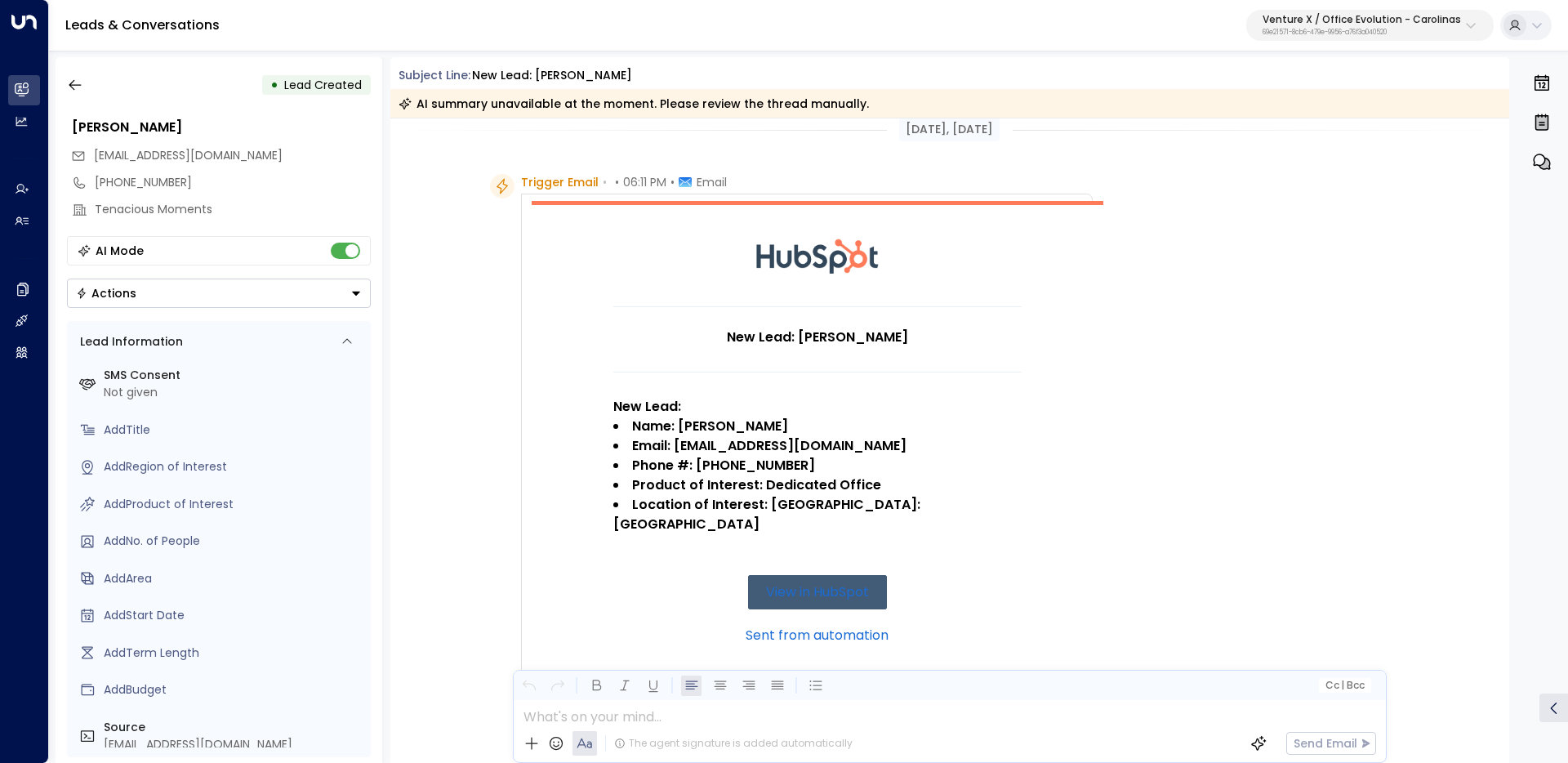
scroll to position [104, 0]
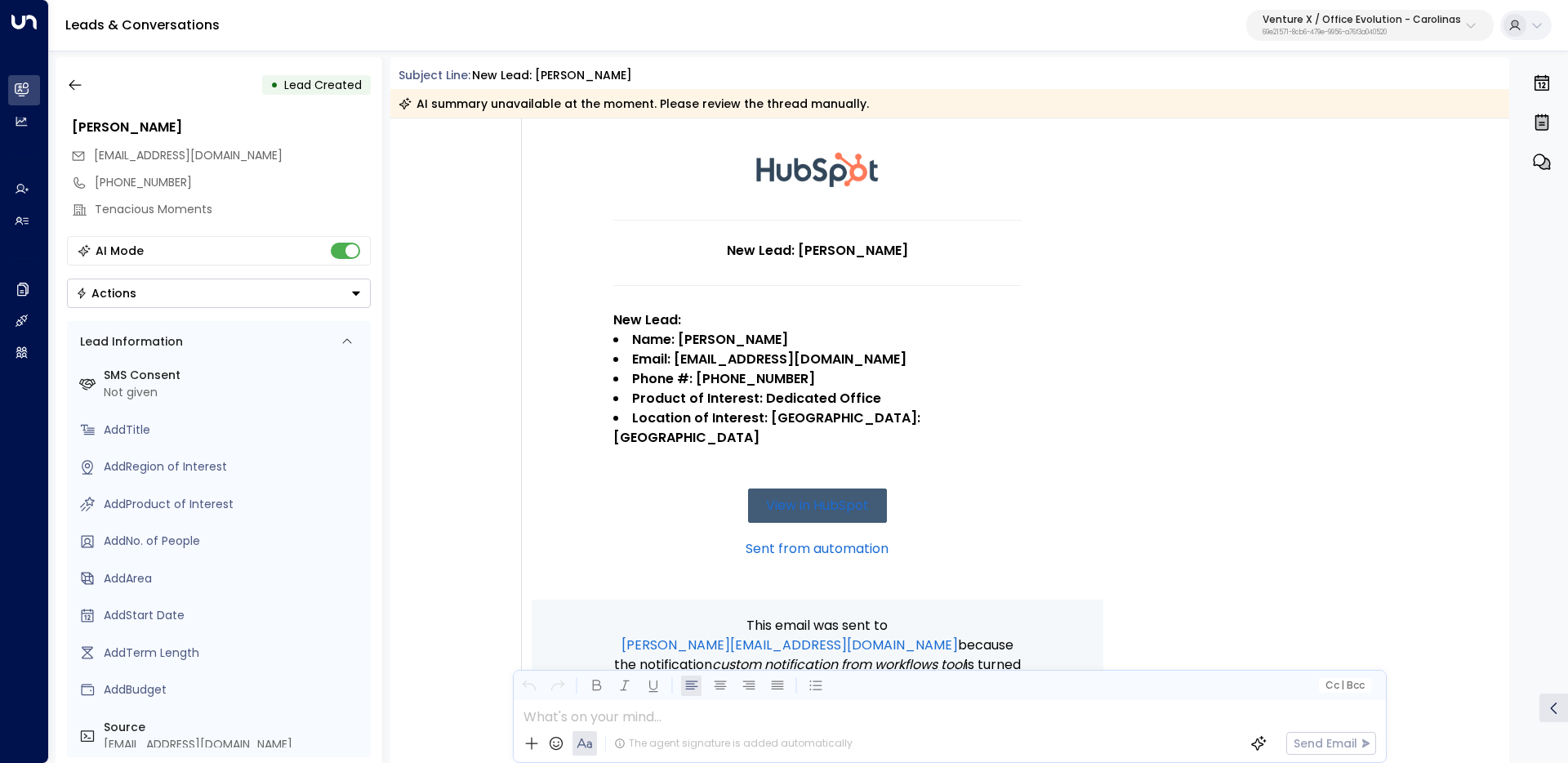
click at [849, 423] on strong "Location of Interest: [GEOGRAPHIC_DATA]: [GEOGRAPHIC_DATA]" at bounding box center [769, 427] width 311 height 39
click at [837, 419] on strong "Location of Interest: [GEOGRAPHIC_DATA]: [GEOGRAPHIC_DATA]" at bounding box center [769, 427] width 311 height 39
click at [83, 86] on button "button" at bounding box center [75, 85] width 29 height 29
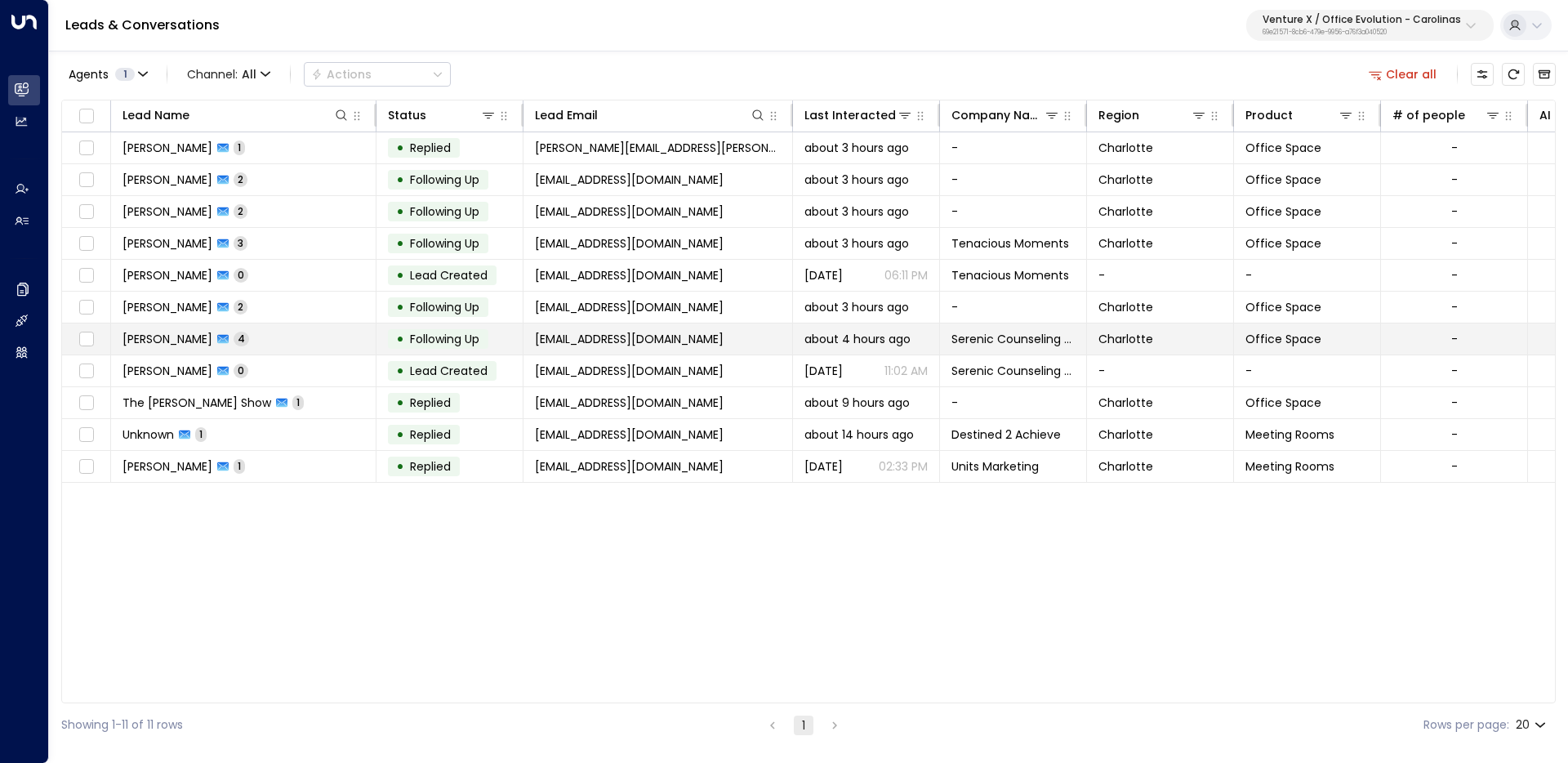
click at [157, 342] on span "[PERSON_NAME]" at bounding box center [167, 338] width 90 height 16
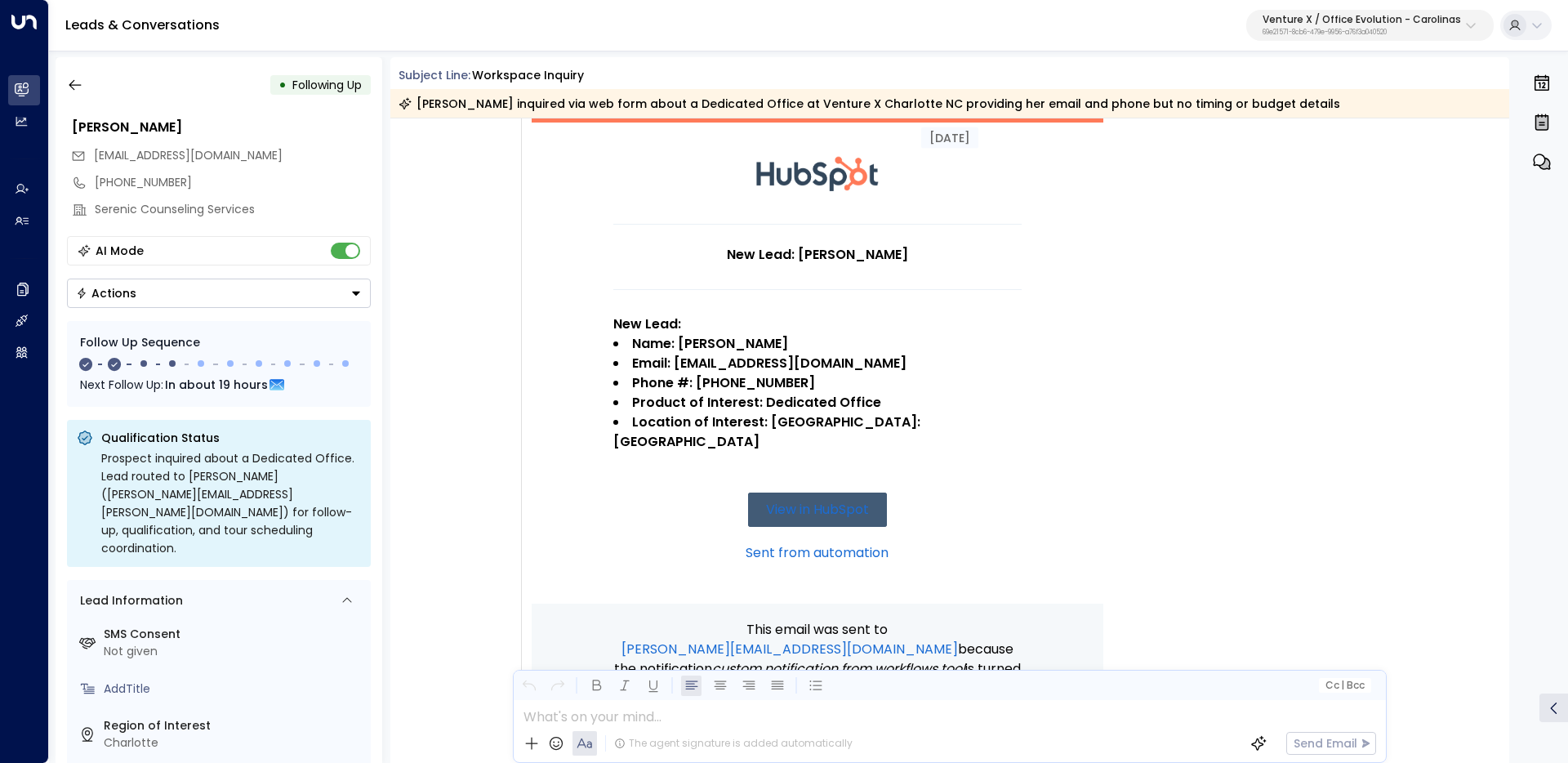
scroll to position [91, 0]
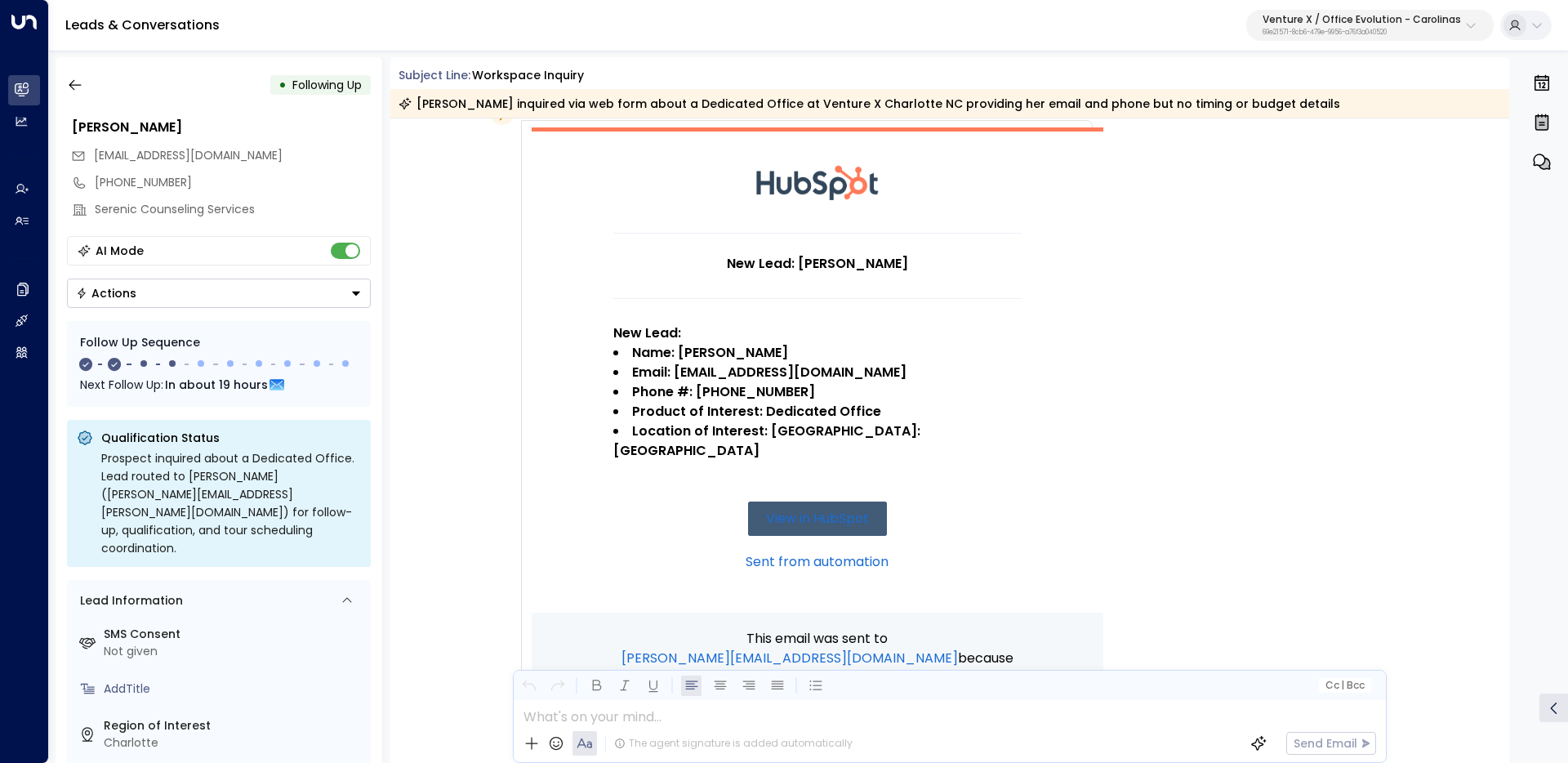
click at [814, 430] on strong "Location of Interest: [GEOGRAPHIC_DATA]: [GEOGRAPHIC_DATA]" at bounding box center [769, 440] width 311 height 39
click at [804, 414] on strong "Product of Interest: Dedicated Office" at bounding box center [757, 411] width 249 height 19
click at [803, 414] on strong "Product of Interest: Dedicated Office" at bounding box center [757, 411] width 249 height 19
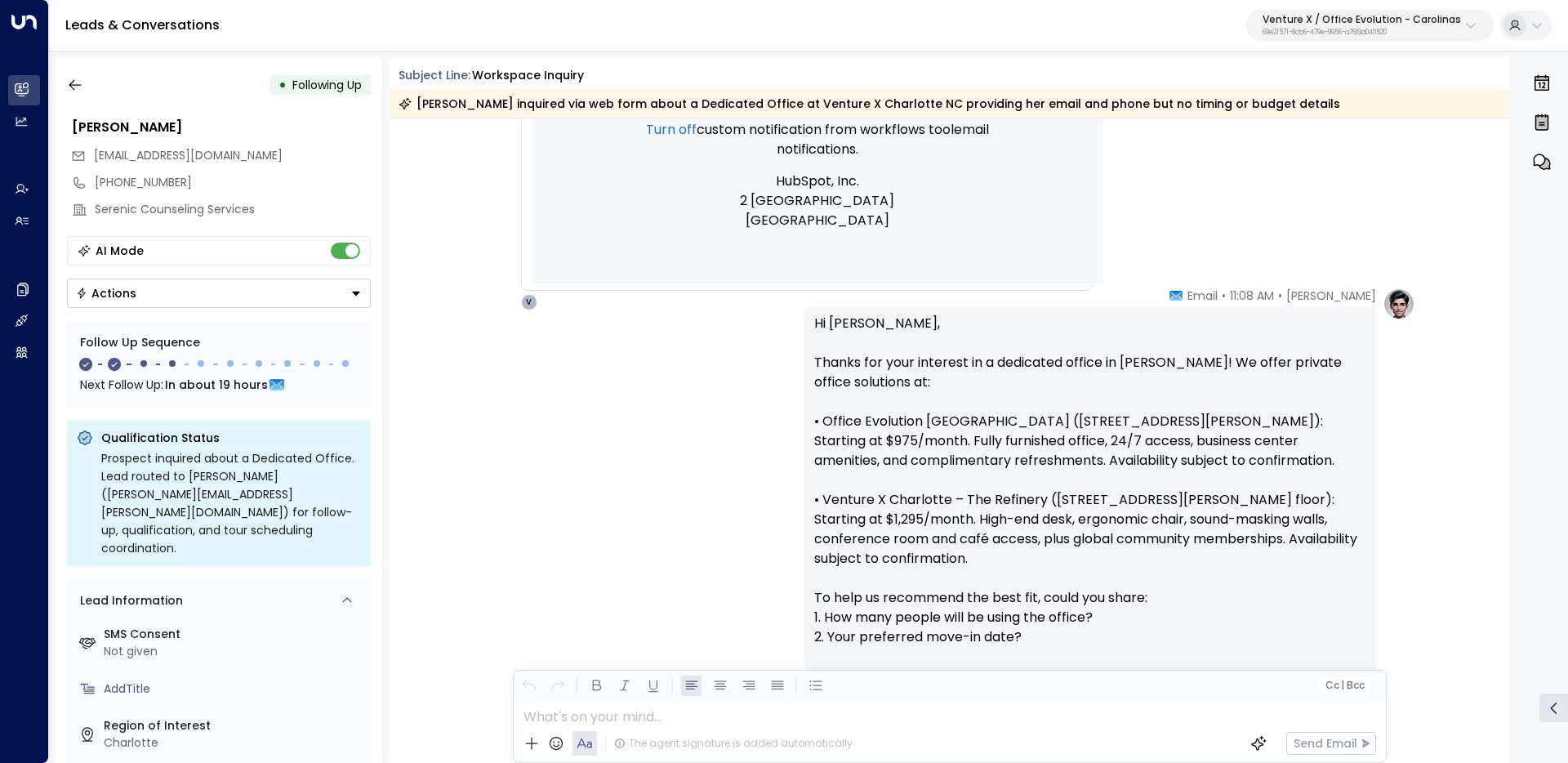
scroll to position [878, 0]
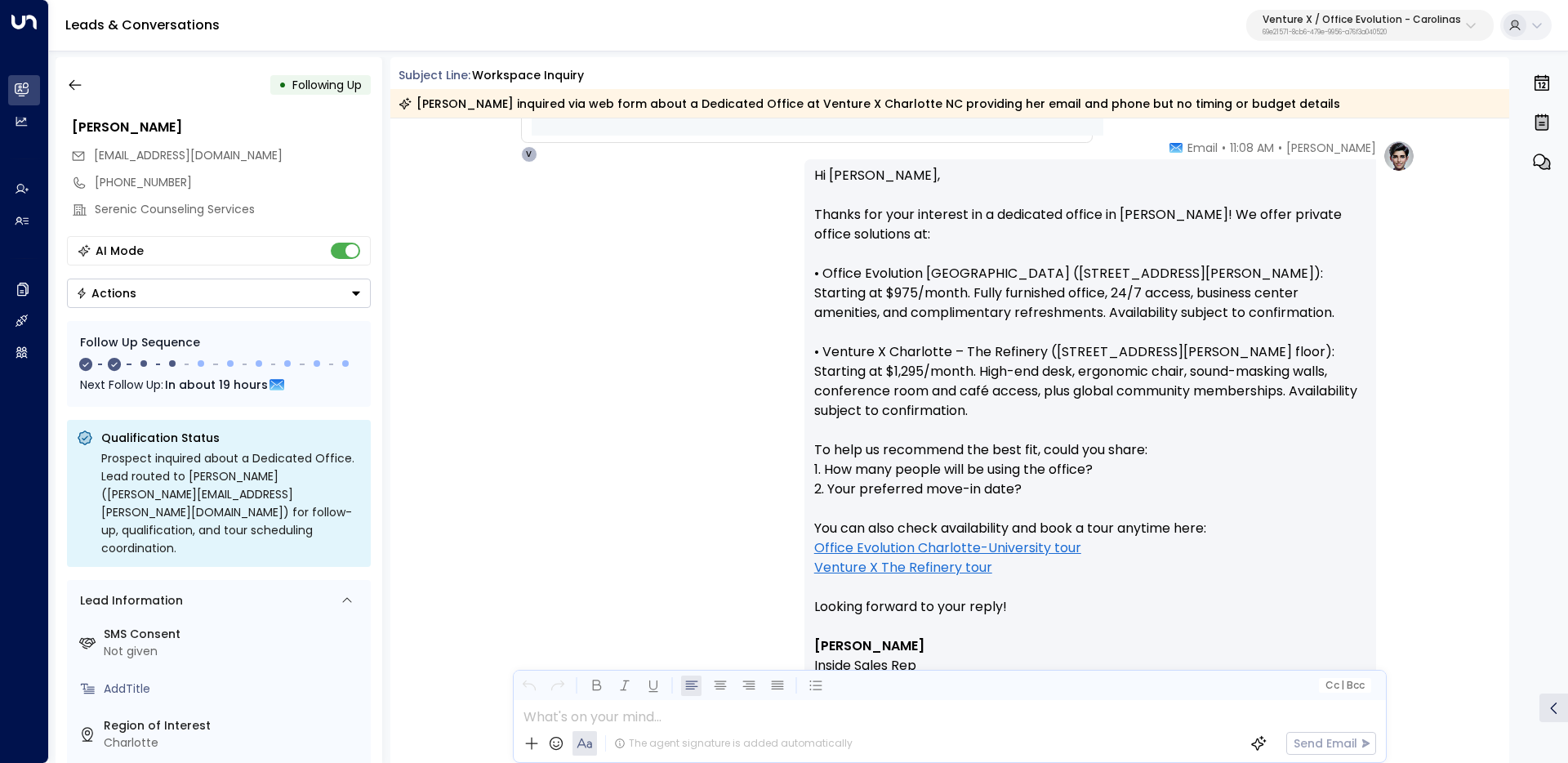
click at [914, 558] on link "Office Evolution Charlotte-University tour" at bounding box center [947, 548] width 267 height 20
click at [1433, 18] on p "Venture X / Office Evolution - Carolinas" at bounding box center [1362, 19] width 199 height 9
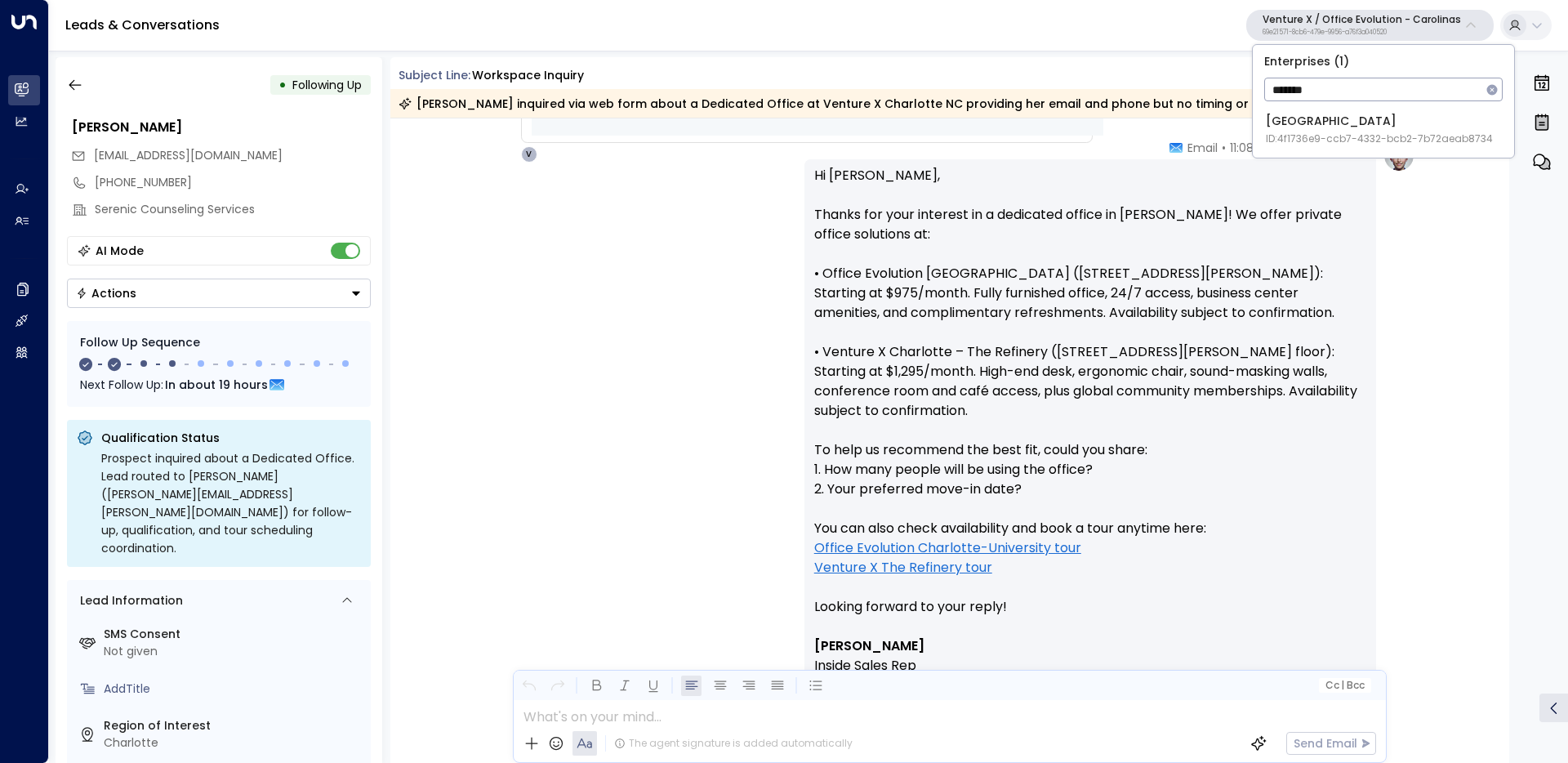
type input "*******"
click at [1352, 125] on div "Space Station ID: 4f1736e9-ccb7-4332-bcb2-7b72aeab8734" at bounding box center [1379, 129] width 227 height 33
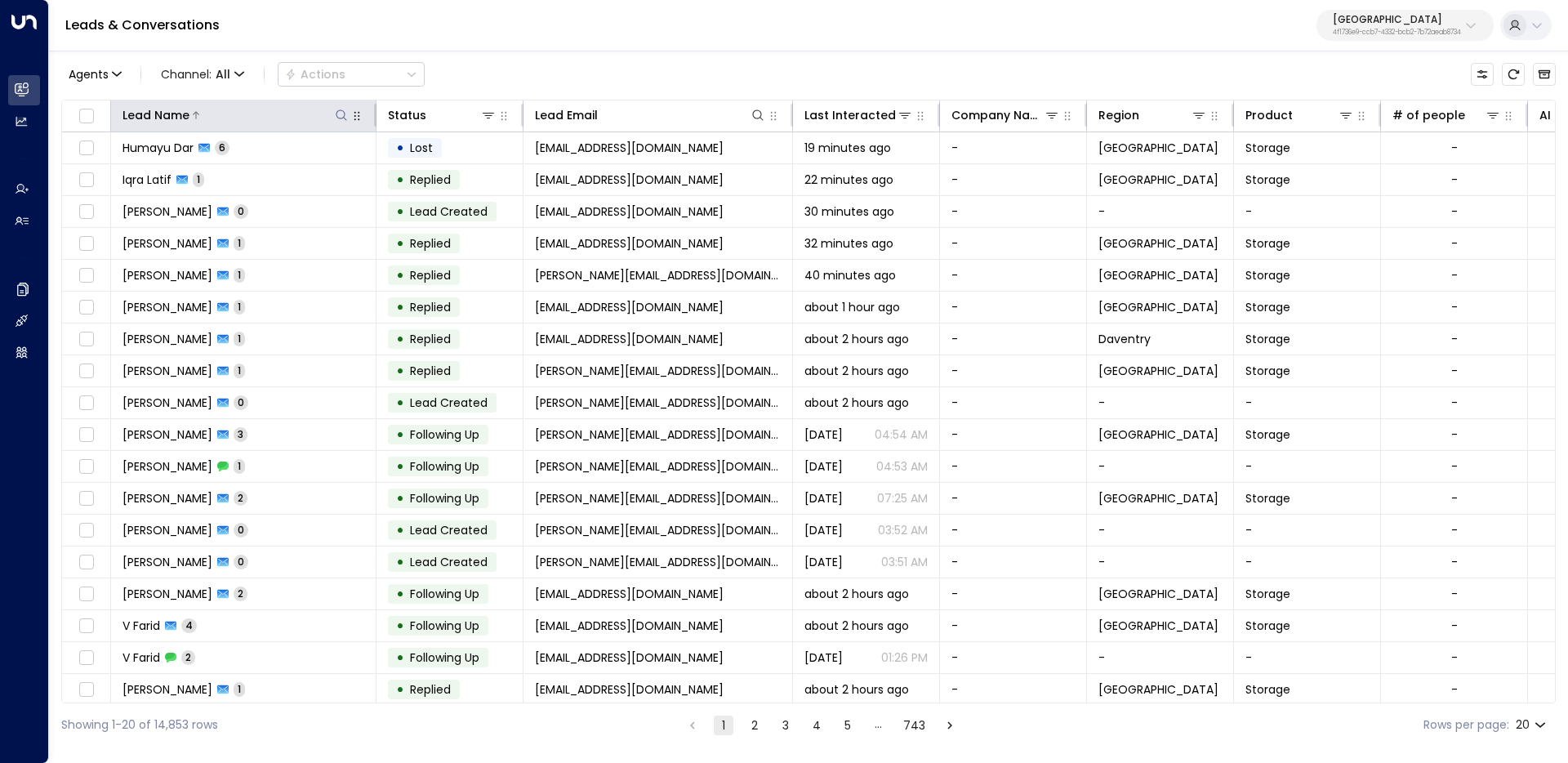
click at [339, 110] on icon at bounding box center [341, 115] width 10 height 10
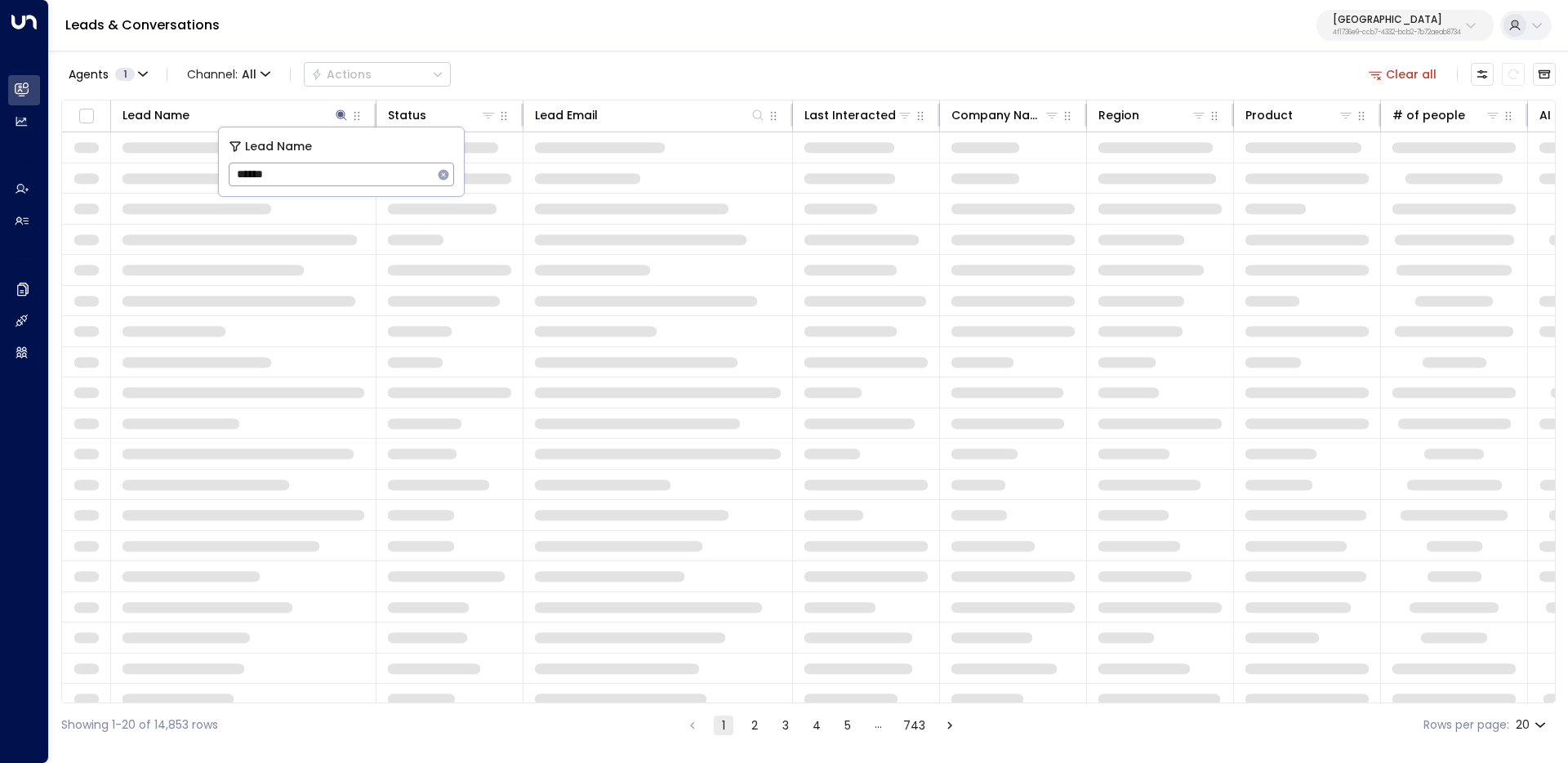
type input "******"
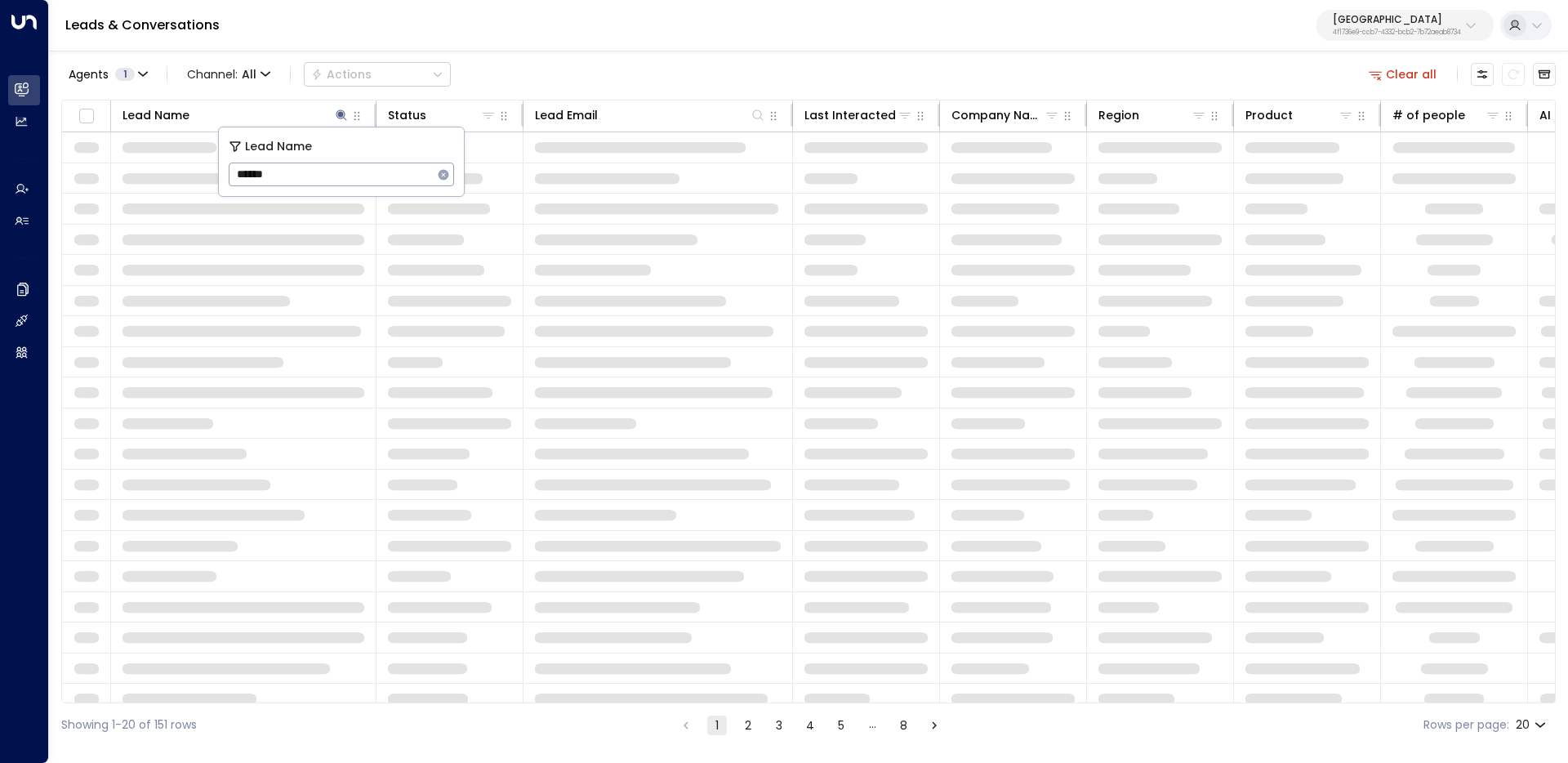
click at [644, 86] on div "Agents 1 Channel: All Actions Clear all" at bounding box center [809, 75] width 1494 height 34
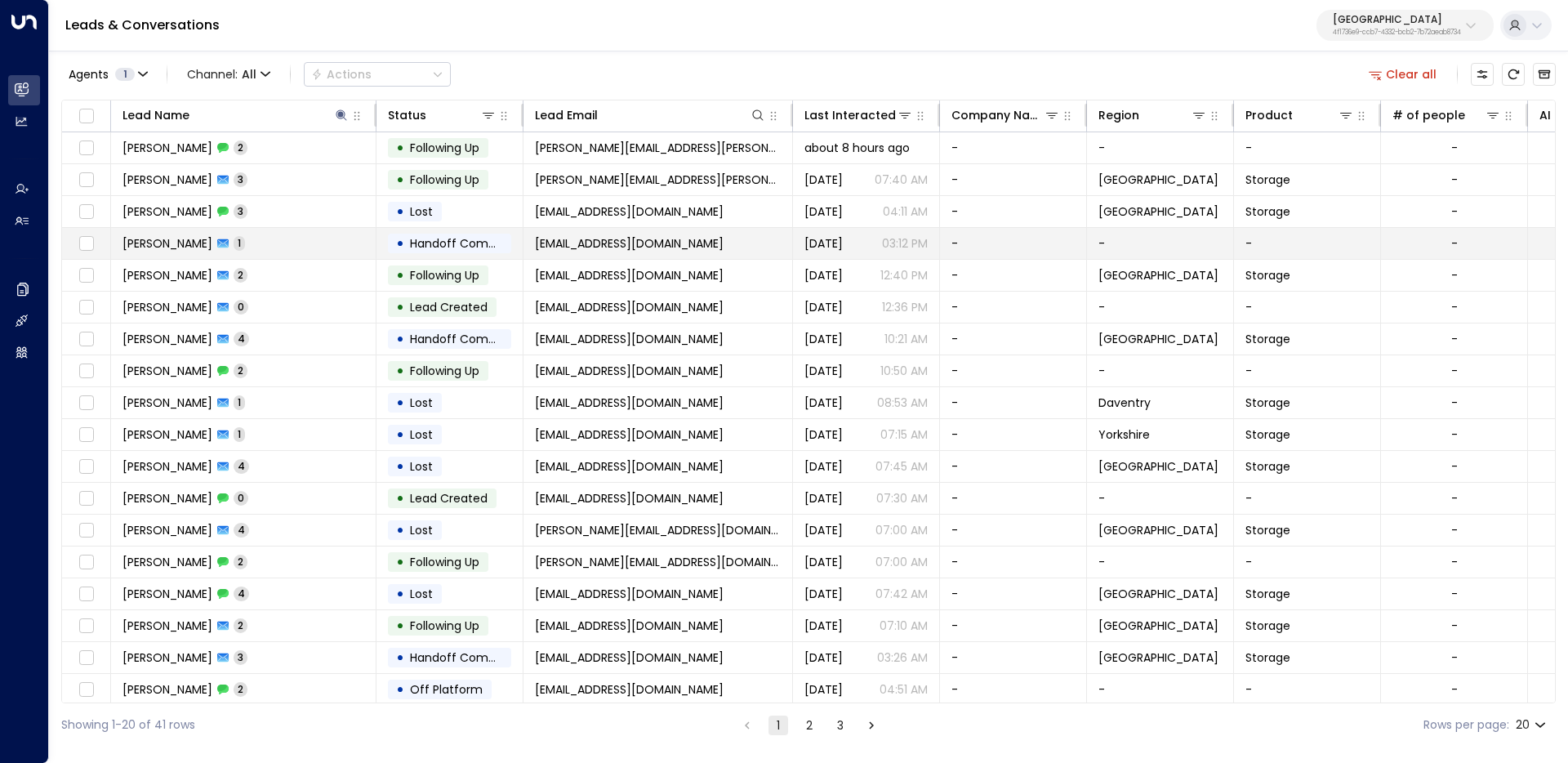
click at [322, 241] on td "Rachel Turner 1" at bounding box center [244, 243] width 265 height 31
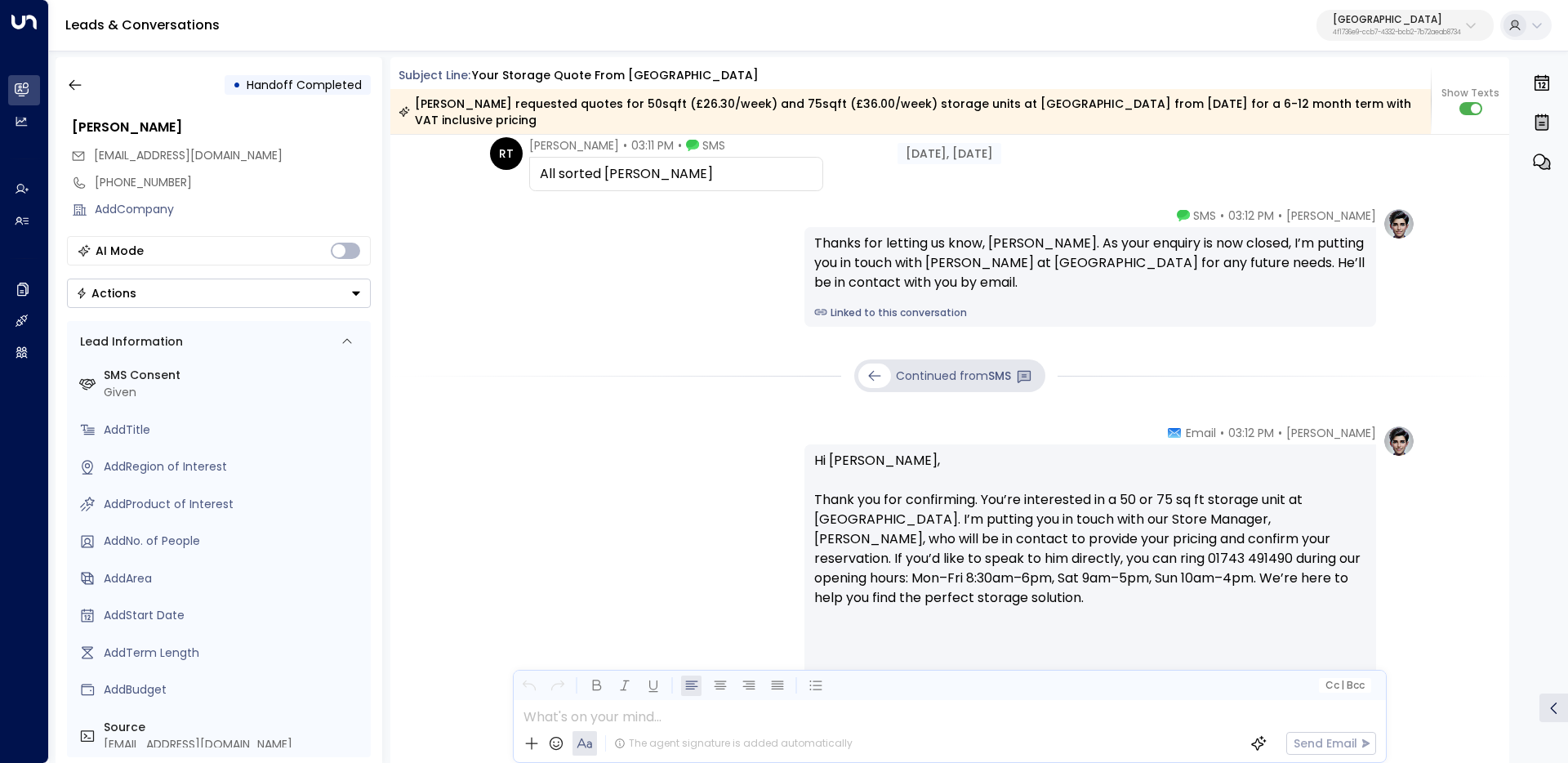
scroll to position [260, 0]
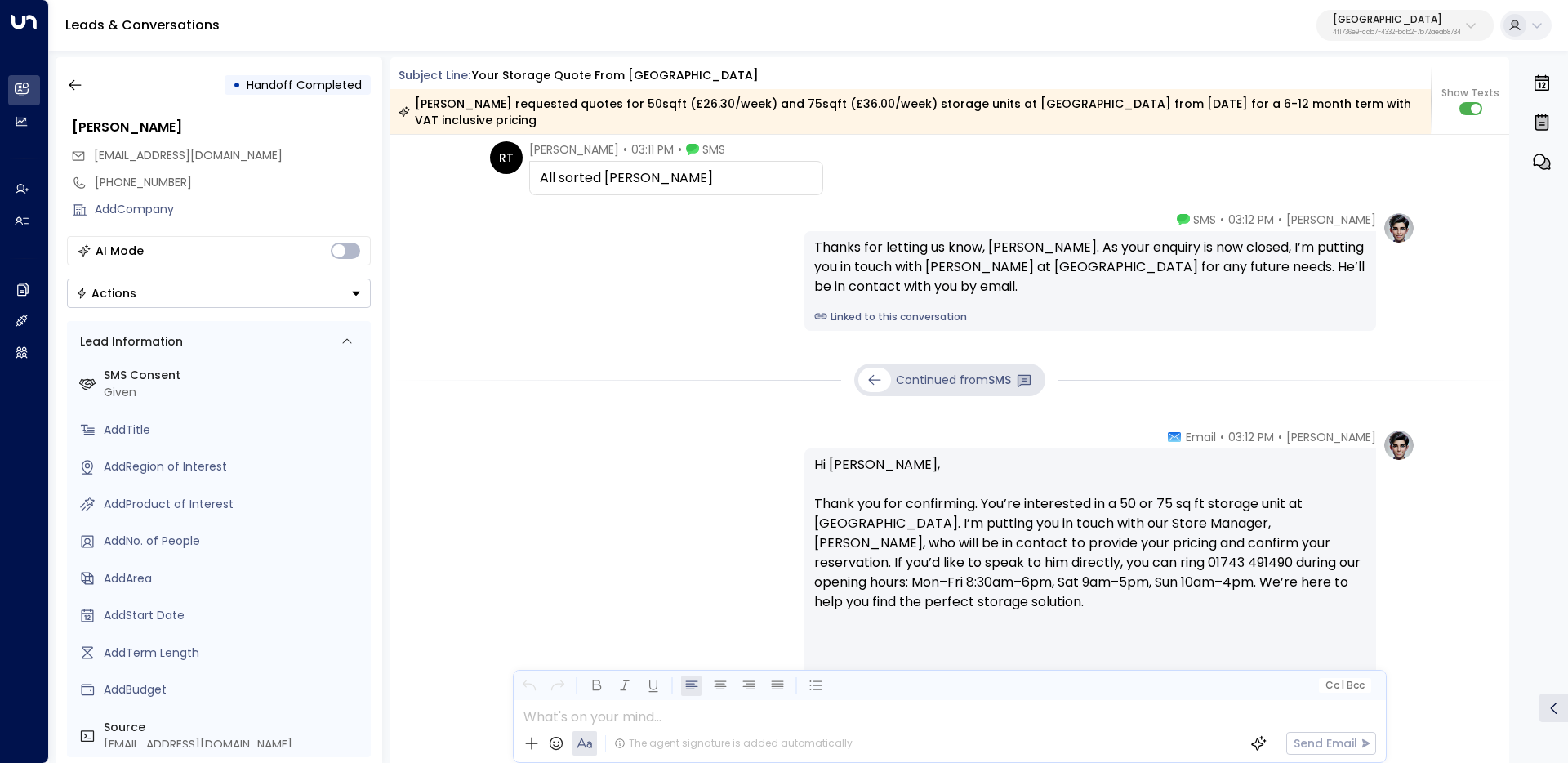
drag, startPoint x: 1130, startPoint y: 611, endPoint x: 787, endPoint y: 464, distance: 373.2
click at [787, 464] on div "Olivia Parker • 03:12 PM • Email Hi Rachel, Thank you for confirming. You’re in…" at bounding box center [950, 573] width 931 height 288
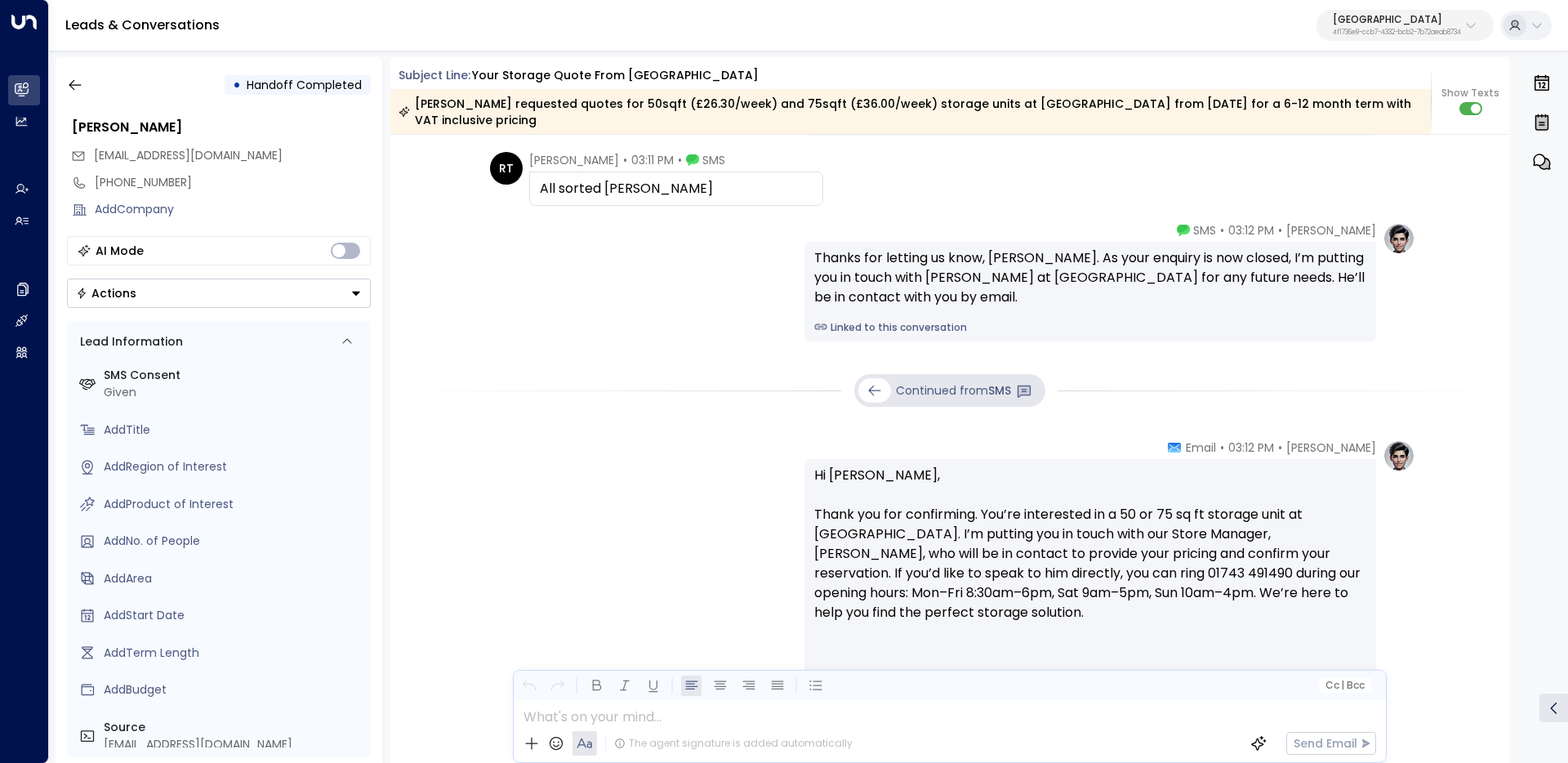
scroll to position [226, 0]
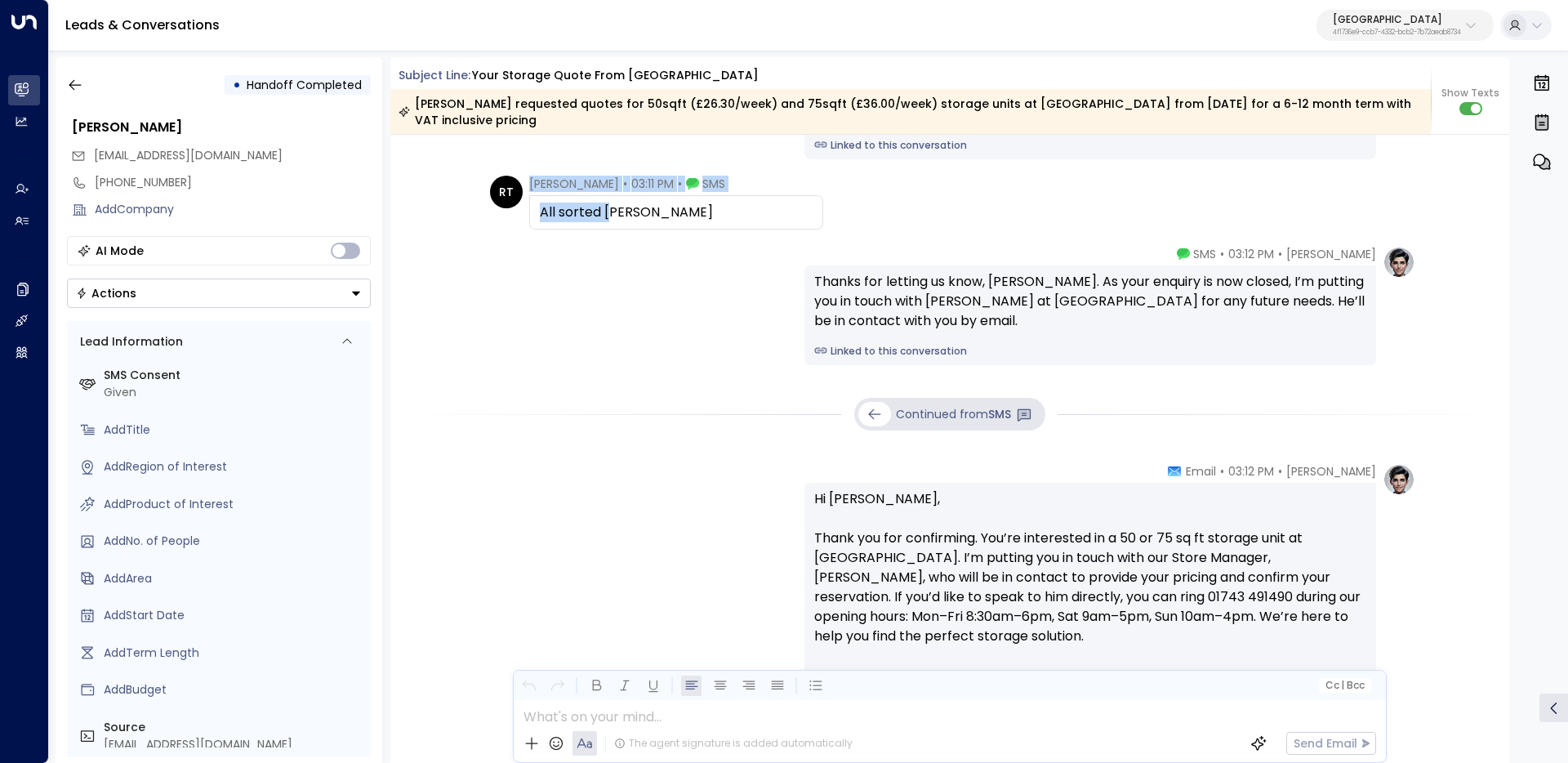
drag, startPoint x: 601, startPoint y: 215, endPoint x: 507, endPoint y: 213, distance: 94.0
click at [507, 213] on div "RT Rachel Turner • 03:11 PM • SMS All sorted Ty" at bounding box center [656, 202] width 333 height 54
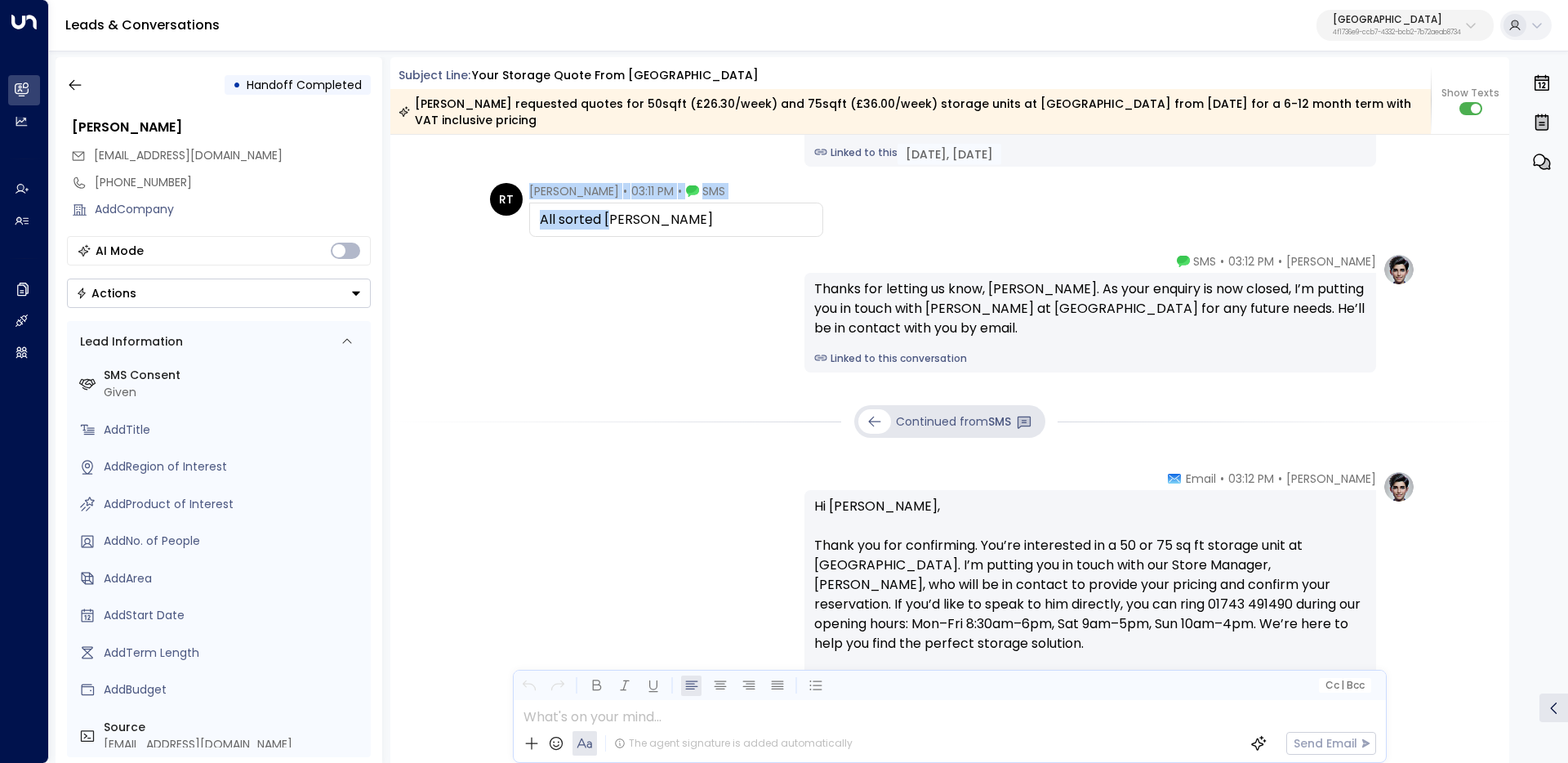
scroll to position [236, 0]
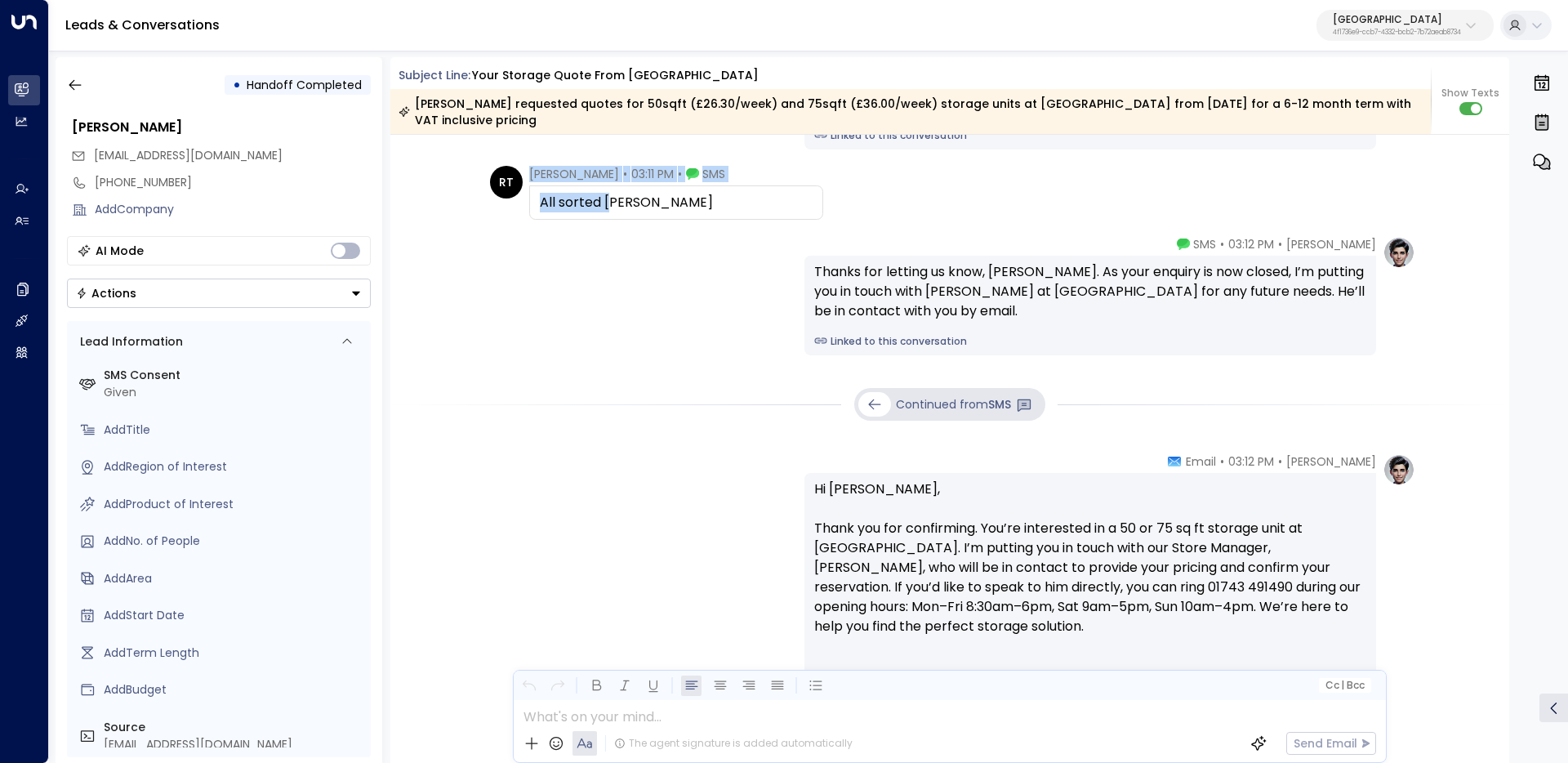
drag, startPoint x: 1058, startPoint y: 624, endPoint x: 793, endPoint y: 522, distance: 284.0
click at [793, 522] on div "Olivia Parker • 03:12 PM • Email Hi Rachel, Thank you for confirming. You’re in…" at bounding box center [950, 598] width 931 height 288
copy p "Thank you for confirming. You’re interested in a 50 or 75 sq ft storage unit at…"
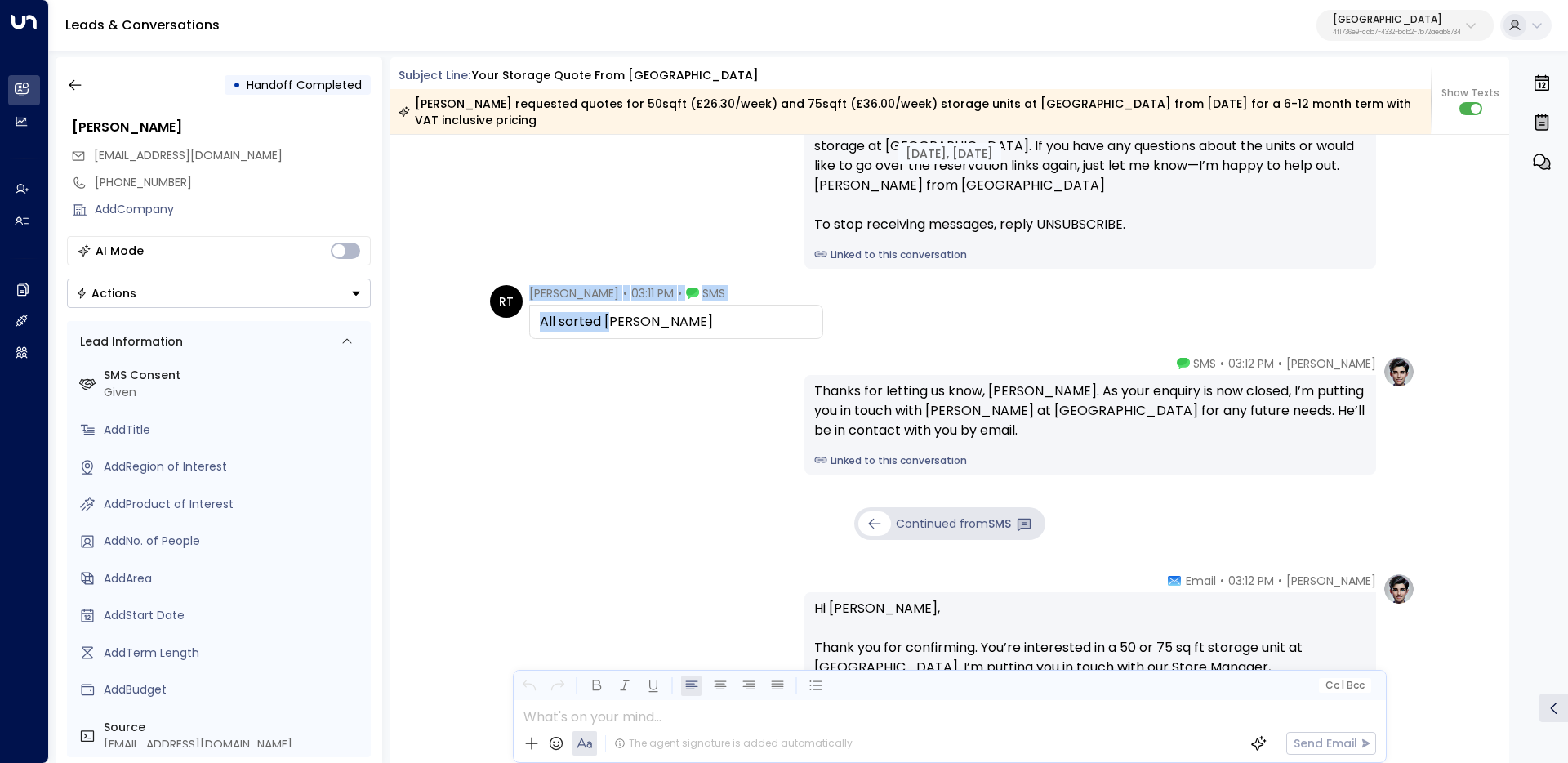
scroll to position [206, 0]
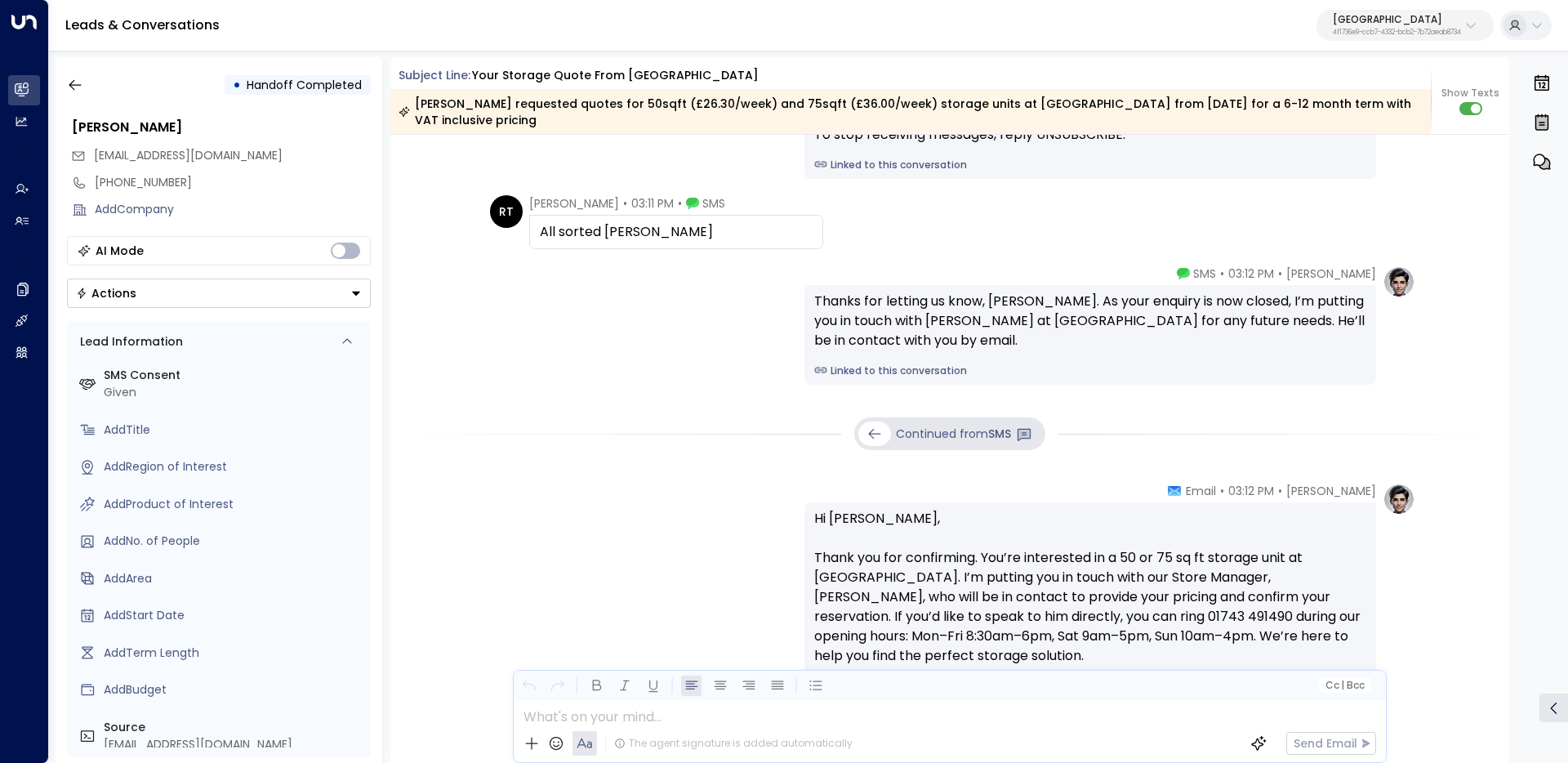
click at [865, 526] on p "Hi Rachel, Thank you for confirming. You’re interested in a 50 or 75 sq ft stor…" at bounding box center [1090, 597] width 552 height 176
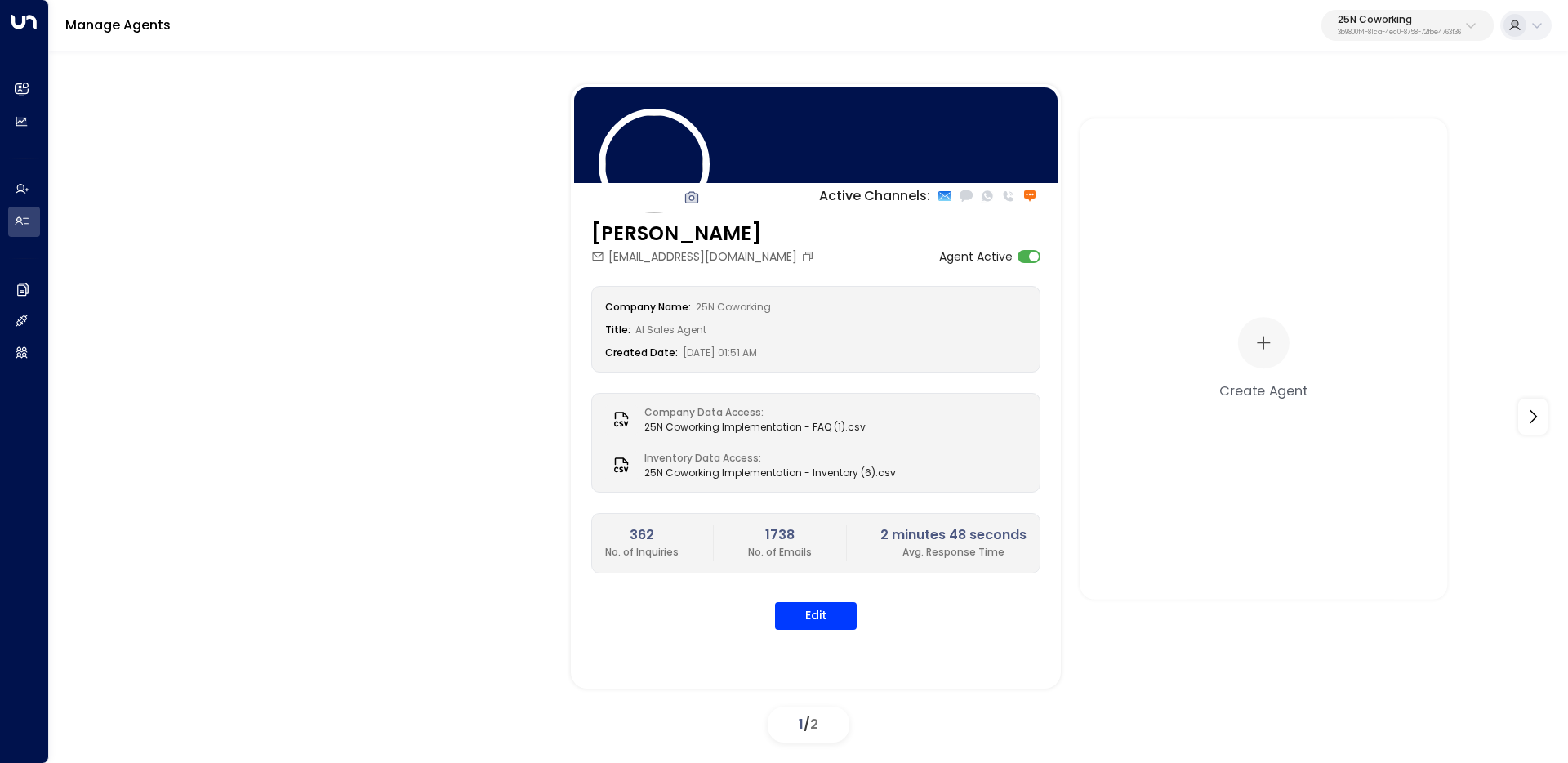
click at [1446, 30] on p "3b9800f4-81ca-4ec0-8758-72fbe4763f36" at bounding box center [1399, 33] width 123 height 7
type input "********"
click at [1284, 128] on div "Space Station ID: 4f1736e9-ccb7-4332-bcb2-7b72aeab8734" at bounding box center [1357, 129] width 227 height 33
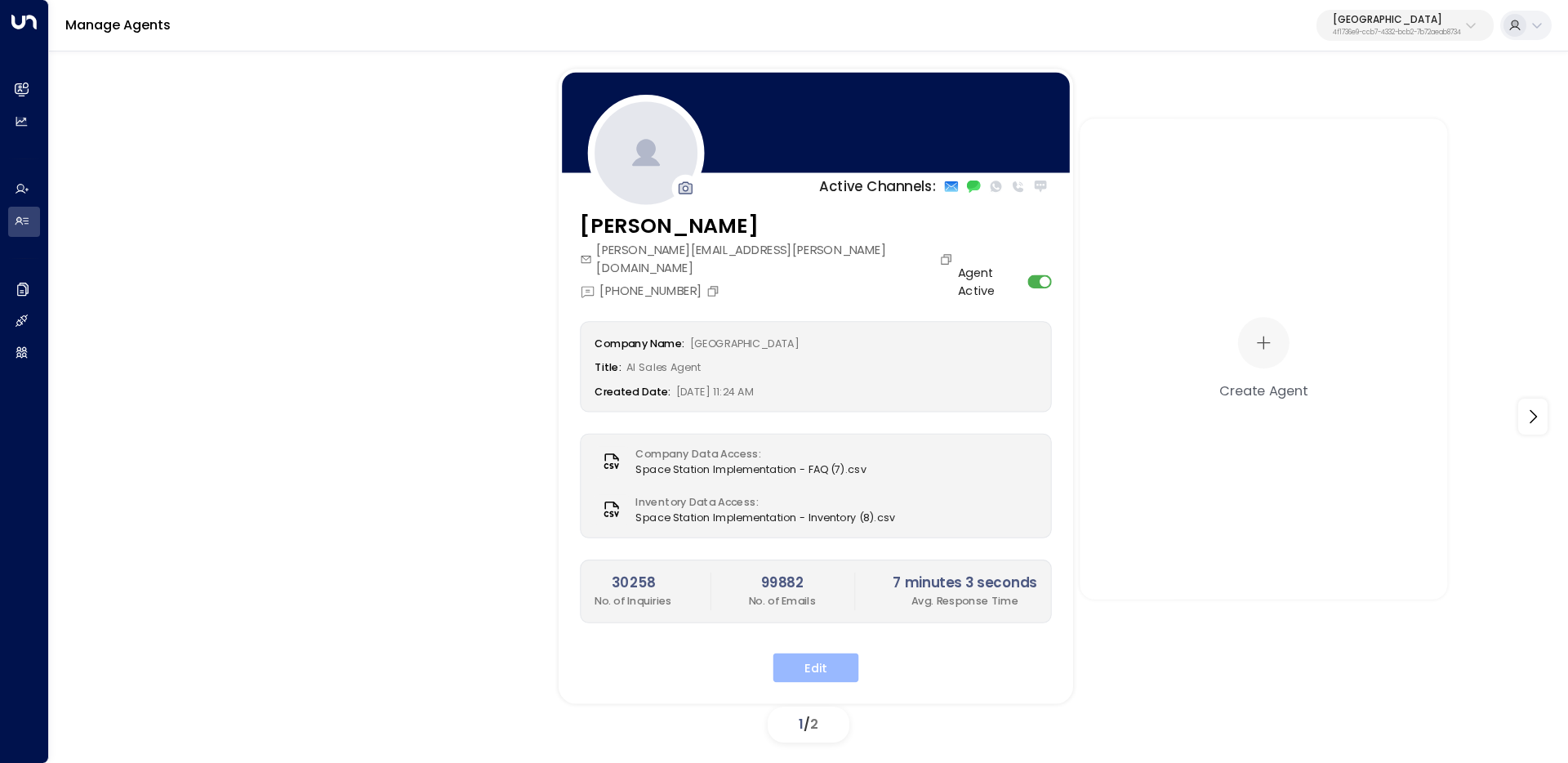
click at [828, 653] on button "Edit" at bounding box center [817, 667] width 86 height 29
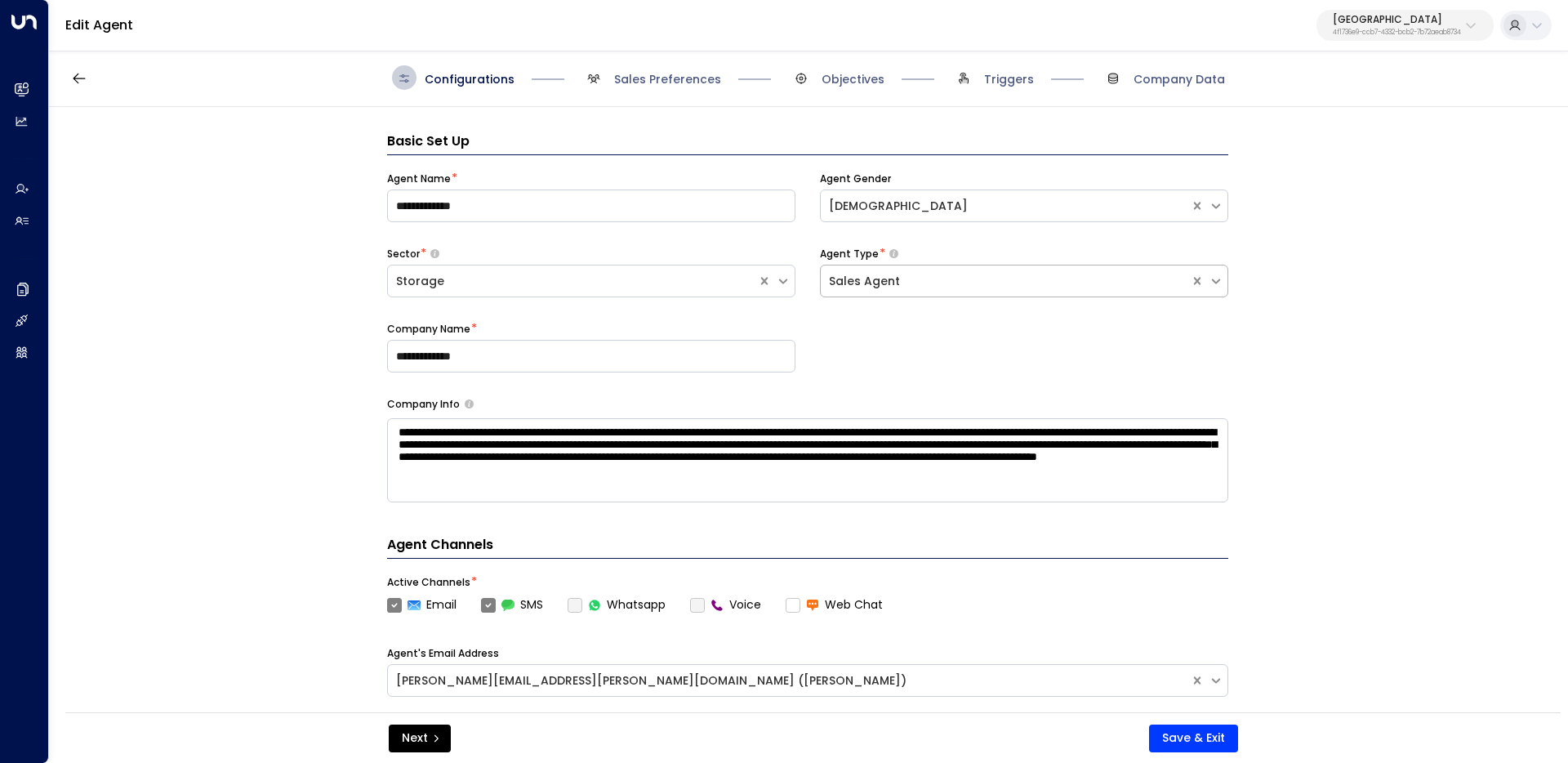
scroll to position [25, 0]
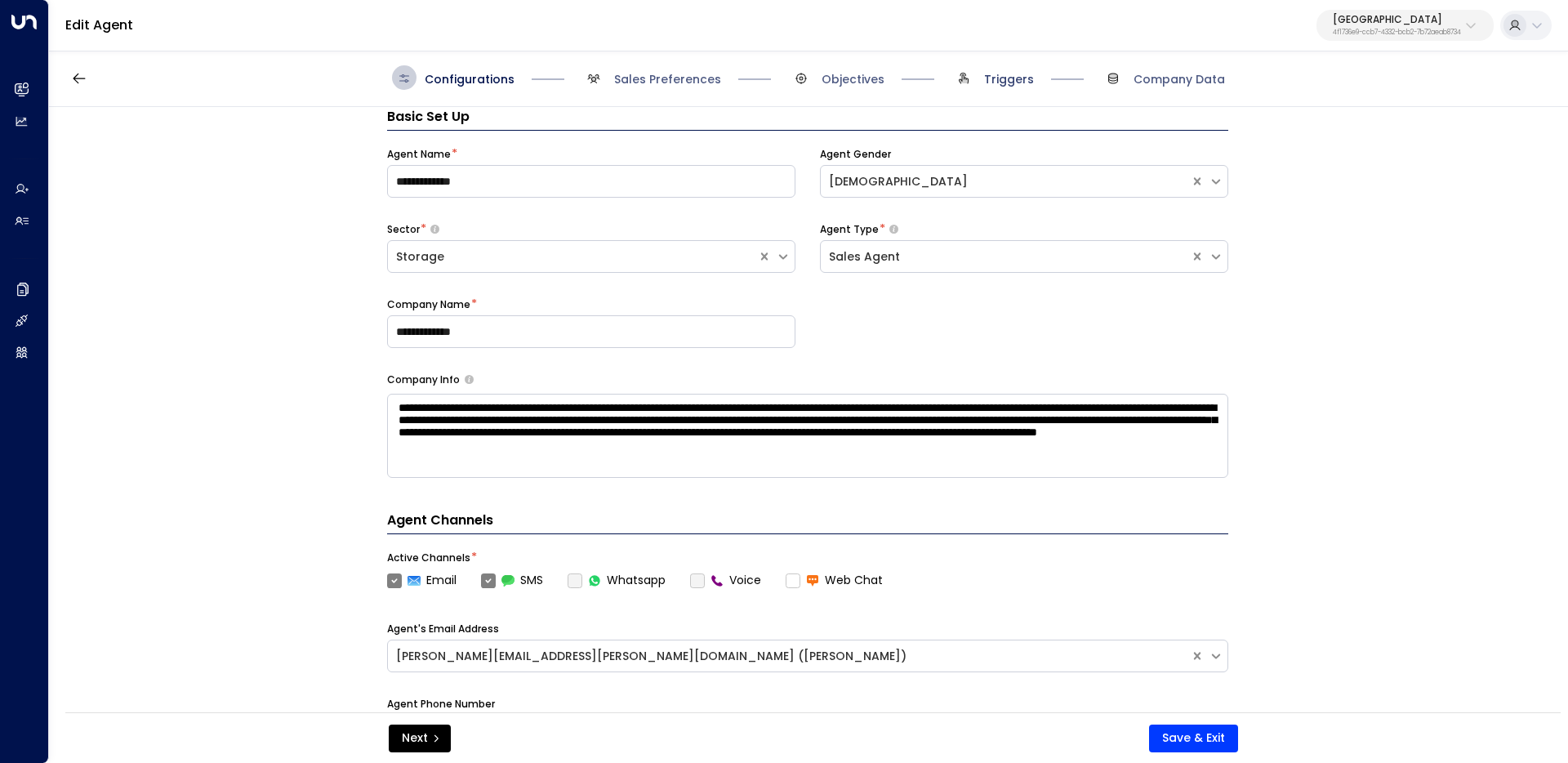
click at [1016, 75] on span "Triggers" at bounding box center [1009, 79] width 50 height 16
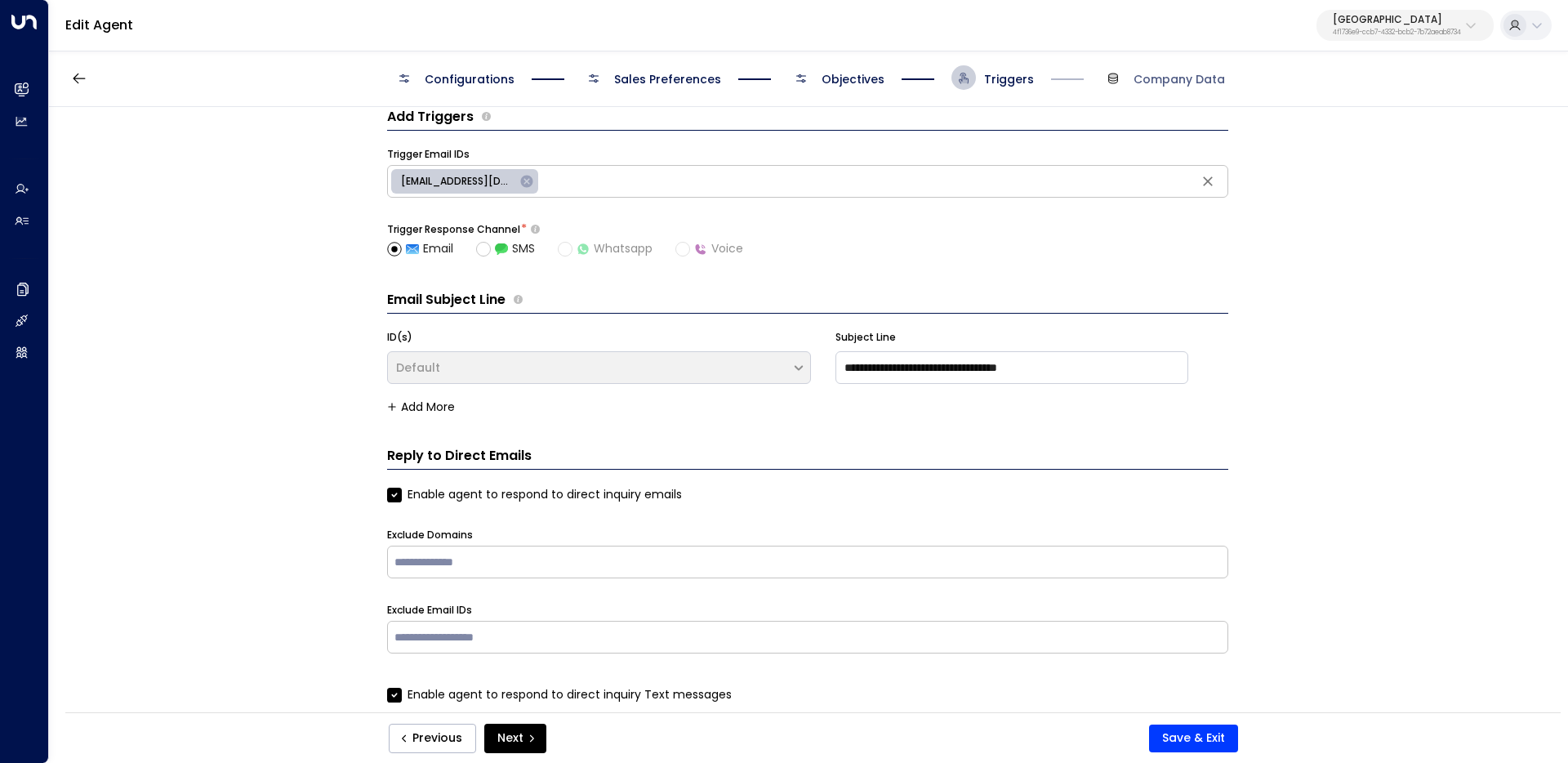
click at [829, 83] on span "Objectives" at bounding box center [852, 79] width 62 height 16
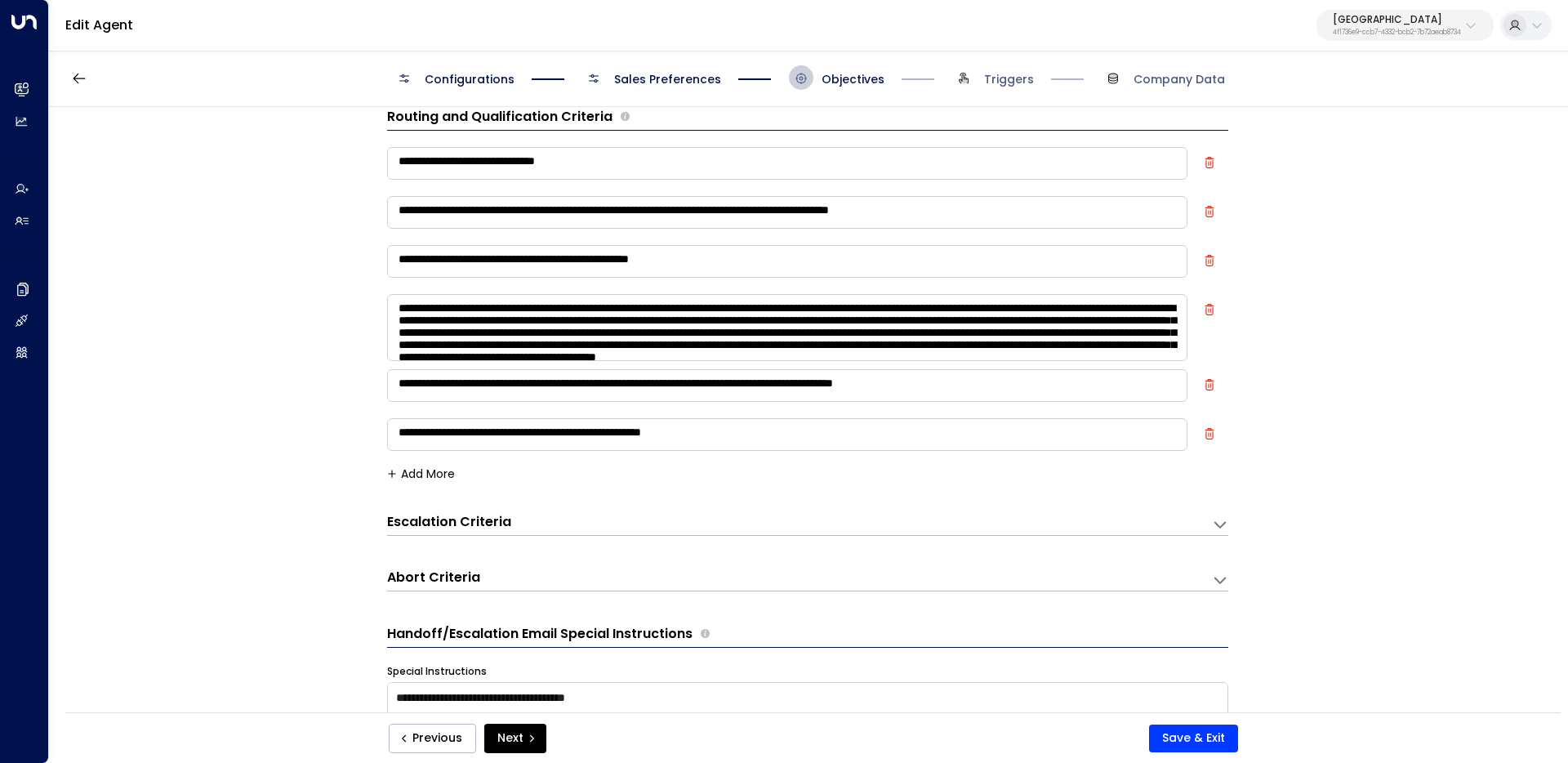
click at [421, 521] on h3 "Escalation Criteria" at bounding box center [448, 522] width 124 height 19
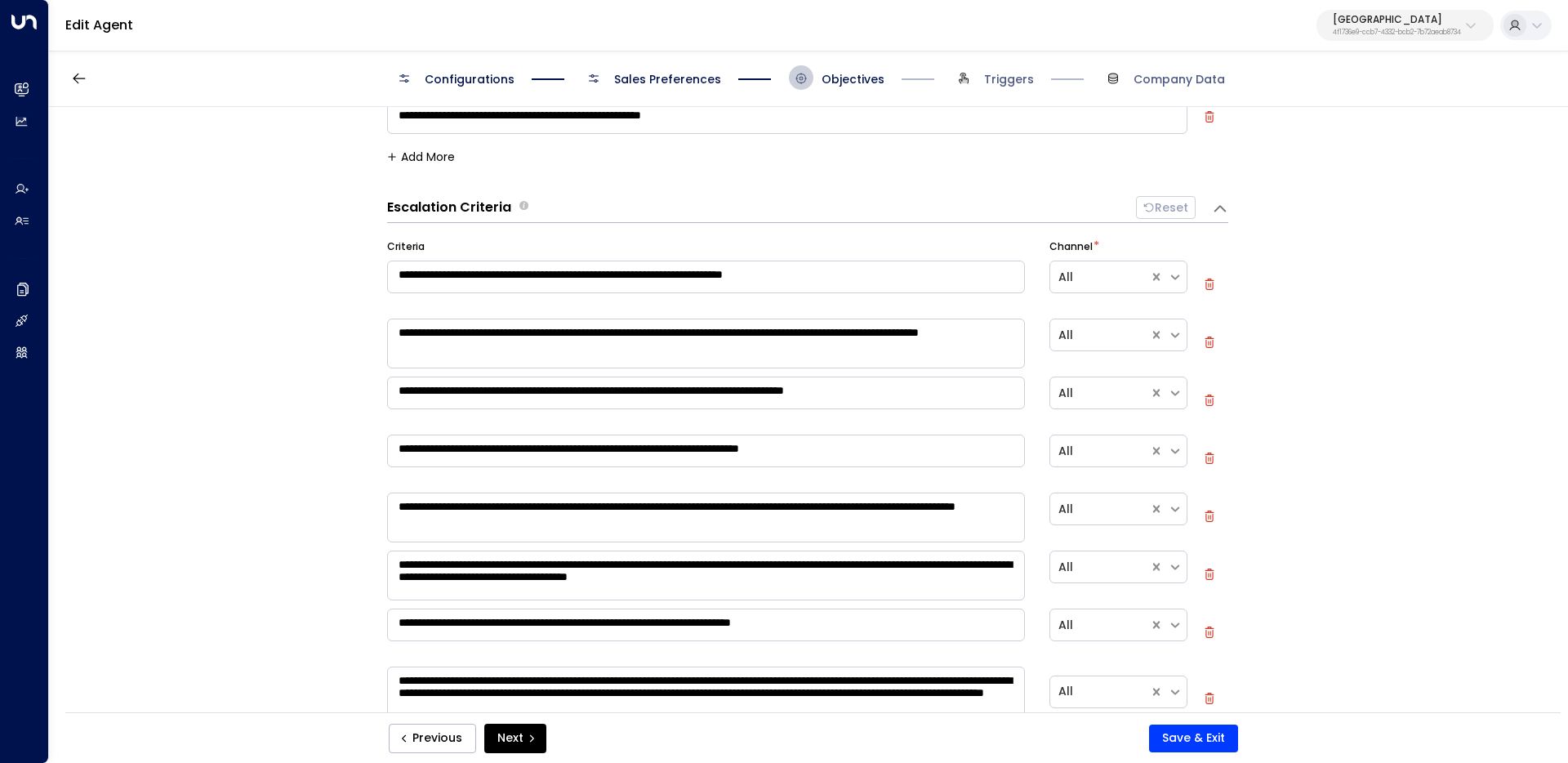
scroll to position [347, 0]
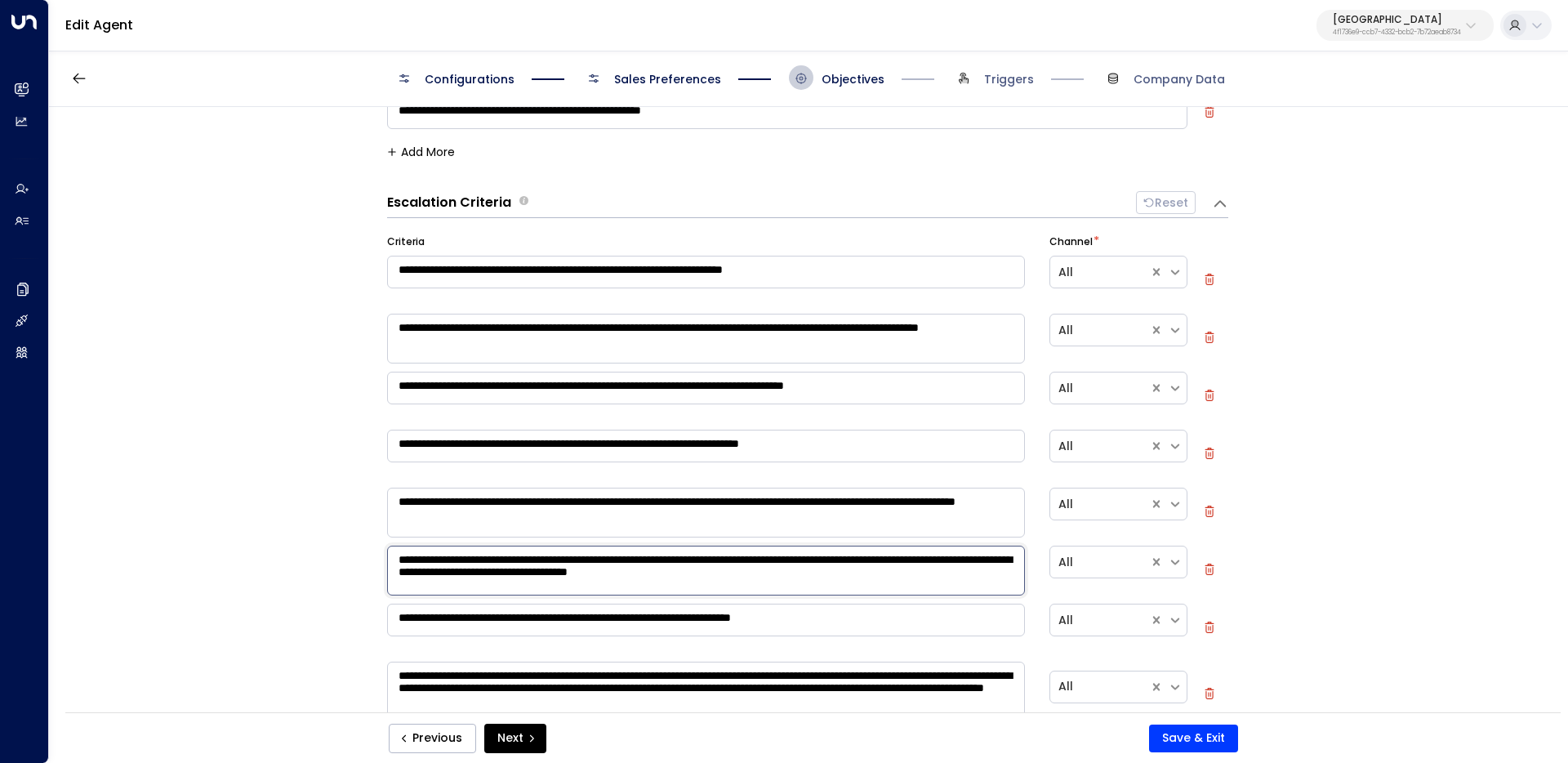
drag, startPoint x: 848, startPoint y: 584, endPoint x: 341, endPoint y: 560, distance: 507.6
click at [342, 561] on div "**********" at bounding box center [807, 414] width 1518 height 616
click at [347, 545] on div "**********" at bounding box center [807, 414] width 1518 height 616
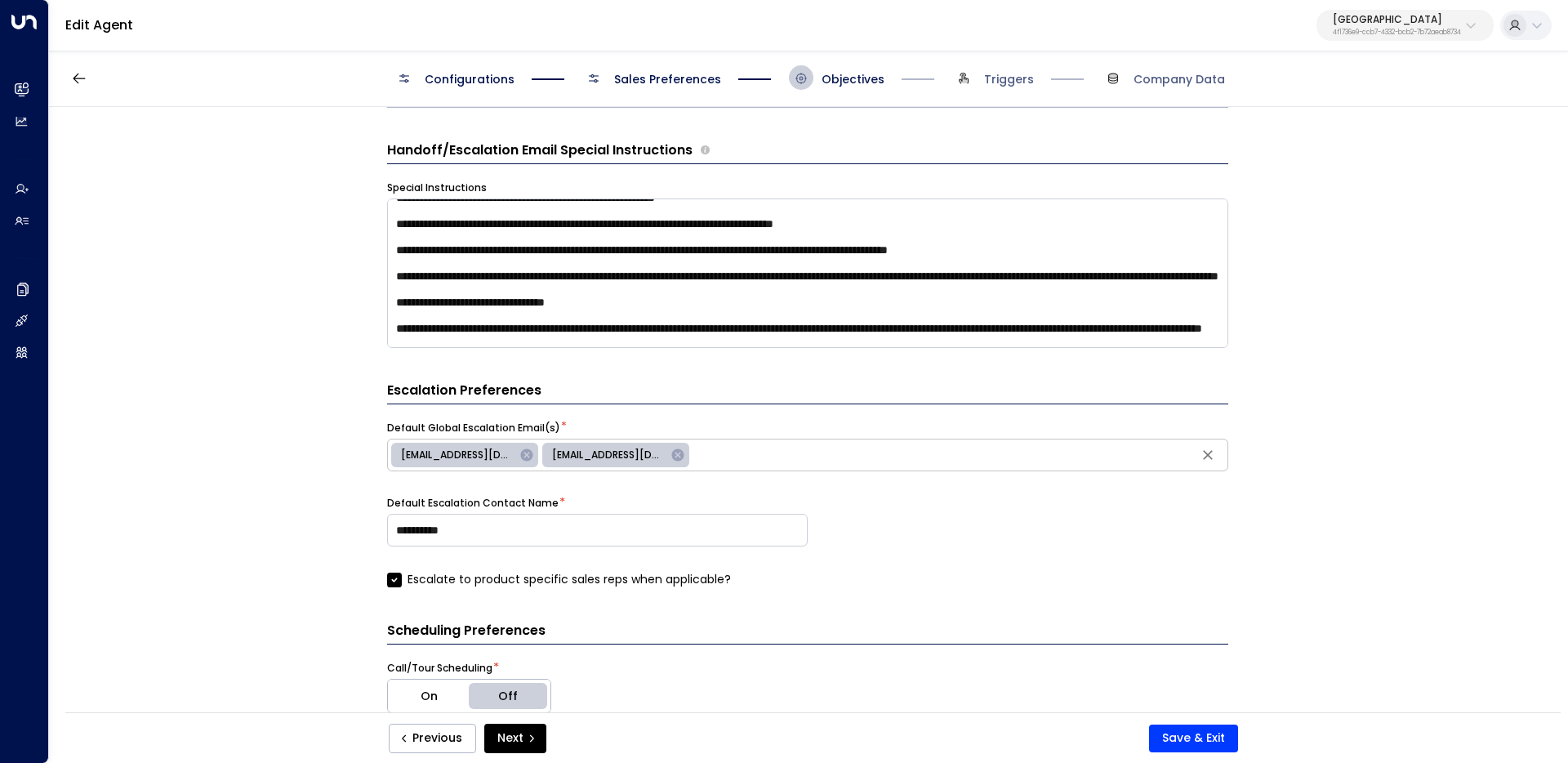
scroll to position [81, 0]
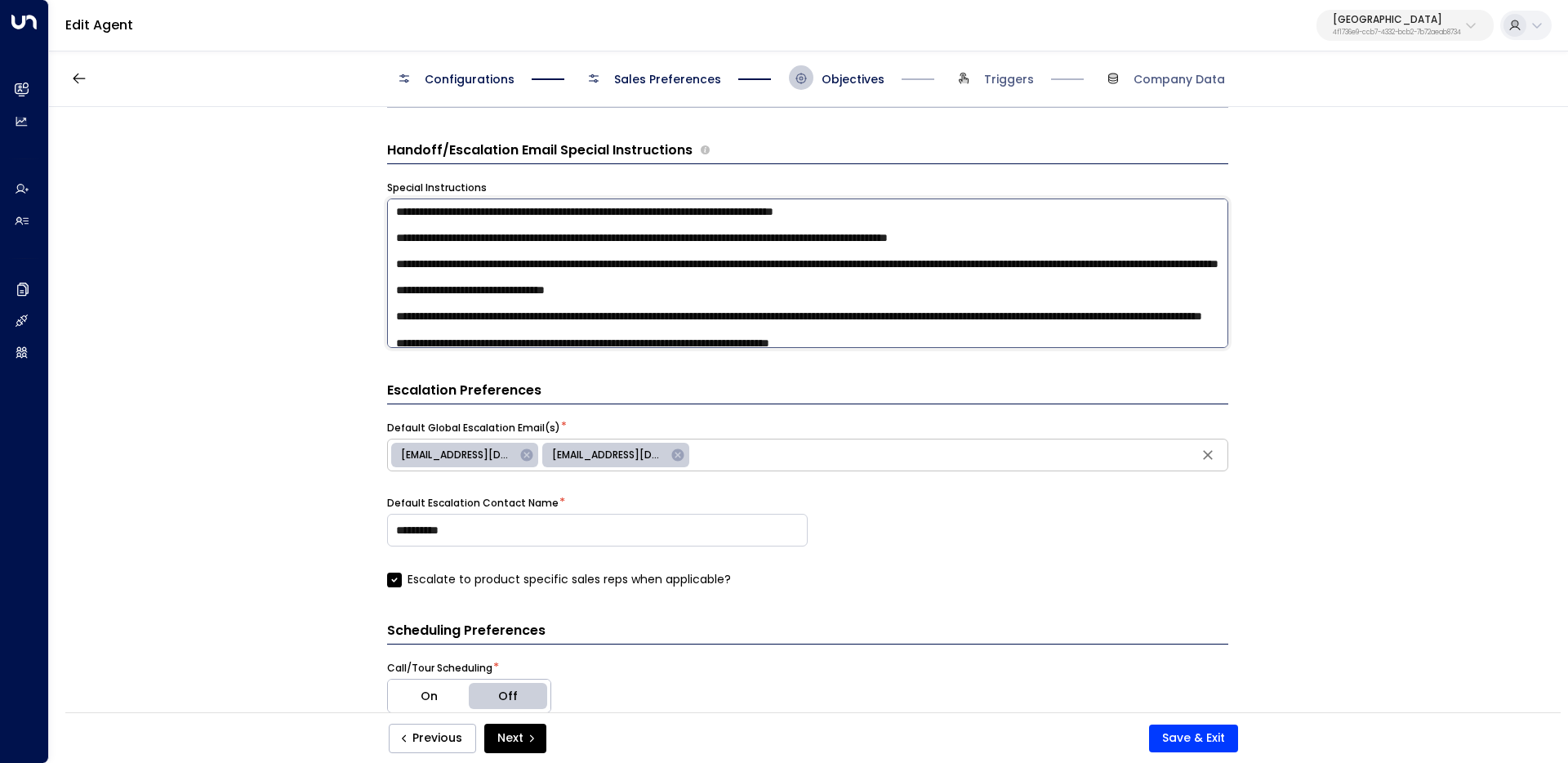
click at [821, 277] on textarea "**********" at bounding box center [807, 273] width 841 height 150
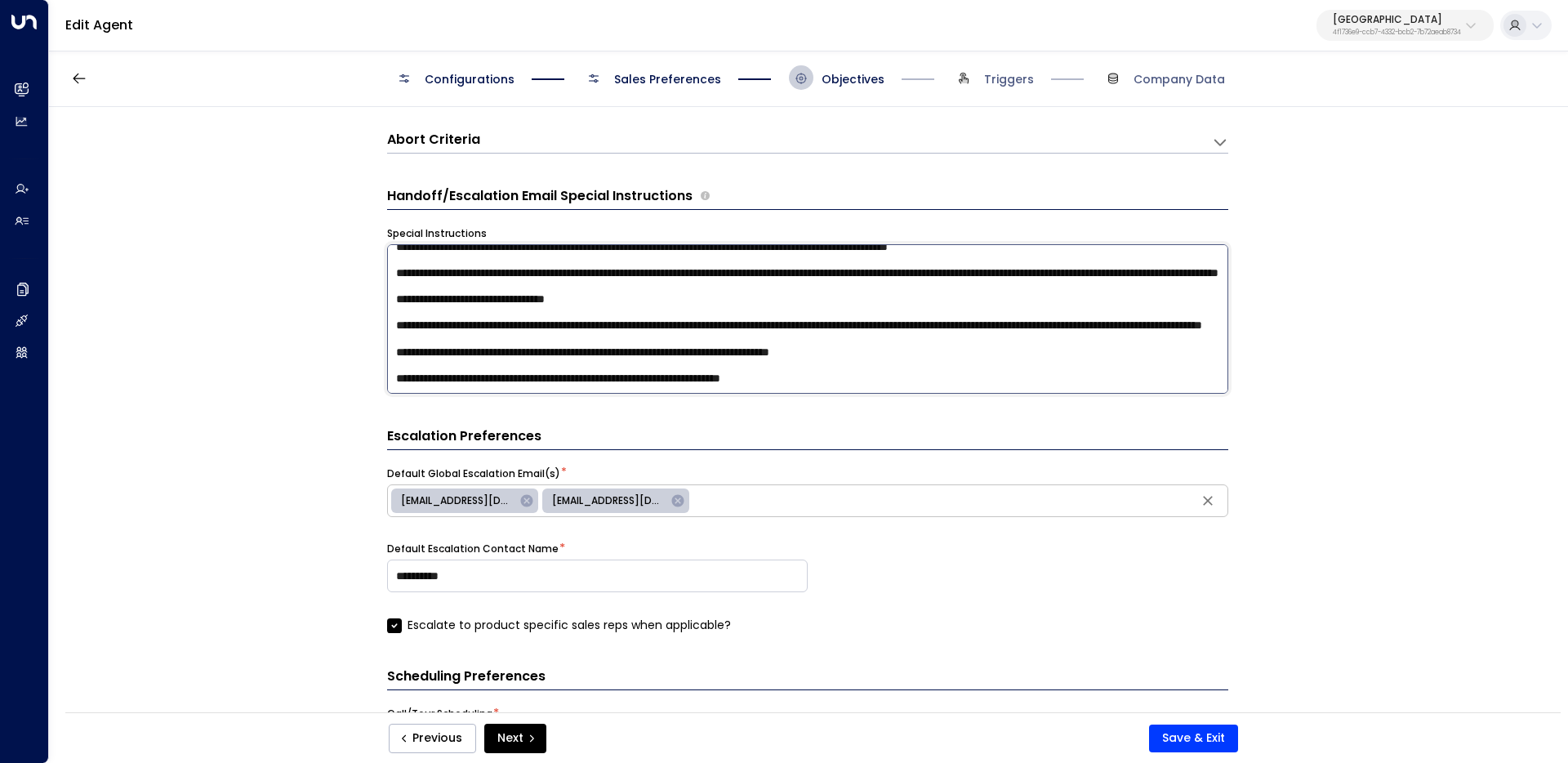
scroll to position [1311, 0]
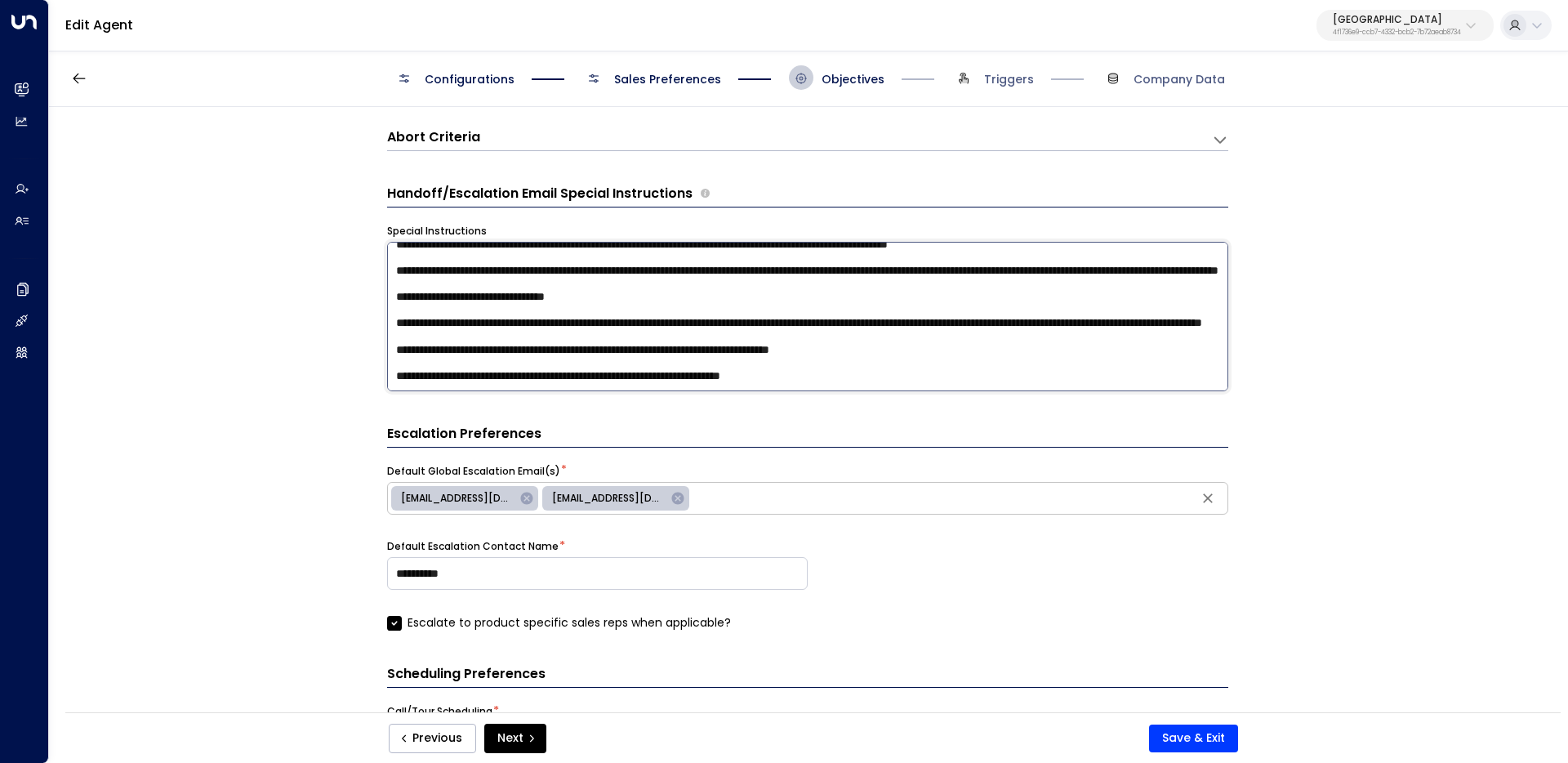
click at [934, 376] on textarea "**********" at bounding box center [807, 316] width 841 height 150
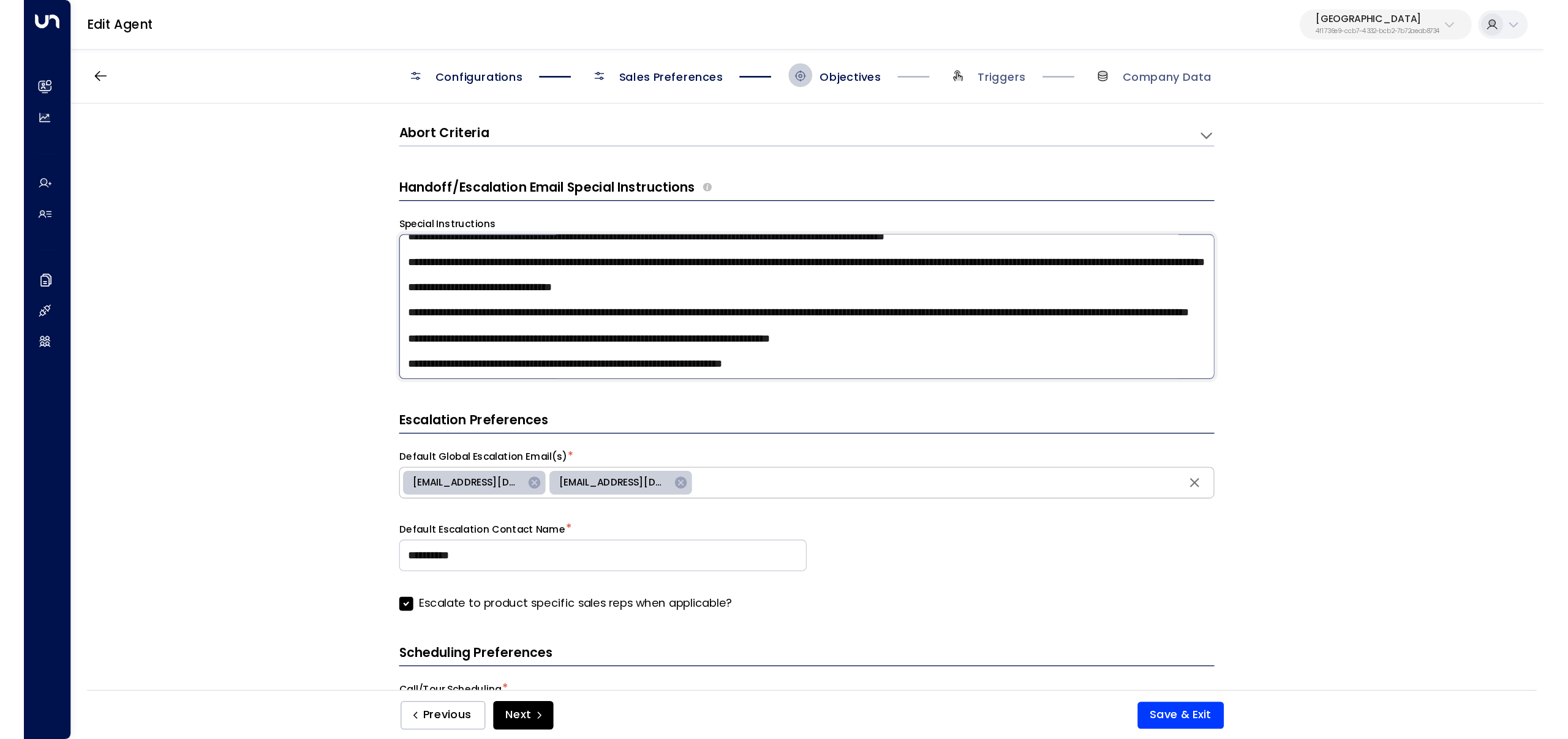
scroll to position [108, 0]
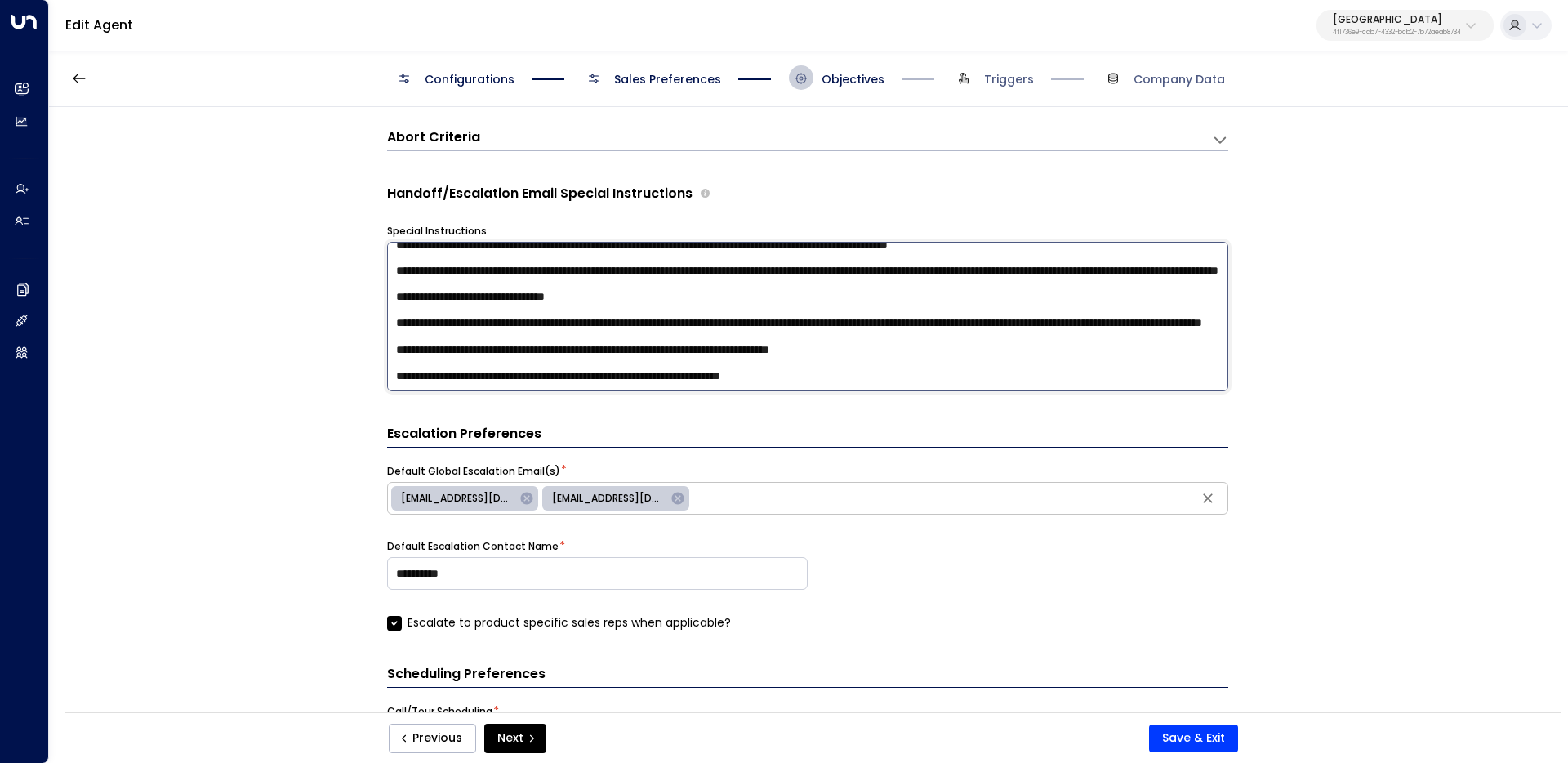
click at [690, 313] on textarea "**********" at bounding box center [807, 316] width 841 height 150
click at [673, 304] on textarea "**********" at bounding box center [807, 316] width 841 height 150
drag, startPoint x: 398, startPoint y: 307, endPoint x: 793, endPoint y: 326, distance: 395.5
click at [793, 326] on textarea "**********" at bounding box center [807, 316] width 841 height 150
click at [683, 313] on textarea "**********" at bounding box center [807, 316] width 841 height 150
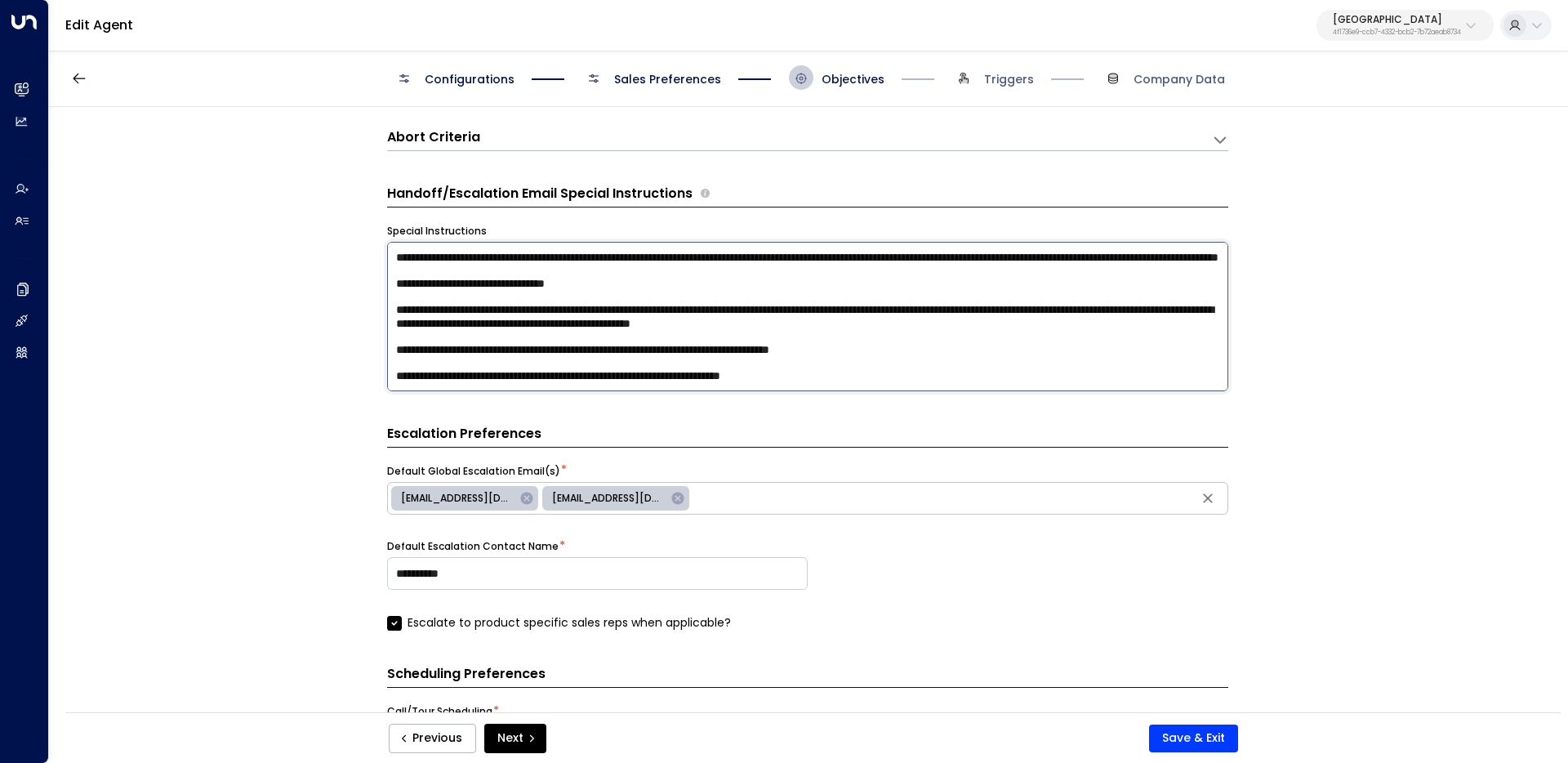
click at [686, 310] on textarea at bounding box center [807, 316] width 841 height 150
type textarea "**********"
click at [1198, 742] on button "Save & Exit" at bounding box center [1193, 738] width 89 height 27
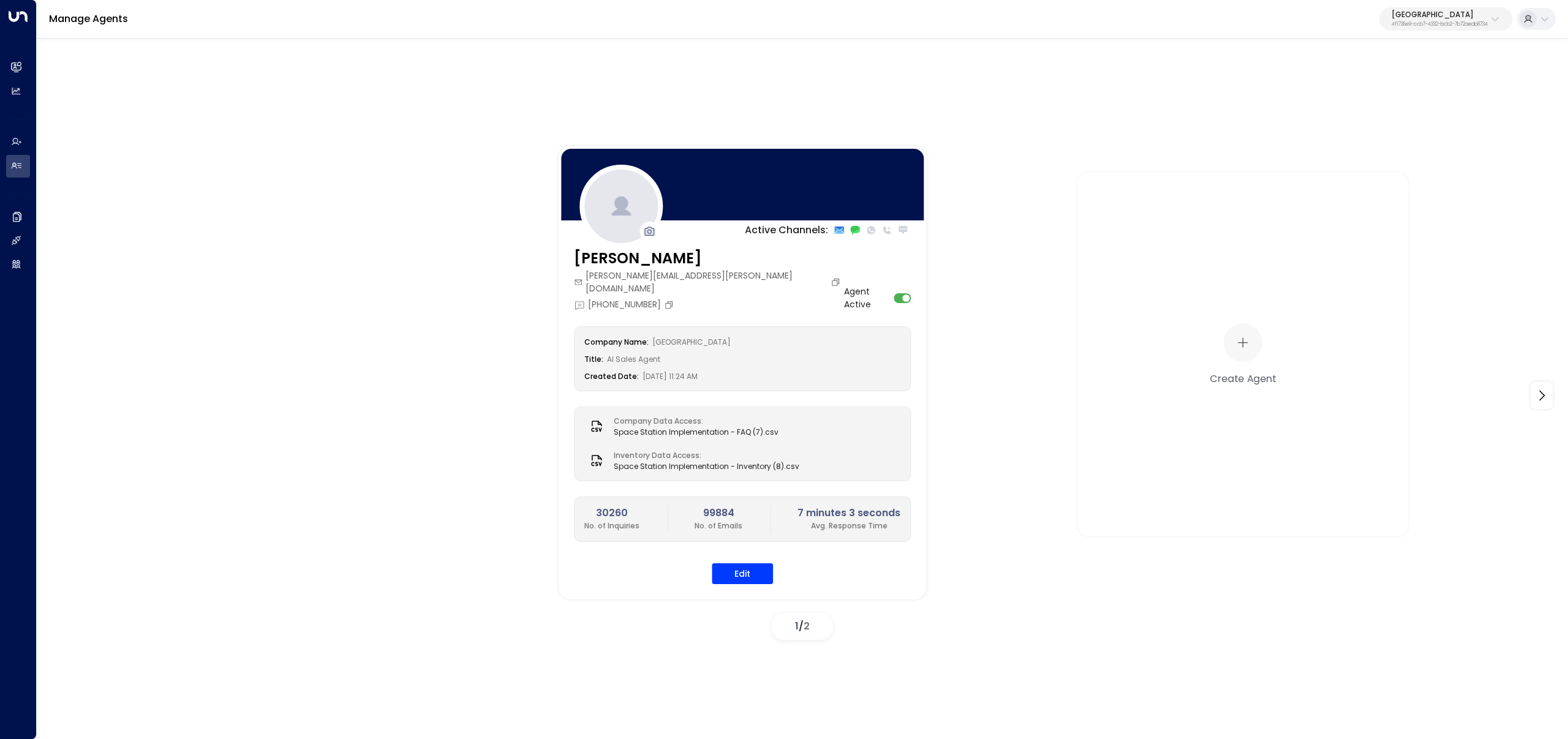
click at [1175, 11] on p "[GEOGRAPHIC_DATA]" at bounding box center [1440, 14] width 96 height 7
type input "*******"
click at [1175, 99] on span "ID: 5907e685-ac3d-4b15-8777-6be708435e94" at bounding box center [1413, 104] width 175 height 11
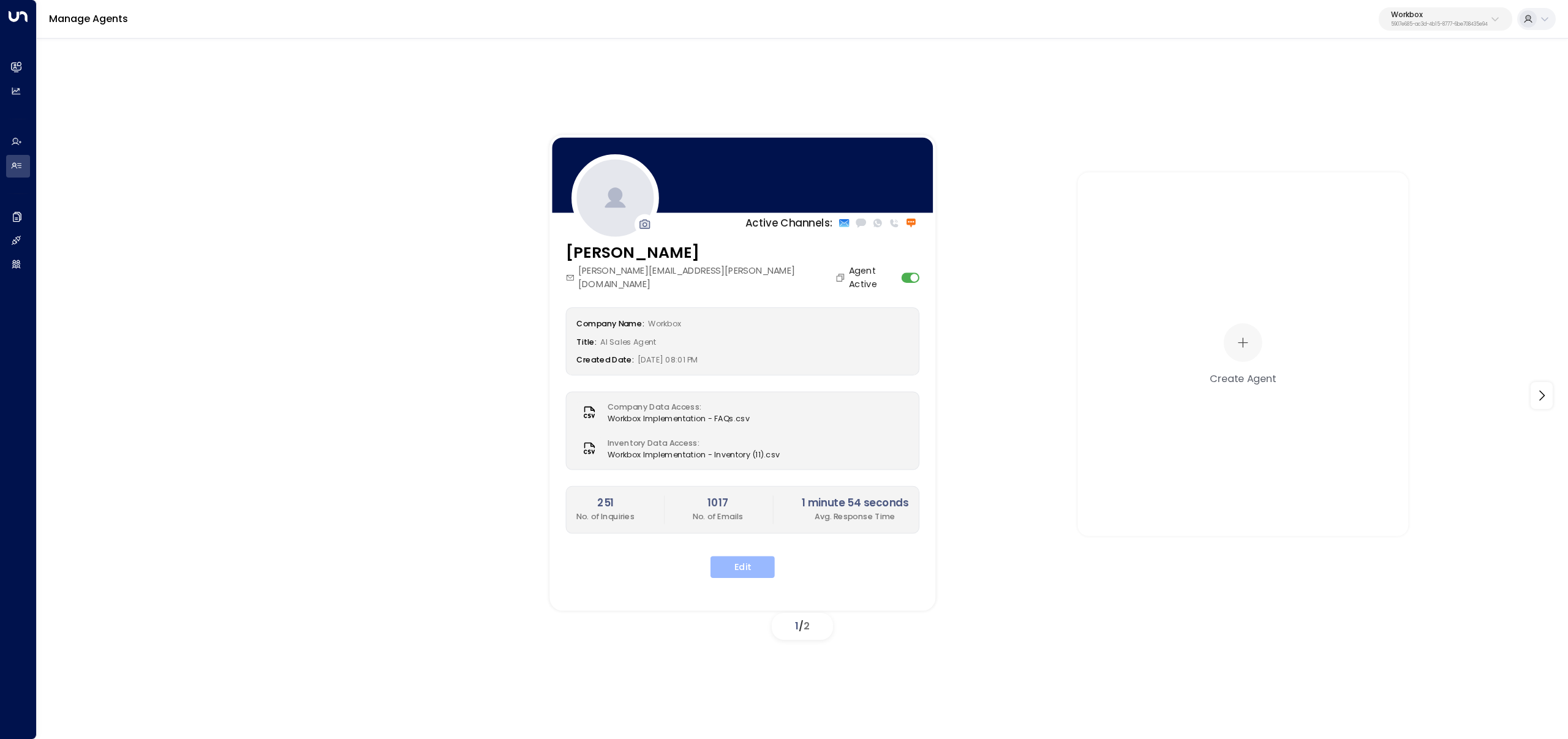
click at [739, 557] on button "Edit" at bounding box center [743, 566] width 64 height 22
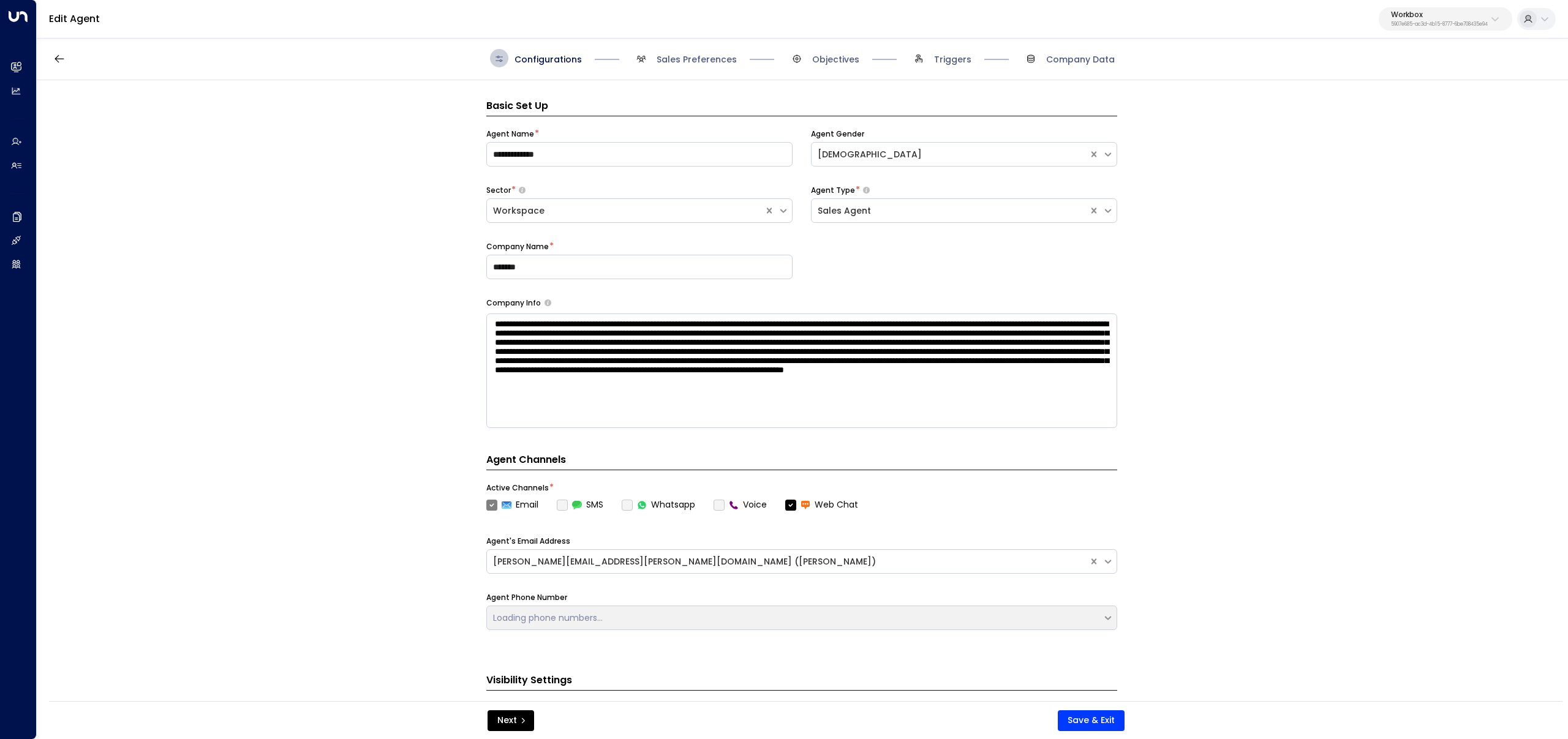
scroll to position [19, 0]
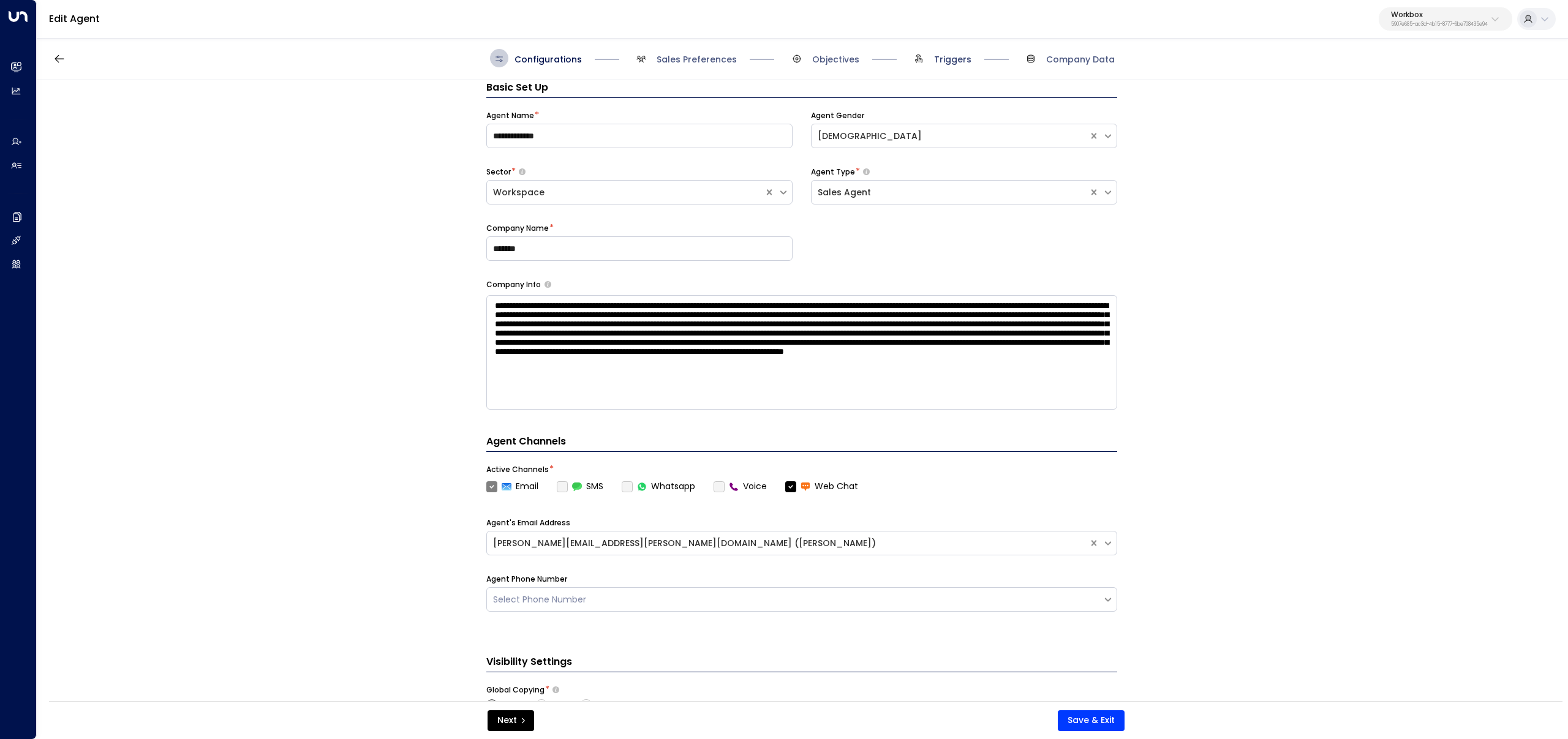
click at [940, 60] on span "Triggers" at bounding box center [952, 59] width 37 height 12
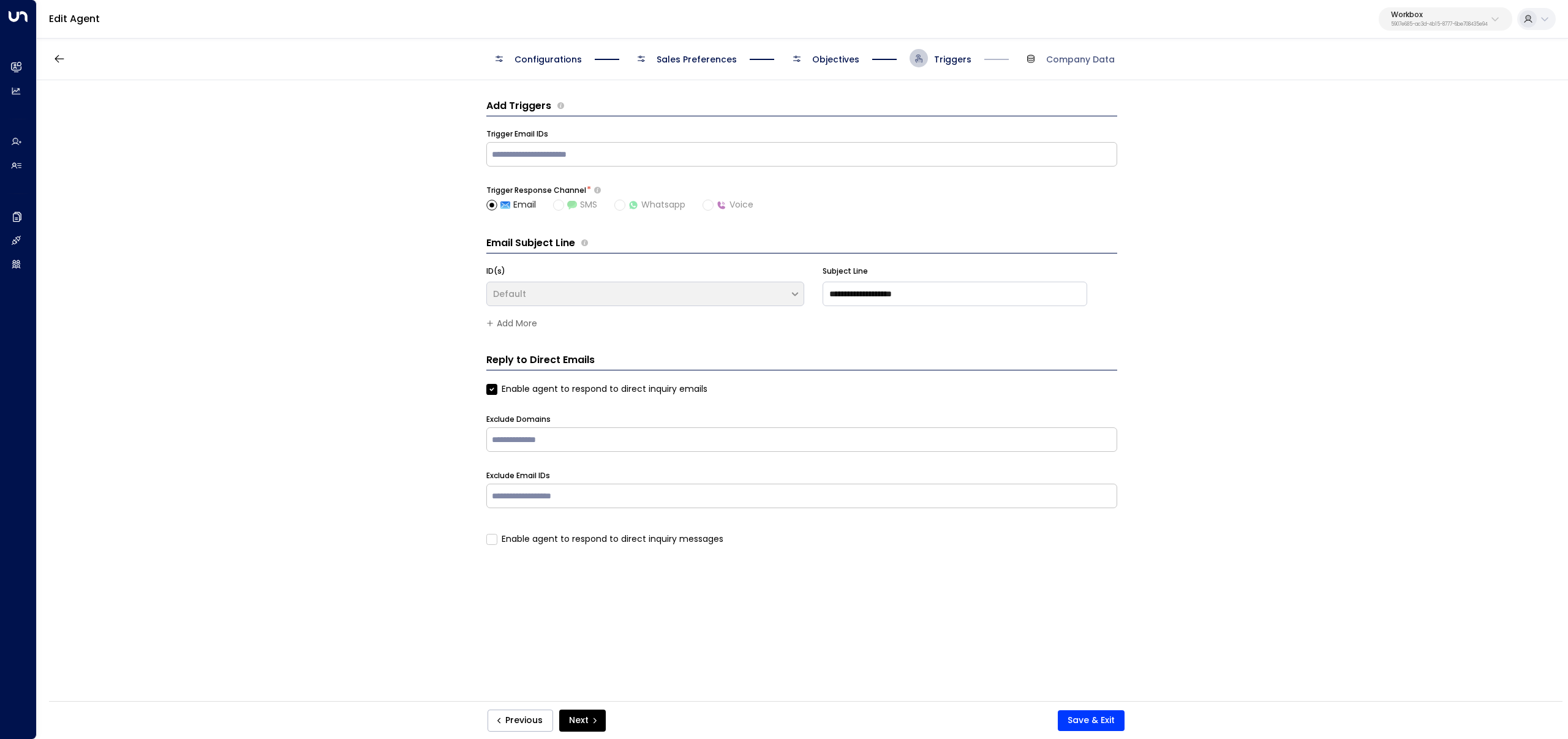
click at [856, 55] on span "Objectives" at bounding box center [835, 59] width 47 height 12
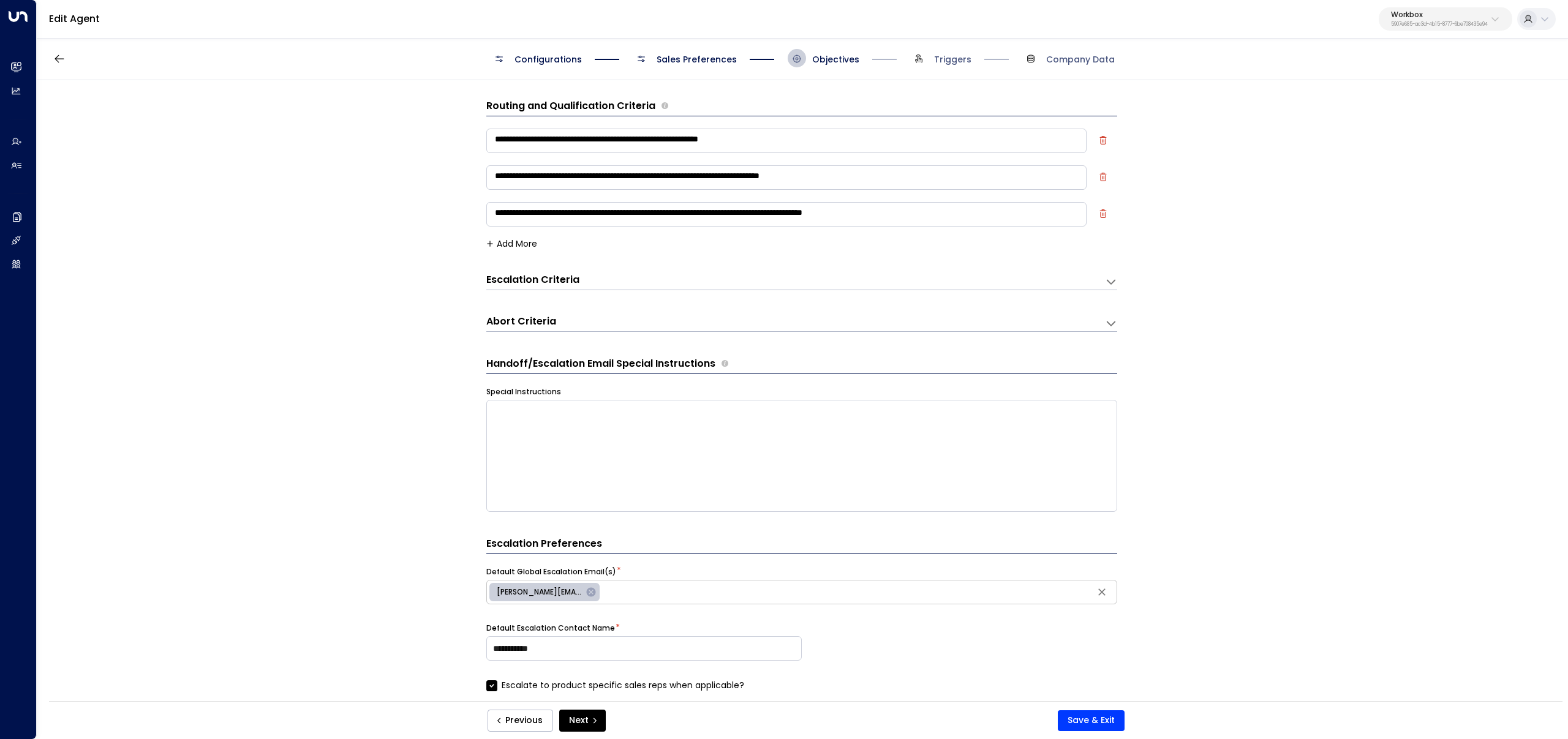
scroll to position [19, 0]
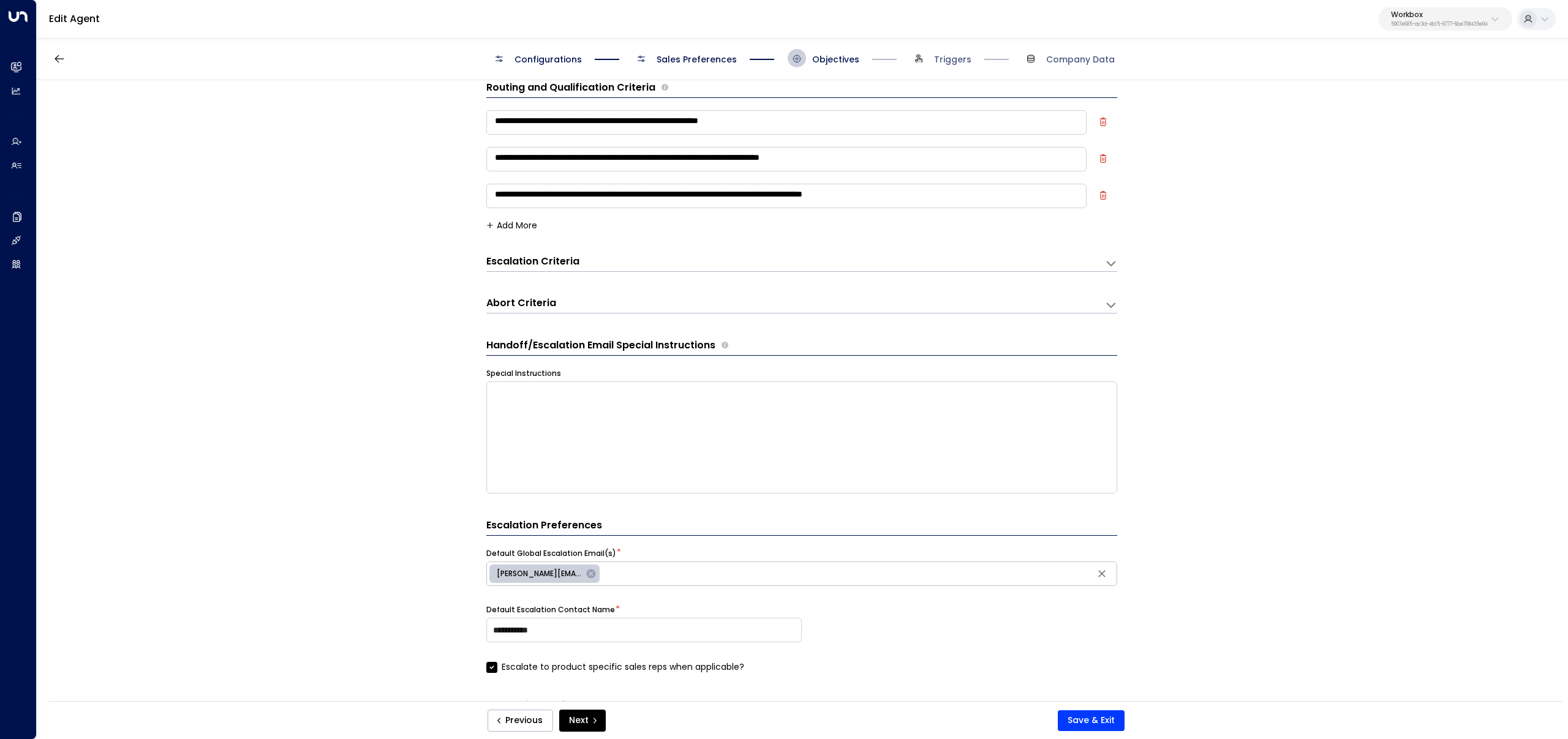
click at [678, 66] on span "Sales Preferences" at bounding box center [684, 58] width 105 height 19
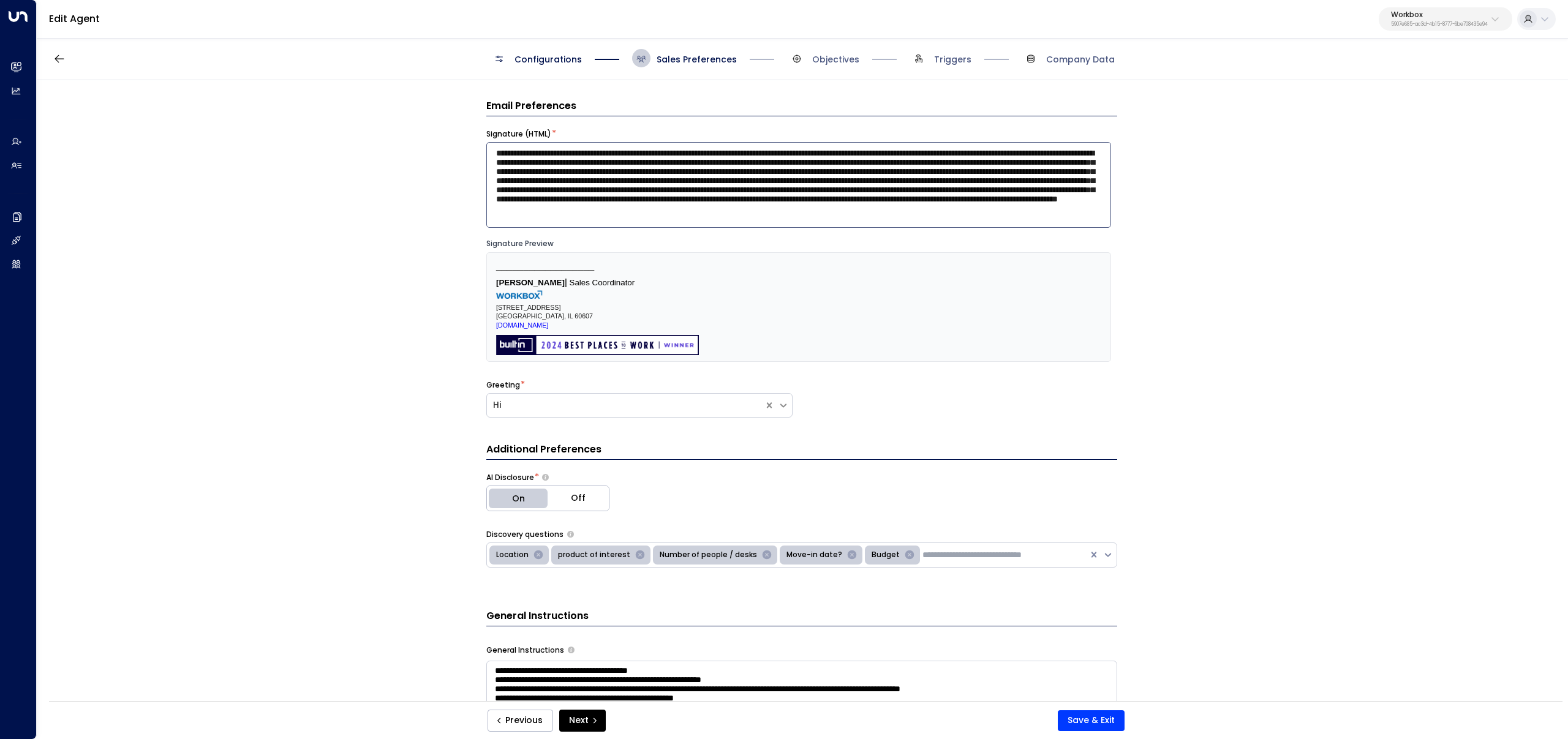
scroll to position [69, 0]
click at [732, 210] on textarea at bounding box center [798, 185] width 625 height 86
drag, startPoint x: 861, startPoint y: 190, endPoint x: 656, endPoint y: 217, distance: 206.8
click at [656, 217] on textarea at bounding box center [798, 185] width 625 height 86
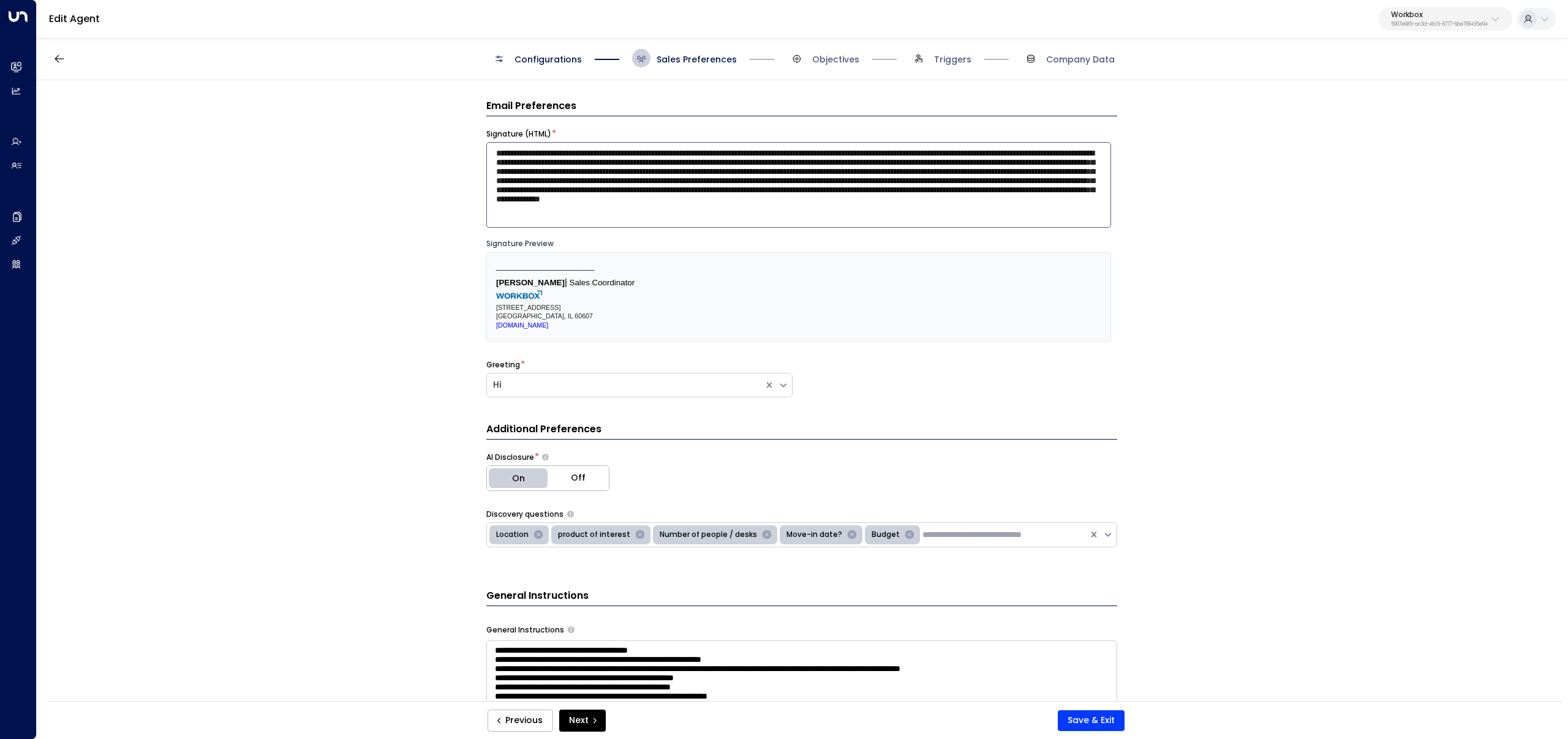
scroll to position [44, 0]
type textarea "**********"
click at [1089, 571] on button "Save & Exit" at bounding box center [1091, 720] width 67 height 21
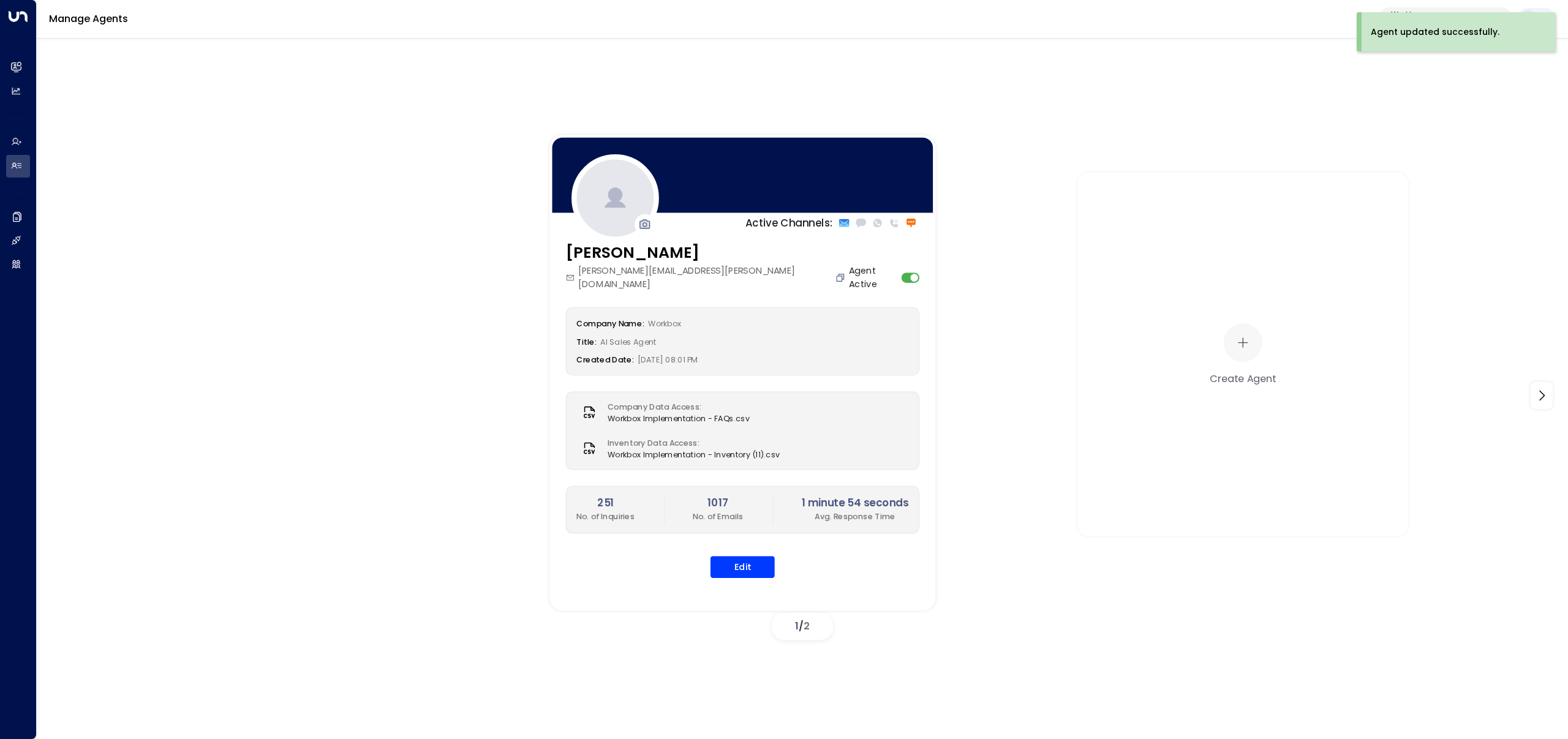
click at [839, 274] on icon "Copy" at bounding box center [841, 276] width 5 height 5
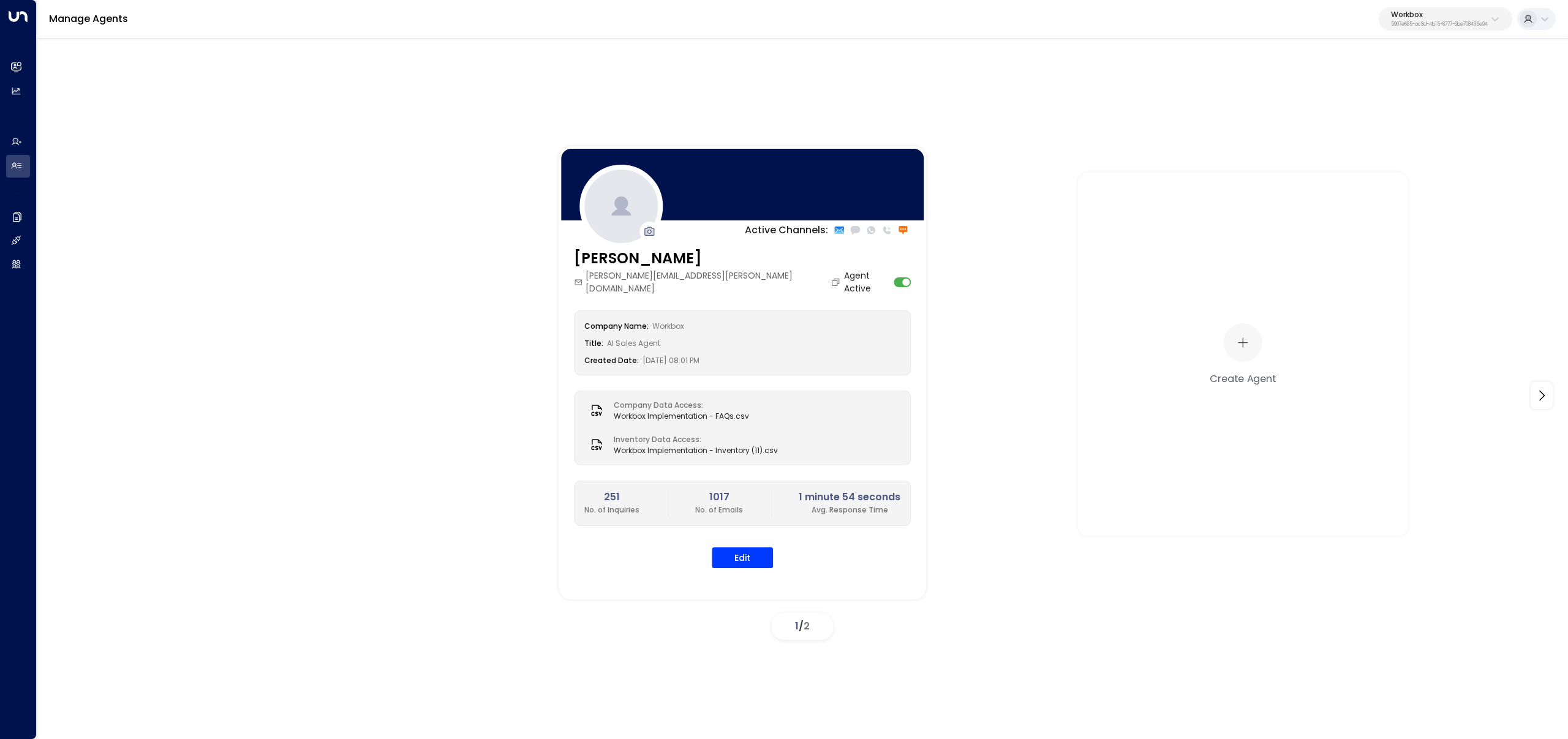
click at [549, 82] on div "Active Channels: Olivia Carter olivia.carter@workboxcompany.com Agent Active Co…" at bounding box center [802, 386] width 1531 height 699
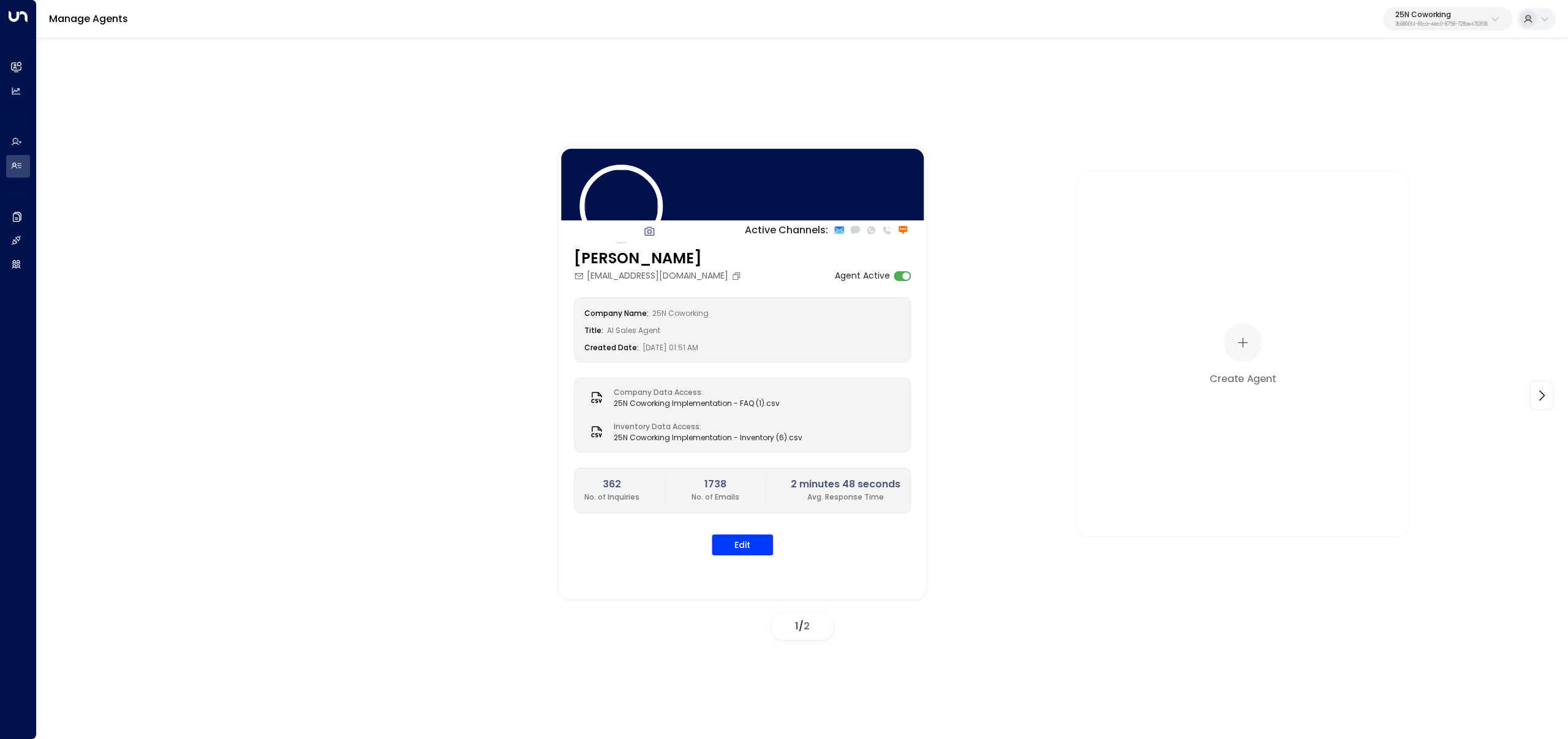
click at [1375, 4] on div "Manage Agents 25N Coworking 3b9800f4-81ca-4ec0-8758-72fbe4763f36" at bounding box center [802, 19] width 1531 height 38
click at [1399, 18] on p "25N Coworking" at bounding box center [1442, 14] width 92 height 7
type input "***"
click at [1342, 126] on div "Venture X / Office Evolution - Carolinas ID: 69e21571-8cb6-479e-9956-a76f3a0405…" at bounding box center [1413, 132] width 177 height 25
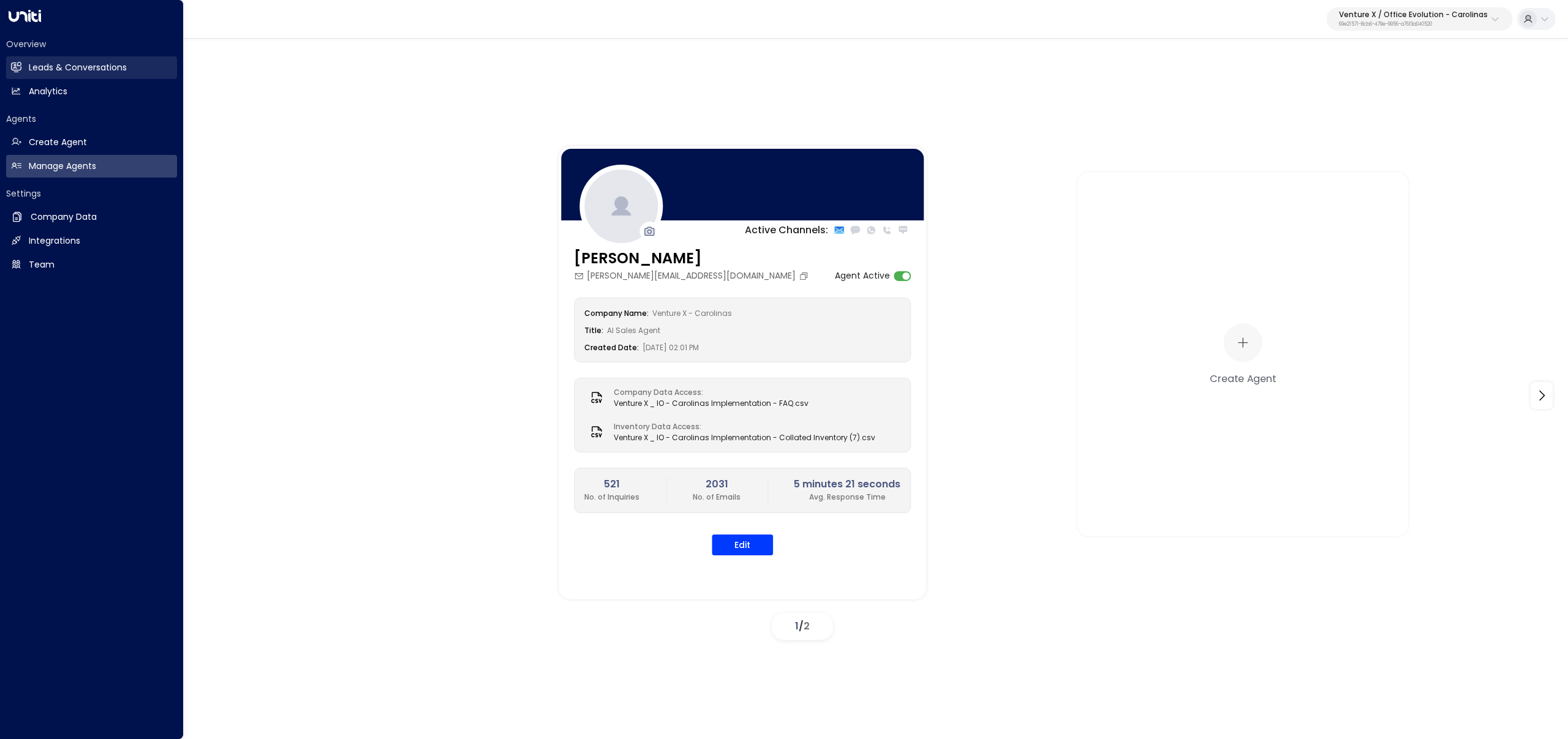
click at [23, 67] on link "Leads & Conversations Leads & Conversations" at bounding box center [92, 67] width 171 height 22
